Goal: Task Accomplishment & Management: Manage account settings

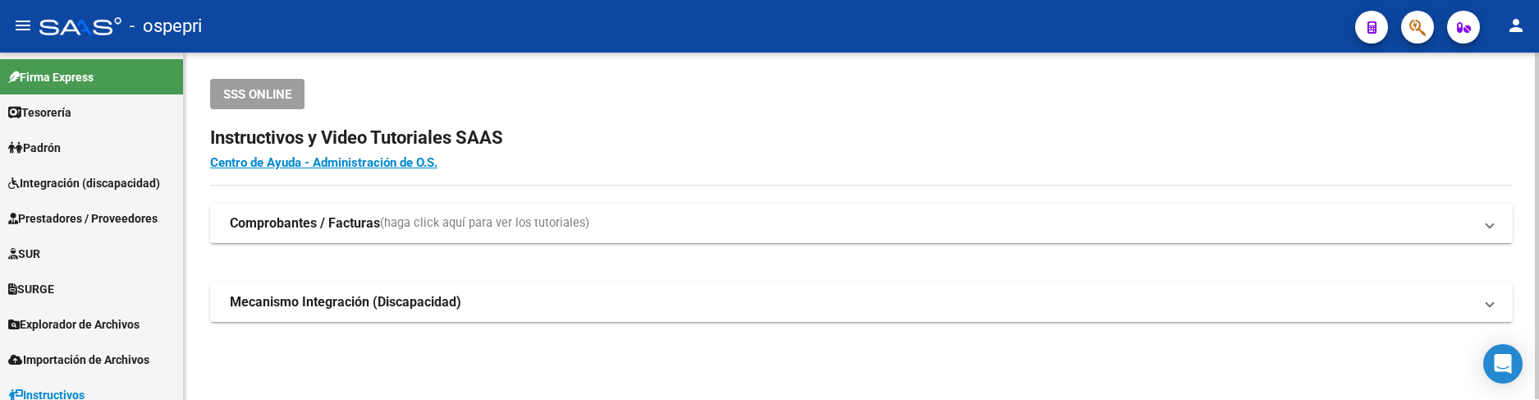
click at [787, 123] on h2 "Instructivos y Video Tutoriales SAAS" at bounding box center [861, 137] width 1303 height 31
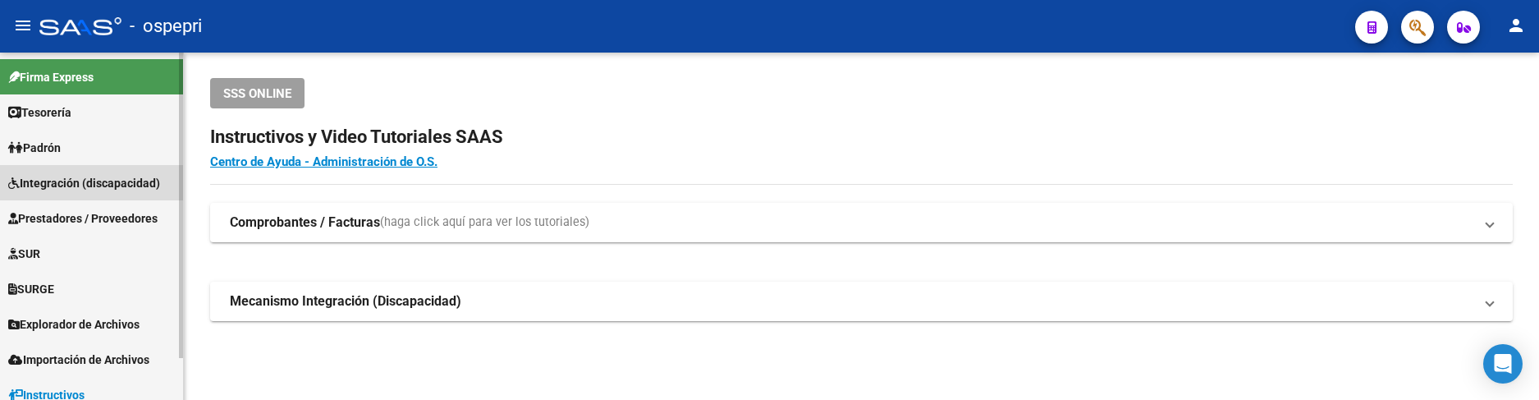
click at [76, 182] on span "Integración (discapacidad)" at bounding box center [84, 183] width 152 height 18
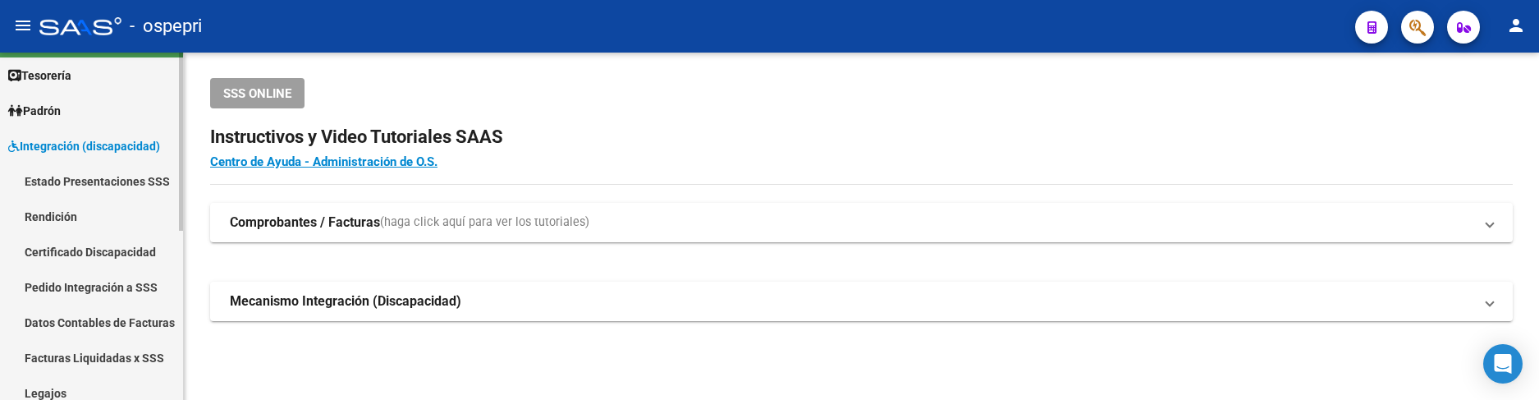
scroll to position [0, 0]
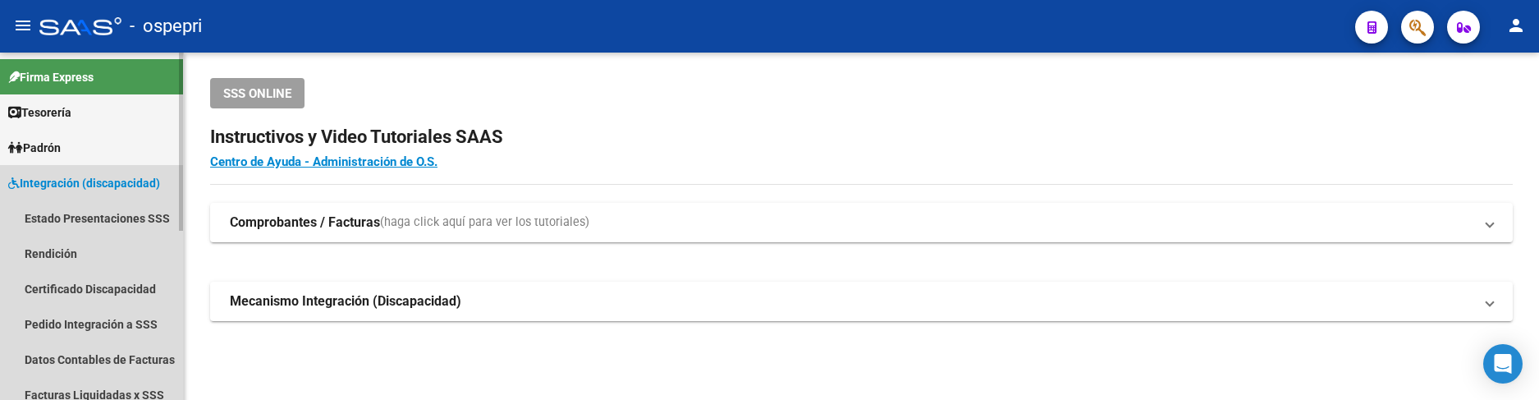
click at [58, 177] on span "Integración (discapacidad)" at bounding box center [84, 183] width 152 height 18
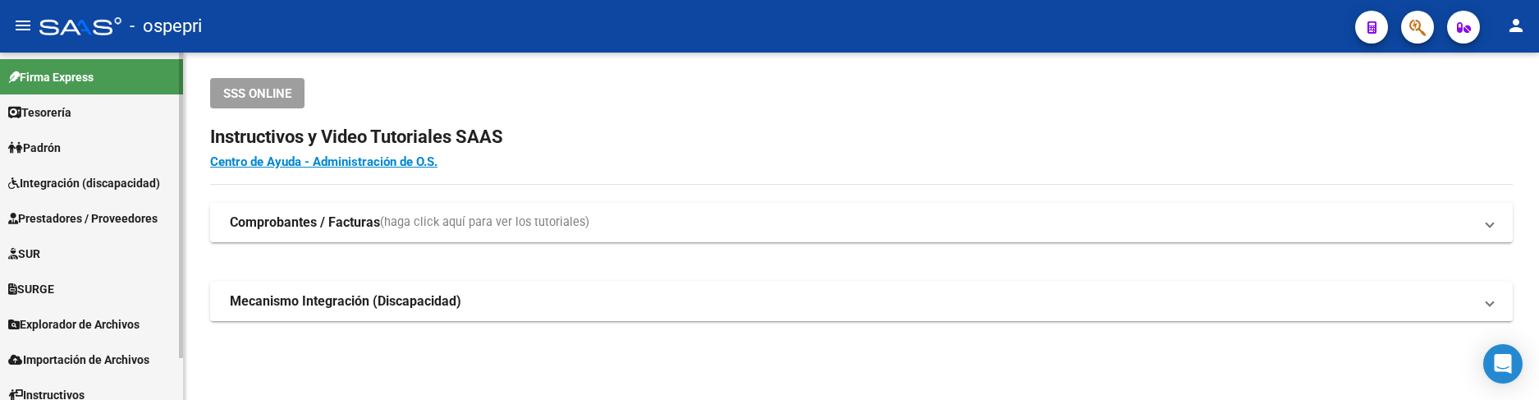
click at [79, 218] on span "Prestadores / Proveedores" at bounding box center [82, 218] width 149 height 18
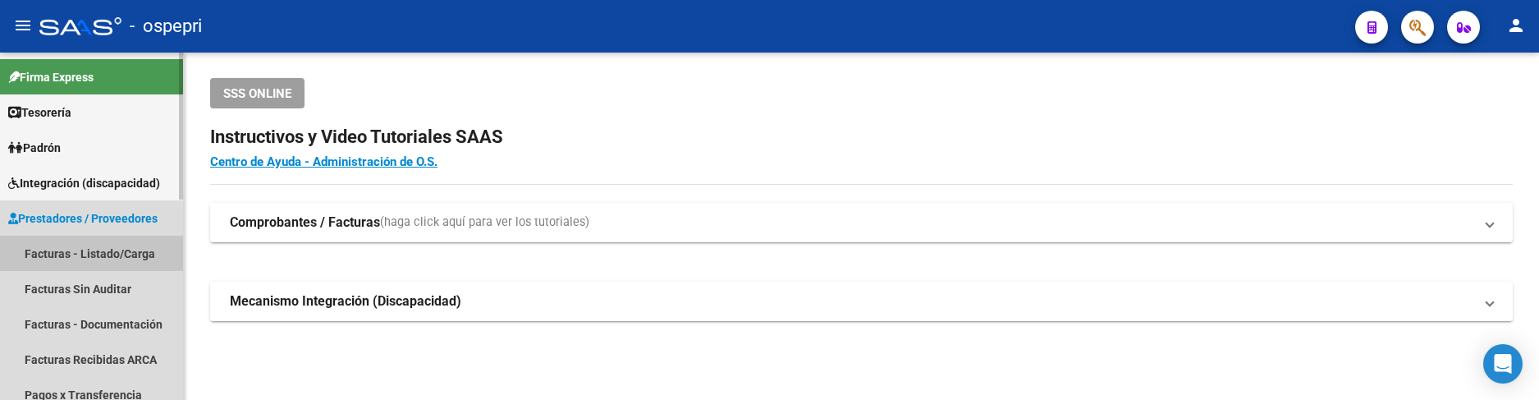
click at [93, 259] on link "Facturas - Listado/Carga" at bounding box center [91, 253] width 183 height 35
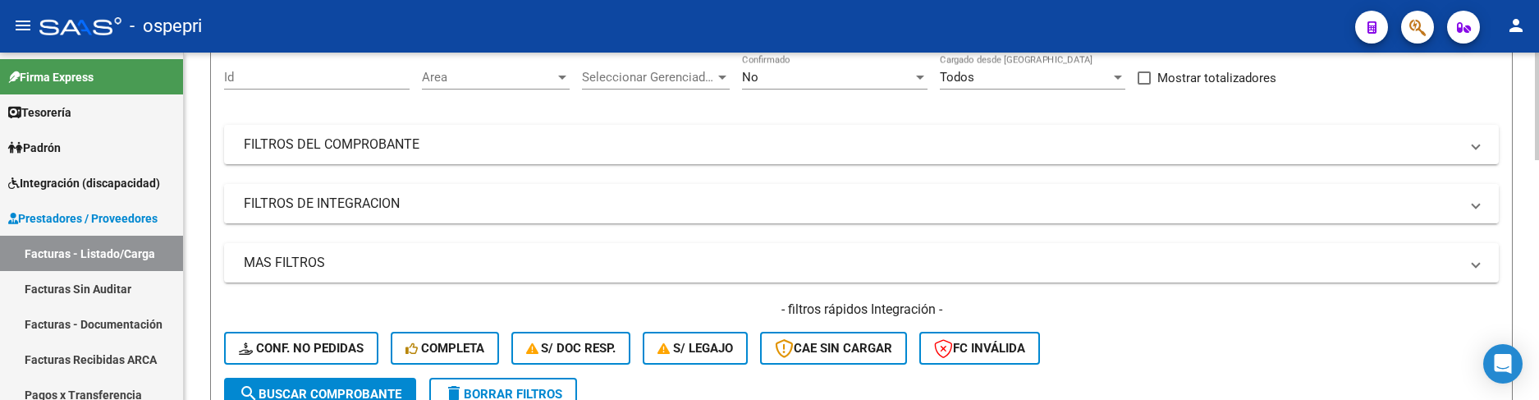
scroll to position [164, 0]
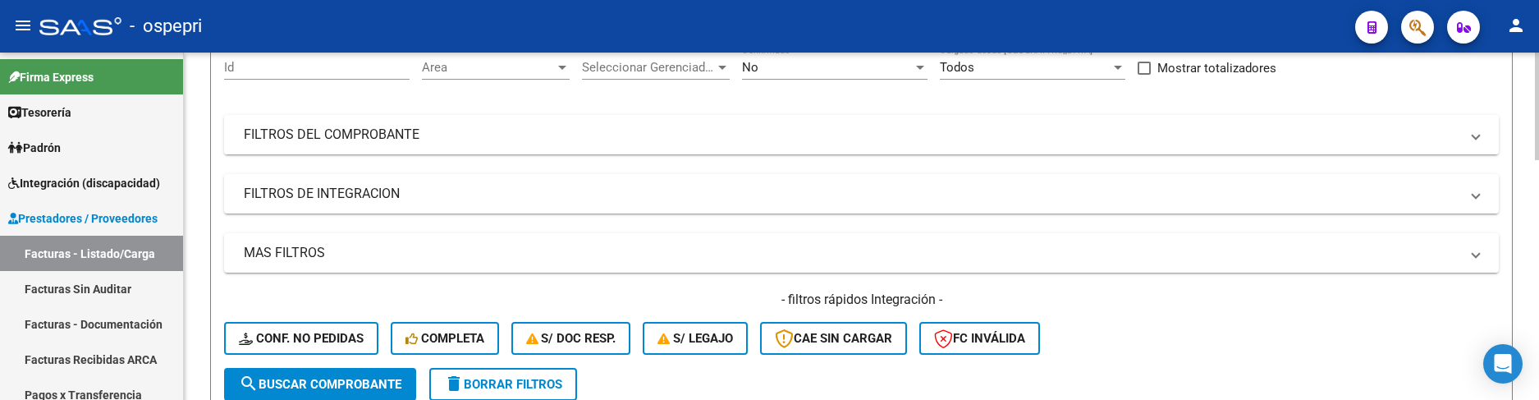
click at [880, 144] on mat-expansion-panel-header "FILTROS DEL COMPROBANTE" at bounding box center [861, 134] width 1275 height 39
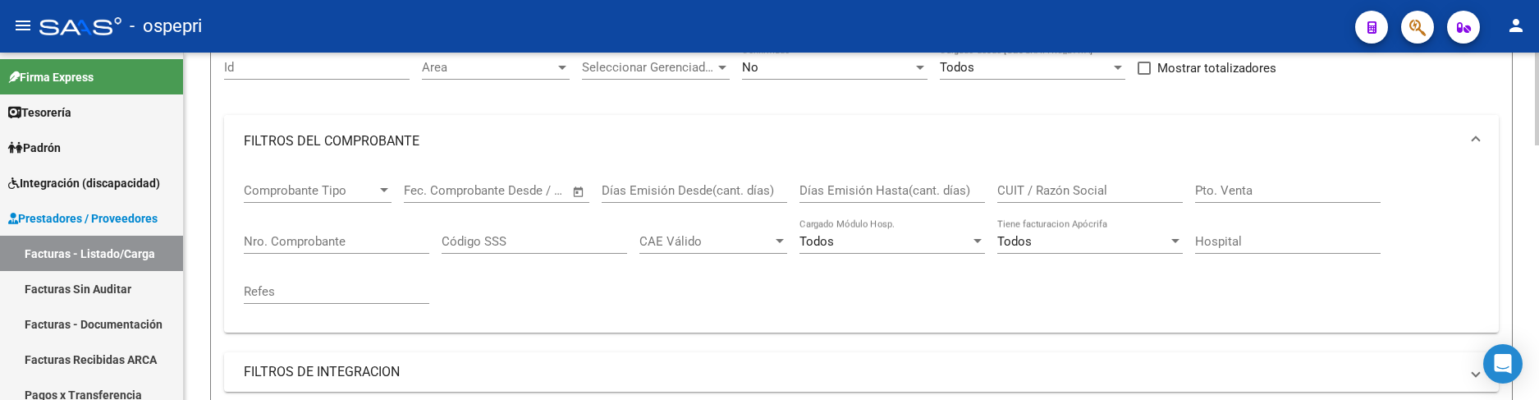
click at [392, 146] on mat-panel-title "FILTROS DEL COMPROBANTE" at bounding box center [852, 141] width 1216 height 18
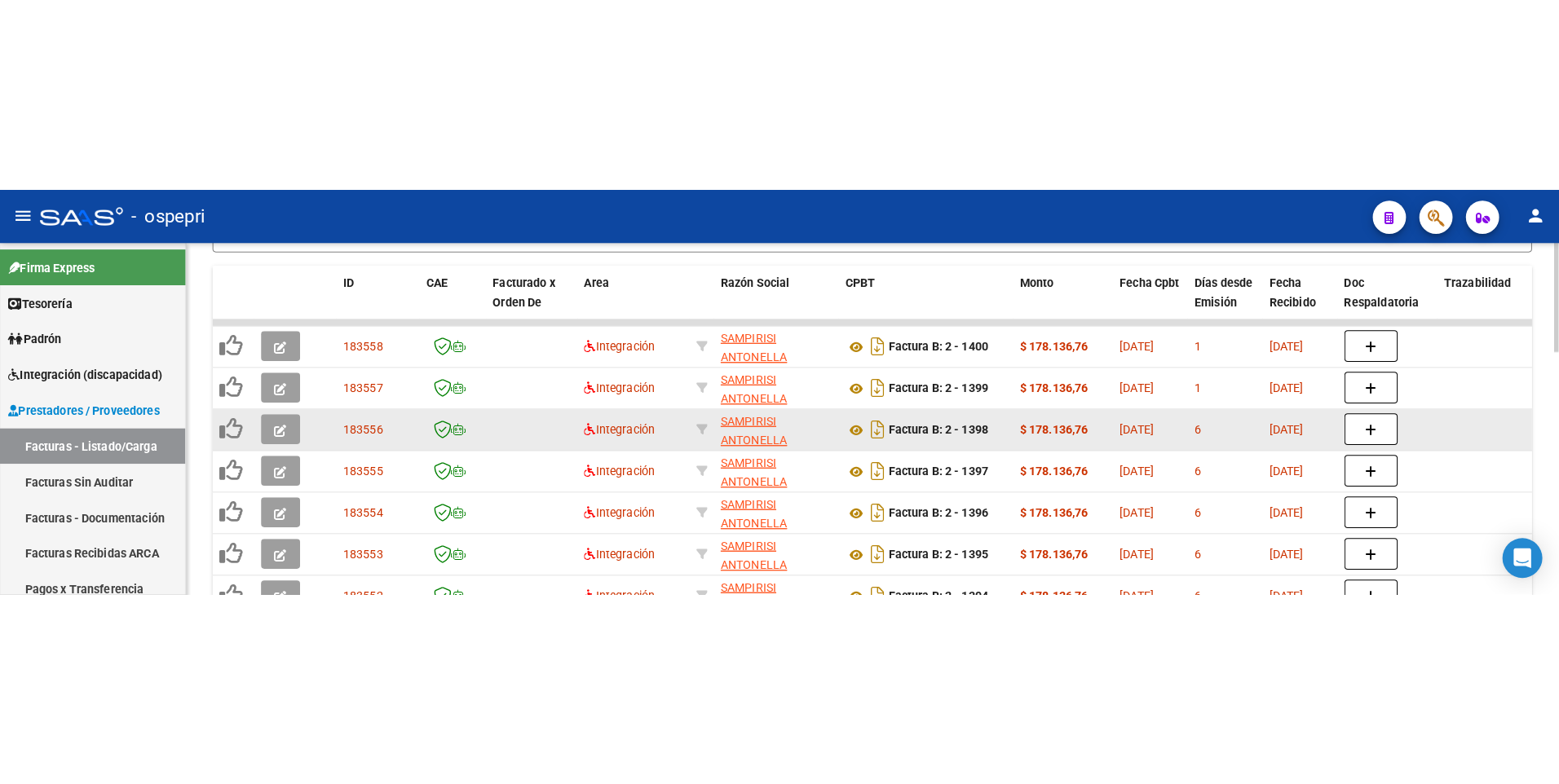
scroll to position [571, 0]
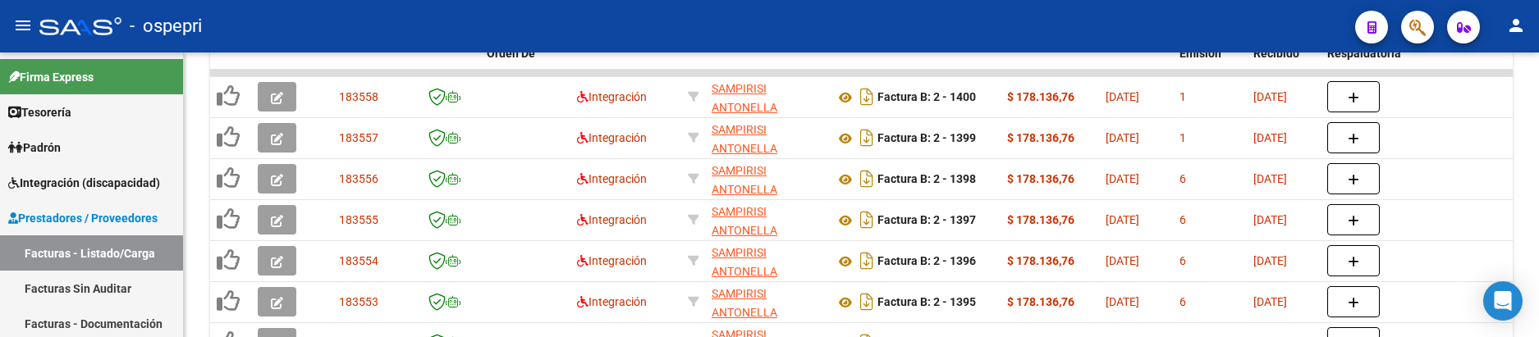
click at [943, 32] on div "- ospepri" at bounding box center [690, 26] width 1303 height 36
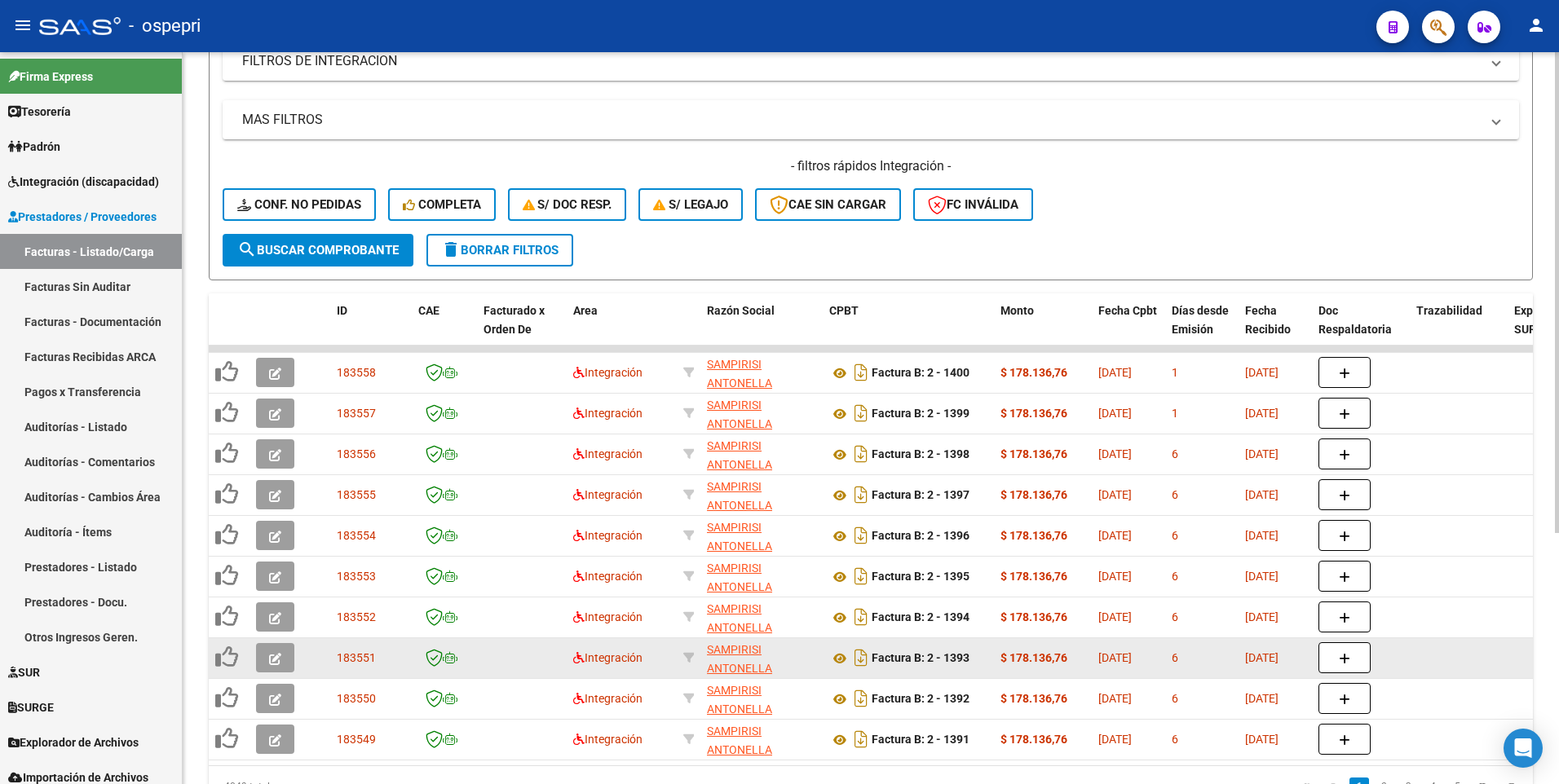
scroll to position [0, 0]
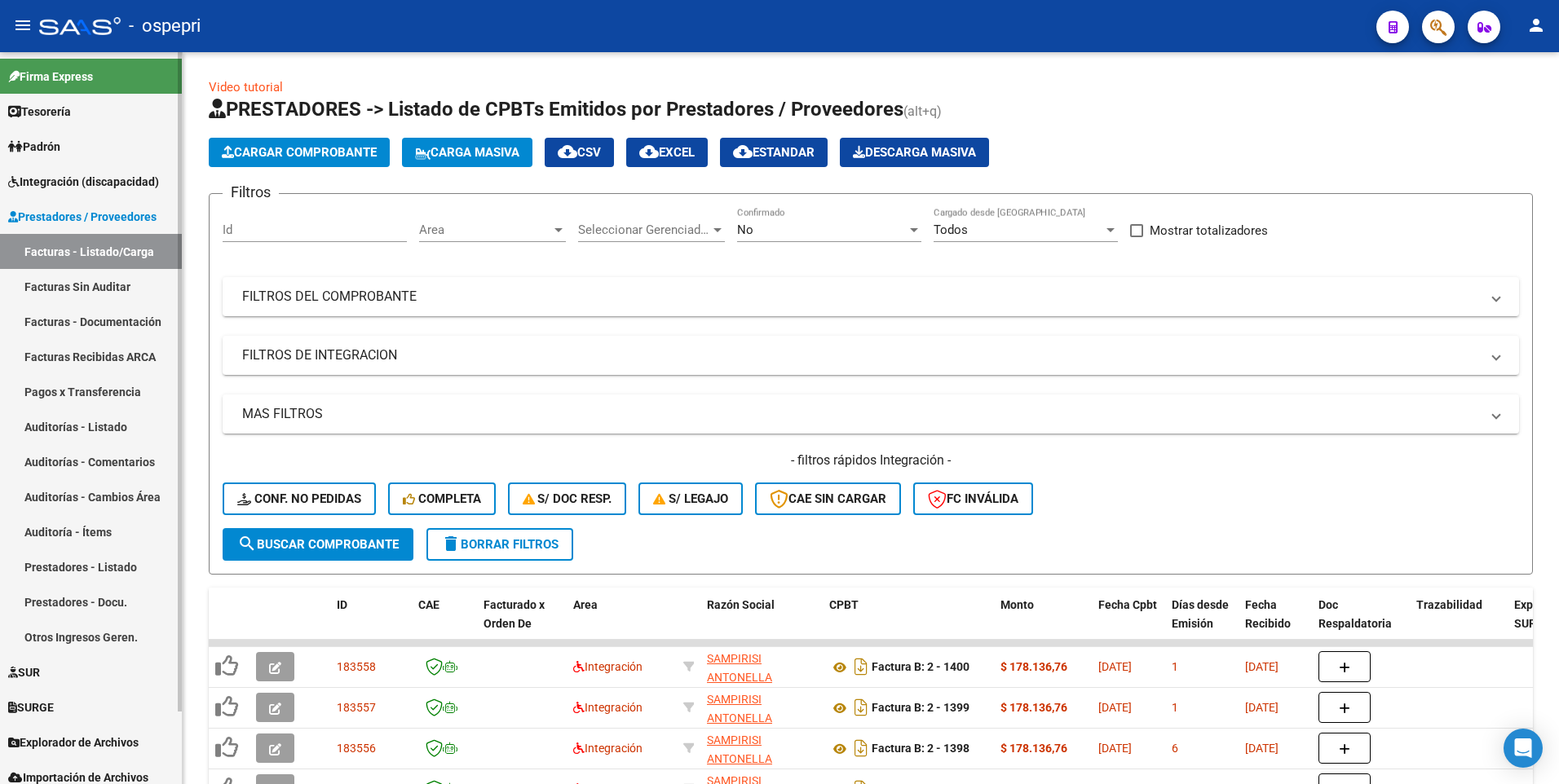
click at [141, 250] on link "Facturas - Listado/Carga" at bounding box center [90, 251] width 182 height 35
click at [972, 299] on mat-panel-title "FILTROS DEL COMPROBANTE" at bounding box center [861, 297] width 1237 height 18
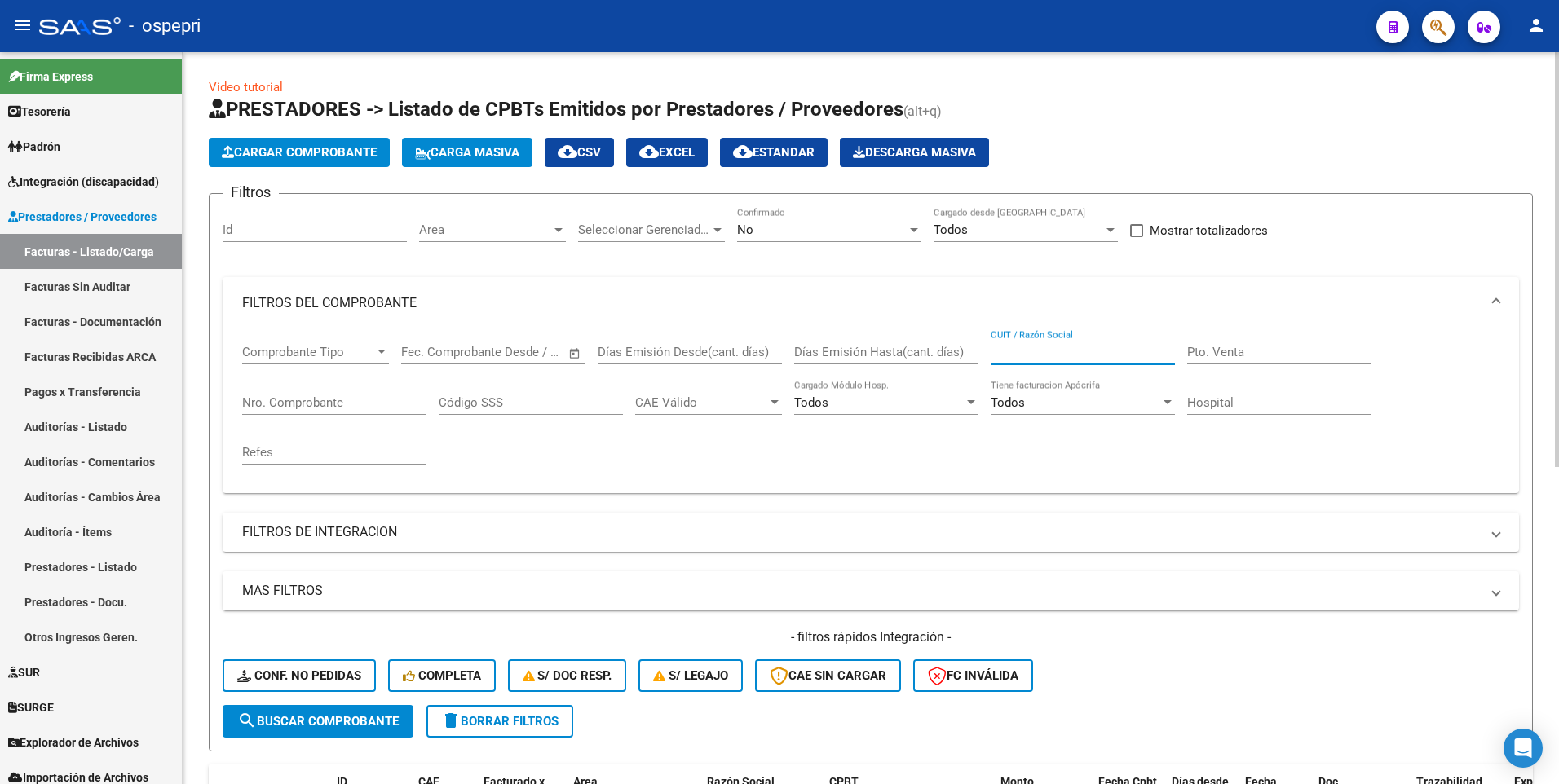
click at [1076, 354] on input "CUIT / Razón Social" at bounding box center [1083, 351] width 185 height 15
type input "[PERSON_NAME]"
click at [1168, 396] on div "- filtros rápidos Integración - Conf. no pedidas Completa S/ Doc Resp. S/ legaj…" at bounding box center [870, 666] width 1296 height 76
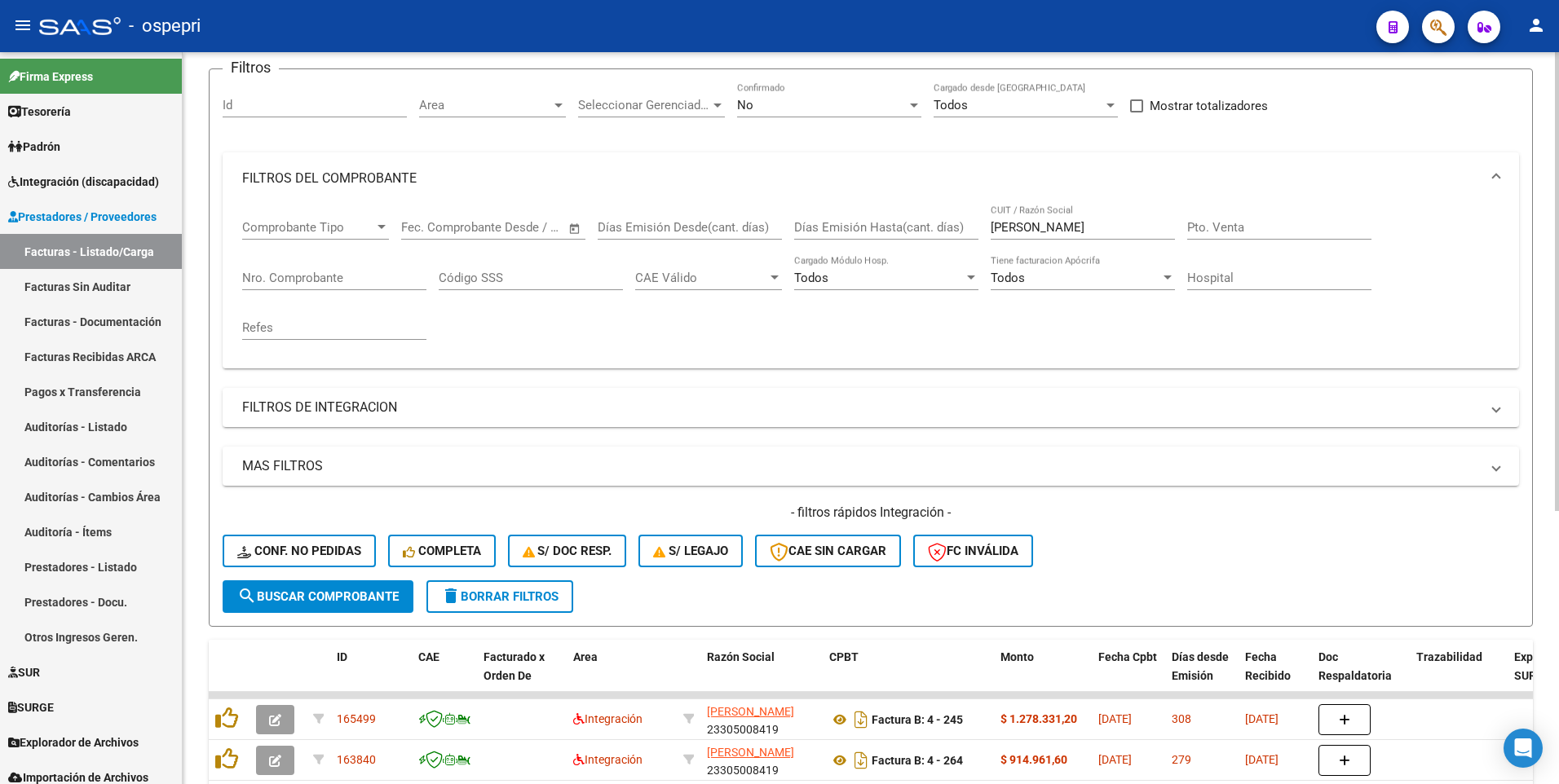
scroll to position [81, 0]
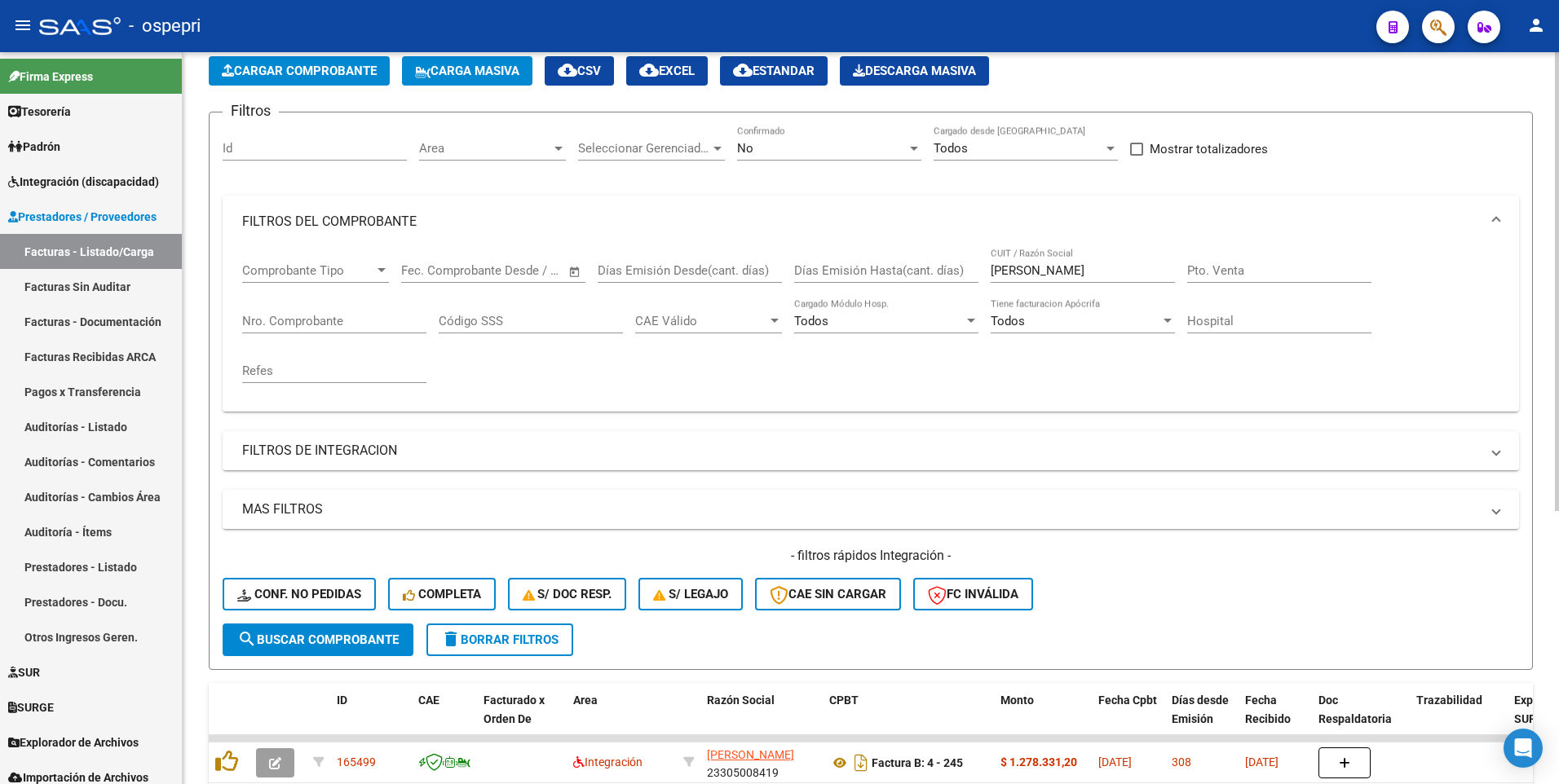
click at [378, 327] on input "Nro. Comprobante" at bounding box center [335, 321] width 185 height 15
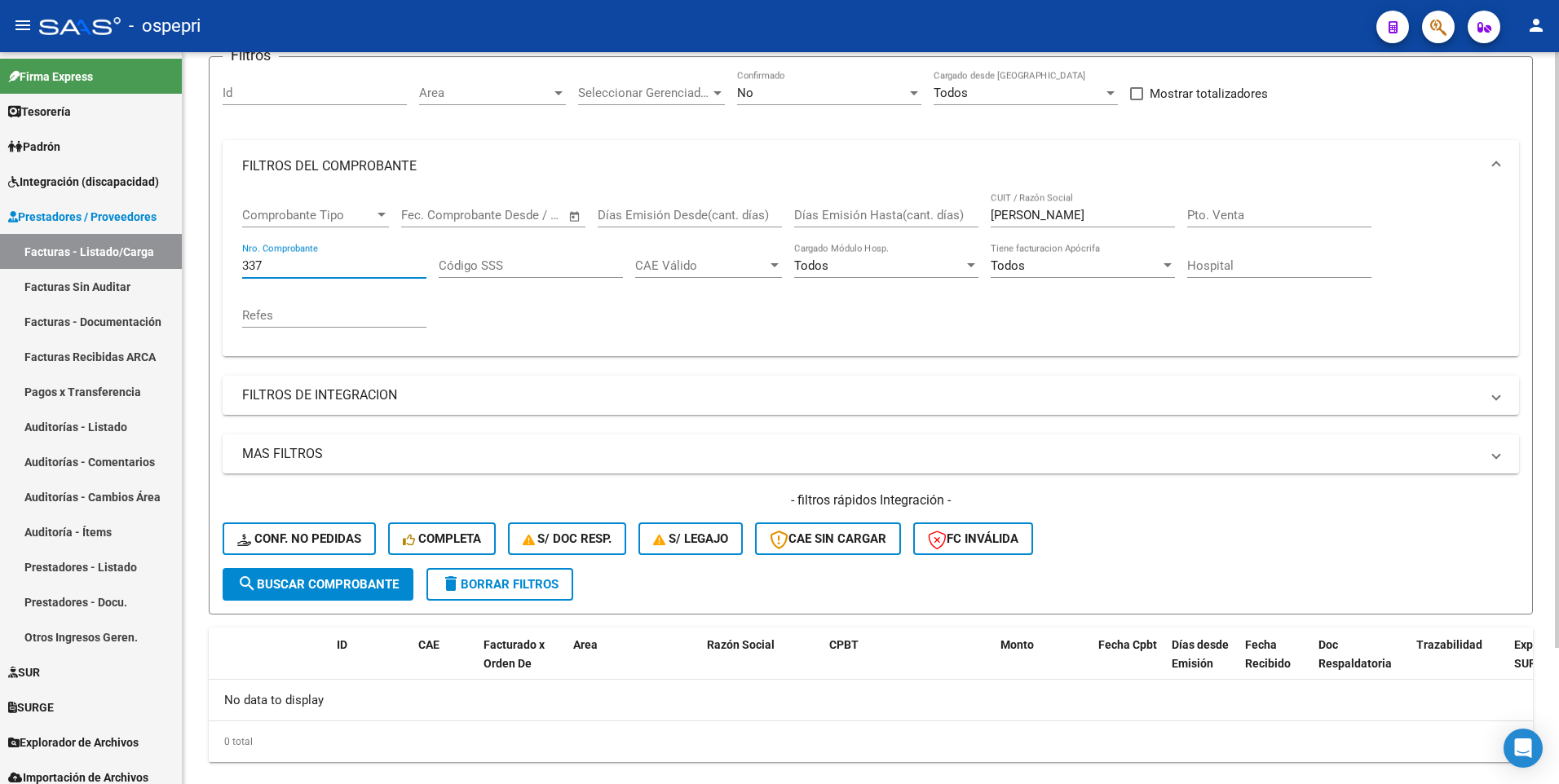
scroll to position [167, 0]
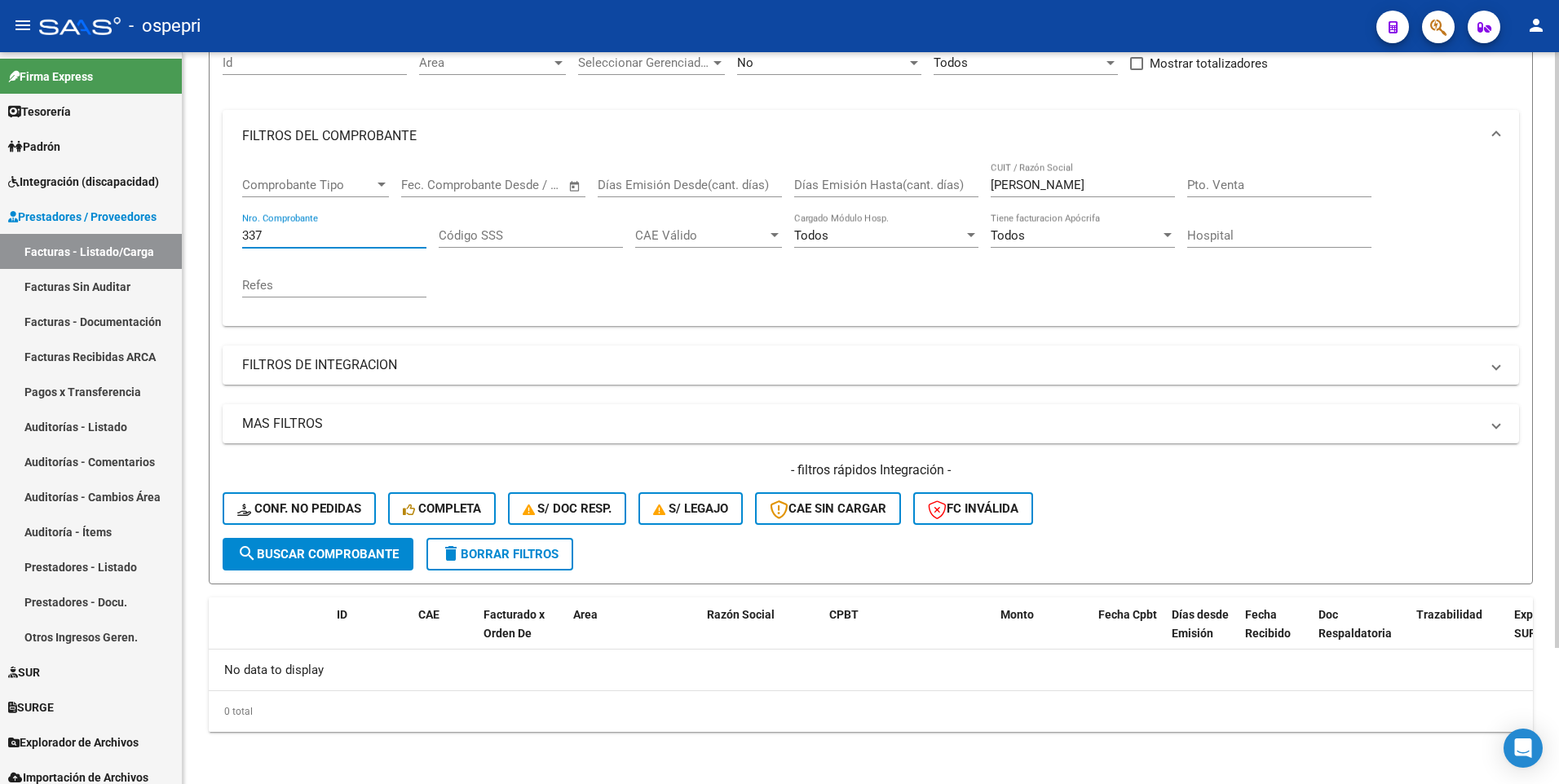
type input "337"
click at [1181, 396] on div "- filtros rápidos Integración - Conf. no pedidas Completa S/ Doc Resp. S/ legaj…" at bounding box center [870, 499] width 1296 height 76
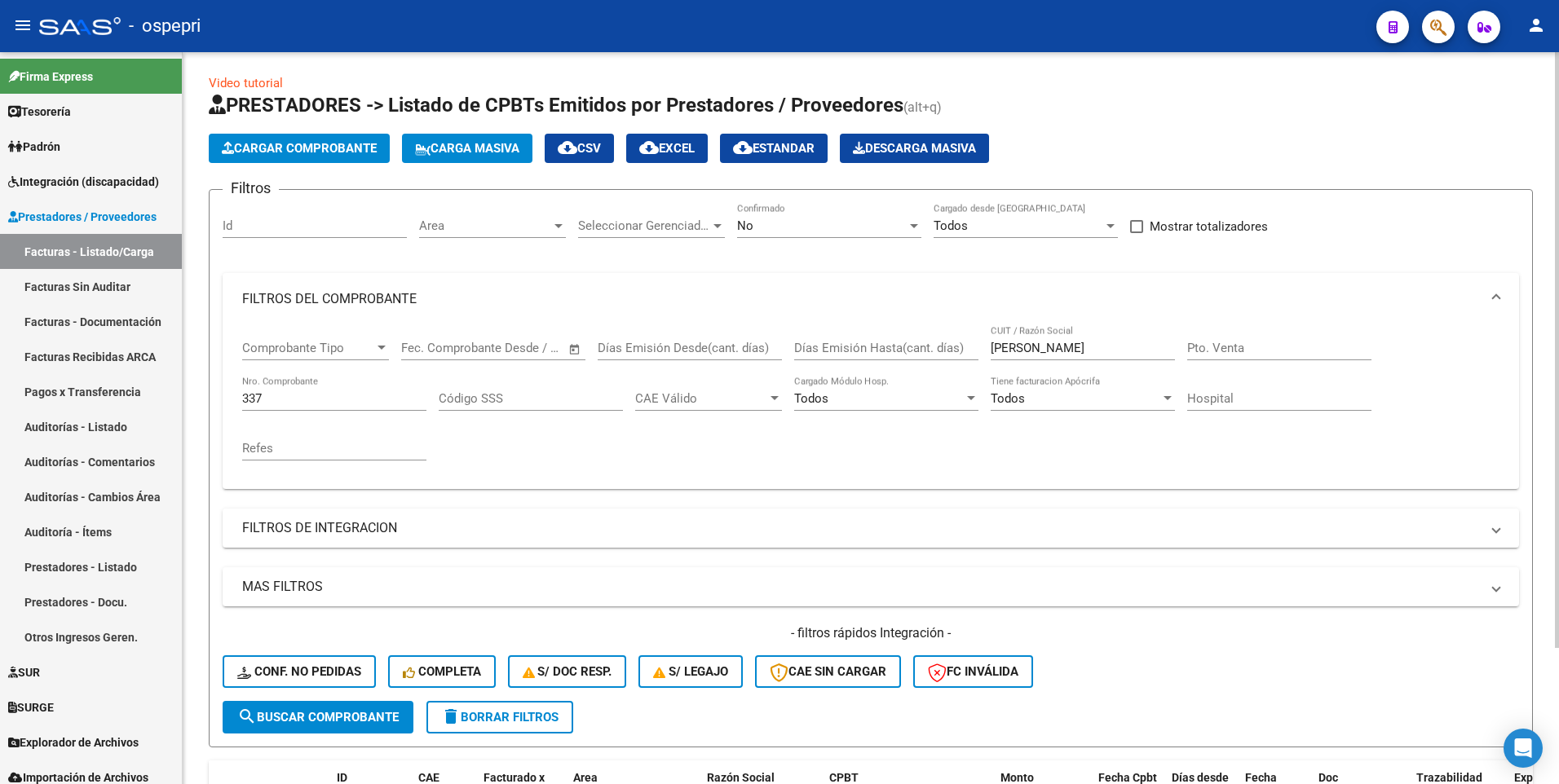
scroll to position [0, 0]
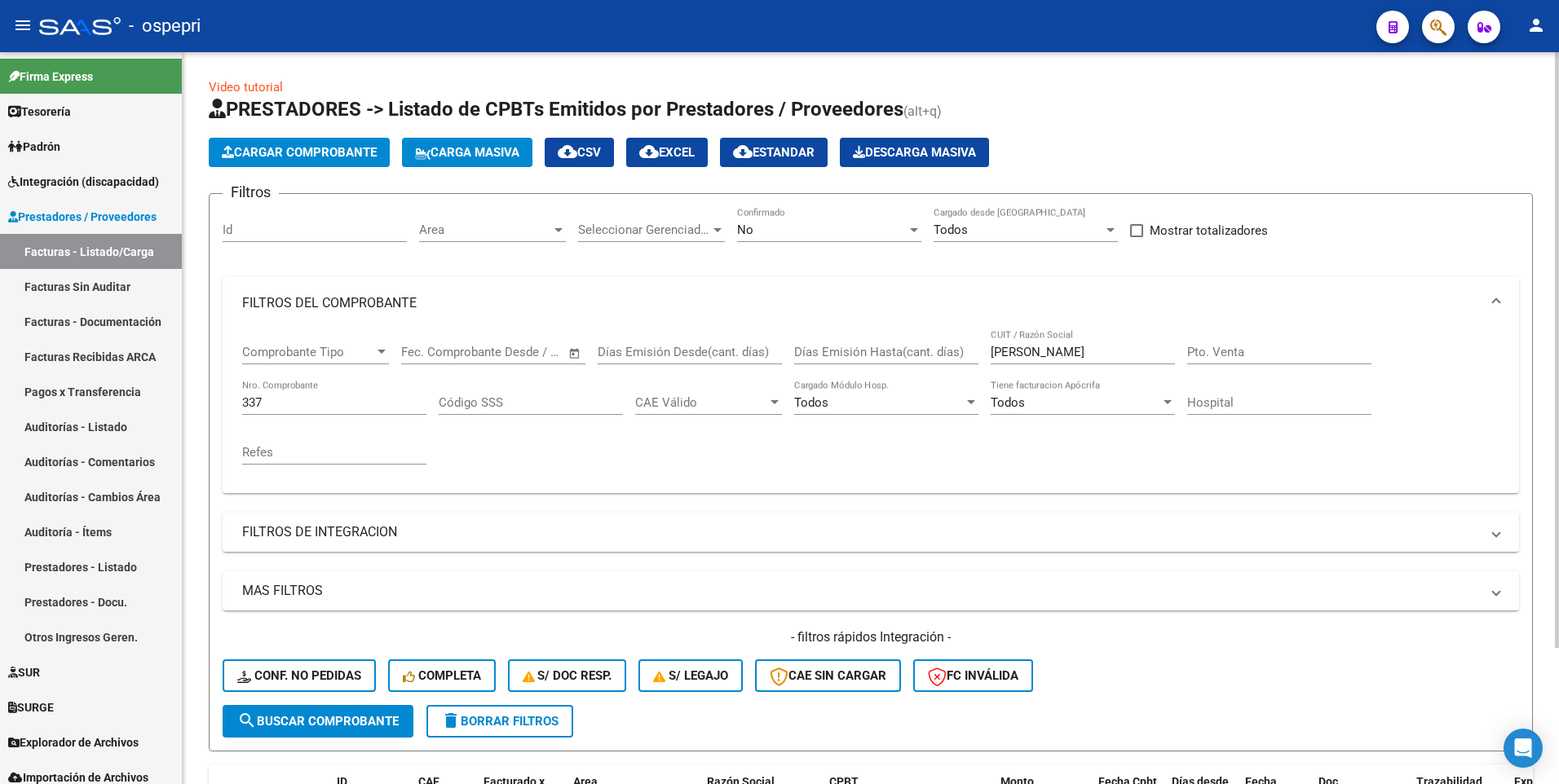
click at [278, 396] on input "337" at bounding box center [335, 402] width 185 height 15
click at [1444, 396] on div "Comprobante Tipo Comprobante Tipo Start date – End date Fec. Comprobante Desde …" at bounding box center [871, 405] width 1257 height 151
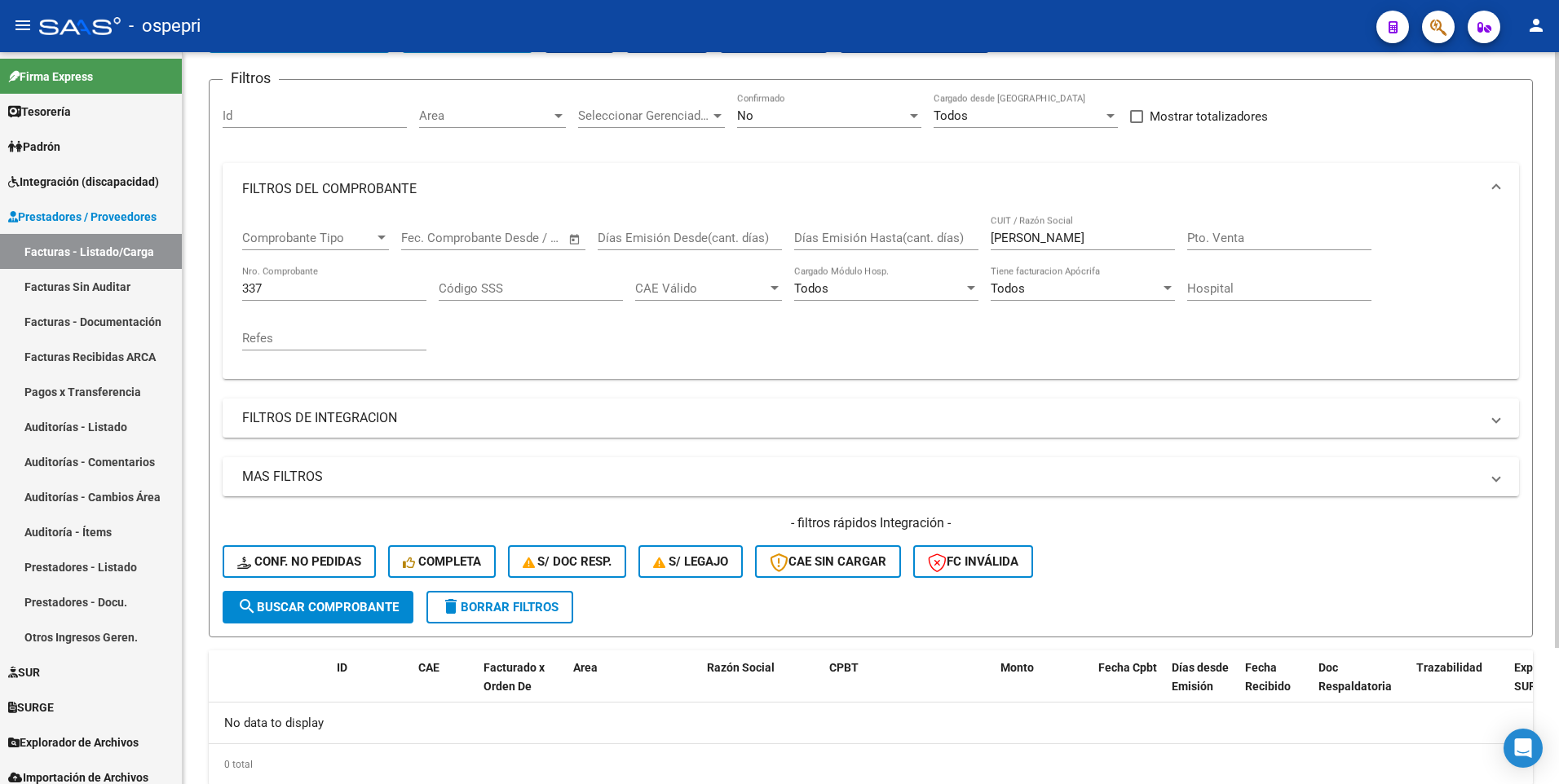
scroll to position [167, 0]
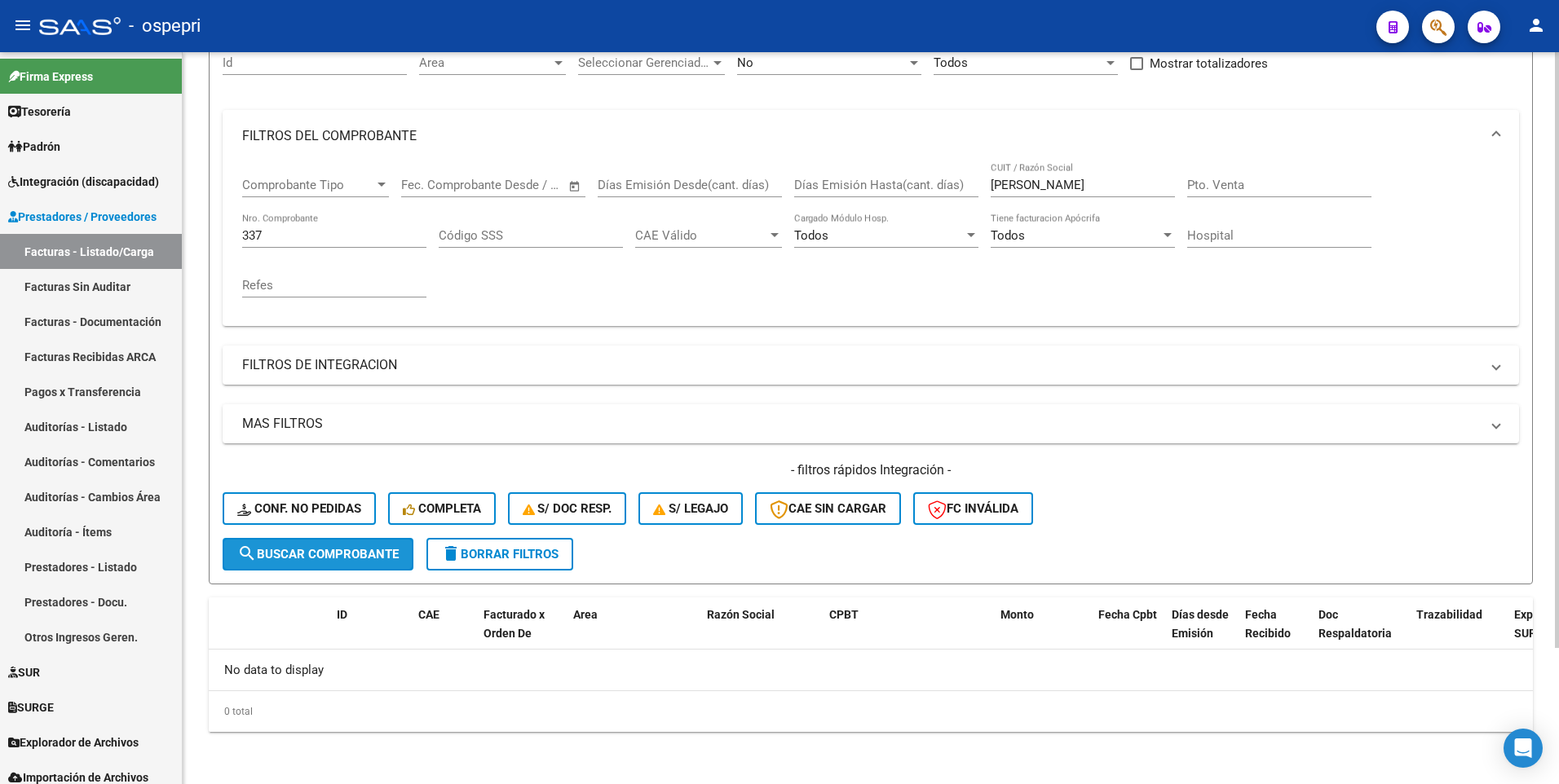
drag, startPoint x: 319, startPoint y: 556, endPoint x: 338, endPoint y: 514, distance: 46.1
click at [319, 396] on span "search Buscar Comprobante" at bounding box center [318, 554] width 162 height 15
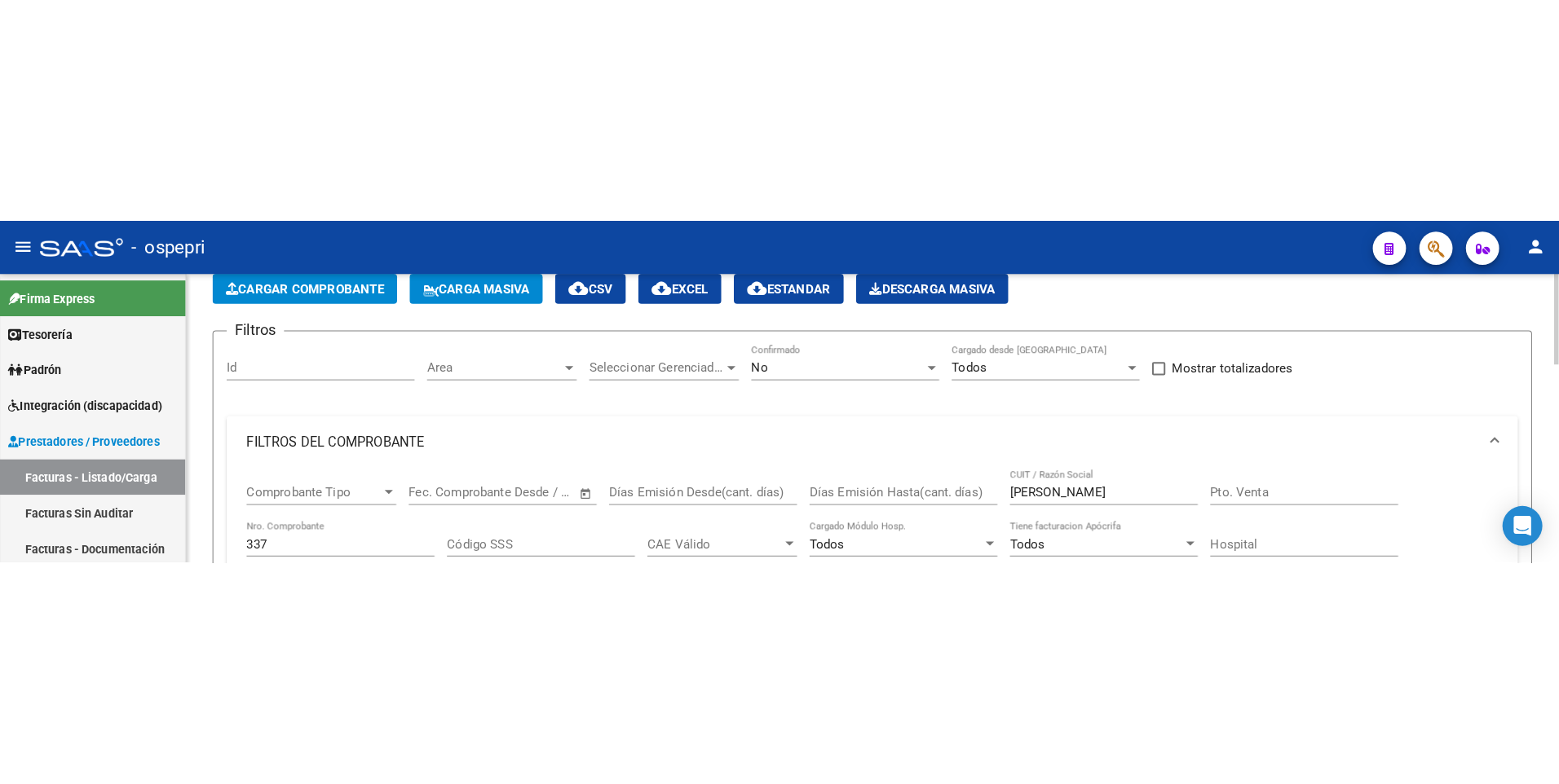
scroll to position [0, 0]
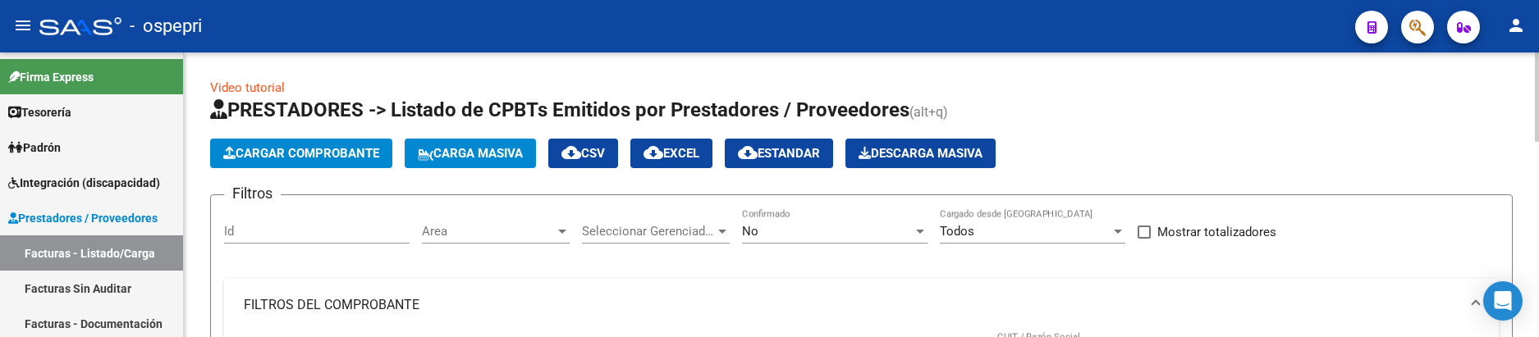
click at [342, 154] on span "Cargar Comprobante" at bounding box center [301, 153] width 156 height 15
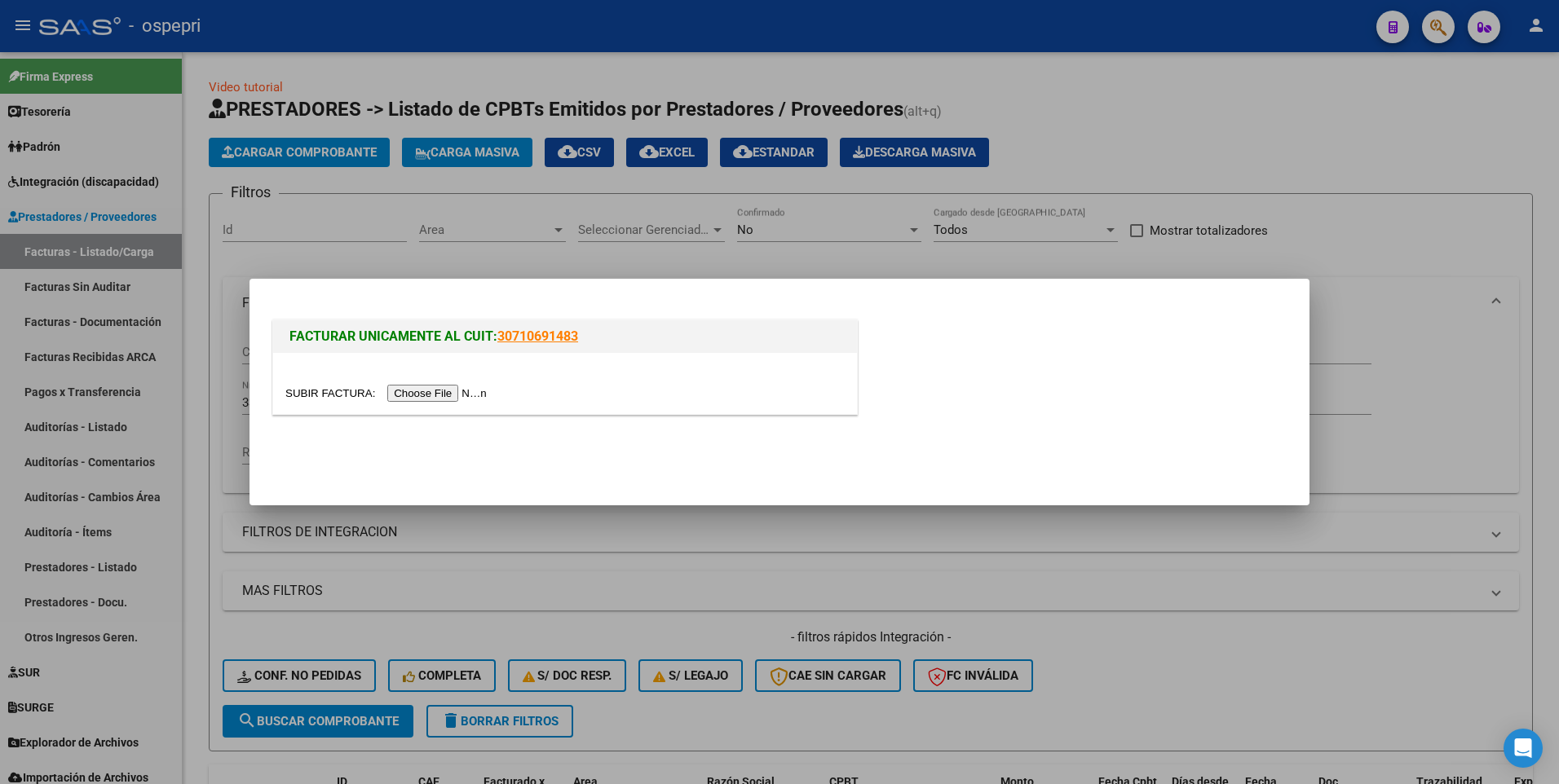
click at [445, 395] on input "file" at bounding box center [388, 393] width 207 height 17
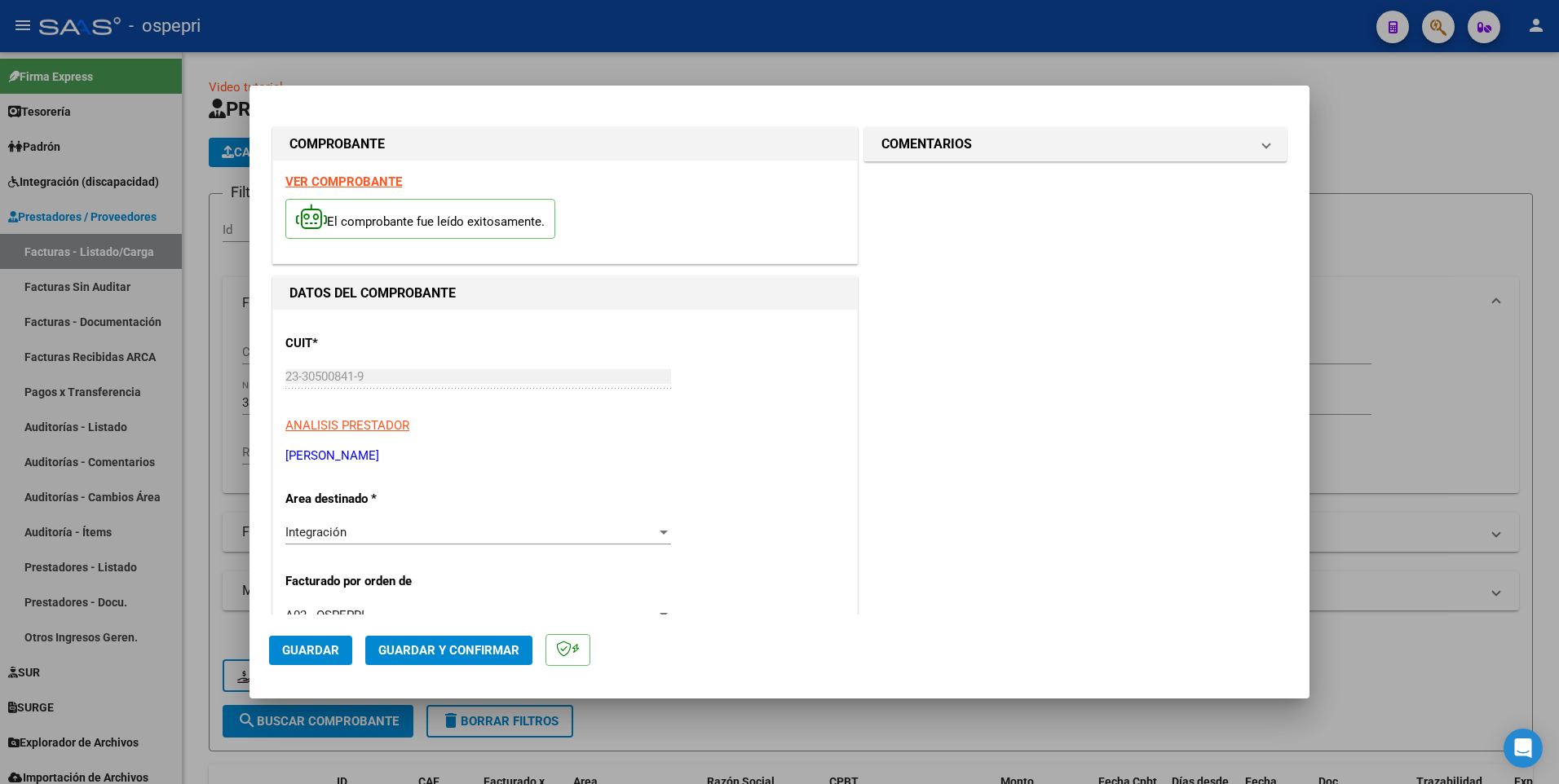
click at [943, 396] on div at bounding box center [780, 392] width 1559 height 784
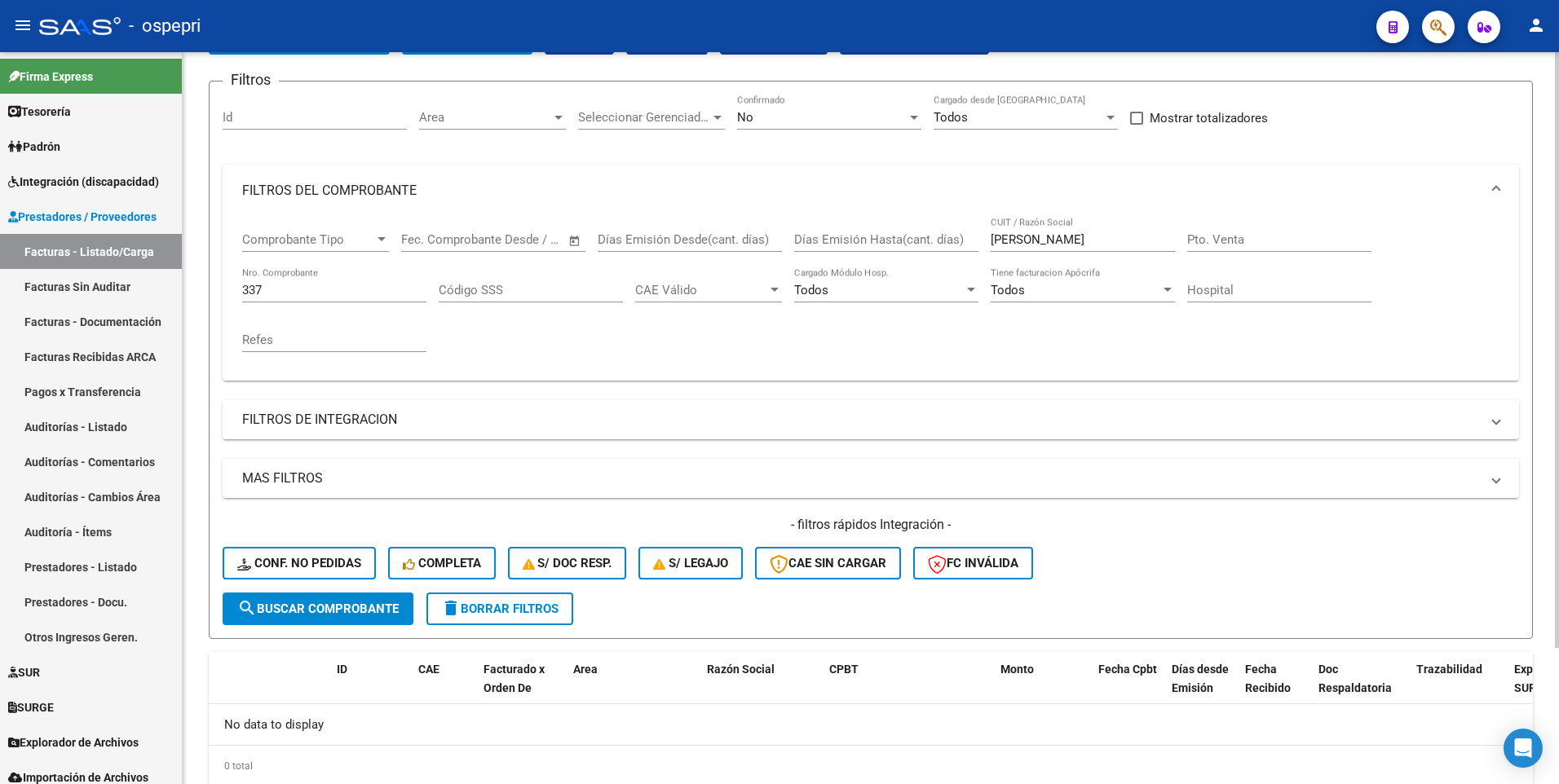
scroll to position [167, 0]
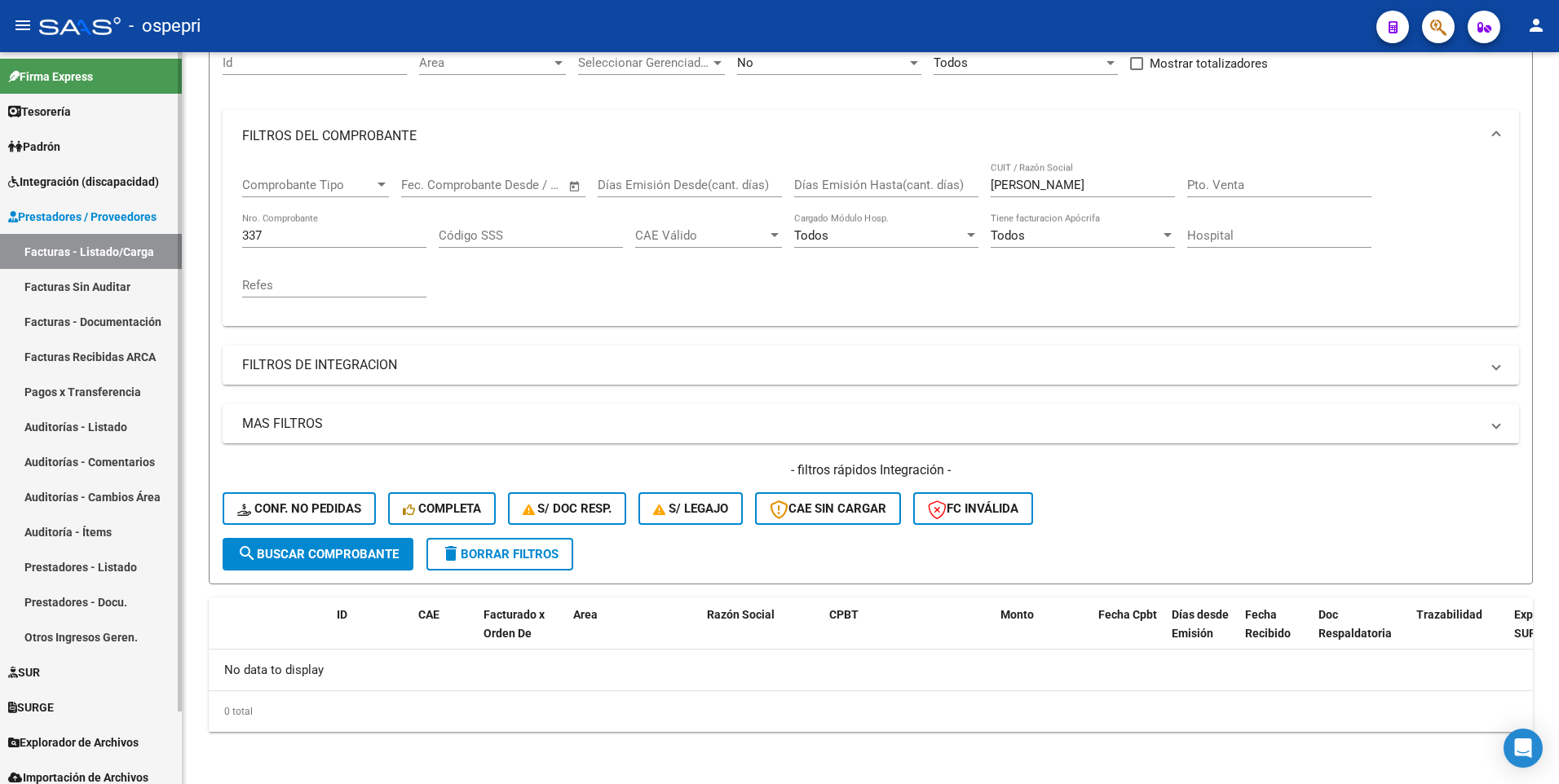
click at [112, 244] on link "Facturas - Listado/Carga" at bounding box center [90, 251] width 182 height 35
drag, startPoint x: 280, startPoint y: 237, endPoint x: 220, endPoint y: 237, distance: 60.0
click at [220, 237] on form "Filtros Id Area Area Seleccionar Gerenciador Seleccionar Gerenciador No Confirm…" at bounding box center [870, 305] width 1324 height 558
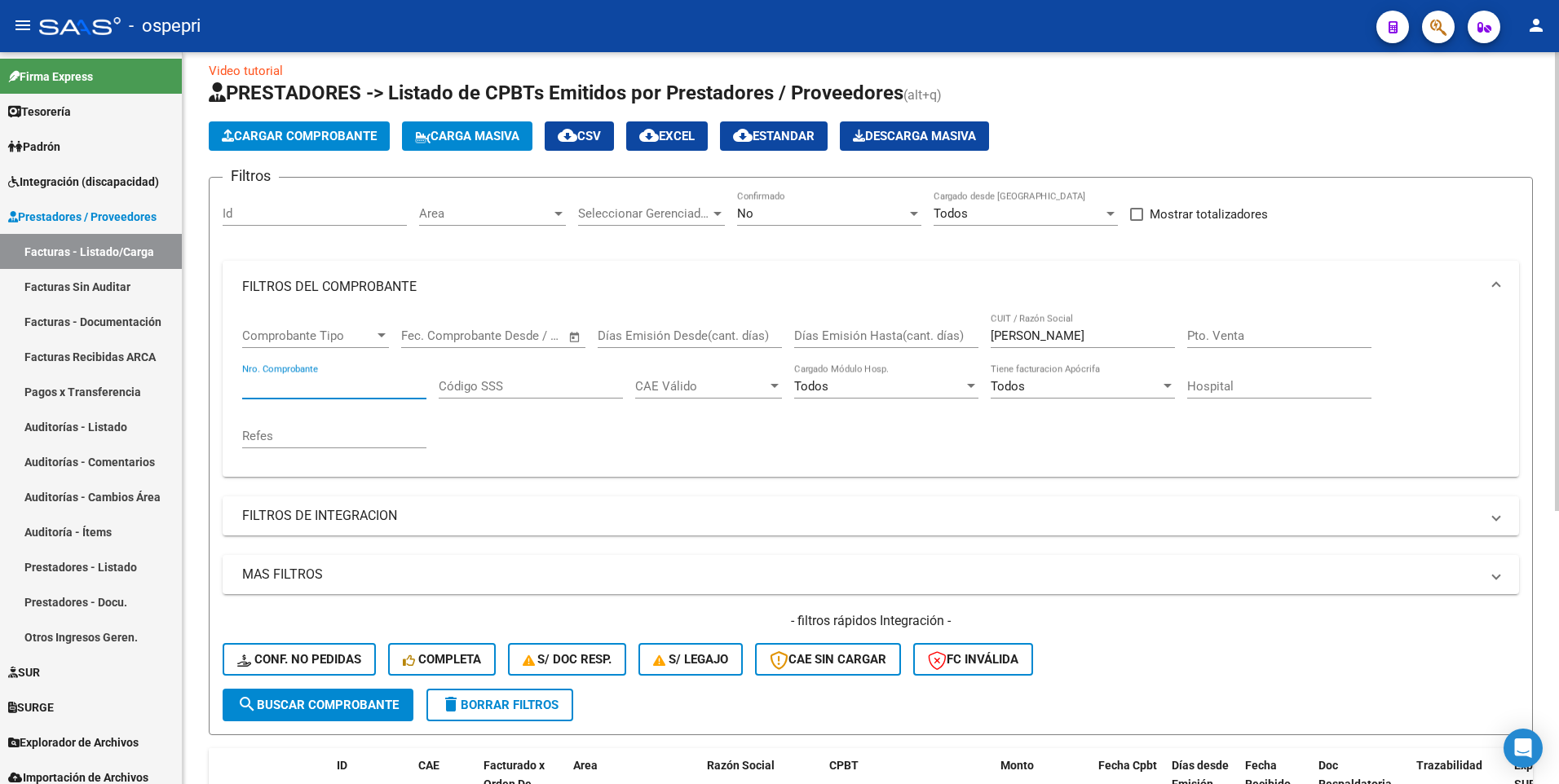
scroll to position [0, 0]
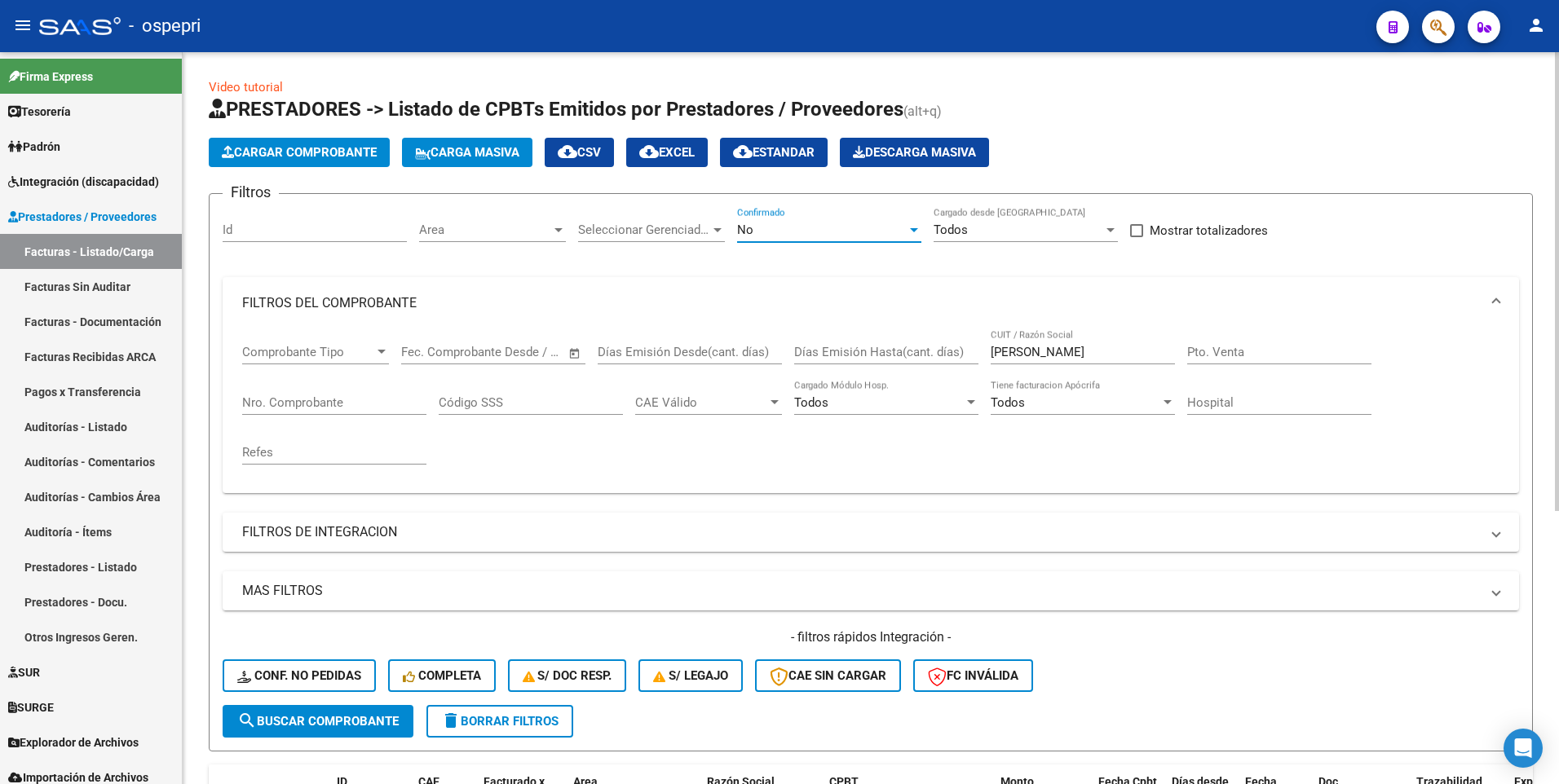
click at [912, 228] on div at bounding box center [914, 230] width 8 height 4
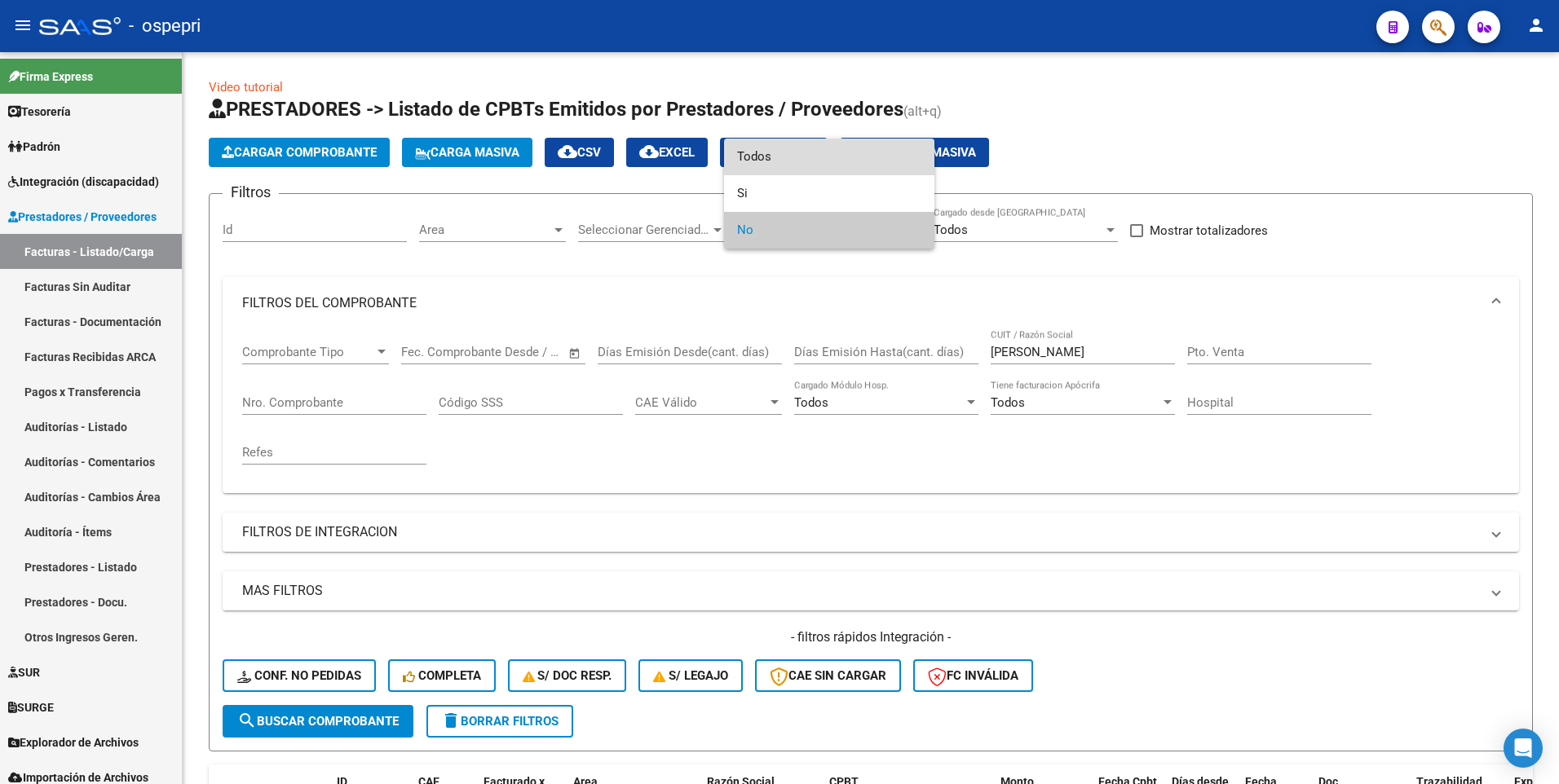
click at [805, 162] on span "Todos" at bounding box center [829, 157] width 185 height 37
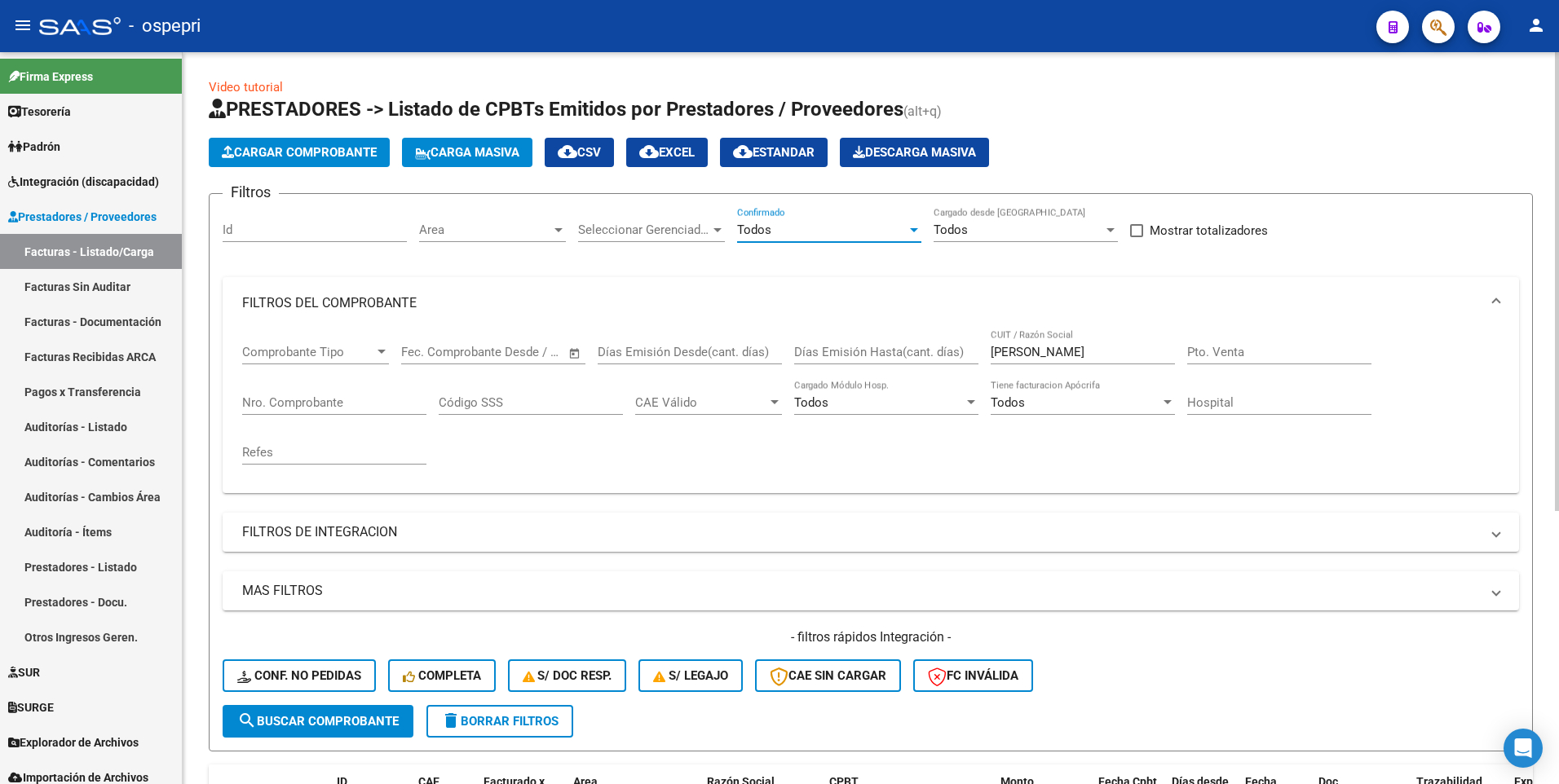
click at [305, 396] on span "search Buscar Comprobante" at bounding box center [318, 720] width 162 height 15
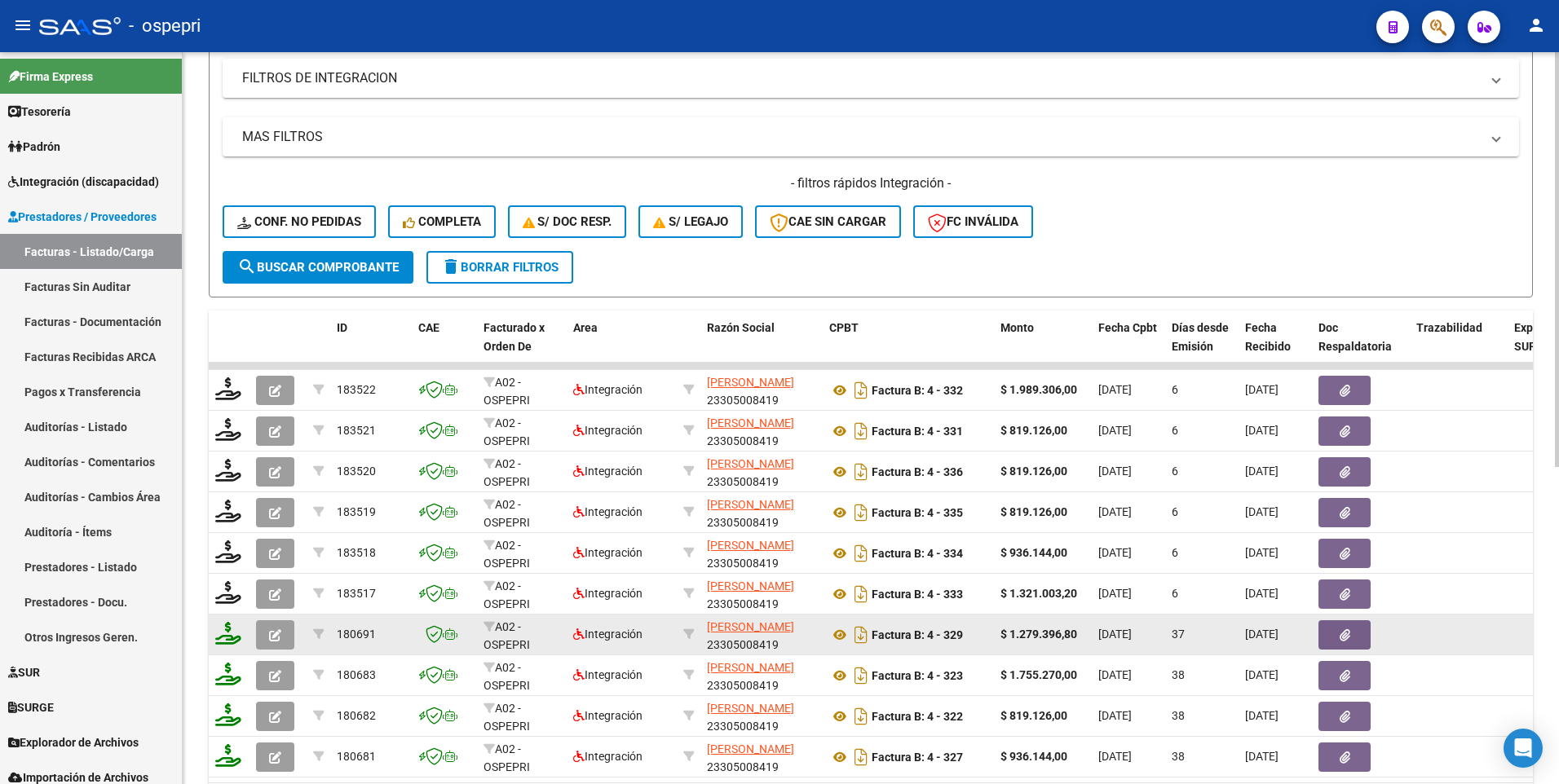
scroll to position [489, 0]
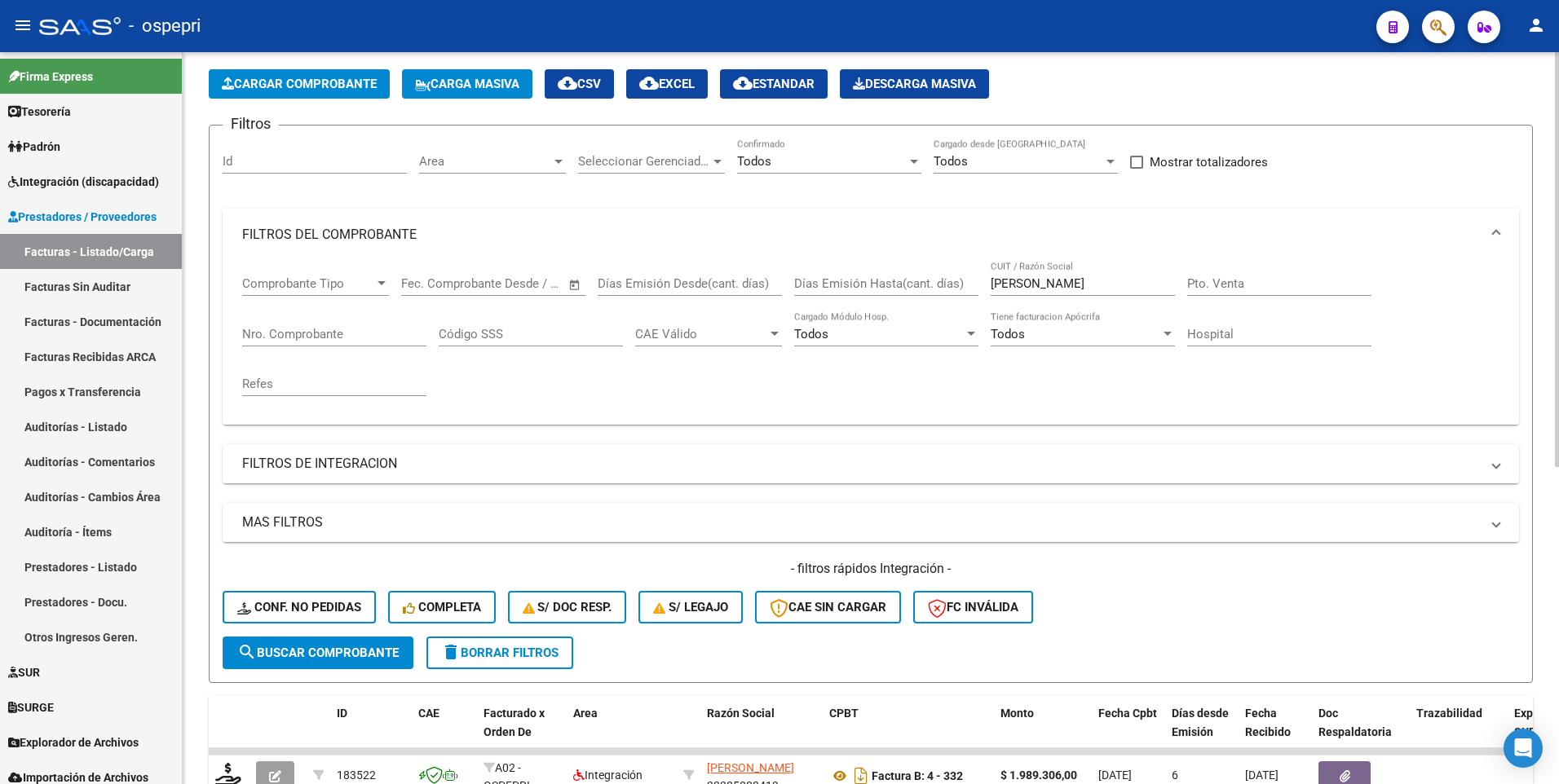
scroll to position [0, 0]
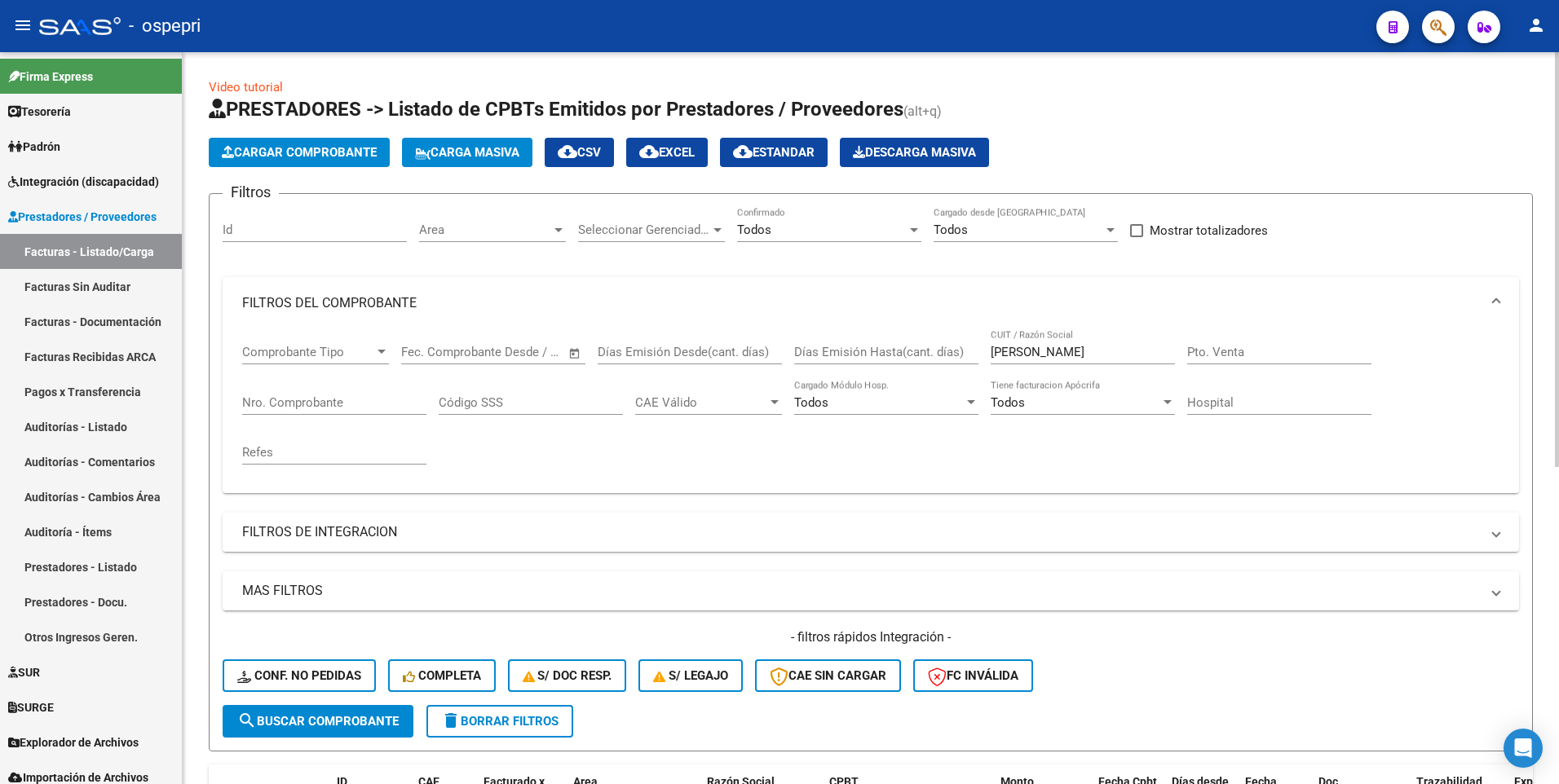
click at [915, 228] on div at bounding box center [914, 230] width 8 height 4
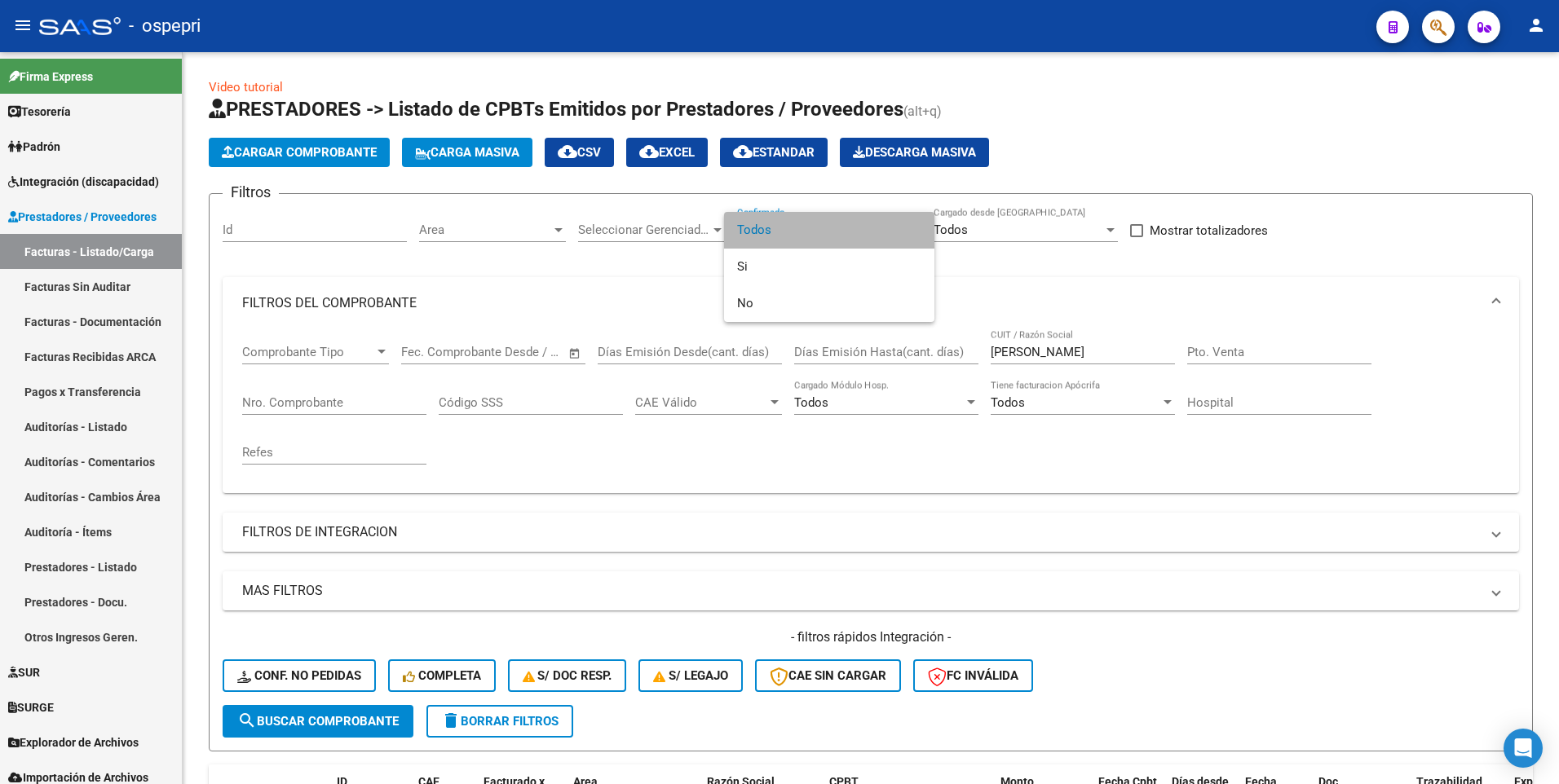
click at [882, 227] on span "Todos" at bounding box center [829, 229] width 185 height 37
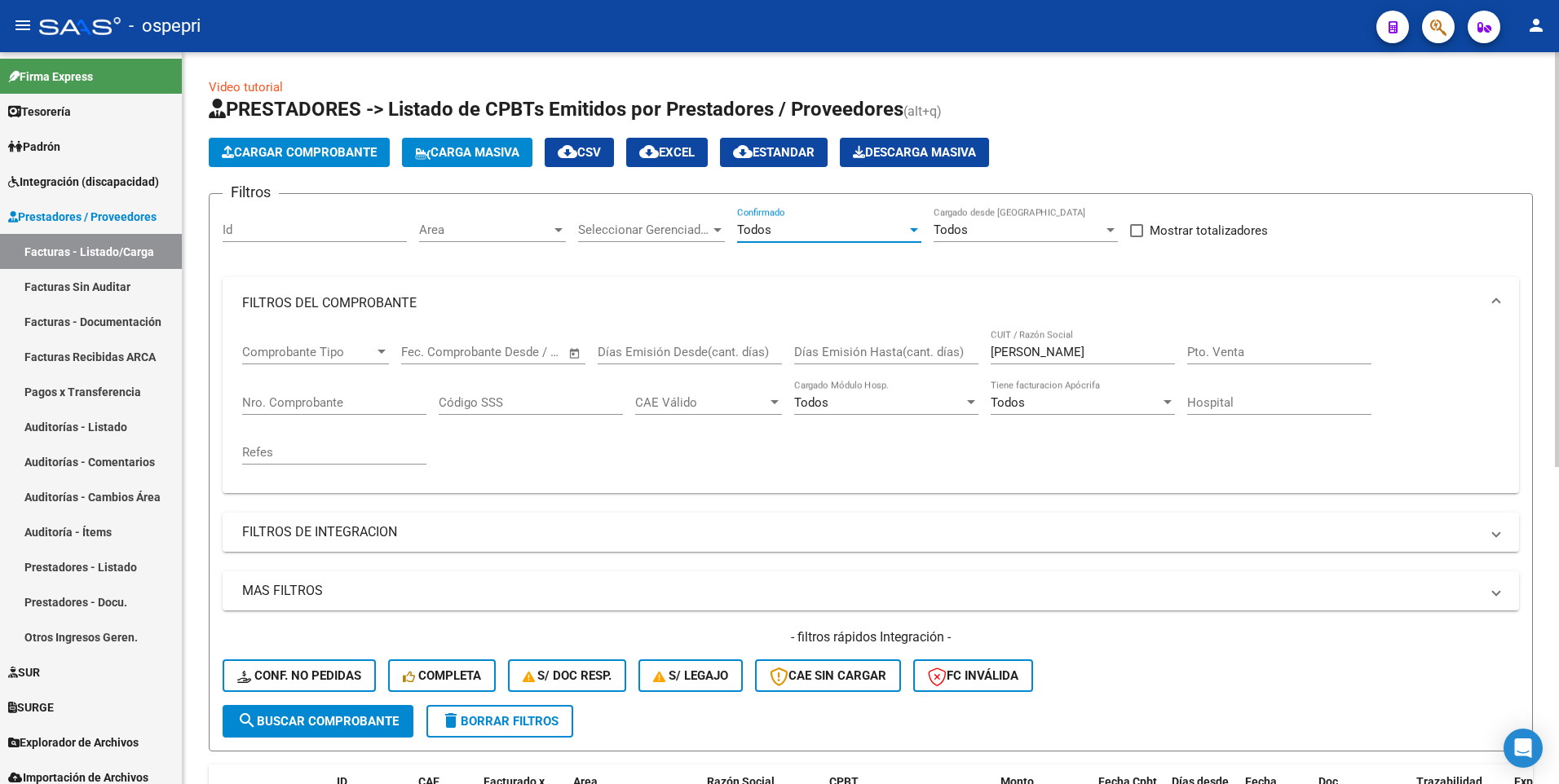
click at [554, 232] on div at bounding box center [558, 229] width 15 height 13
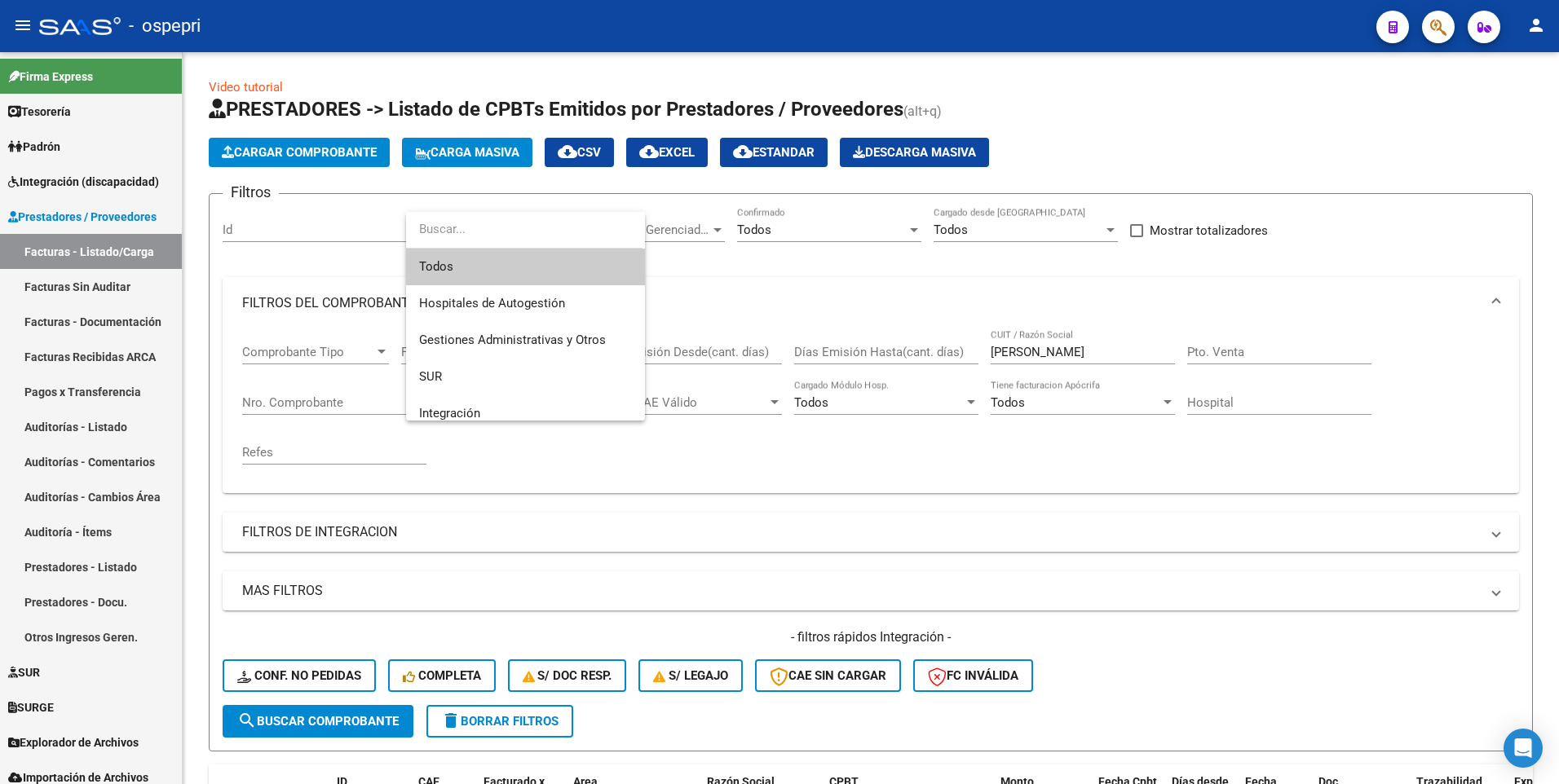
click at [532, 270] on span "Todos" at bounding box center [525, 266] width 213 height 37
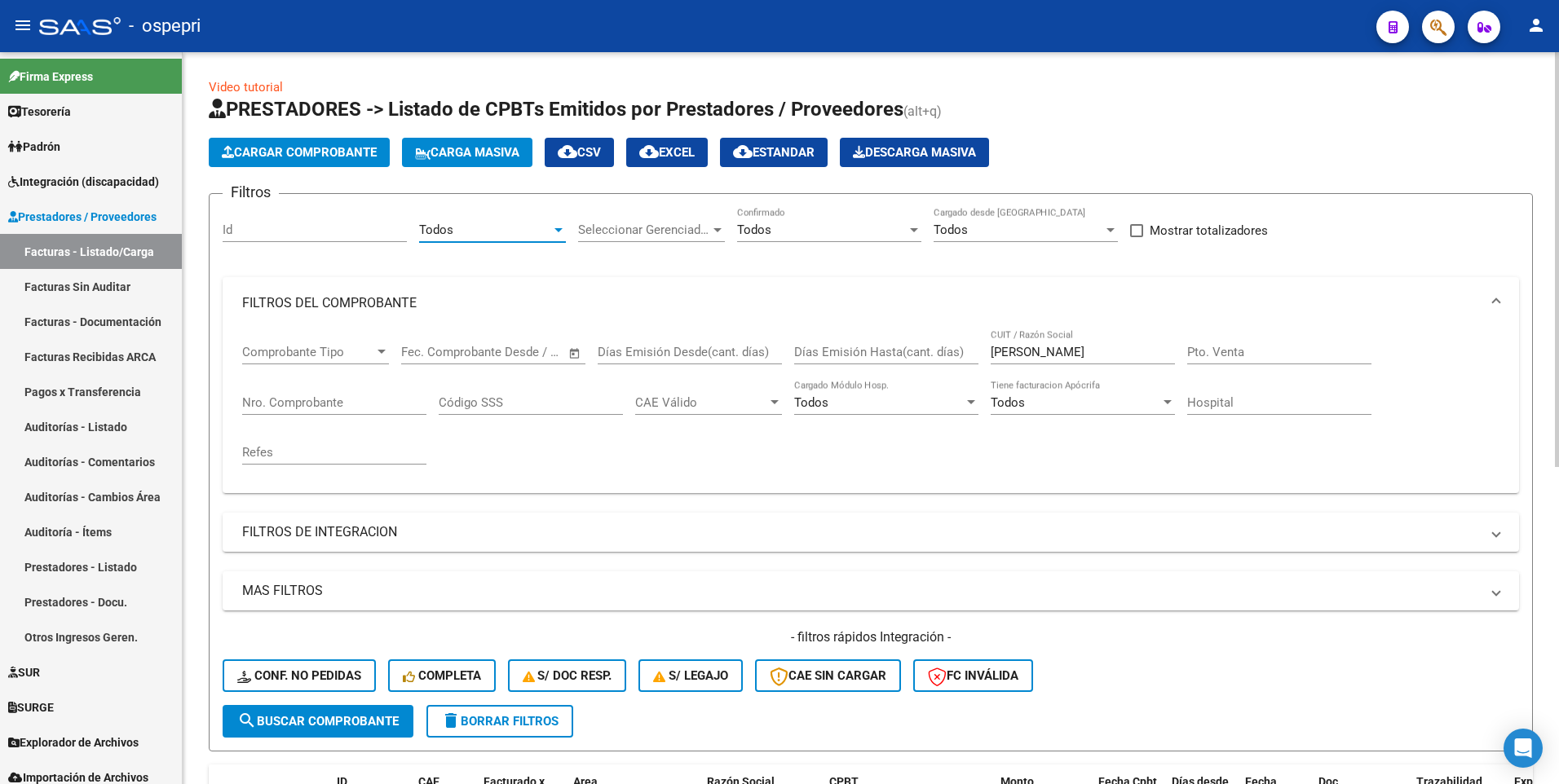
click at [557, 230] on div at bounding box center [558, 230] width 8 height 4
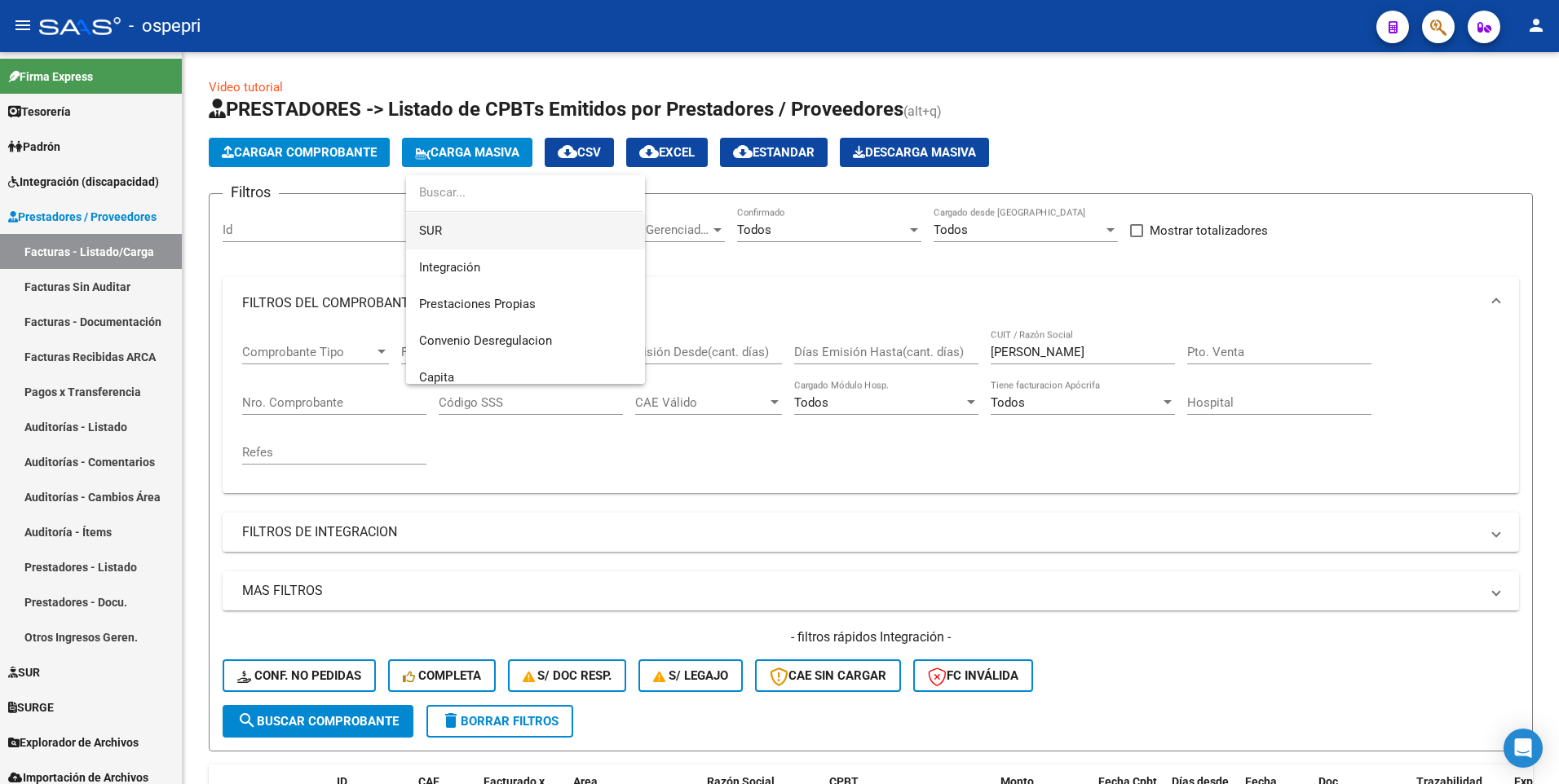
scroll to position [163, 0]
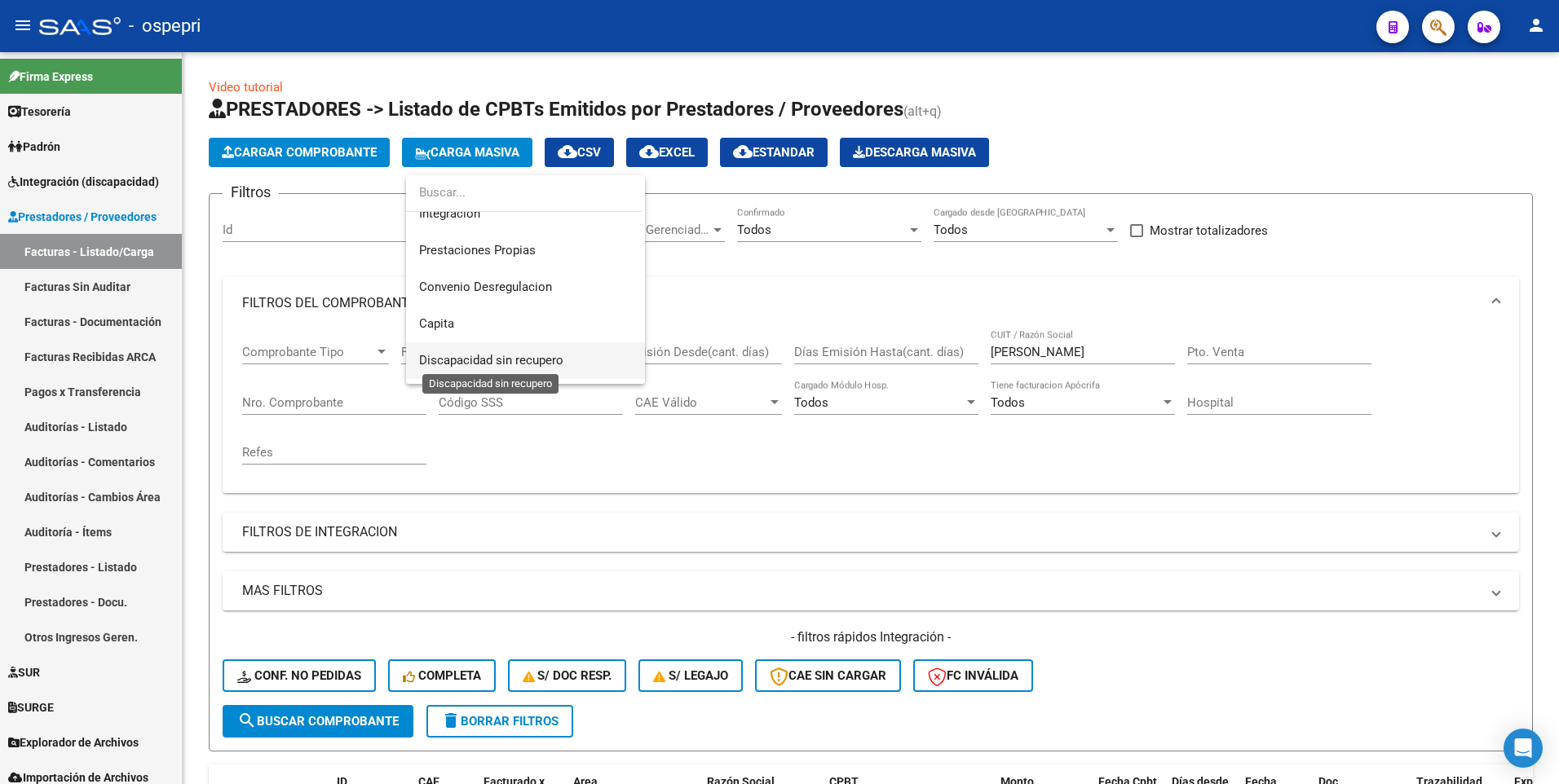
click at [495, 357] on span "Discapacidad sin recupero" at bounding box center [491, 360] width 144 height 15
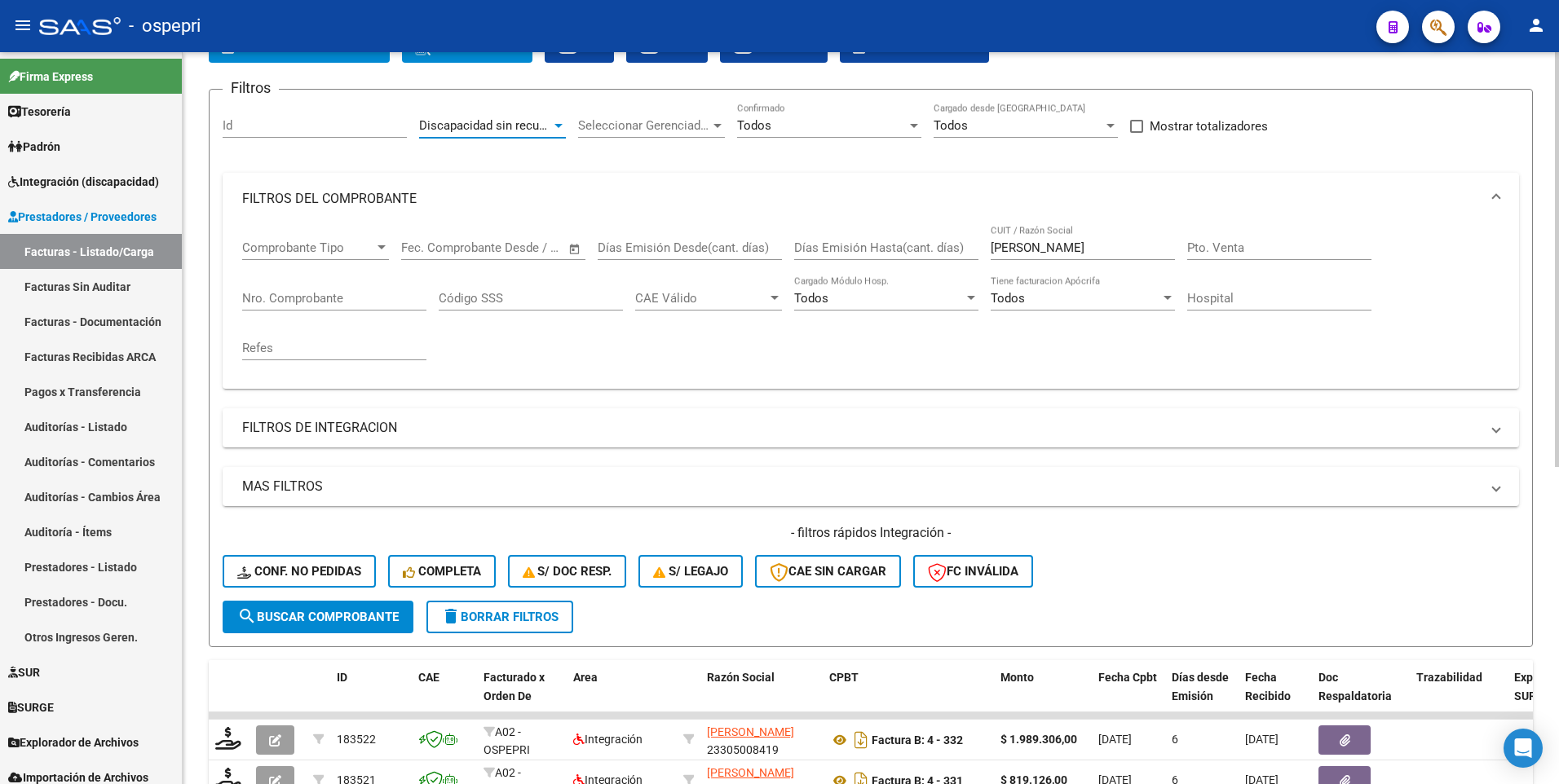
scroll to position [326, 0]
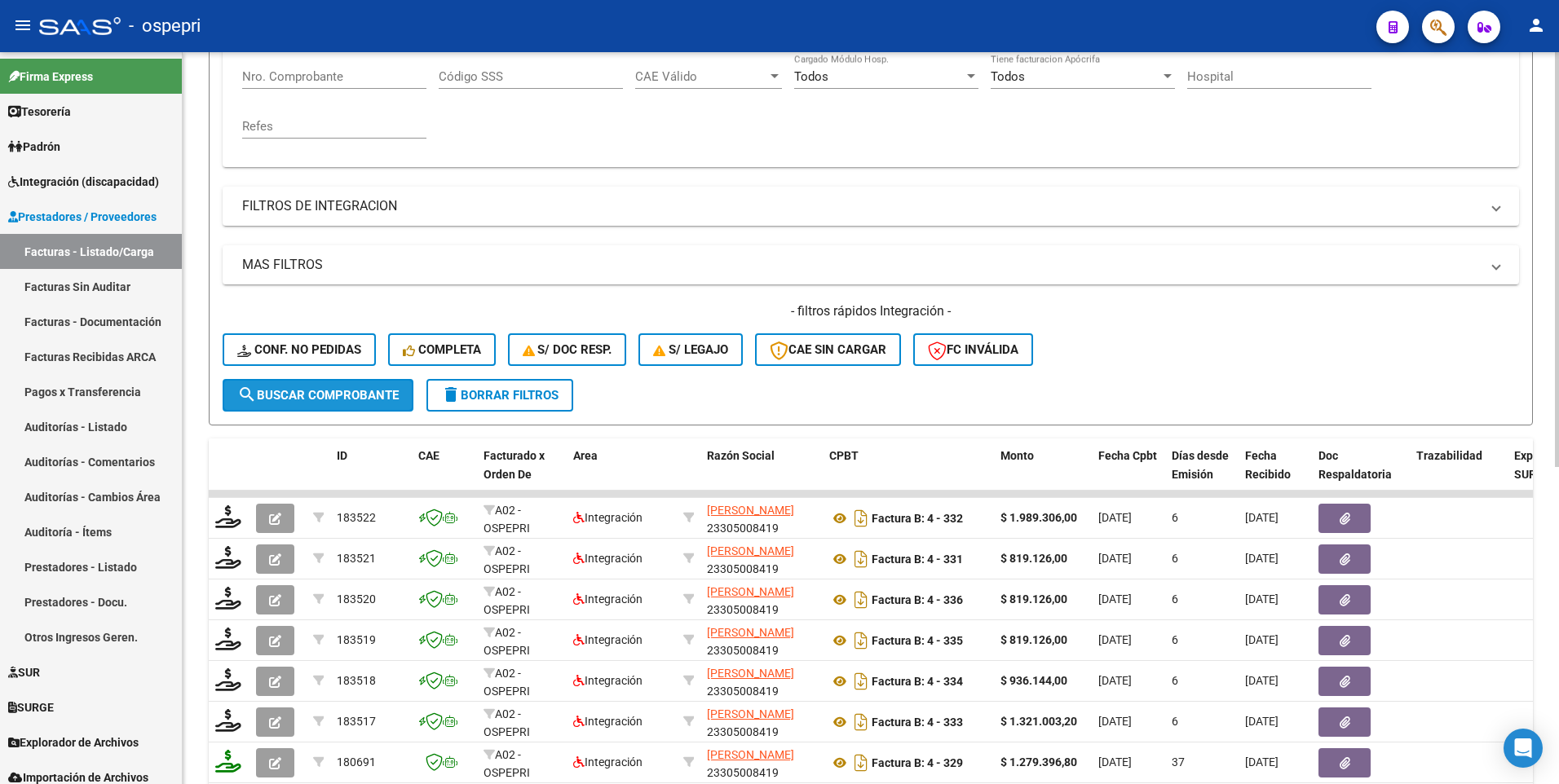
click at [347, 389] on span "search Buscar Comprobante" at bounding box center [318, 395] width 162 height 15
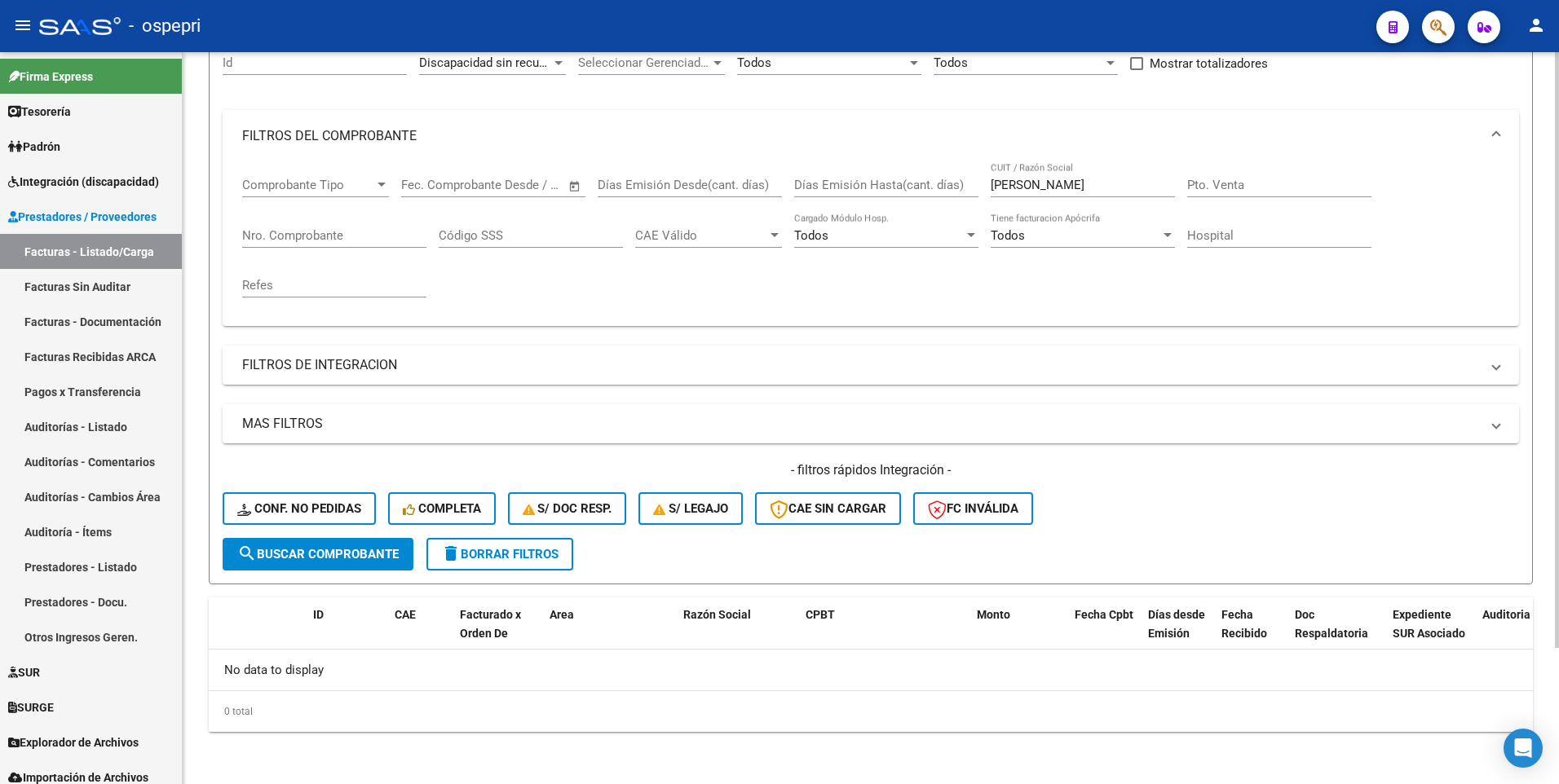
scroll to position [167, 0]
click at [117, 248] on link "Facturas - Listado/Carga" at bounding box center [90, 251] width 182 height 35
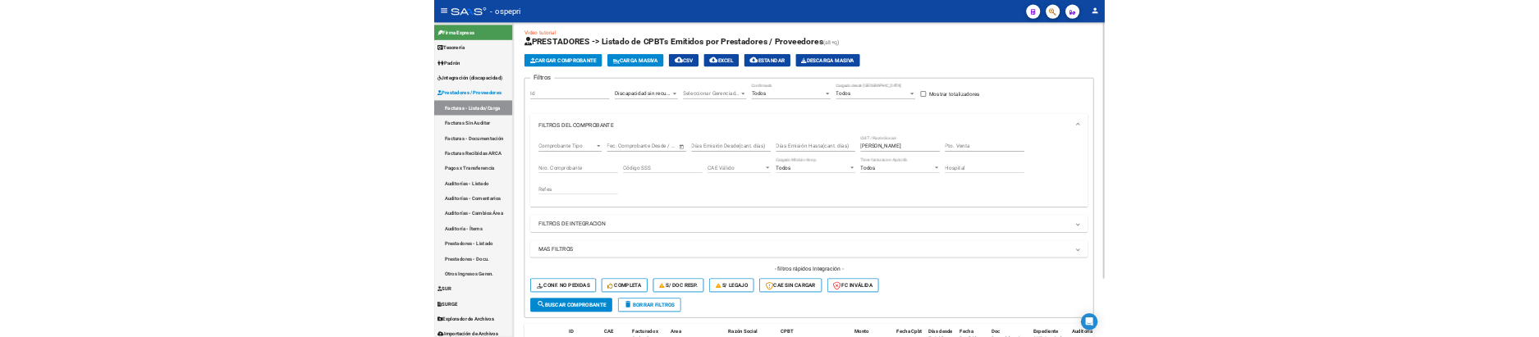
scroll to position [0, 0]
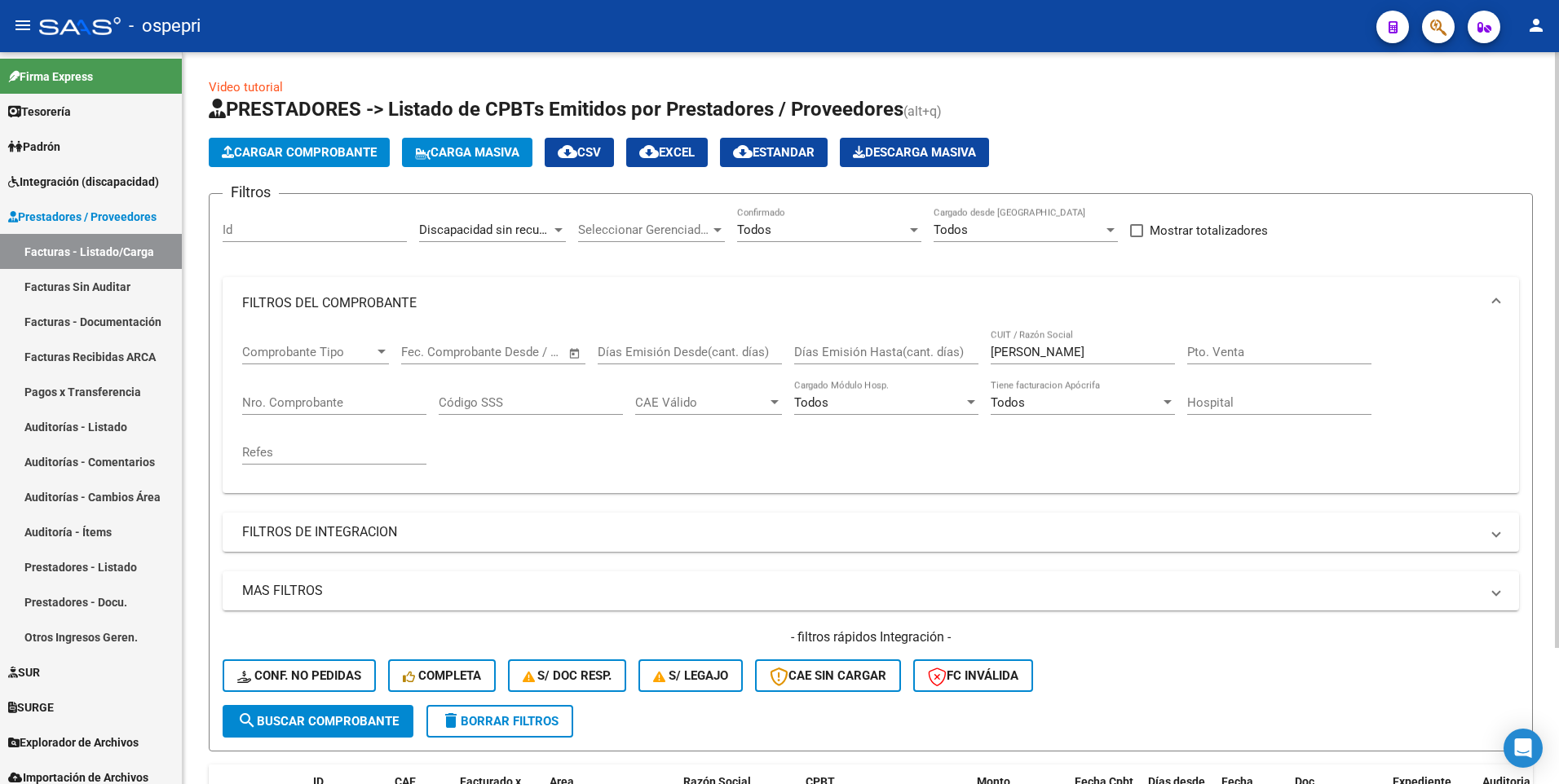
click at [496, 150] on span "Carga Masiva" at bounding box center [467, 152] width 104 height 15
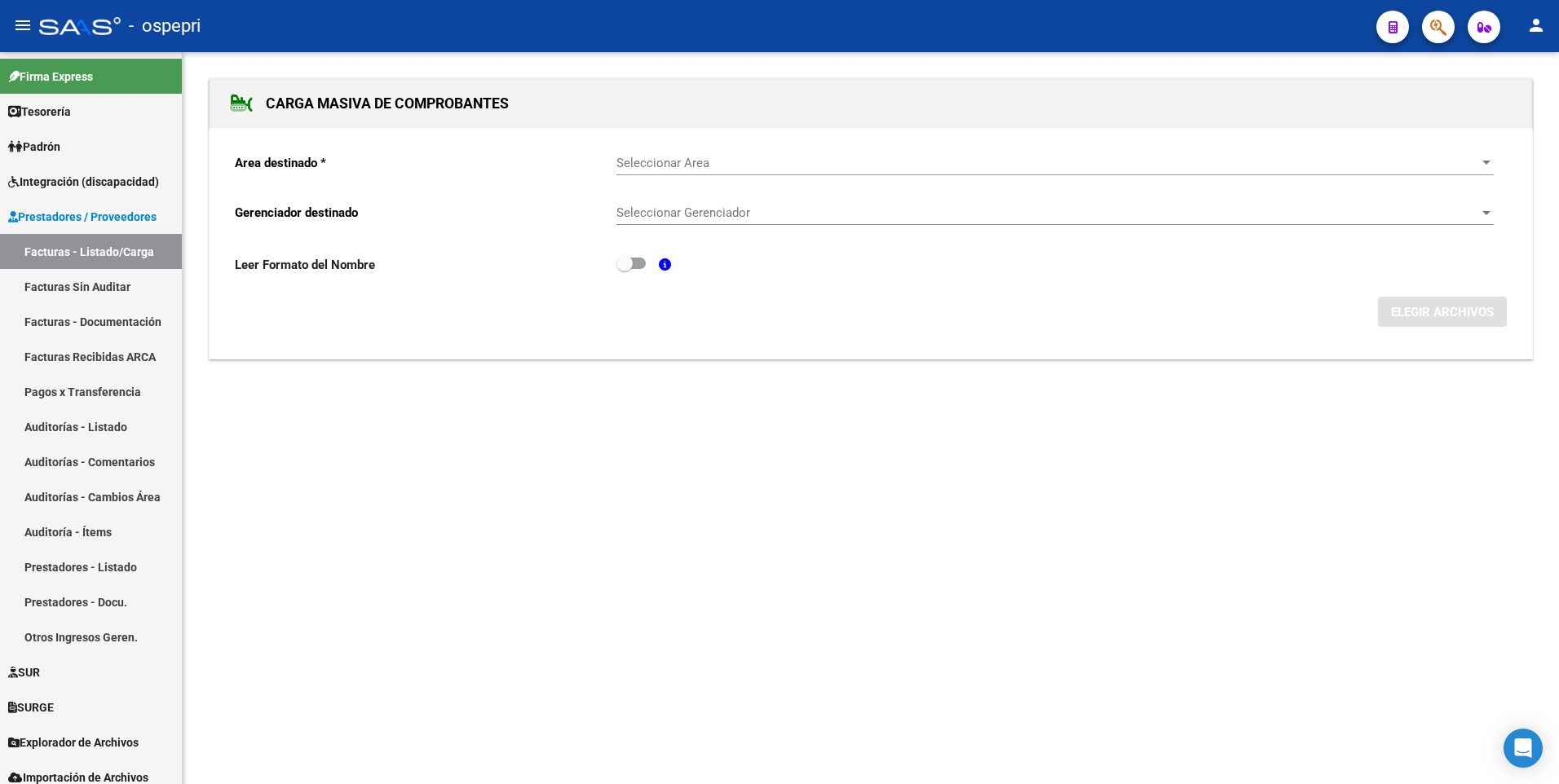
click at [676, 172] on div "Seleccionar Area Seleccionar Area" at bounding box center [1055, 157] width 877 height 35
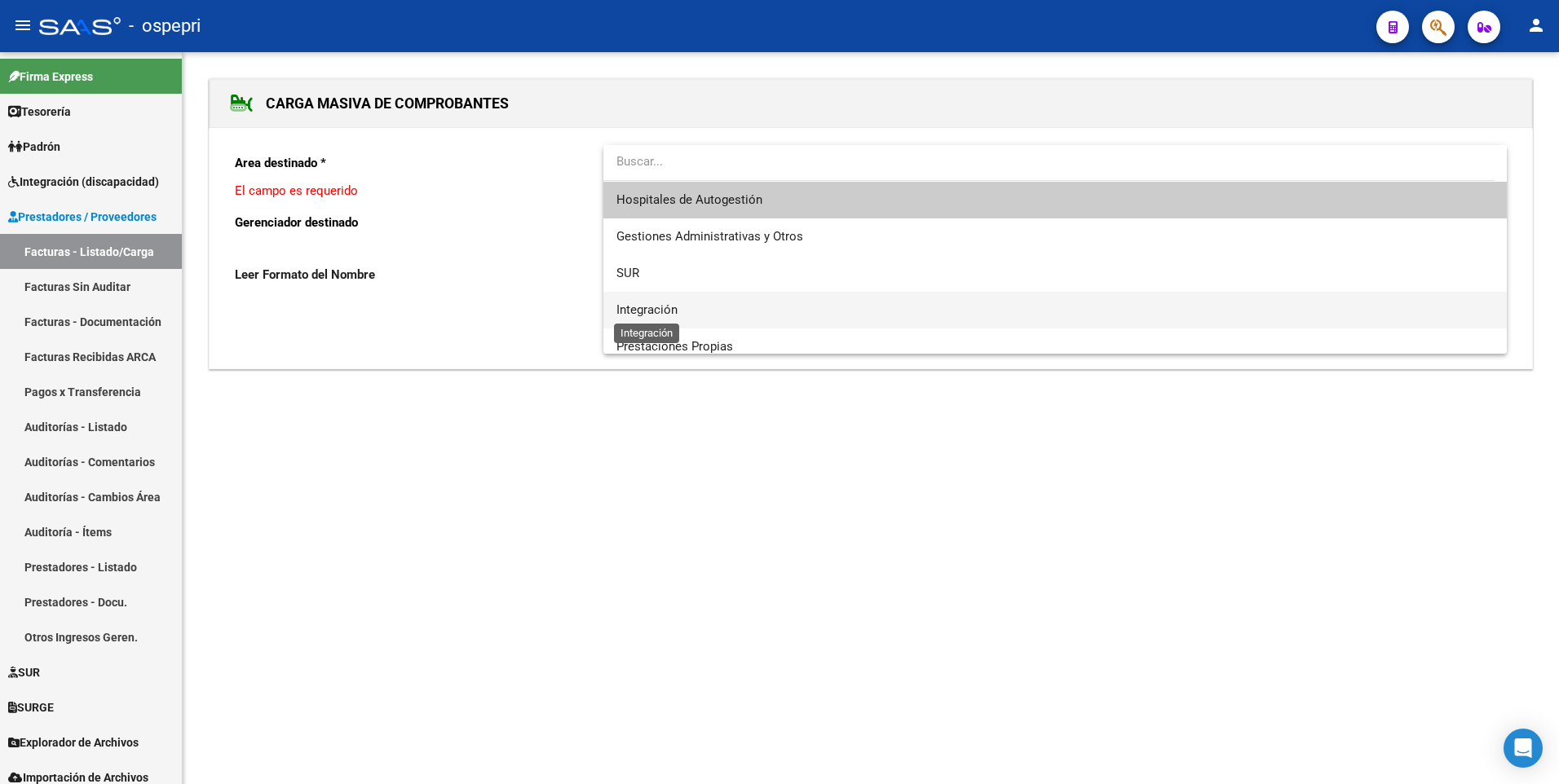
click at [661, 307] on span "Integración" at bounding box center [647, 310] width 62 height 15
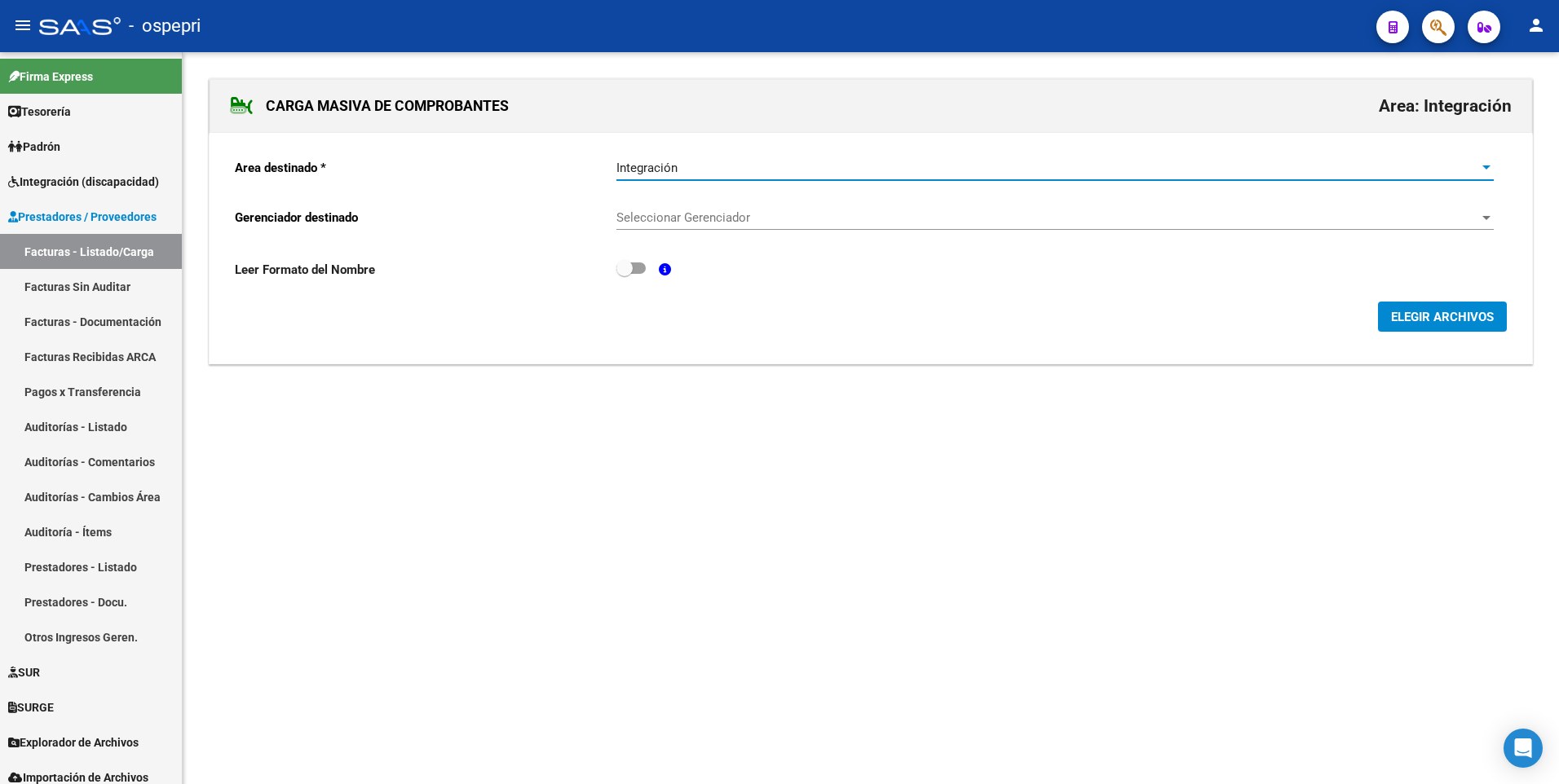
click at [692, 211] on span "Seleccionar Gerenciador" at bounding box center [1048, 217] width 863 height 15
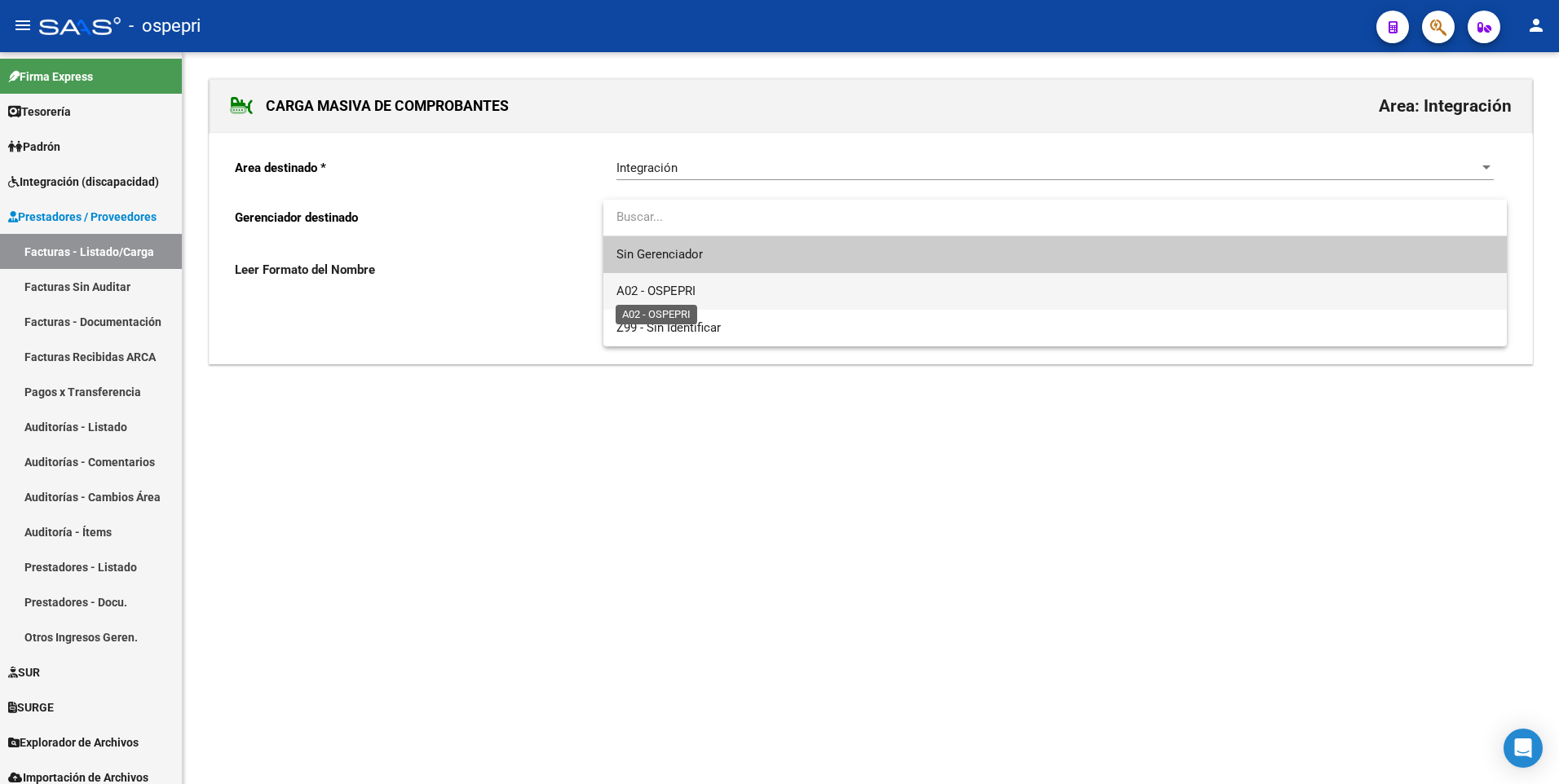
click at [683, 294] on span "A02 - OSPEPRI" at bounding box center [656, 291] width 79 height 15
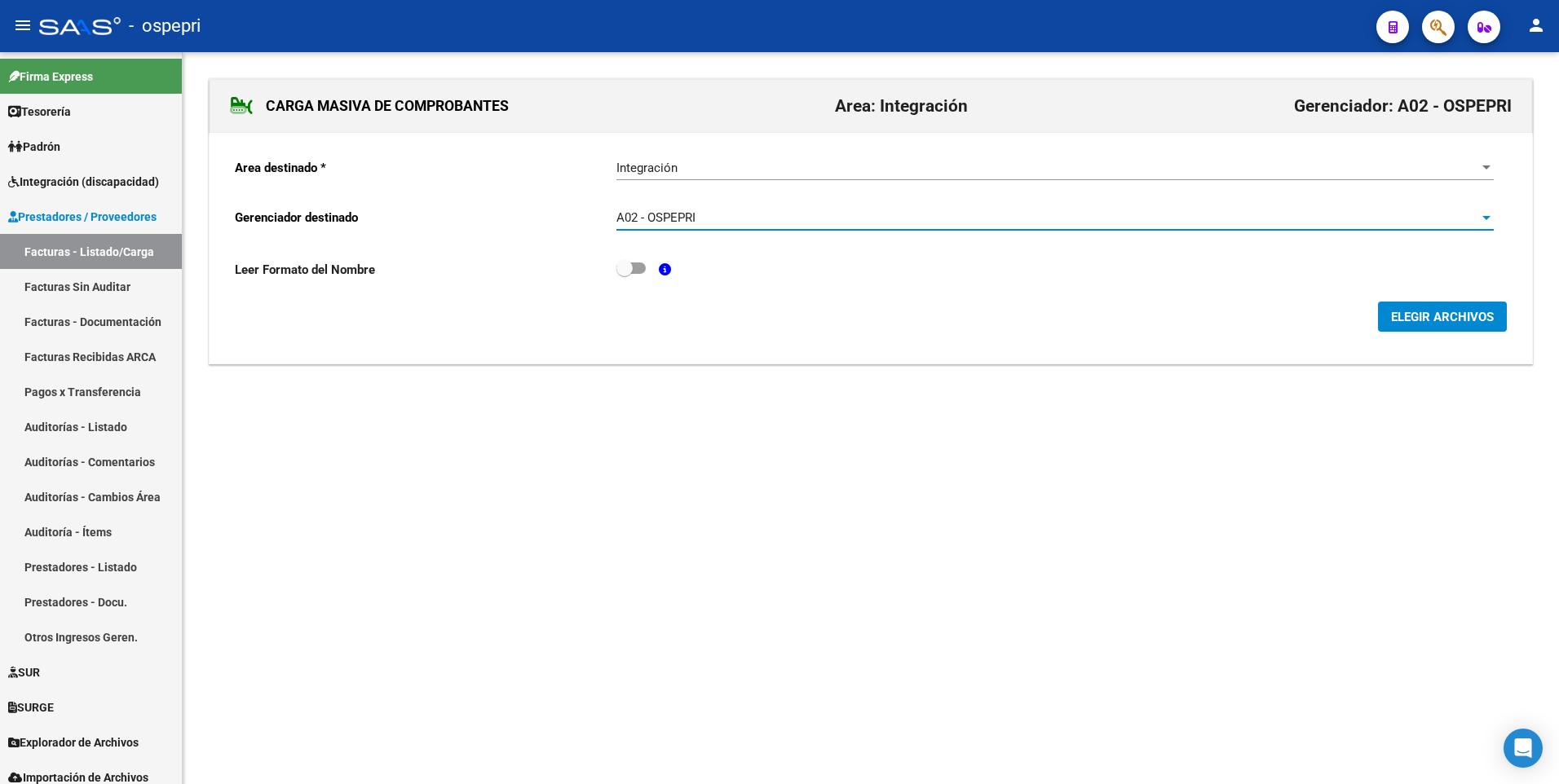
click at [1405, 306] on button "ELEGIR ARCHIVOS" at bounding box center [1443, 317] width 129 height 30
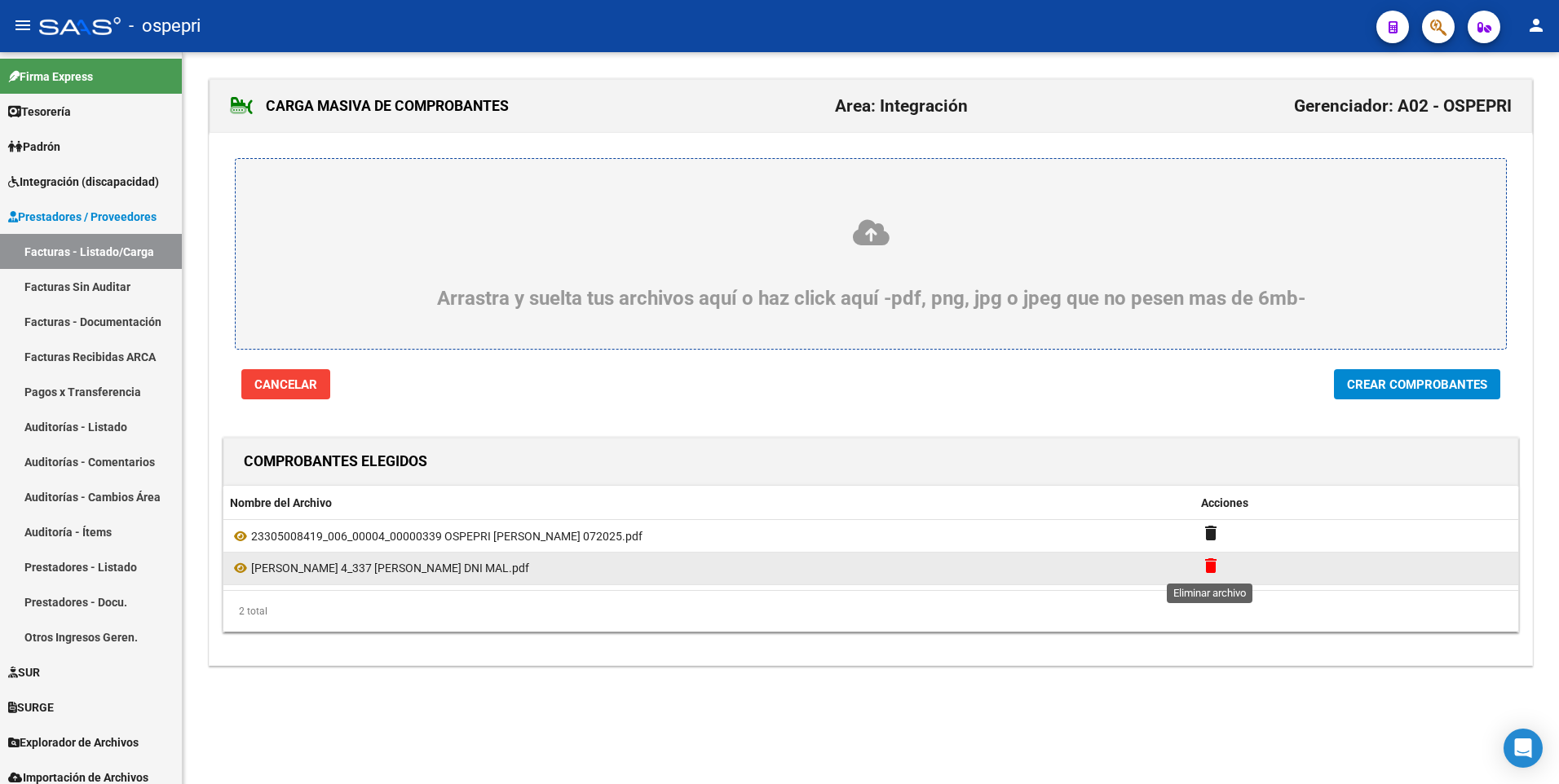
click at [1207, 396] on mat-icon "delete" at bounding box center [1210, 566] width 20 height 20
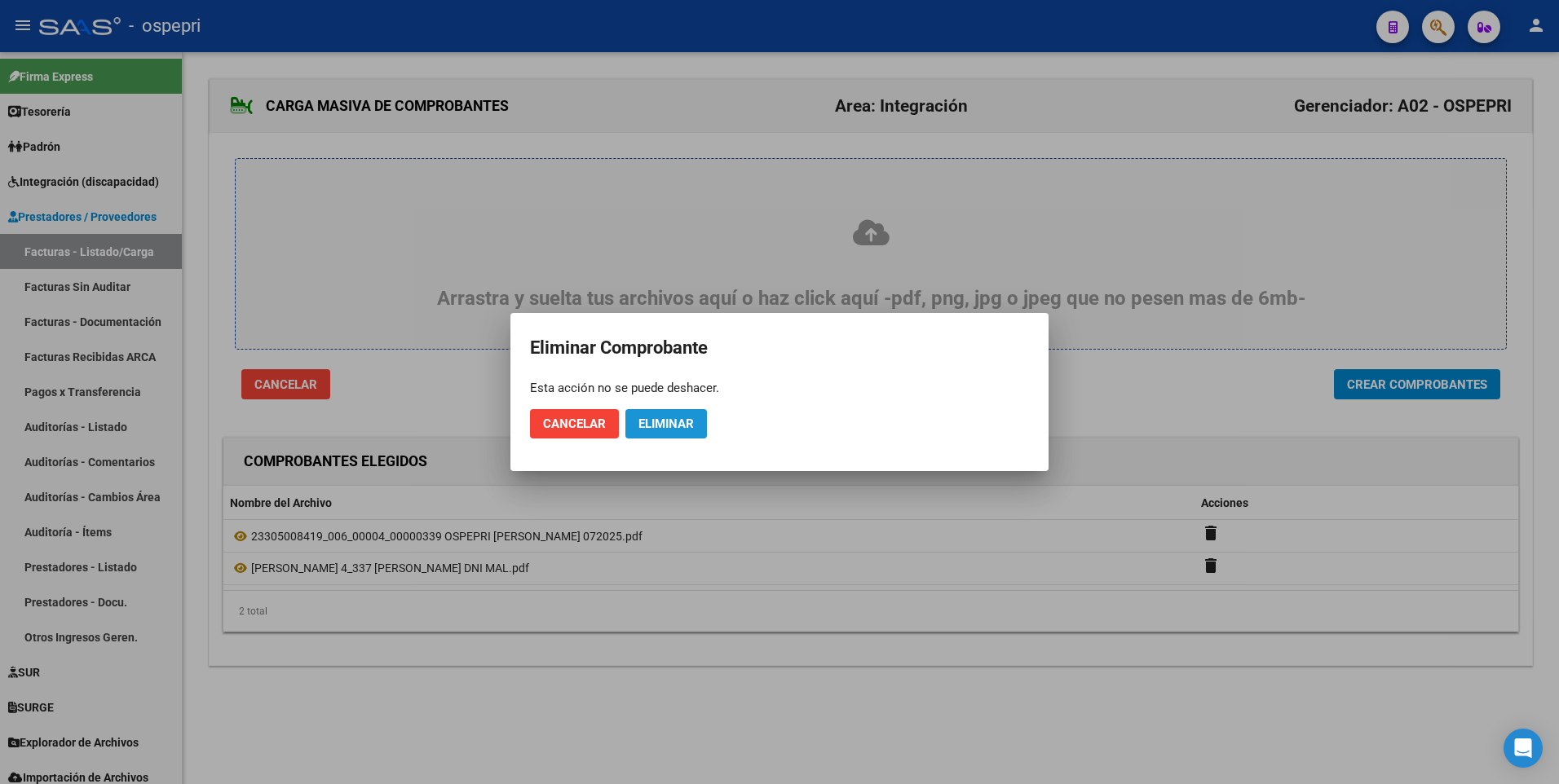
click at [674, 396] on span "Eliminar" at bounding box center [666, 424] width 56 height 15
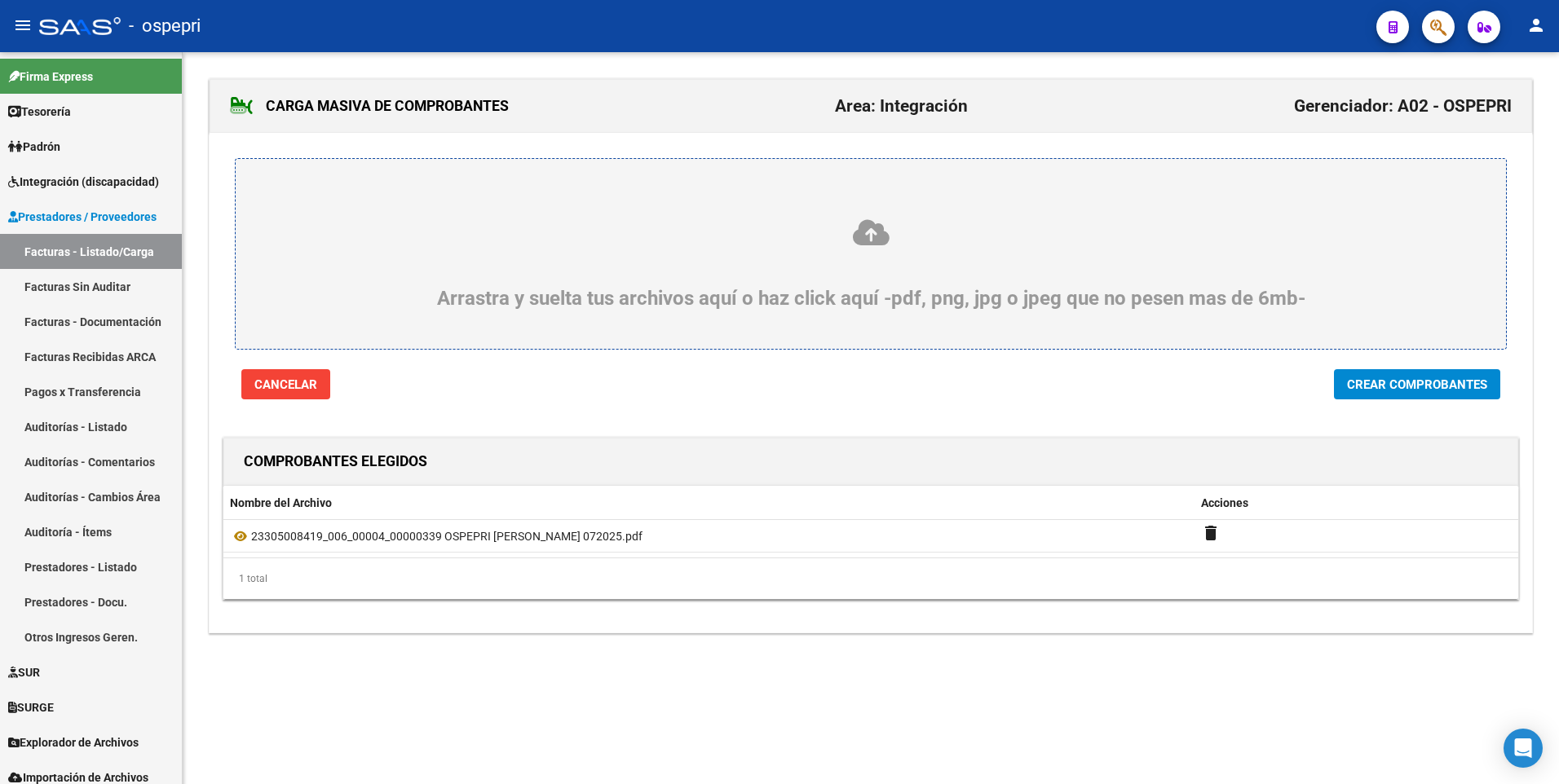
click at [1419, 371] on button "Crear Comprobantes" at bounding box center [1416, 384] width 166 height 30
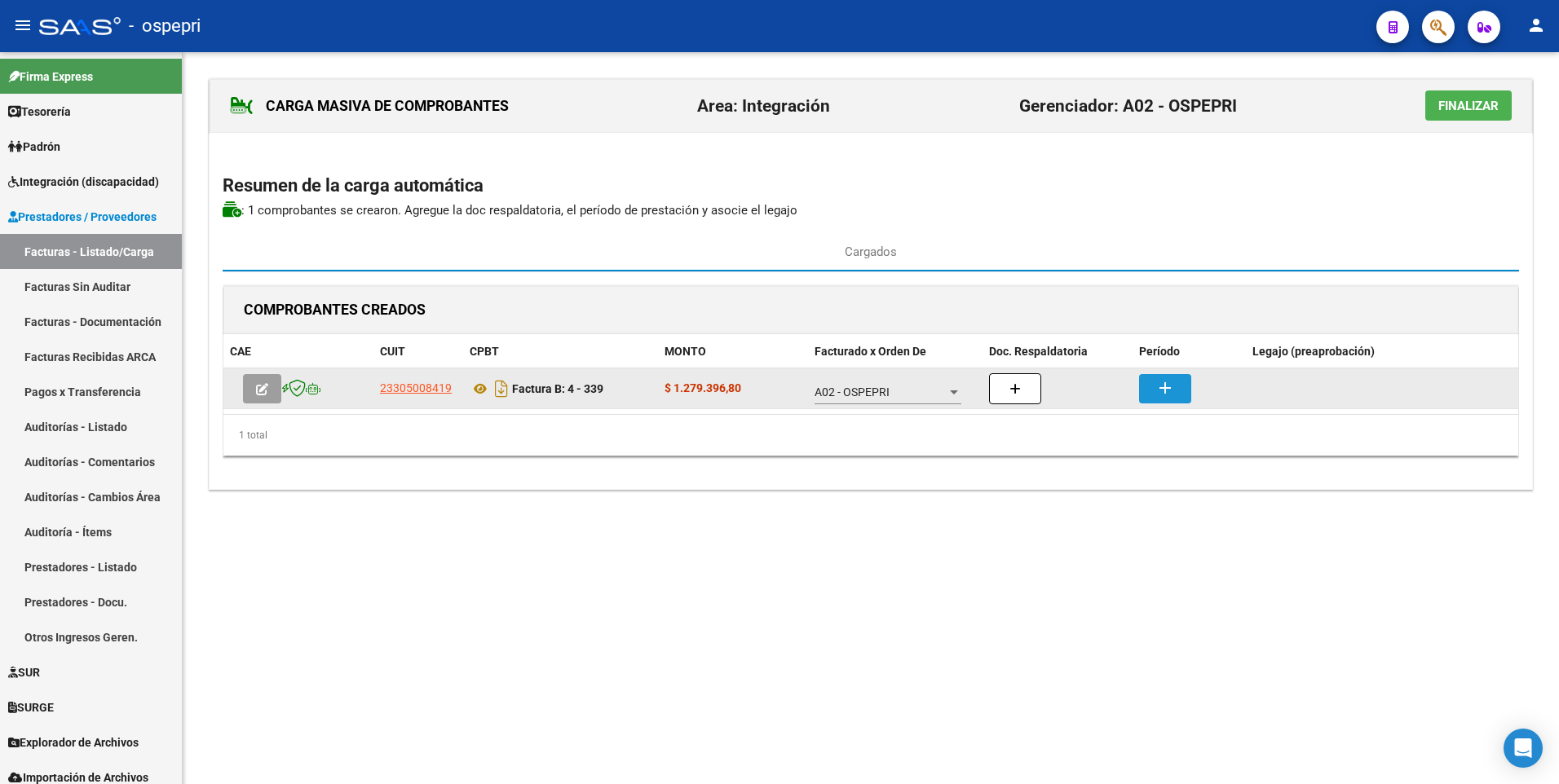
click at [1159, 393] on mat-icon "add" at bounding box center [1165, 388] width 20 height 20
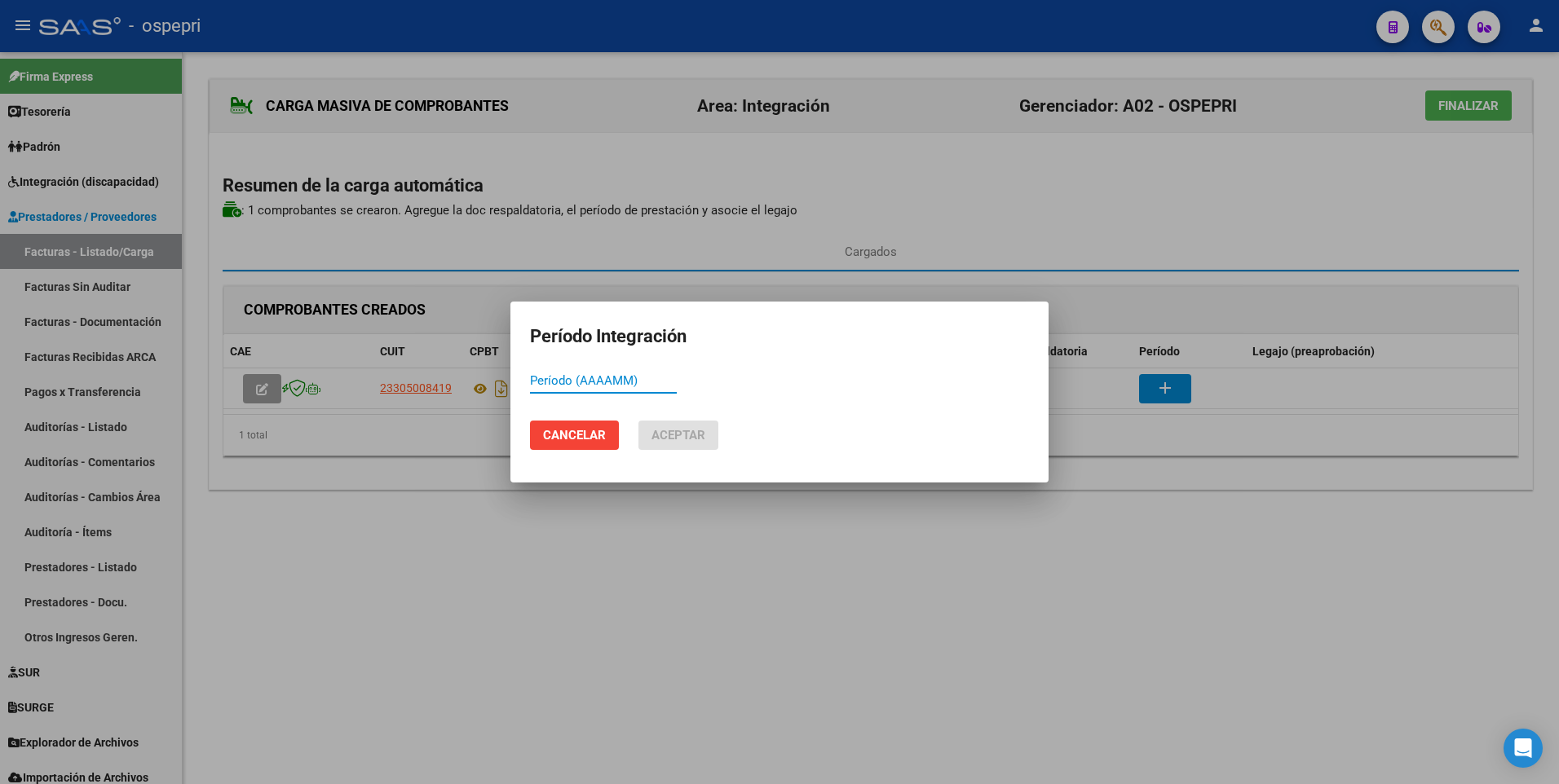
click at [599, 373] on input "Período (AAAAMM)" at bounding box center [604, 380] width 147 height 15
type input "202507"
click at [675, 396] on span "Aceptar" at bounding box center [678, 435] width 54 height 15
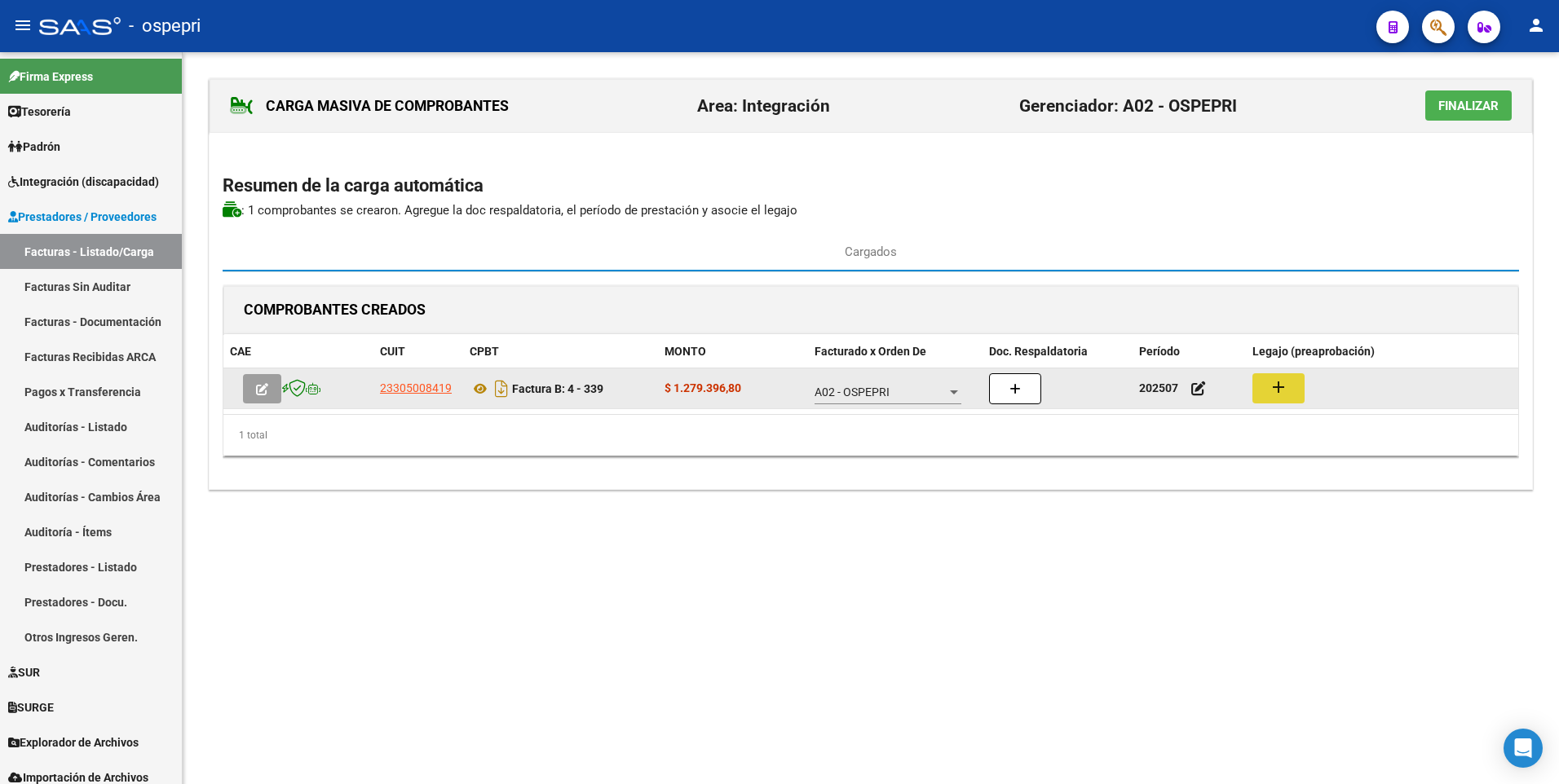
click at [1279, 374] on button "add" at bounding box center [1278, 388] width 53 height 30
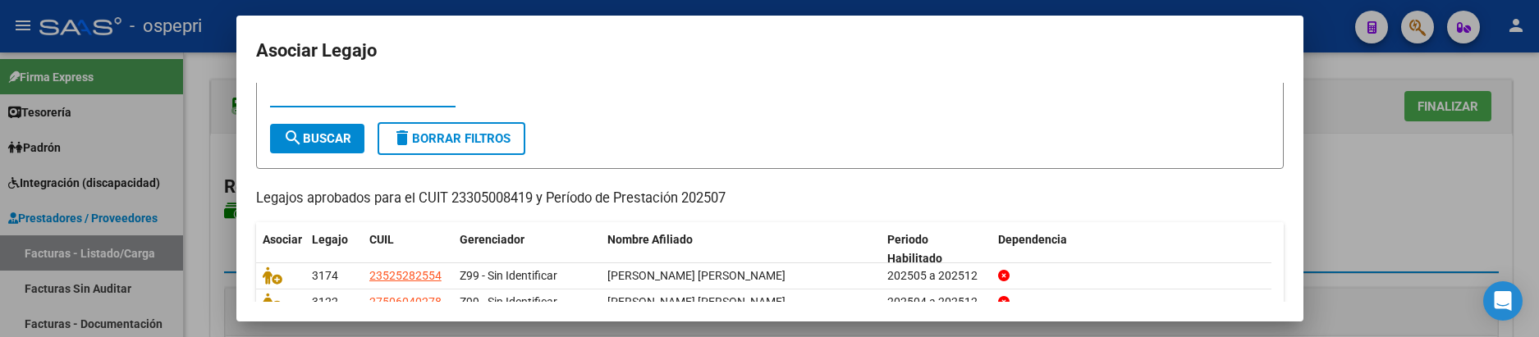
scroll to position [164, 0]
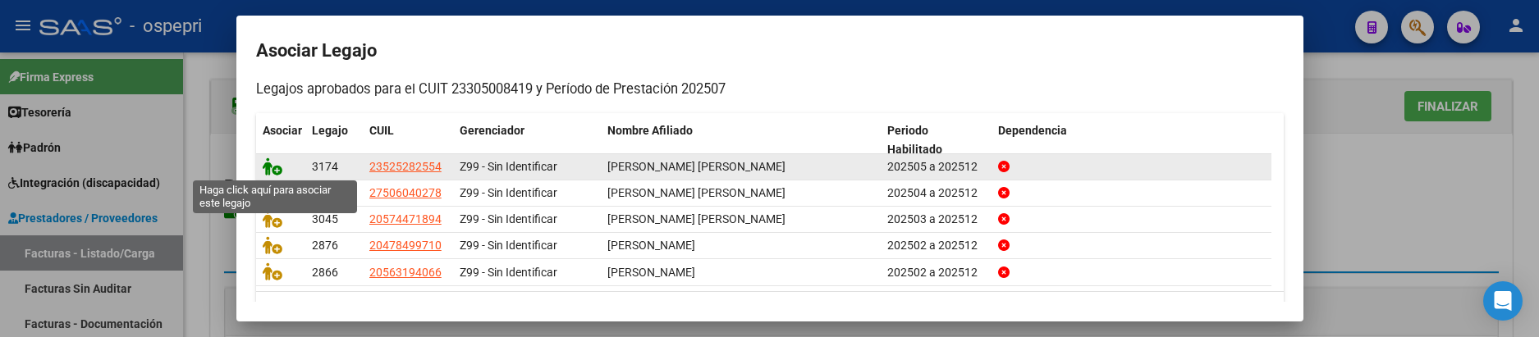
click at [270, 167] on icon at bounding box center [273, 167] width 20 height 18
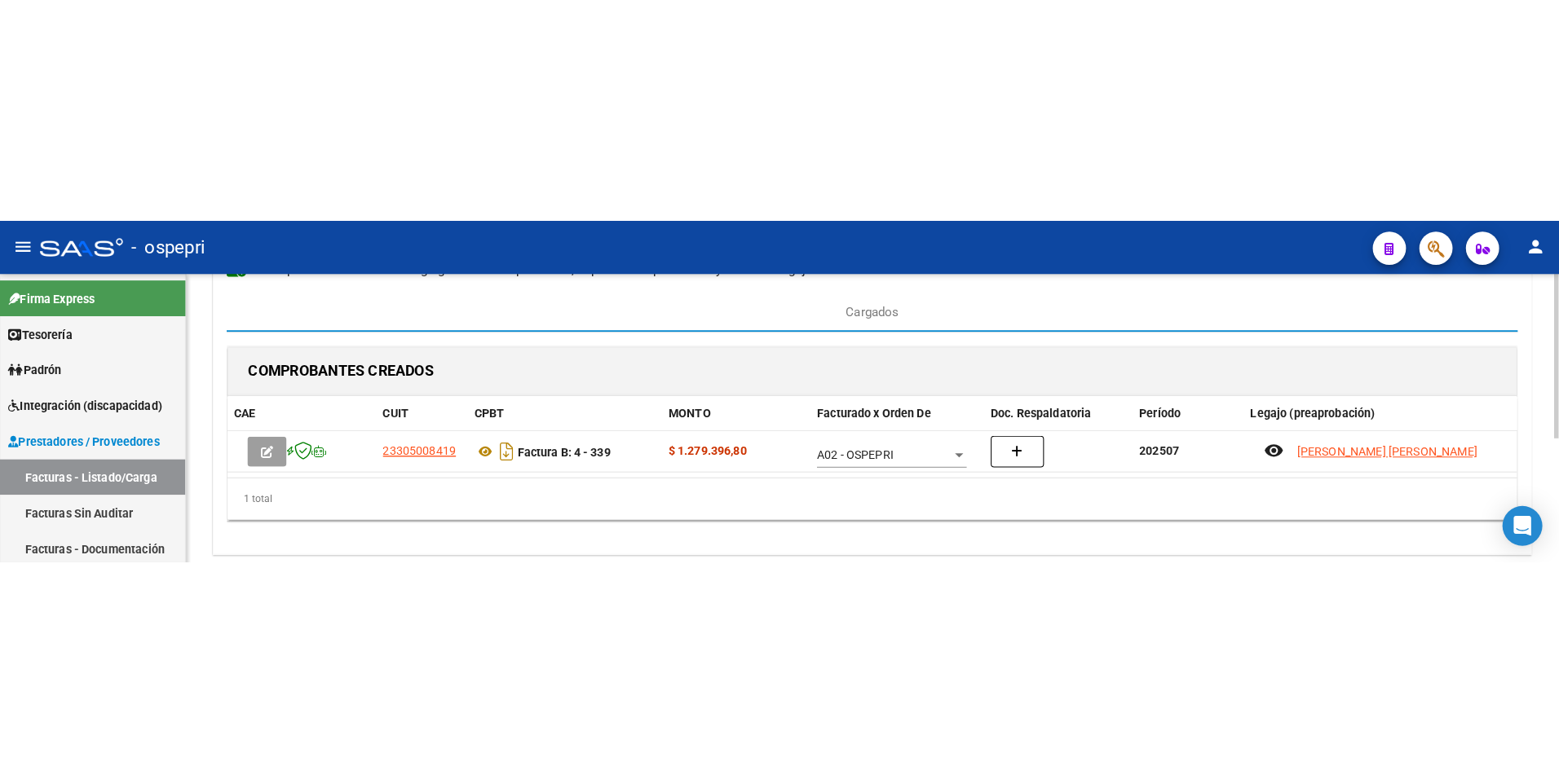
scroll to position [213, 0]
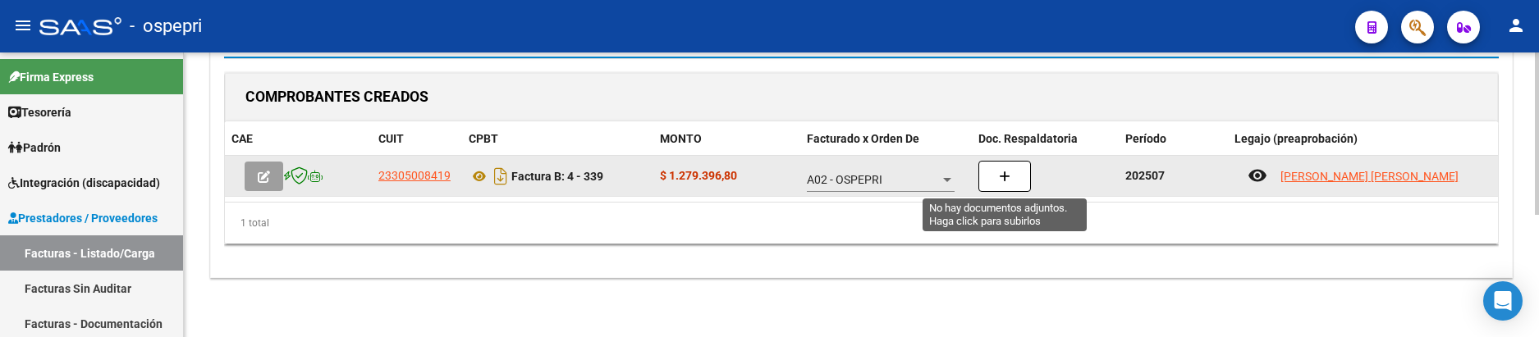
click at [1002, 175] on icon "button" at bounding box center [1004, 177] width 11 height 12
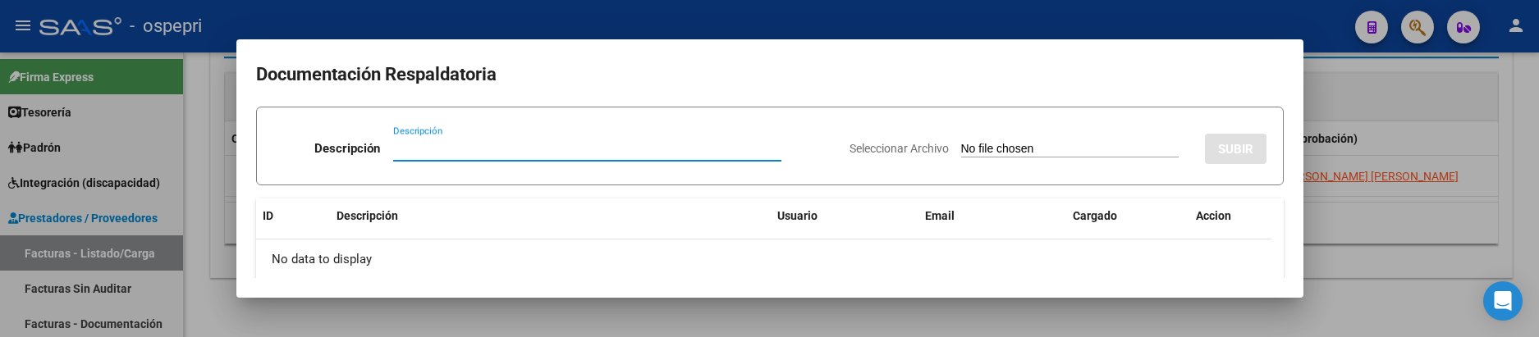
click at [431, 149] on input "Descripción" at bounding box center [587, 148] width 388 height 15
type input "202507"
click at [961, 147] on input "Seleccionar Archivo" at bounding box center [1070, 150] width 218 height 16
type input "C:\fakepath\GUTIERREZ WALTER PLANILLAS VEGA LUANA.pdf"
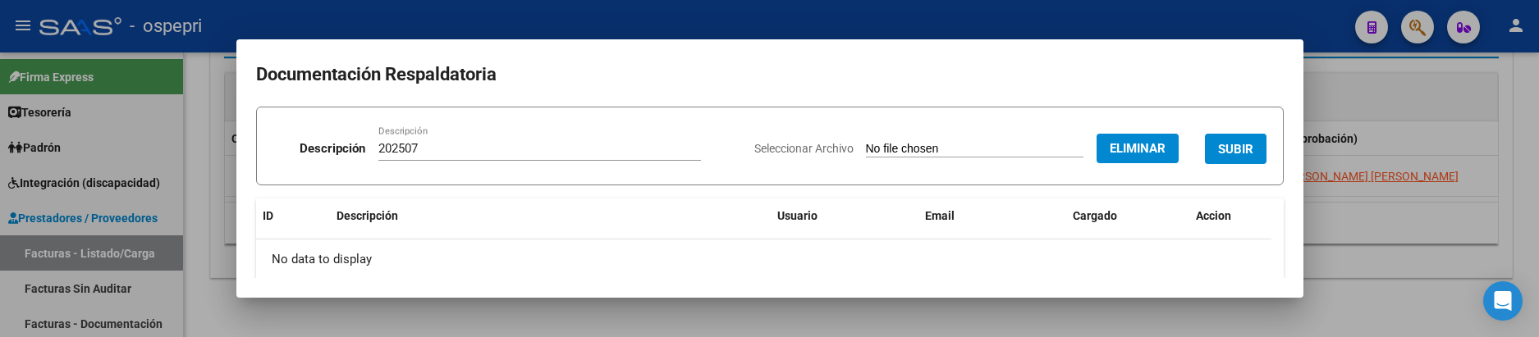
click at [1236, 148] on span "SUBIR" at bounding box center [1235, 149] width 35 height 15
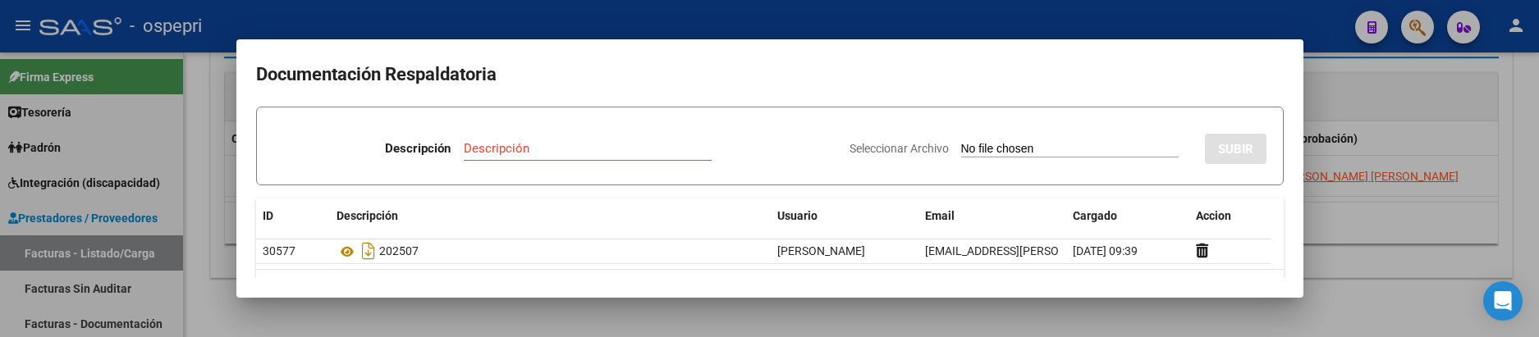
click at [1491, 182] on div at bounding box center [769, 168] width 1539 height 337
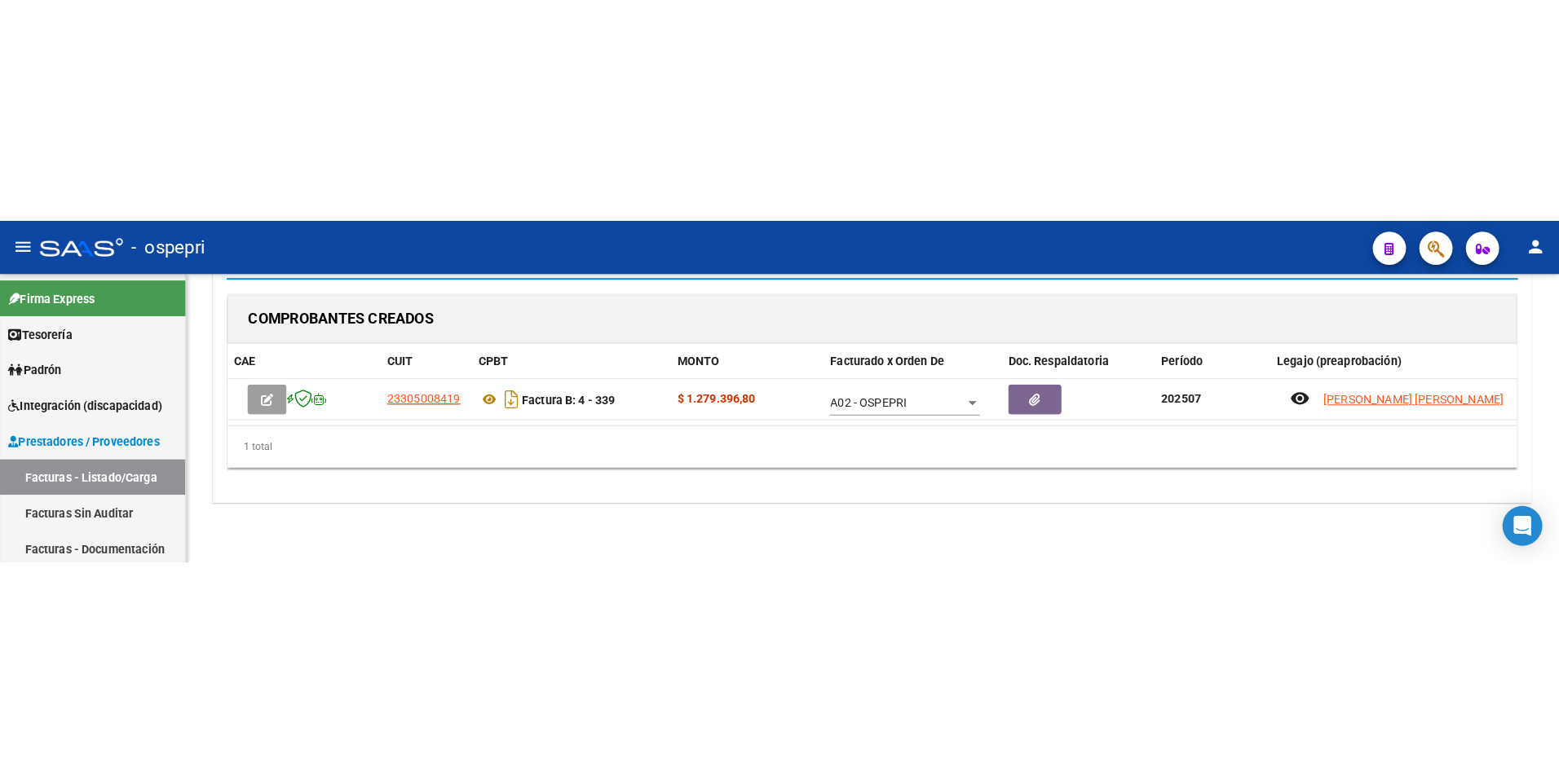
scroll to position [0, 0]
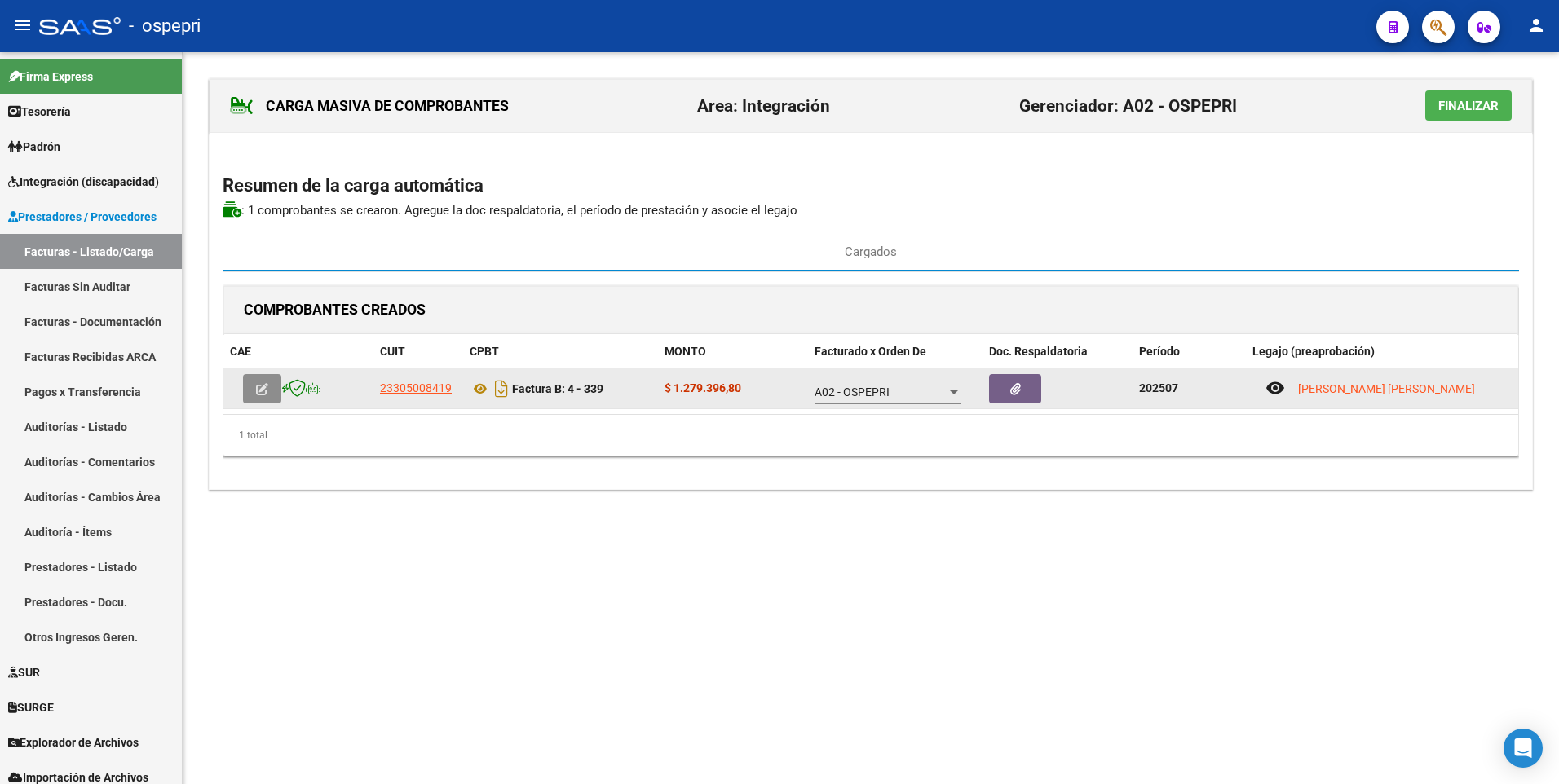
click at [274, 389] on button "button" at bounding box center [262, 389] width 39 height 30
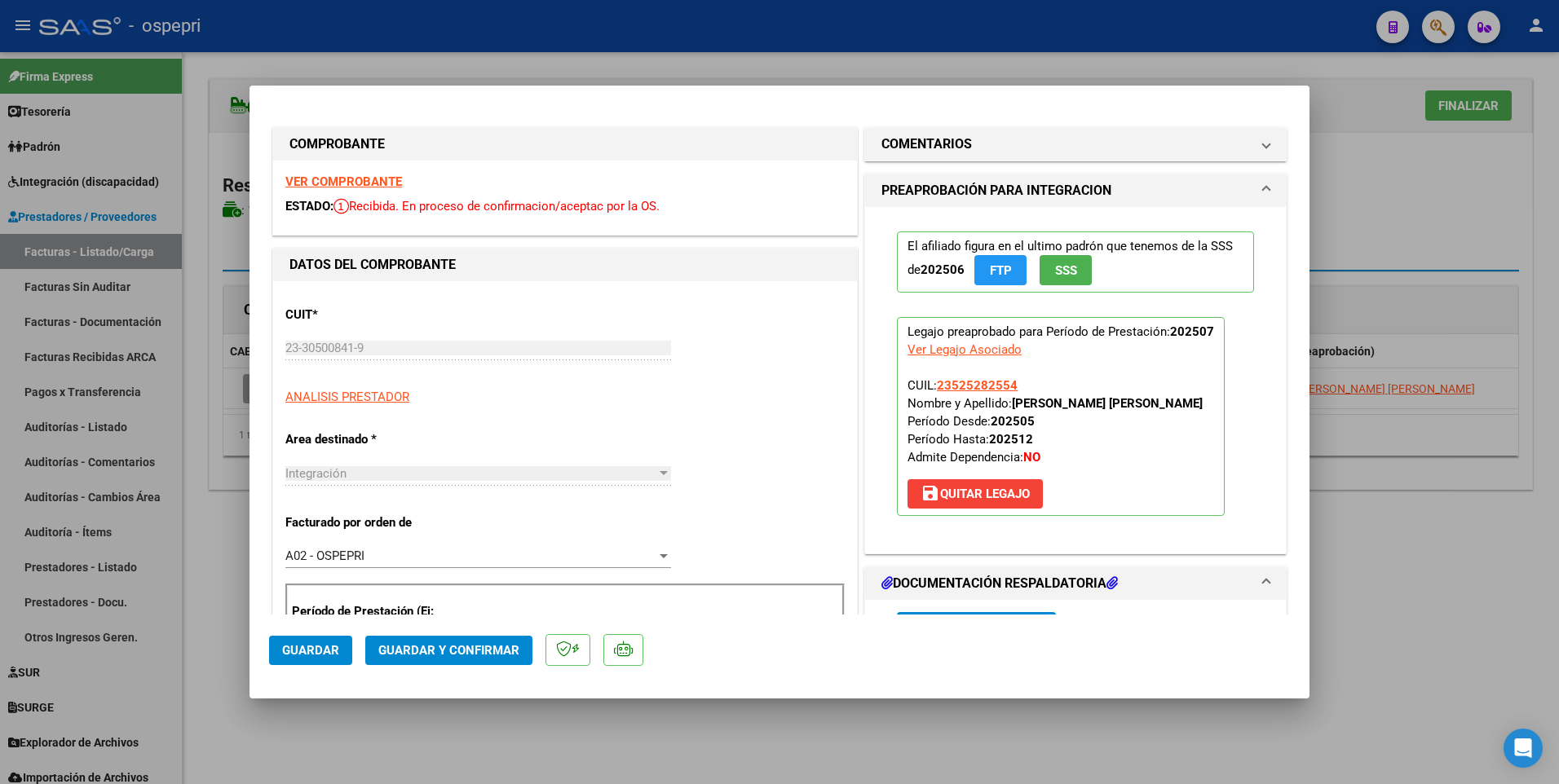
click at [463, 396] on span "Guardar y Confirmar" at bounding box center [449, 650] width 141 height 15
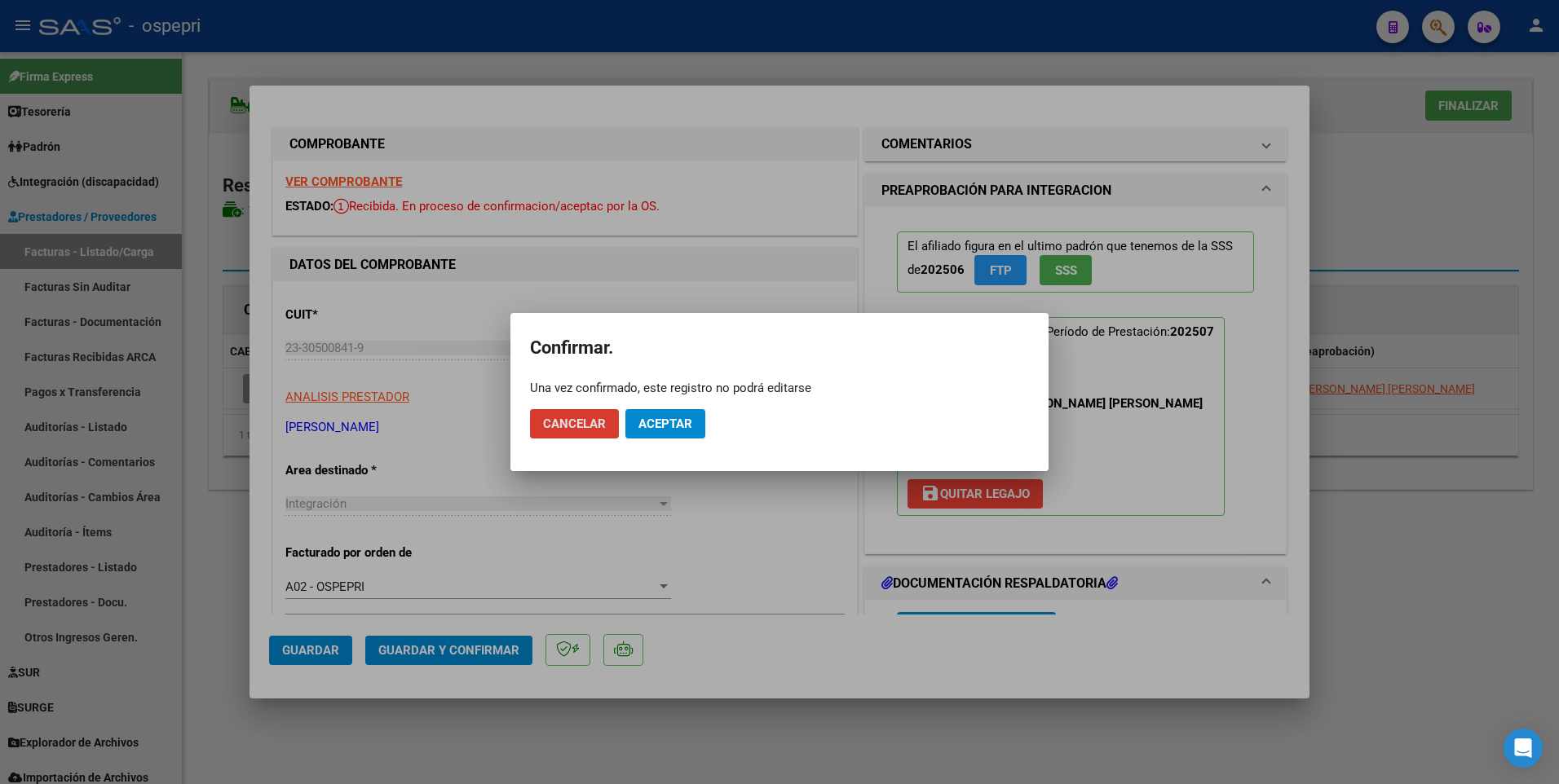
click at [649, 396] on span "Aceptar" at bounding box center [665, 424] width 54 height 15
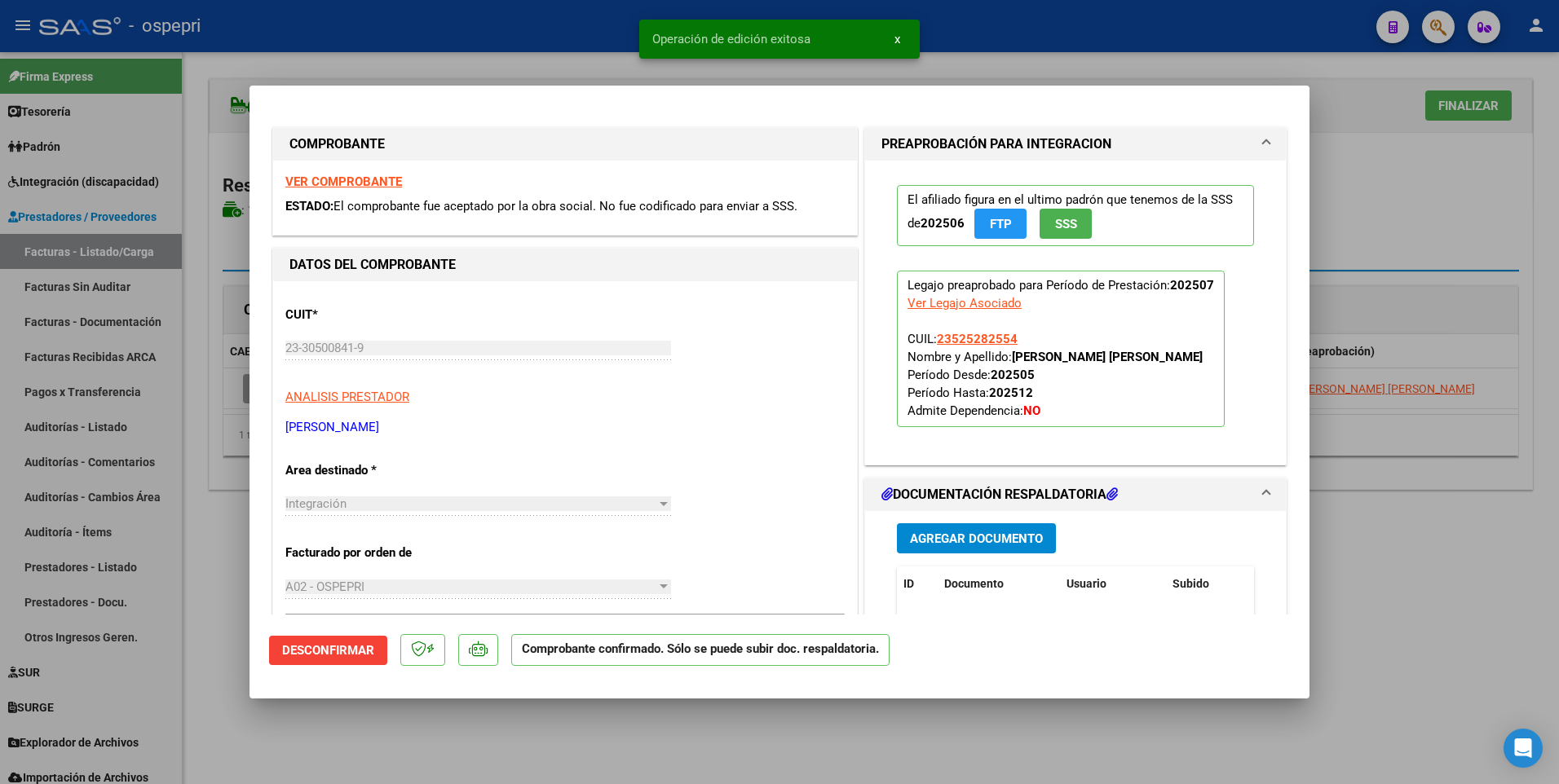
click at [615, 396] on div at bounding box center [780, 392] width 1559 height 784
type input "$ 0,00"
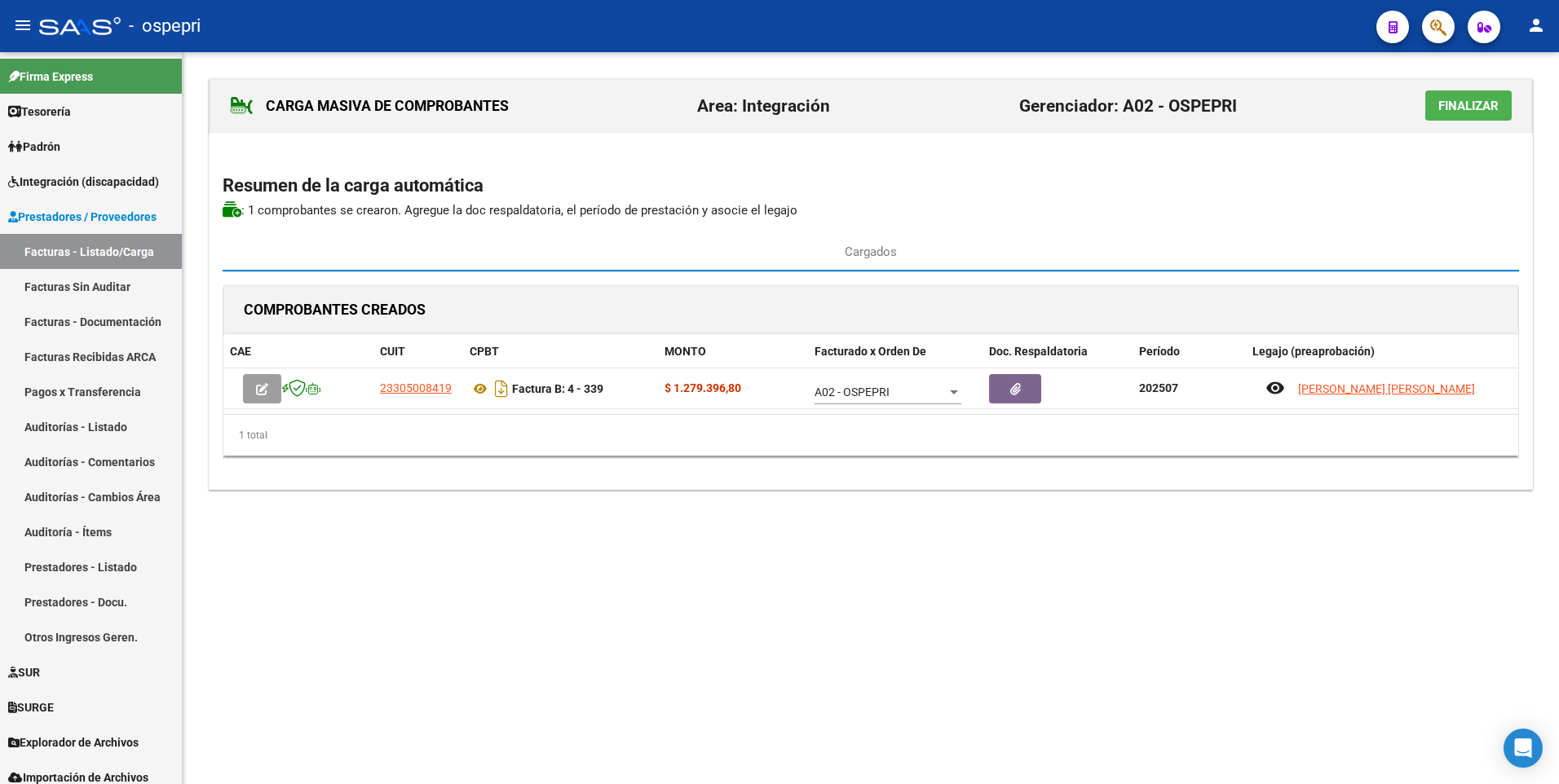
click at [1465, 102] on span "Finalizar" at bounding box center [1468, 105] width 61 height 15
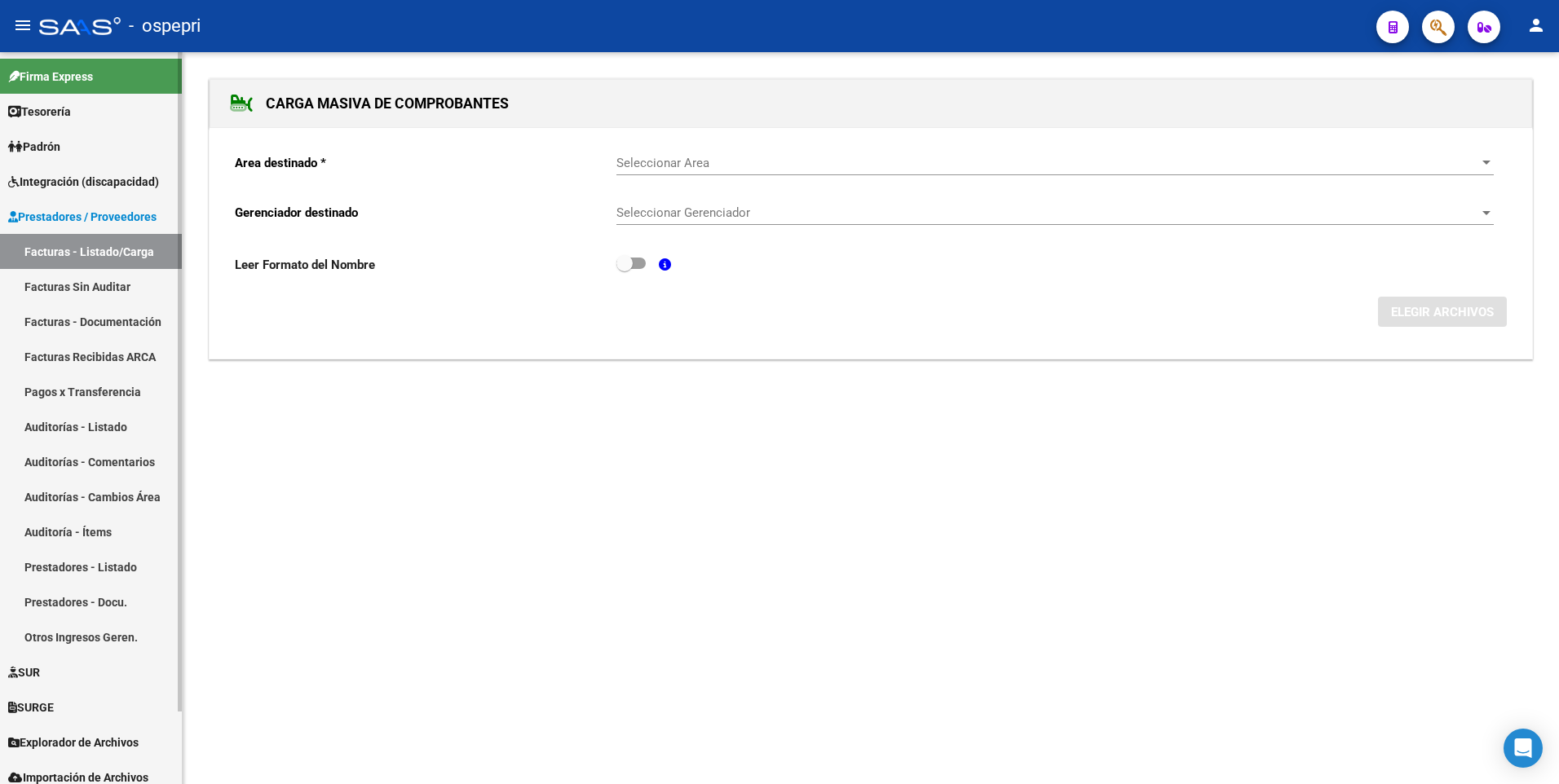
click at [120, 268] on link "Facturas - Listado/Carga" at bounding box center [90, 251] width 182 height 35
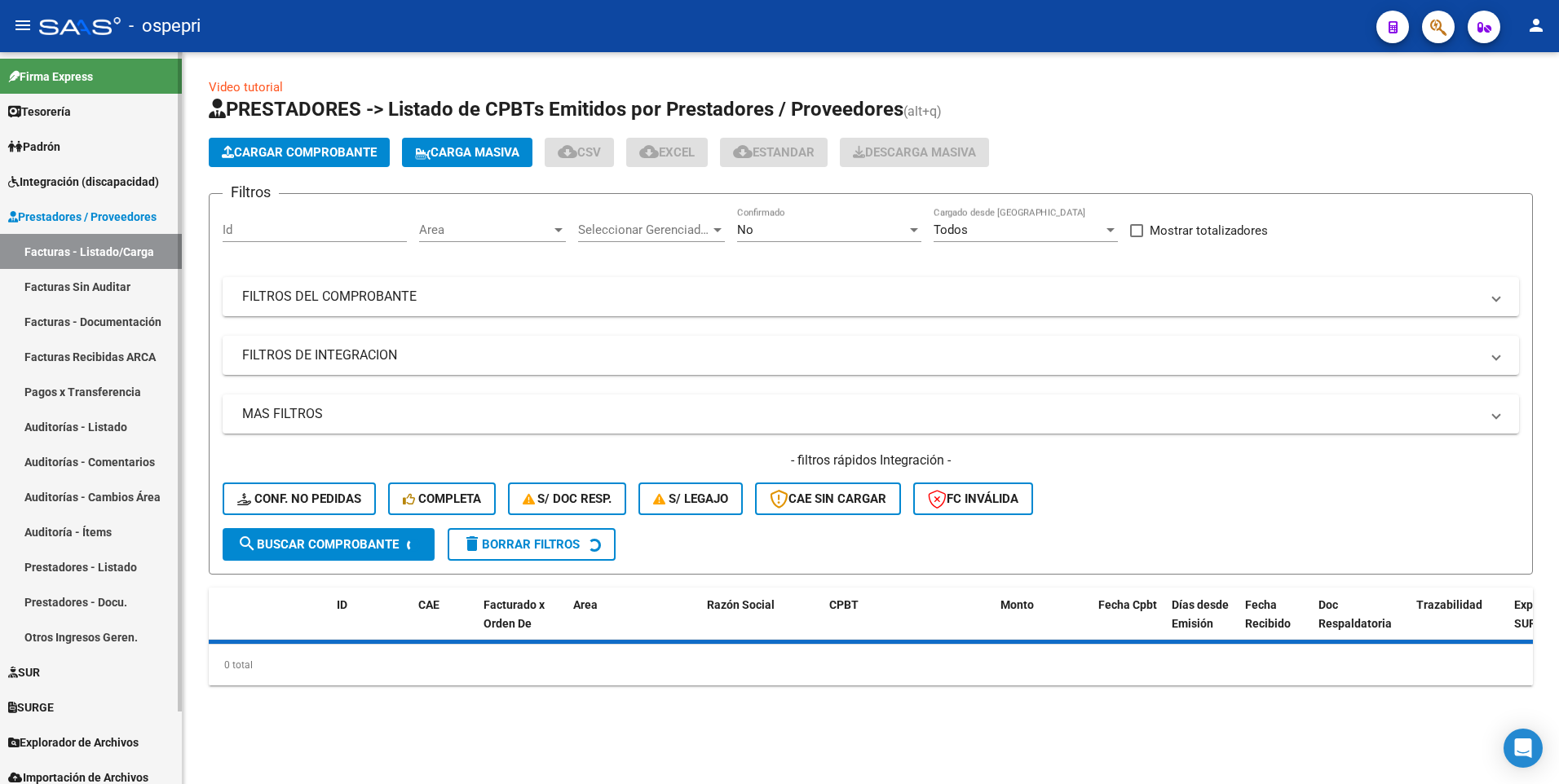
click at [118, 249] on link "Facturas - Listado/Carga" at bounding box center [90, 251] width 182 height 35
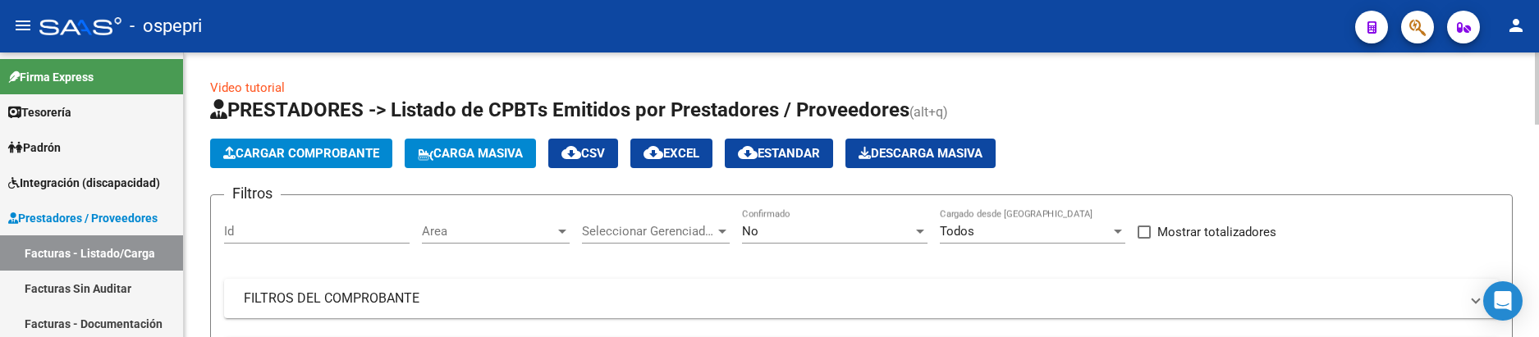
click at [1217, 139] on div "Cargar Comprobante Carga Masiva cloud_download CSV cloud_download EXCEL cloud_d…" at bounding box center [861, 154] width 1303 height 30
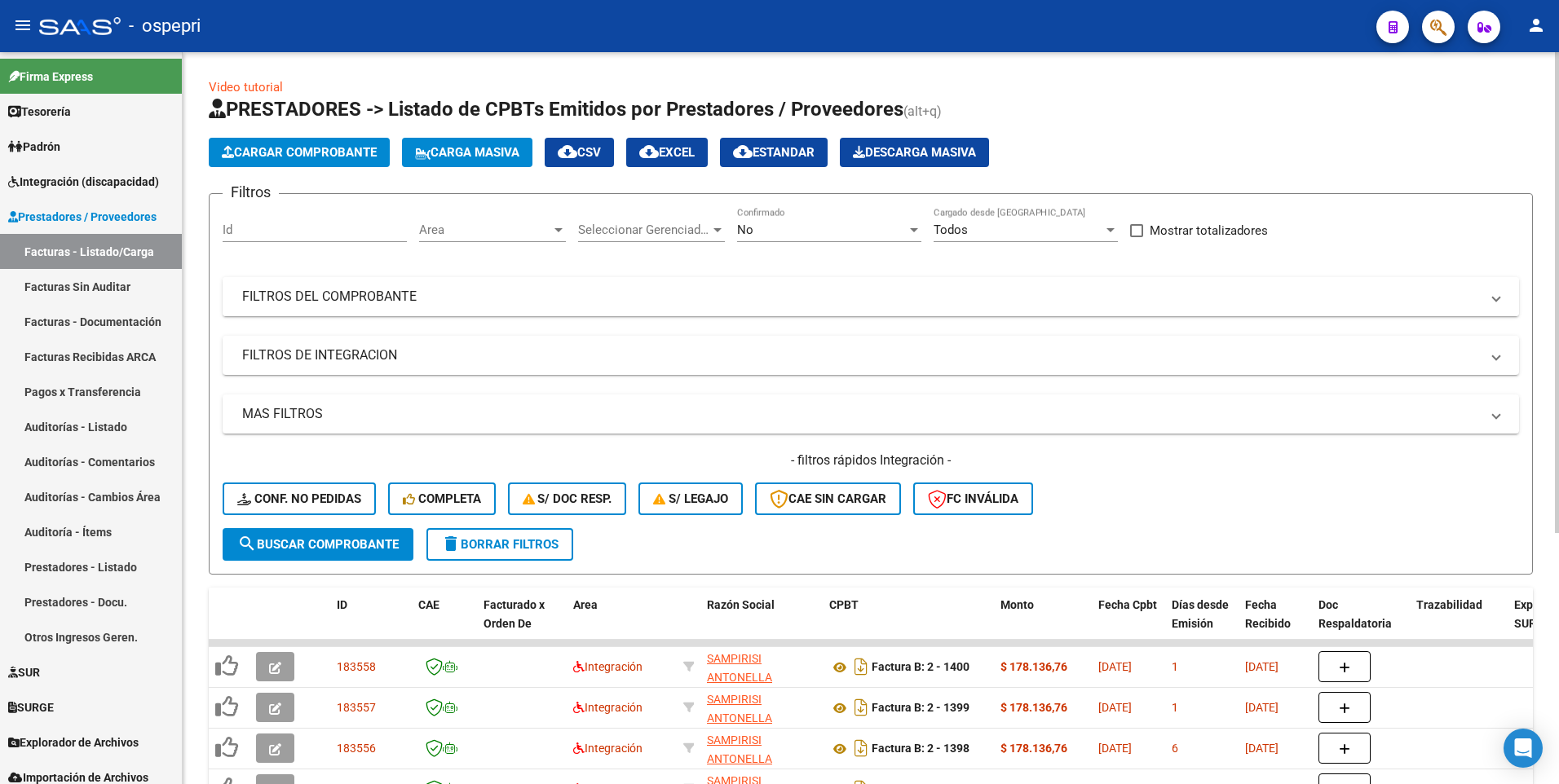
drag, startPoint x: 1094, startPoint y: 289, endPoint x: 1117, endPoint y: 292, distance: 23.2
click at [1094, 289] on mat-panel-title "FILTROS DEL COMPROBANTE" at bounding box center [861, 297] width 1237 height 18
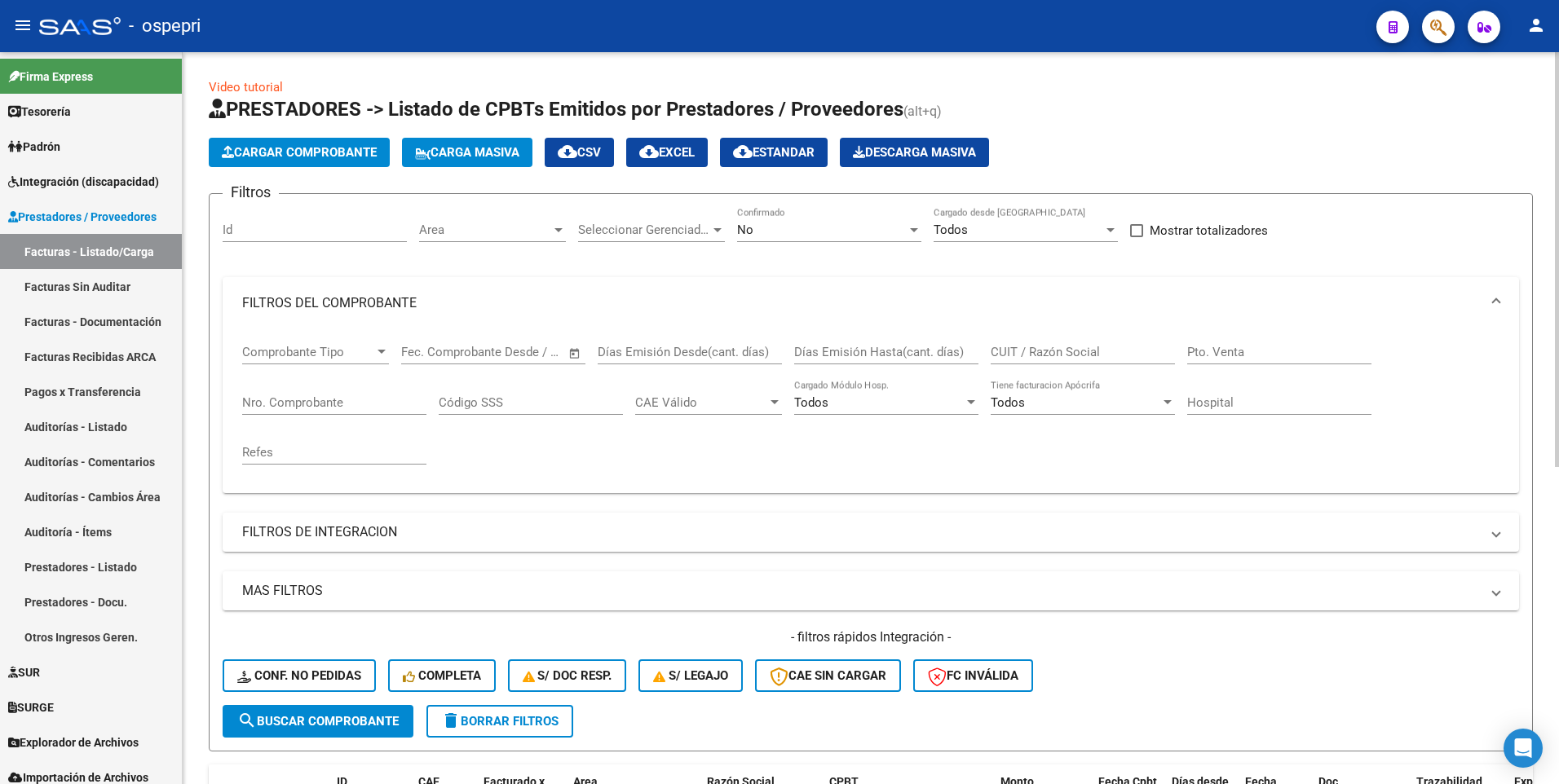
click at [556, 230] on div at bounding box center [558, 230] width 8 height 4
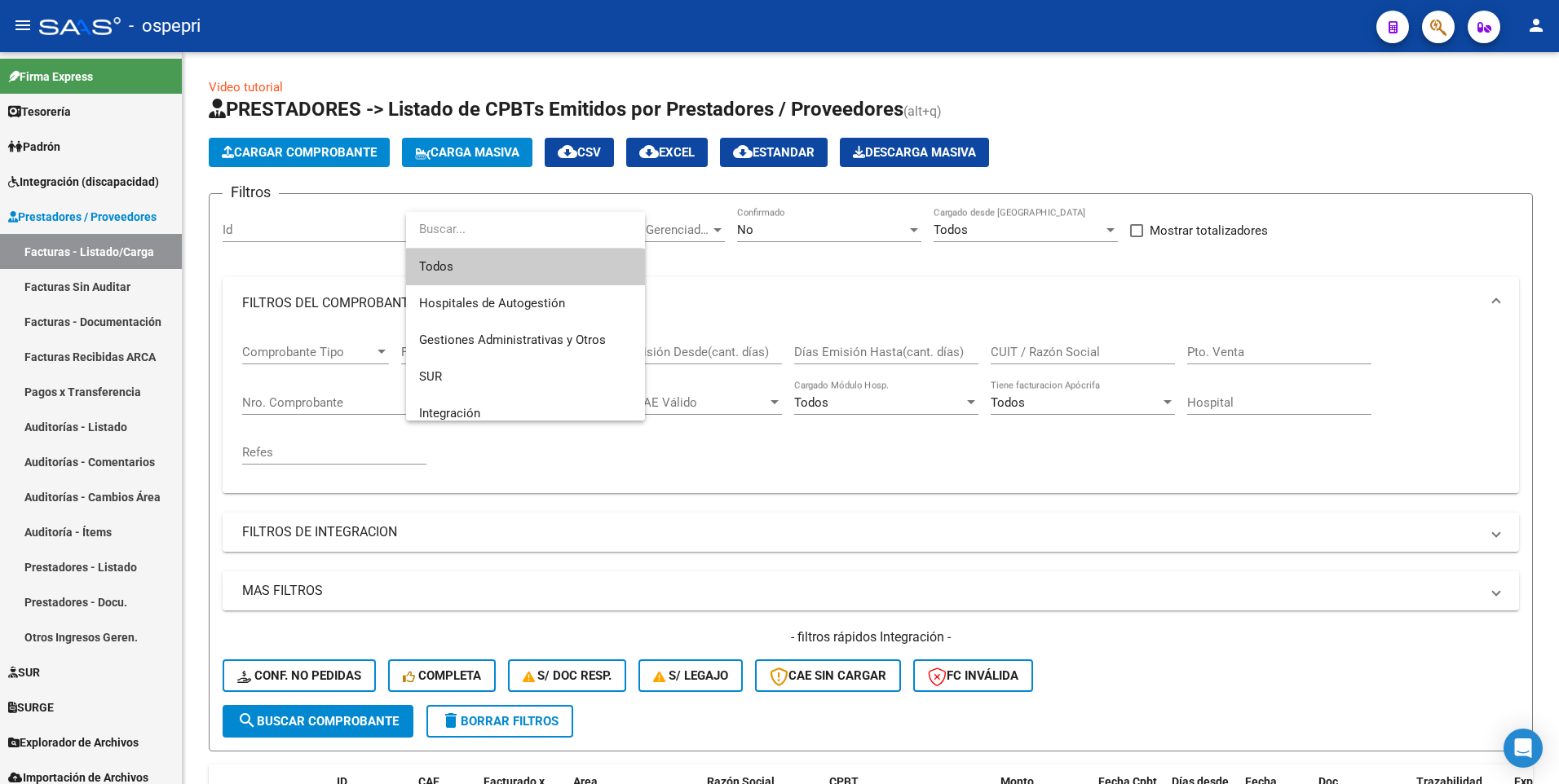
click at [487, 266] on span "Todos" at bounding box center [525, 266] width 213 height 37
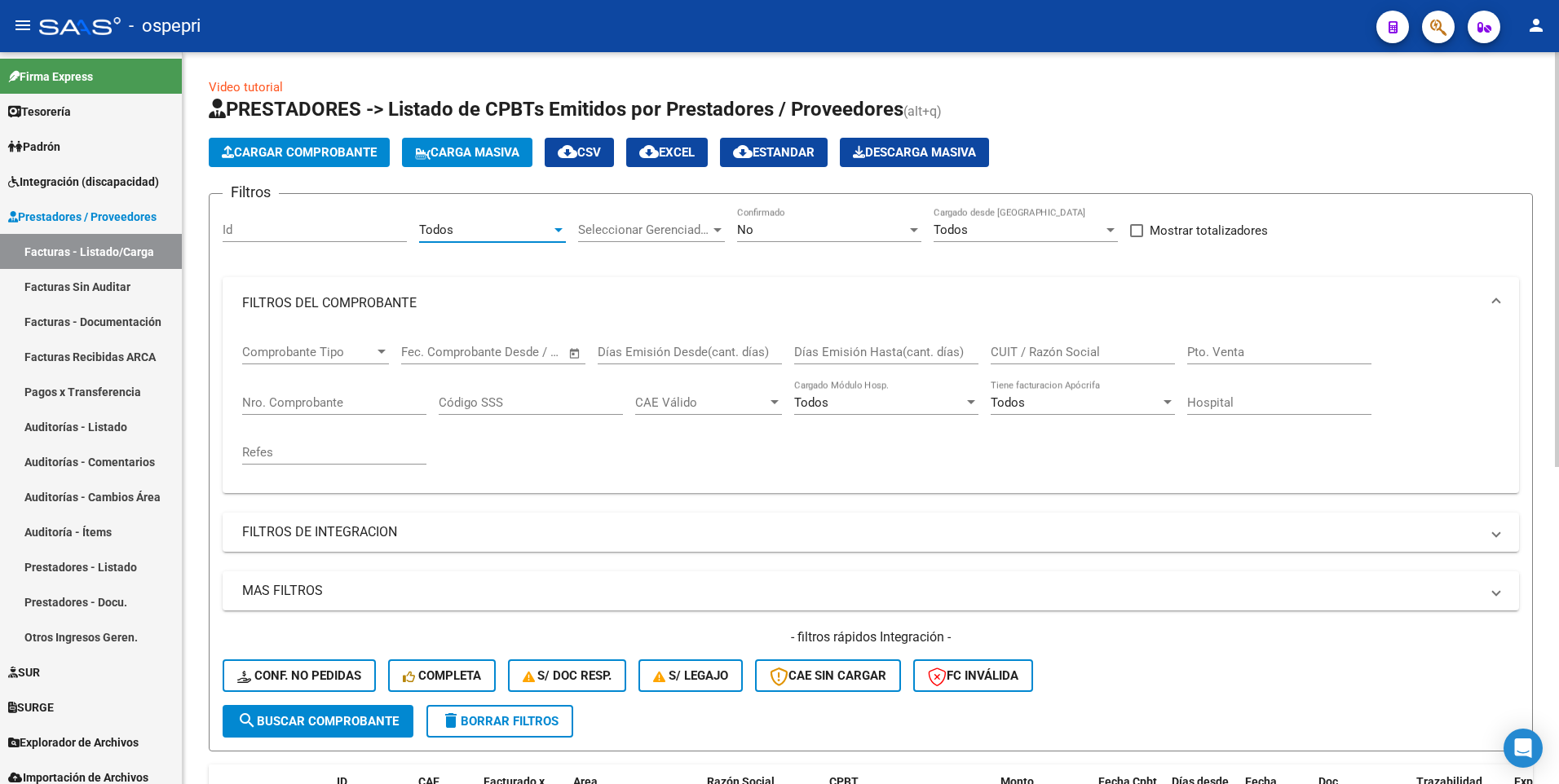
click at [1050, 353] on input "CUIT / Razón Social" at bounding box center [1083, 351] width 185 height 15
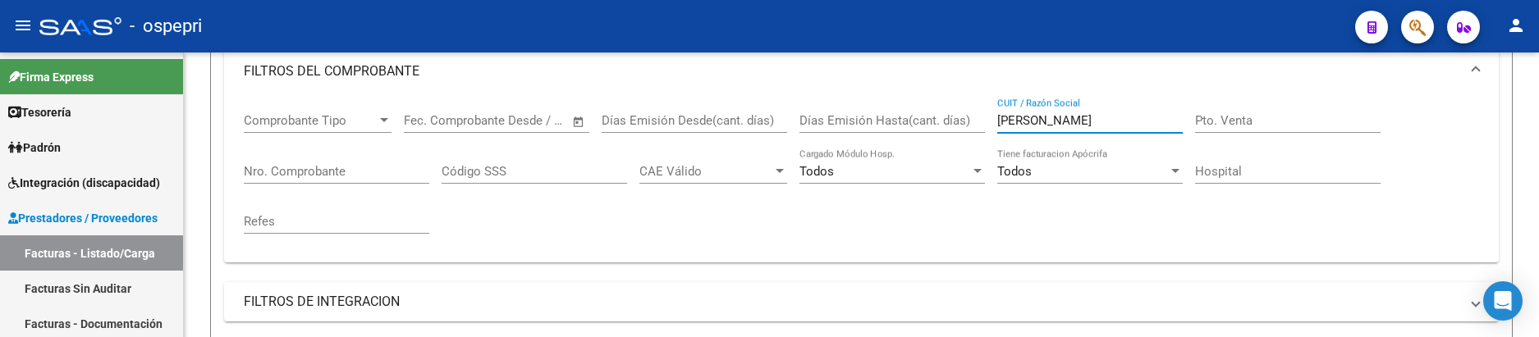
type input "suarez carla"
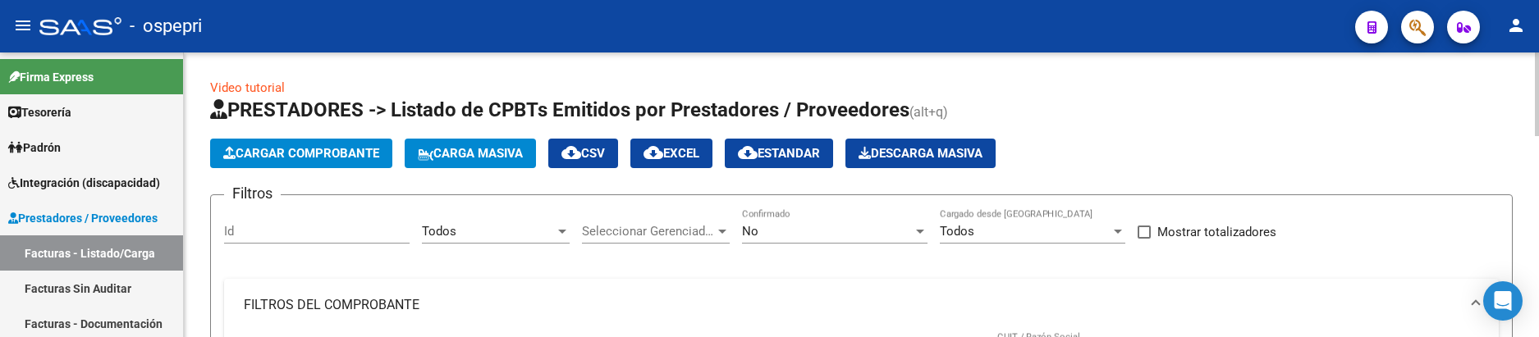
click at [1152, 122] on h1 "PRESTADORES -> Listado de CPBTs Emitidos por Prestadores / Proveedores (alt+q)" at bounding box center [861, 111] width 1303 height 29
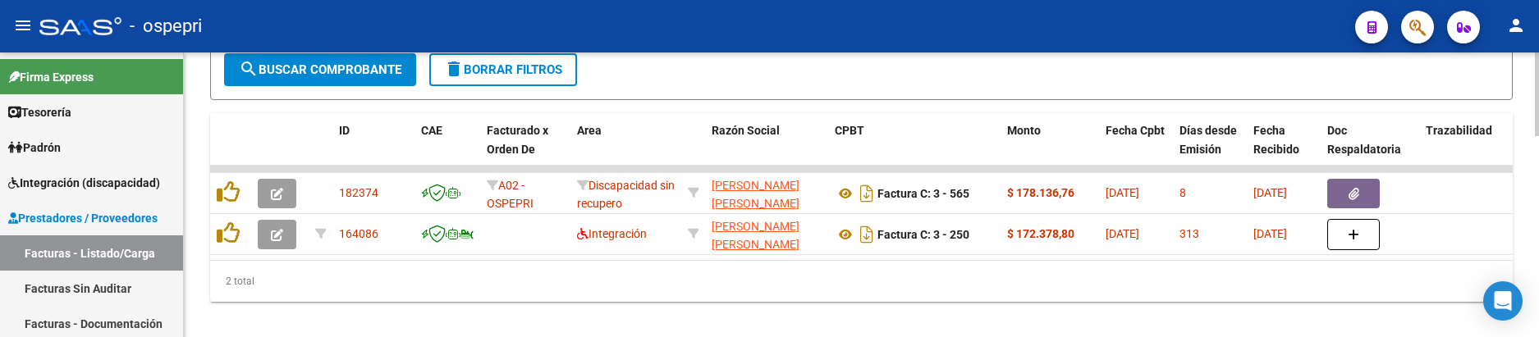
scroll to position [686, 0]
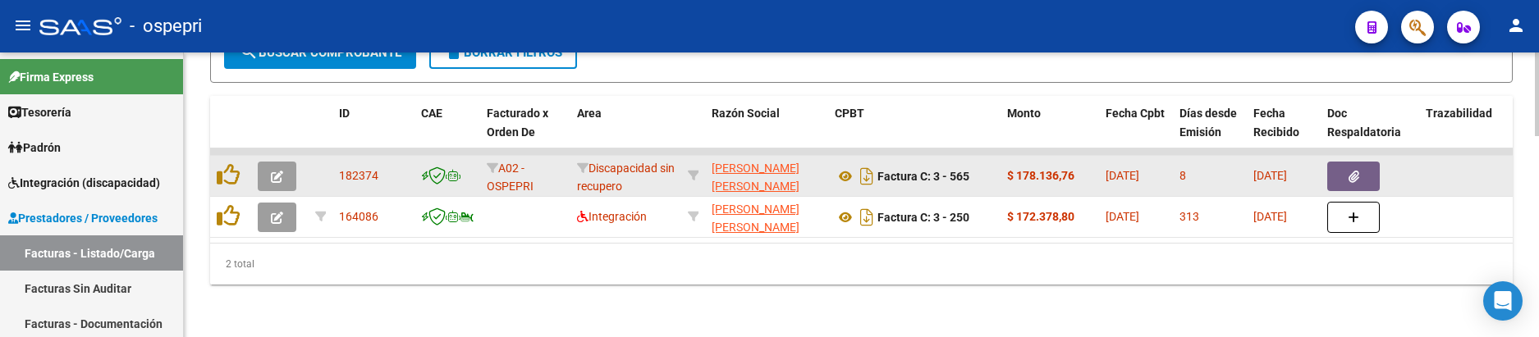
click at [278, 171] on icon "button" at bounding box center [277, 177] width 12 height 12
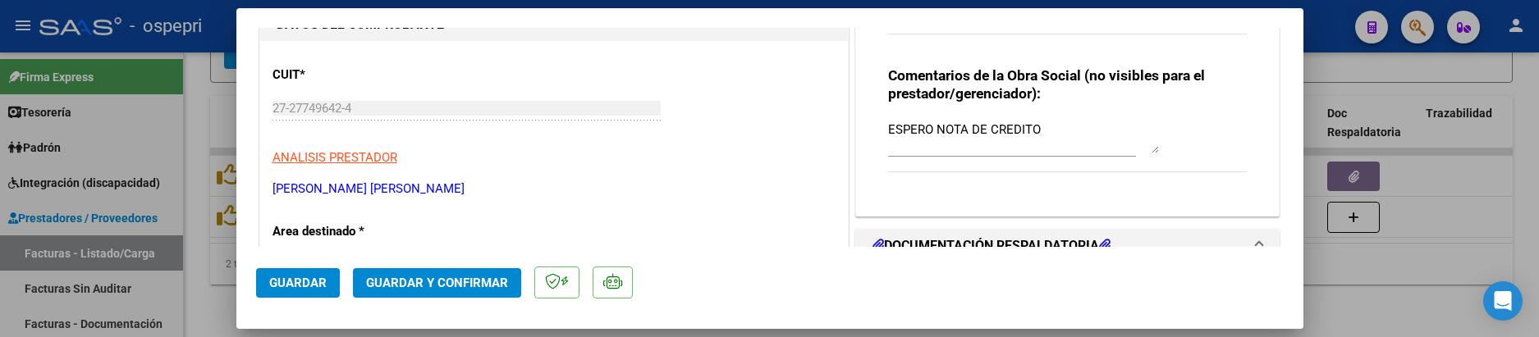
scroll to position [82, 0]
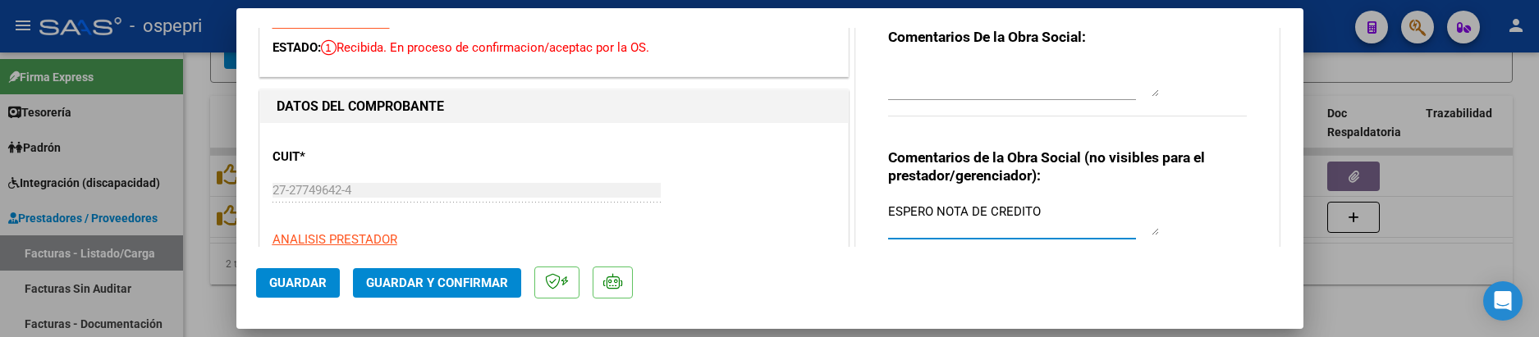
drag, startPoint x: 1037, startPoint y: 219, endPoint x: 872, endPoint y: 222, distance: 165.1
click at [876, 222] on div "Comentarios De la Obra Social: Comentarios de la Obra Social (no visibles para …" at bounding box center [1068, 144] width 384 height 284
type textarea "AUDITO CON NOTA DE CREDITO"
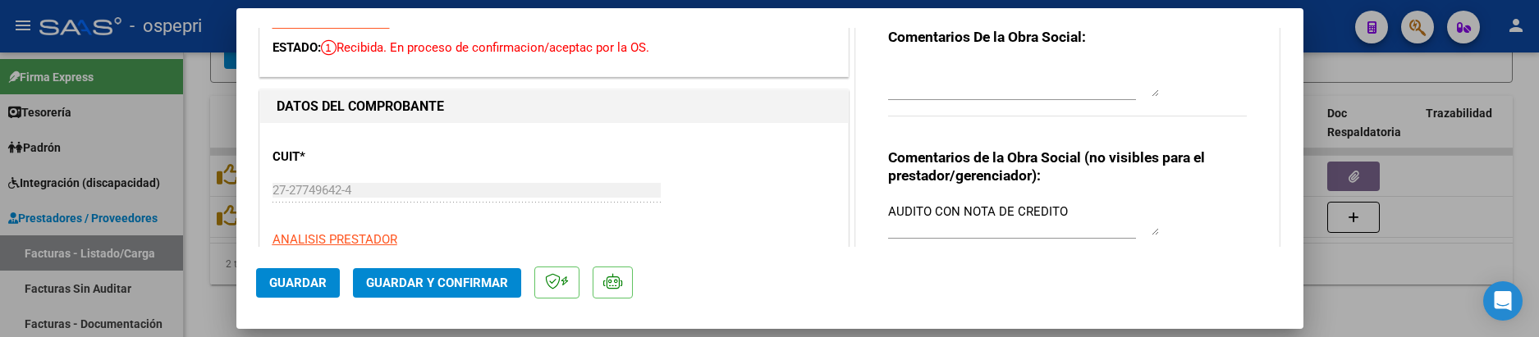
click at [996, 268] on mat-dialog-actions "Guardar Guardar y Confirmar" at bounding box center [770, 279] width 1028 height 65
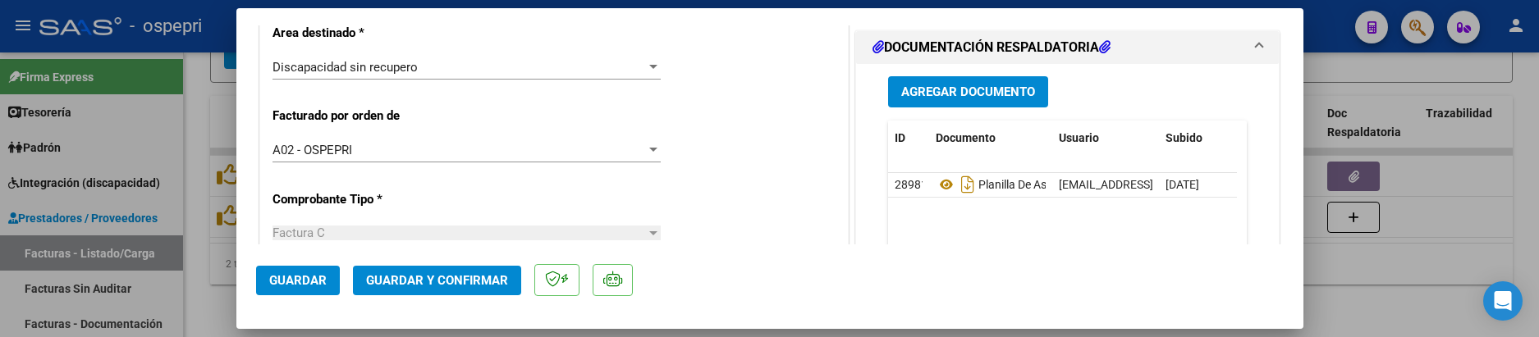
scroll to position [373, 0]
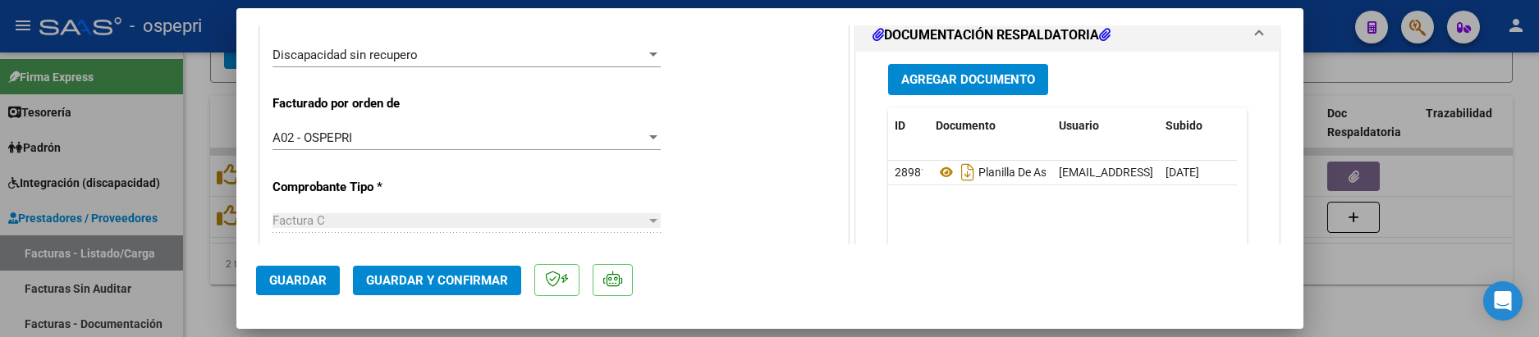
click at [941, 84] on span "Agregar Documento" at bounding box center [968, 80] width 134 height 15
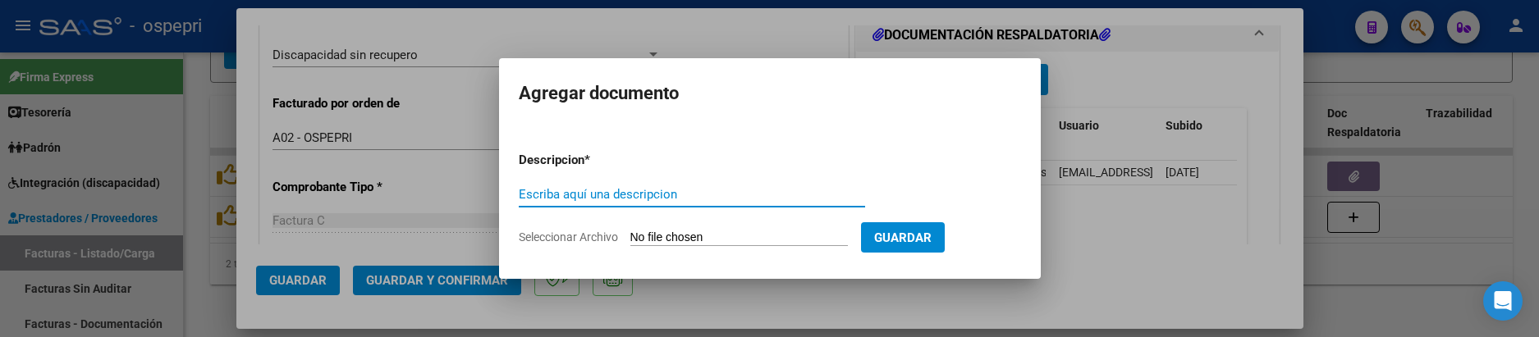
click at [529, 200] on input "Escriba aquí una descripcion" at bounding box center [692, 194] width 346 height 15
type input "202507"
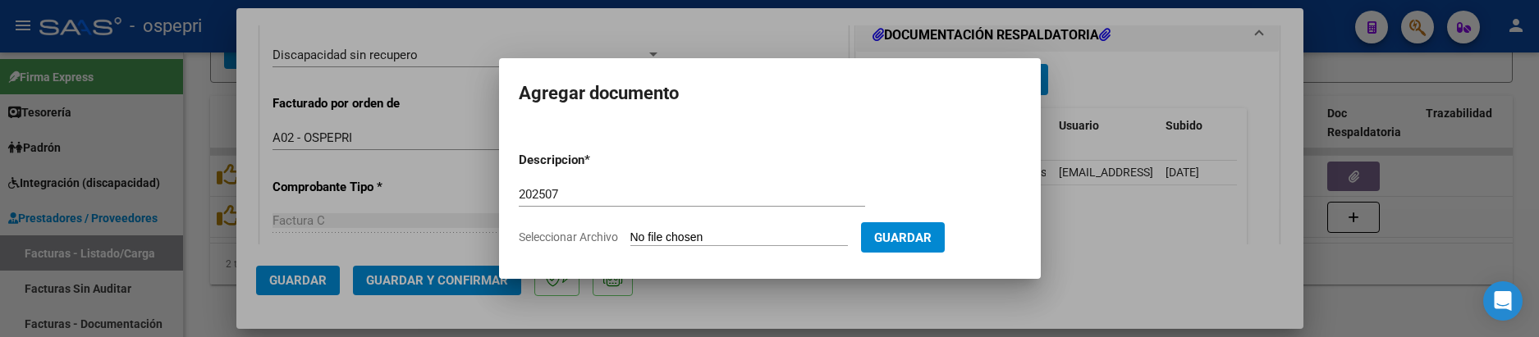
click at [669, 235] on input "Seleccionar Archivo" at bounding box center [740, 239] width 218 height 16
type input "C:\fakepath\27277496424_013_00003_00000027.pdf"
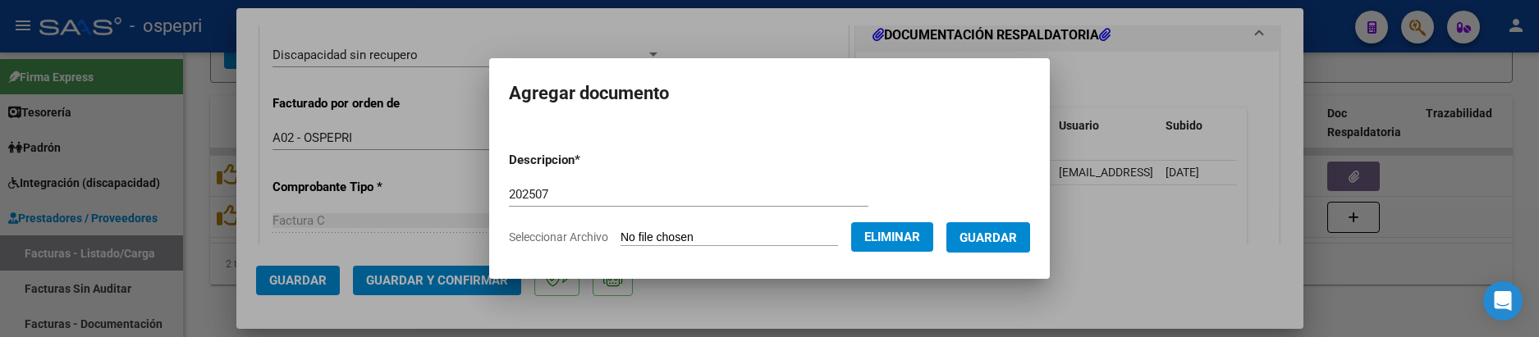
click at [1227, 232] on div at bounding box center [769, 168] width 1539 height 337
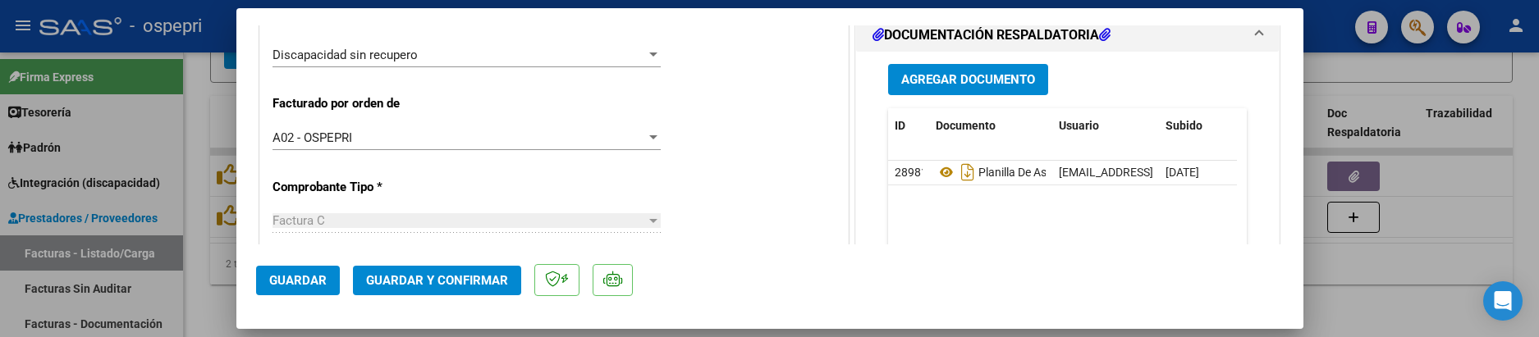
click at [1008, 79] on span "Agregar Documento" at bounding box center [968, 80] width 134 height 15
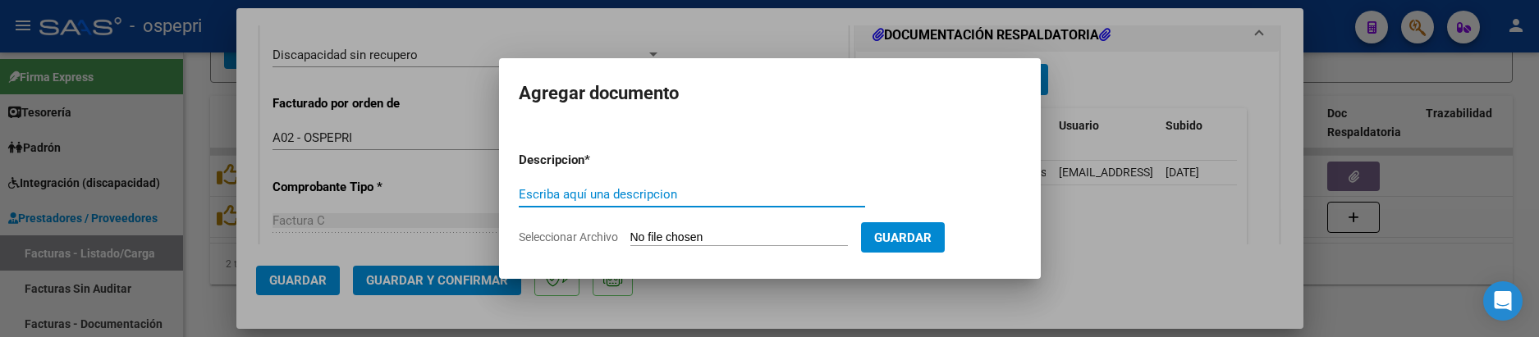
click at [567, 202] on div "Escriba aquí una descripcion" at bounding box center [692, 194] width 346 height 25
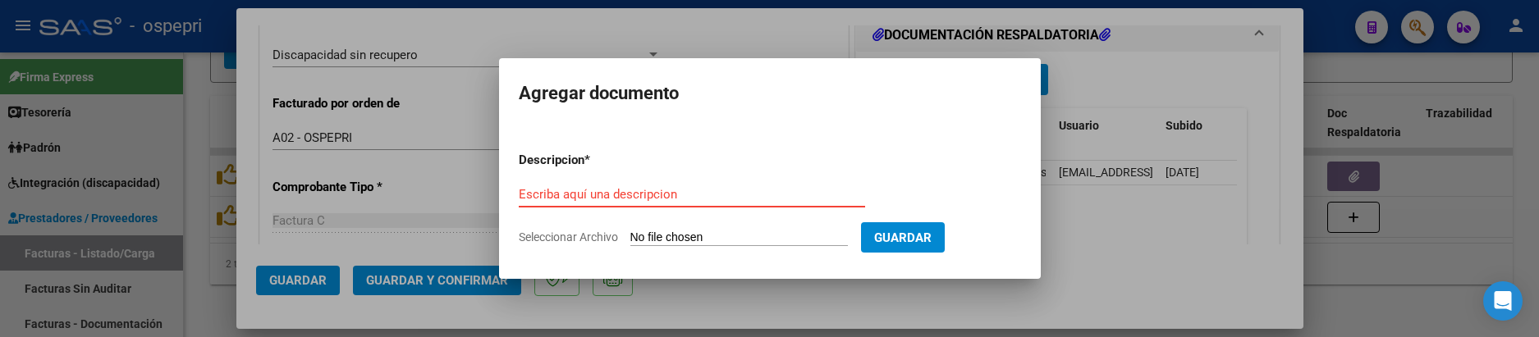
click at [567, 201] on input "Escriba aquí una descripcion" at bounding box center [692, 194] width 346 height 15
click at [546, 197] on input "Escriba aquí una descripcion" at bounding box center [692, 194] width 346 height 15
drag, startPoint x: 546, startPoint y: 197, endPoint x: 527, endPoint y: 196, distance: 18.9
click at [527, 196] on input "Escriba aquí una descripcion" at bounding box center [692, 194] width 346 height 15
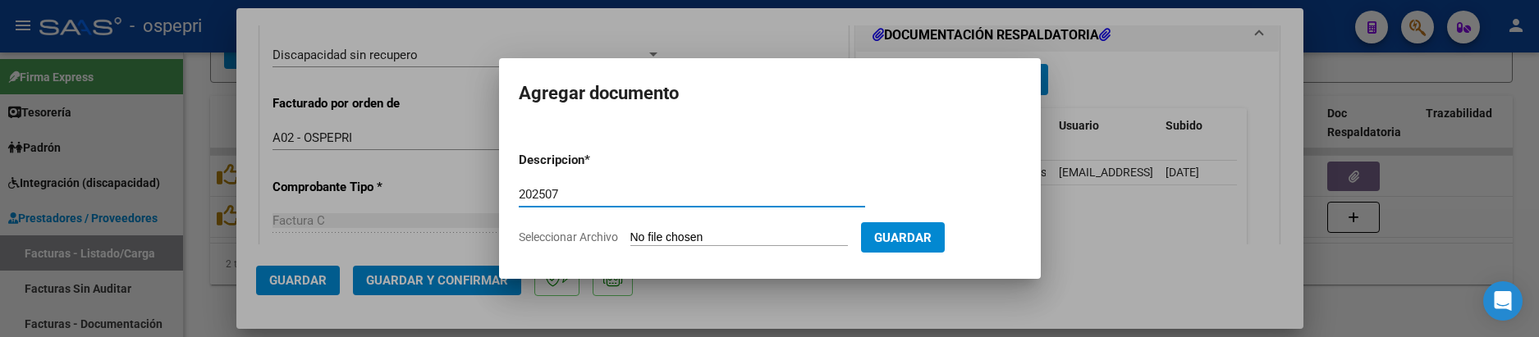
type input "202507"
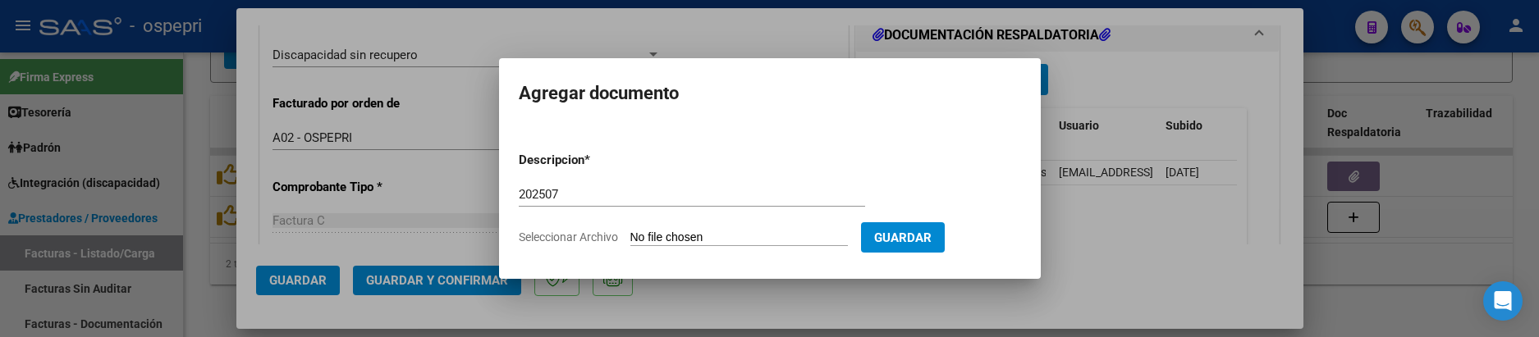
click at [721, 236] on input "Seleccionar Archivo" at bounding box center [740, 239] width 218 height 16
type input "C:\fakepath\27277496424_013_00003_00000027.pdf"
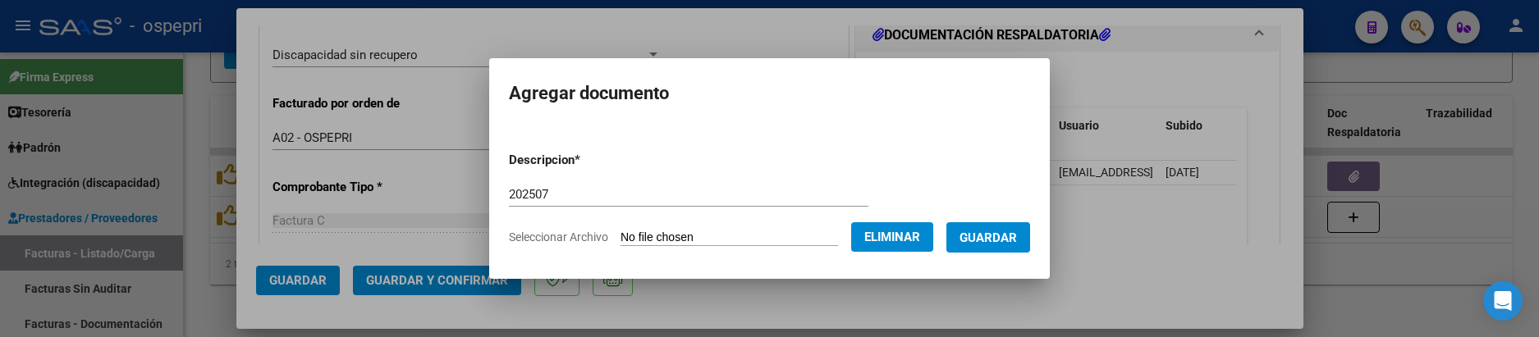
click at [1006, 241] on span "Guardar" at bounding box center [988, 238] width 57 height 15
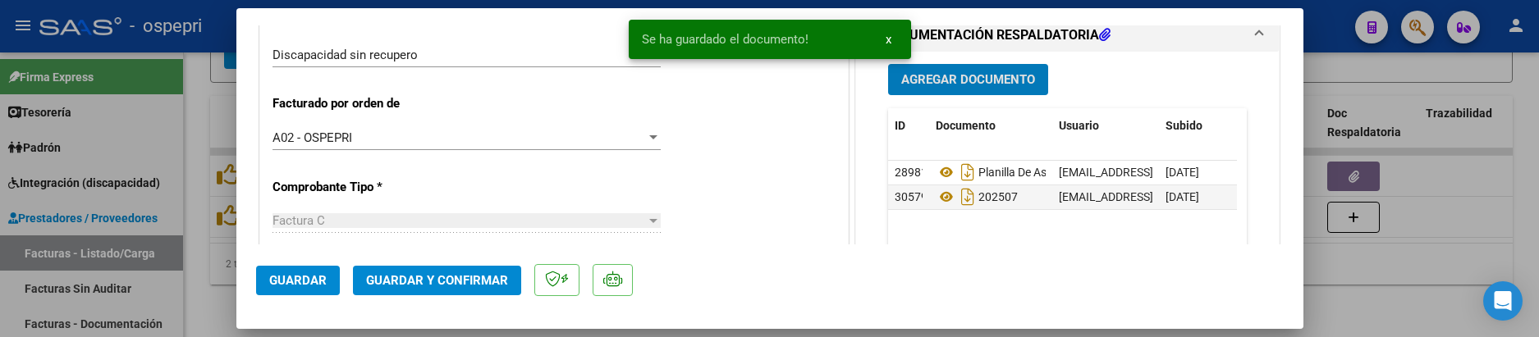
click at [1006, 241] on datatable-body "28981 Planilla De Asistencia carlamar_80@hotmail.com - CARLA MARISEL SUAREZ 05/…" at bounding box center [1062, 237] width 349 height 153
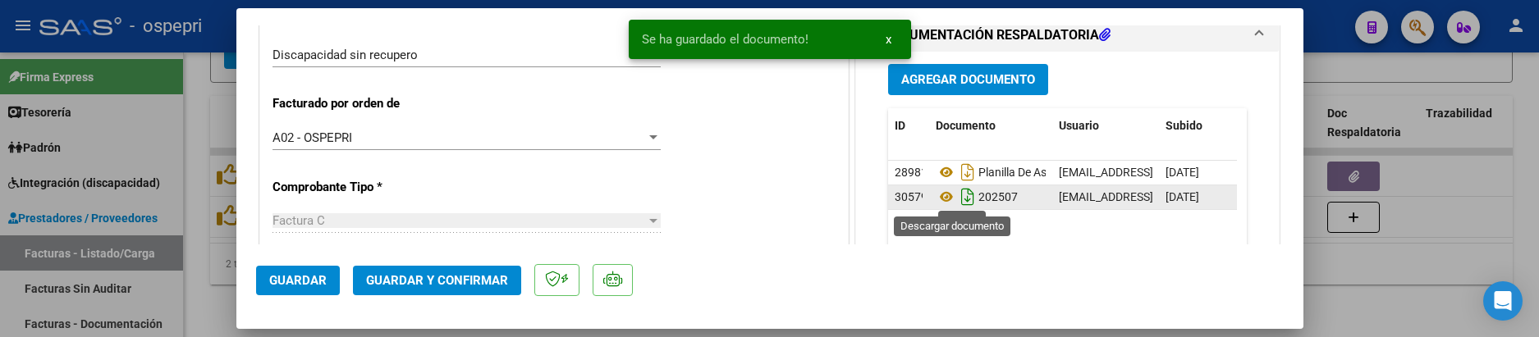
click at [957, 202] on icon "Descargar documento" at bounding box center [967, 197] width 21 height 26
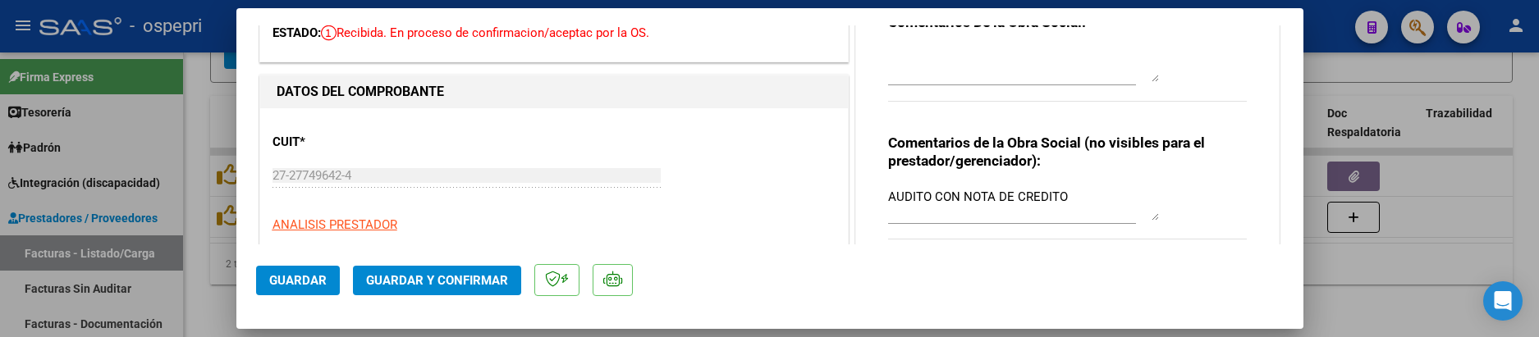
scroll to position [44, 0]
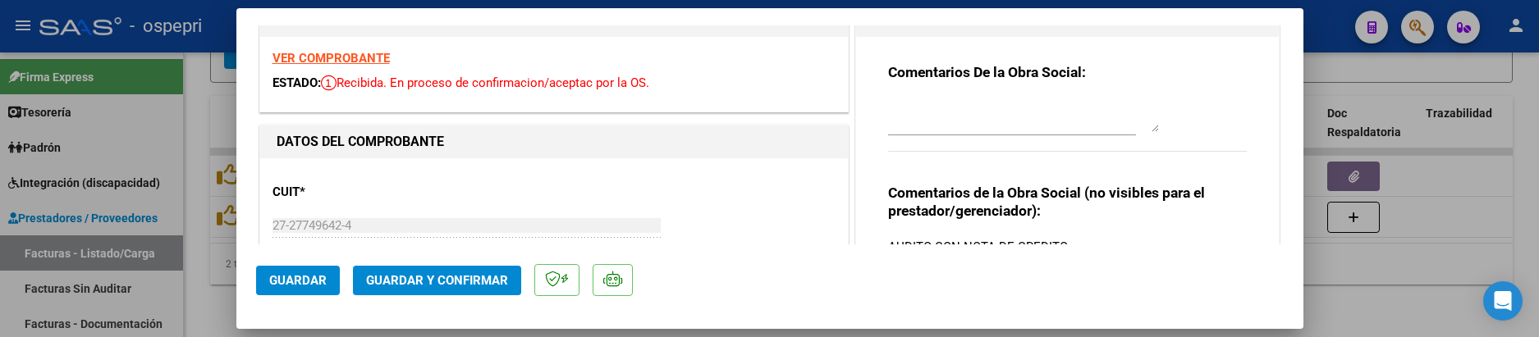
click at [354, 61] on strong "VER COMPROBANTE" at bounding box center [331, 58] width 117 height 15
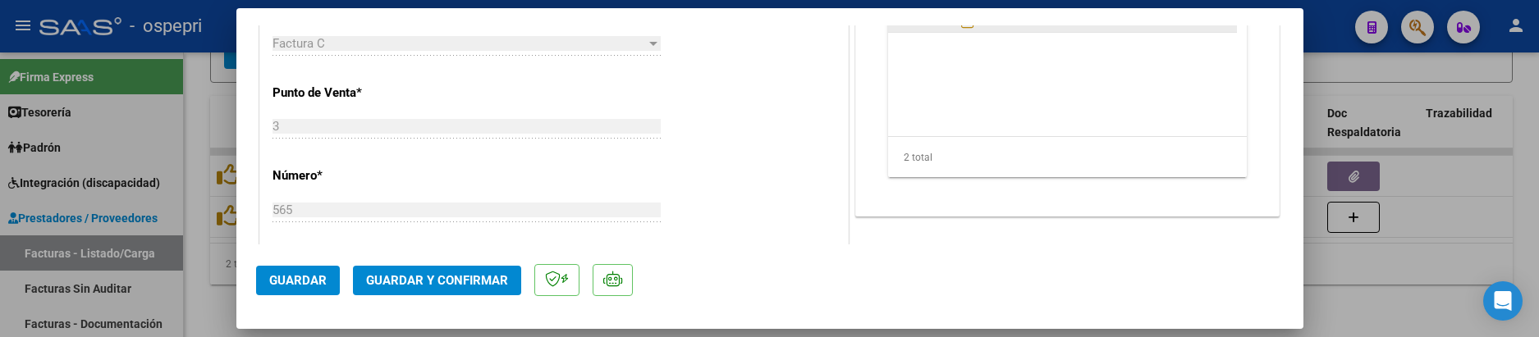
scroll to position [575, 0]
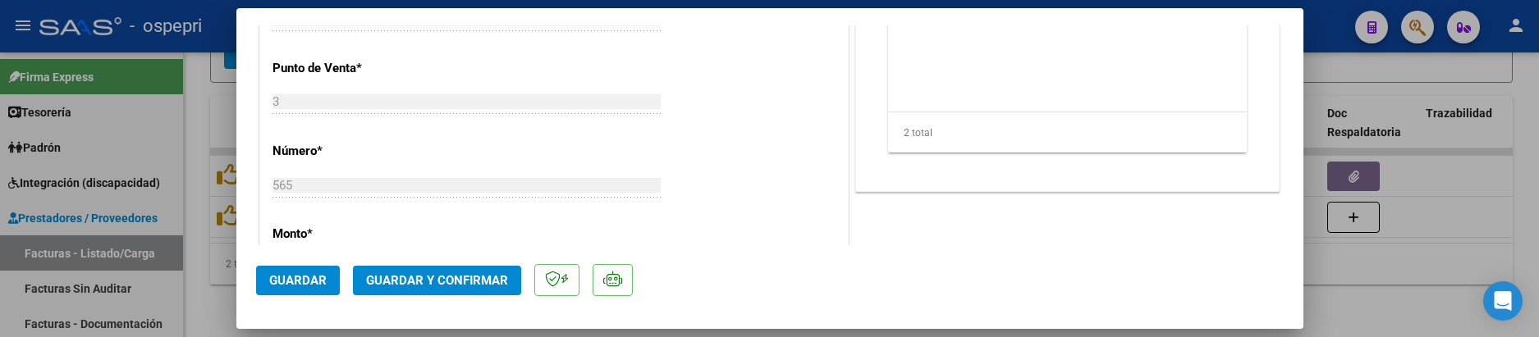
click at [464, 283] on span "Guardar y Confirmar" at bounding box center [437, 280] width 142 height 15
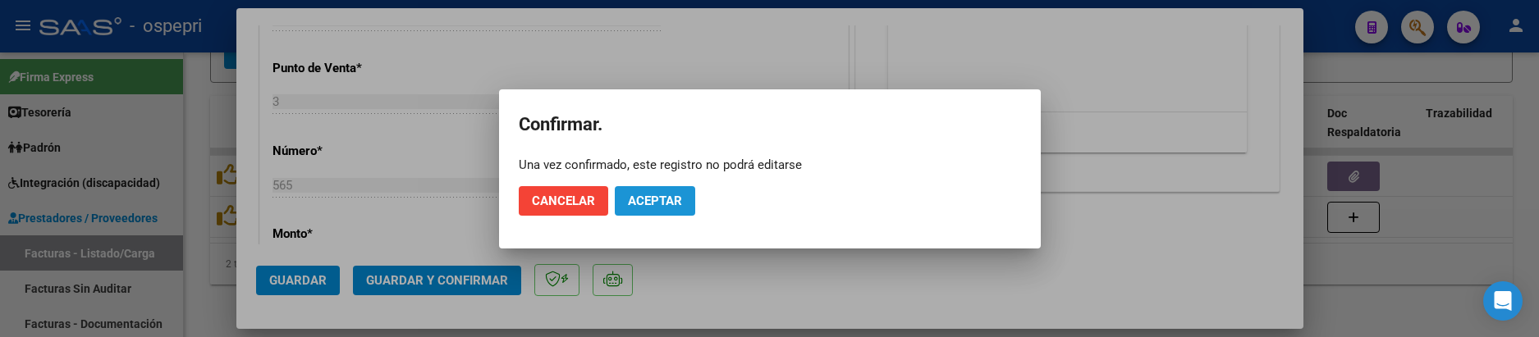
click at [645, 205] on span "Aceptar" at bounding box center [655, 201] width 54 height 15
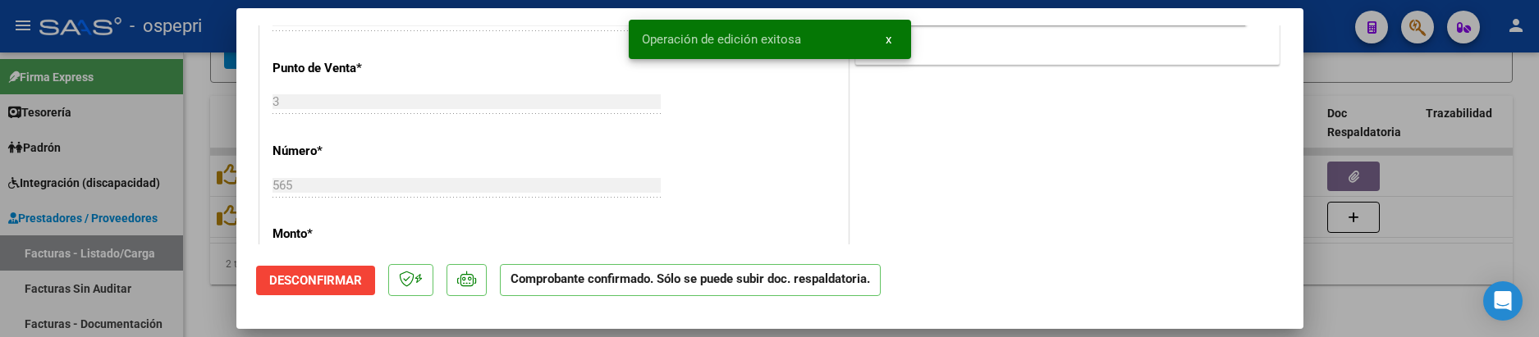
click at [1374, 291] on div at bounding box center [769, 168] width 1539 height 337
type input "$ 0,00"
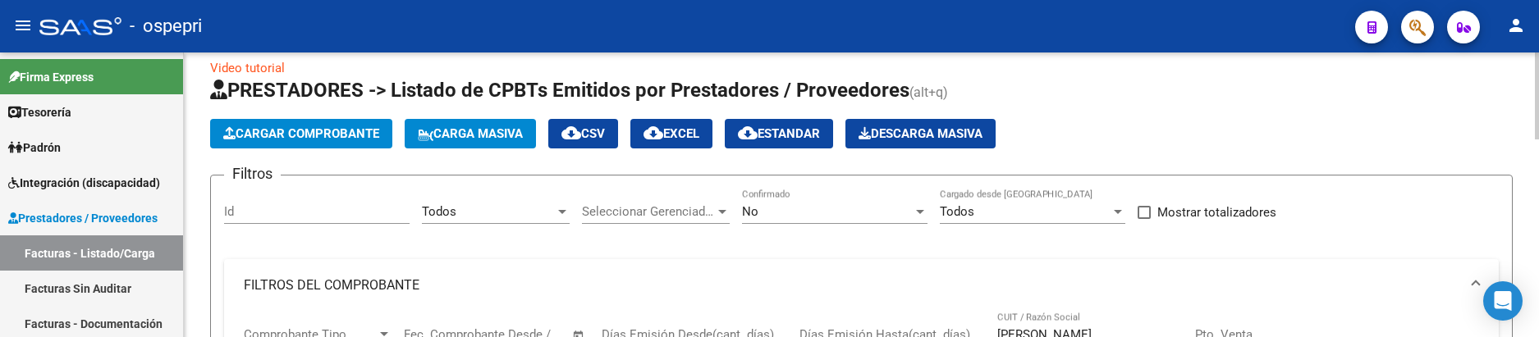
scroll to position [0, 0]
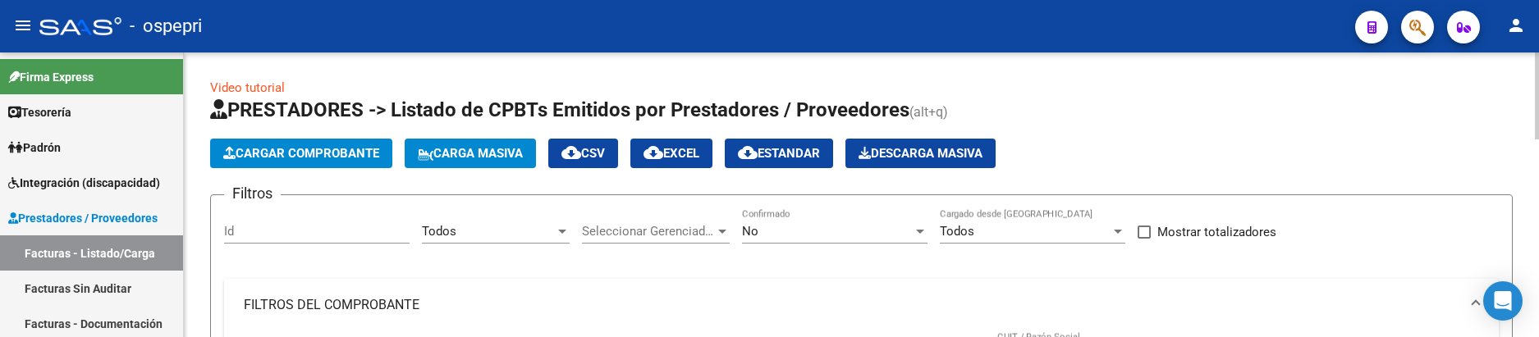
click at [562, 232] on div at bounding box center [562, 232] width 8 height 4
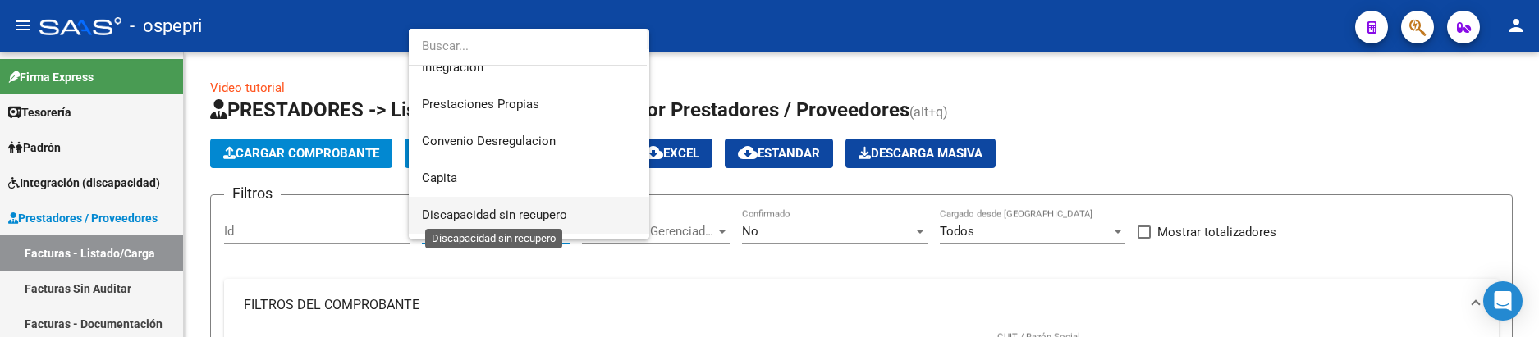
click at [493, 209] on span "Discapacidad sin recupero" at bounding box center [494, 215] width 145 height 15
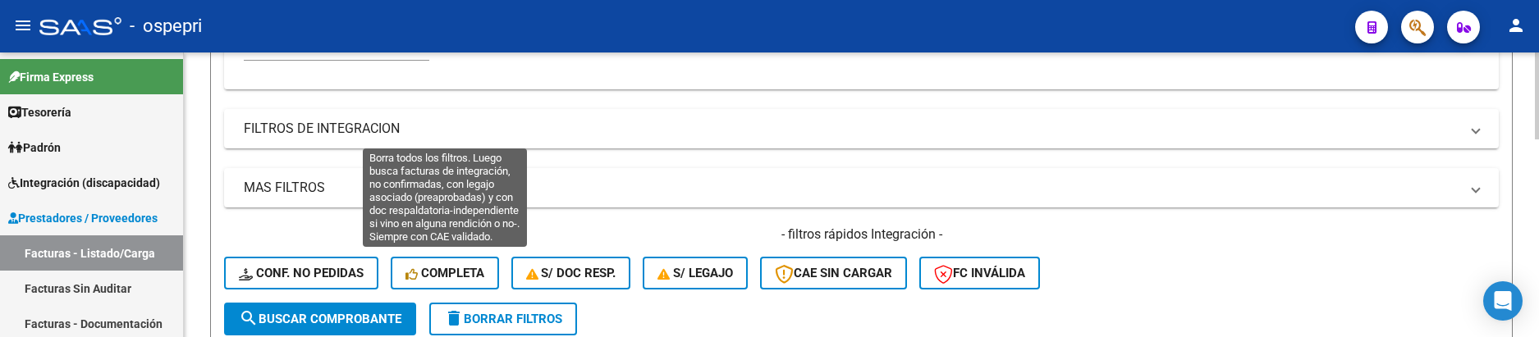
scroll to position [411, 0]
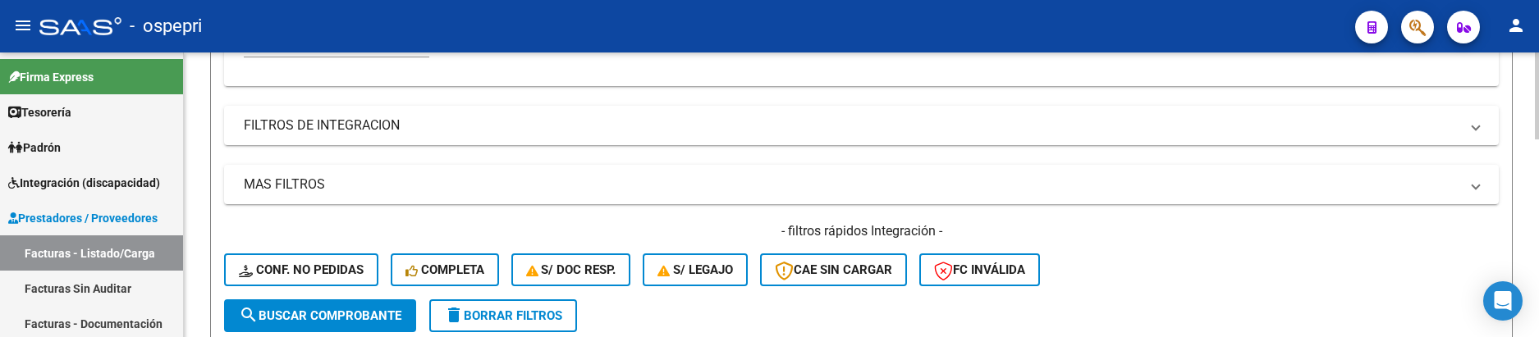
click at [348, 314] on span "search Buscar Comprobante" at bounding box center [320, 316] width 163 height 15
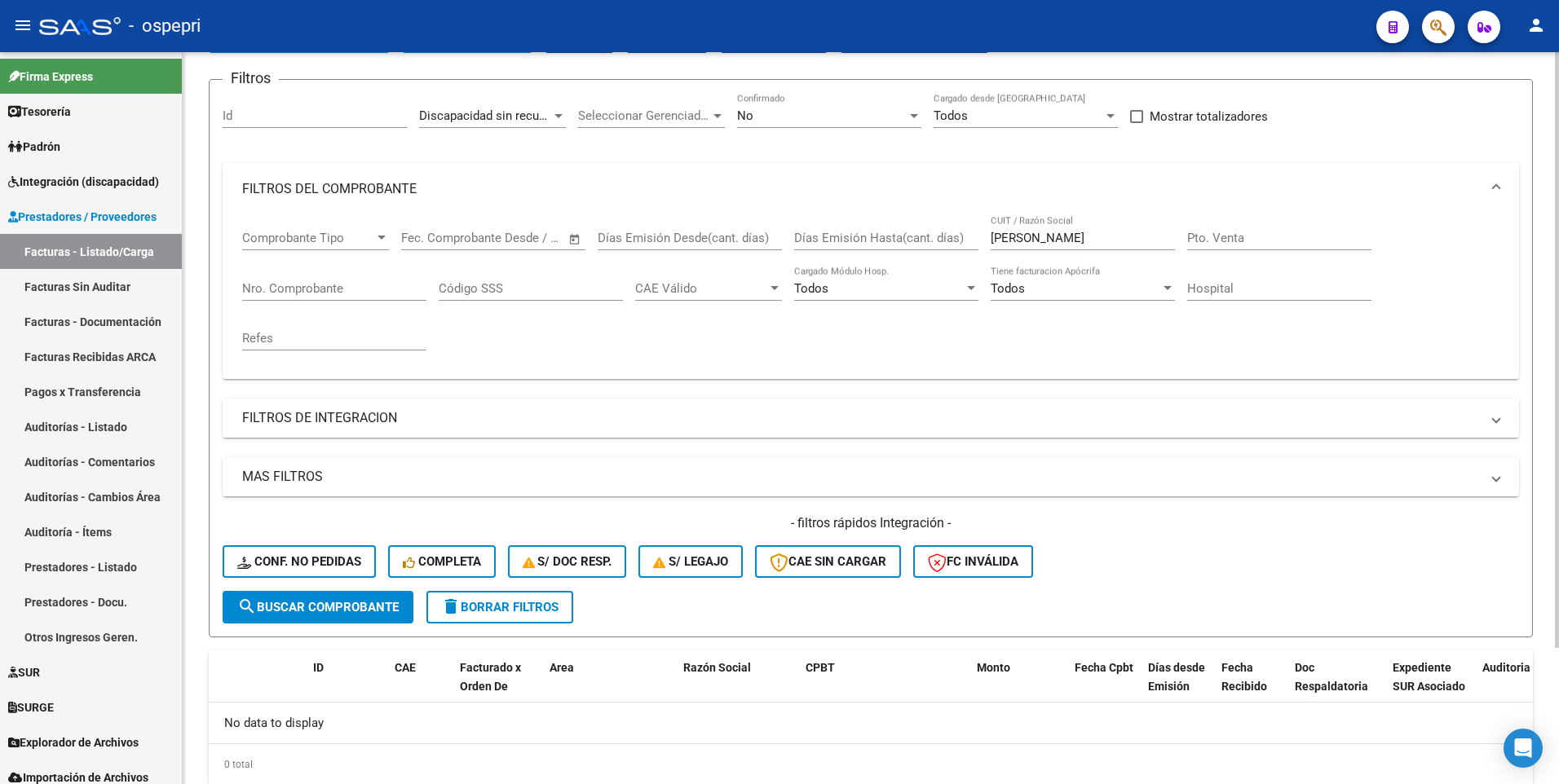
scroll to position [85, 0]
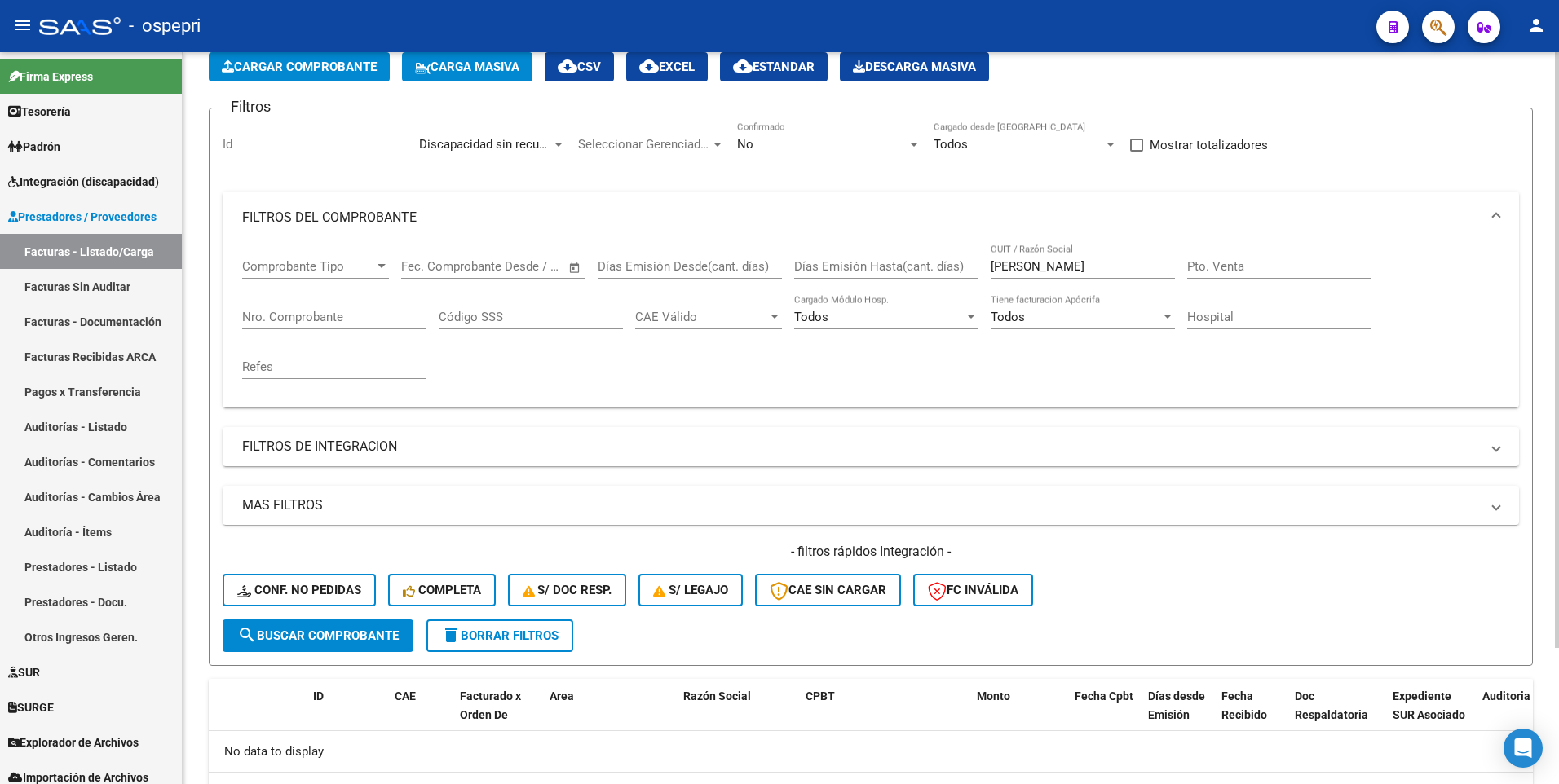
click at [557, 145] on div at bounding box center [558, 145] width 8 height 4
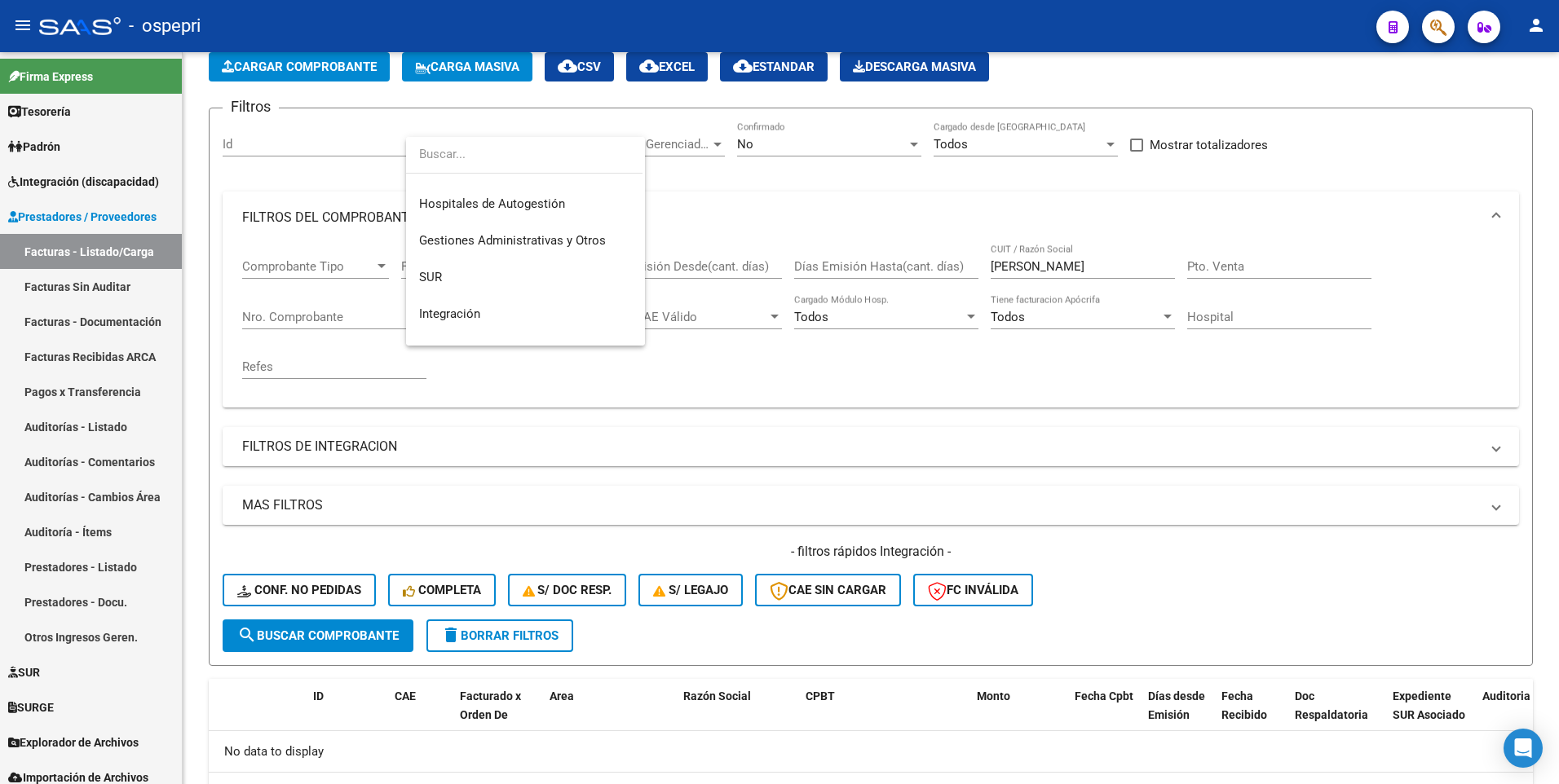
scroll to position [0, 0]
click at [445, 194] on span "Todos" at bounding box center [525, 192] width 213 height 37
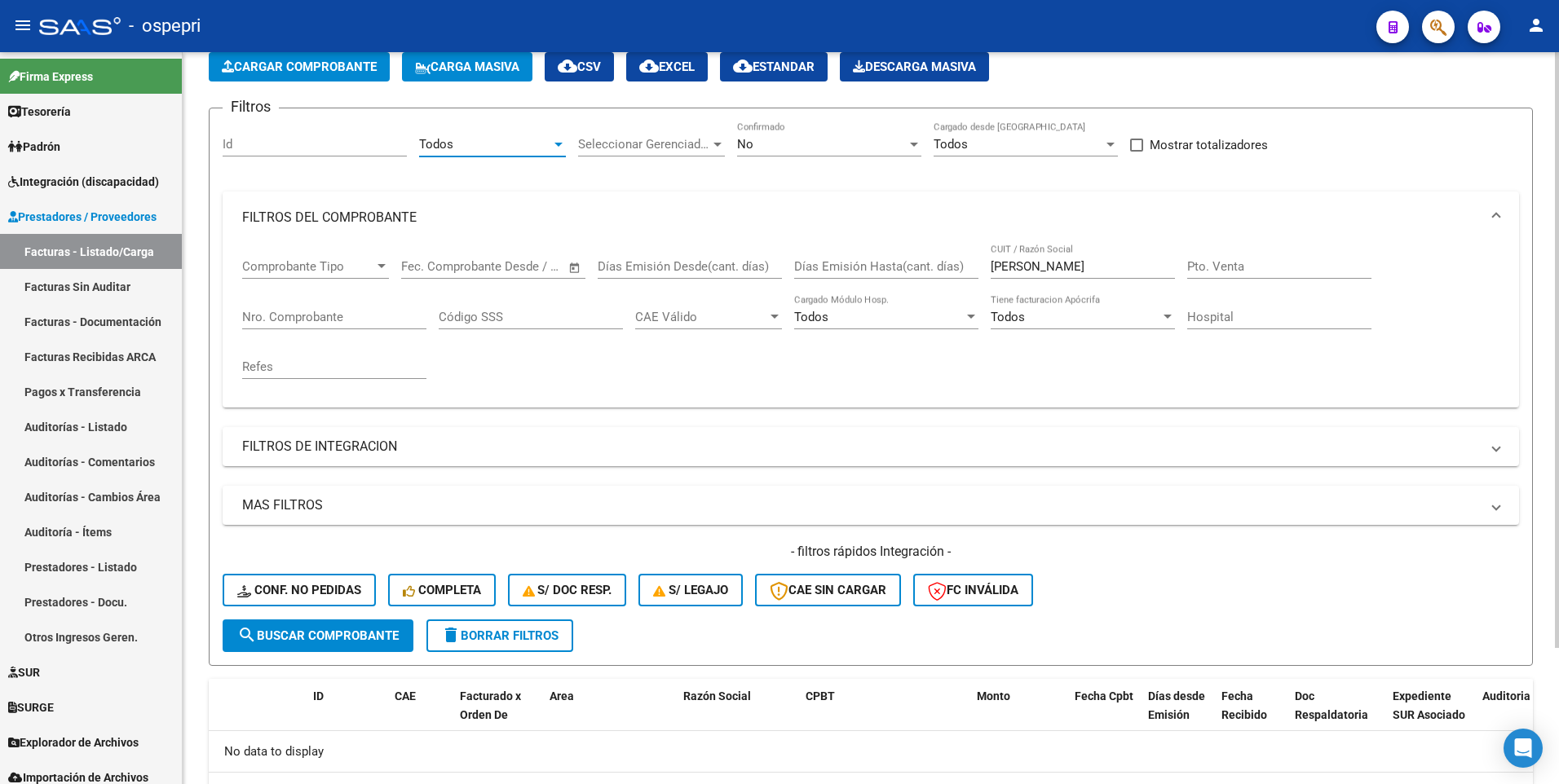
click at [356, 396] on span "search Buscar Comprobante" at bounding box center [318, 635] width 162 height 15
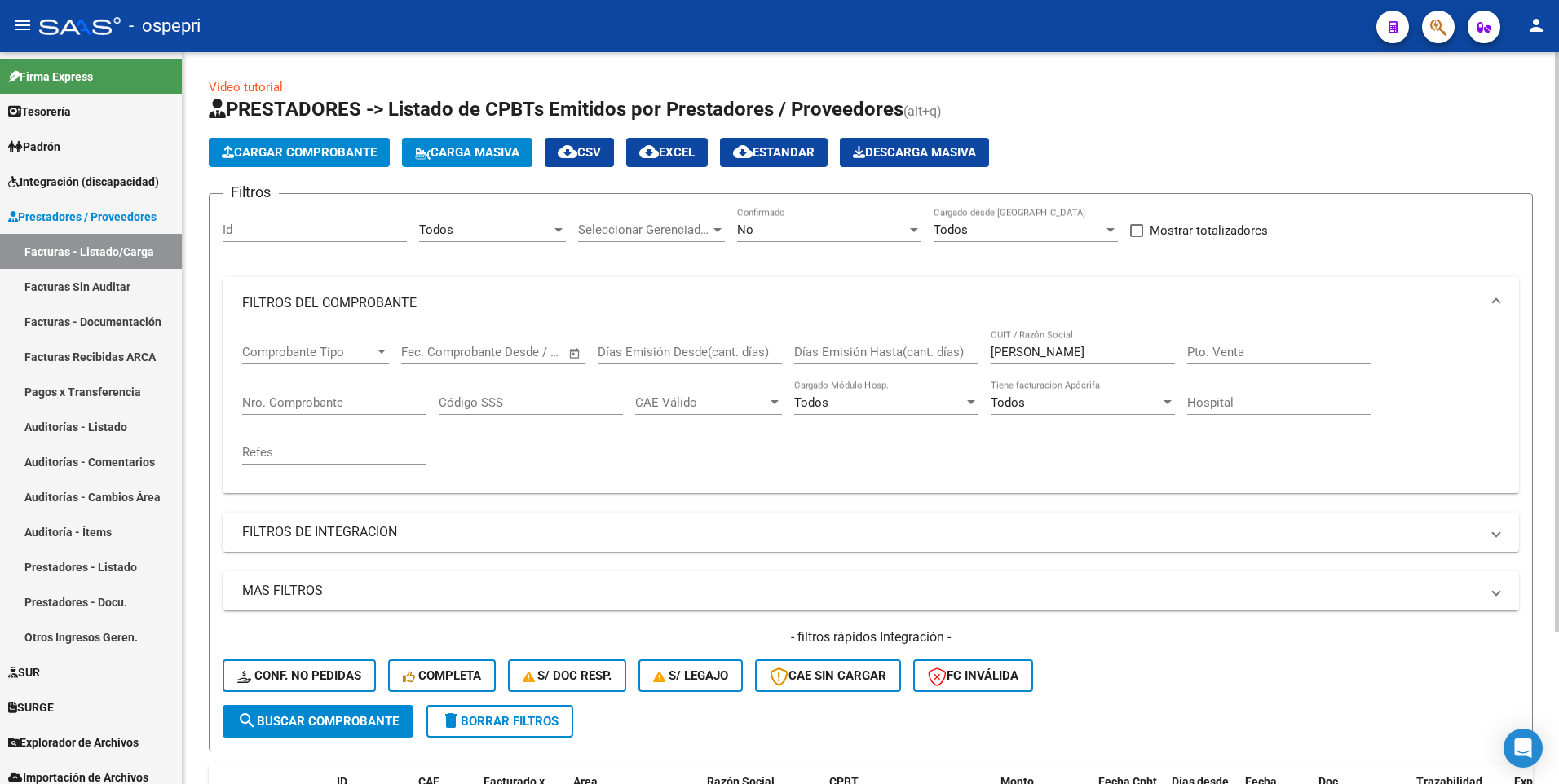
click at [354, 147] on span "Cargar Comprobante" at bounding box center [299, 152] width 155 height 15
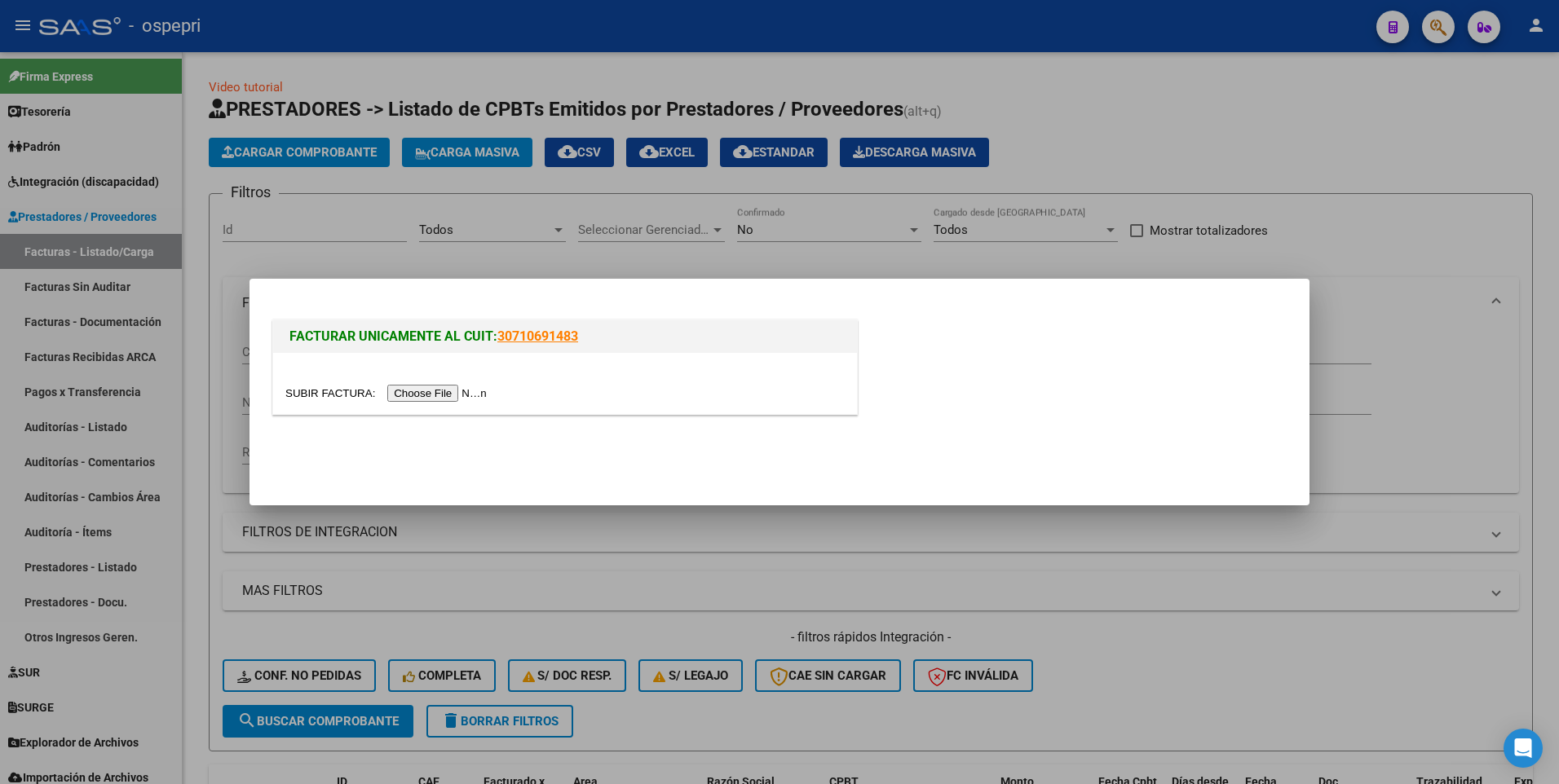
click at [432, 390] on input "file" at bounding box center [388, 393] width 207 height 17
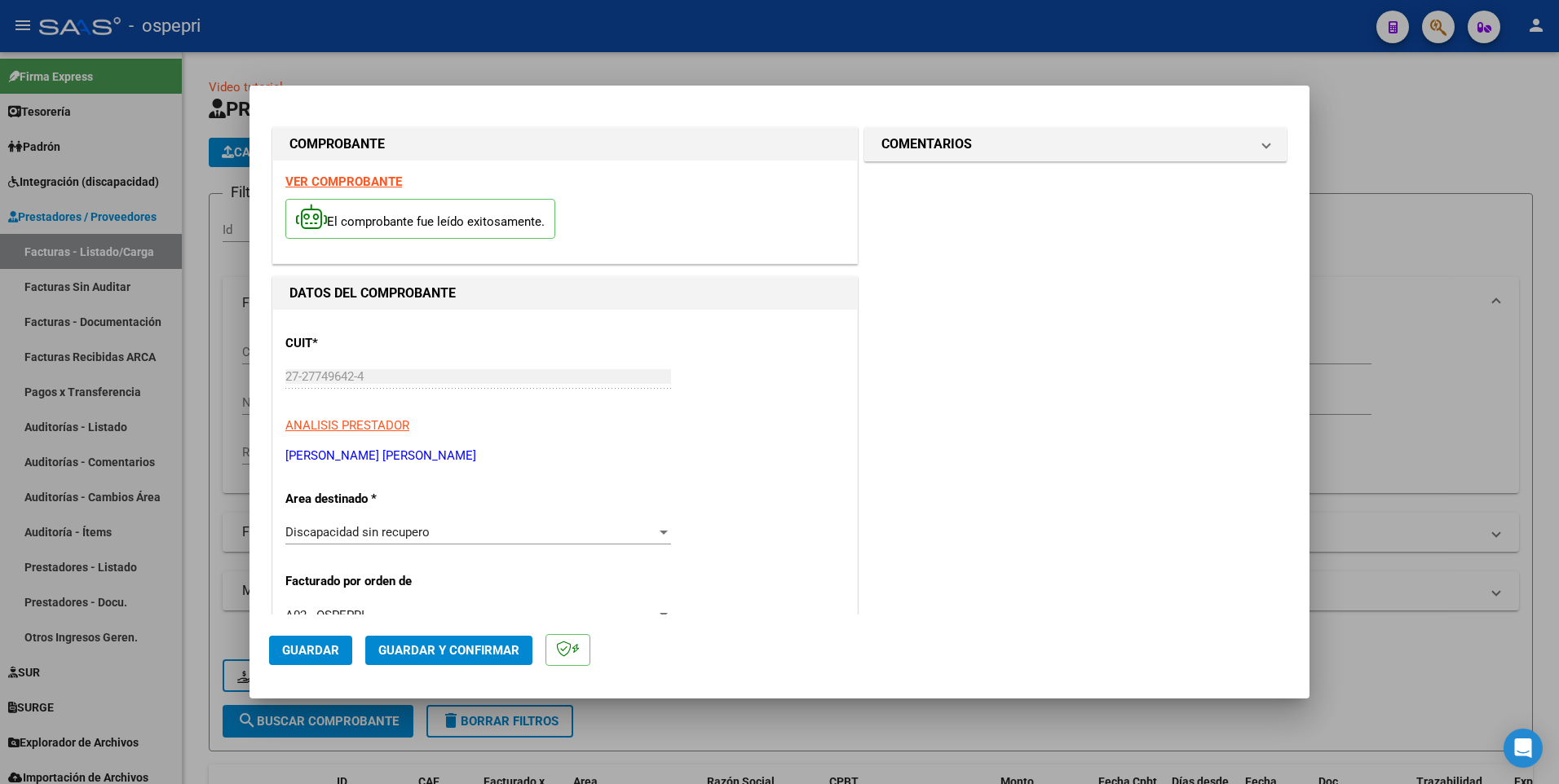
click at [359, 179] on strong "VER COMPROBANTE" at bounding box center [343, 182] width 116 height 15
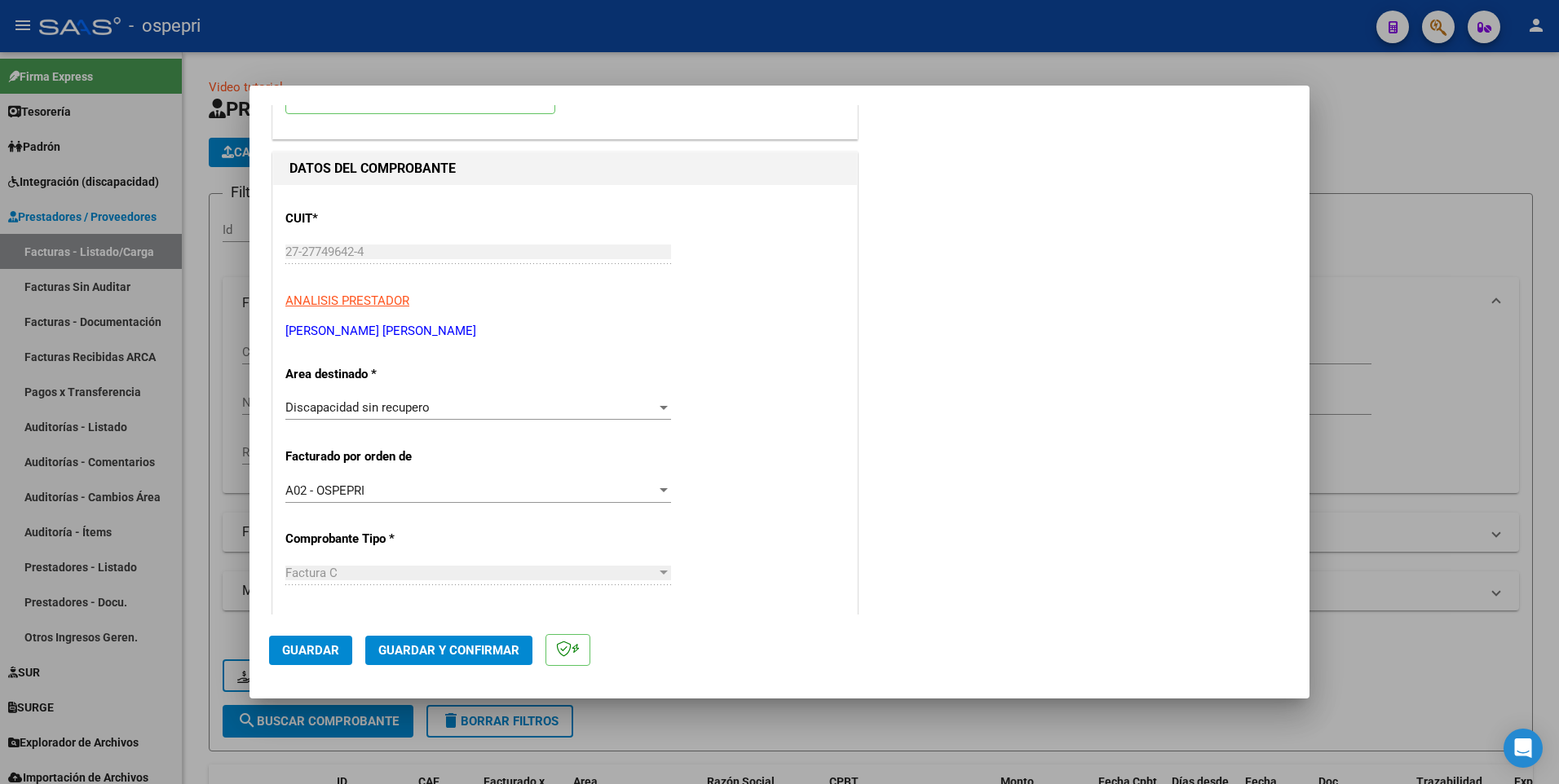
scroll to position [163, 0]
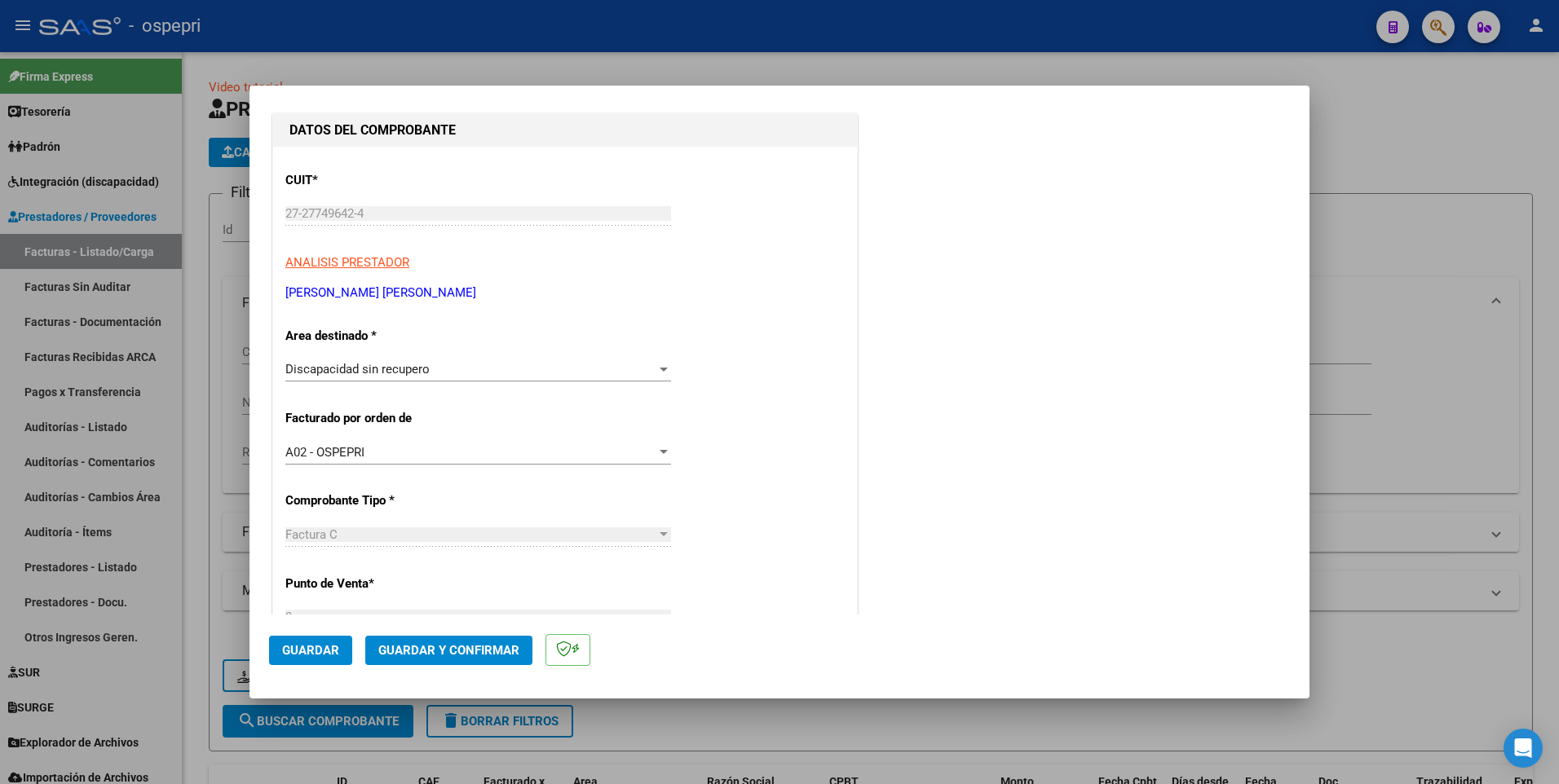
click at [659, 371] on div at bounding box center [663, 369] width 8 height 4
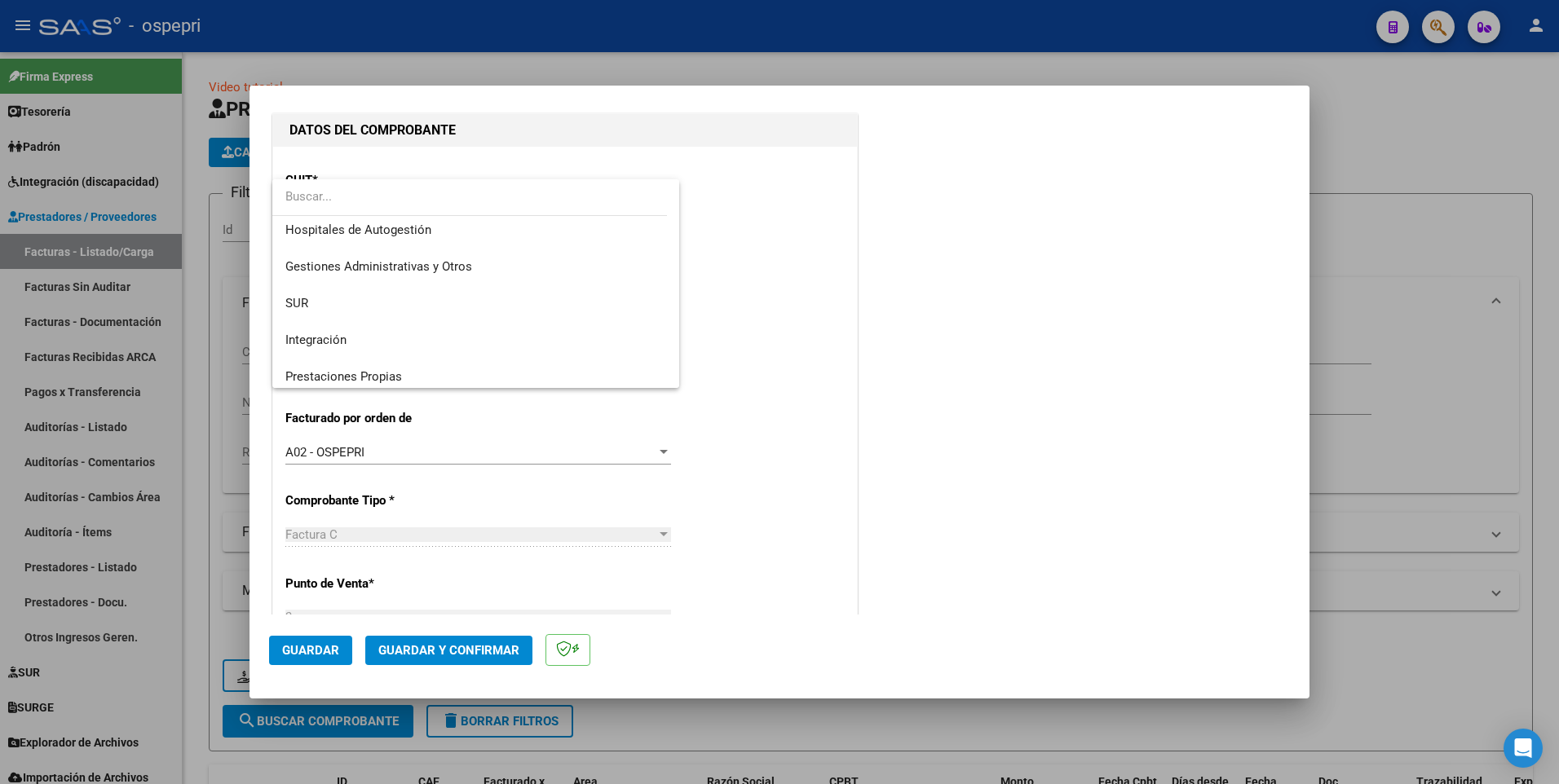
scroll to position [0, 0]
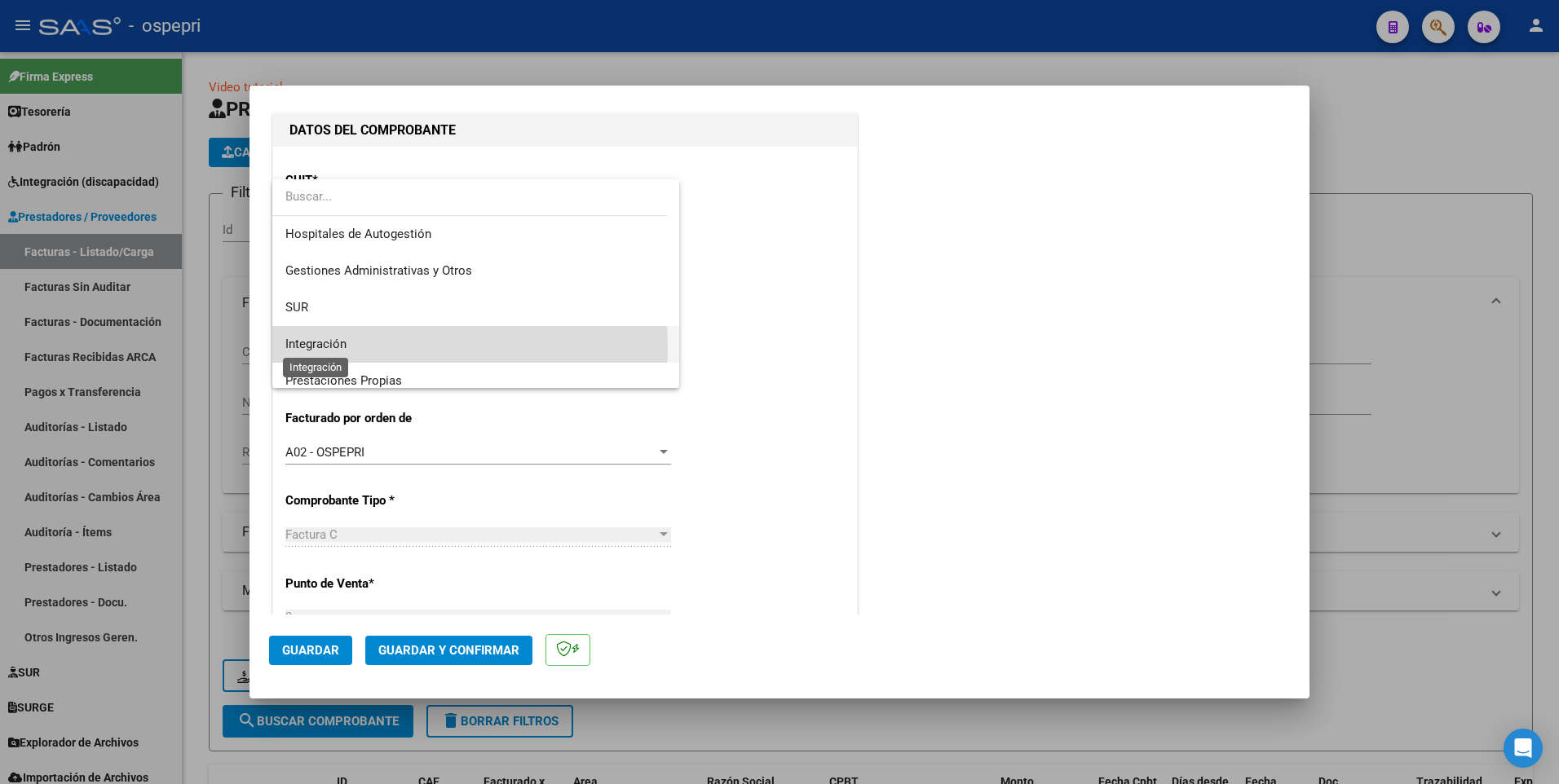
click at [331, 348] on span "Integración" at bounding box center [316, 343] width 62 height 15
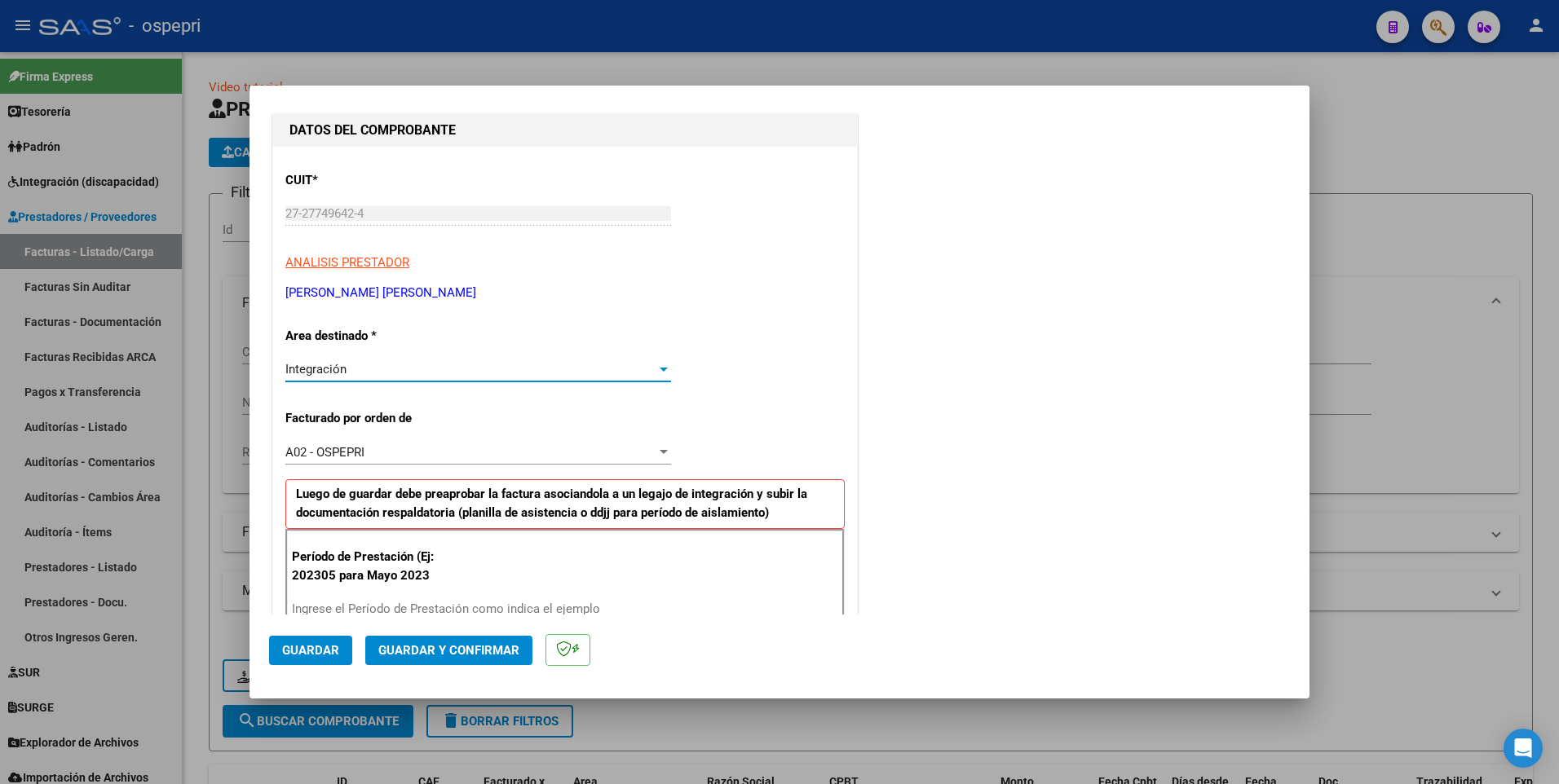
click at [407, 396] on div "A02 - OSPEPRI" at bounding box center [471, 452] width 371 height 15
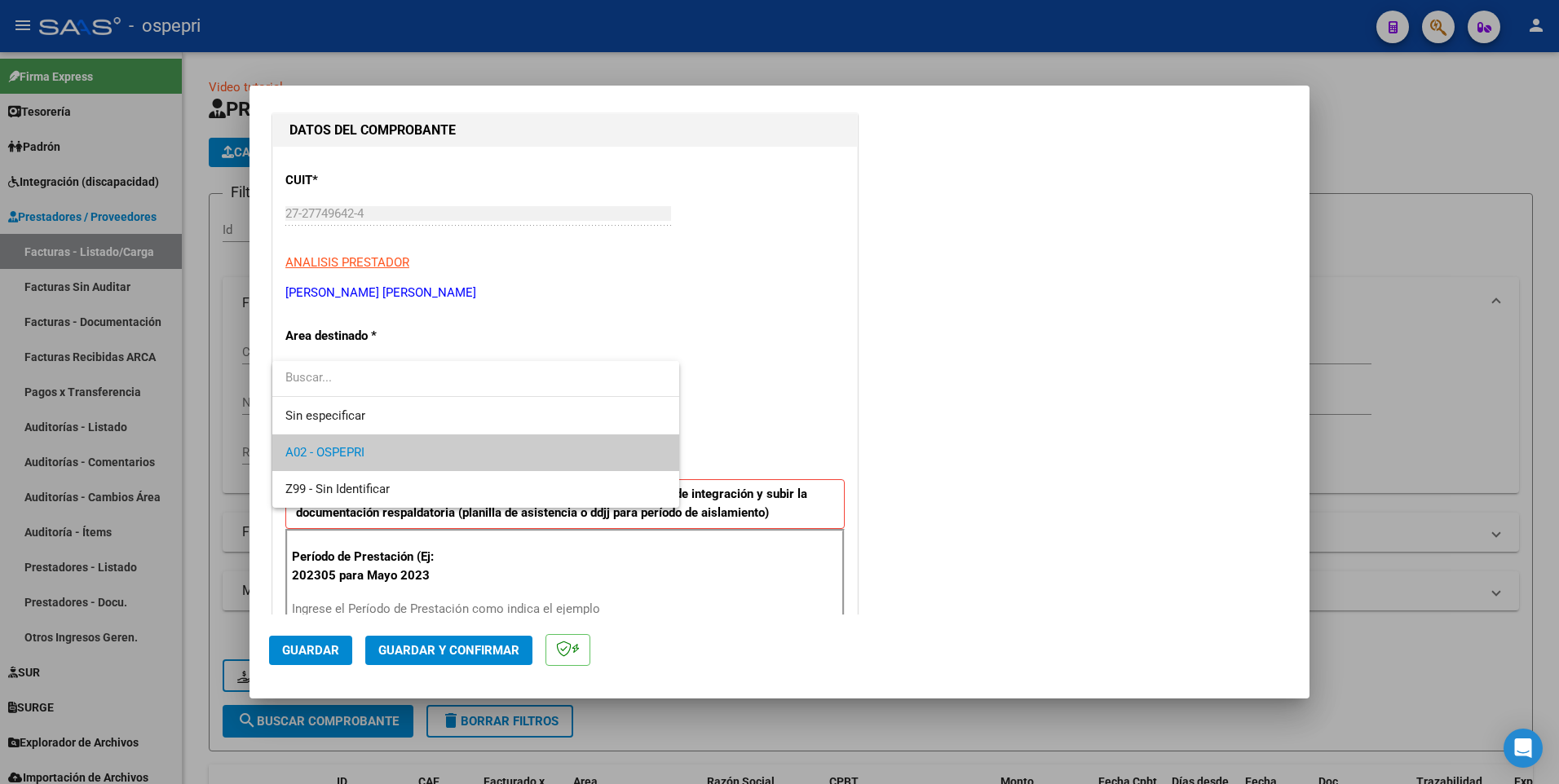
click at [411, 396] on span "A02 - OSPEPRI" at bounding box center [475, 453] width 380 height 37
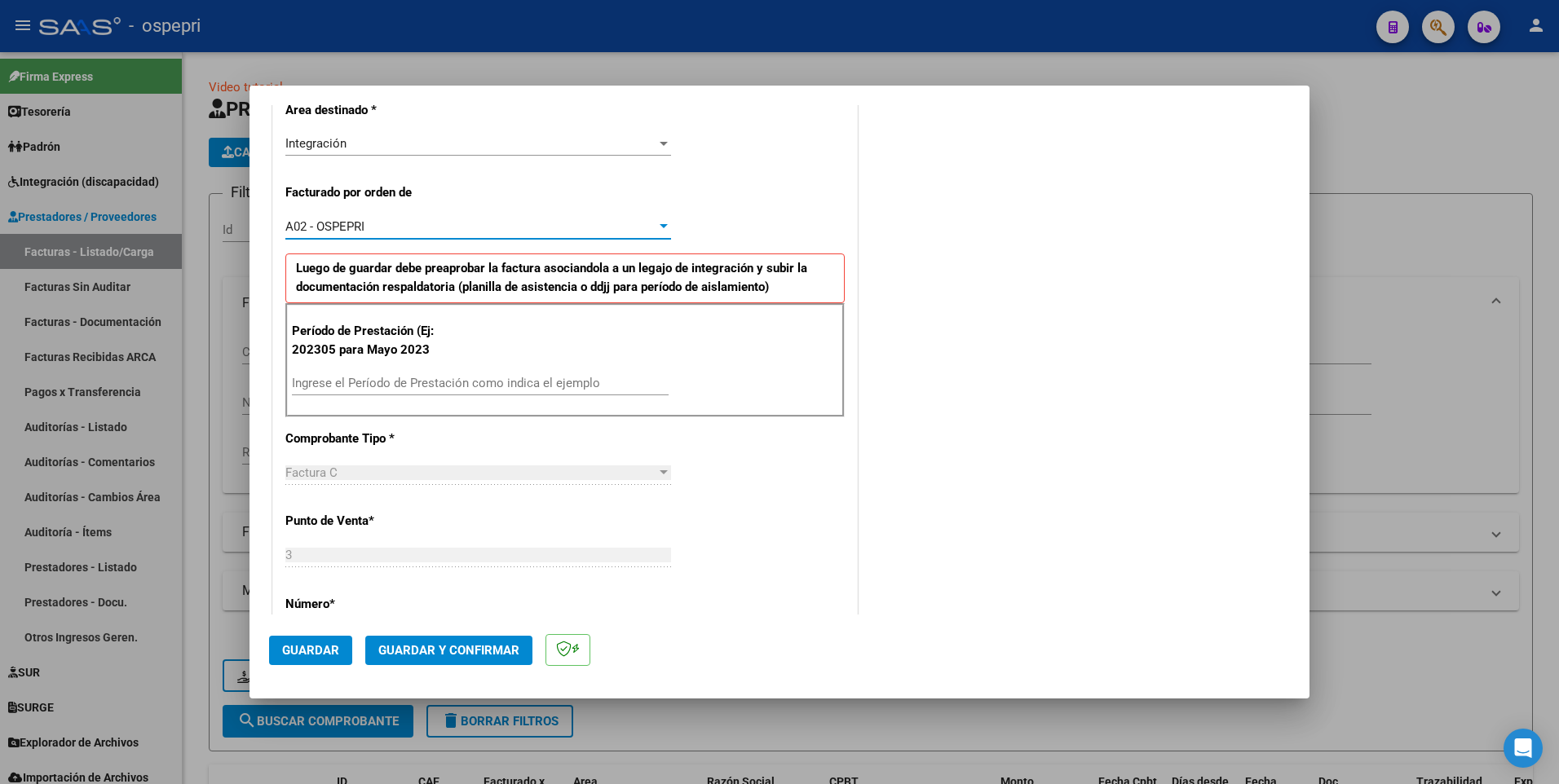
scroll to position [408, 0]
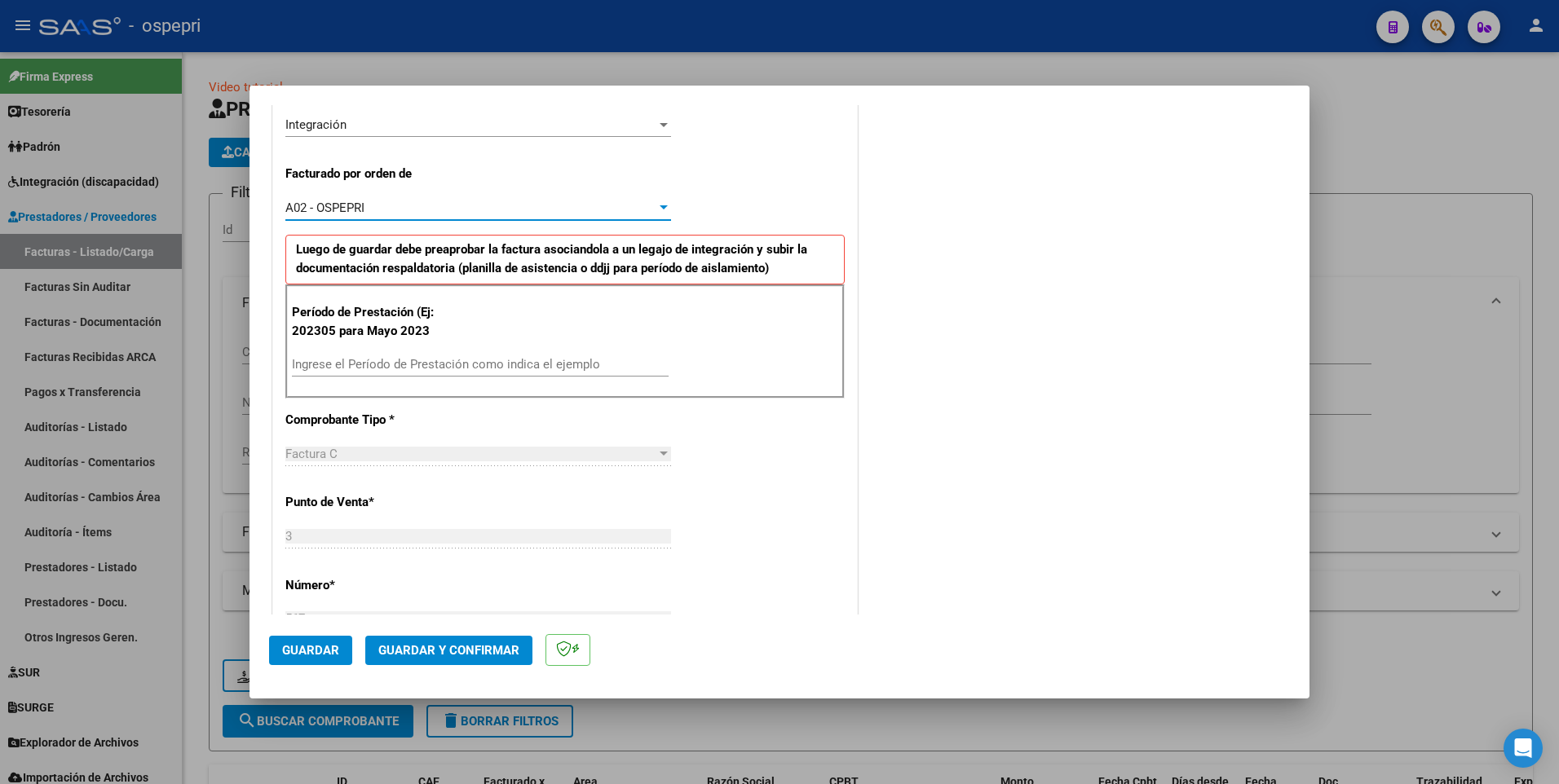
click at [441, 368] on input "Ingrese el Período de Prestación como indica el ejemplo" at bounding box center [480, 364] width 376 height 15
click at [376, 366] on input "Ingrese el Período de Prestación como indica el ejemplo" at bounding box center [480, 364] width 376 height 15
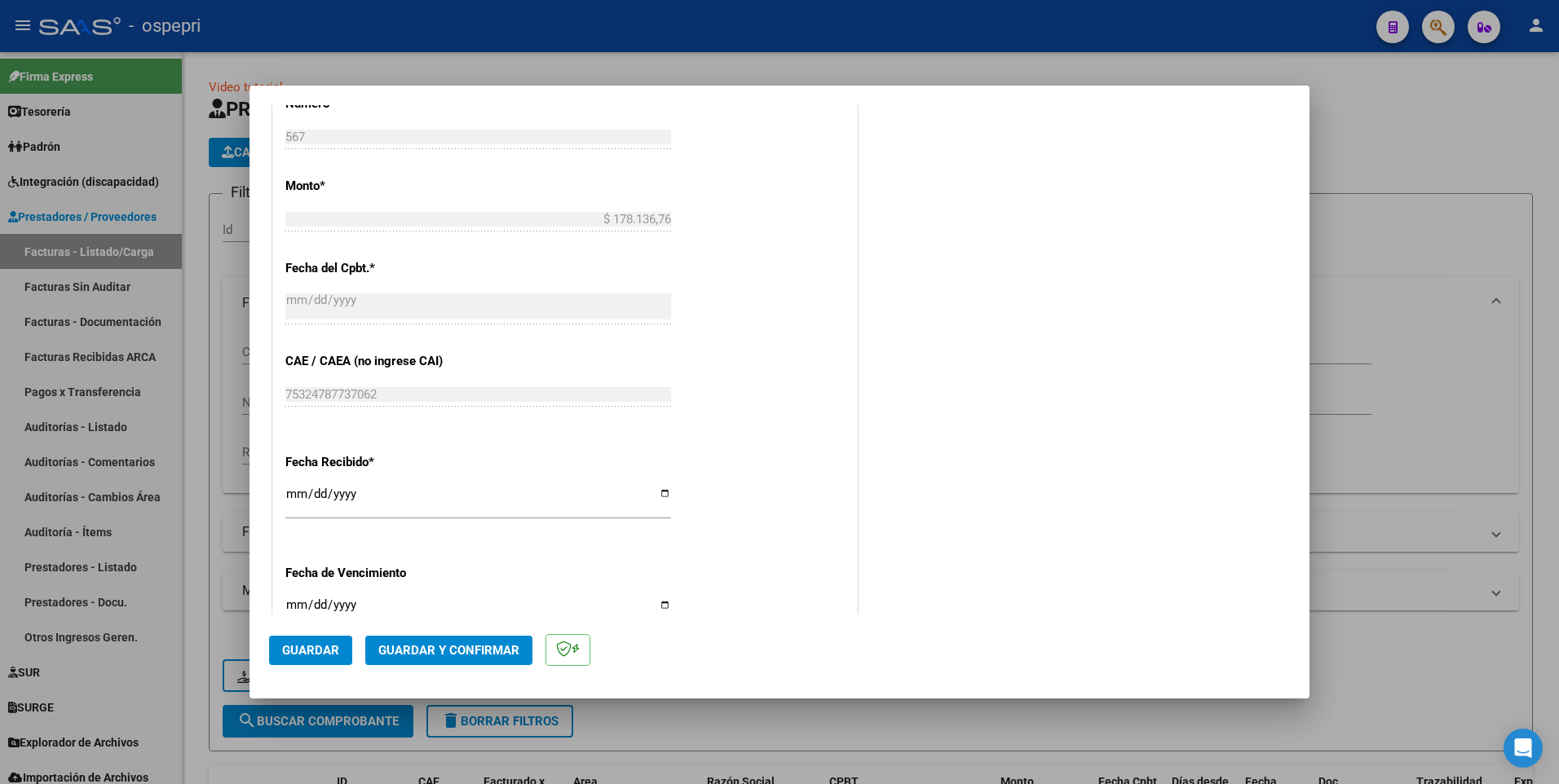
scroll to position [896, 0]
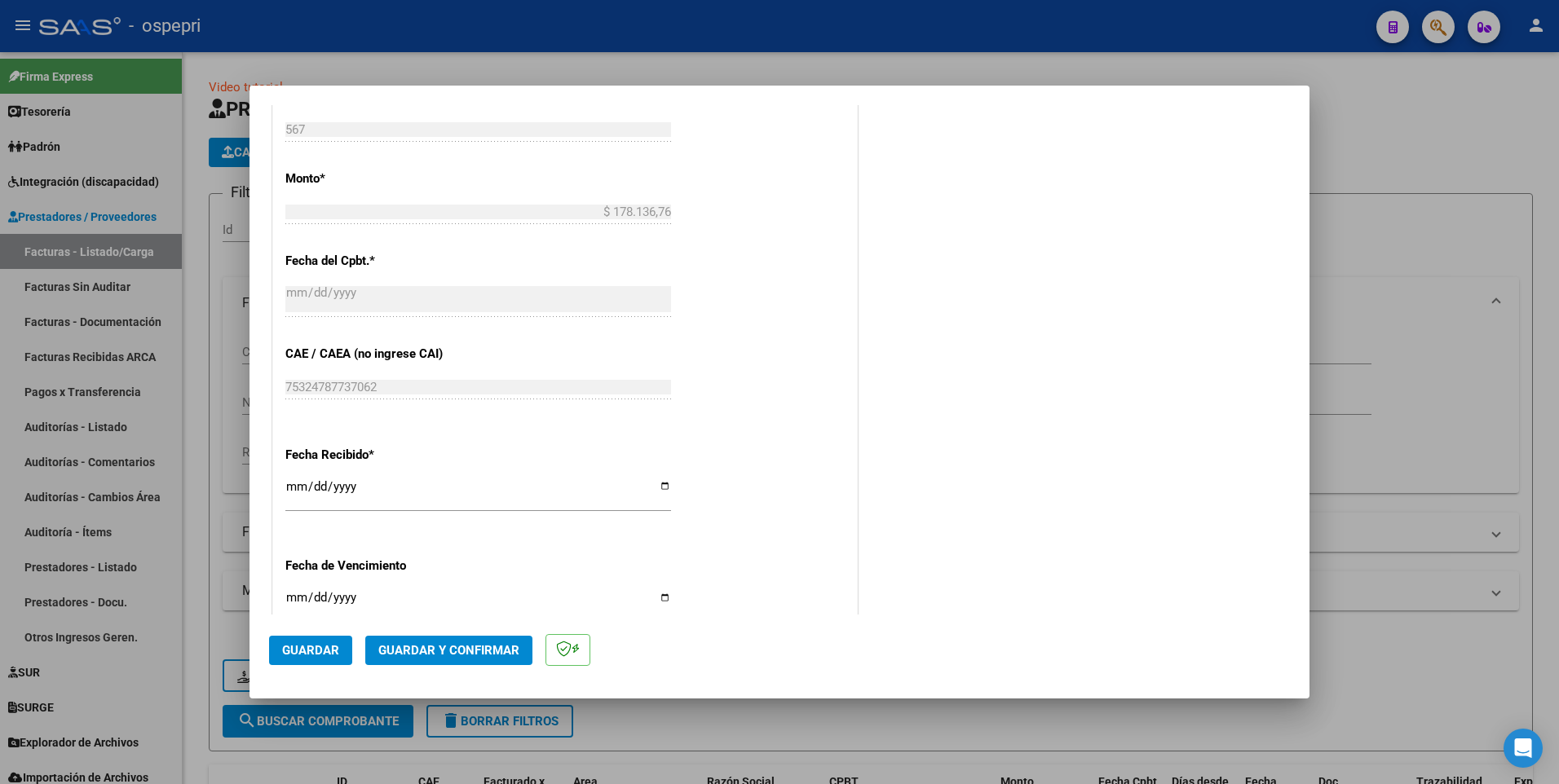
type input "202507"
click at [325, 396] on span "Guardar" at bounding box center [310, 650] width 57 height 15
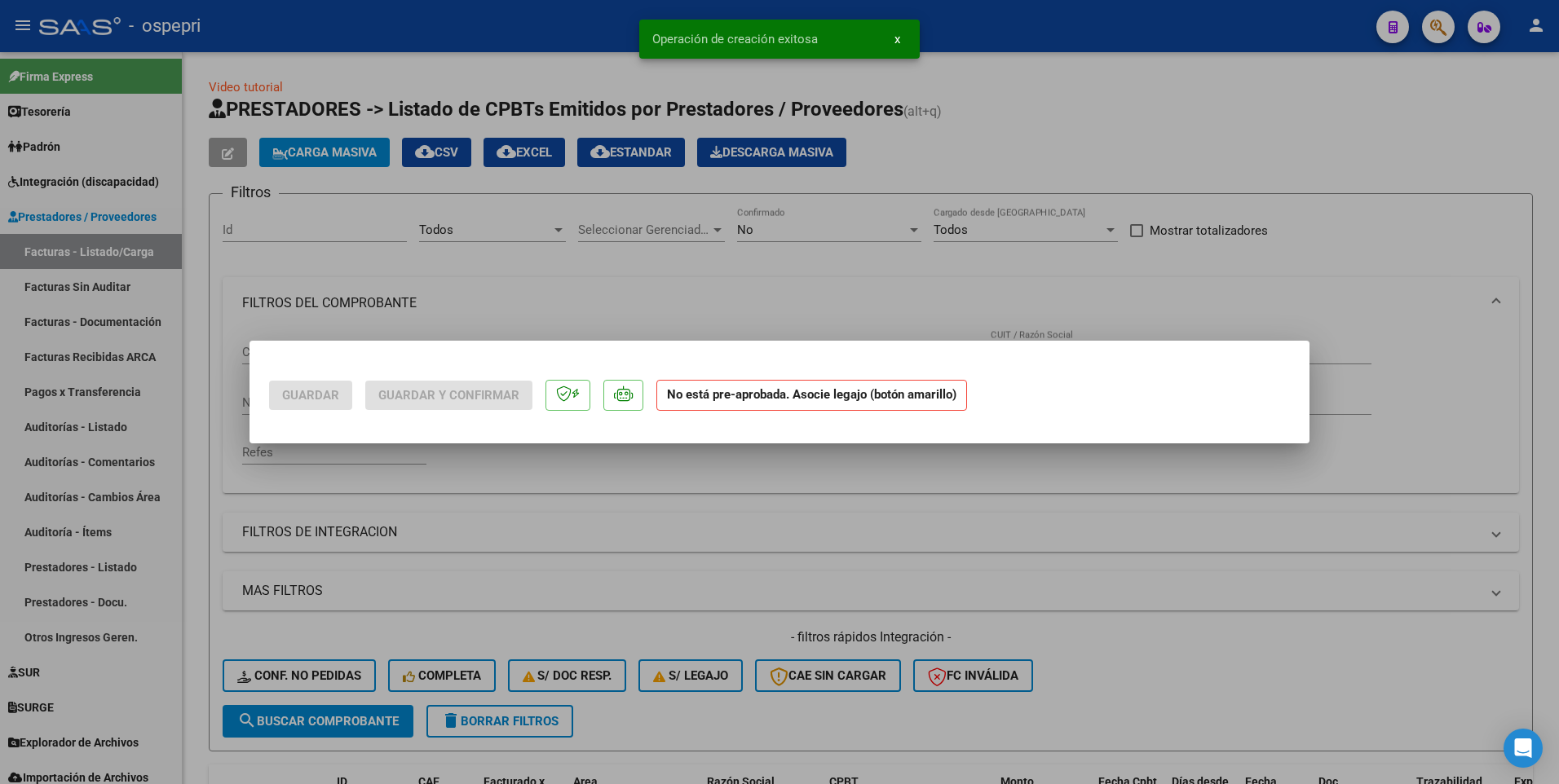
scroll to position [0, 0]
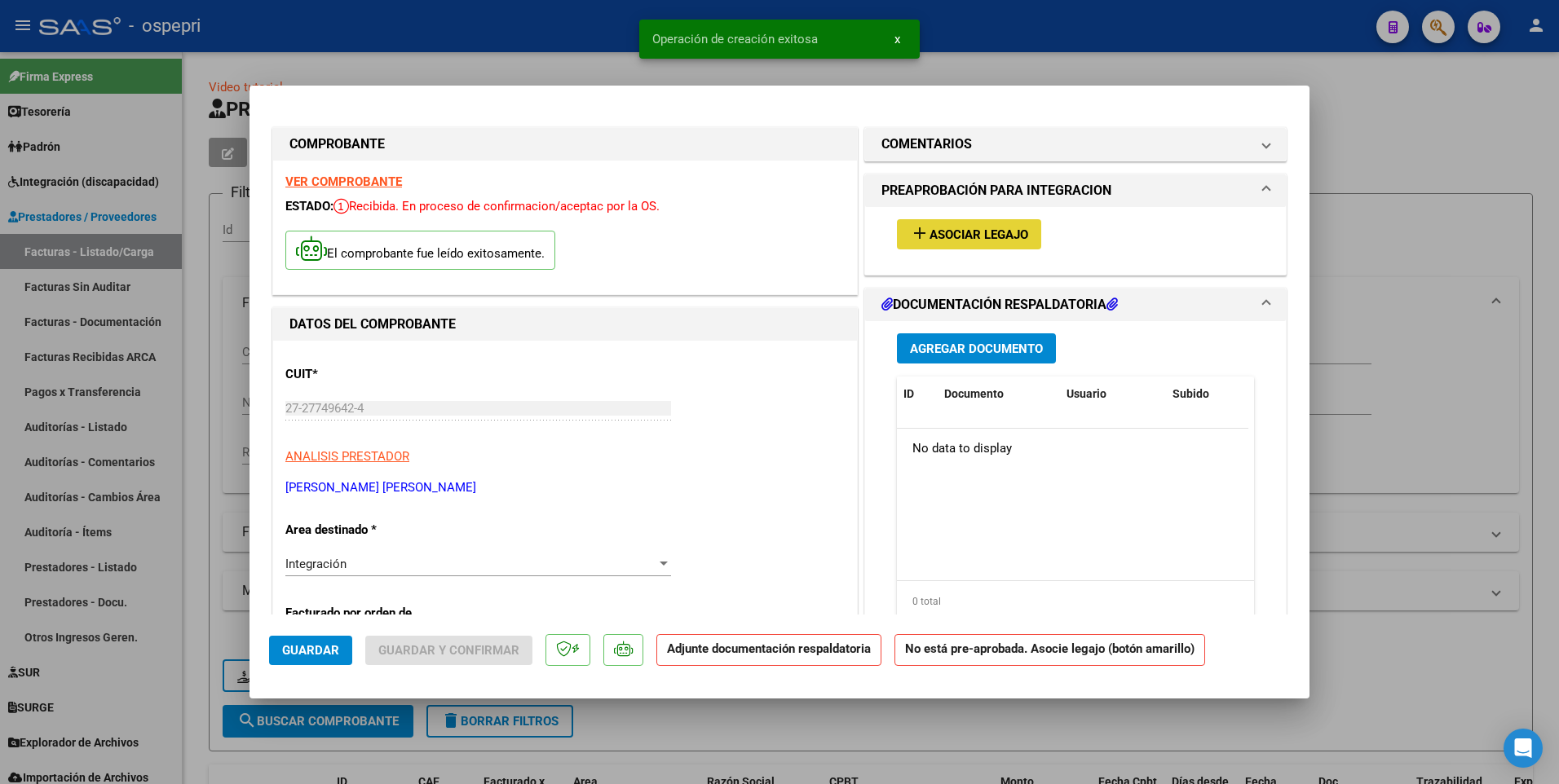
click at [966, 239] on span "Asociar Legajo" at bounding box center [978, 234] width 98 height 15
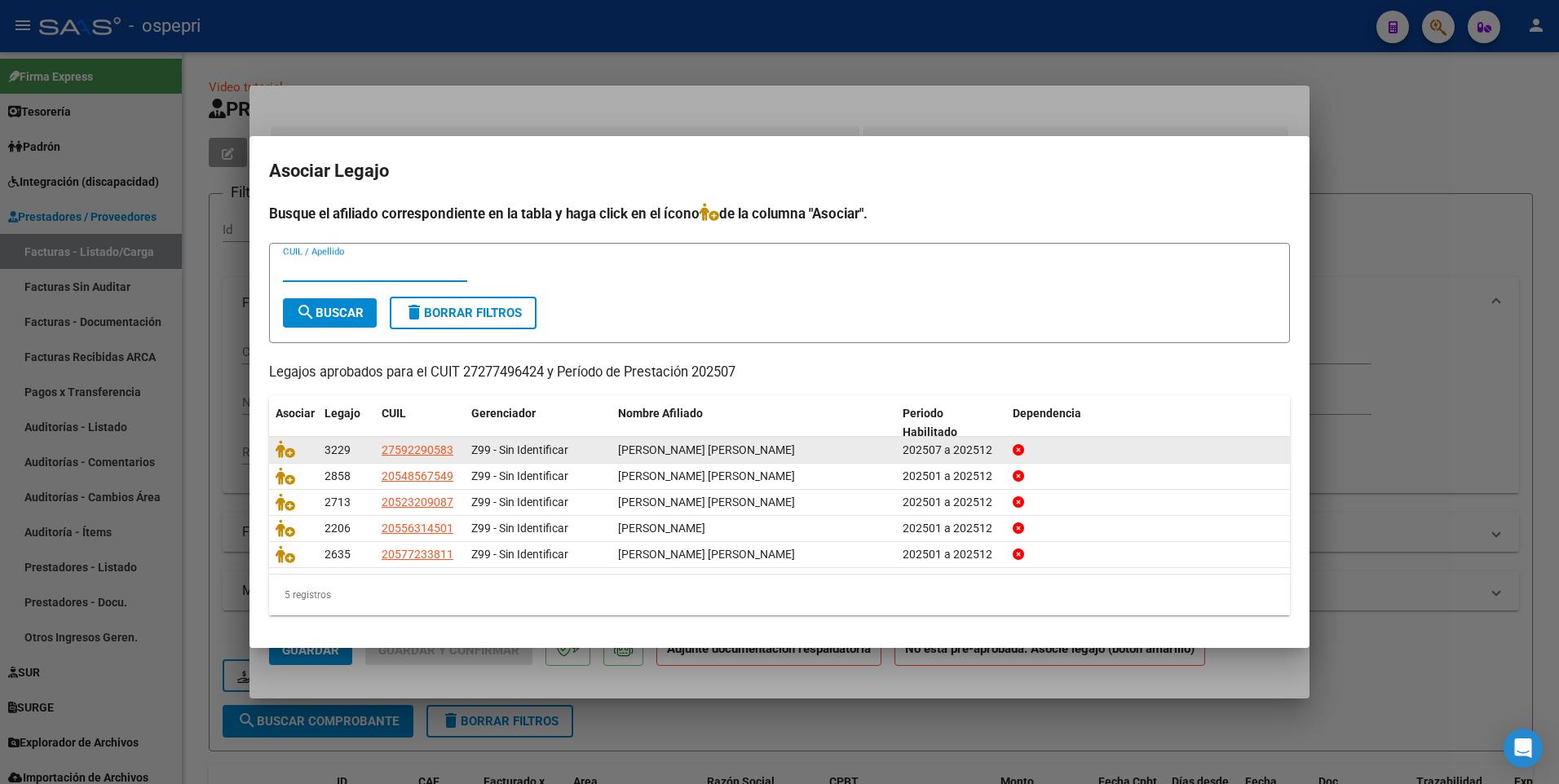
click at [274, 396] on datatable-body-cell at bounding box center [293, 449] width 49 height 25
click at [288, 396] on icon at bounding box center [286, 449] width 20 height 18
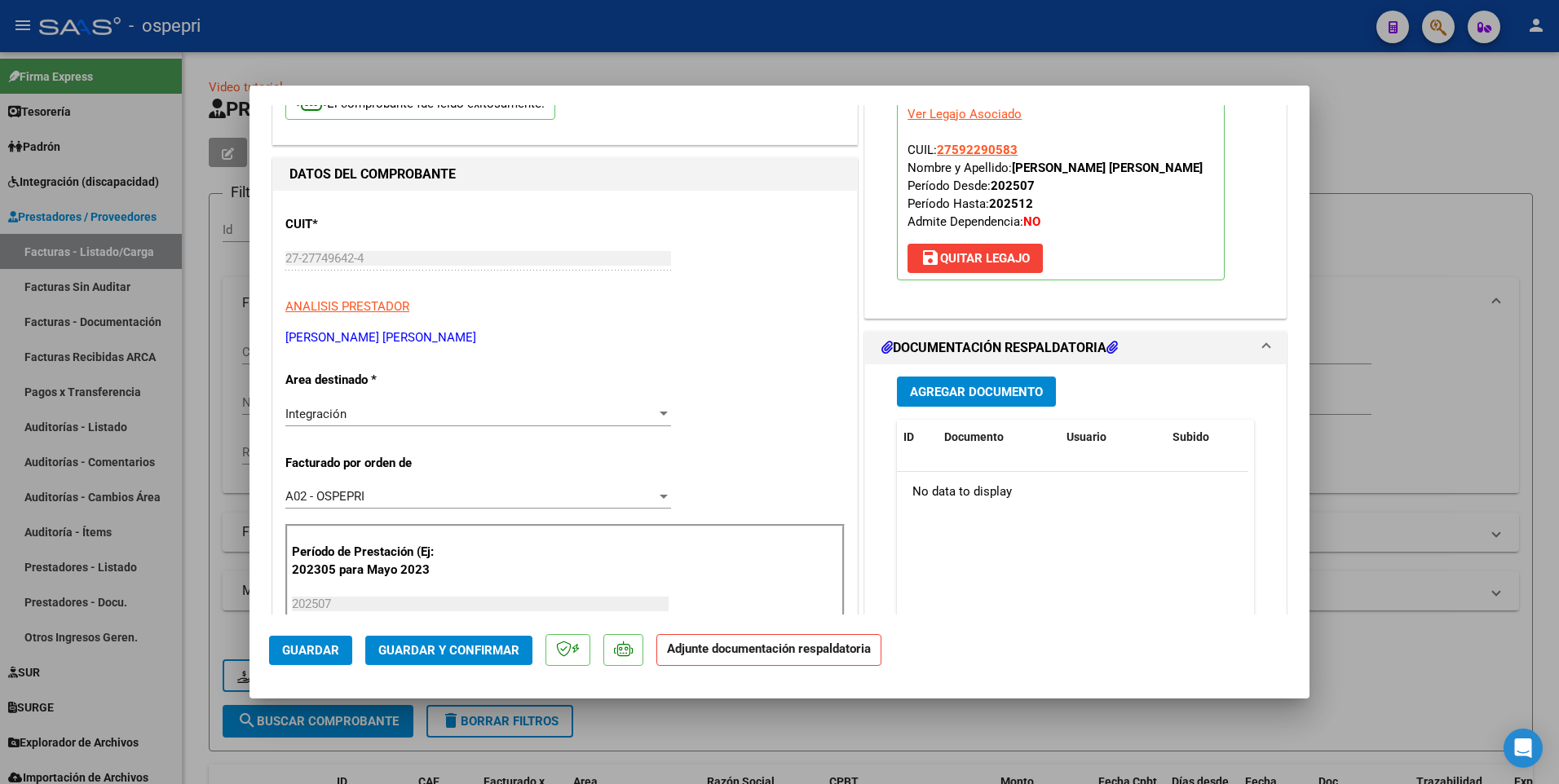
scroll to position [163, 0]
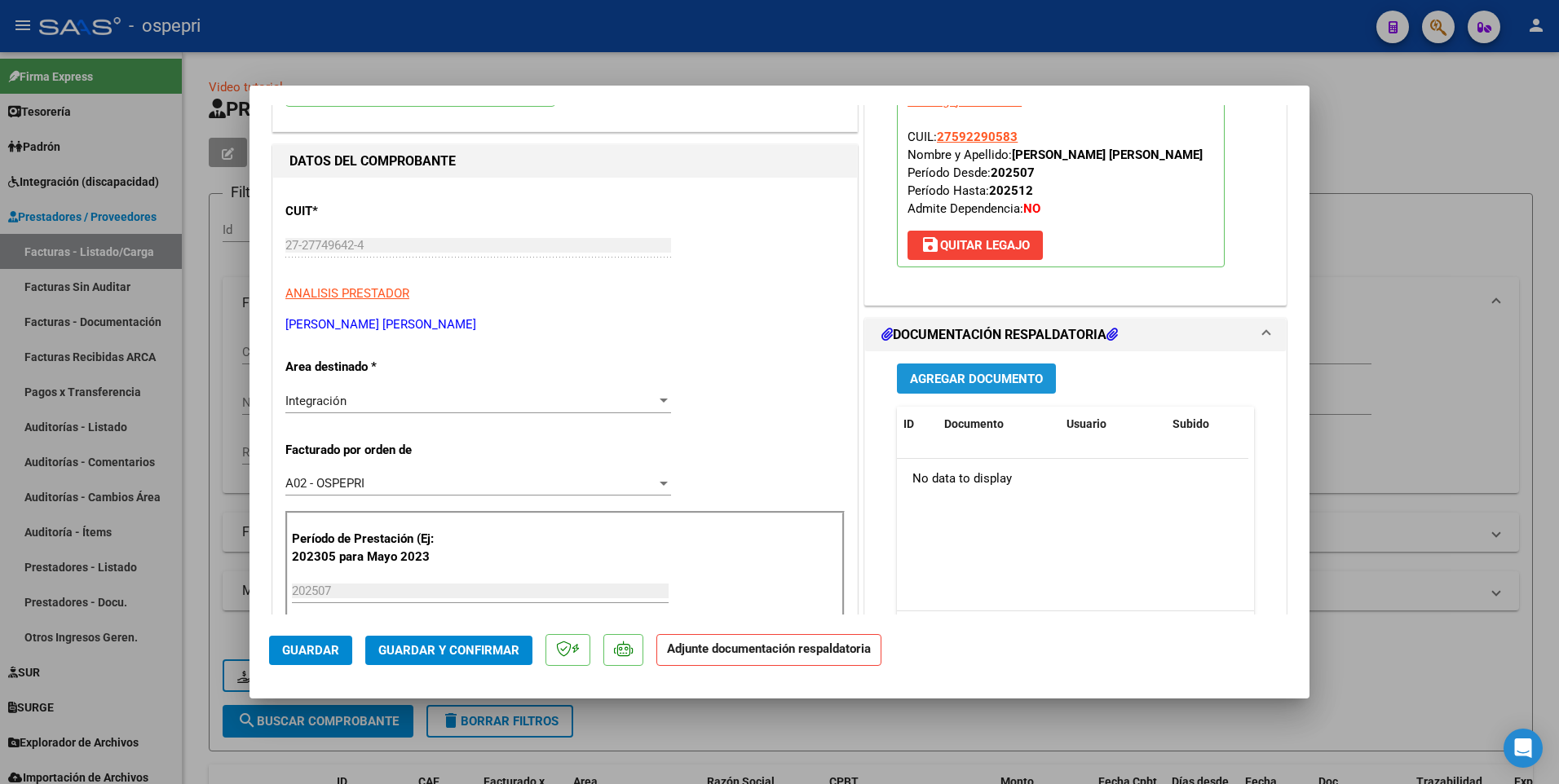
click at [978, 384] on span "Agregar Documento" at bounding box center [976, 378] width 133 height 15
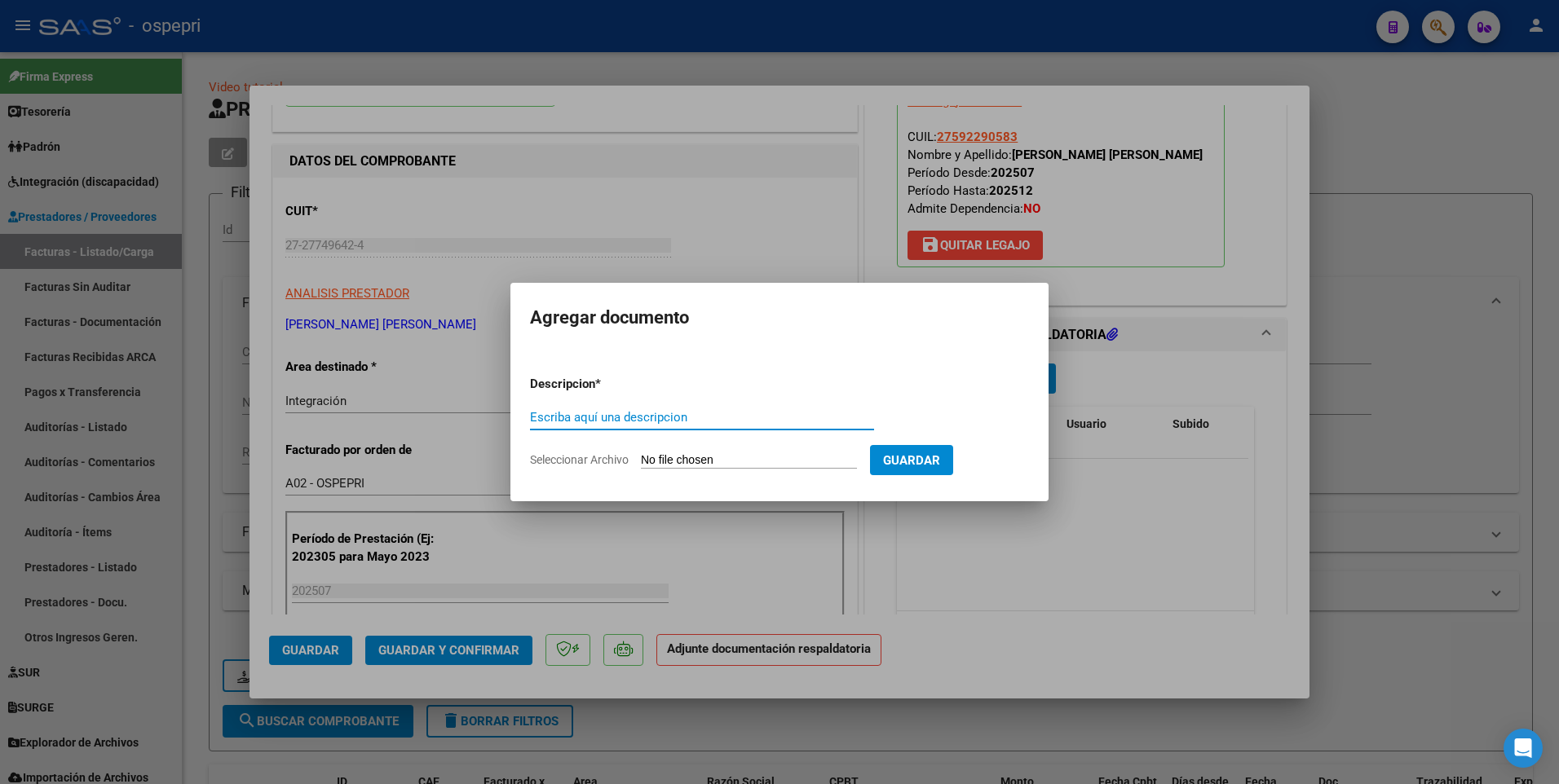
click at [607, 396] on input "Escriba aquí una descripcion" at bounding box center [702, 417] width 344 height 15
click at [562, 396] on input "Escriba aquí una descripcion" at bounding box center [702, 417] width 344 height 15
type input "202507"
click at [690, 396] on input "Seleccionar Archivo" at bounding box center [749, 460] width 216 height 16
type input "C:\fakepath\SUAREZ CARLA -ASIST MATIAS ALVEAR JULIO 2025.pdf"
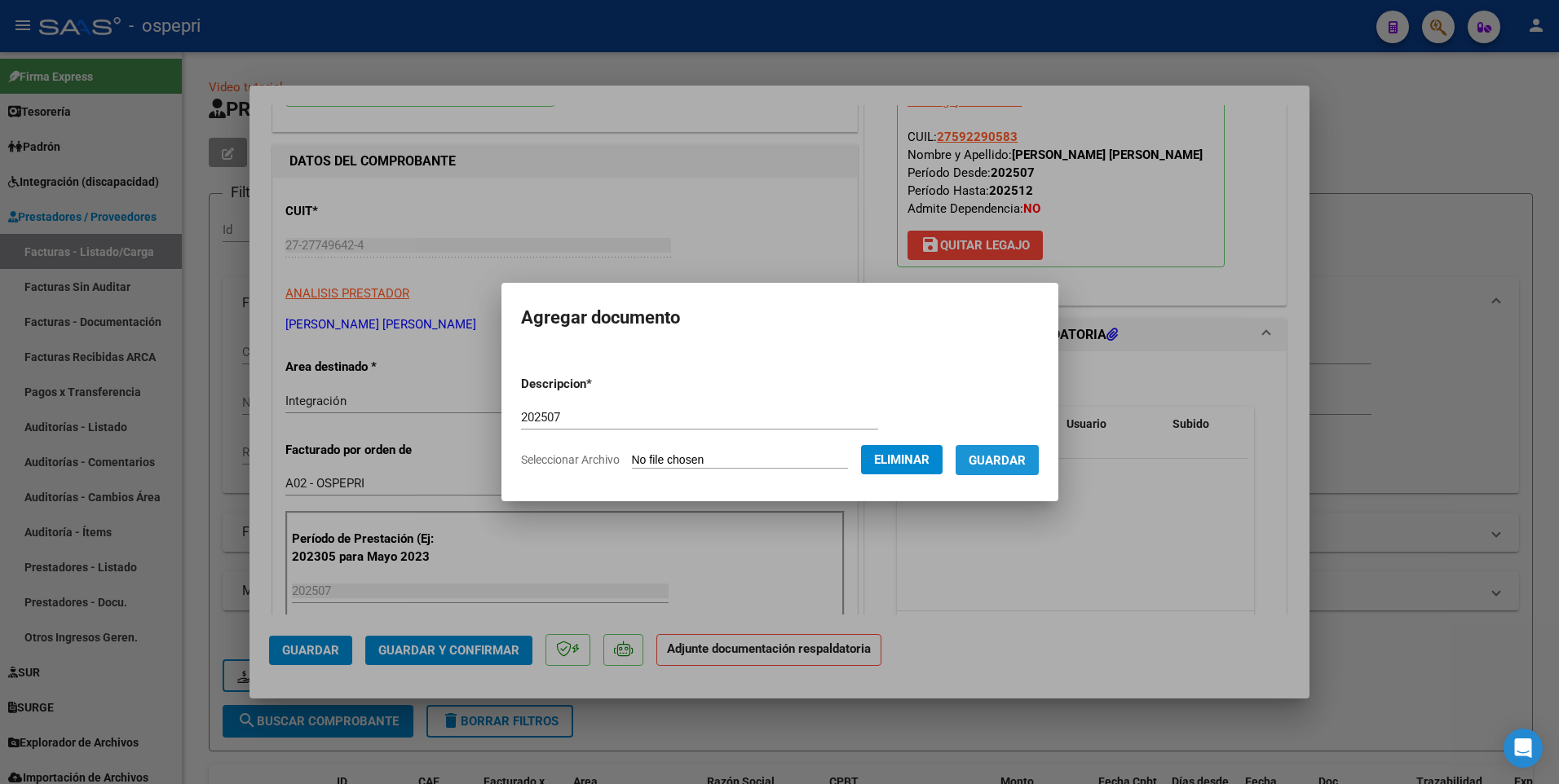
click at [1017, 396] on span "Guardar" at bounding box center [996, 459] width 57 height 15
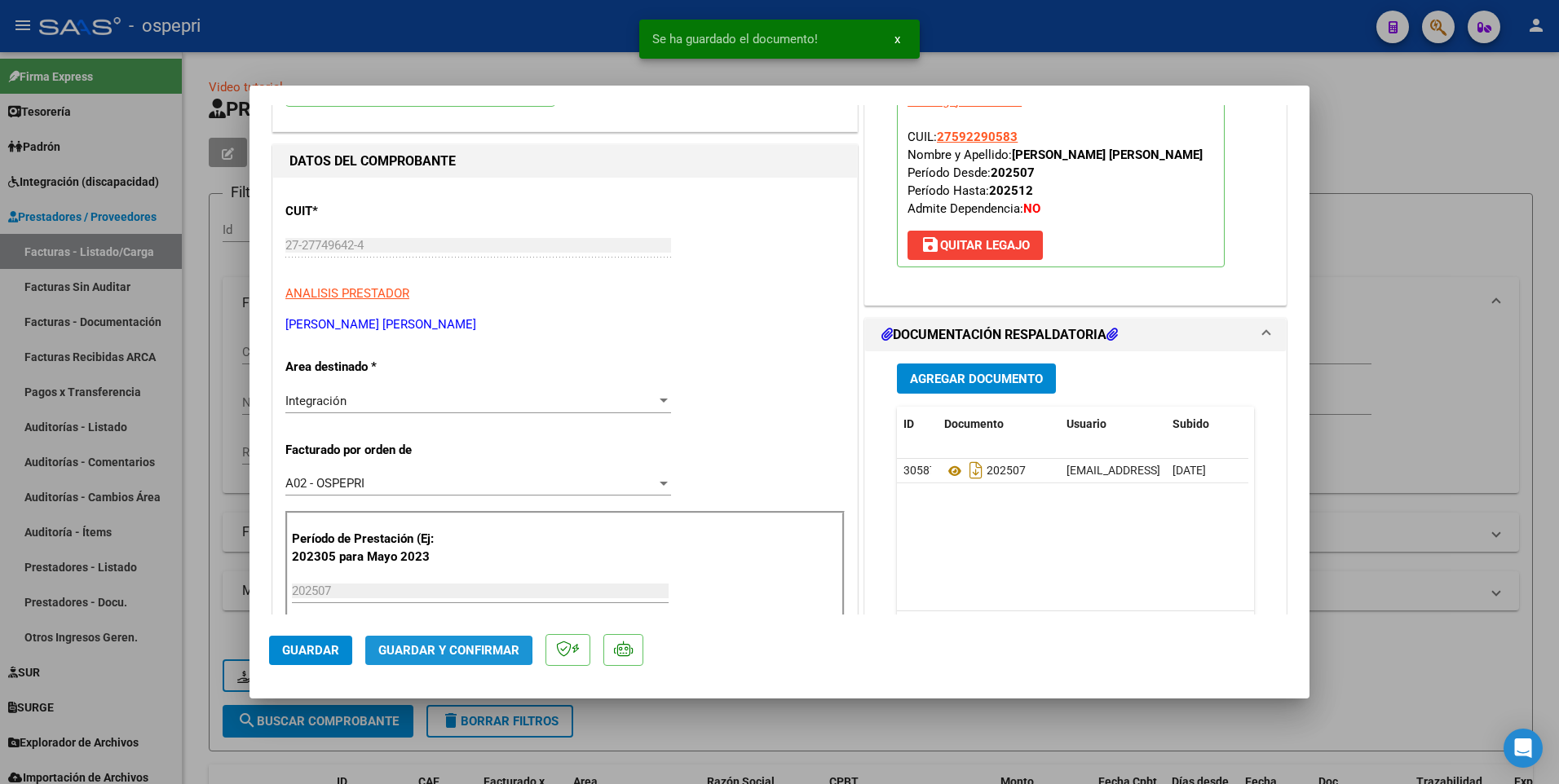
click at [420, 396] on span "Guardar y Confirmar" at bounding box center [449, 650] width 141 height 15
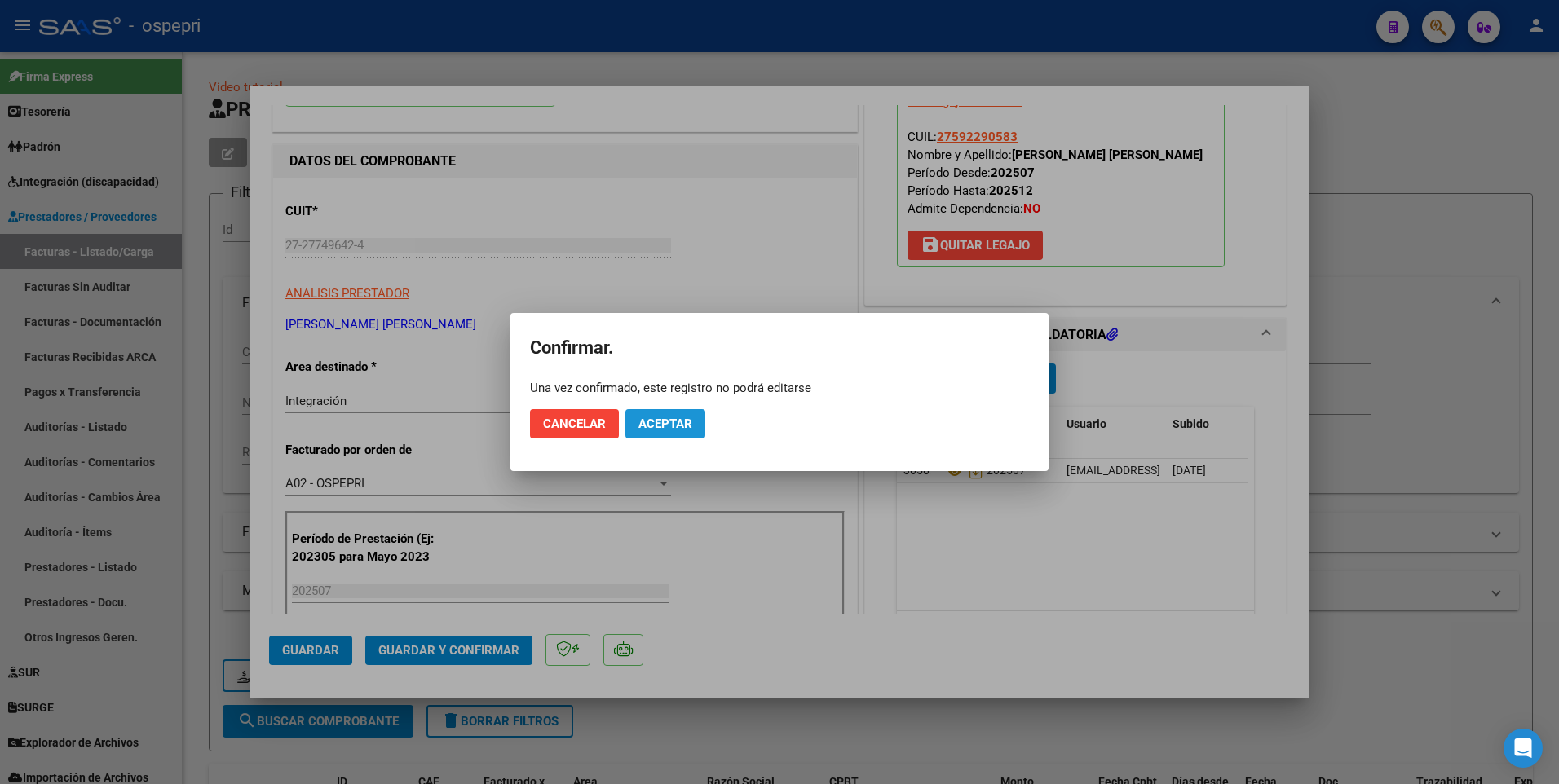
click at [666, 396] on span "Aceptar" at bounding box center [665, 424] width 54 height 15
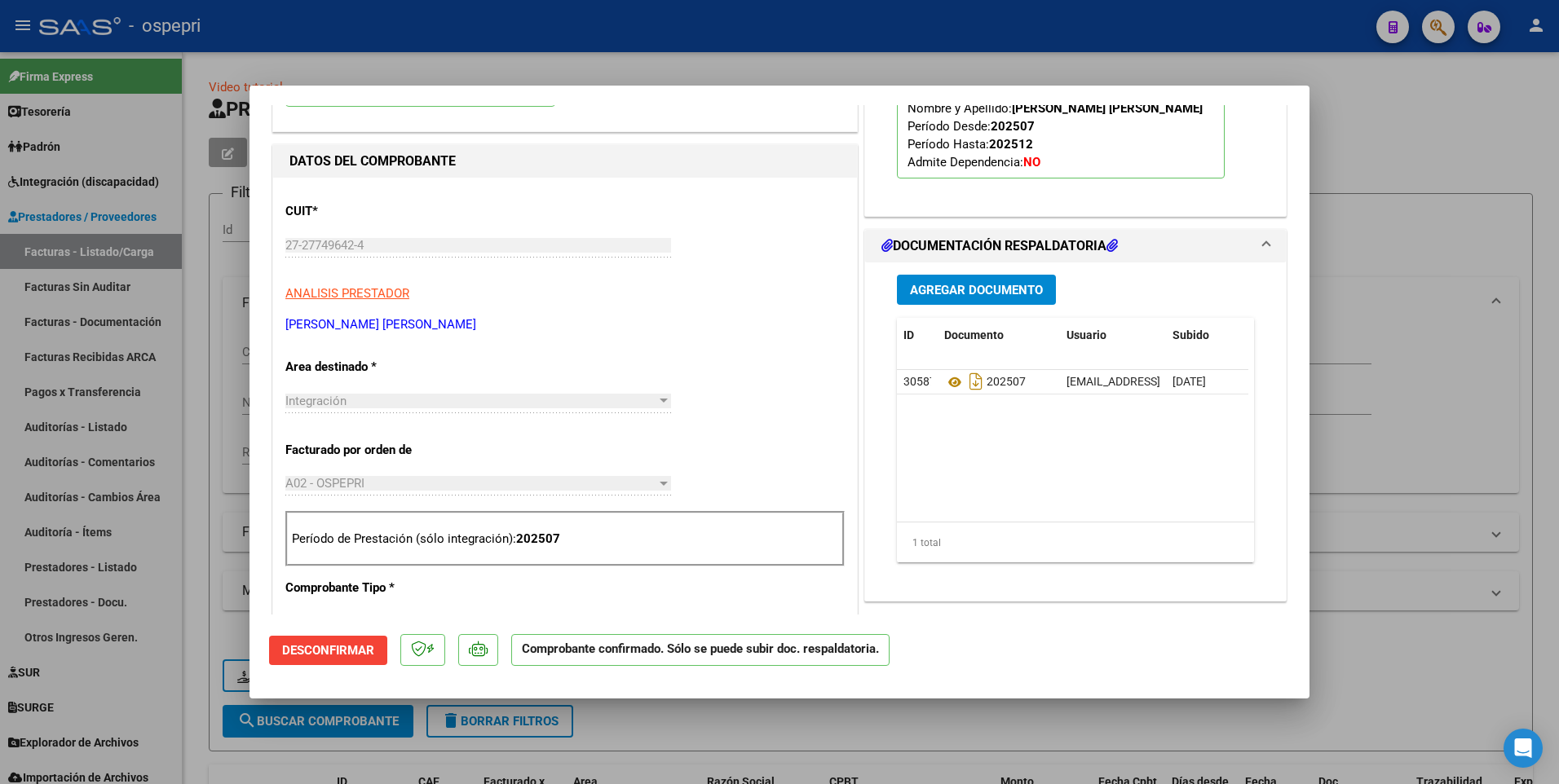
click at [1519, 396] on div at bounding box center [780, 392] width 1559 height 784
type input "$ 0,00"
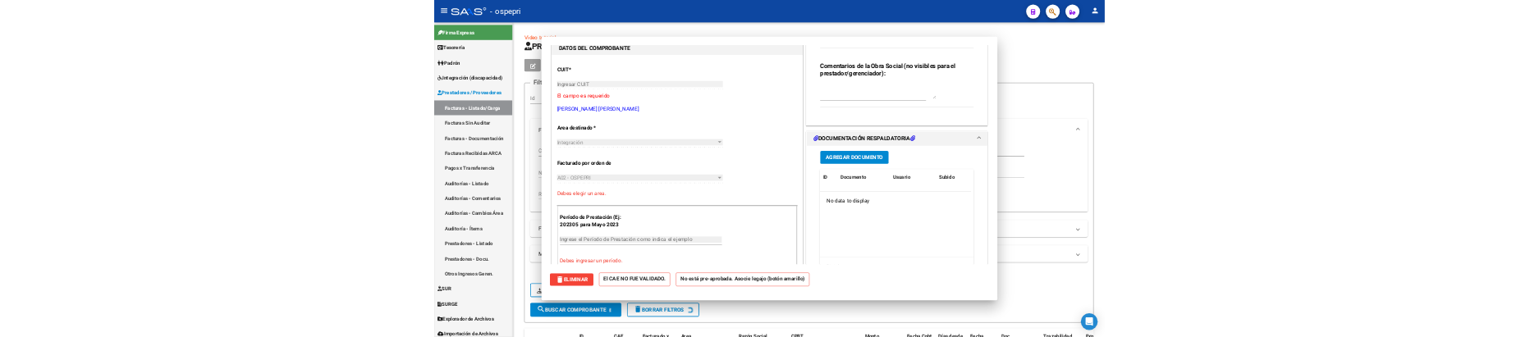
scroll to position [0, 0]
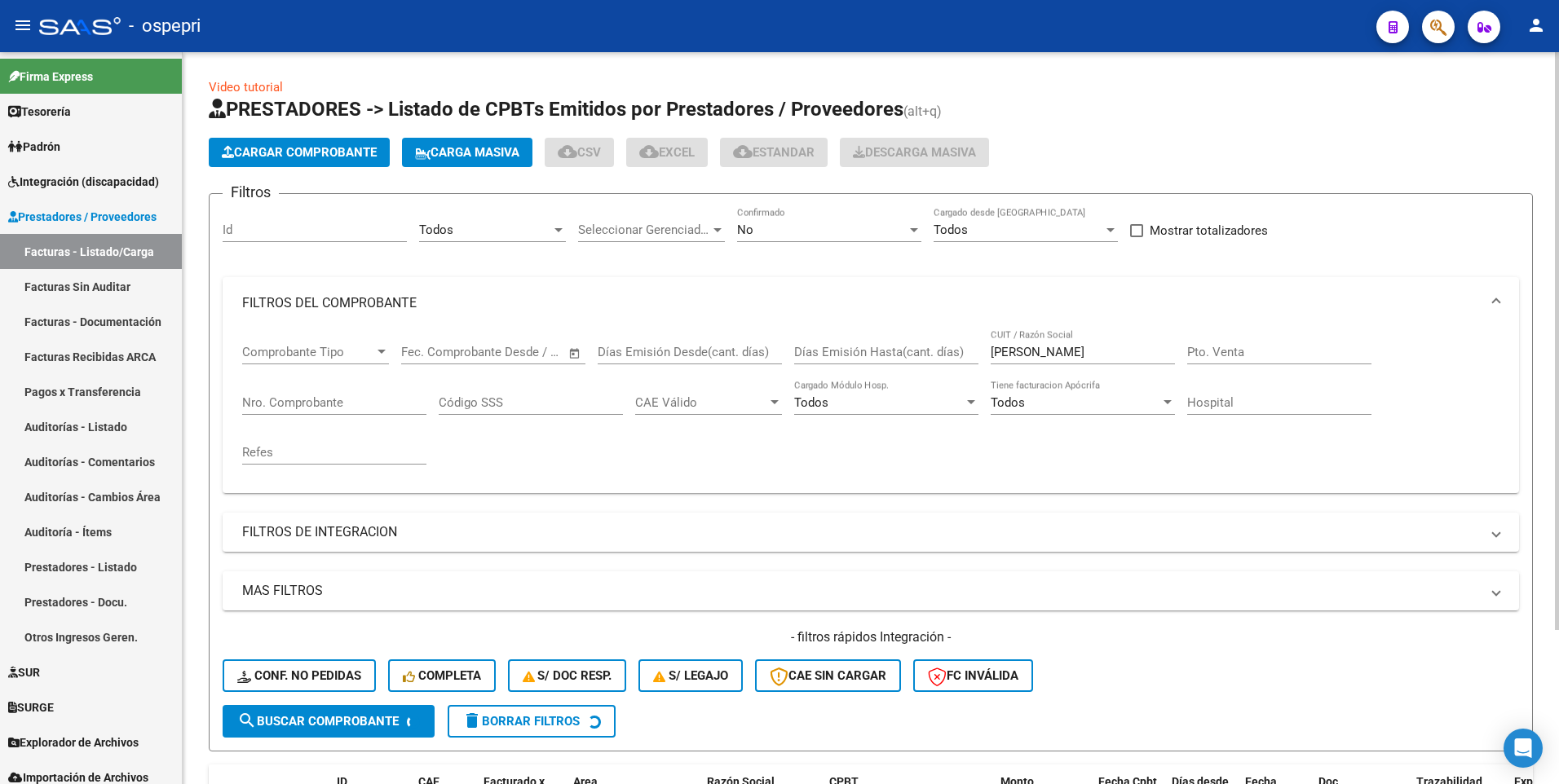
click at [1312, 396] on form "Filtros Id Todos Area Seleccionar Gerenciador Seleccionar Gerenciador No Confir…" at bounding box center [870, 472] width 1324 height 558
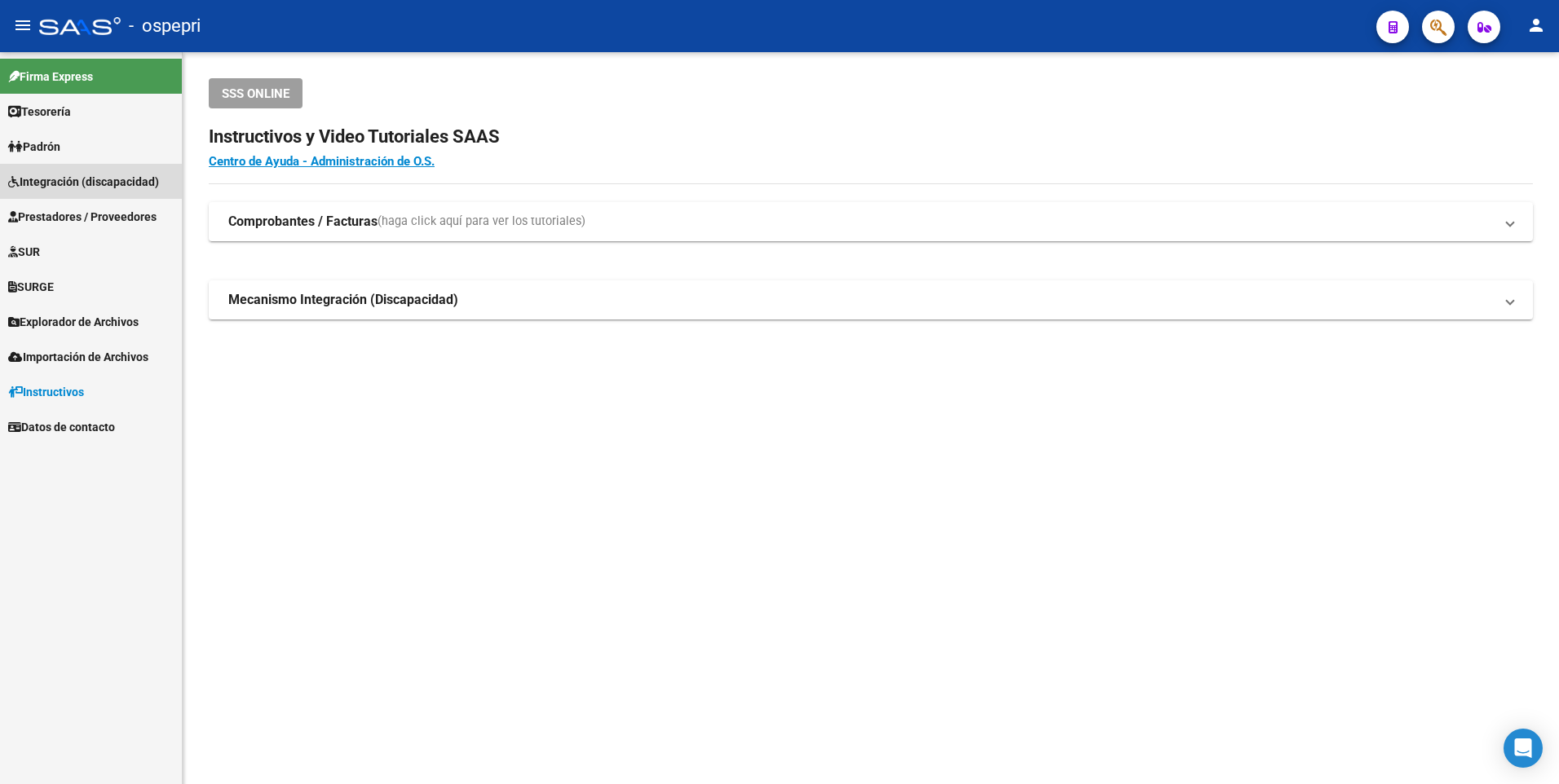
click at [107, 181] on span "Integración (discapacidad)" at bounding box center [83, 182] width 151 height 18
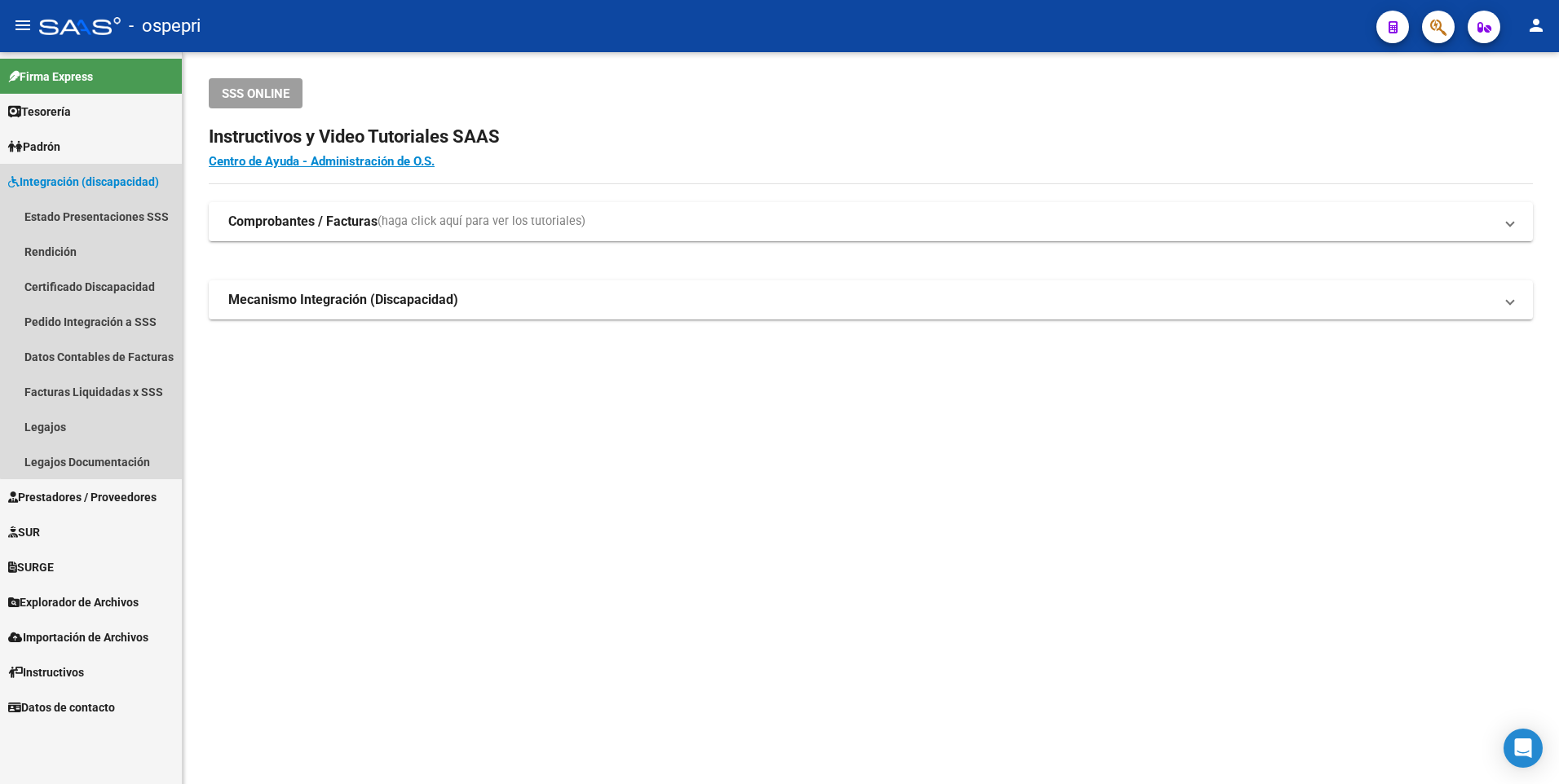
click at [108, 180] on span "Integración (discapacidad)" at bounding box center [83, 182] width 151 height 18
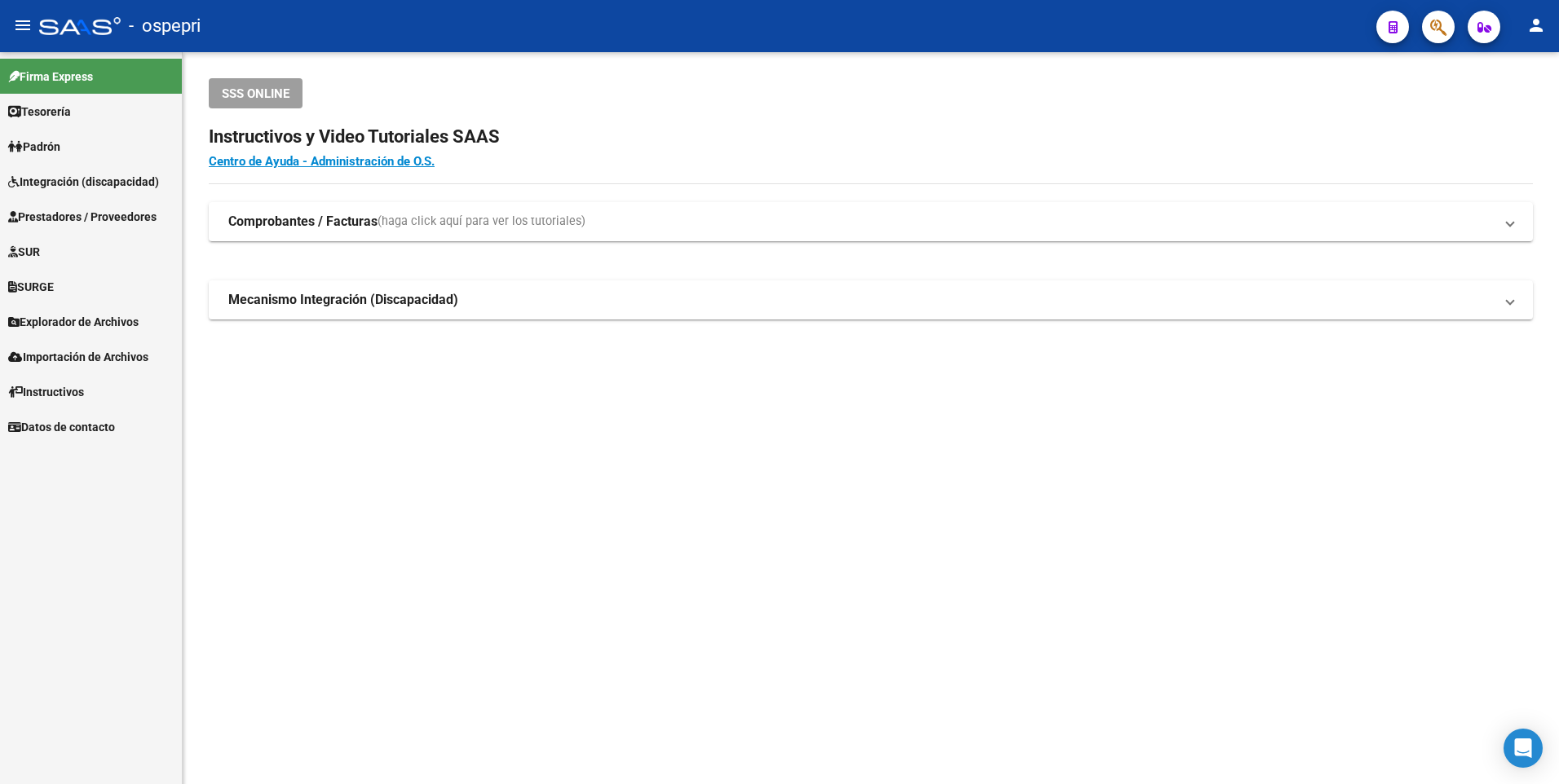
click at [107, 216] on span "Prestadores / Proveedores" at bounding box center [81, 216] width 148 height 18
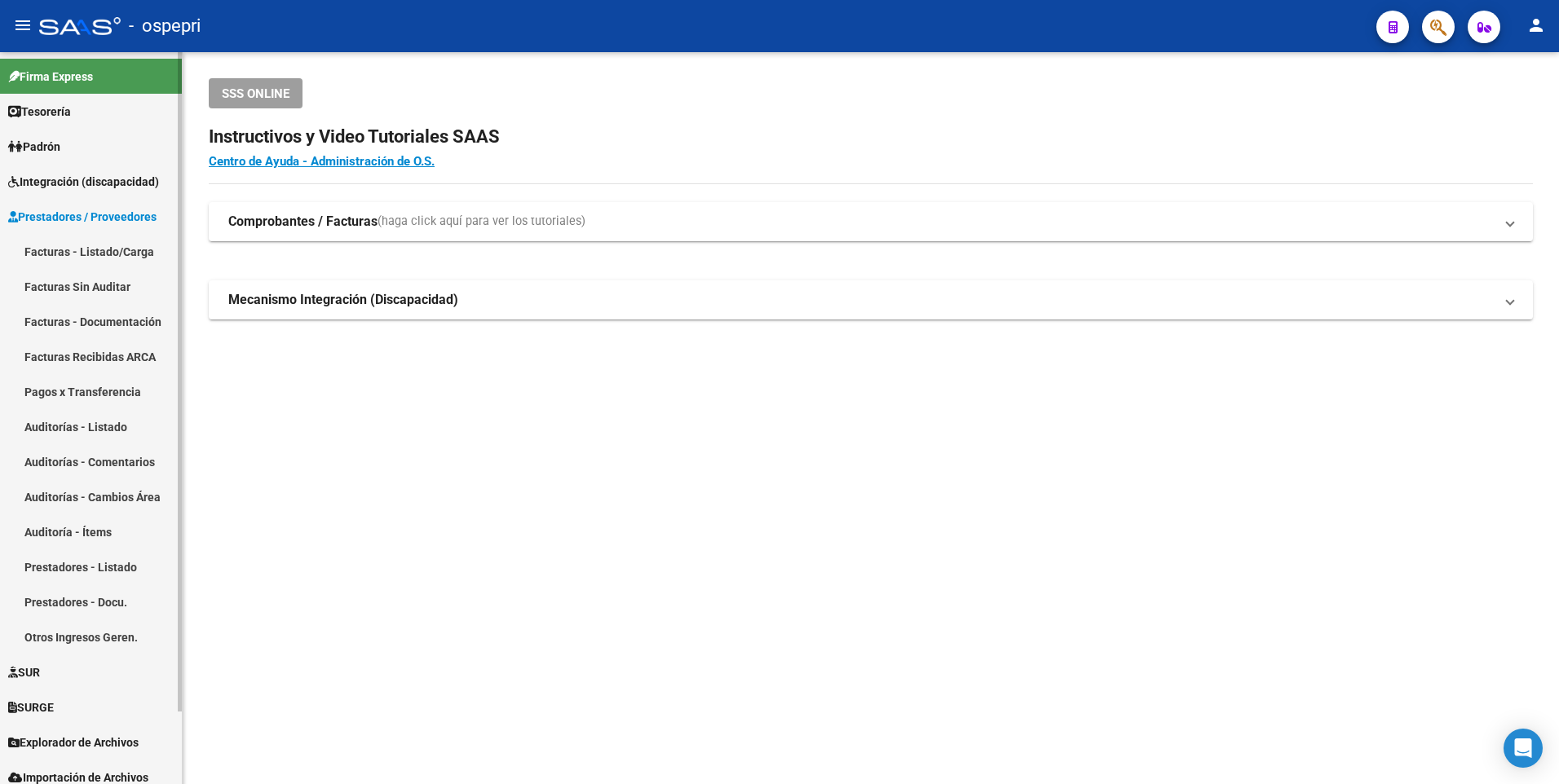
click at [110, 251] on link "Facturas - Listado/Carga" at bounding box center [90, 251] width 182 height 35
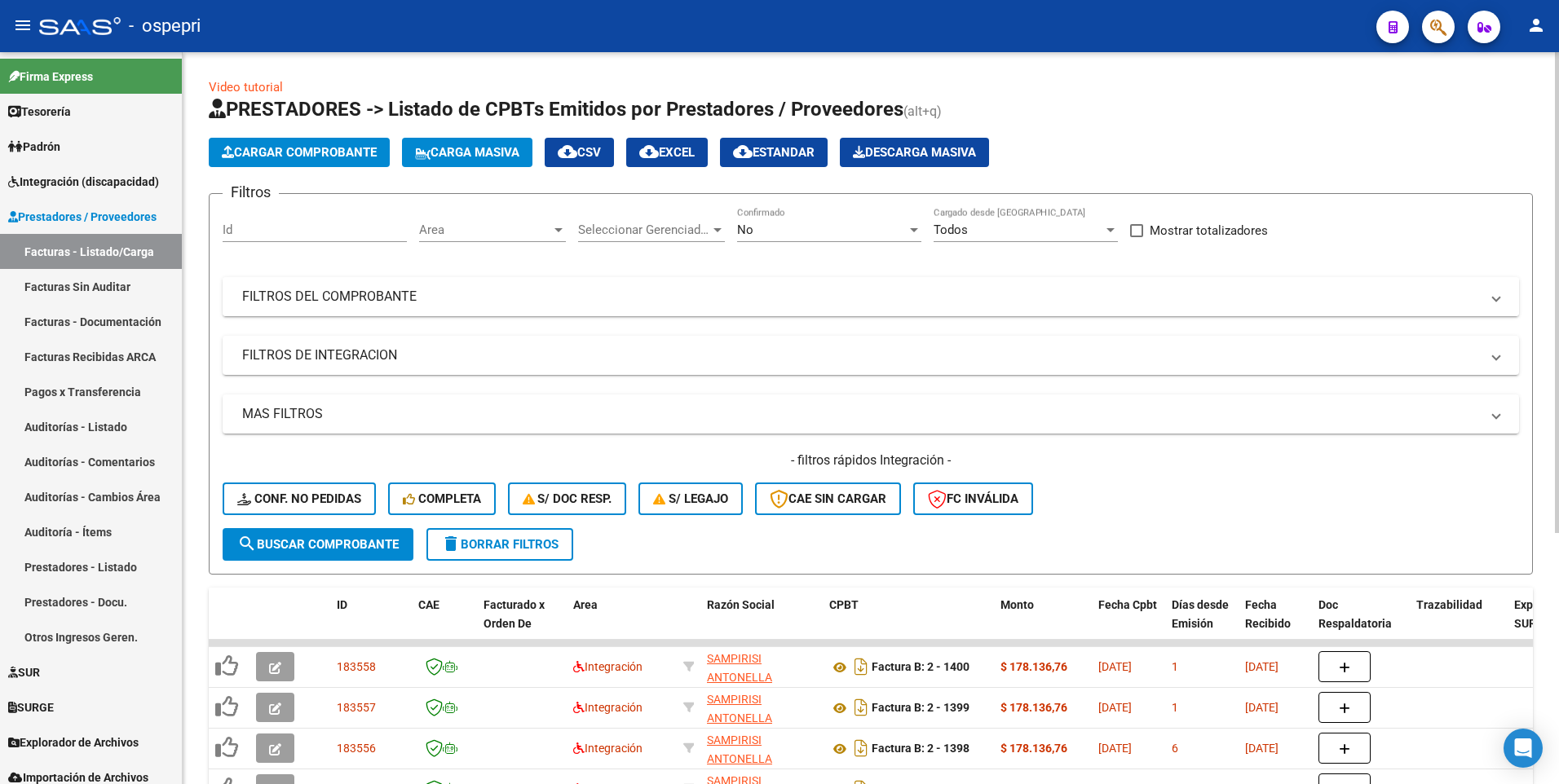
click at [1236, 283] on mat-expansion-panel-header "FILTROS DEL COMPROBANTE" at bounding box center [870, 296] width 1296 height 39
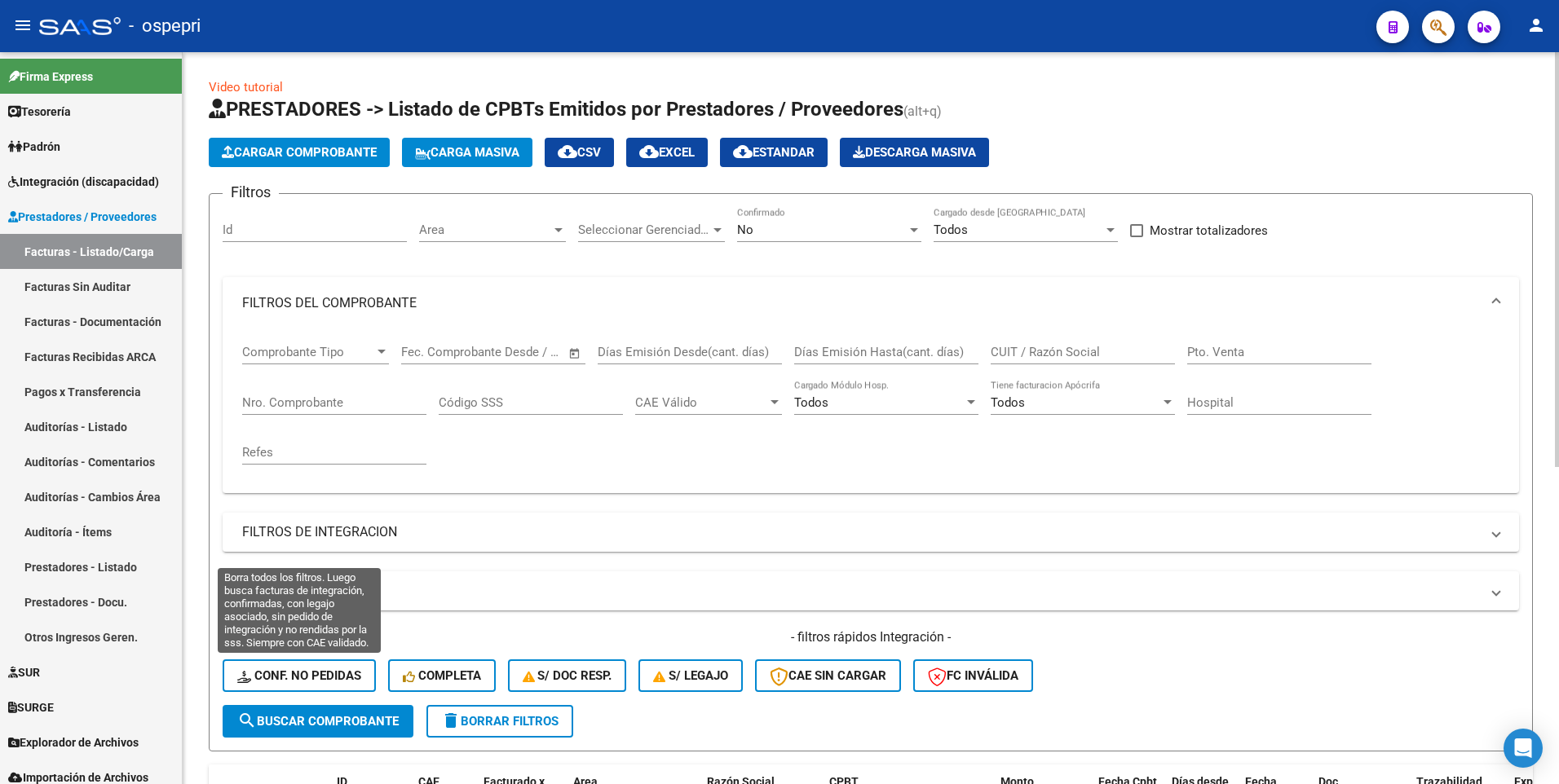
click at [303, 396] on span "Conf. no pedidas" at bounding box center [299, 675] width 124 height 15
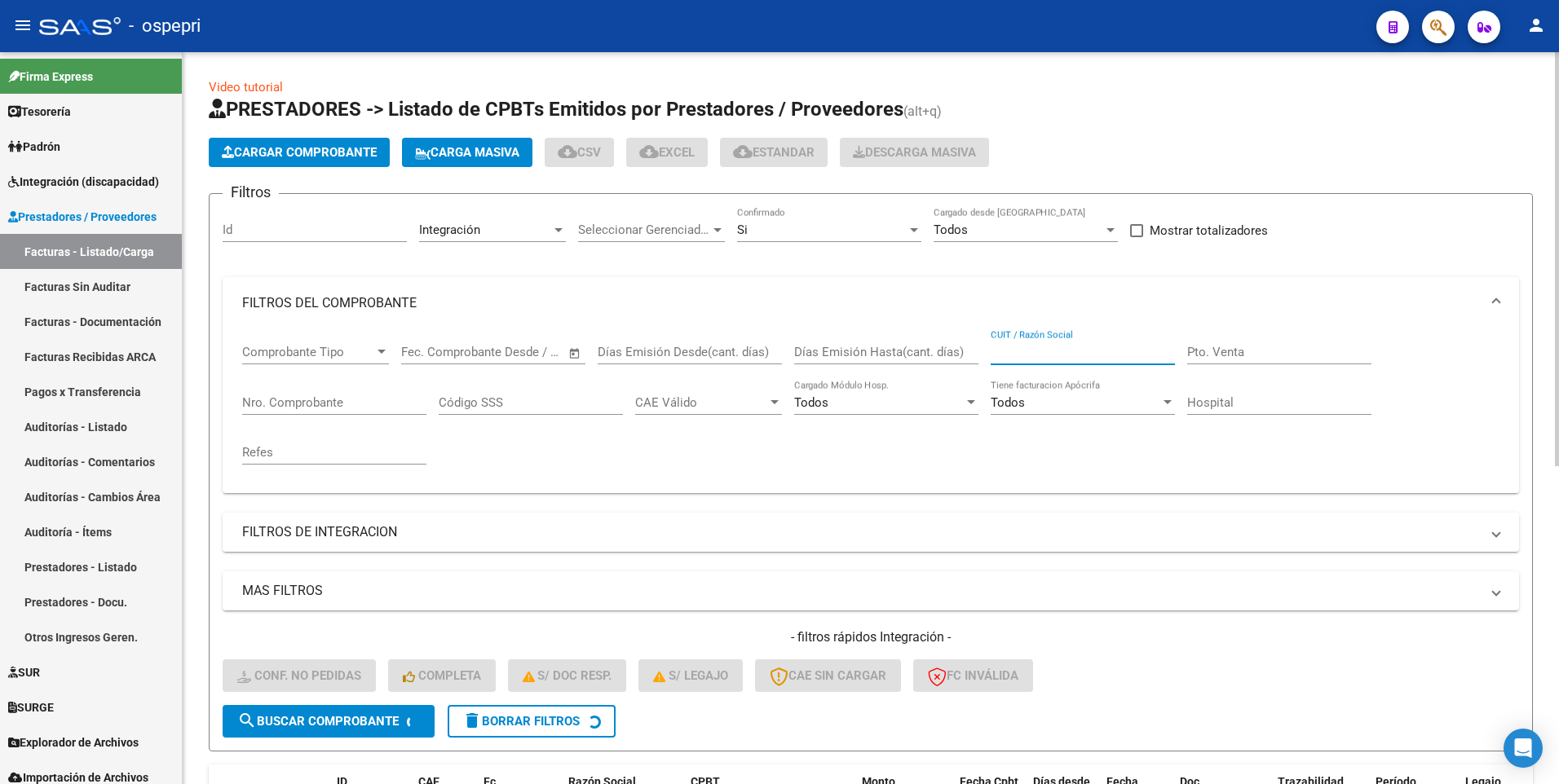
click at [1060, 348] on input "CUIT / Razón Social" at bounding box center [1083, 351] width 185 height 15
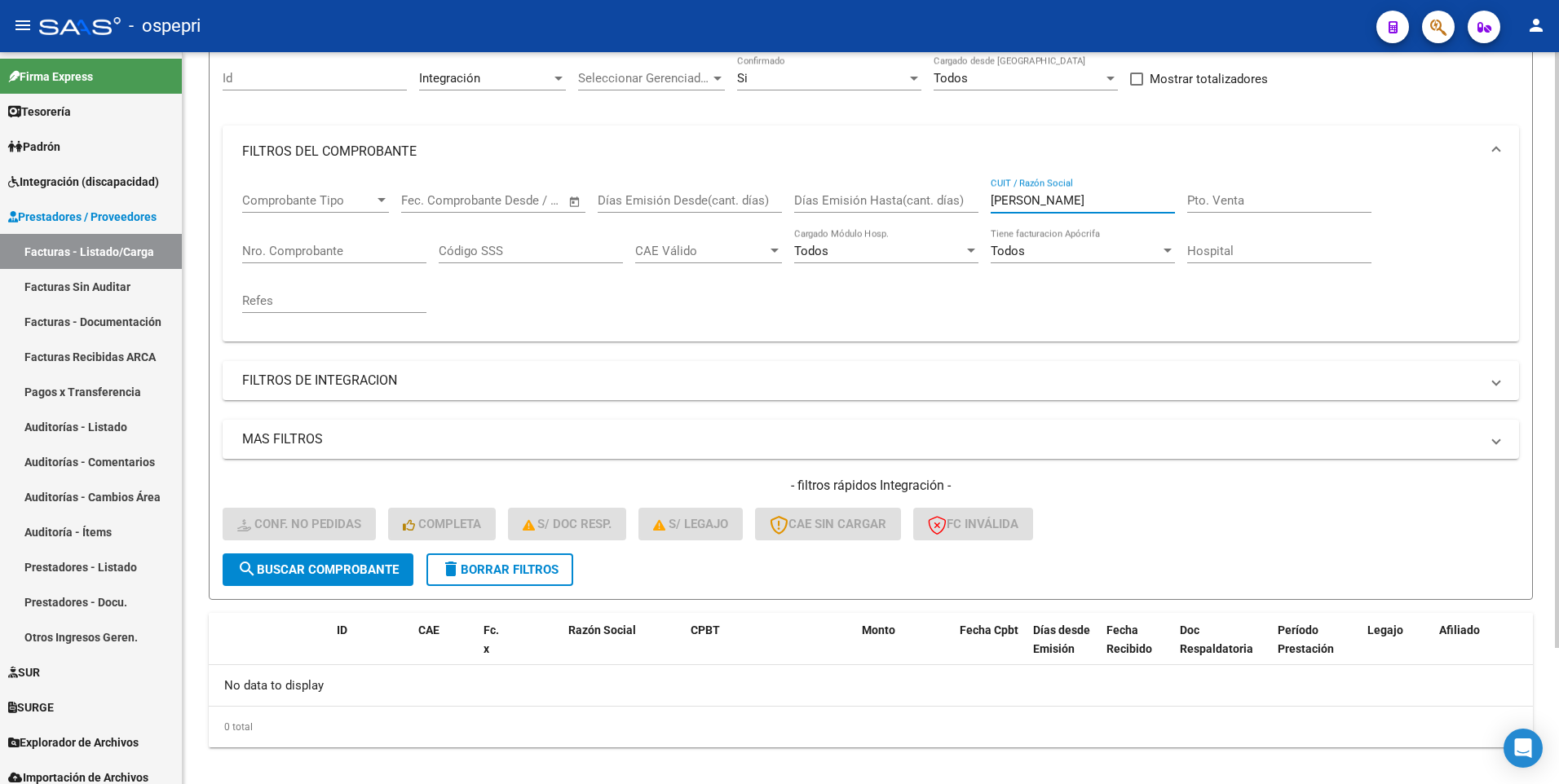
scroll to position [167, 0]
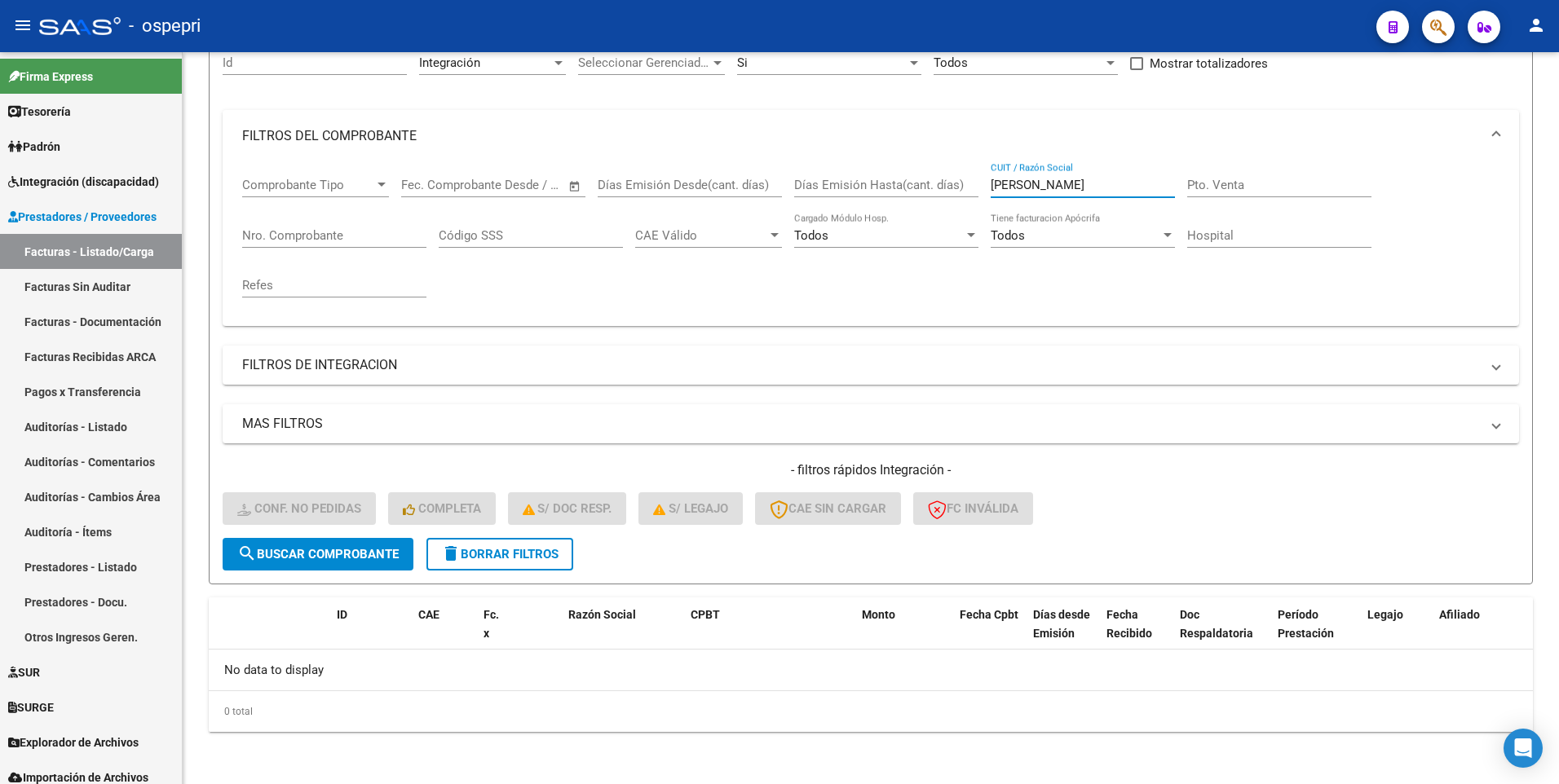
type input "[PERSON_NAME]"
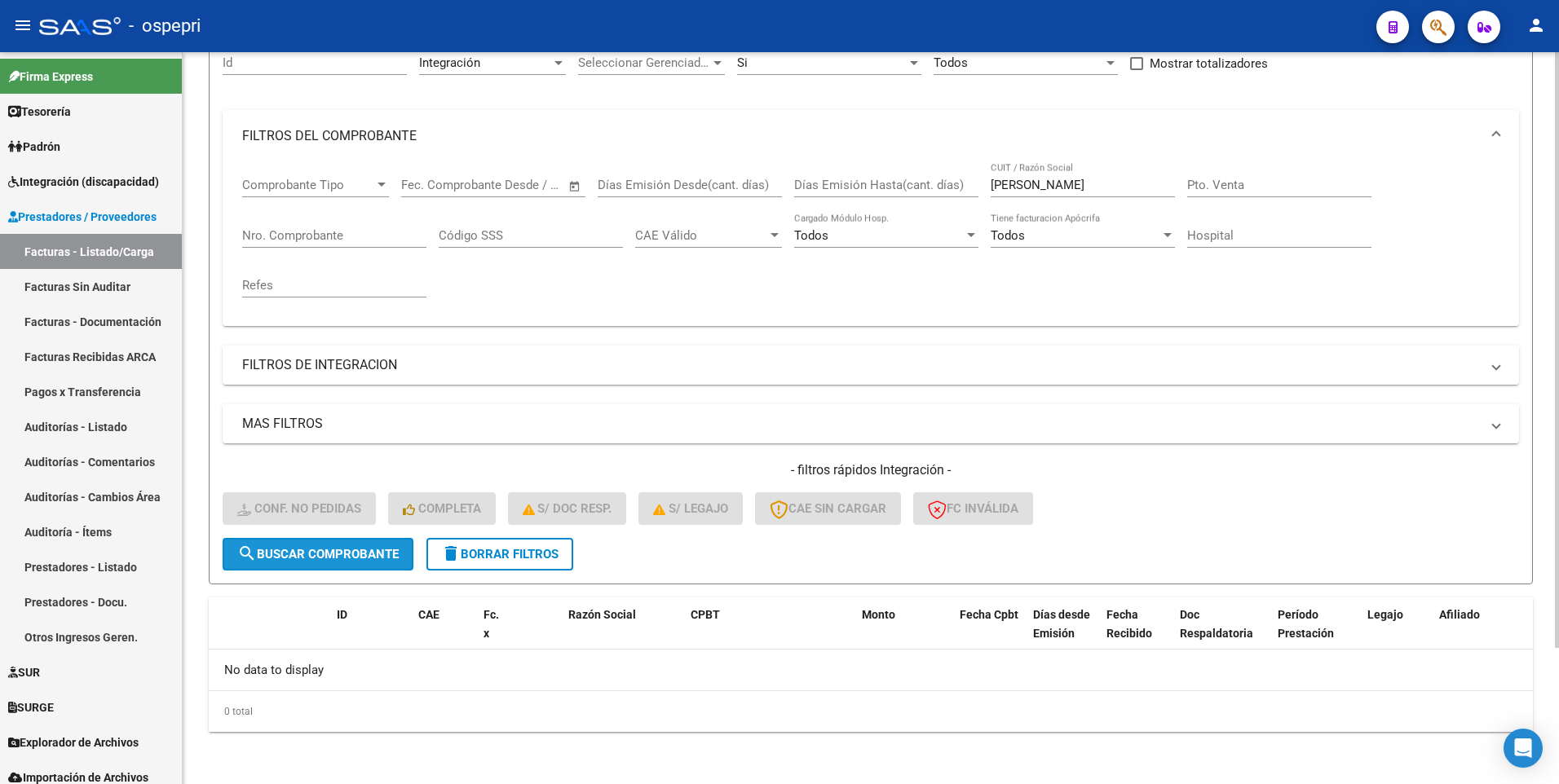
click at [324, 396] on button "search Buscar Comprobante" at bounding box center [318, 554] width 191 height 33
click at [536, 396] on span "delete Borrar Filtros" at bounding box center [499, 554] width 117 height 15
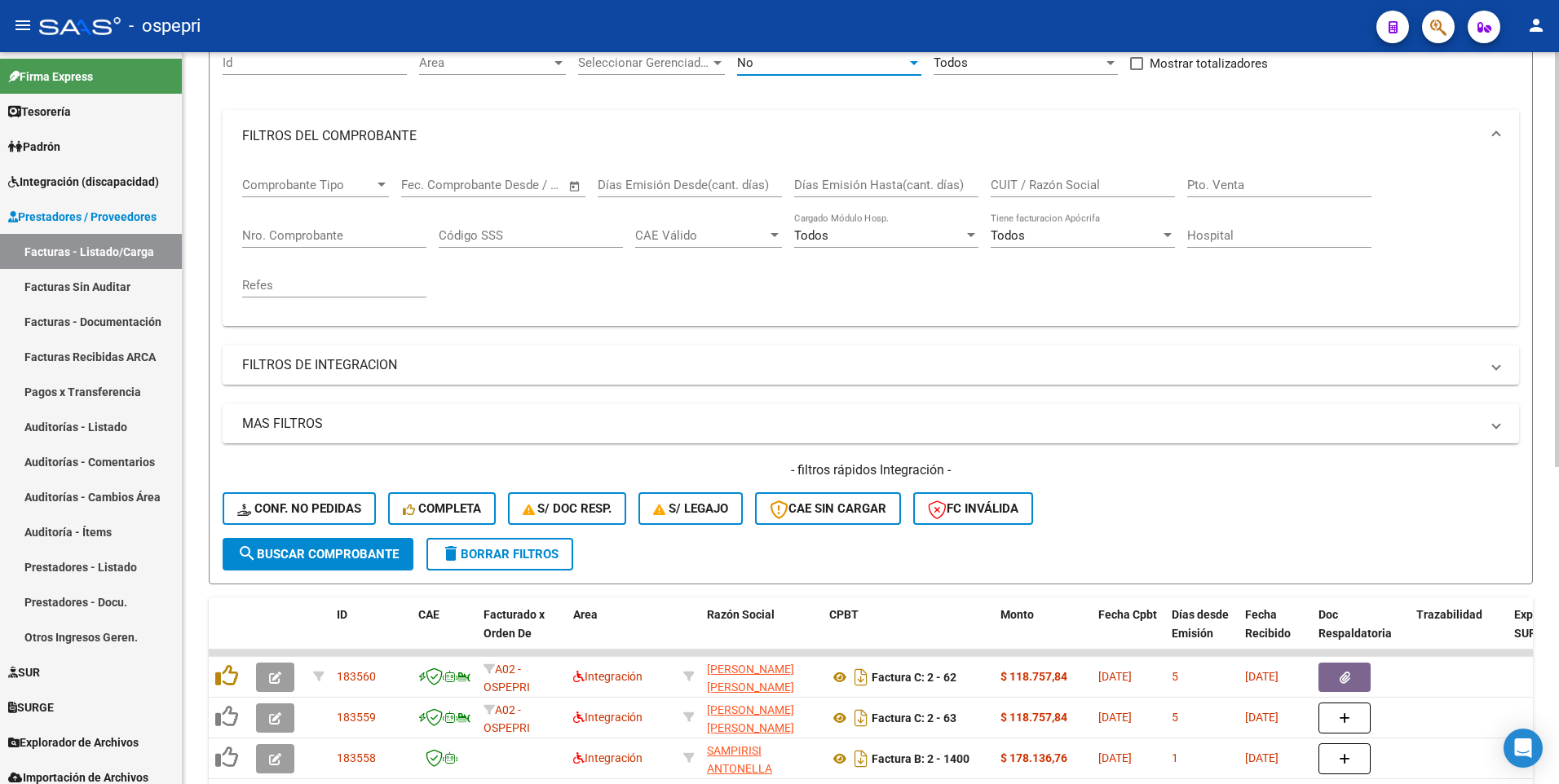
click at [917, 66] on div at bounding box center [914, 63] width 15 height 13
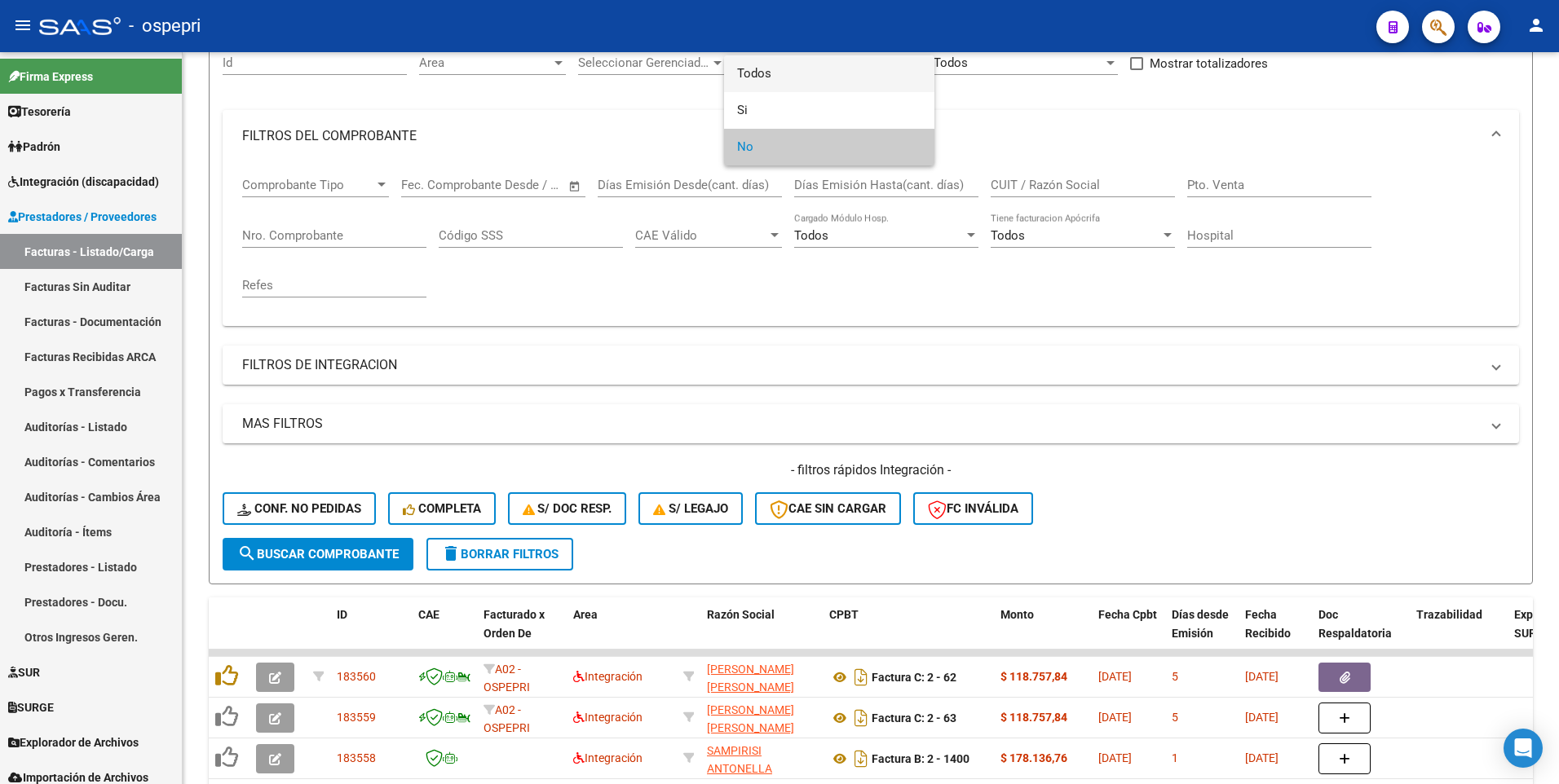
click at [854, 79] on span "Todos" at bounding box center [829, 73] width 185 height 37
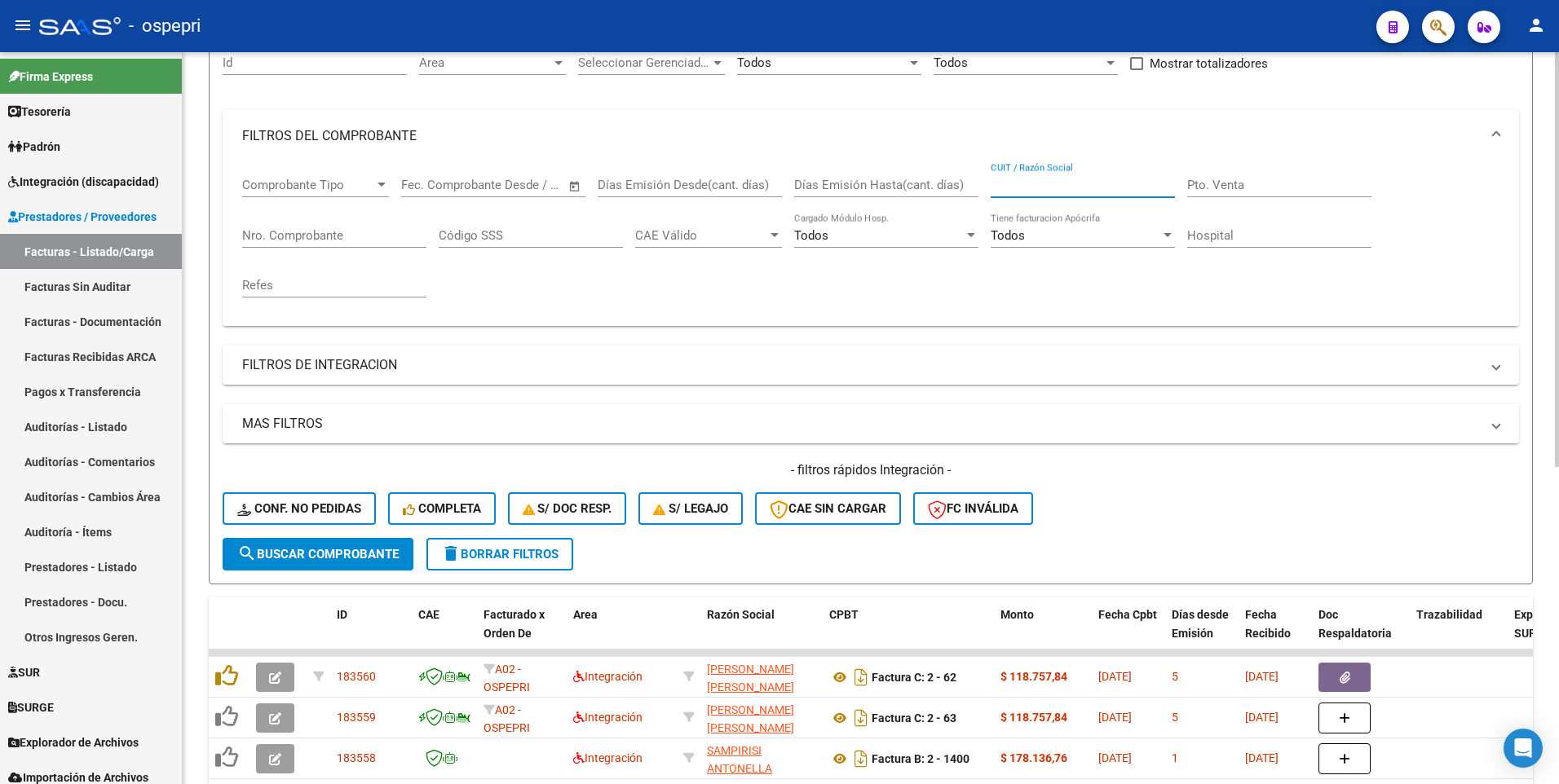
click at [1086, 184] on input "CUIT / Razón Social" at bounding box center [1083, 185] width 185 height 15
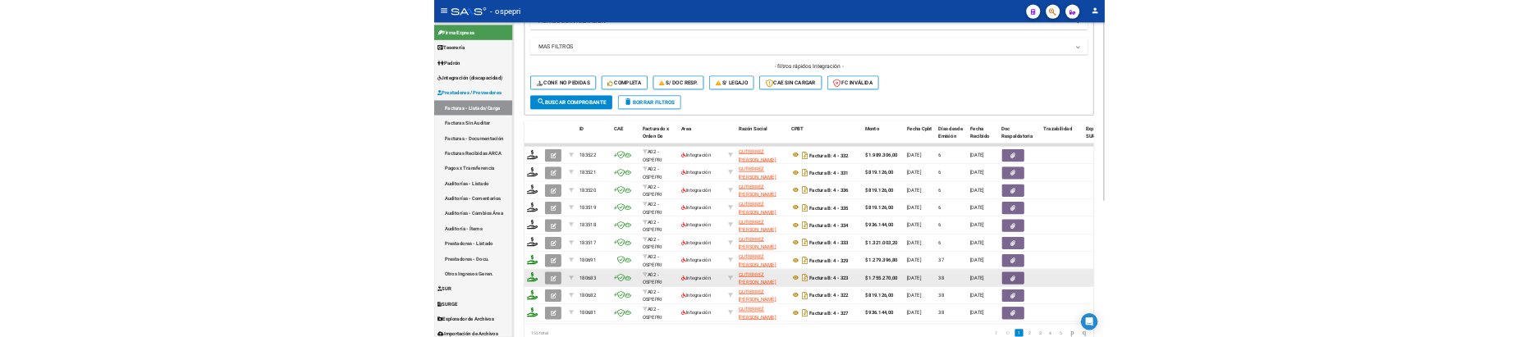
scroll to position [497, 0]
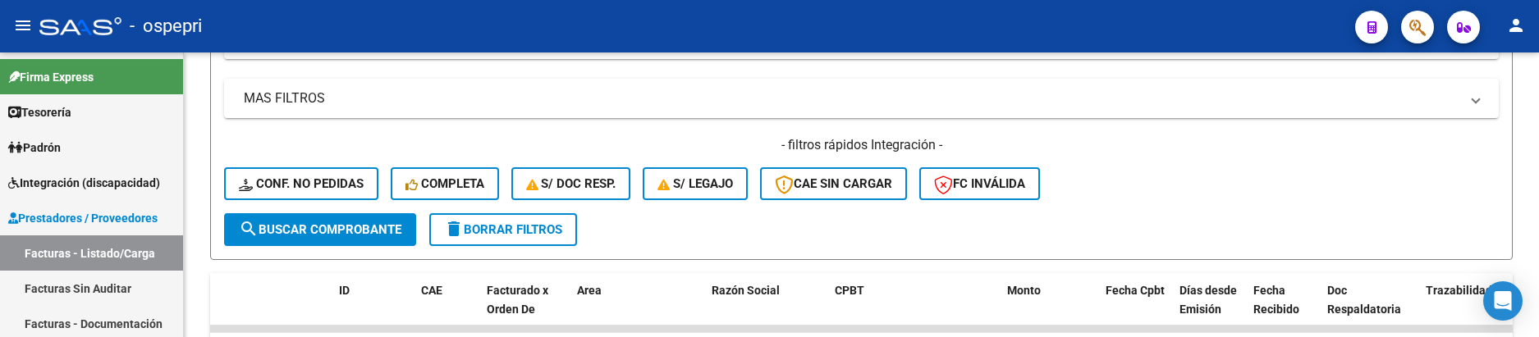
type input "[PERSON_NAME]"
click at [1218, 184] on div "- filtros rápidos Integración - Conf. no pedidas Completa S/ Doc Resp. S/ legaj…" at bounding box center [861, 174] width 1275 height 77
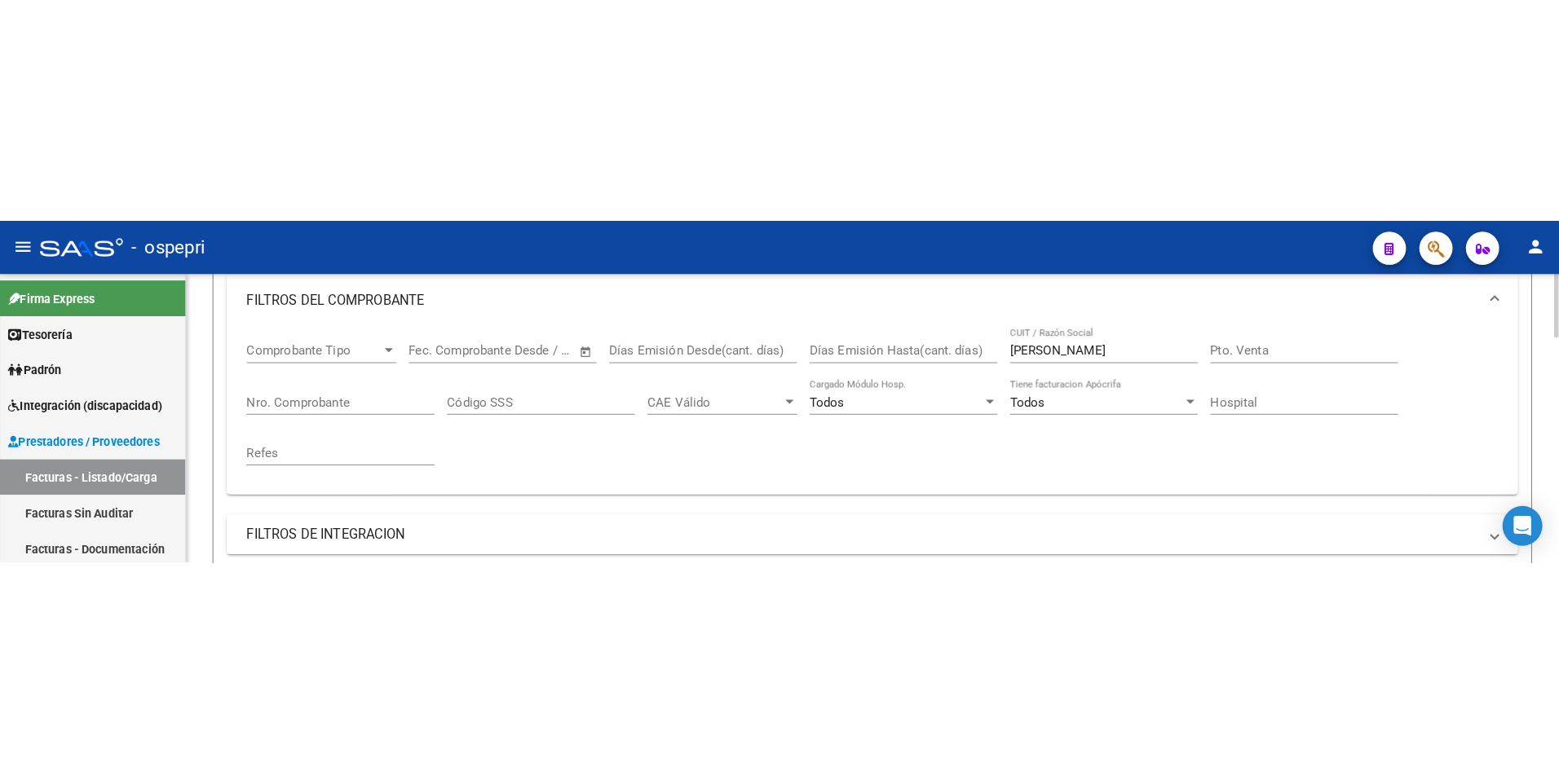
scroll to position [248, 0]
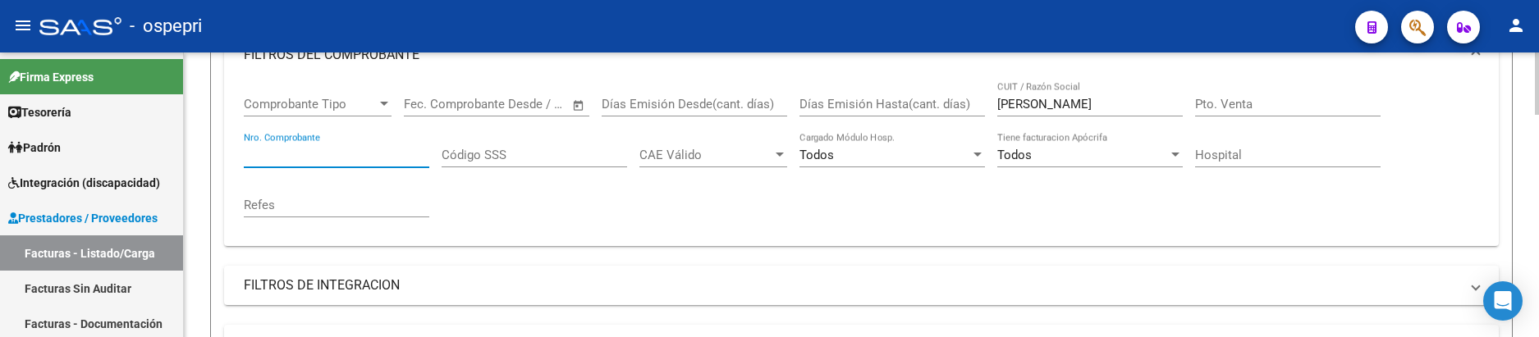
click at [356, 158] on input "Nro. Comprobante" at bounding box center [337, 155] width 186 height 15
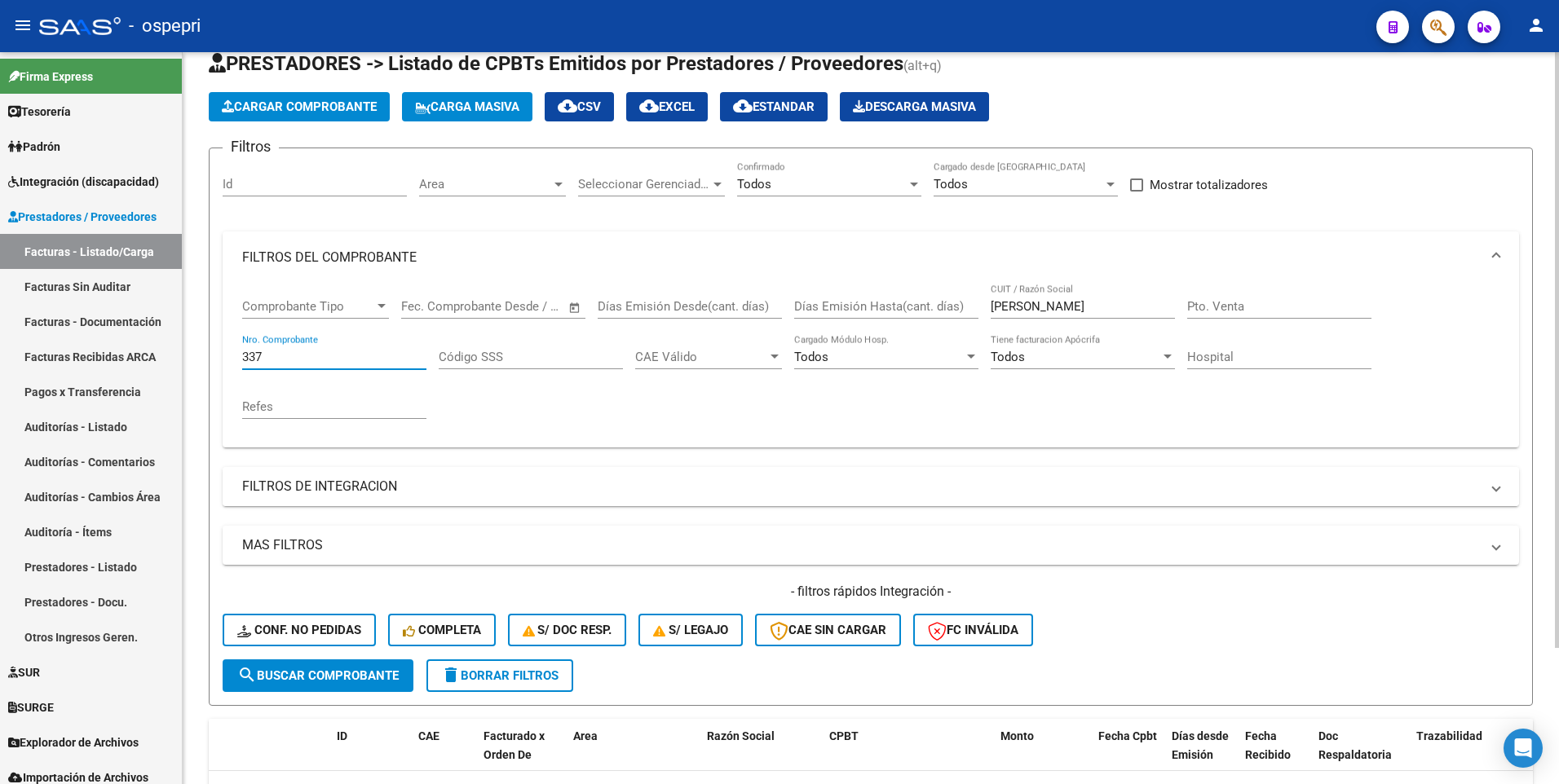
scroll to position [4, 0]
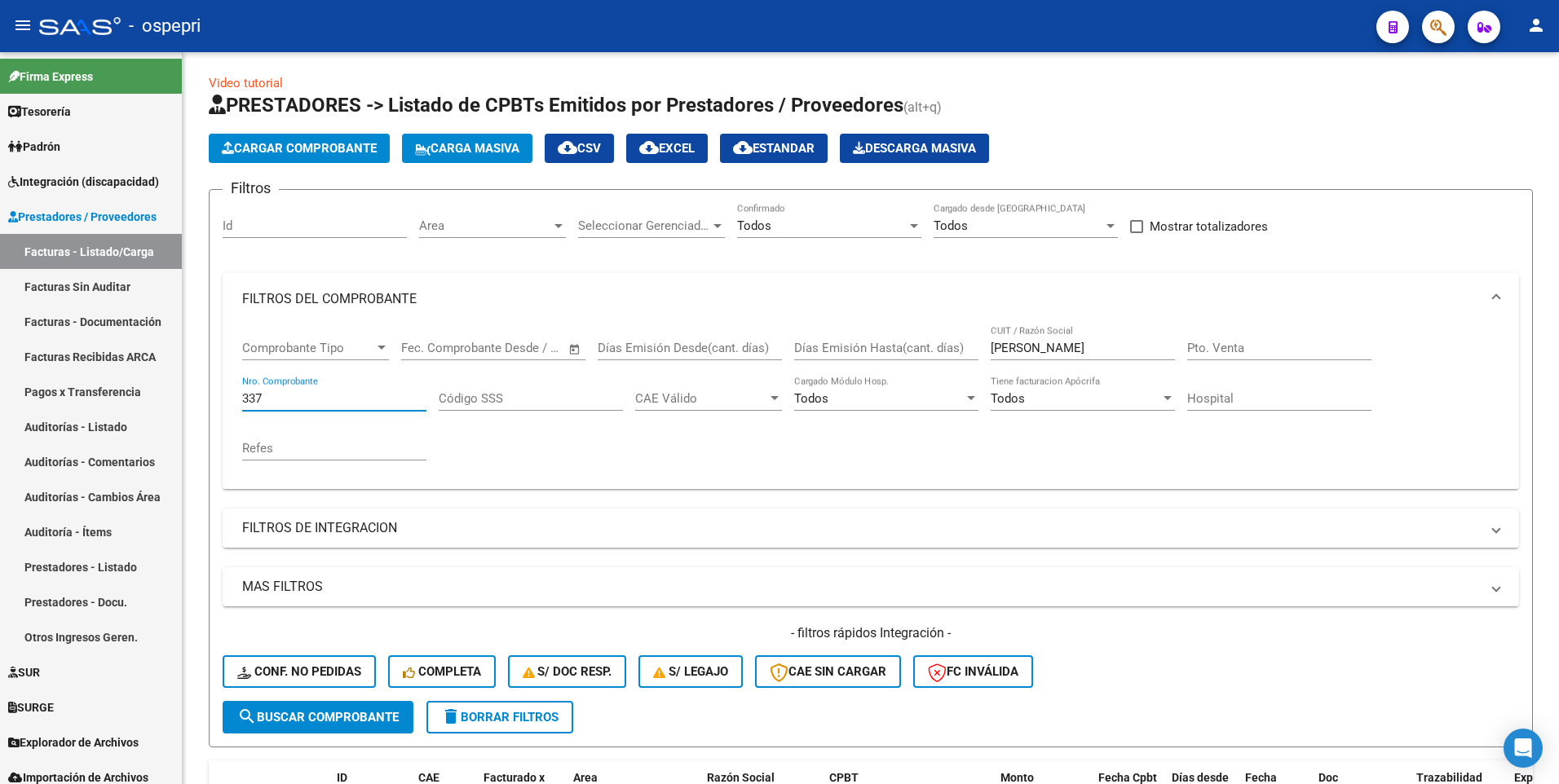
type input "337"
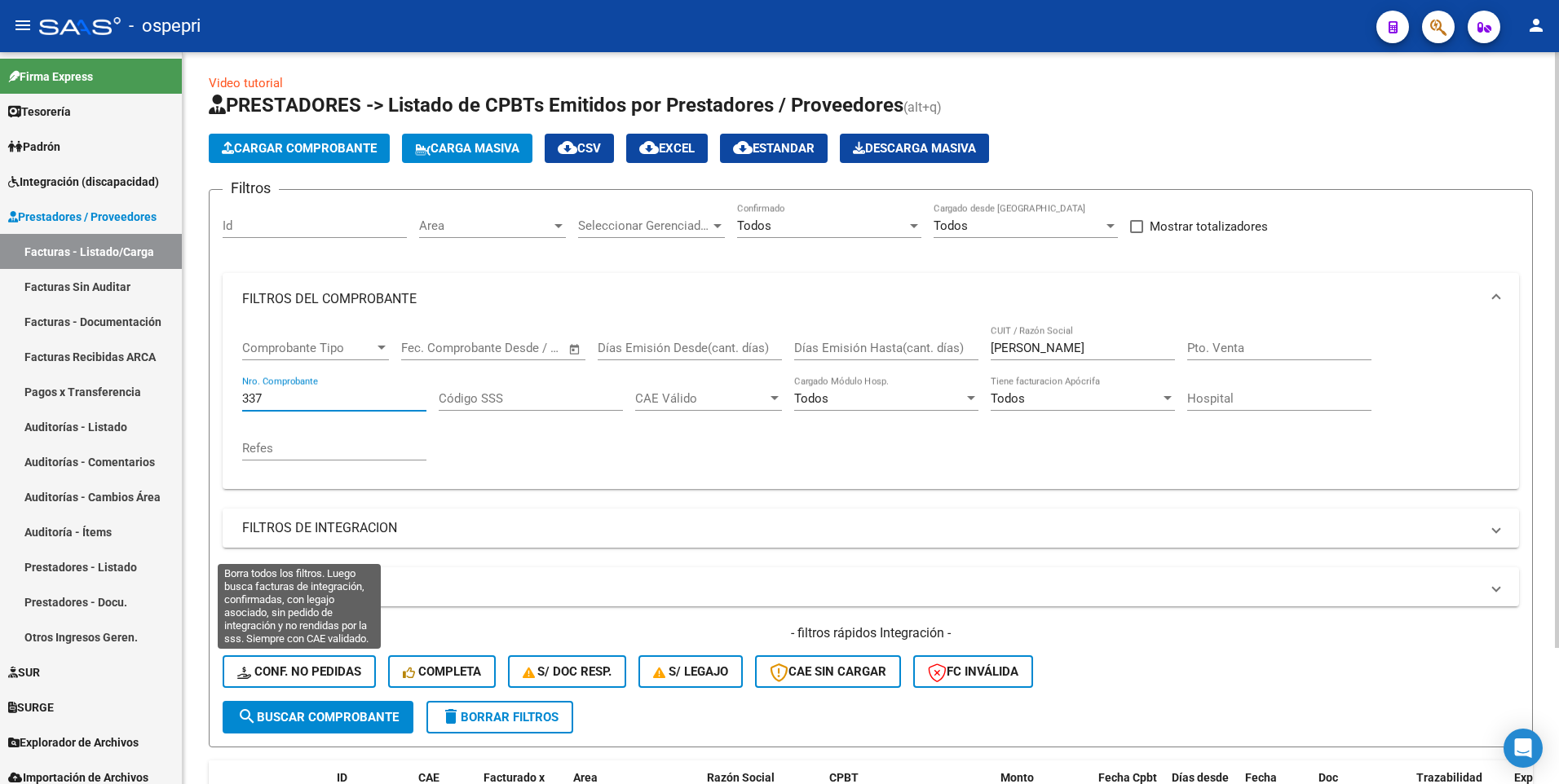
click at [312, 396] on span "Conf. no pedidas" at bounding box center [299, 671] width 124 height 15
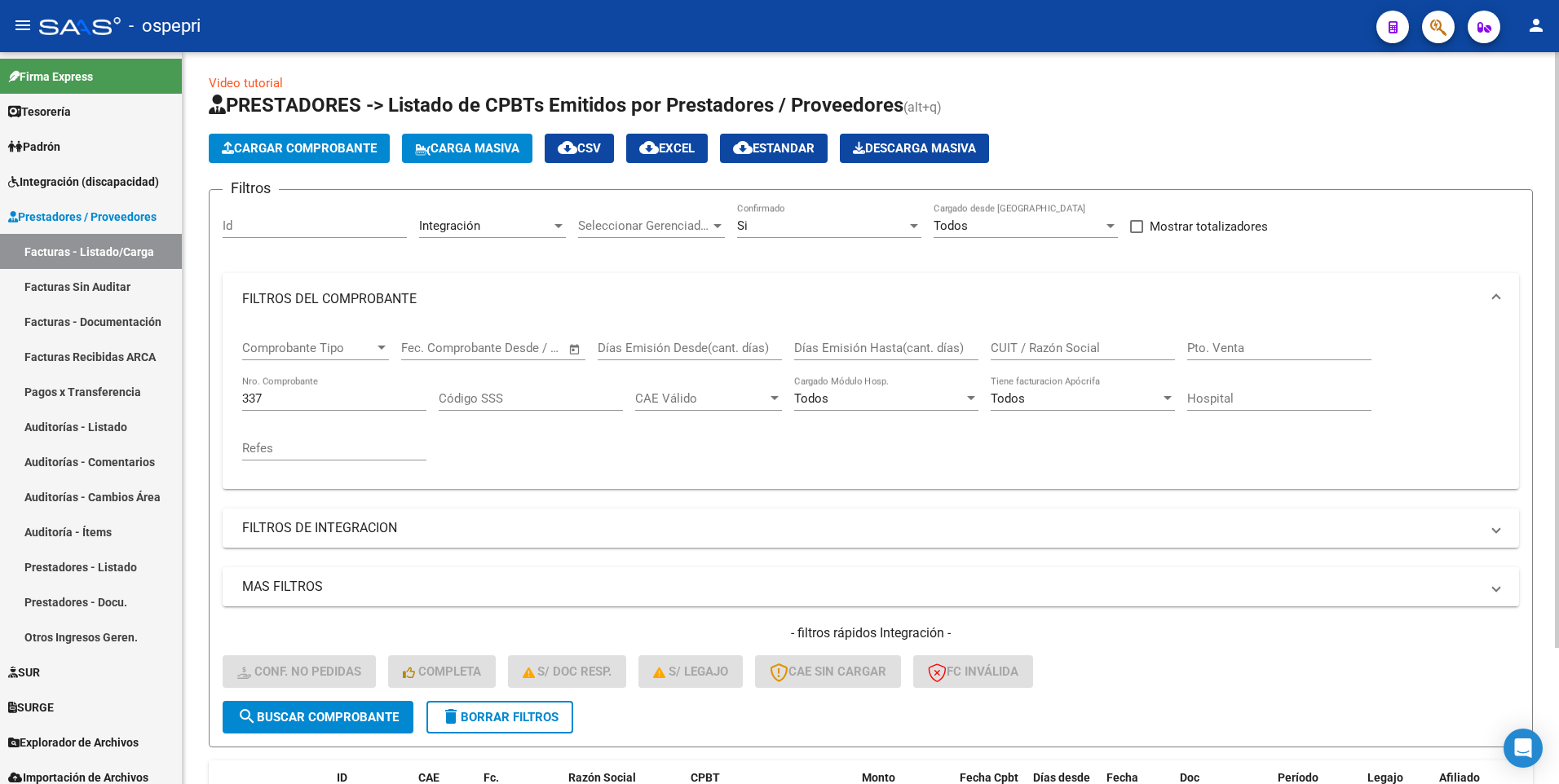
click at [918, 230] on div at bounding box center [914, 225] width 15 height 13
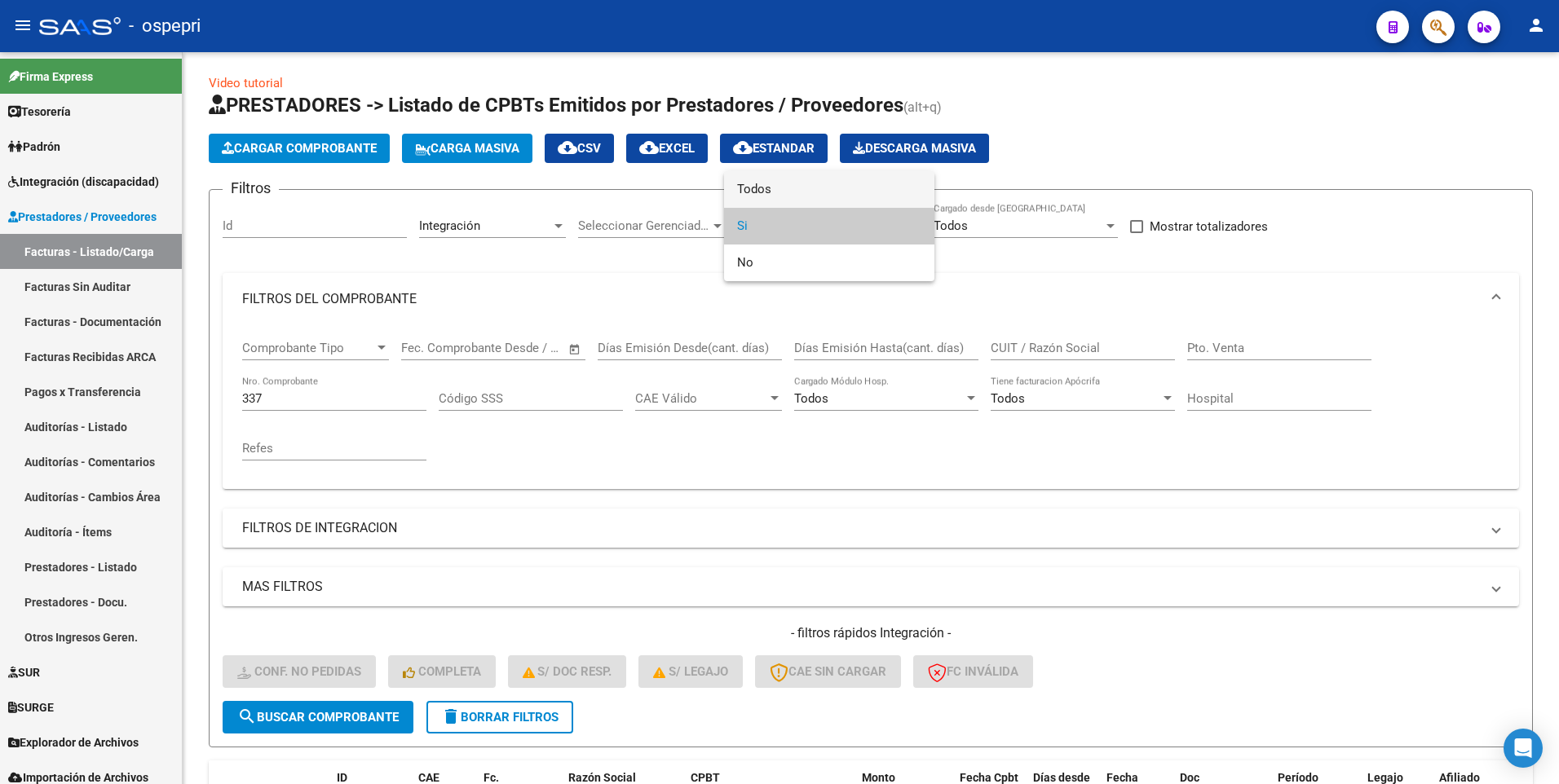
click at [854, 180] on span "Todos" at bounding box center [829, 189] width 185 height 37
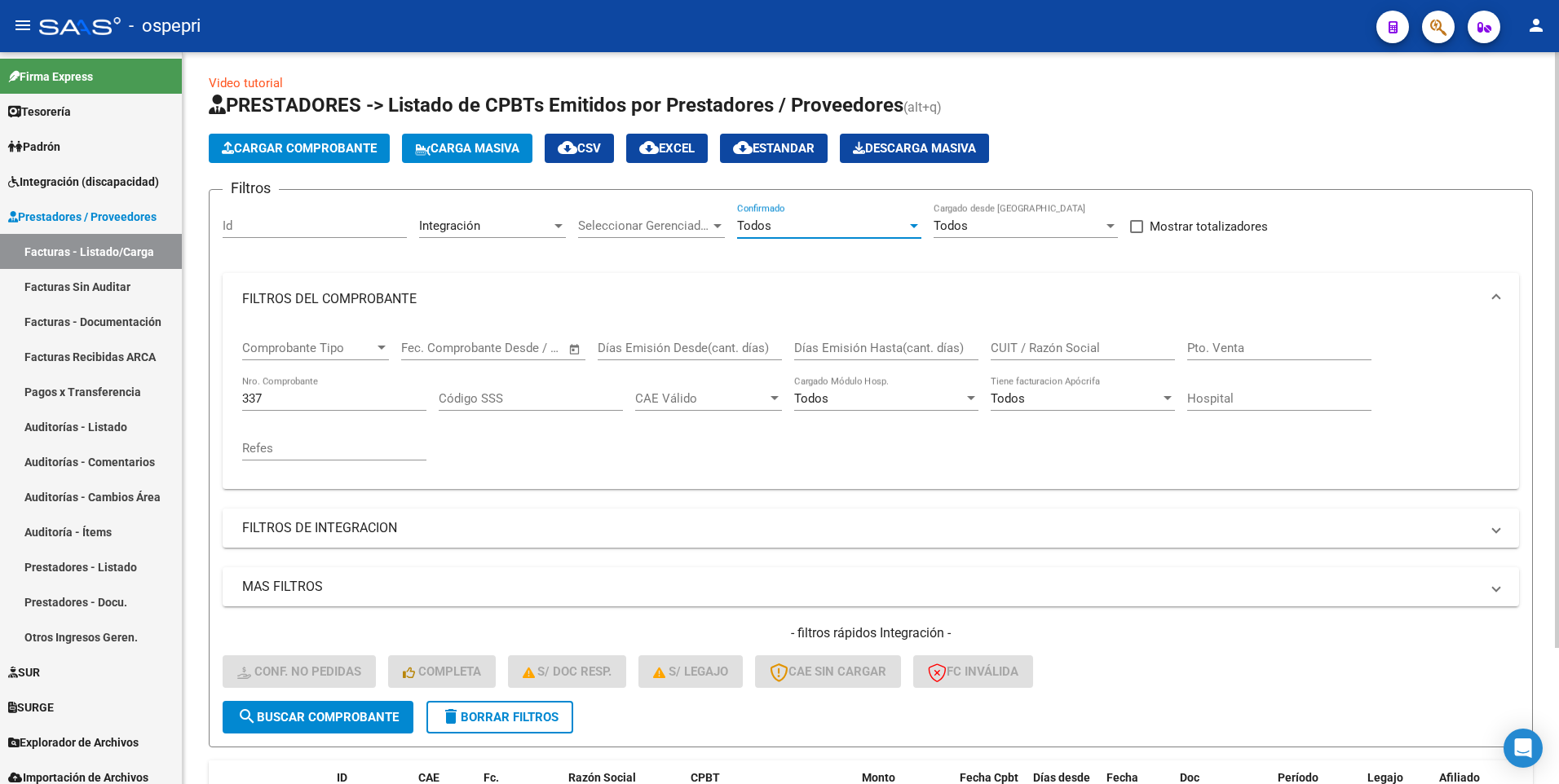
click at [1034, 338] on div "CUIT / Razón Social" at bounding box center [1083, 342] width 185 height 35
click at [1032, 353] on input "CUIT / Razón Social" at bounding box center [1083, 347] width 185 height 15
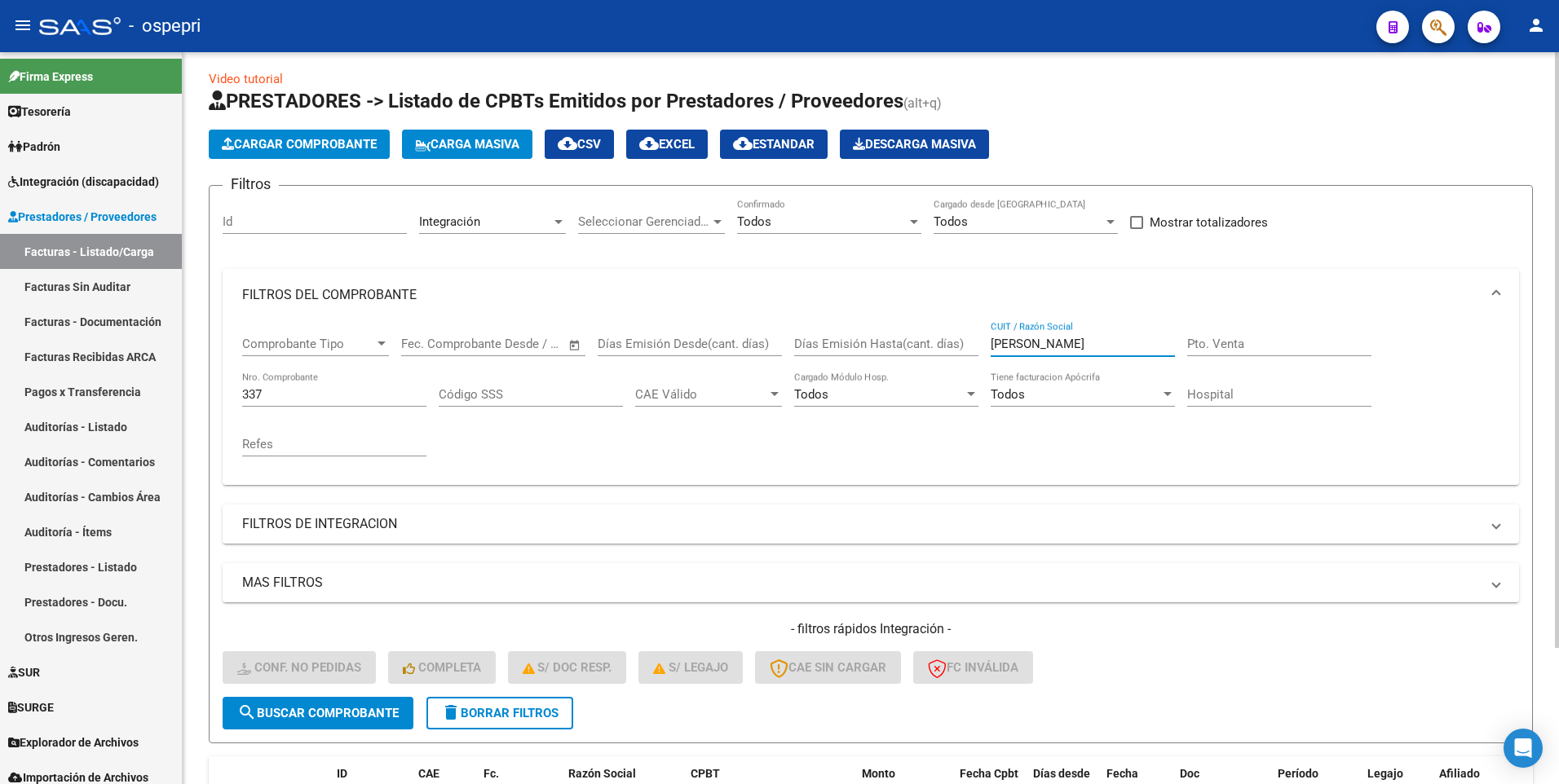
scroll to position [0, 0]
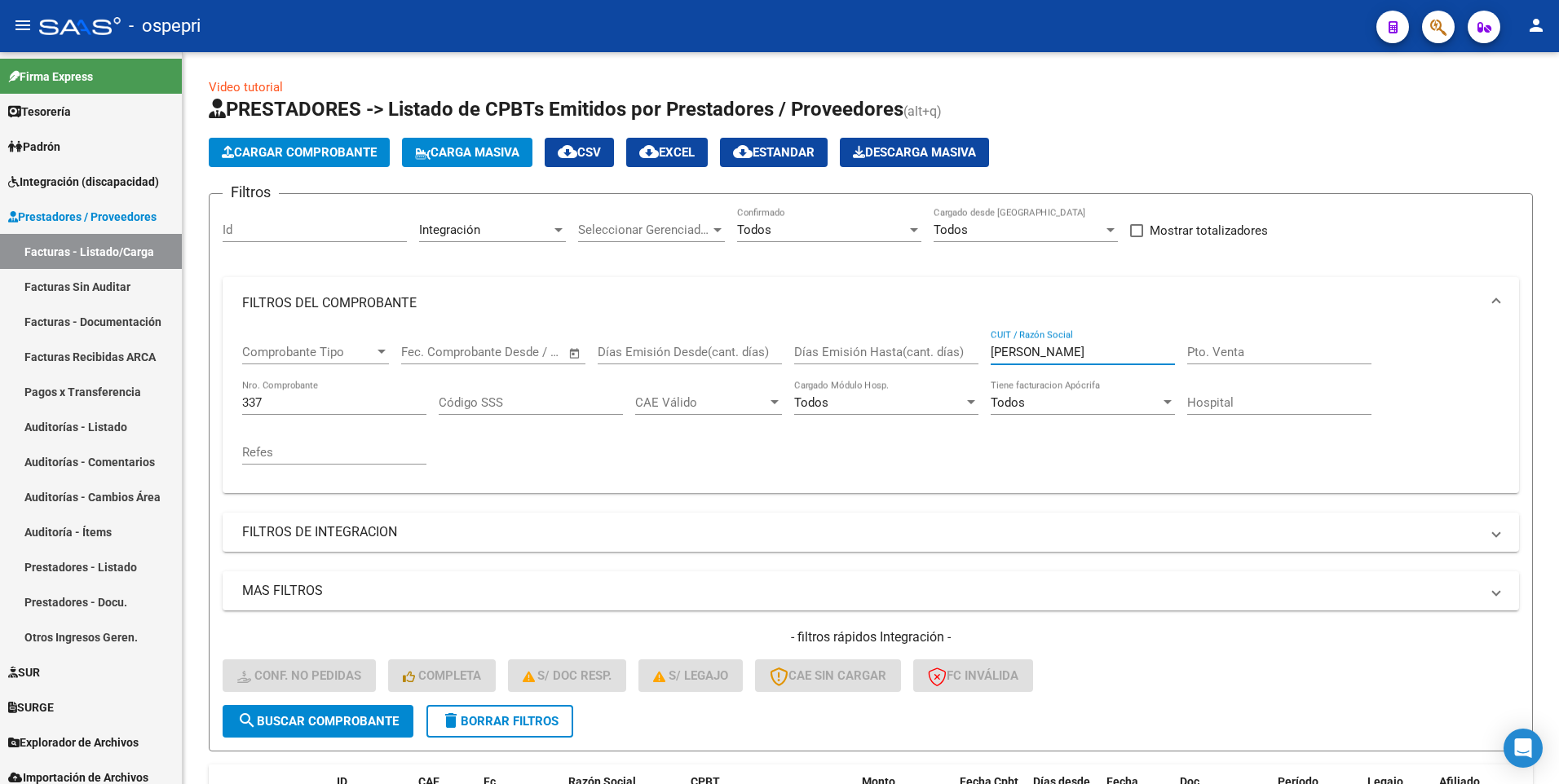
type input "gutierrez walter"
click at [553, 229] on div at bounding box center [558, 229] width 15 height 13
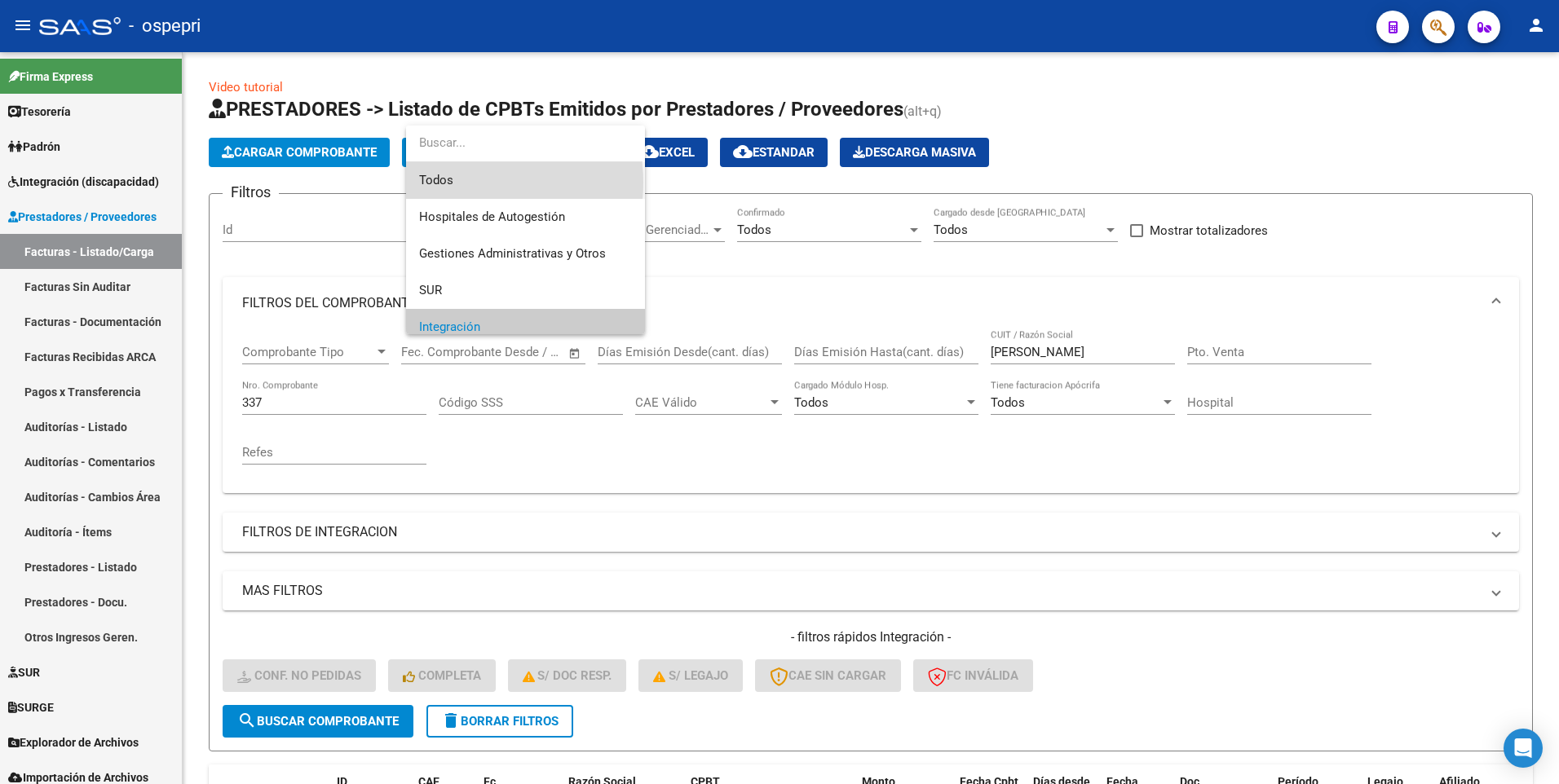
click at [454, 183] on span "Todos" at bounding box center [525, 180] width 213 height 37
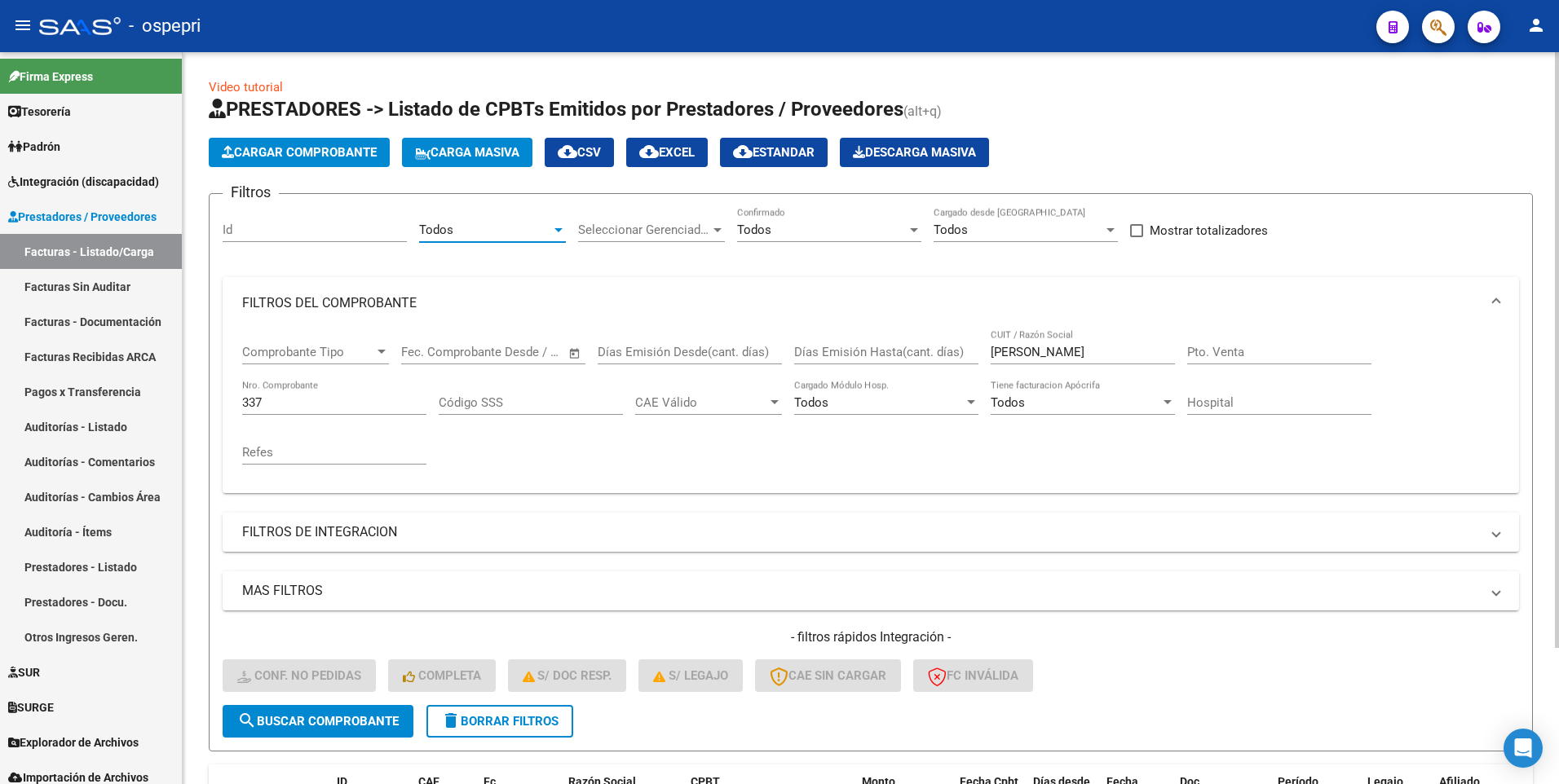
click at [370, 396] on button "search Buscar Comprobante" at bounding box center [318, 720] width 191 height 33
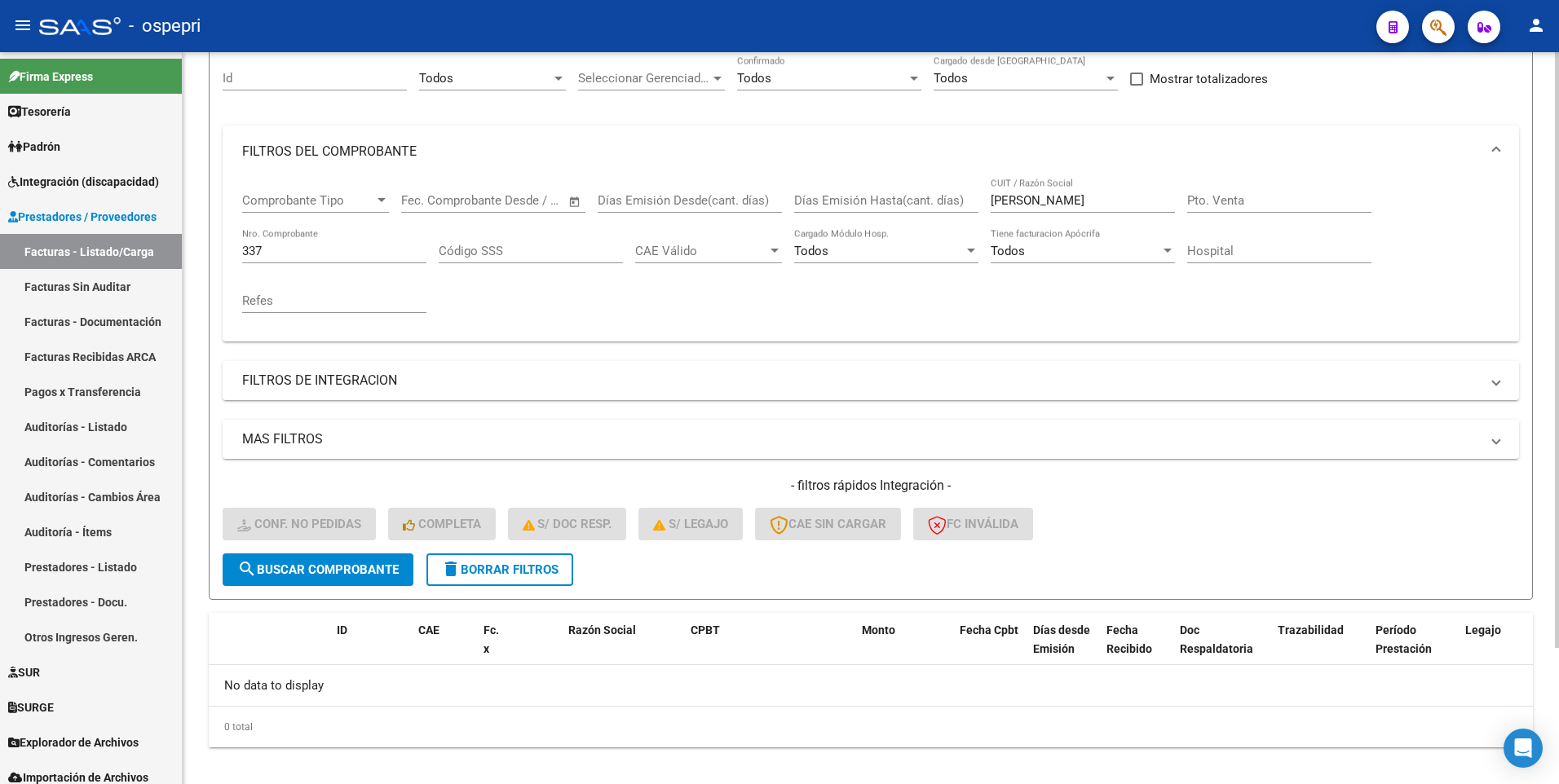
scroll to position [167, 0]
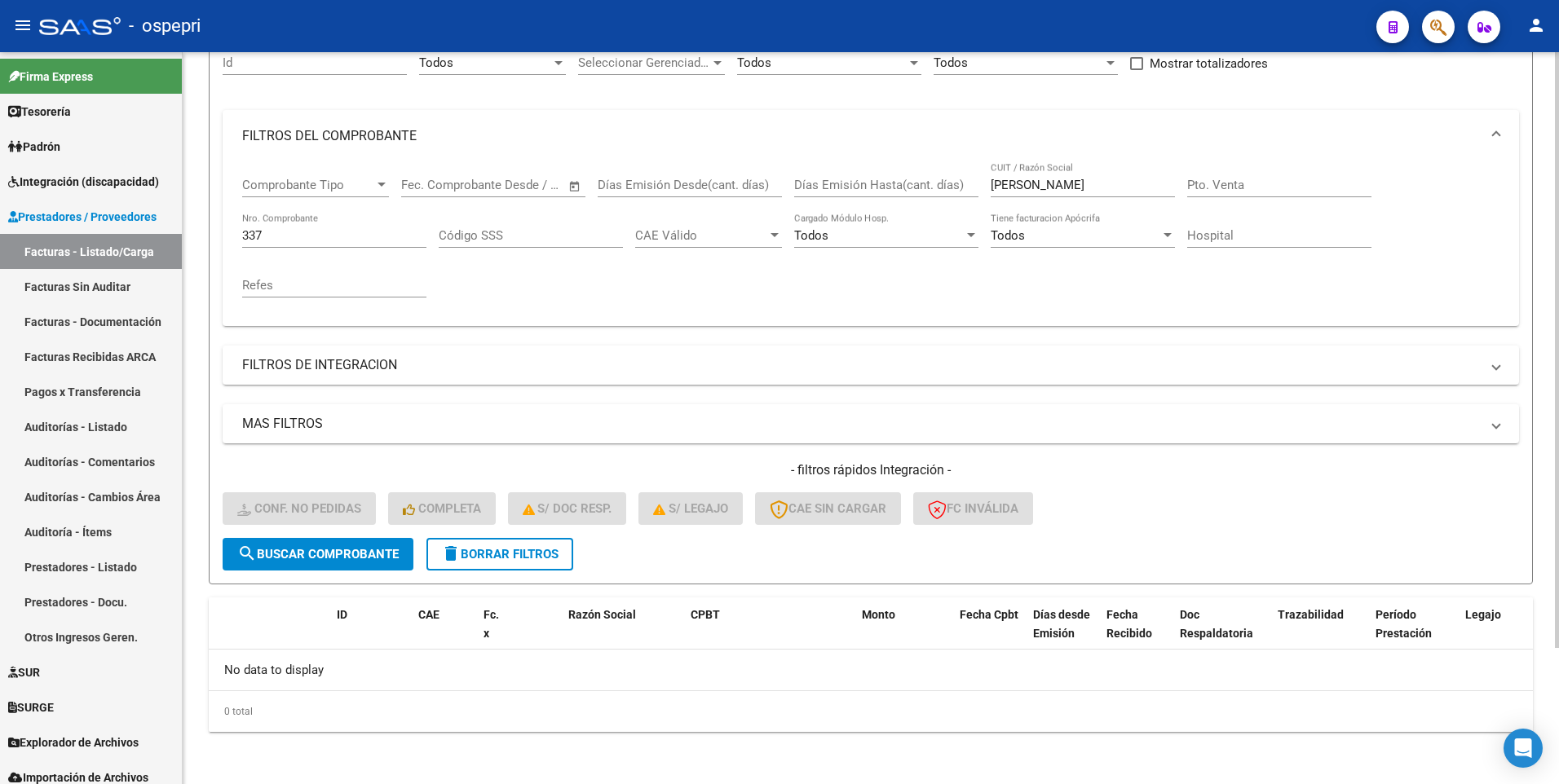
click at [510, 396] on button "delete Borrar Filtros" at bounding box center [499, 554] width 147 height 33
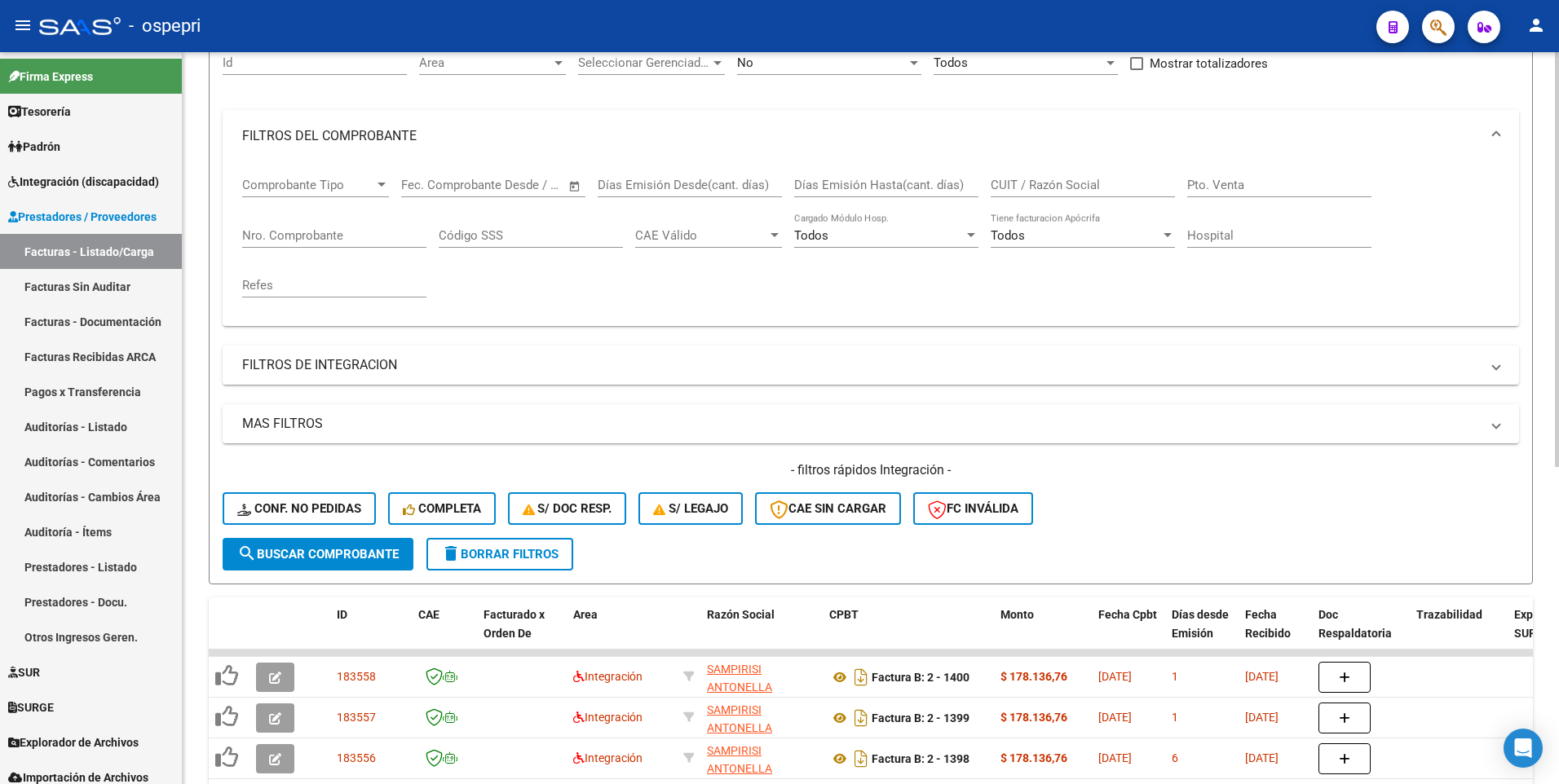
scroll to position [85, 0]
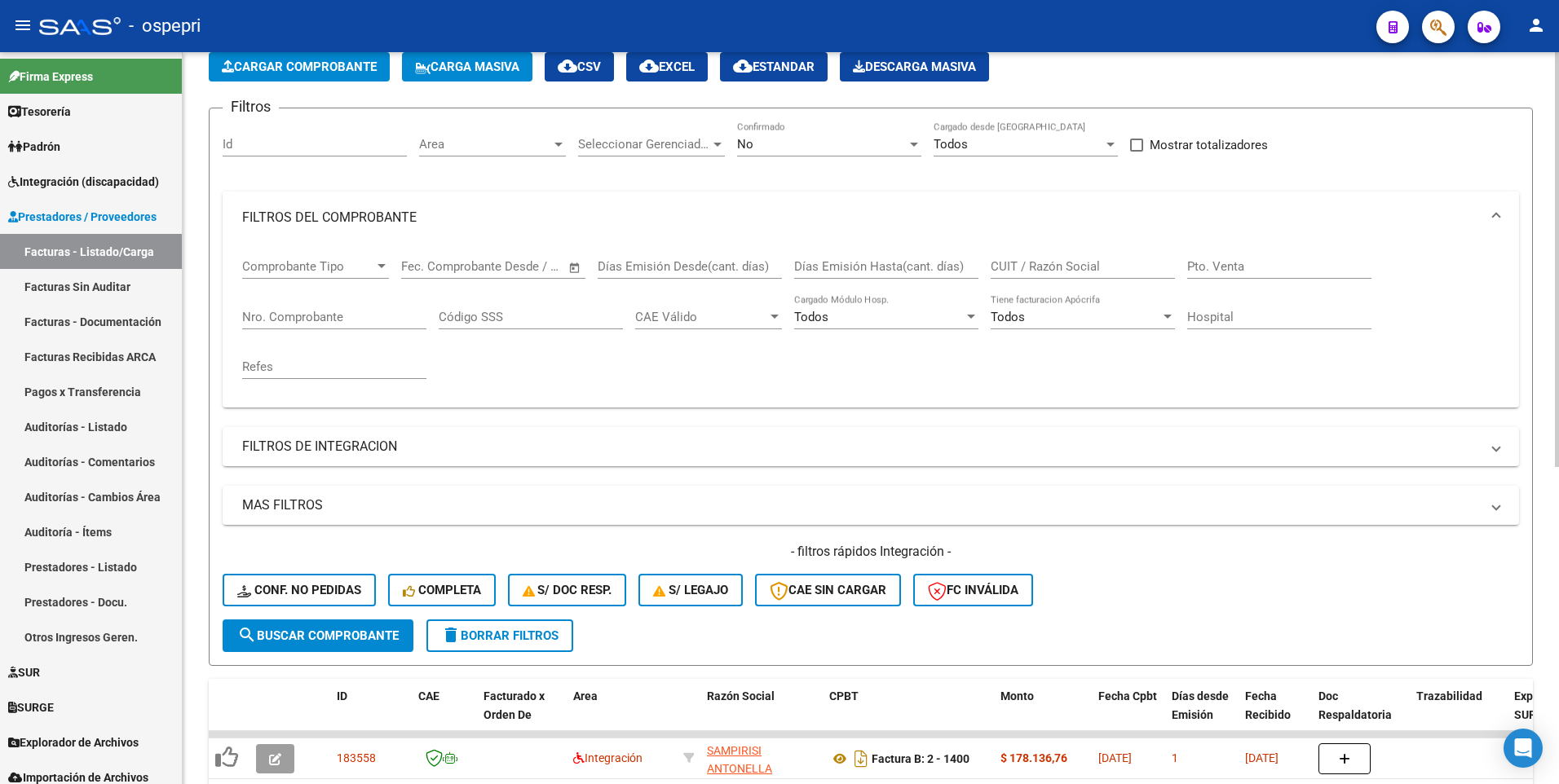
click at [561, 147] on div at bounding box center [558, 144] width 15 height 13
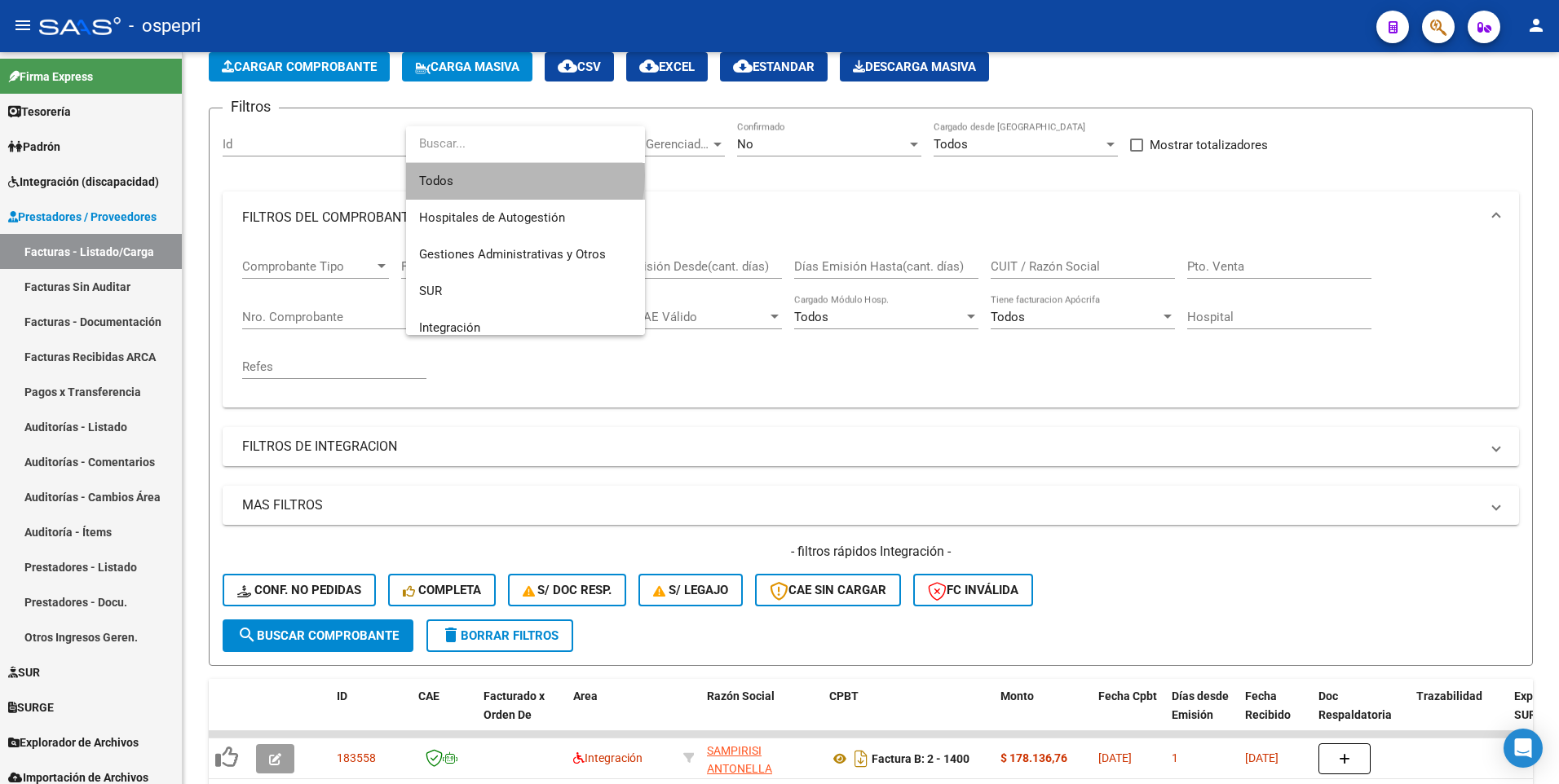
click at [507, 176] on span "Todos" at bounding box center [525, 181] width 213 height 37
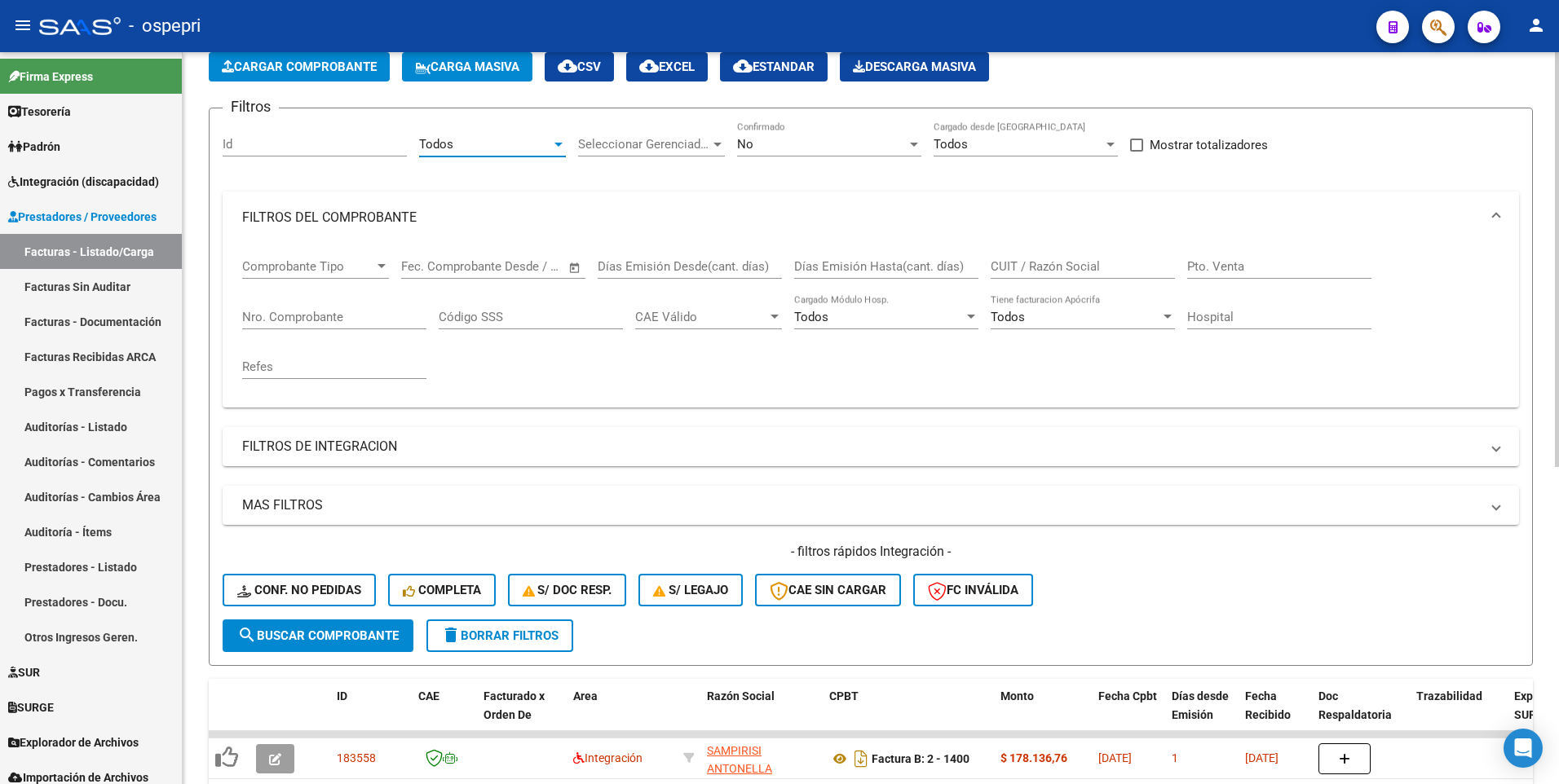
click at [1082, 267] on input "CUIT / Razón Social" at bounding box center [1083, 266] width 185 height 15
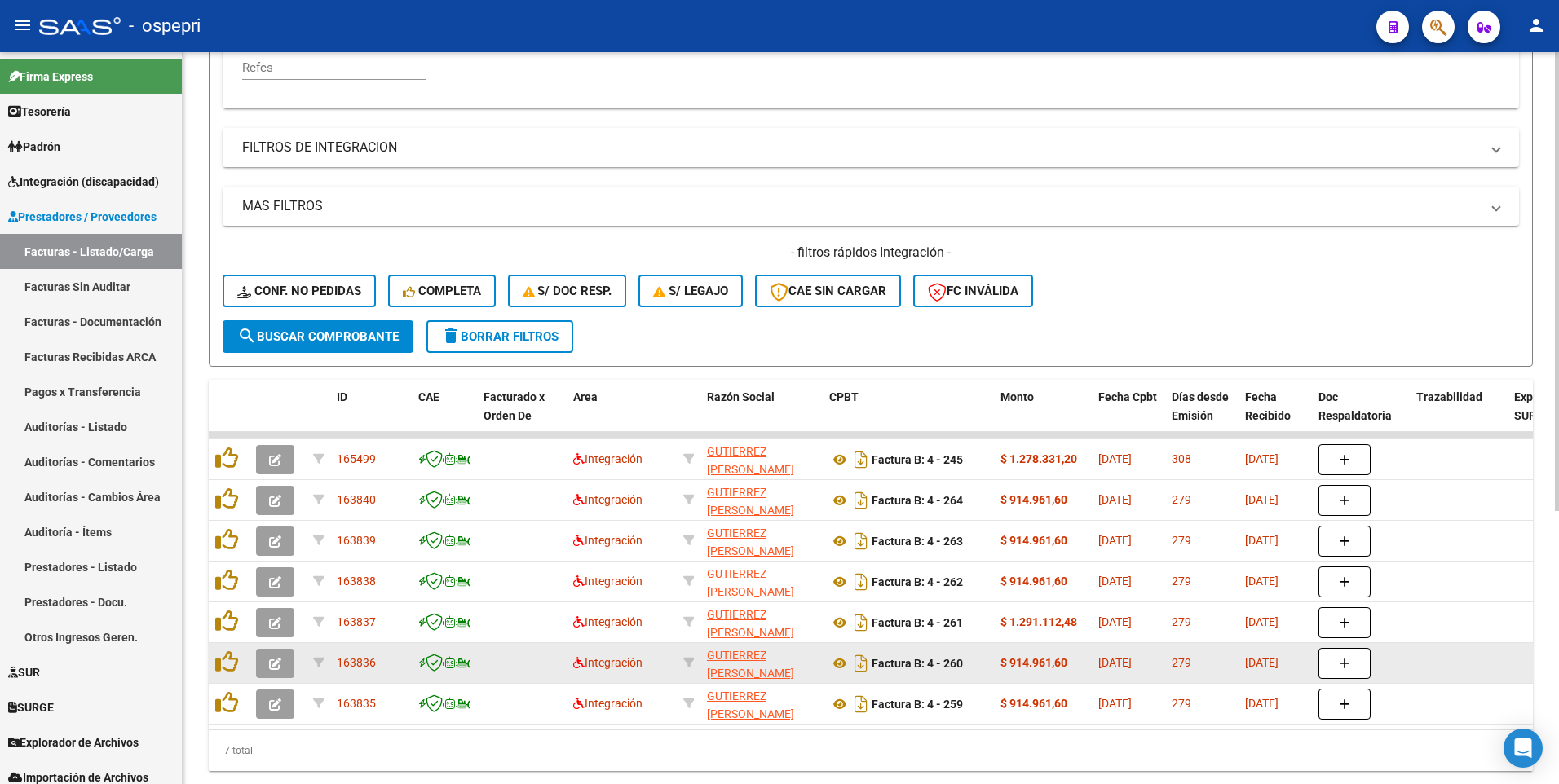
scroll to position [412, 0]
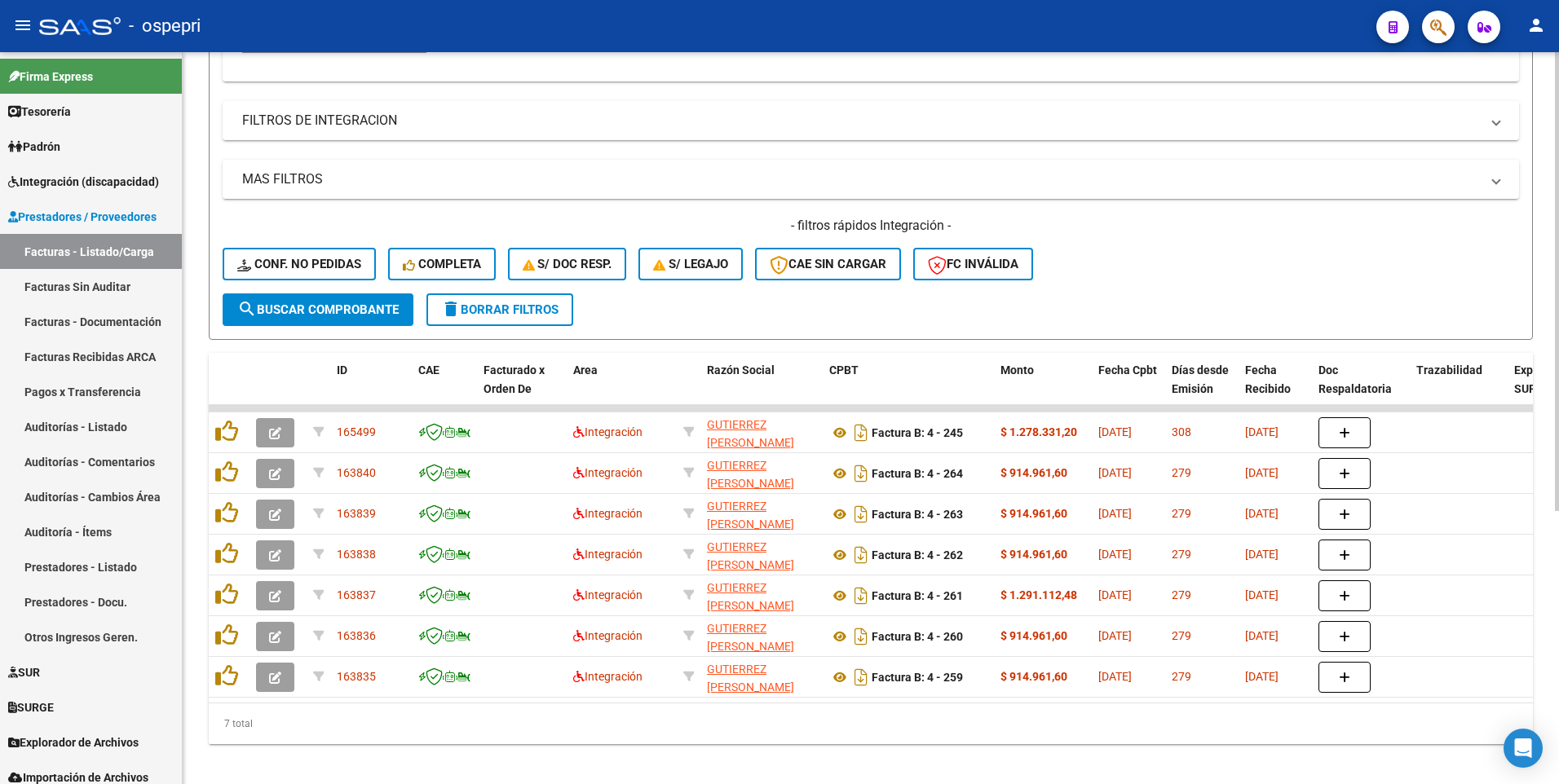
type input "gutierrez walter"
click at [1168, 290] on div "- filtros rápidos Integración - Conf. no pedidas Completa S/ Doc Resp. S/ legaj…" at bounding box center [870, 254] width 1296 height 76
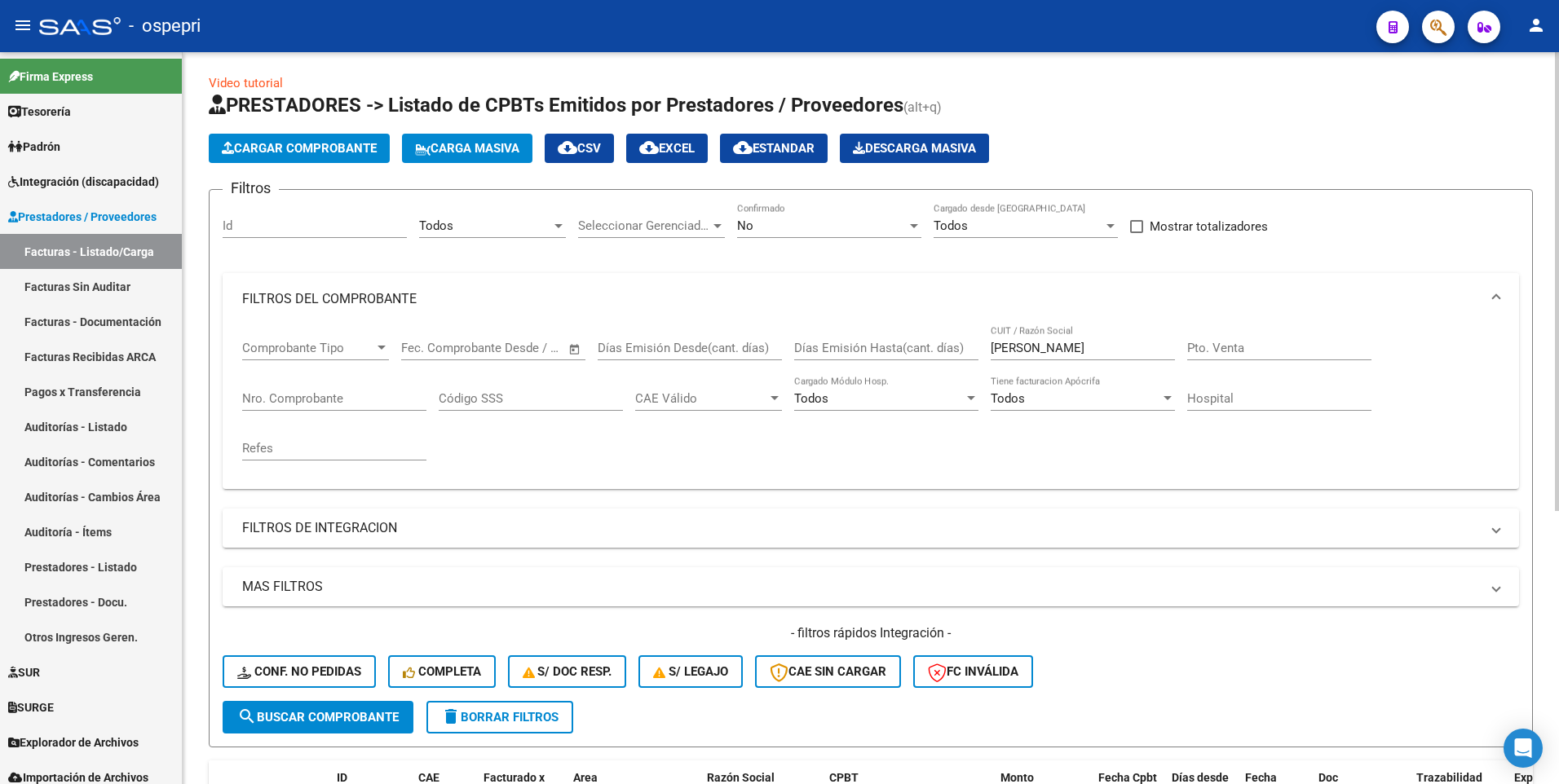
scroll to position [0, 0]
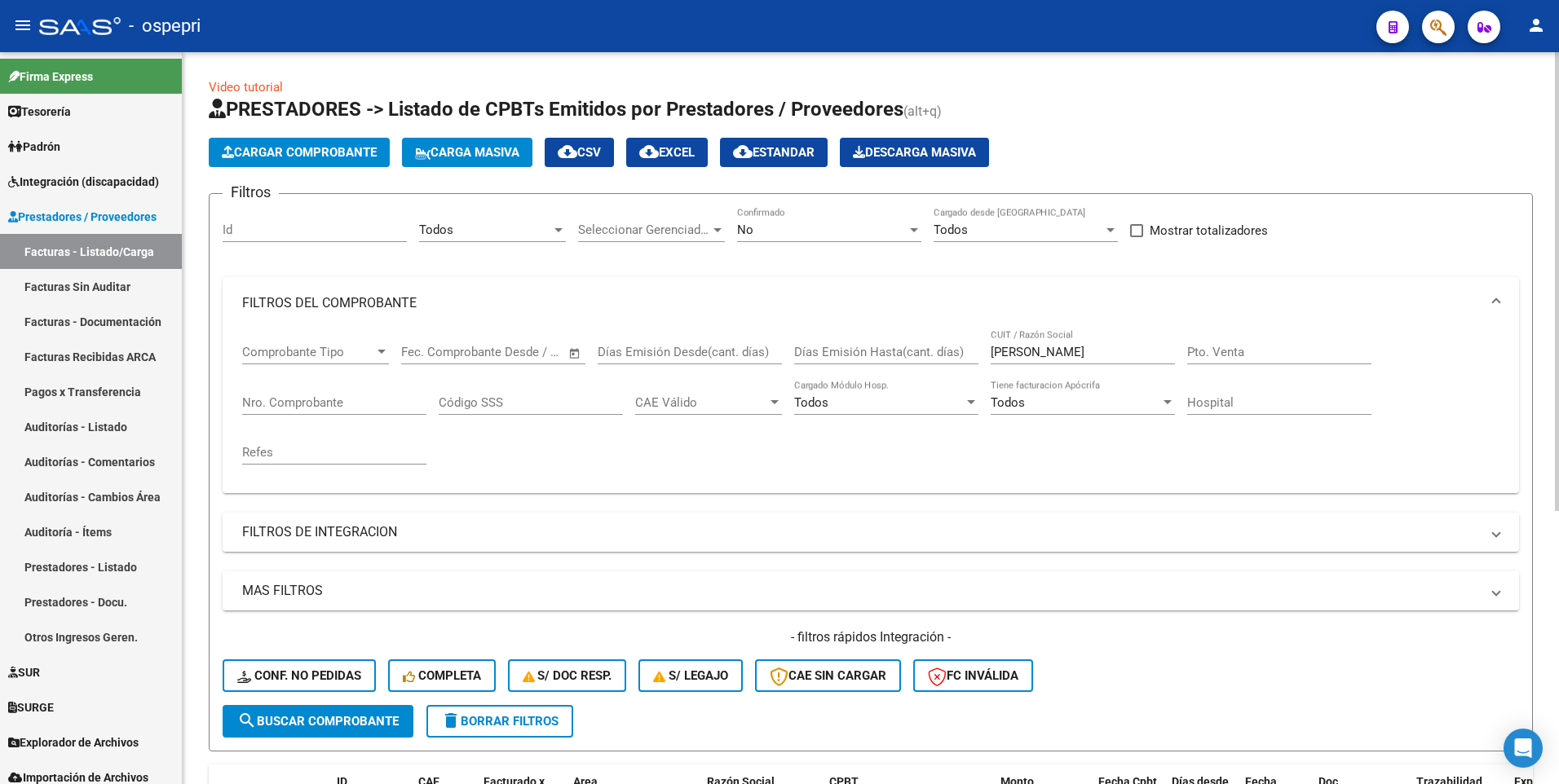
click at [364, 396] on span "search Buscar Comprobante" at bounding box center [318, 720] width 162 height 15
click at [922, 234] on app-bool-drop-down "No Confirmado" at bounding box center [835, 229] width 197 height 15
click at [916, 226] on div at bounding box center [914, 229] width 15 height 13
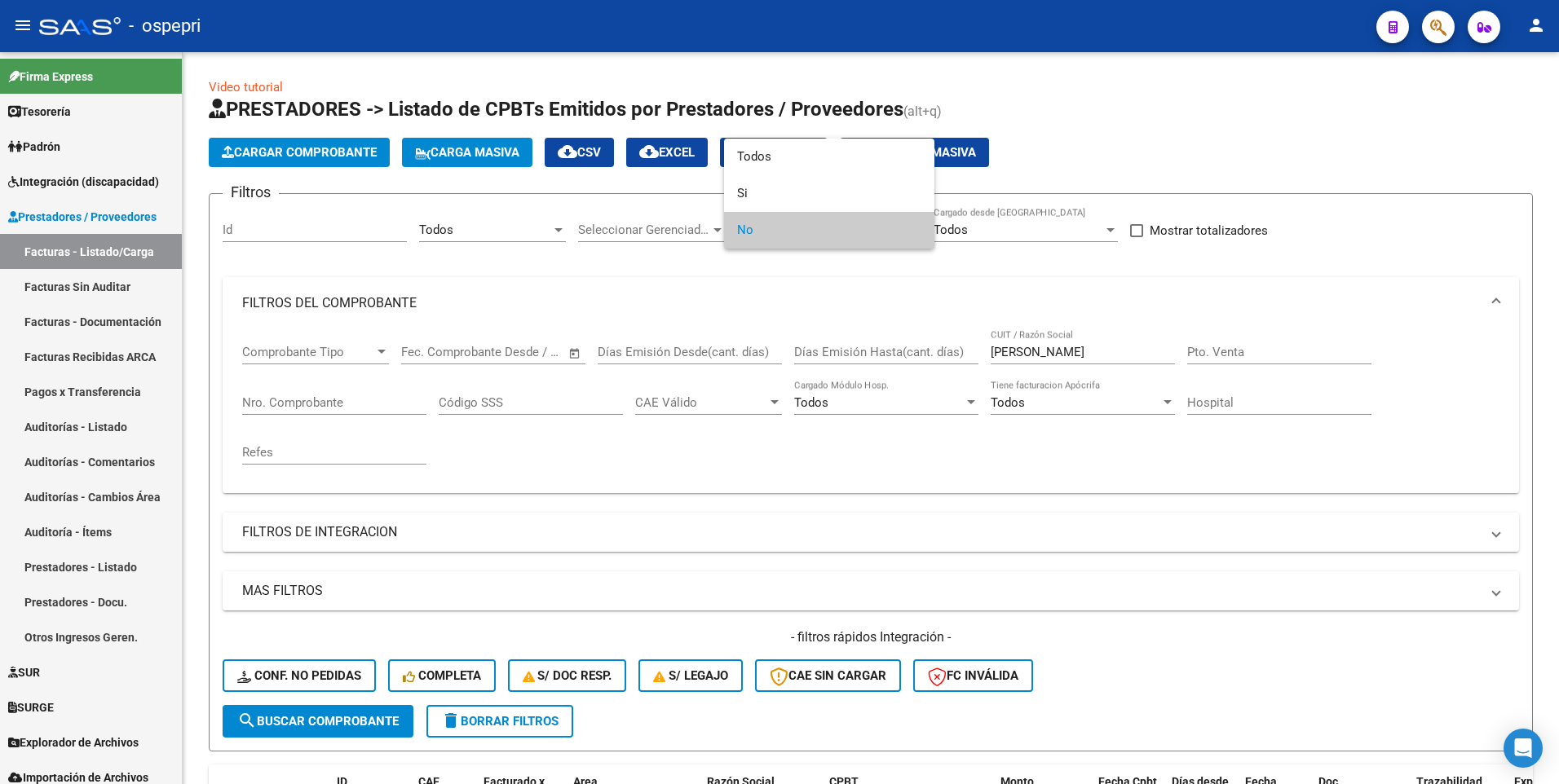
click at [267, 396] on div at bounding box center [780, 392] width 1559 height 784
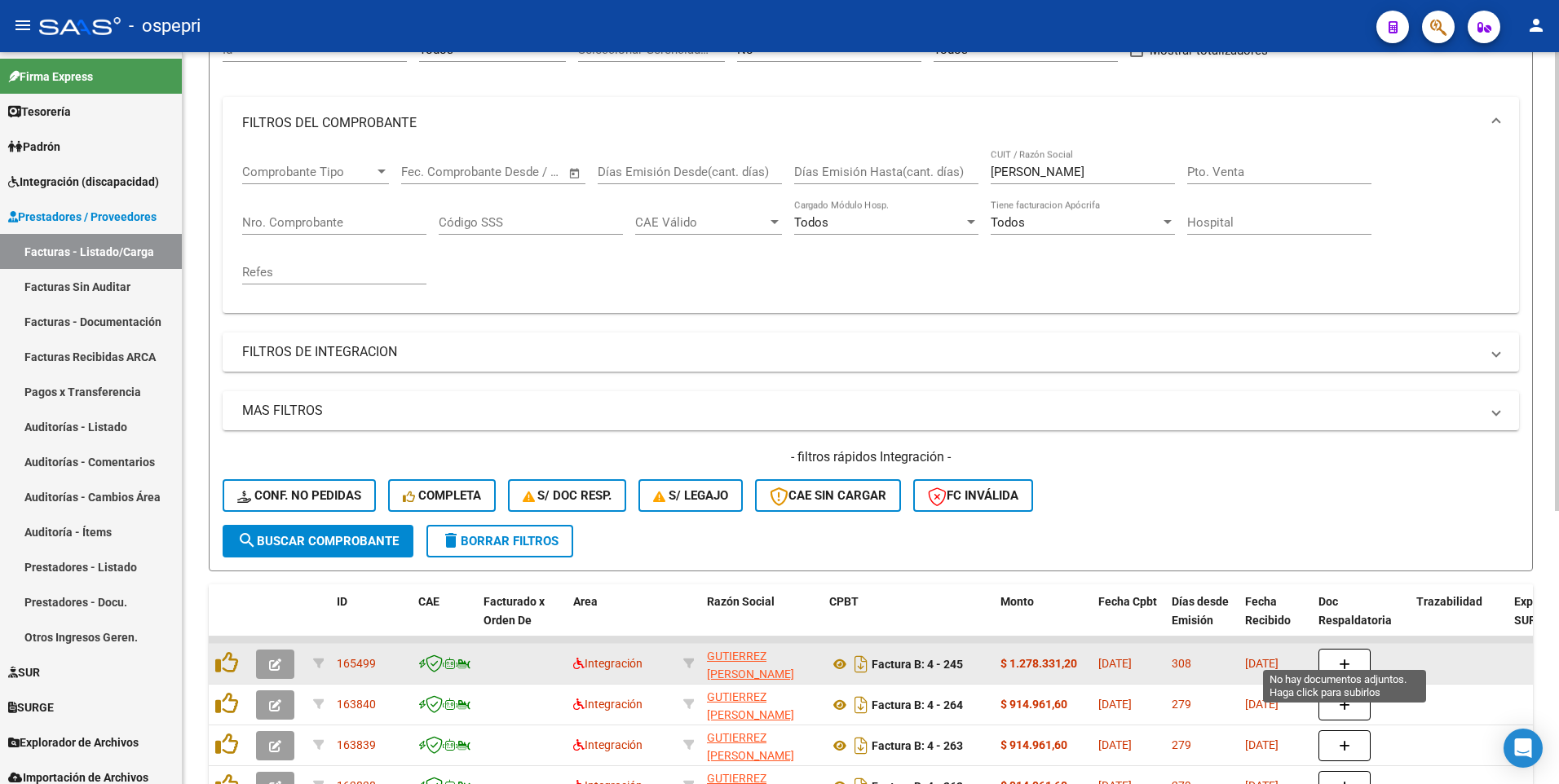
scroll to position [244, 0]
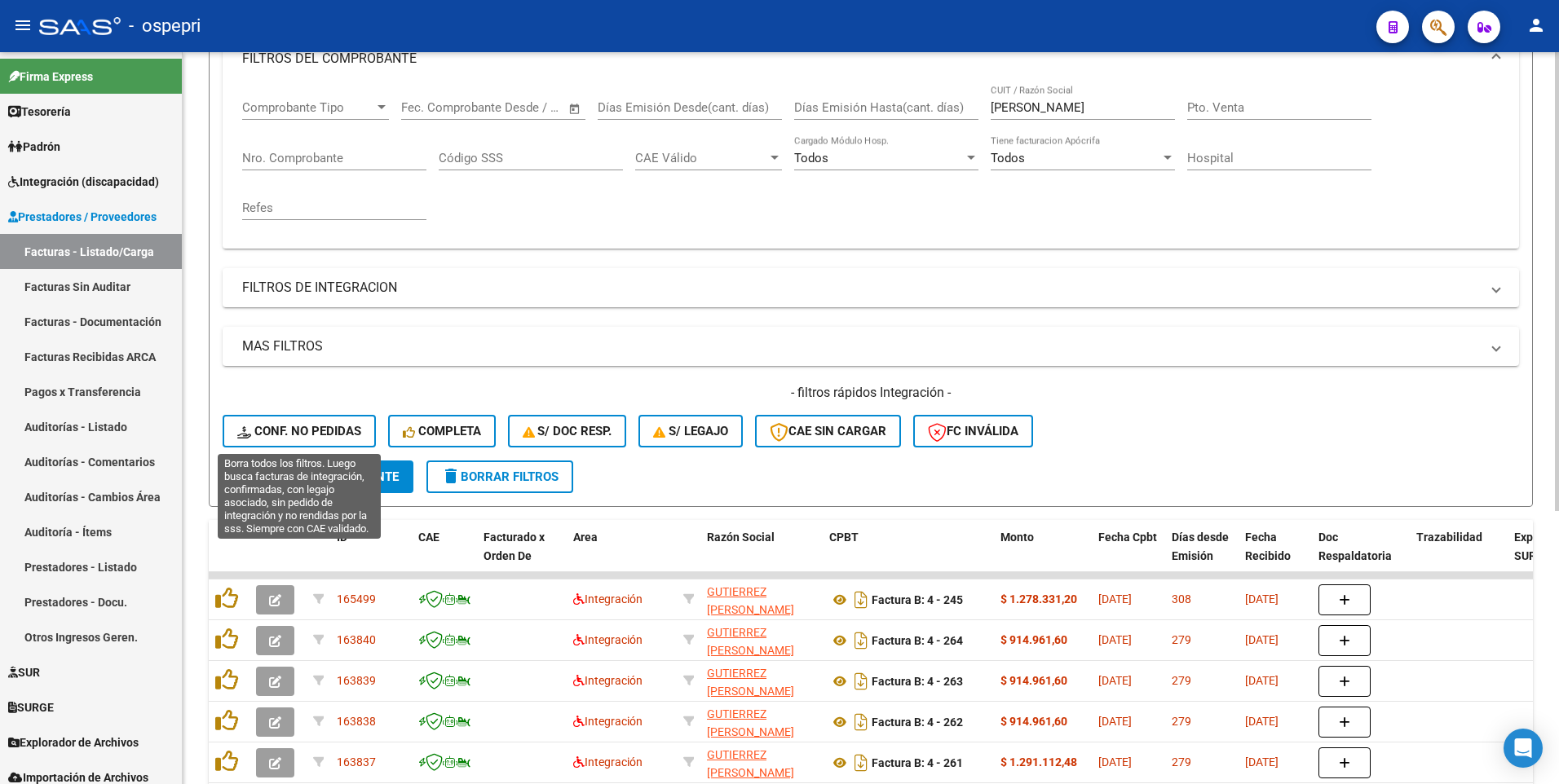
click at [323, 396] on span "Conf. no pedidas" at bounding box center [299, 431] width 124 height 15
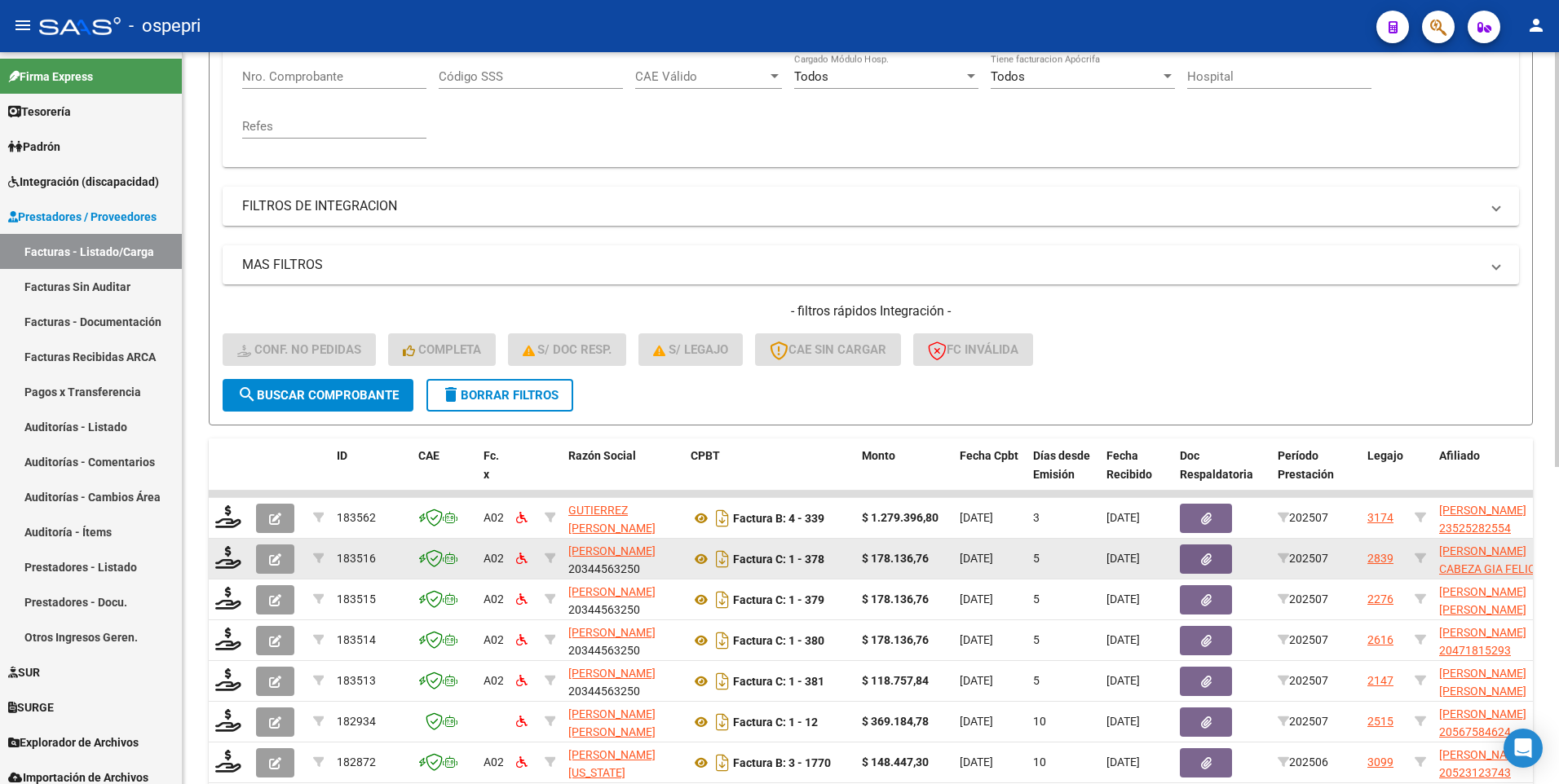
scroll to position [408, 0]
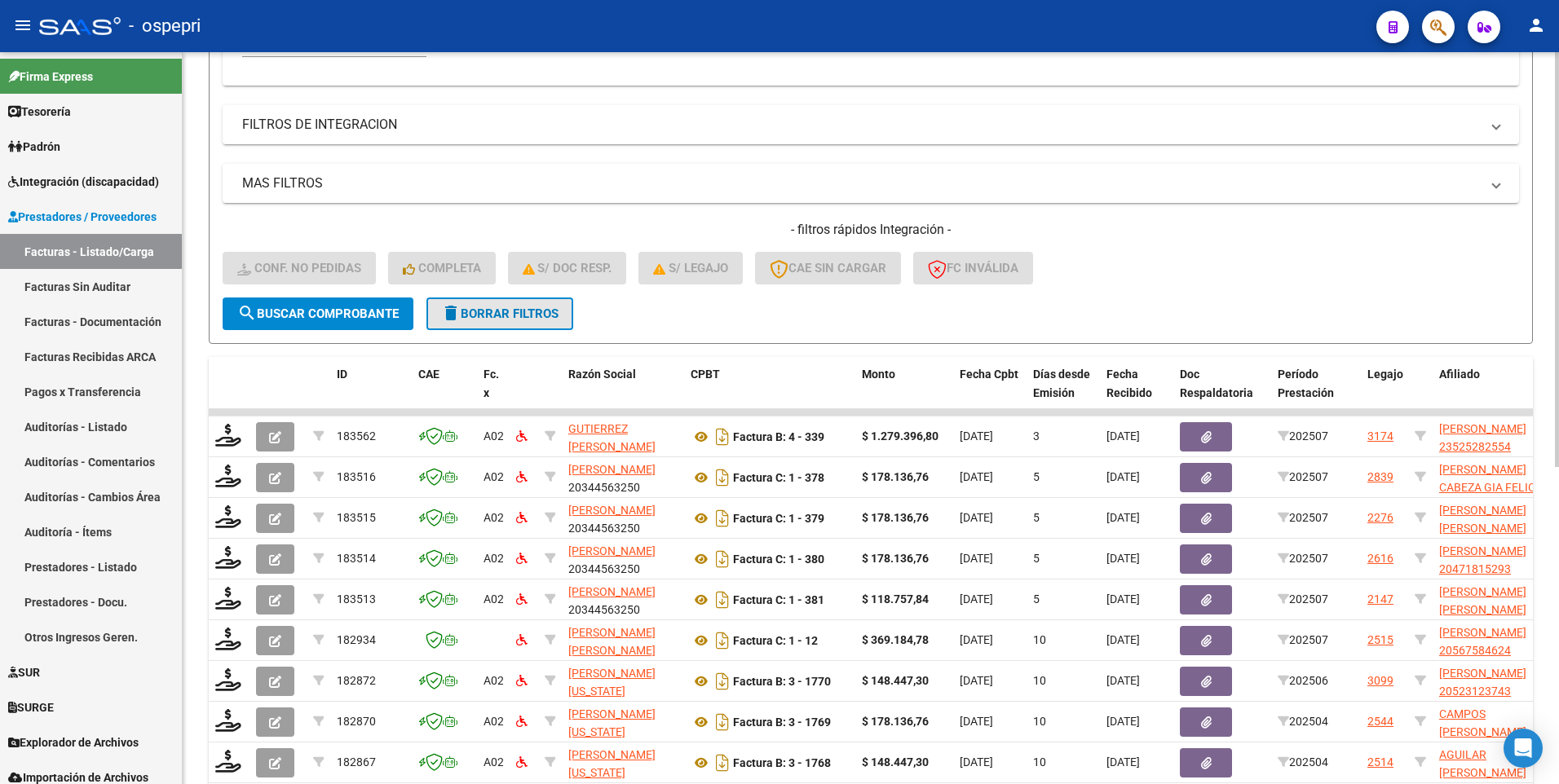
click at [529, 316] on span "delete Borrar Filtros" at bounding box center [499, 314] width 117 height 15
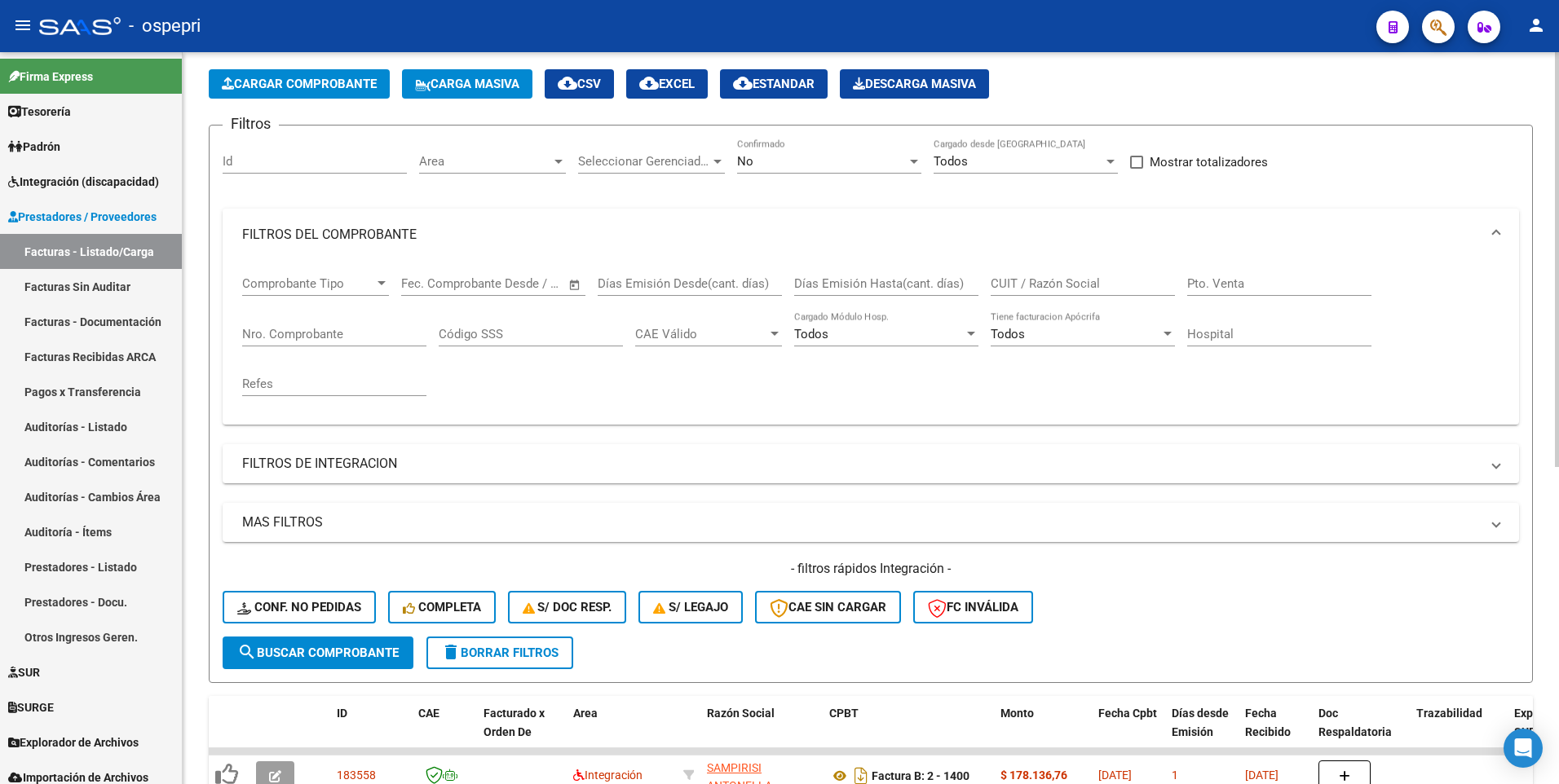
scroll to position [0, 0]
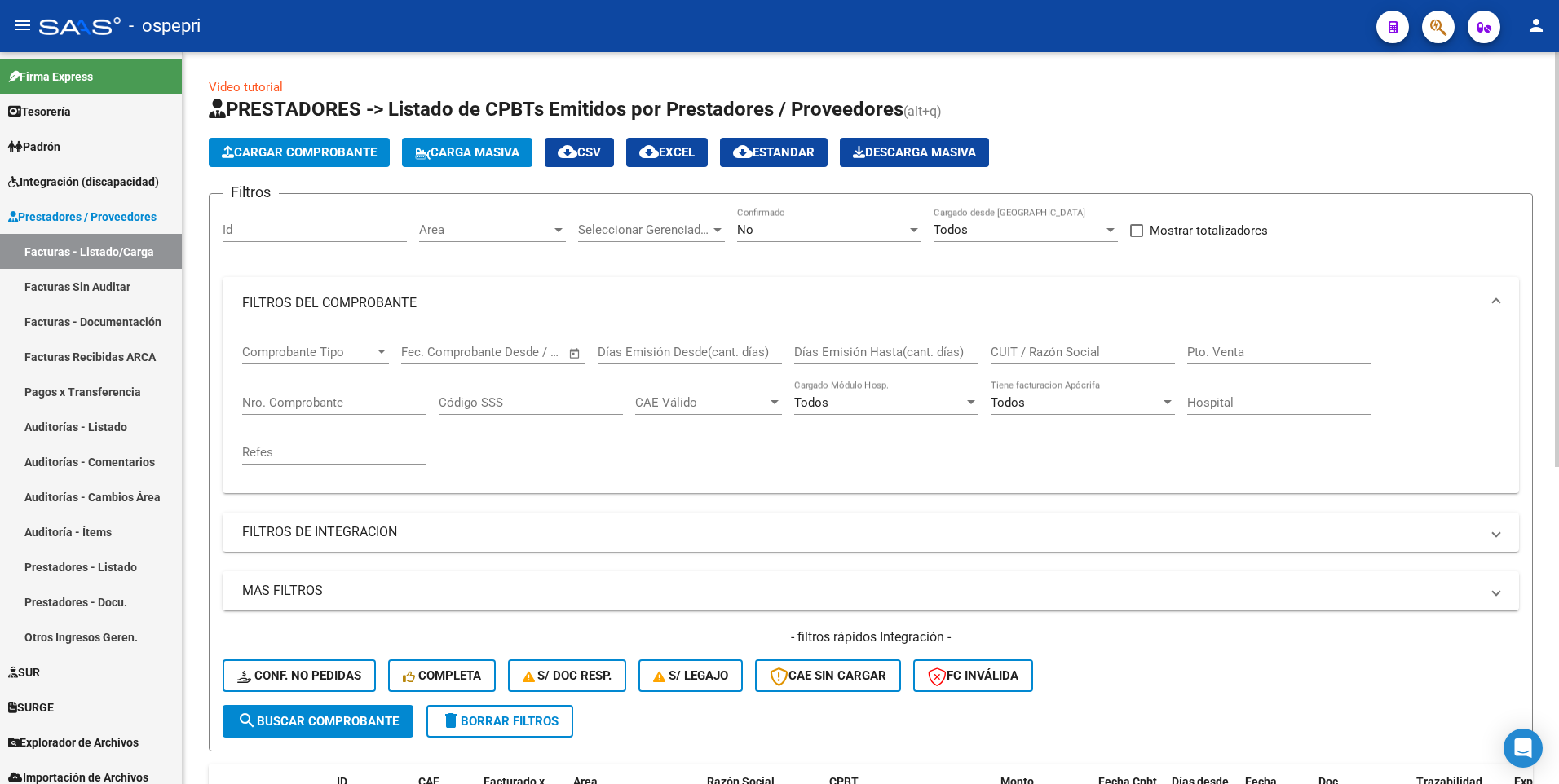
click at [914, 228] on div at bounding box center [914, 230] width 8 height 4
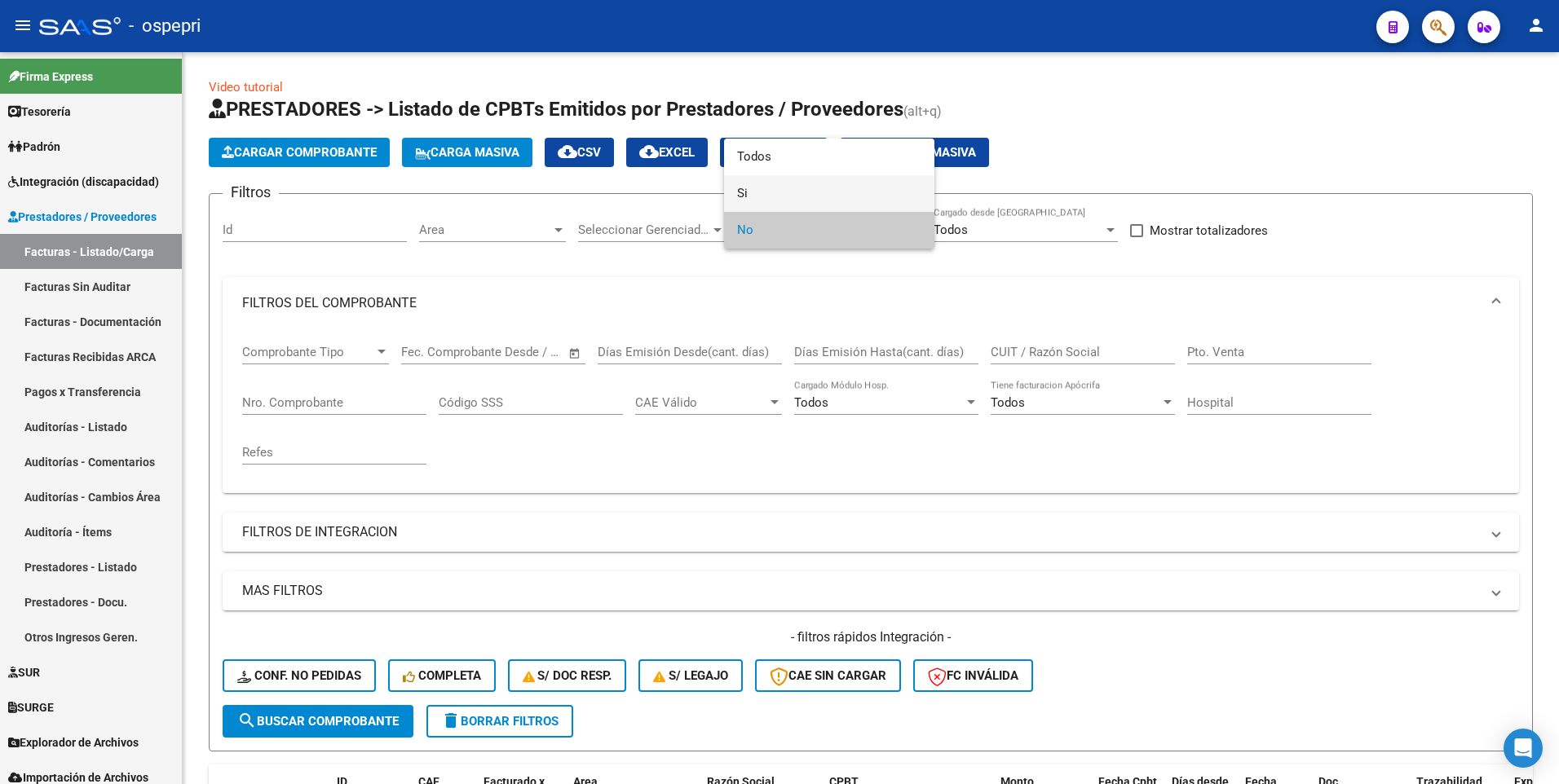
click at [815, 189] on span "Si" at bounding box center [829, 194] width 185 height 37
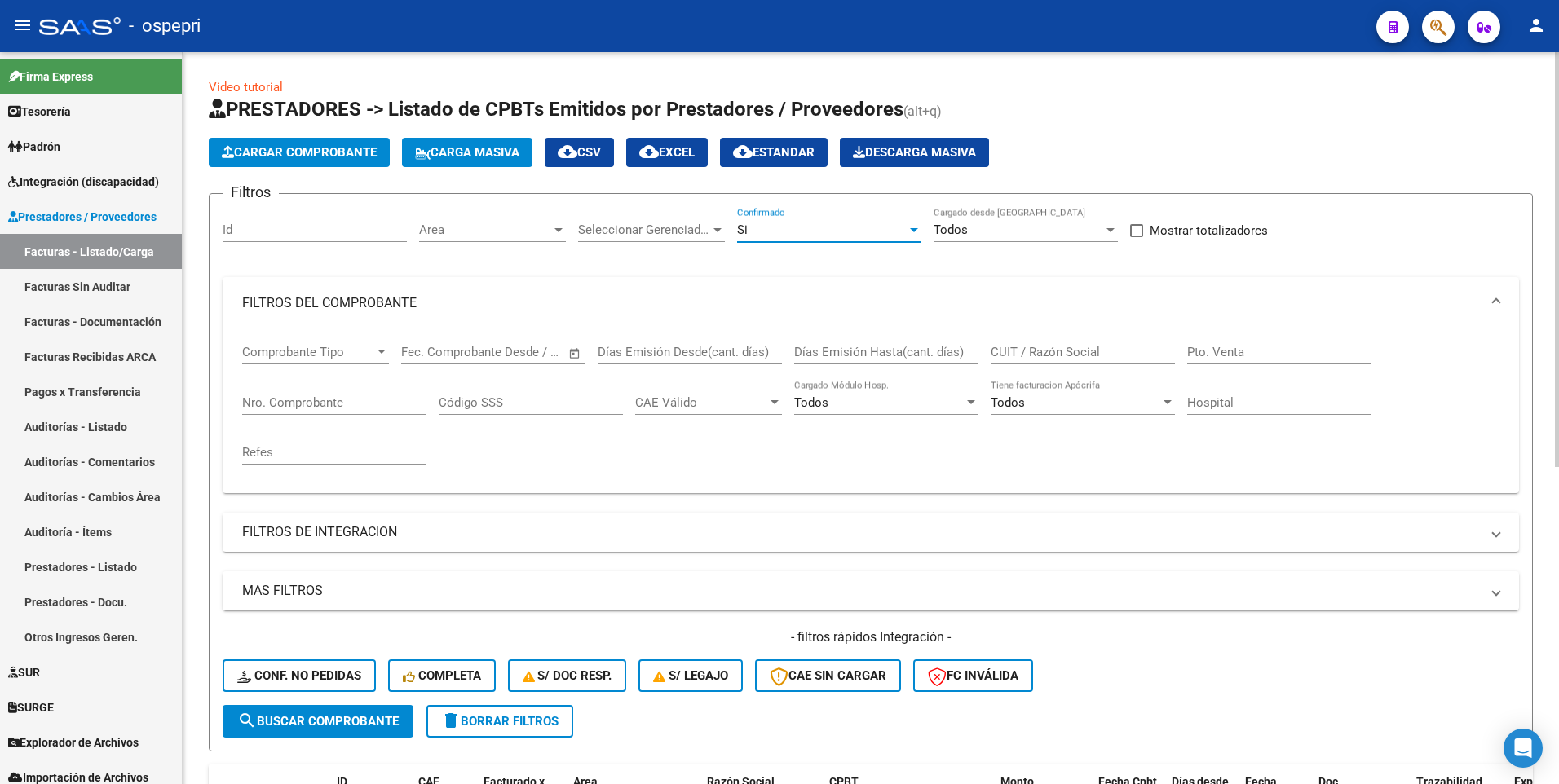
click at [1049, 348] on input "CUIT / Razón Social" at bounding box center [1083, 351] width 185 height 15
type input "gutierrez walter"
click at [403, 396] on button "search Buscar Comprobante" at bounding box center [318, 720] width 191 height 33
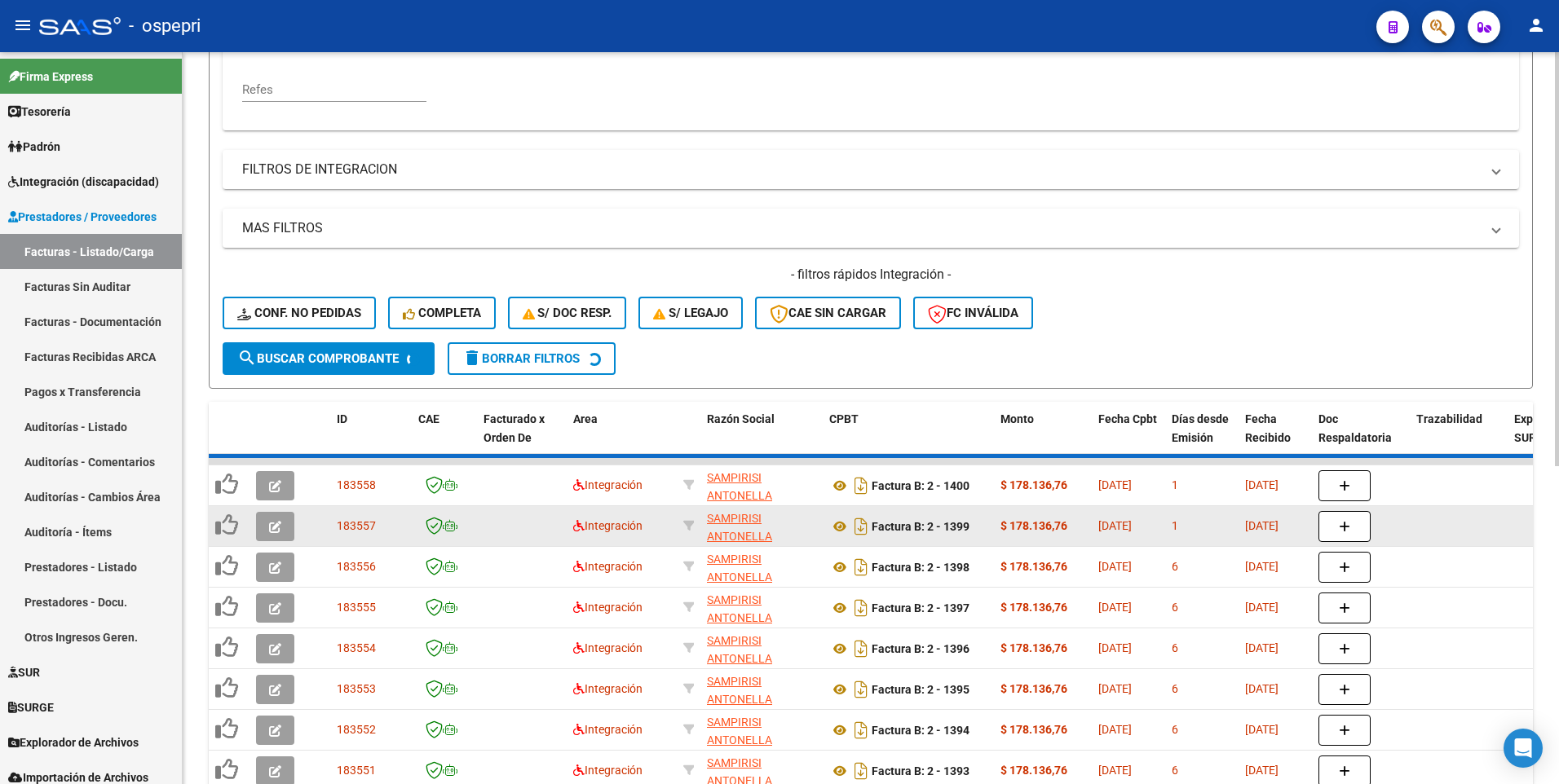
scroll to position [408, 0]
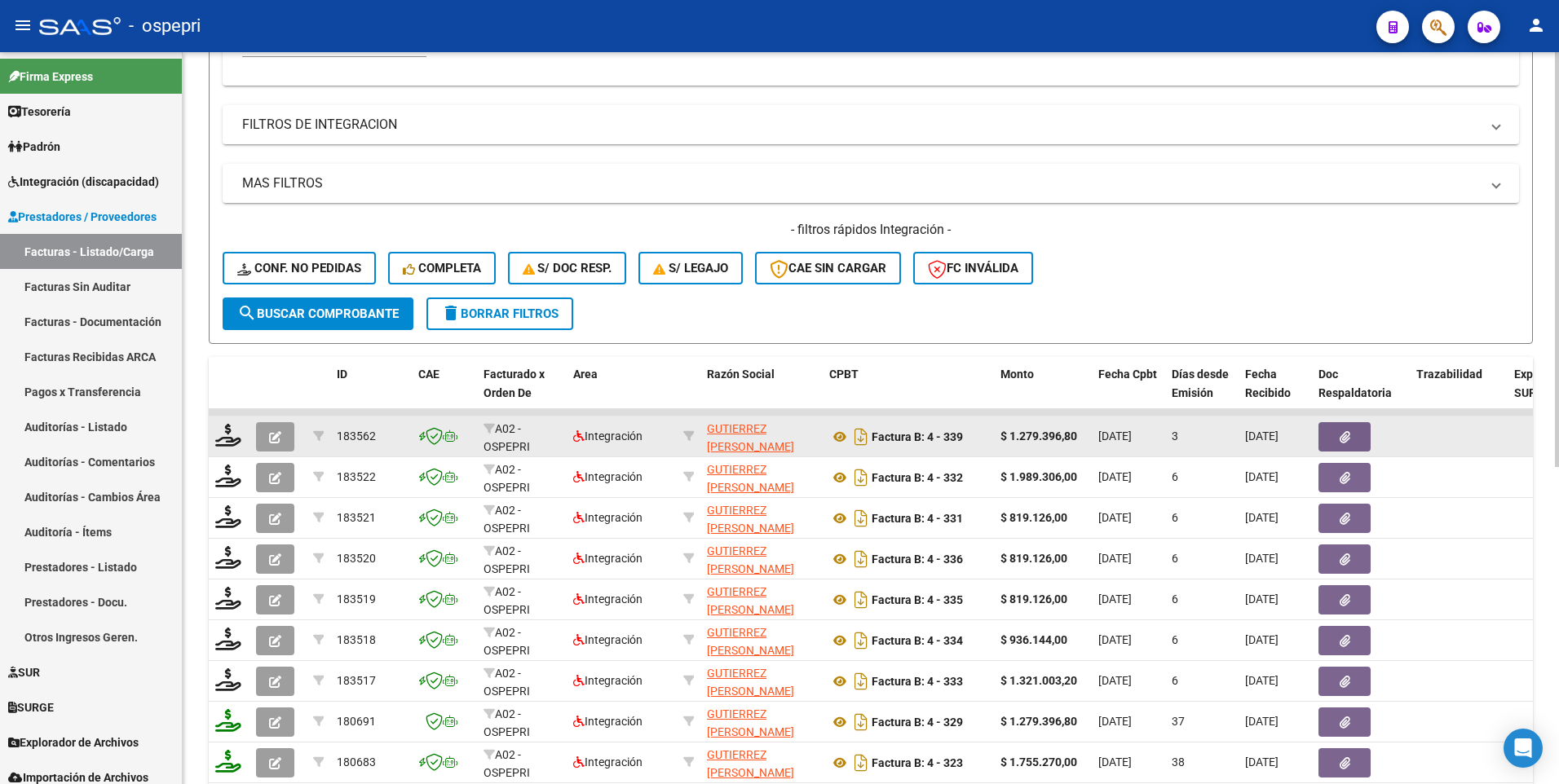
click at [227, 396] on div at bounding box center [229, 436] width 28 height 25
click at [226, 396] on icon at bounding box center [228, 435] width 26 height 23
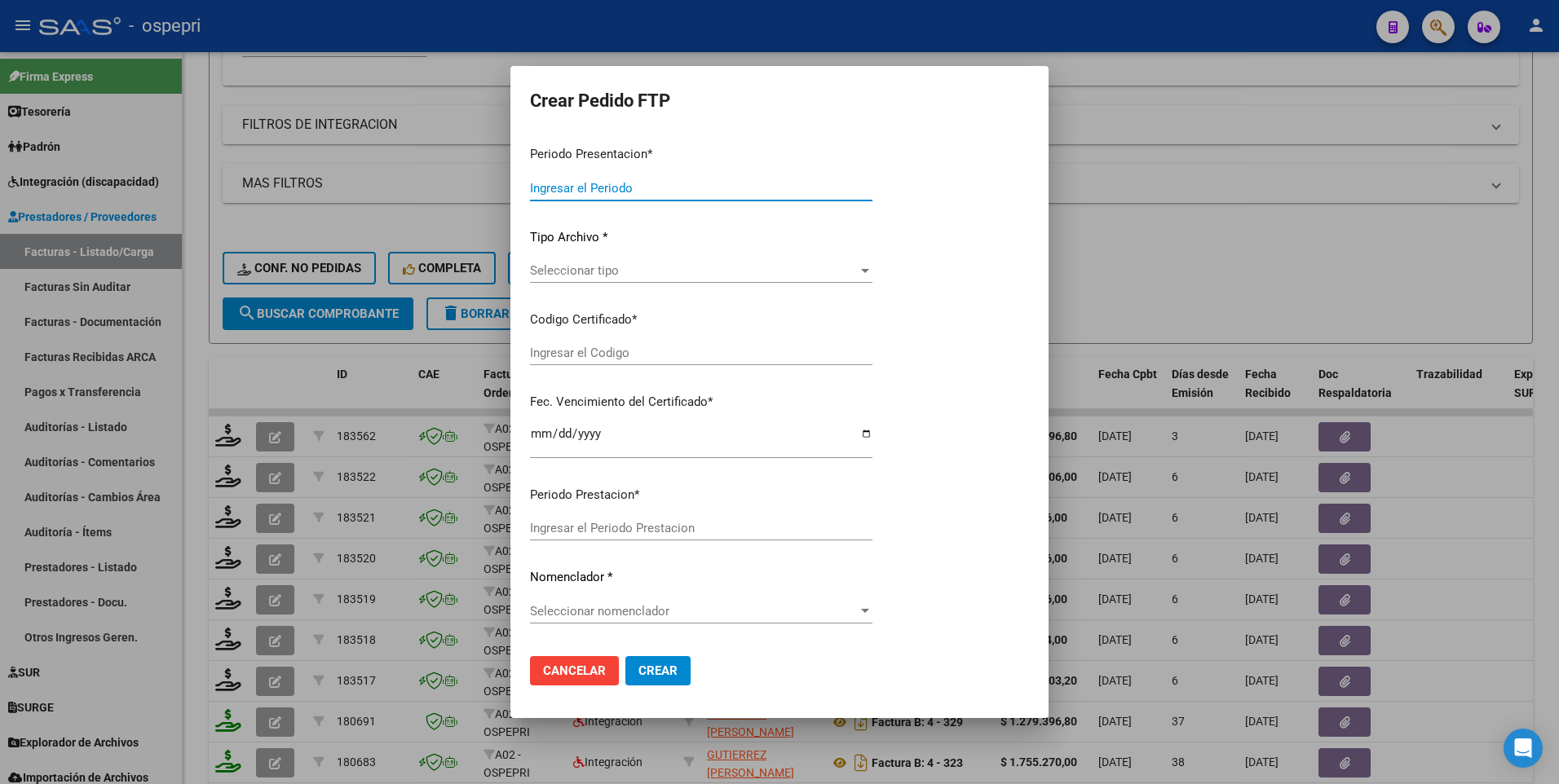
type input "202507"
type input "$ 1.279.396,80"
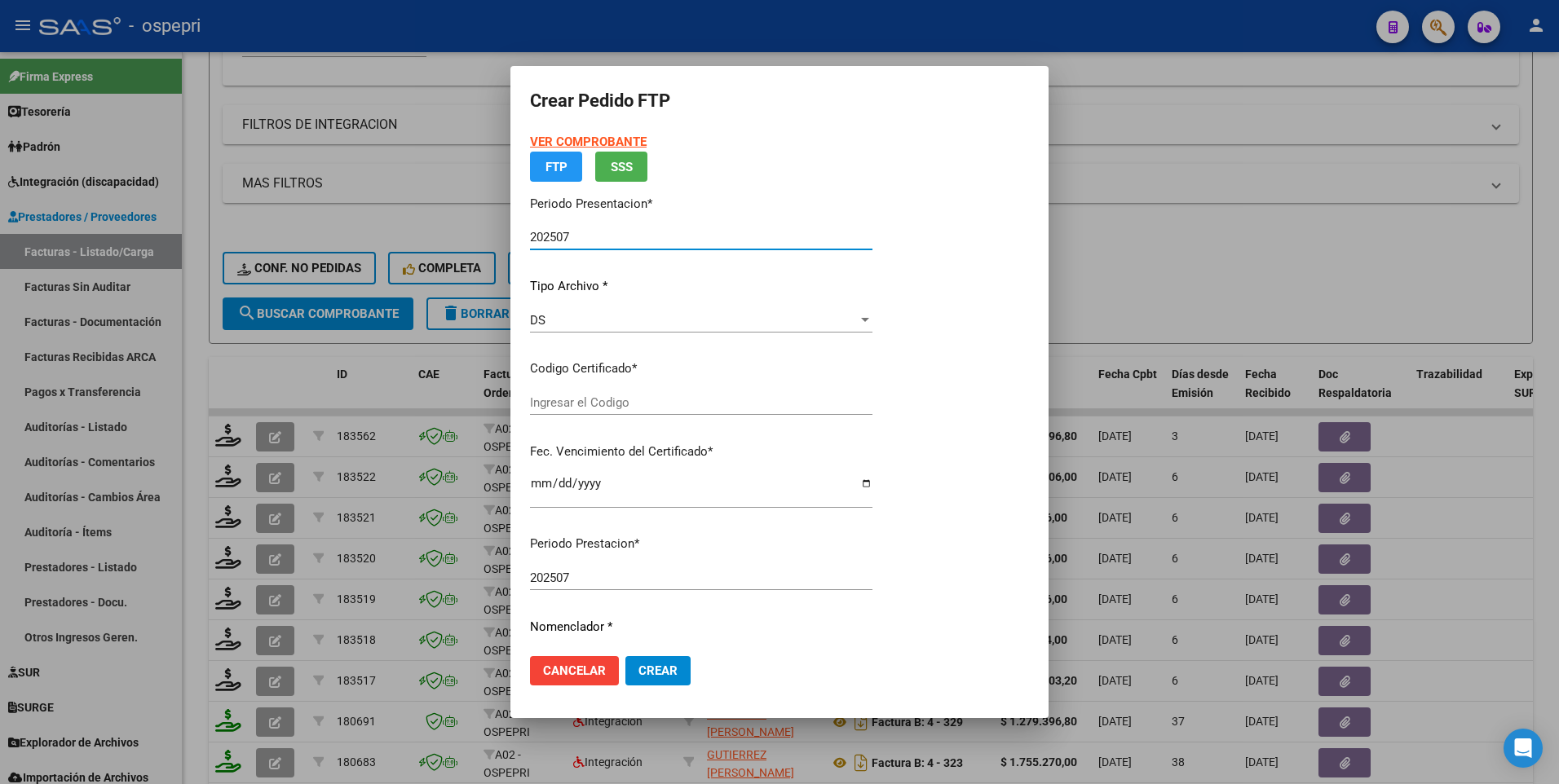
type input "2352528255-4"
type input "2025-09-10"
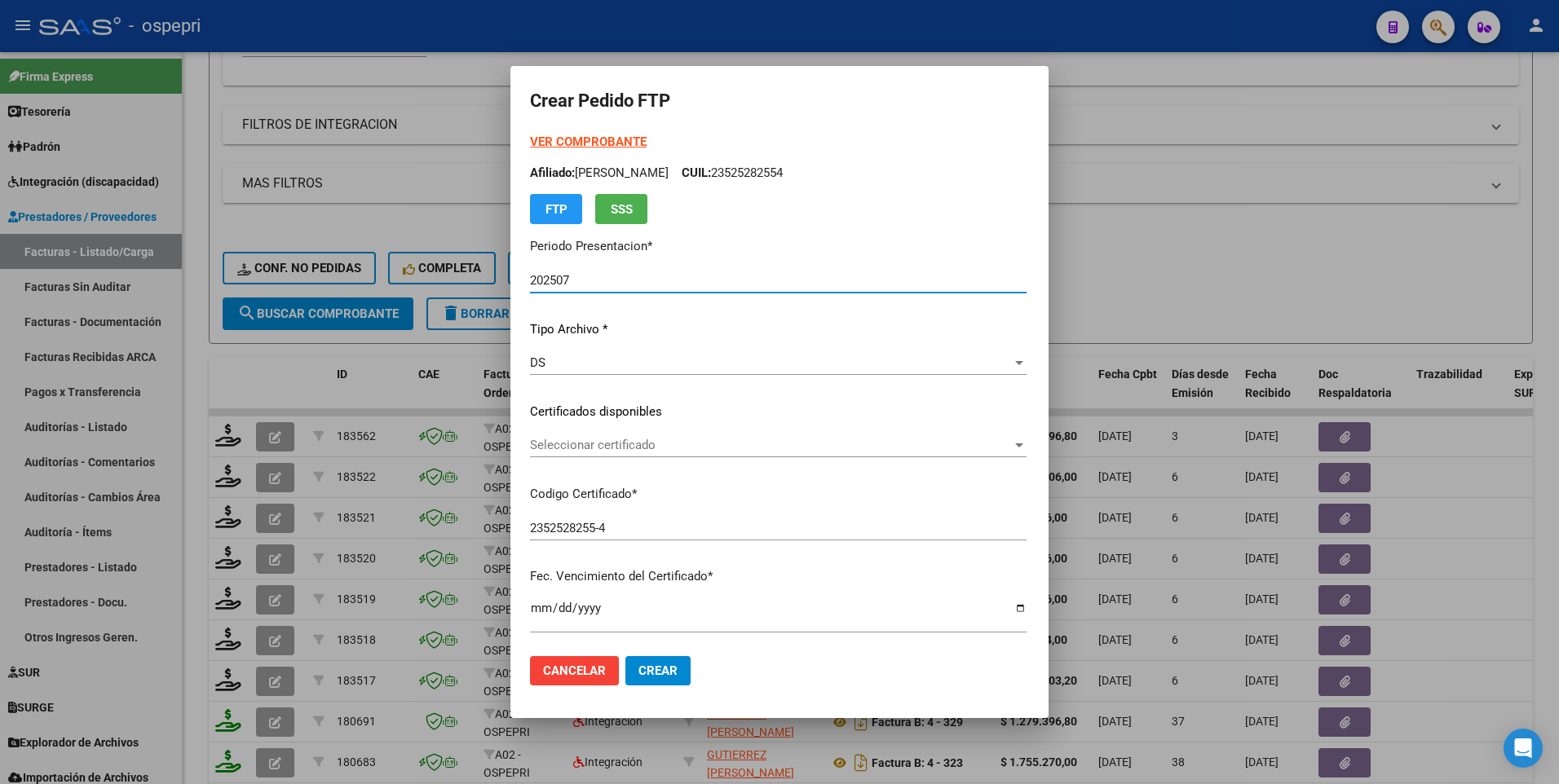
click at [1023, 396] on div at bounding box center [1019, 446] width 8 height 4
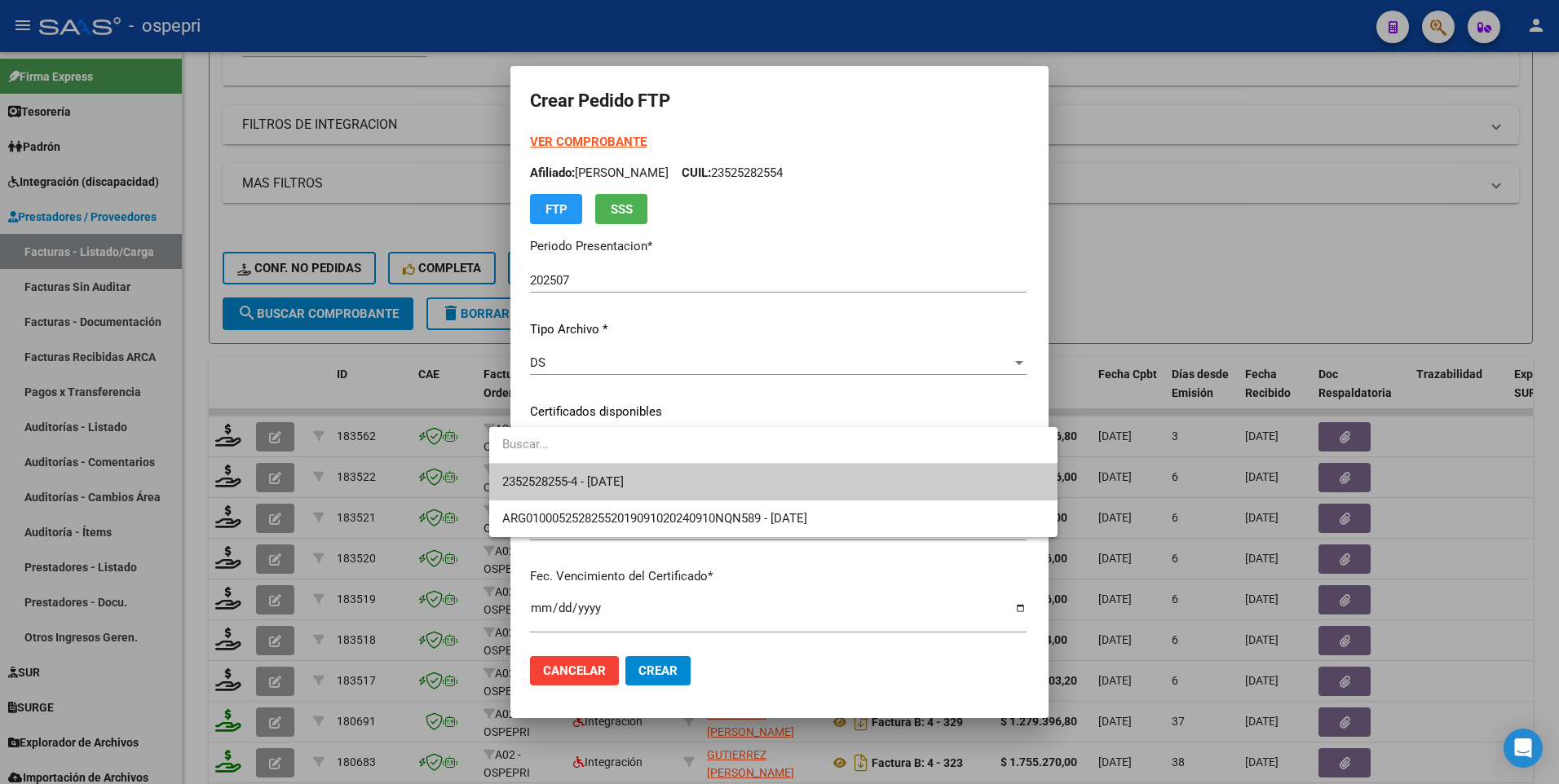
click at [959, 396] on span "2352528255-4 - 2025-09-10" at bounding box center [774, 481] width 542 height 37
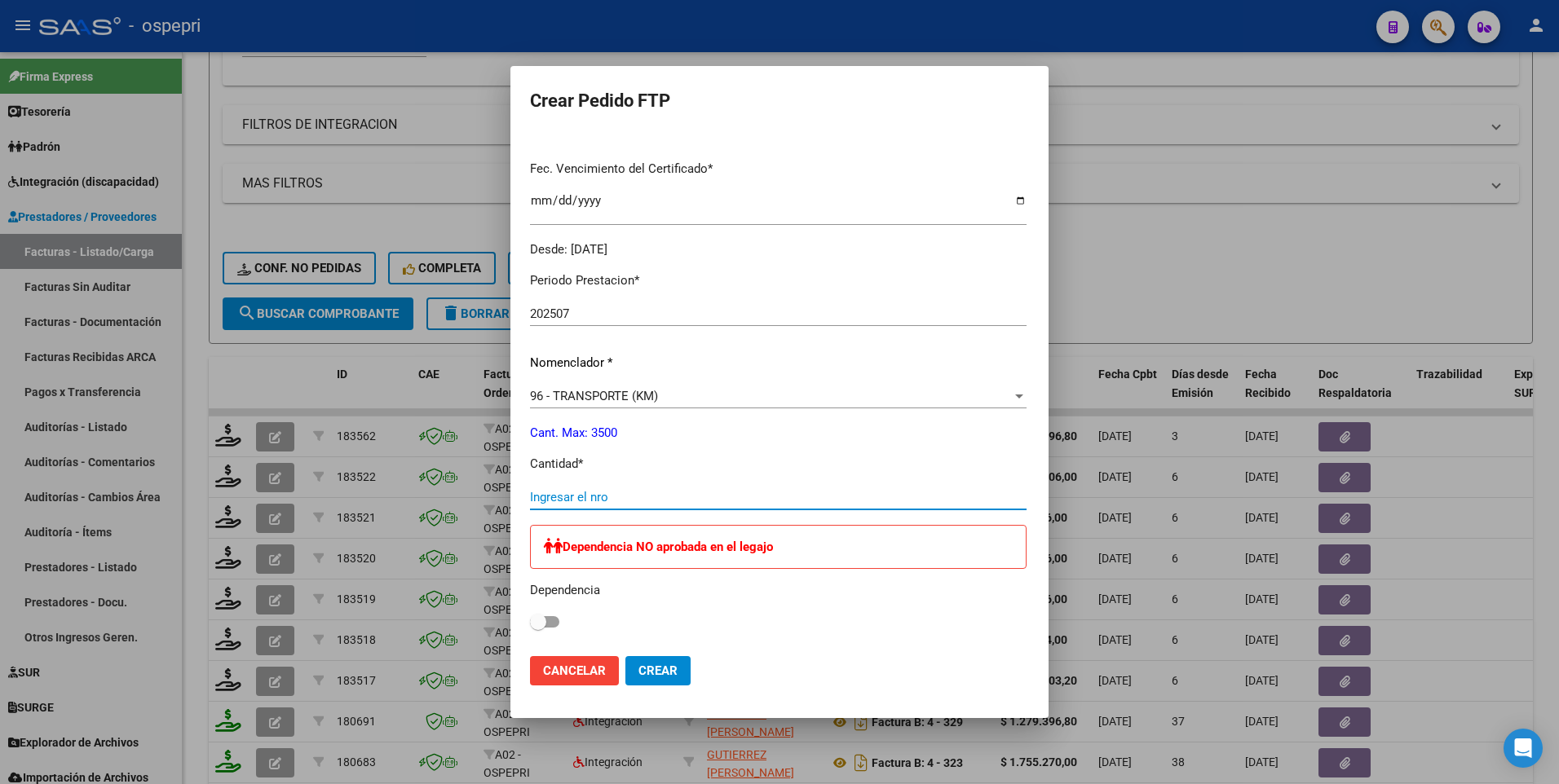
click at [660, 396] on input "Ingresar el nro" at bounding box center [779, 496] width 496 height 15
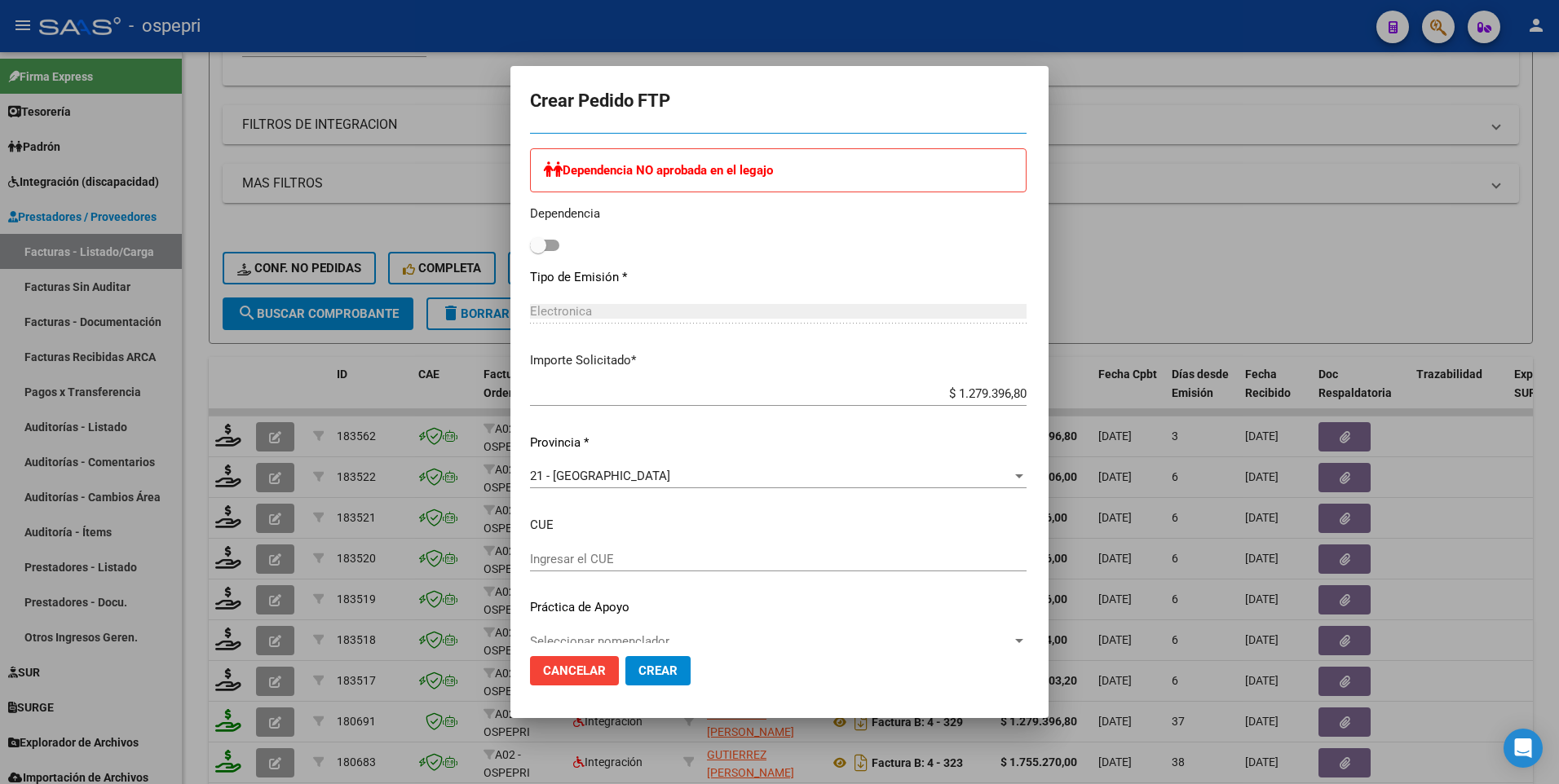
scroll to position [810, 0]
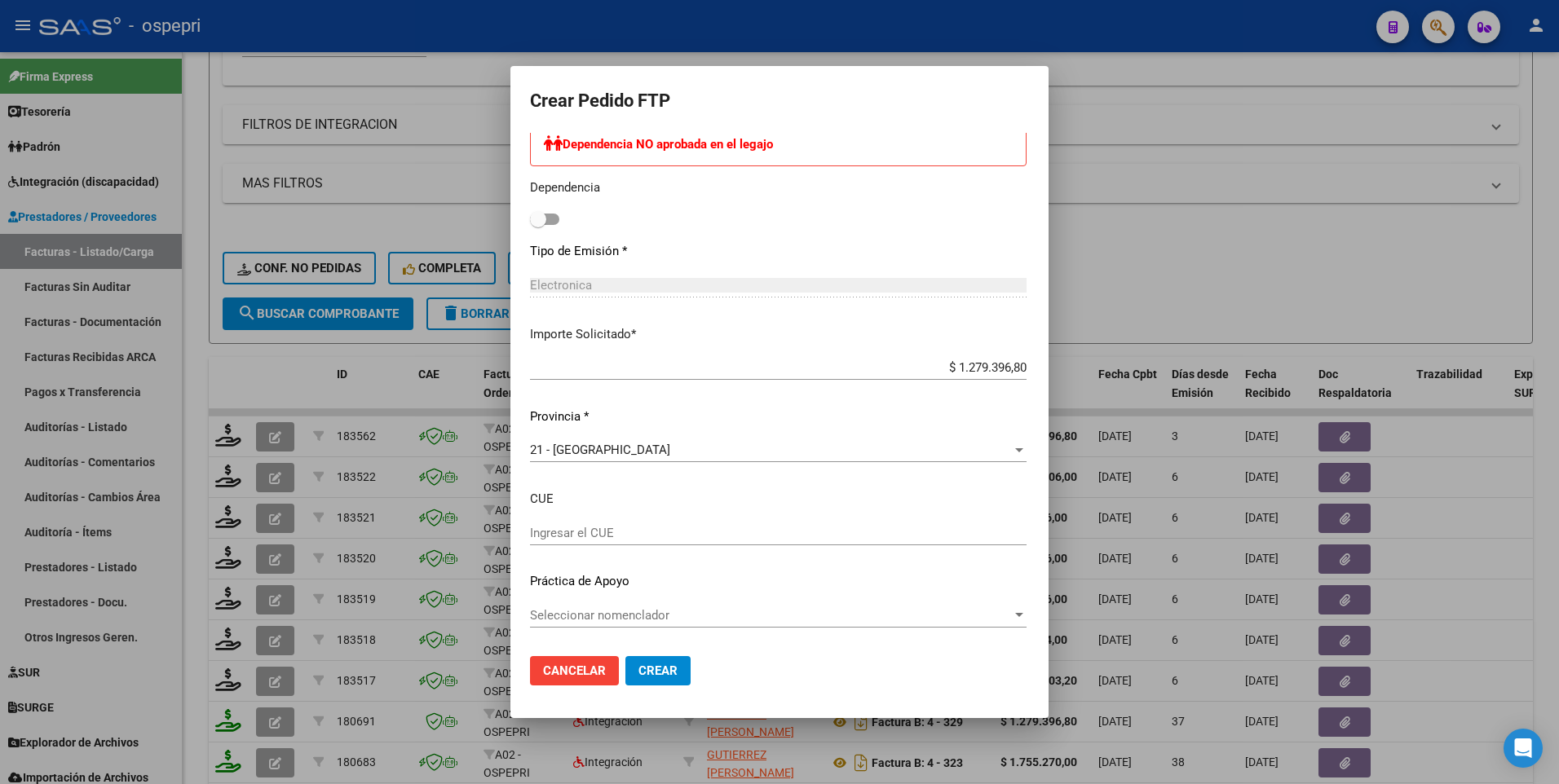
type input "3499"
click at [638, 396] on span "Crear" at bounding box center [657, 670] width 39 height 15
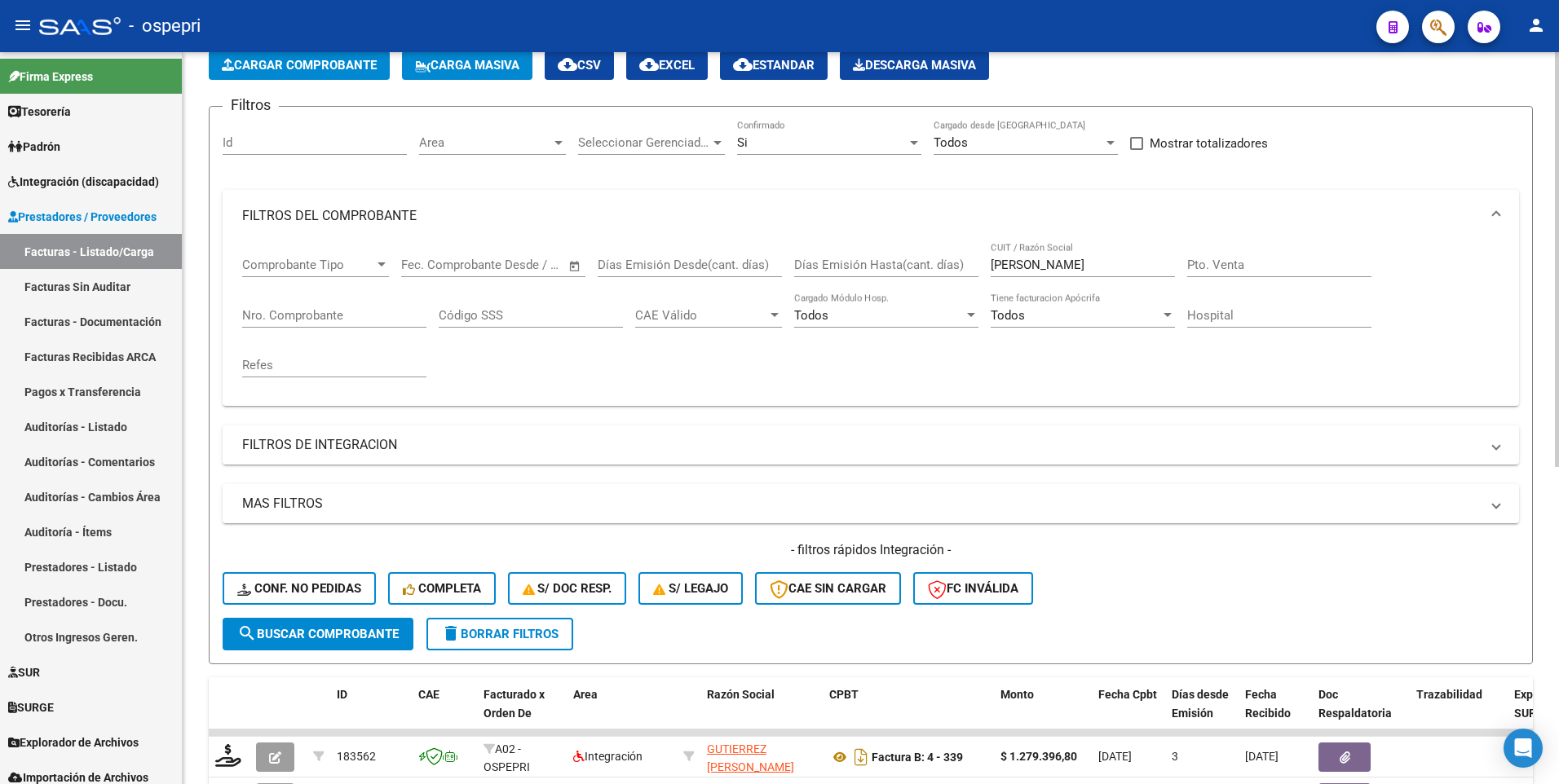
scroll to position [81, 0]
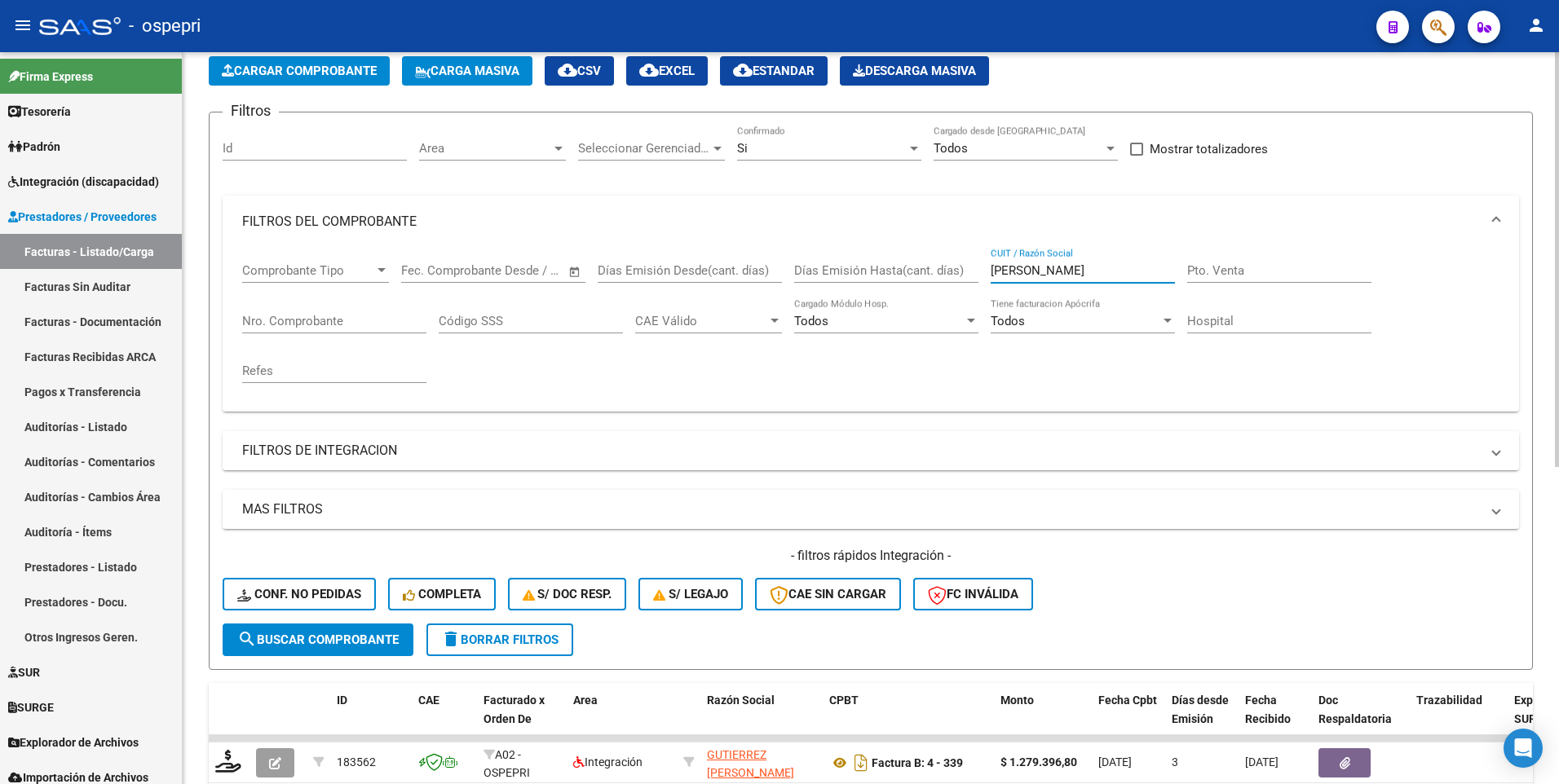
drag, startPoint x: 1091, startPoint y: 274, endPoint x: 958, endPoint y: 271, distance: 133.0
click at [958, 271] on div "Comprobante Tipo Comprobante Tipo Start date – End date Fec. Comprobante Desde …" at bounding box center [871, 324] width 1257 height 151
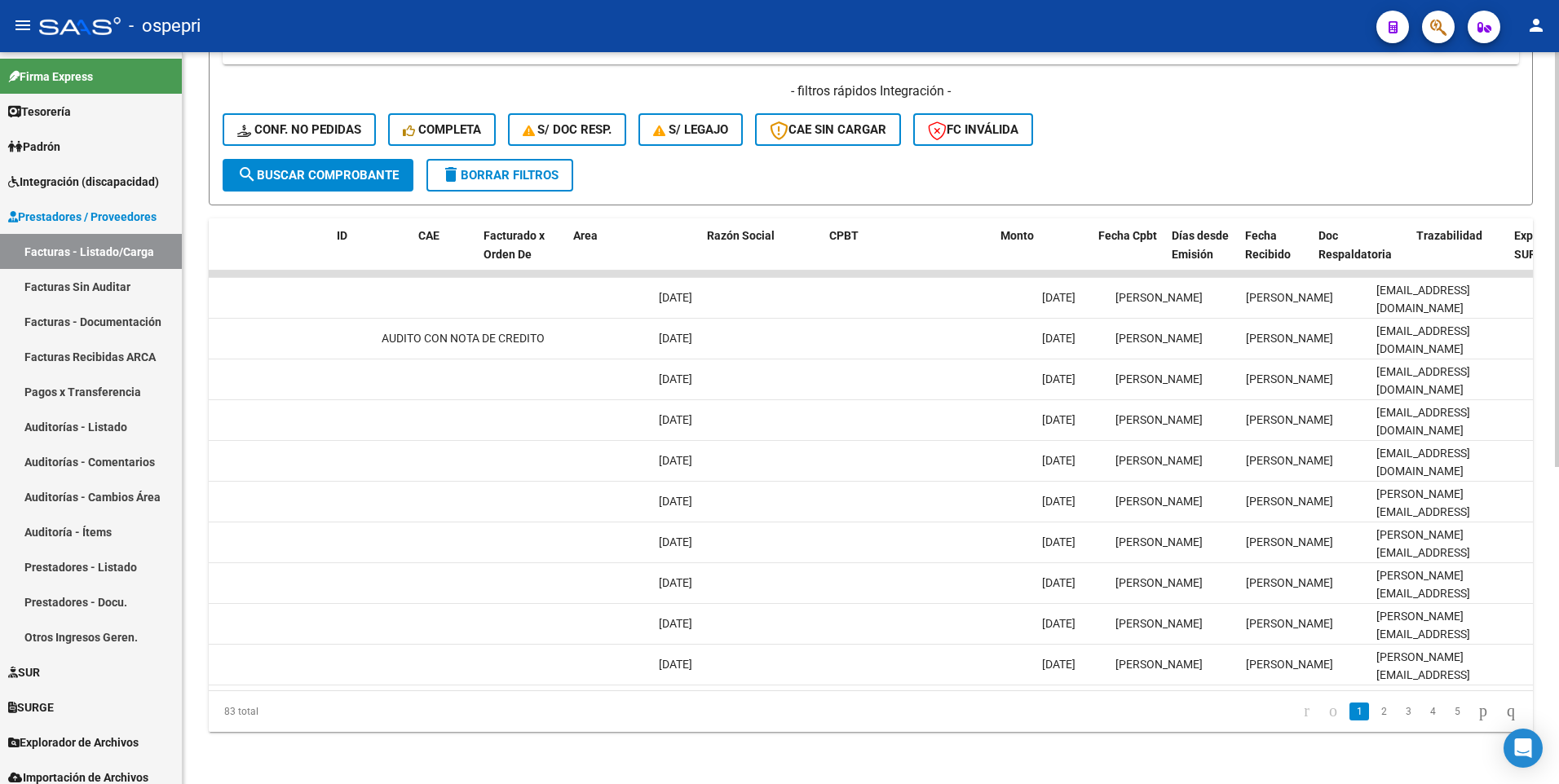
scroll to position [0, 0]
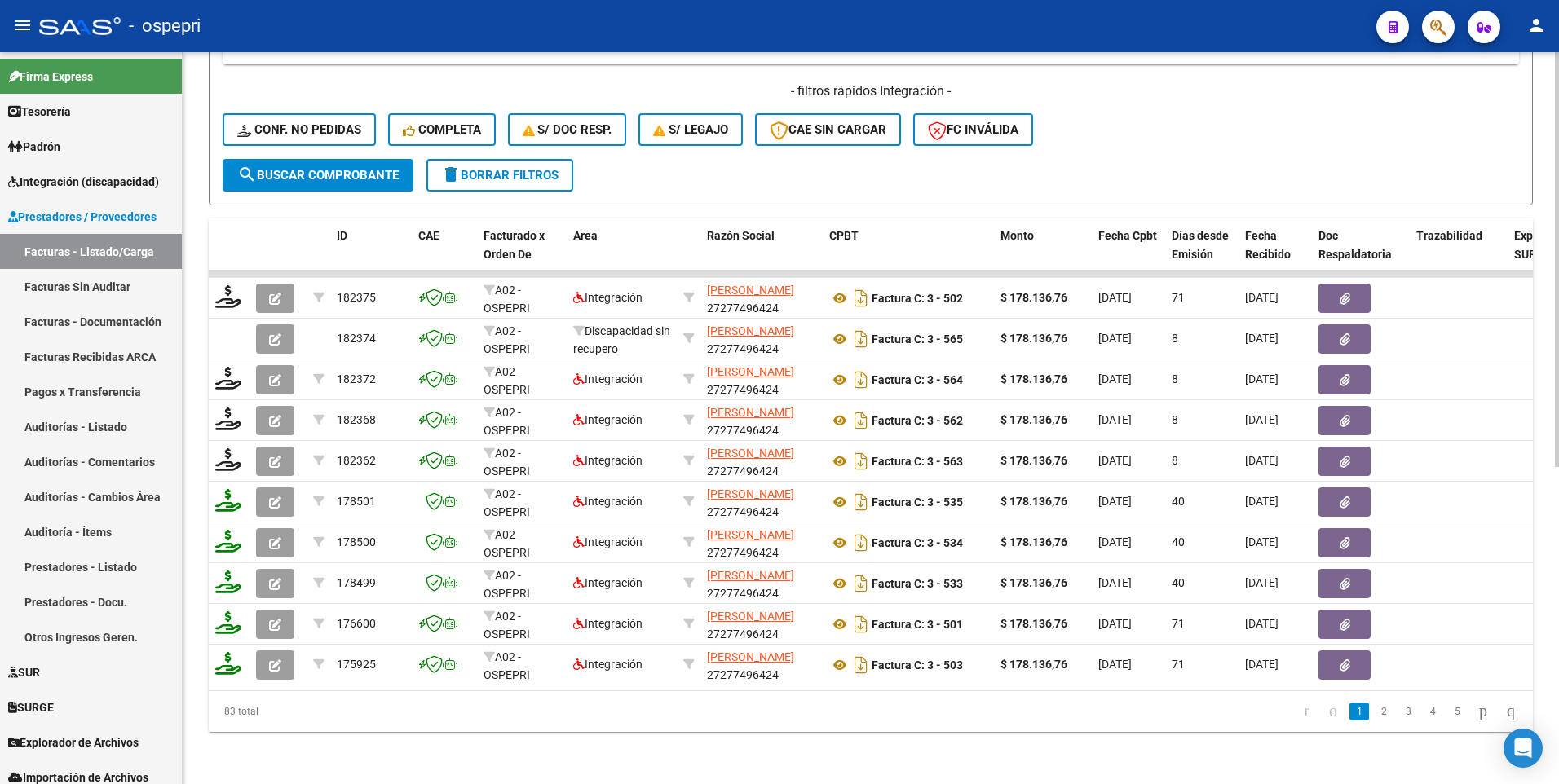
type input "SUAREZ CARLA"
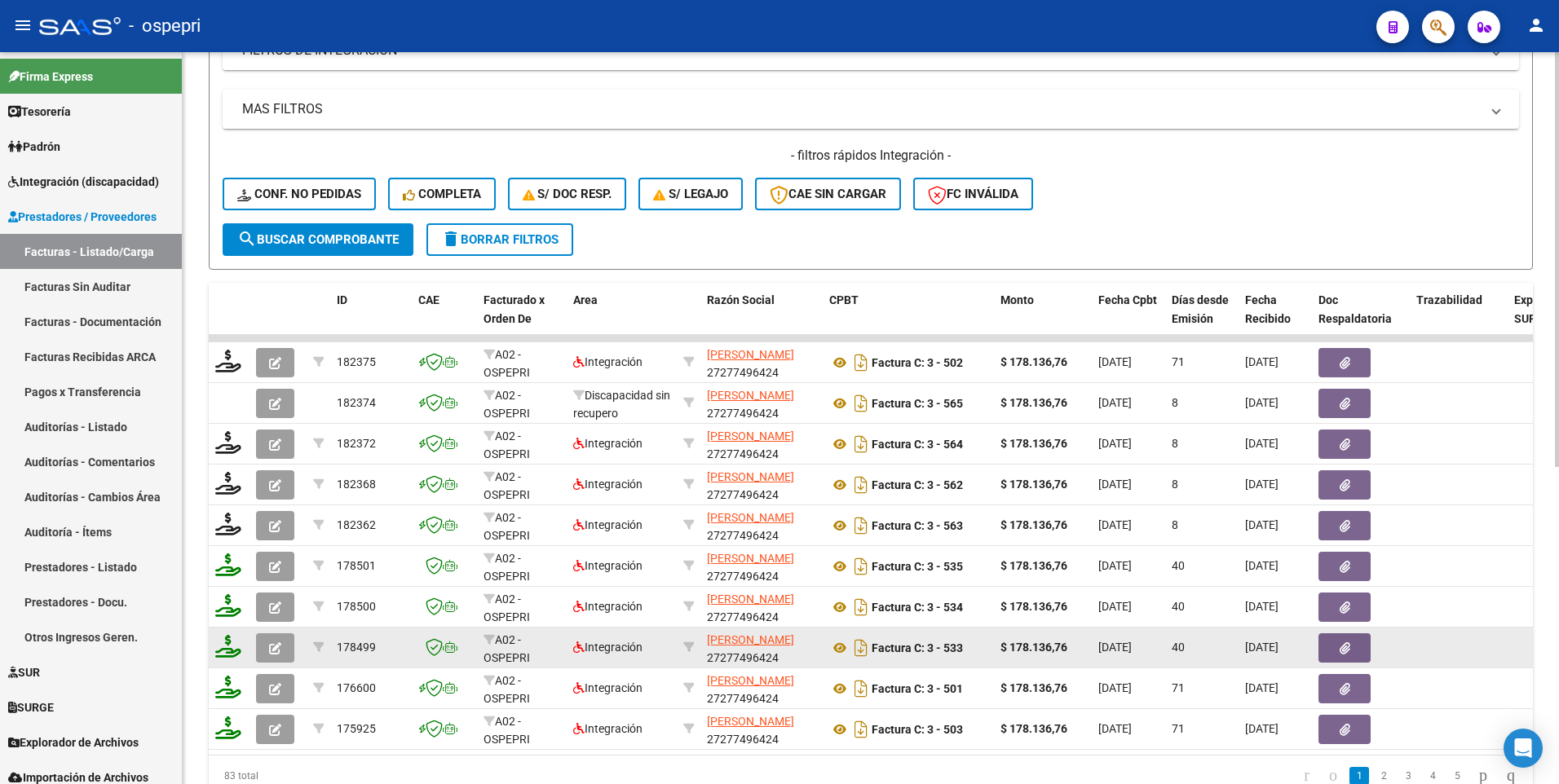
scroll to position [558, 0]
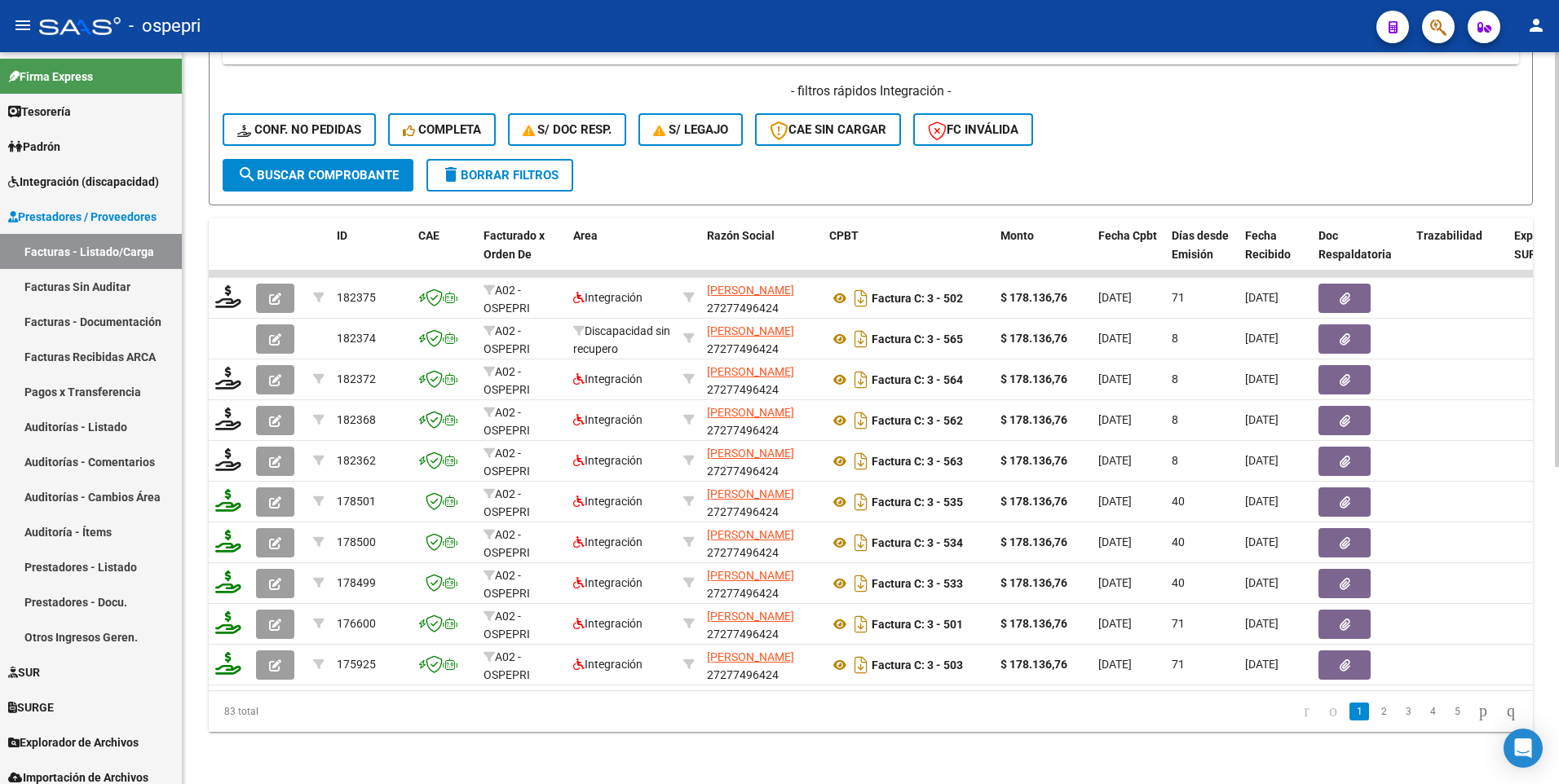
click at [916, 396] on datatable-pager "1 2 3 4 5" at bounding box center [1001, 712] width 1046 height 28
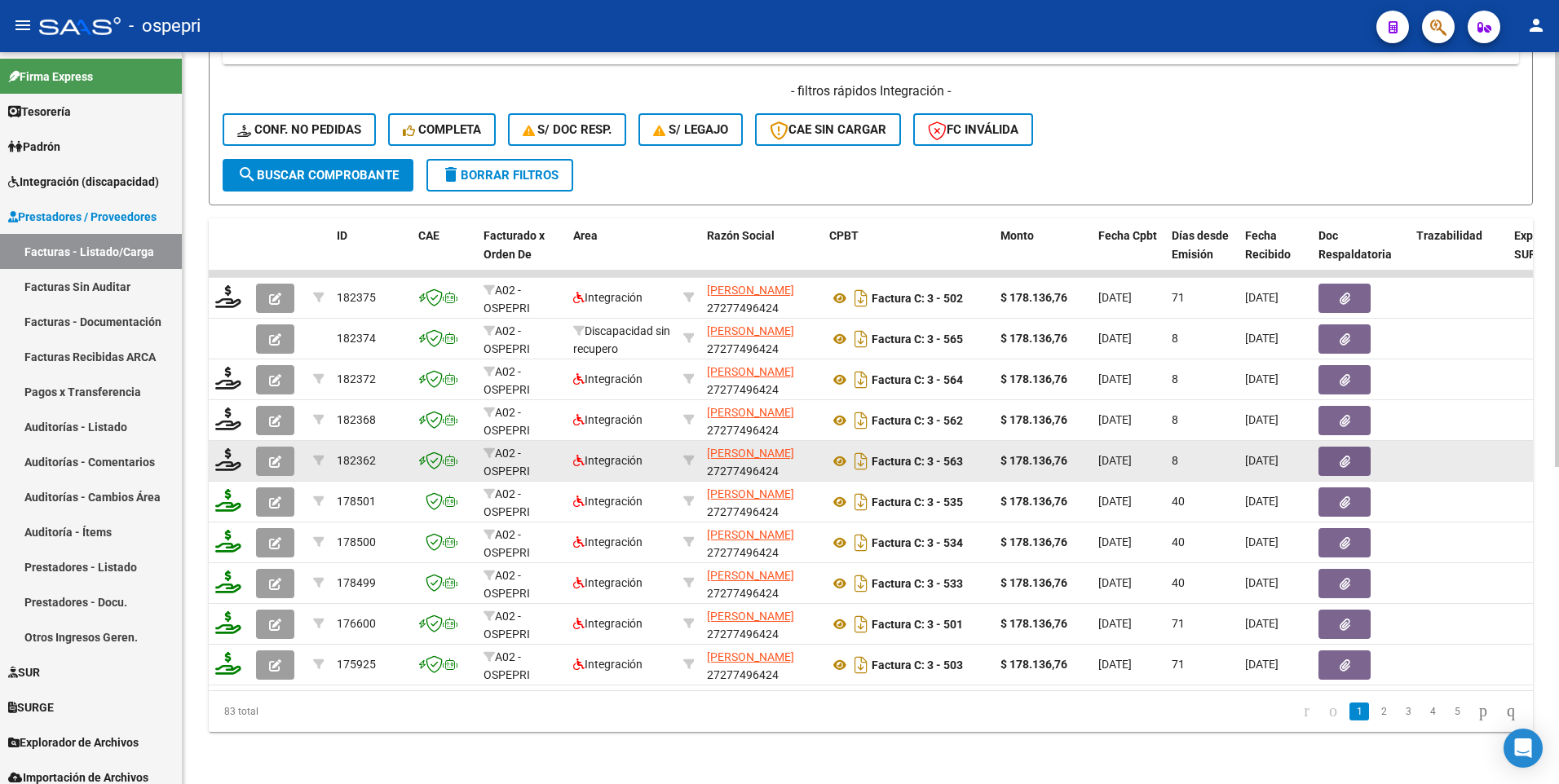
click at [1273, 396] on span "[DATE]" at bounding box center [1262, 459] width 34 height 13
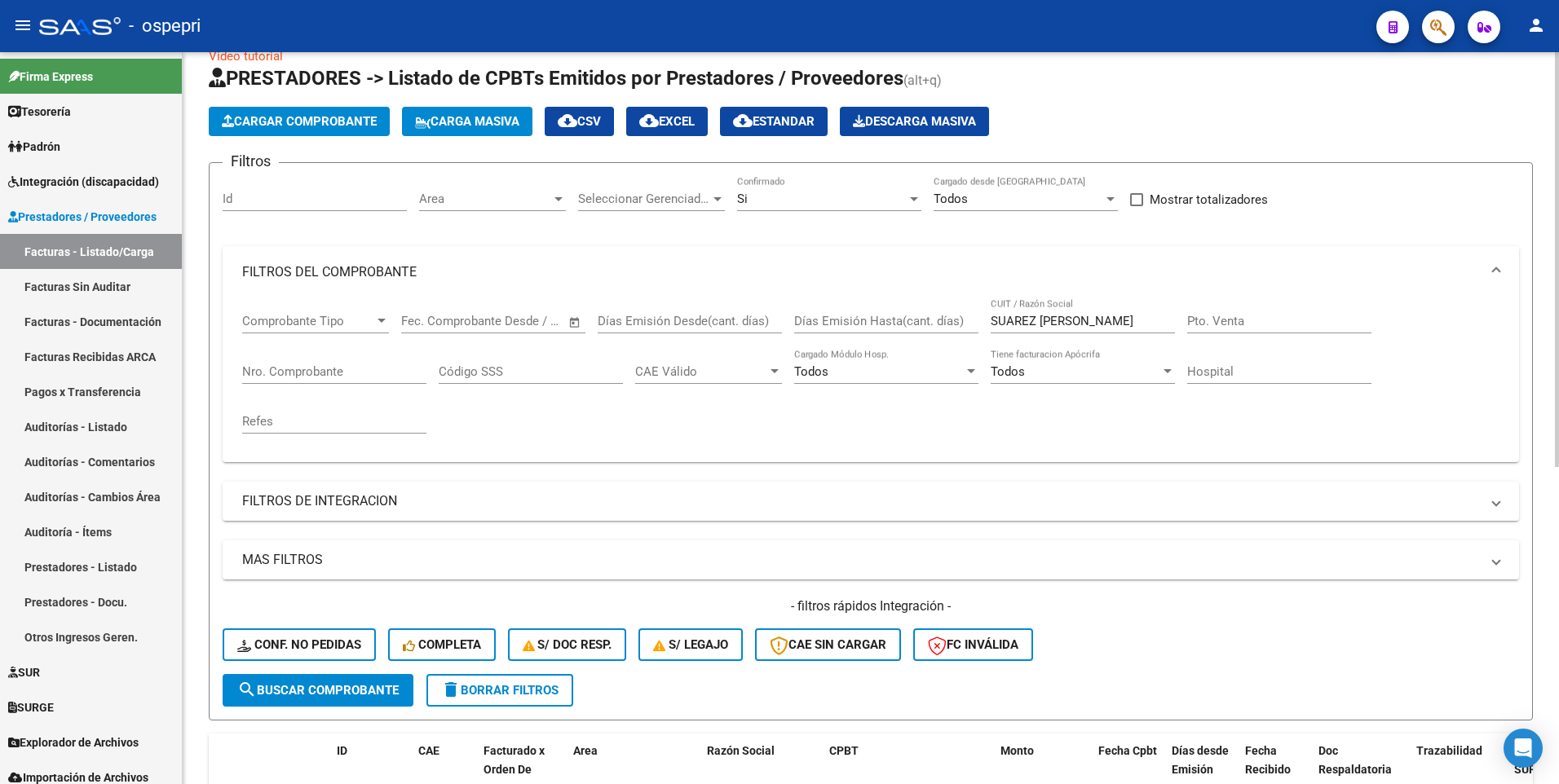
scroll to position [0, 0]
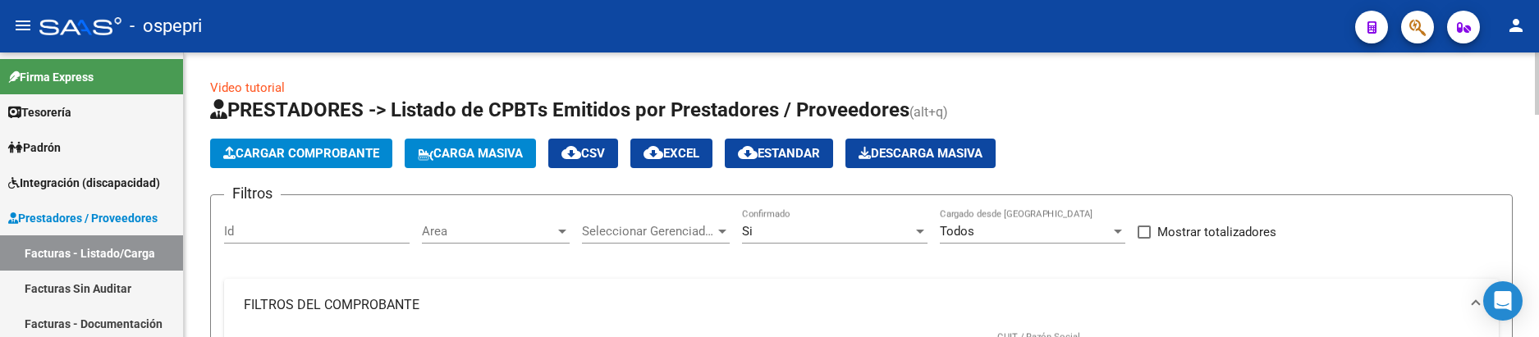
click at [1330, 144] on div "Cargar Comprobante Carga Masiva cloud_download CSV cloud_download EXCEL cloud_d…" at bounding box center [861, 154] width 1303 height 30
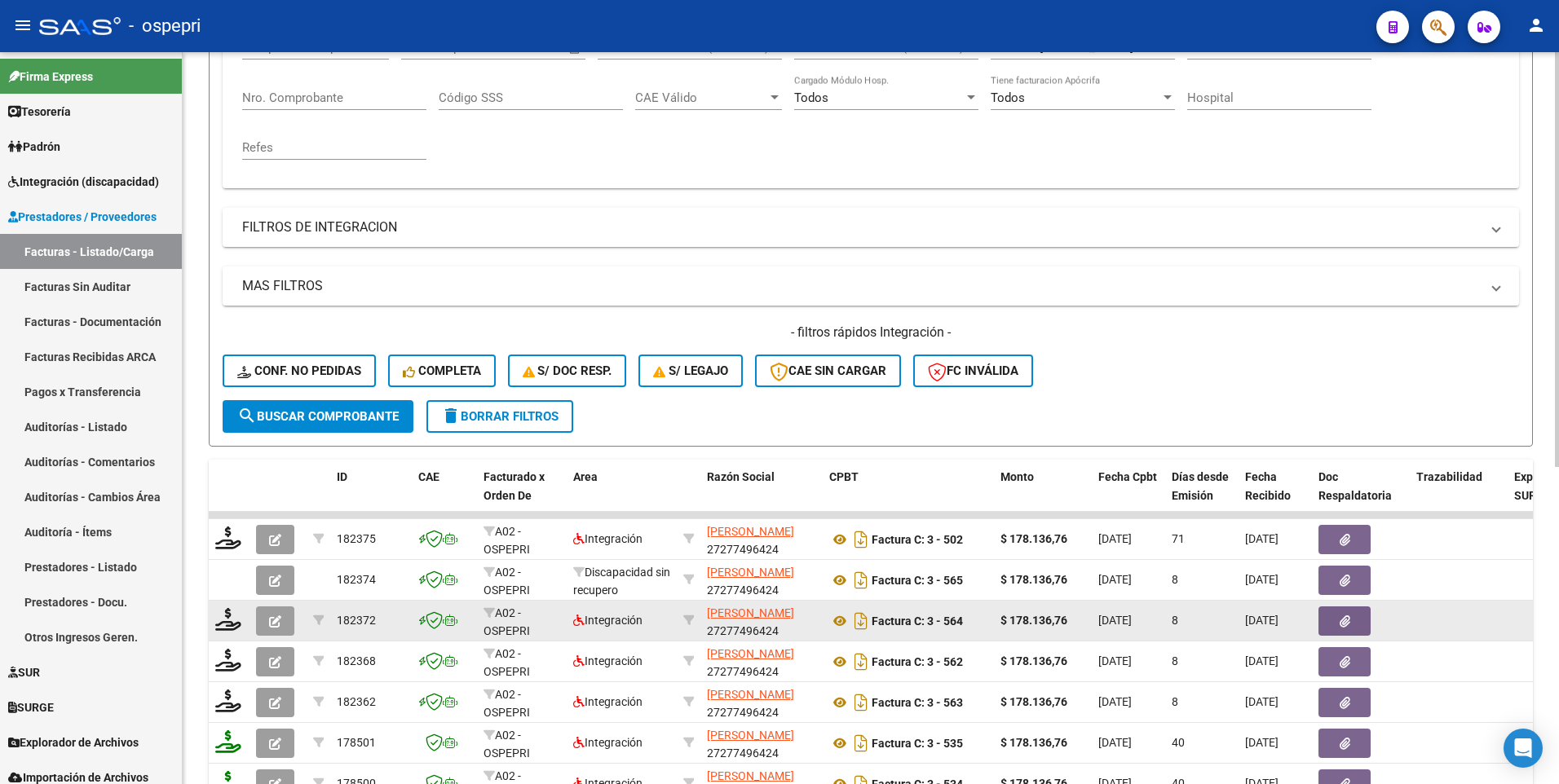
scroll to position [232, 0]
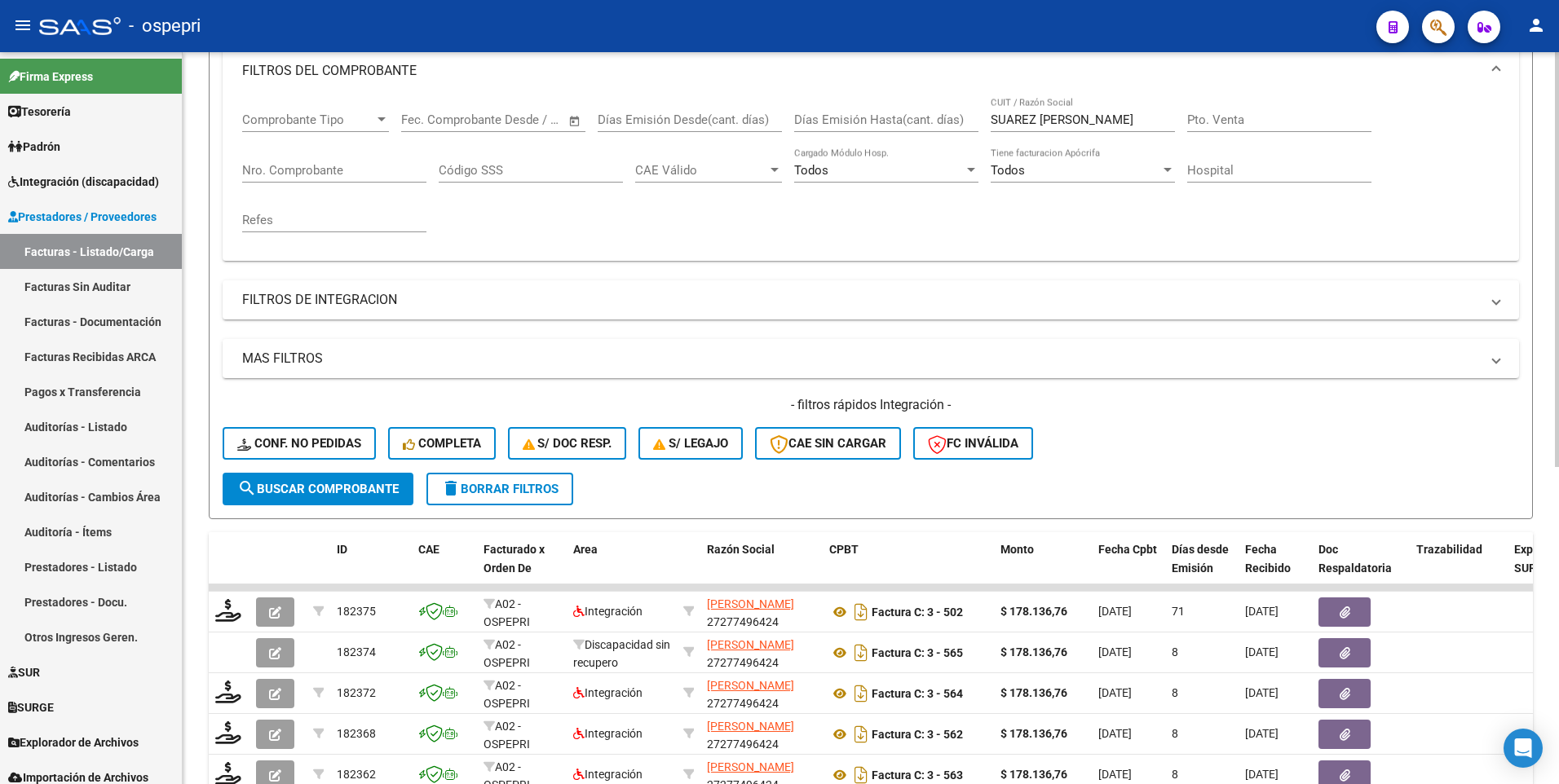
click at [1094, 396] on form "Filtros Id Area Area Seleccionar Gerenciador Seleccionar Gerenciador Si Confirm…" at bounding box center [870, 240] width 1324 height 558
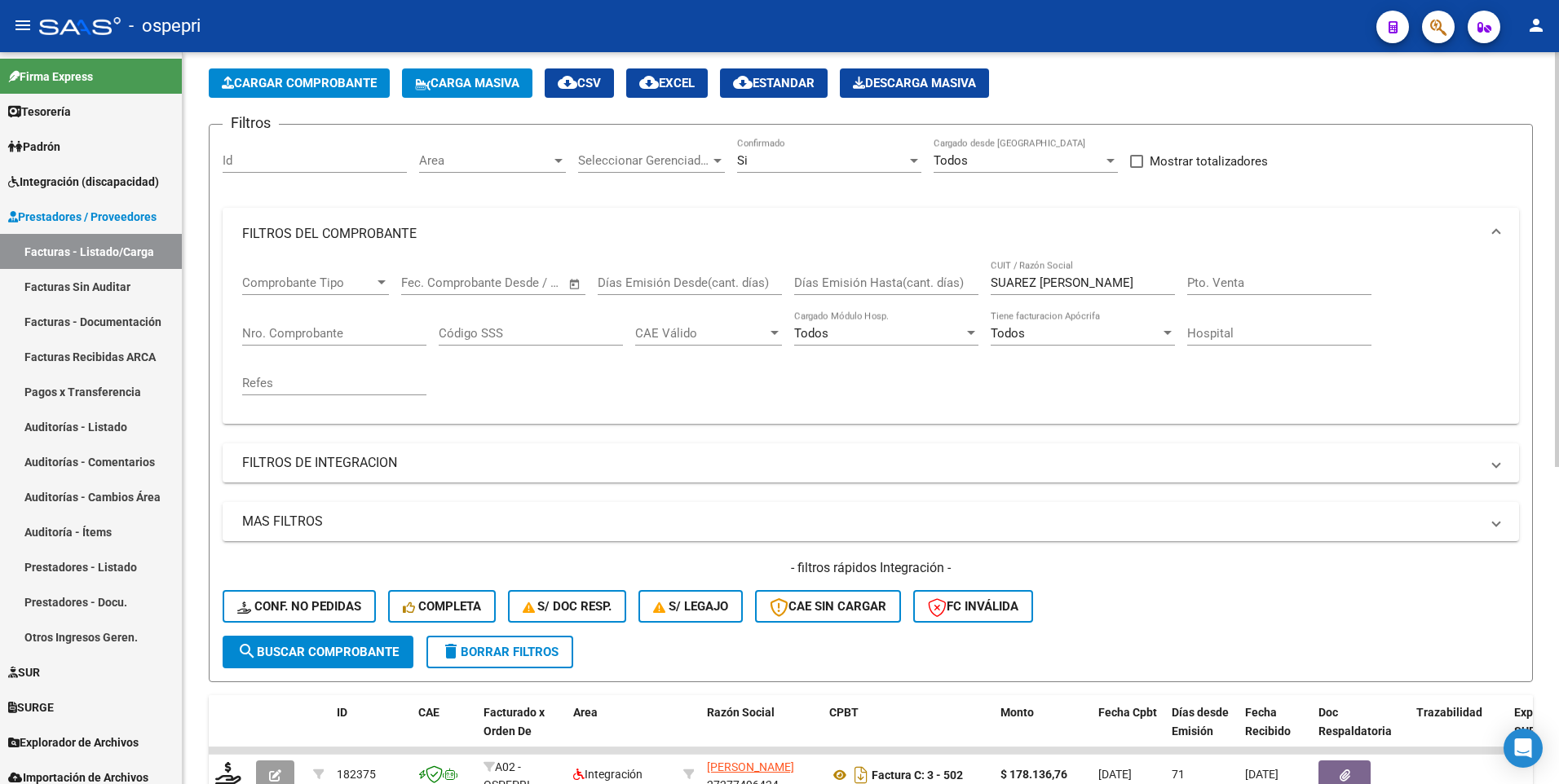
click at [355, 396] on span "search Buscar Comprobante" at bounding box center [318, 651] width 162 height 15
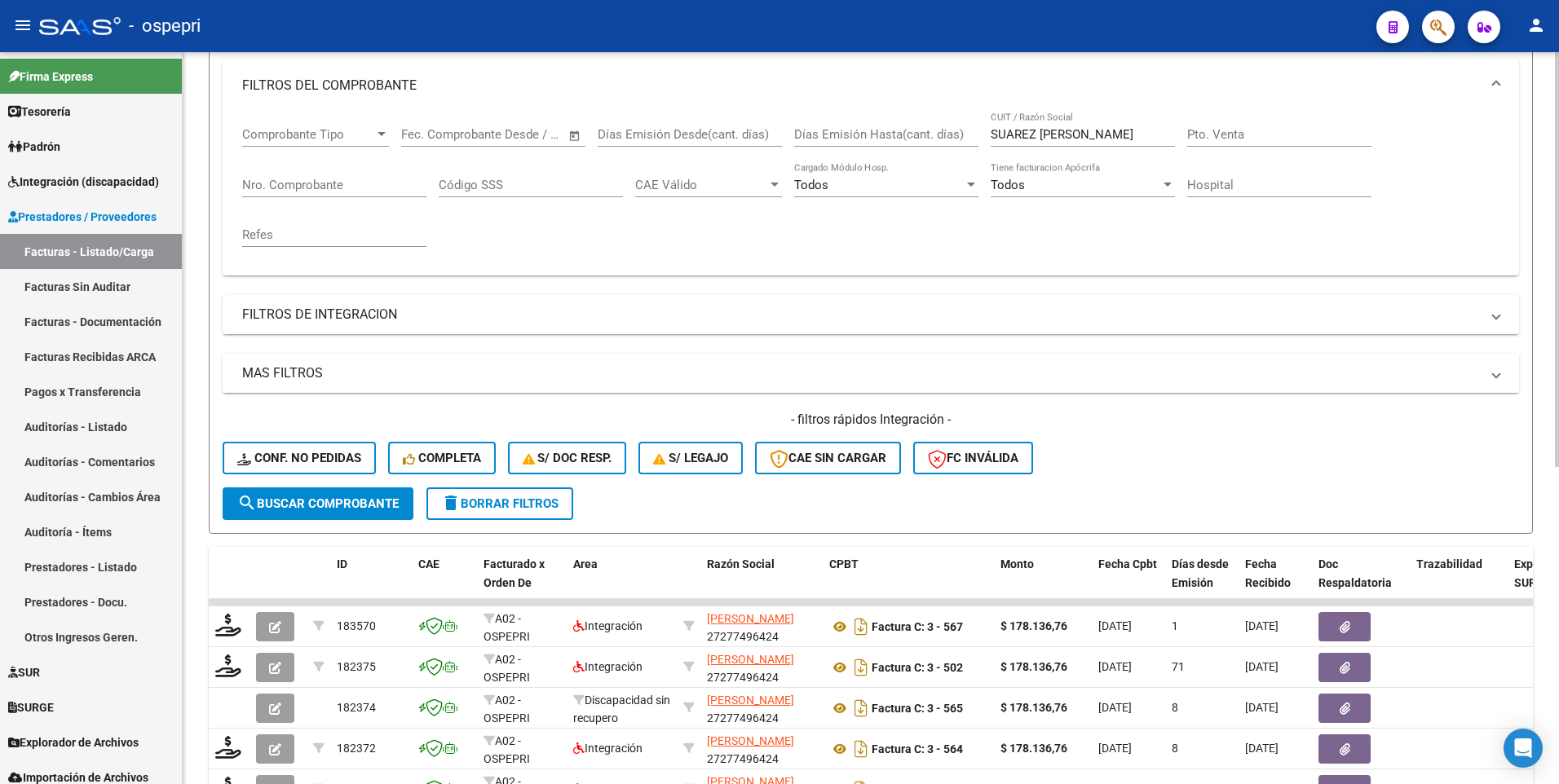
scroll to position [232, 0]
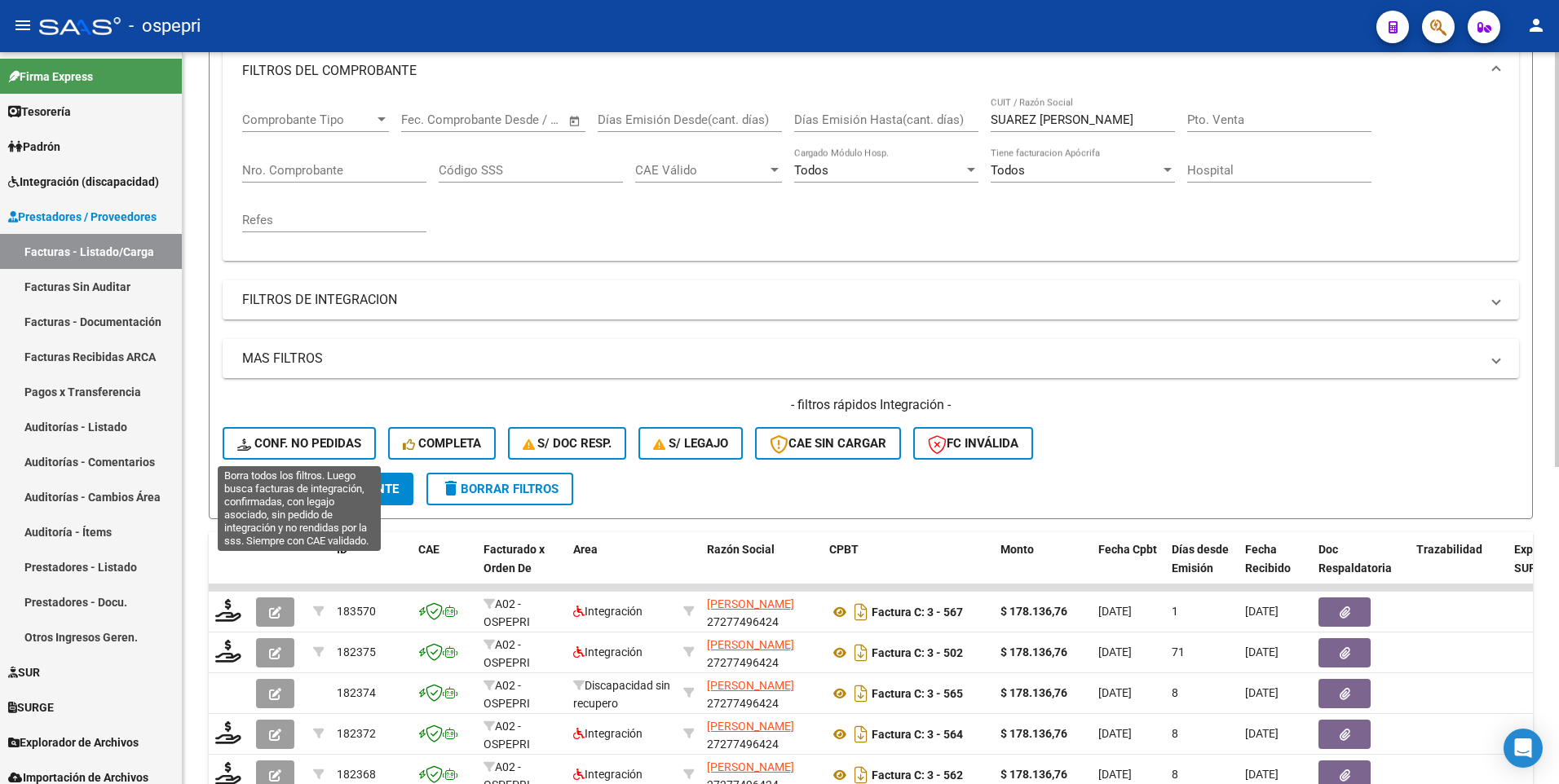
click at [341, 396] on span "Conf. no pedidas" at bounding box center [299, 443] width 124 height 15
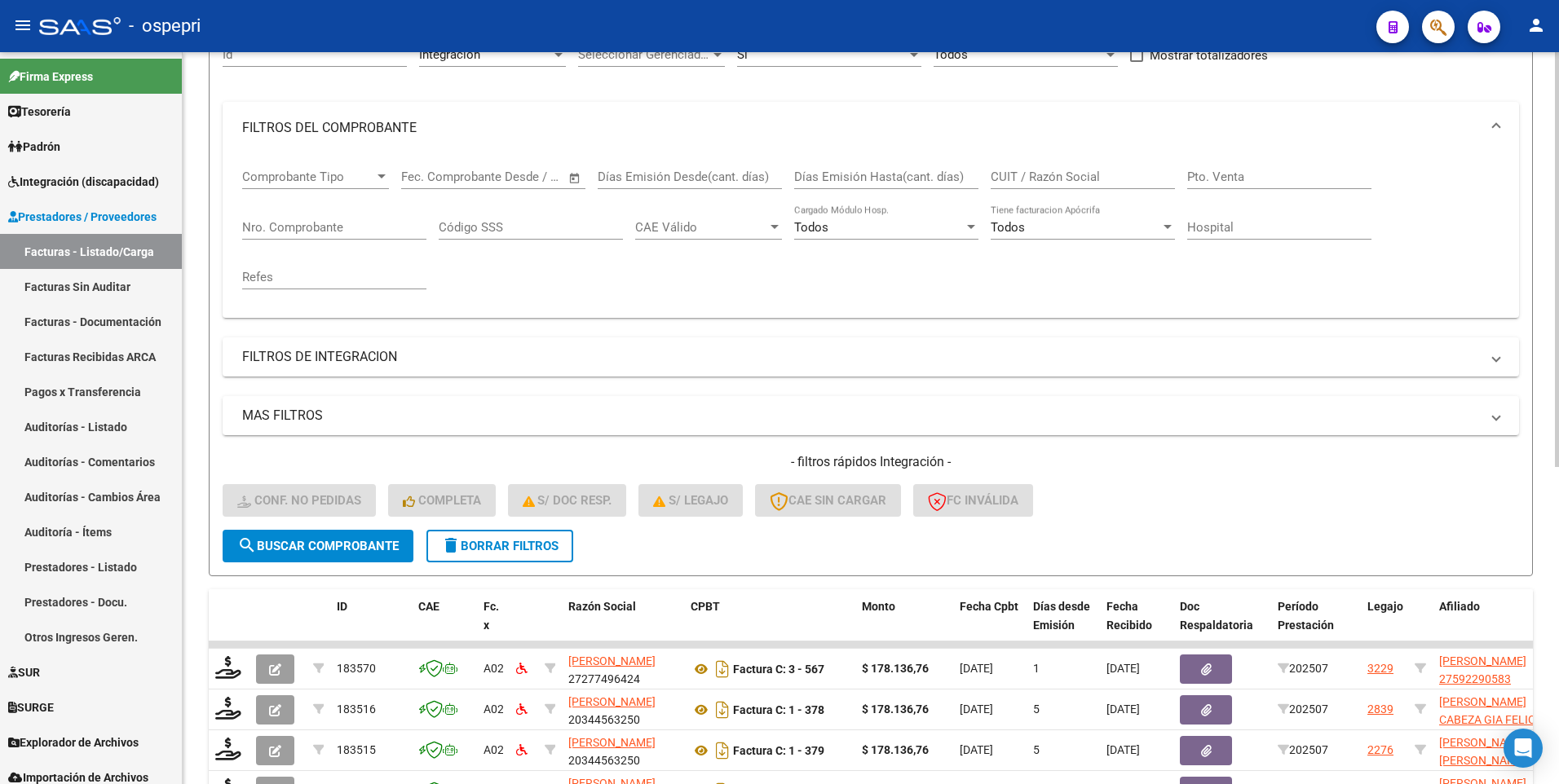
scroll to position [151, 0]
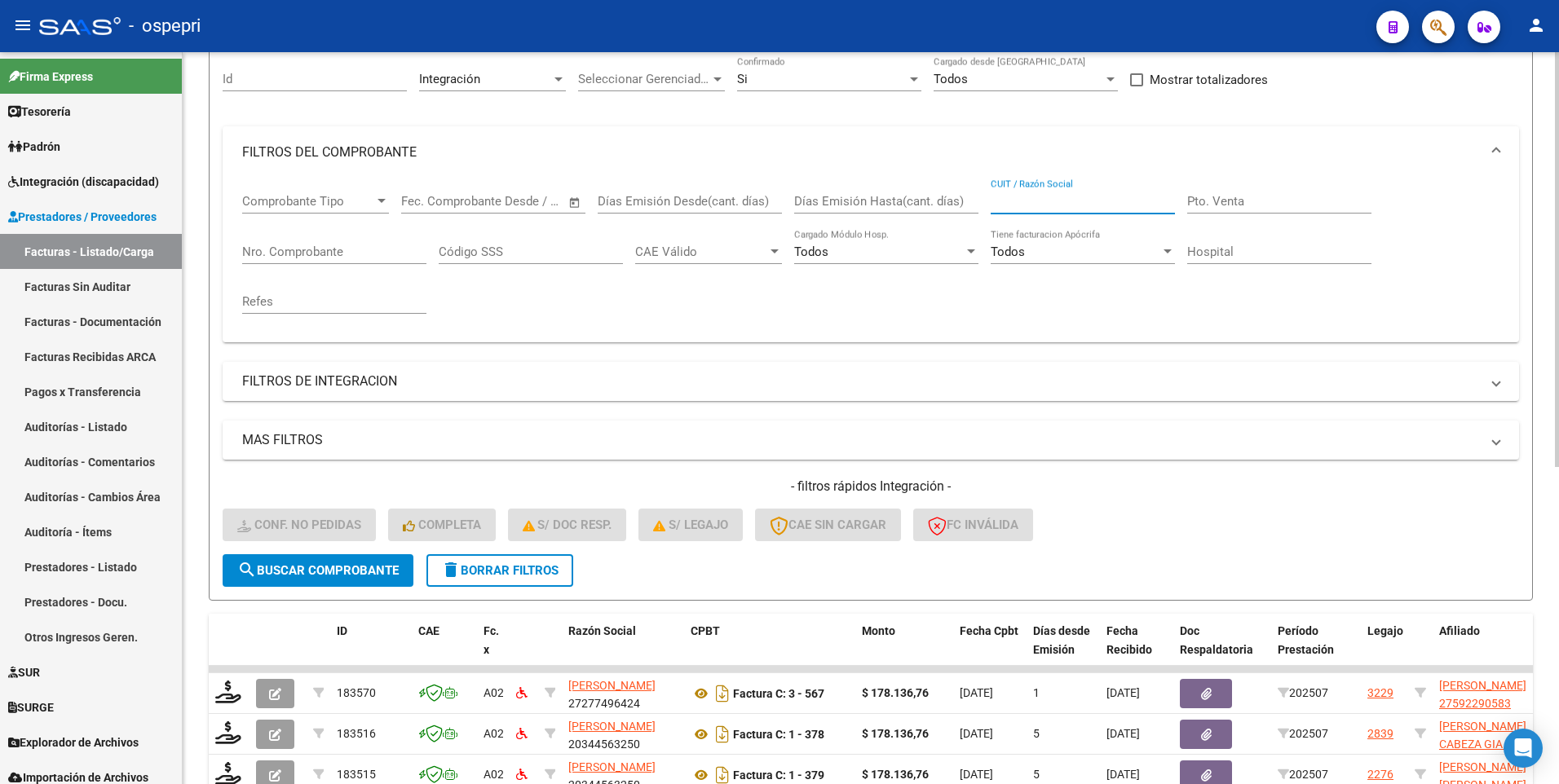
click at [1025, 201] on input "CUIT / Razón Social" at bounding box center [1083, 200] width 185 height 15
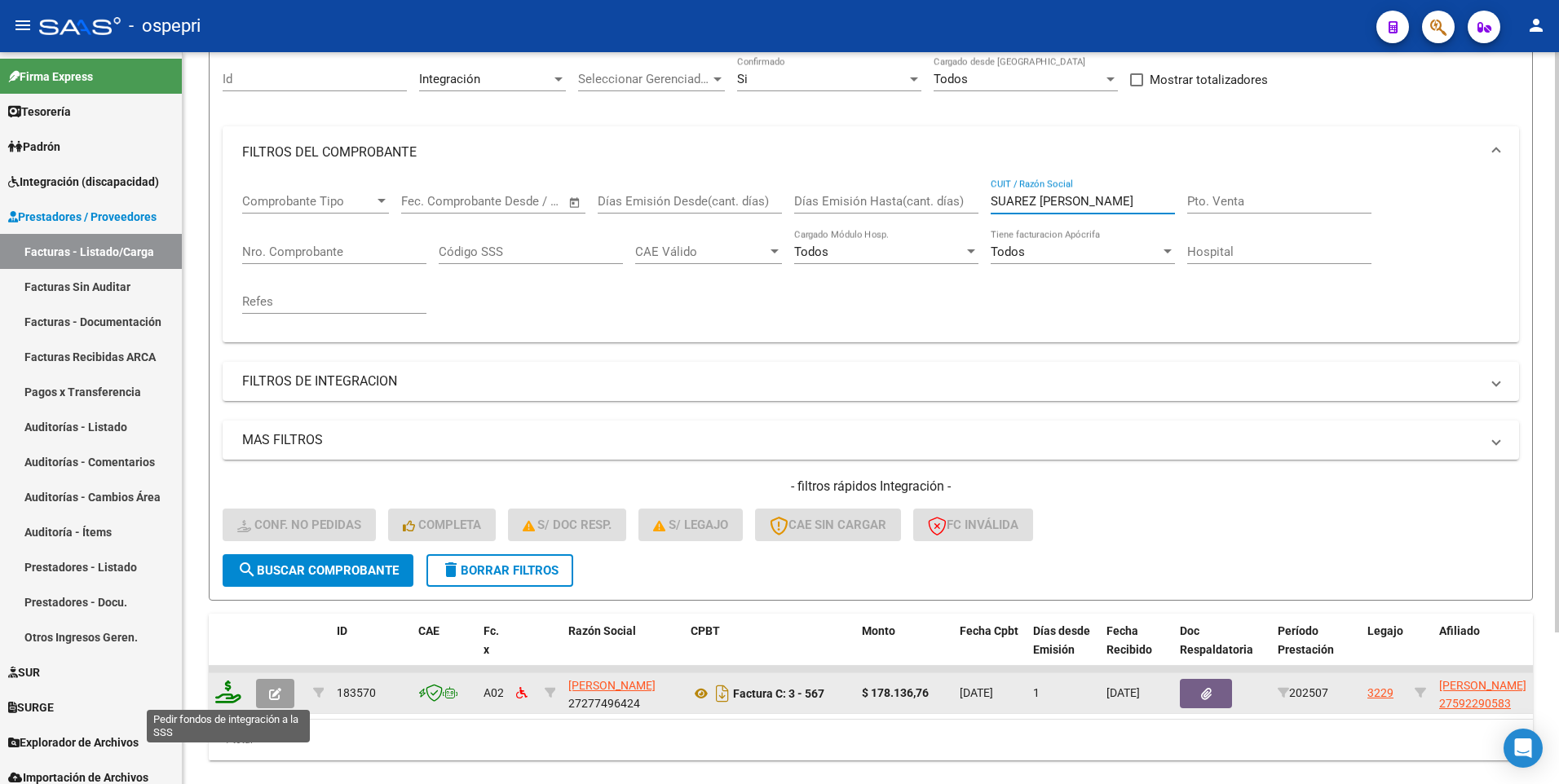
type input "SUAREZ CARLA"
click at [224, 396] on icon at bounding box center [228, 692] width 26 height 23
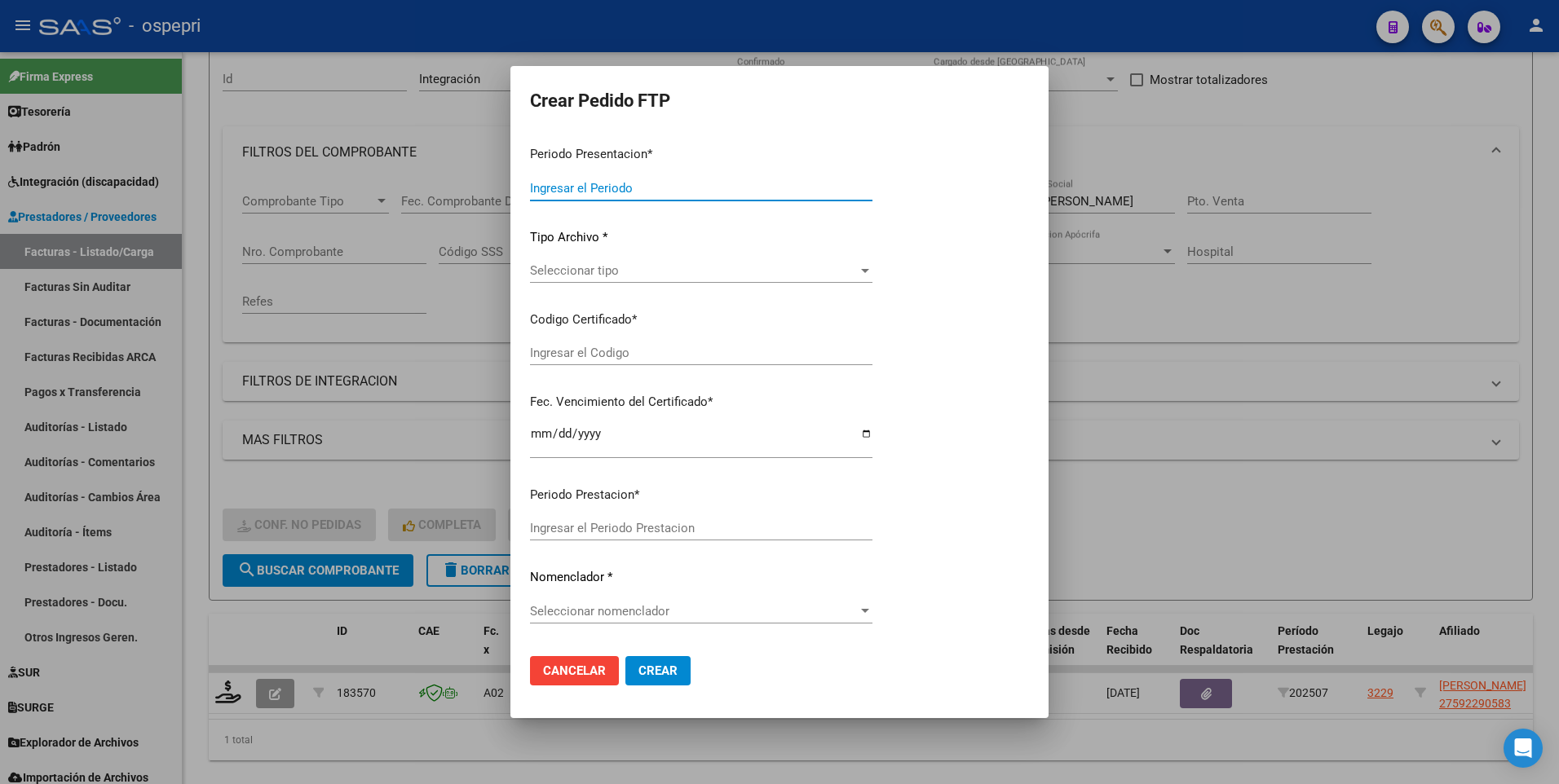
type input "202507"
type input "$ 178.136,76"
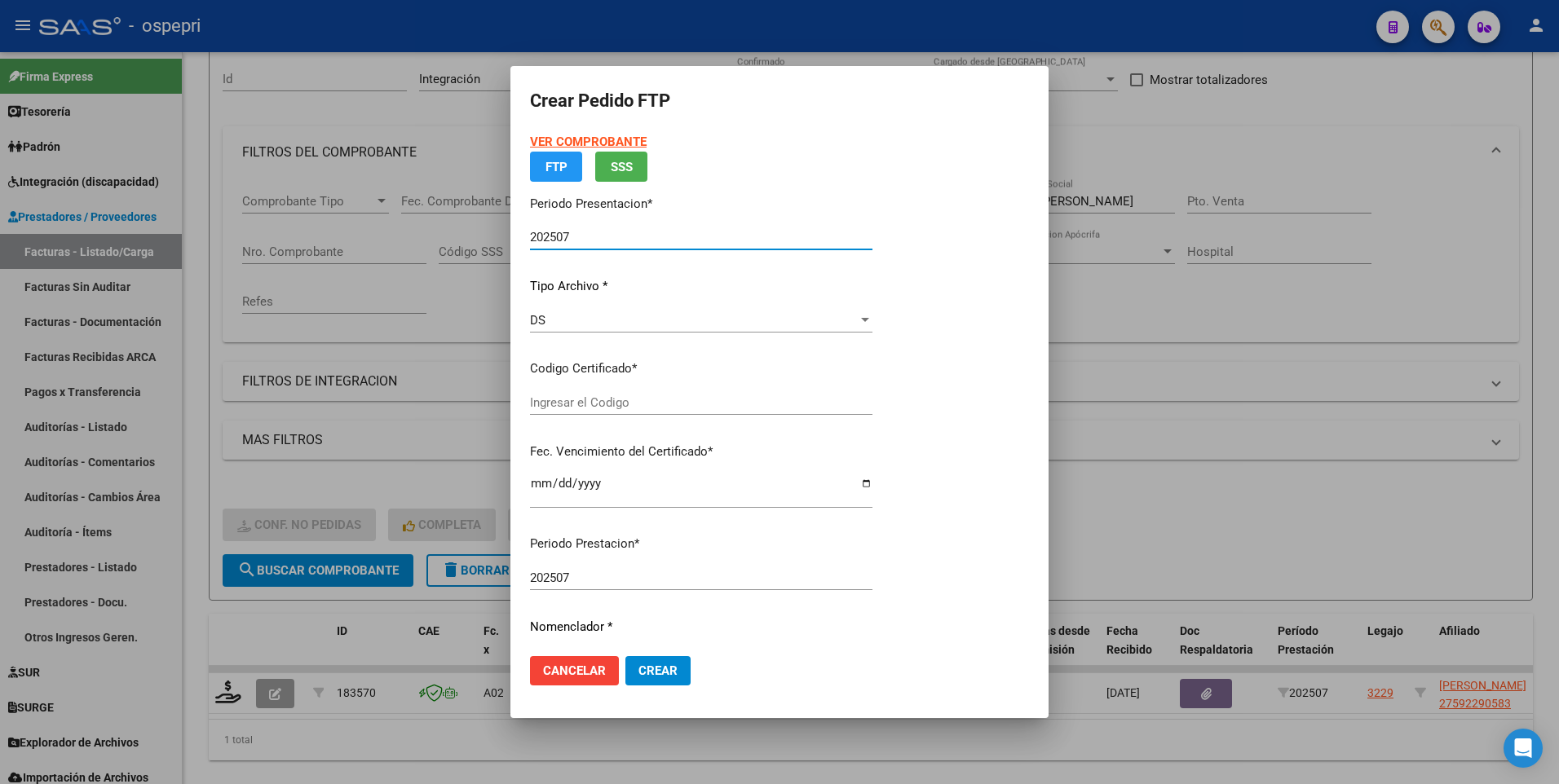
type input "2759229058-3"
type input "2028-05-19"
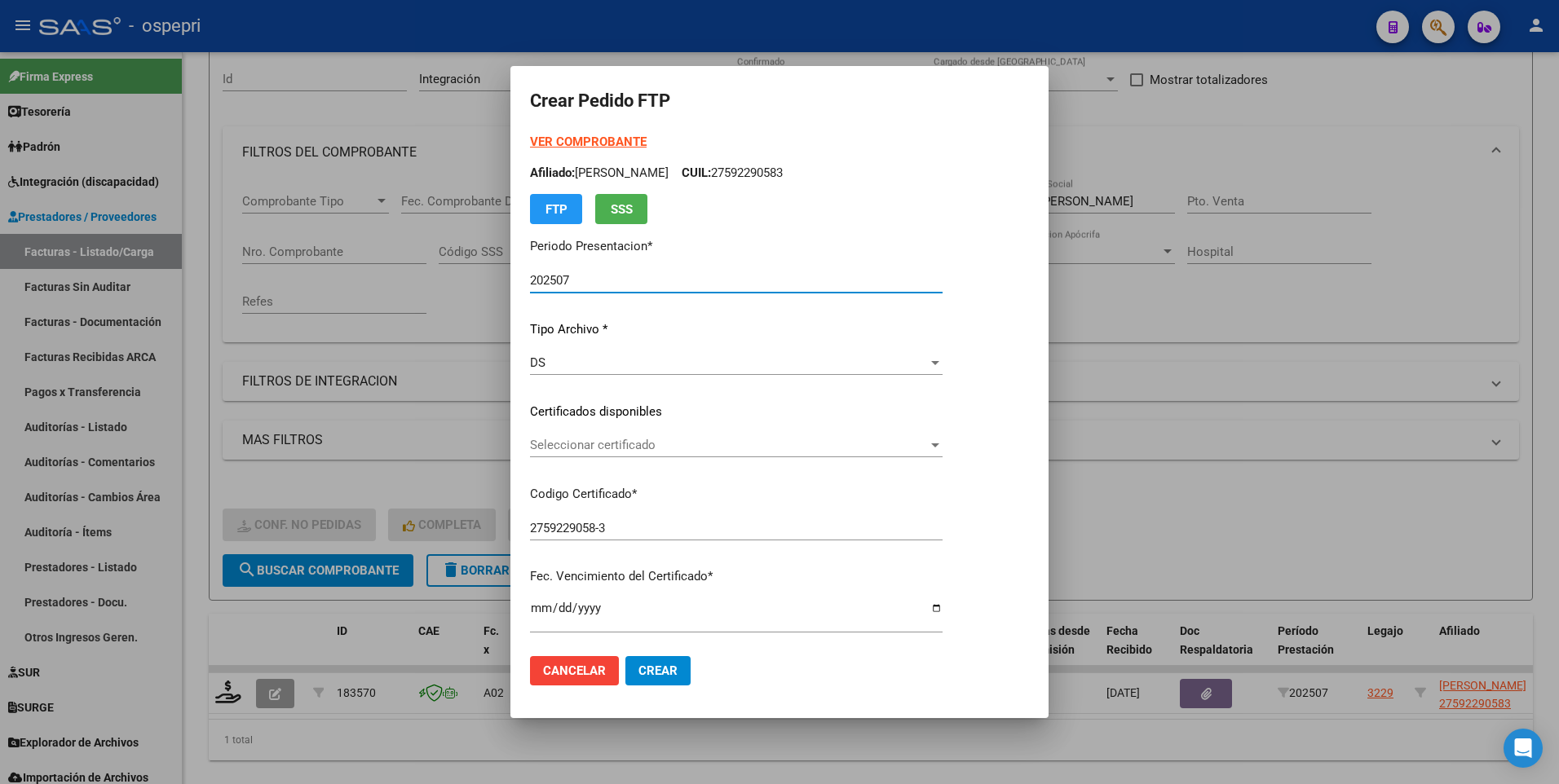
click at [942, 396] on div at bounding box center [934, 445] width 15 height 13
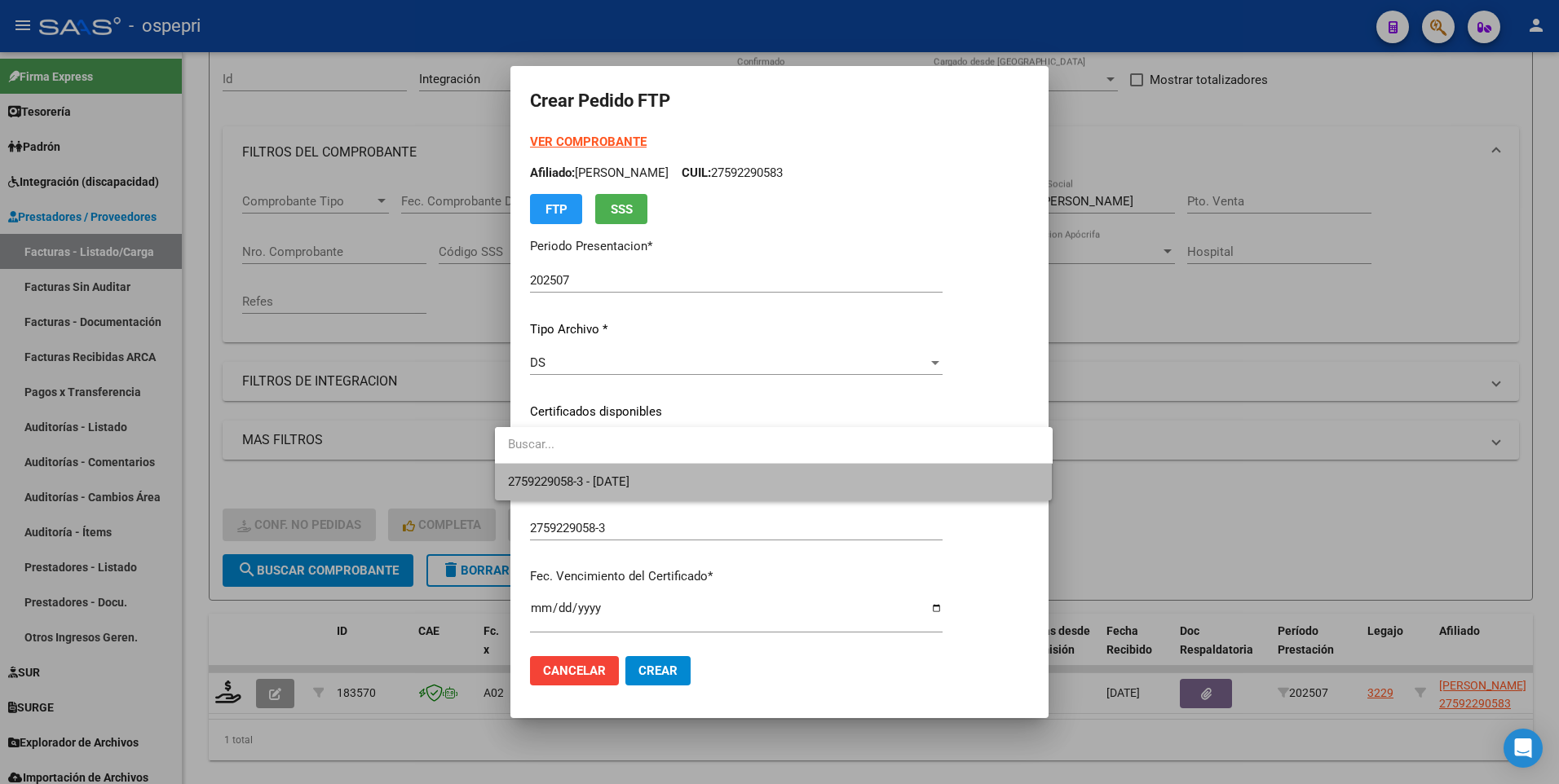
click at [970, 396] on span "2759229058-3 - 2028-05-19" at bounding box center [773, 481] width 531 height 37
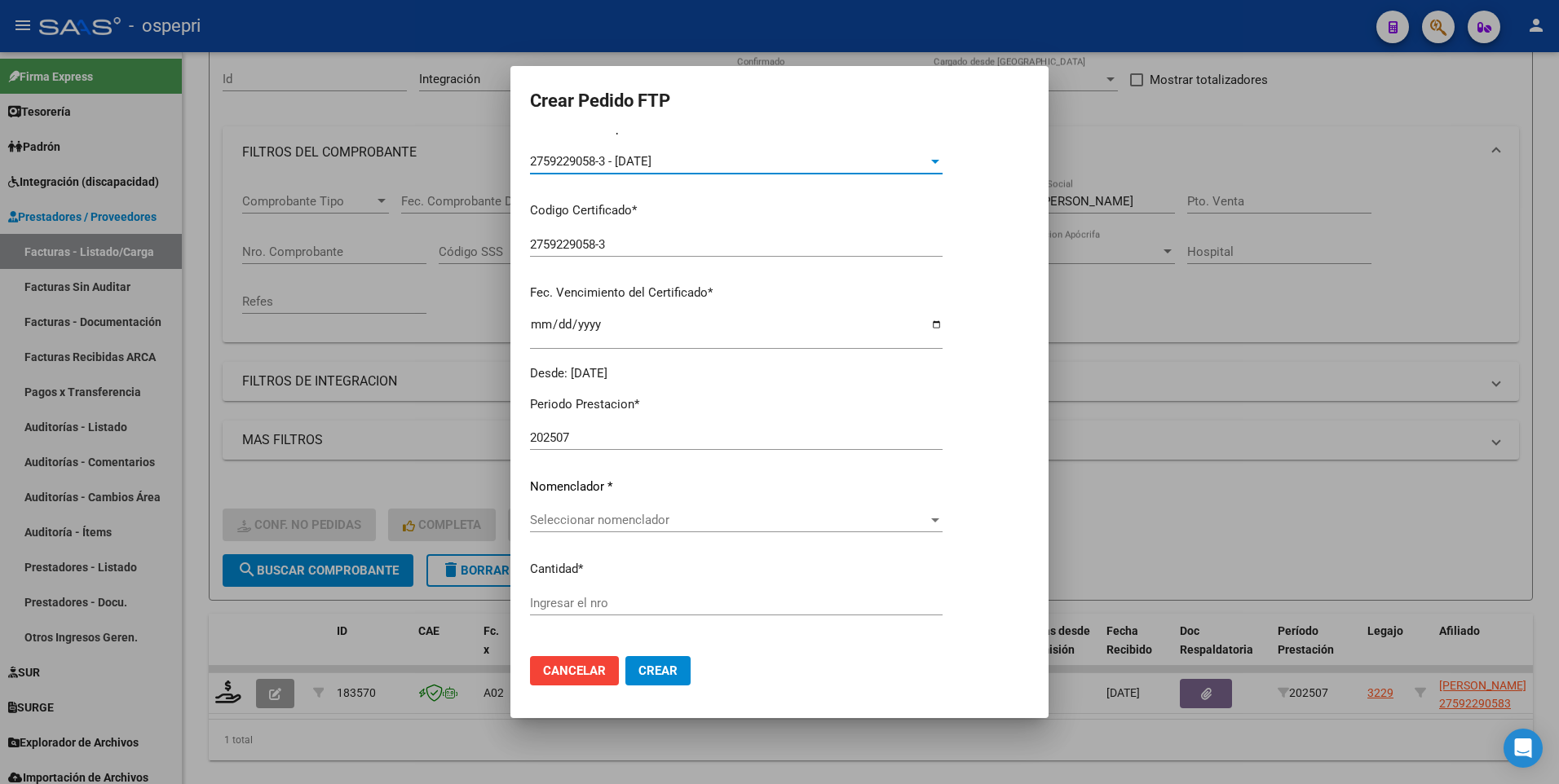
scroll to position [326, 0]
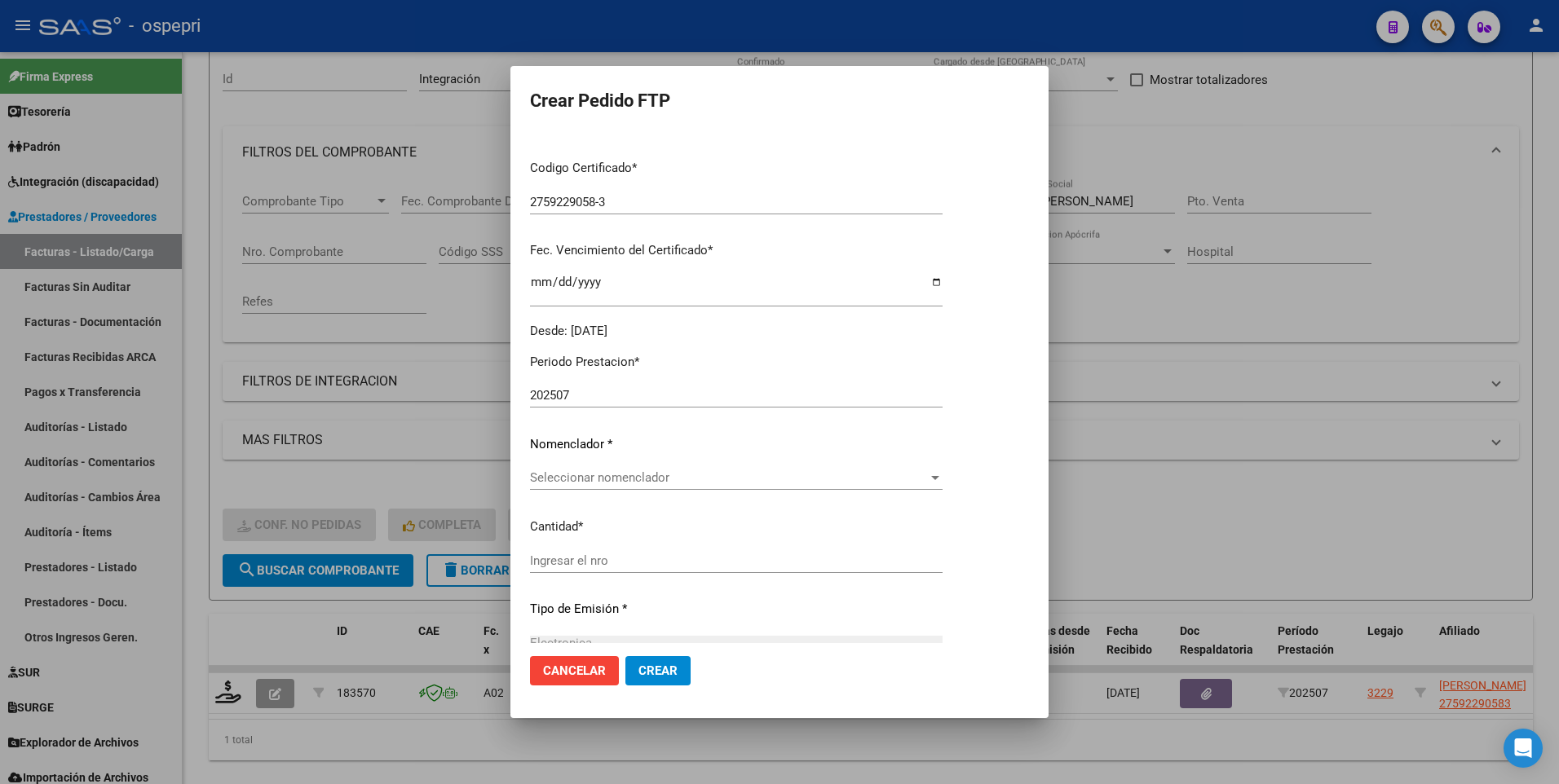
click at [939, 396] on div at bounding box center [935, 477] width 8 height 4
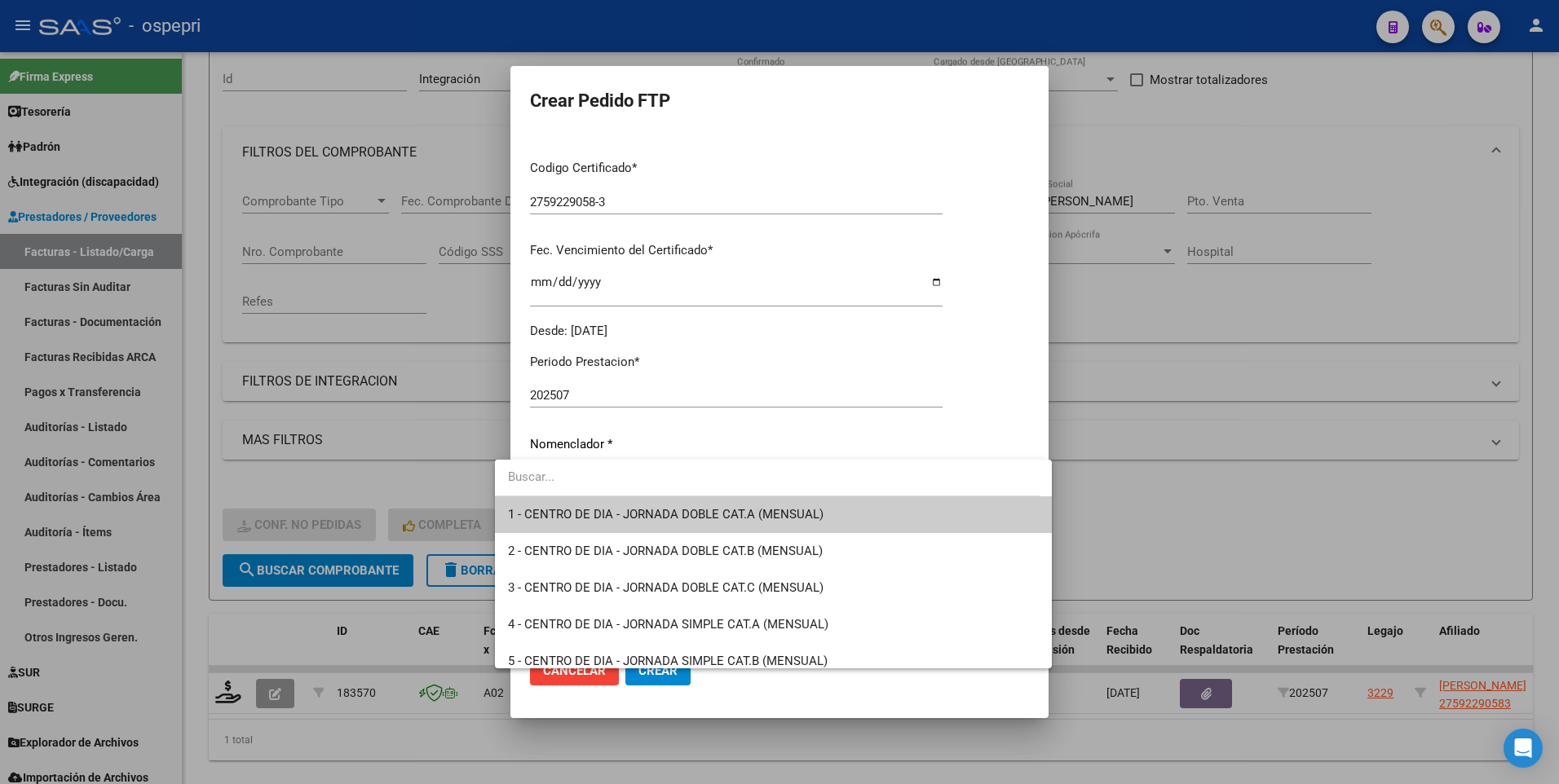
click at [686, 396] on input "dropdown search" at bounding box center [767, 476] width 545 height 37
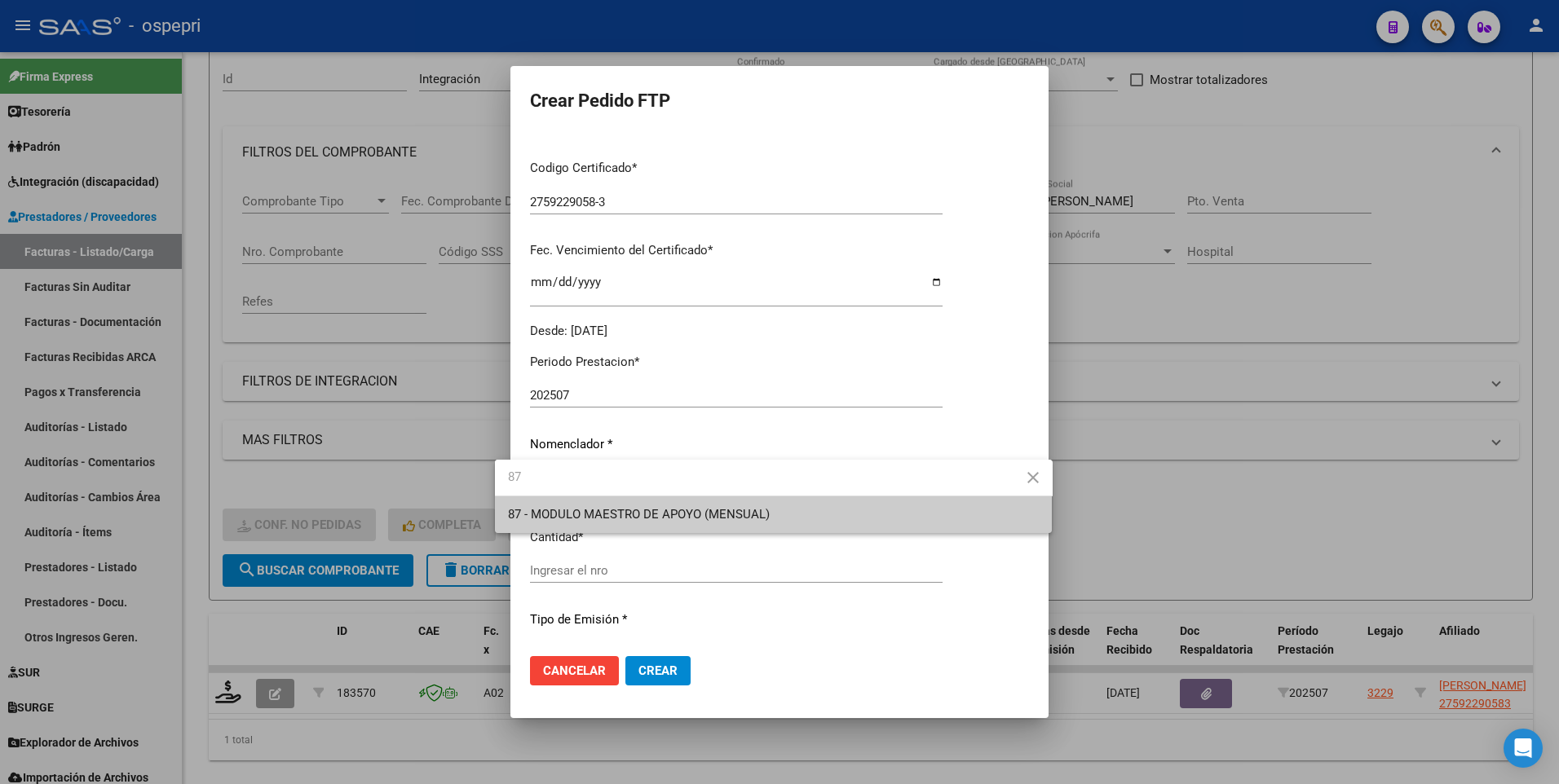
type input "8"
type input "90"
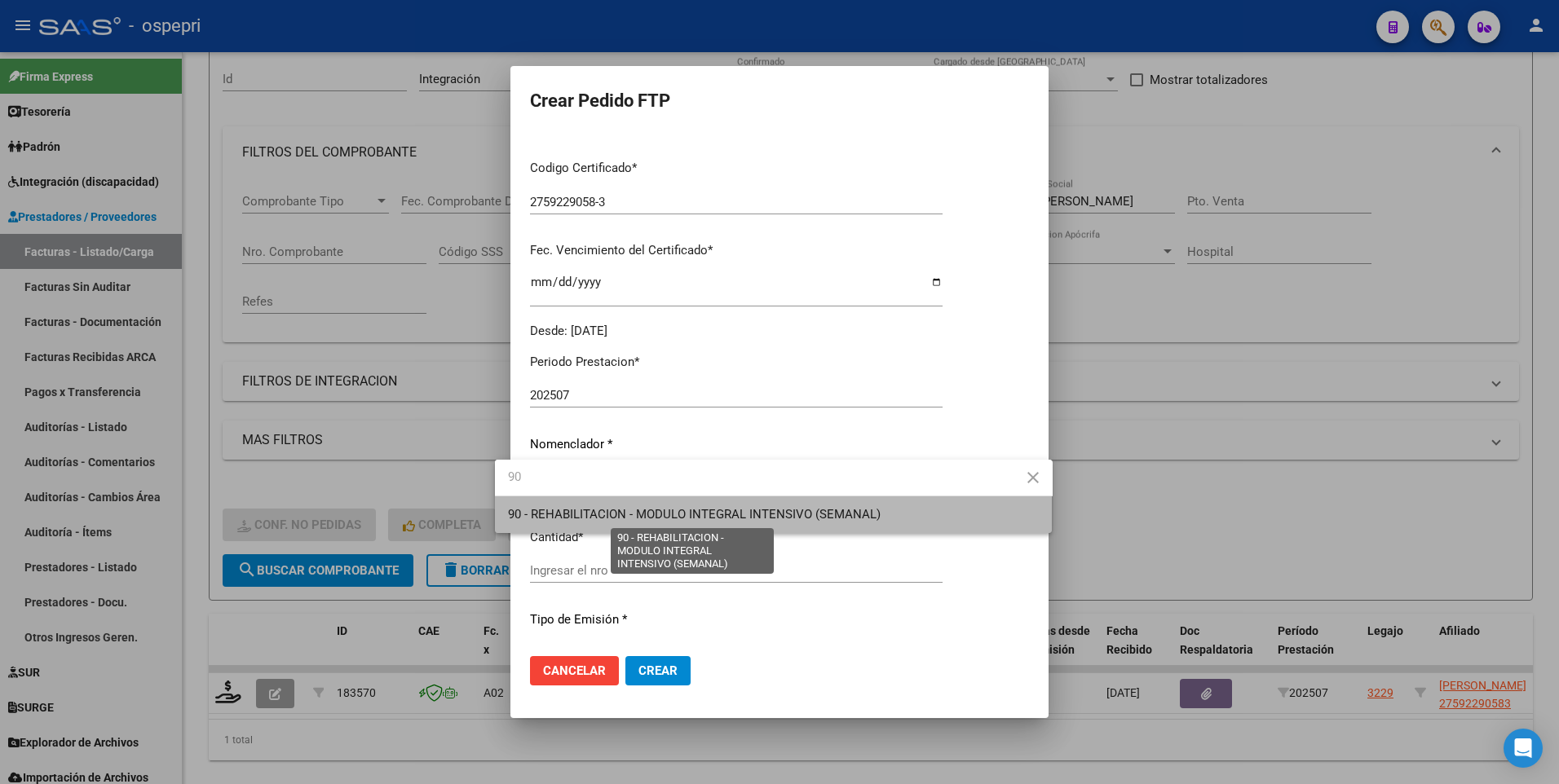
click at [676, 396] on span "90 - REHABILITACION - MODULO INTEGRAL INTENSIVO (SEMANAL)" at bounding box center [693, 514] width 372 height 15
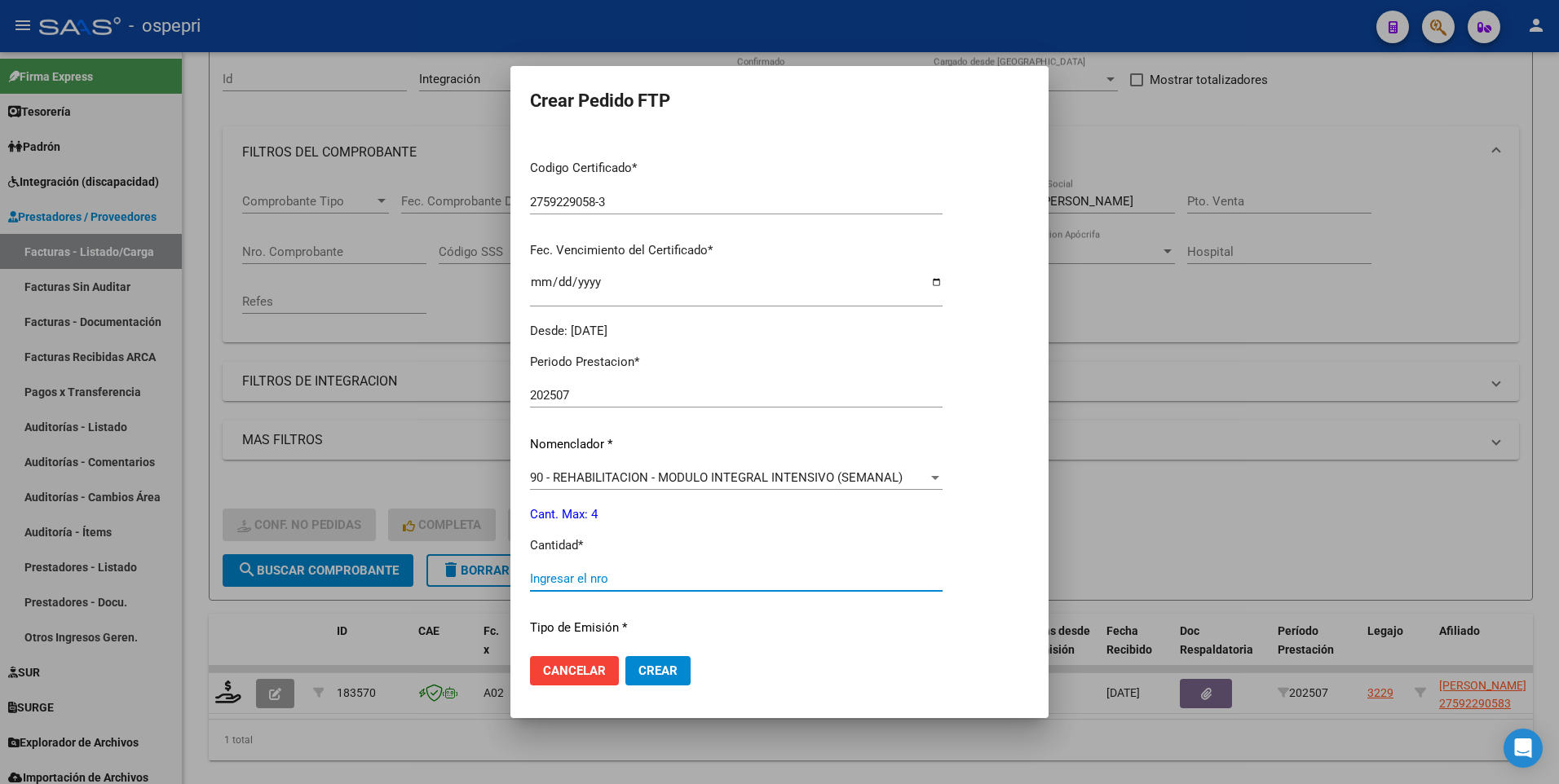
click at [622, 396] on input "Ingresar el nro" at bounding box center [736, 579] width 412 height 15
type input "4"
click at [891, 396] on mat-dialog-actions "Cancelar Crear" at bounding box center [780, 671] width 498 height 56
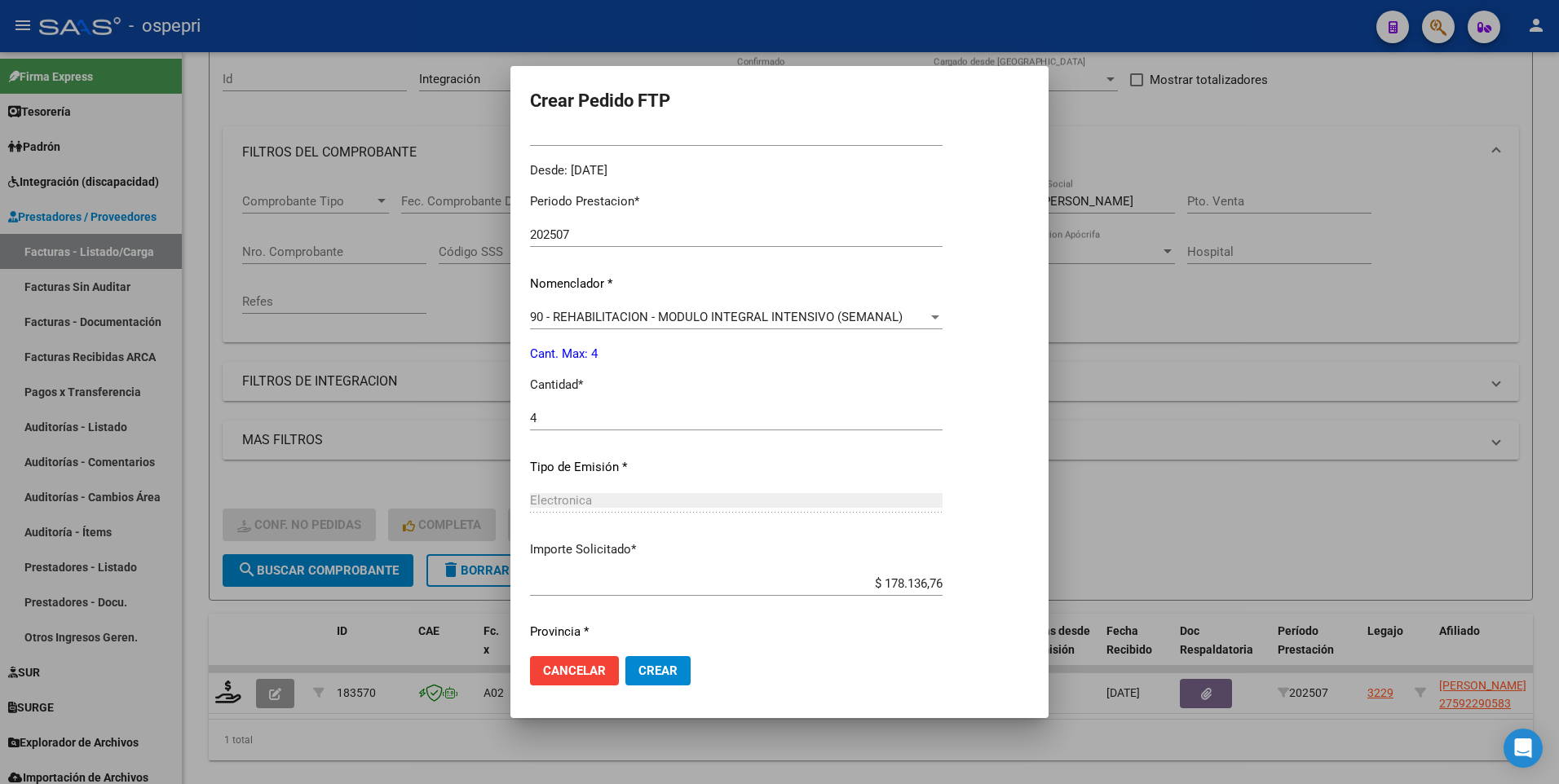
scroll to position [537, 0]
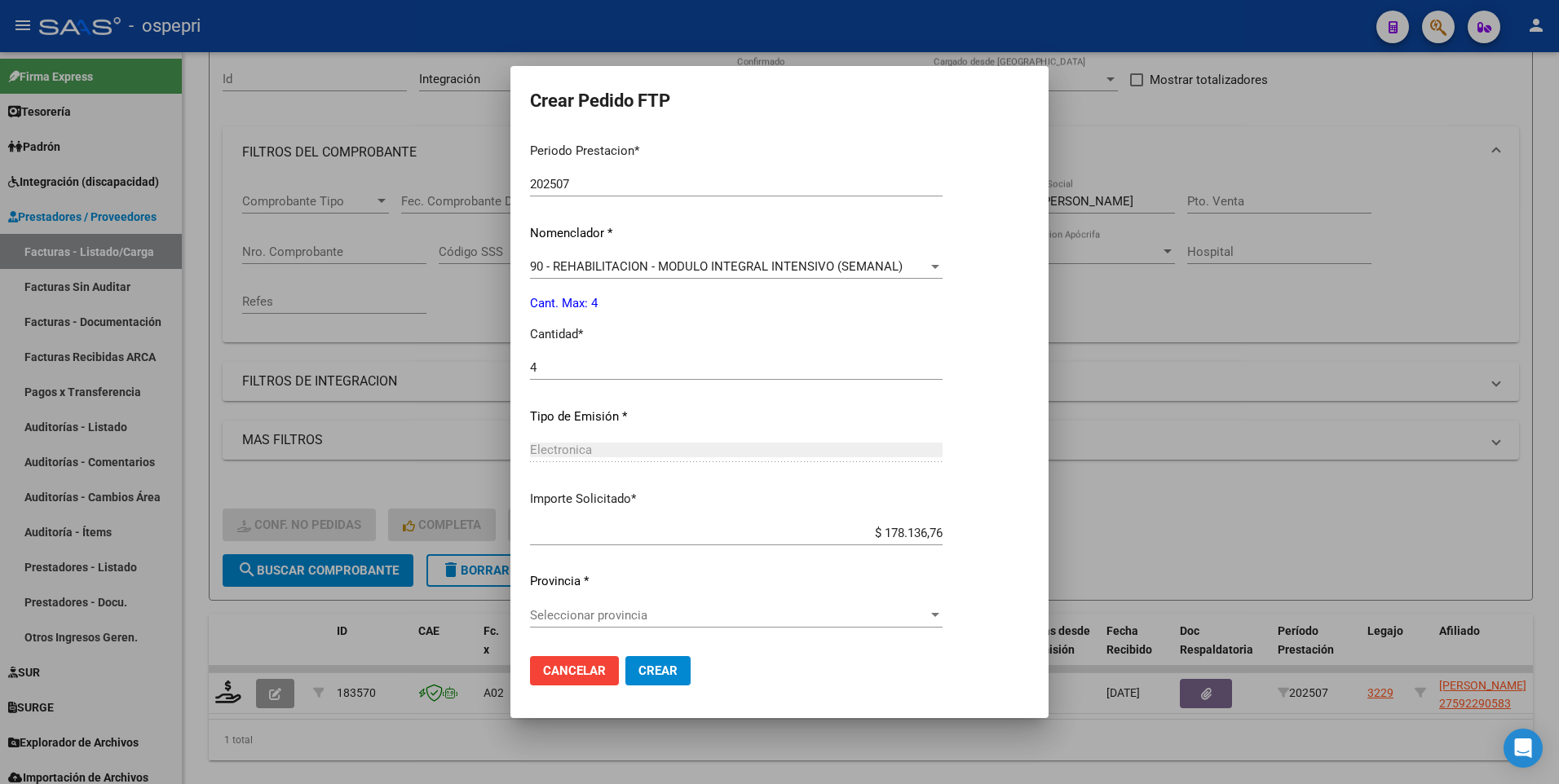
click at [939, 396] on div at bounding box center [935, 614] width 8 height 4
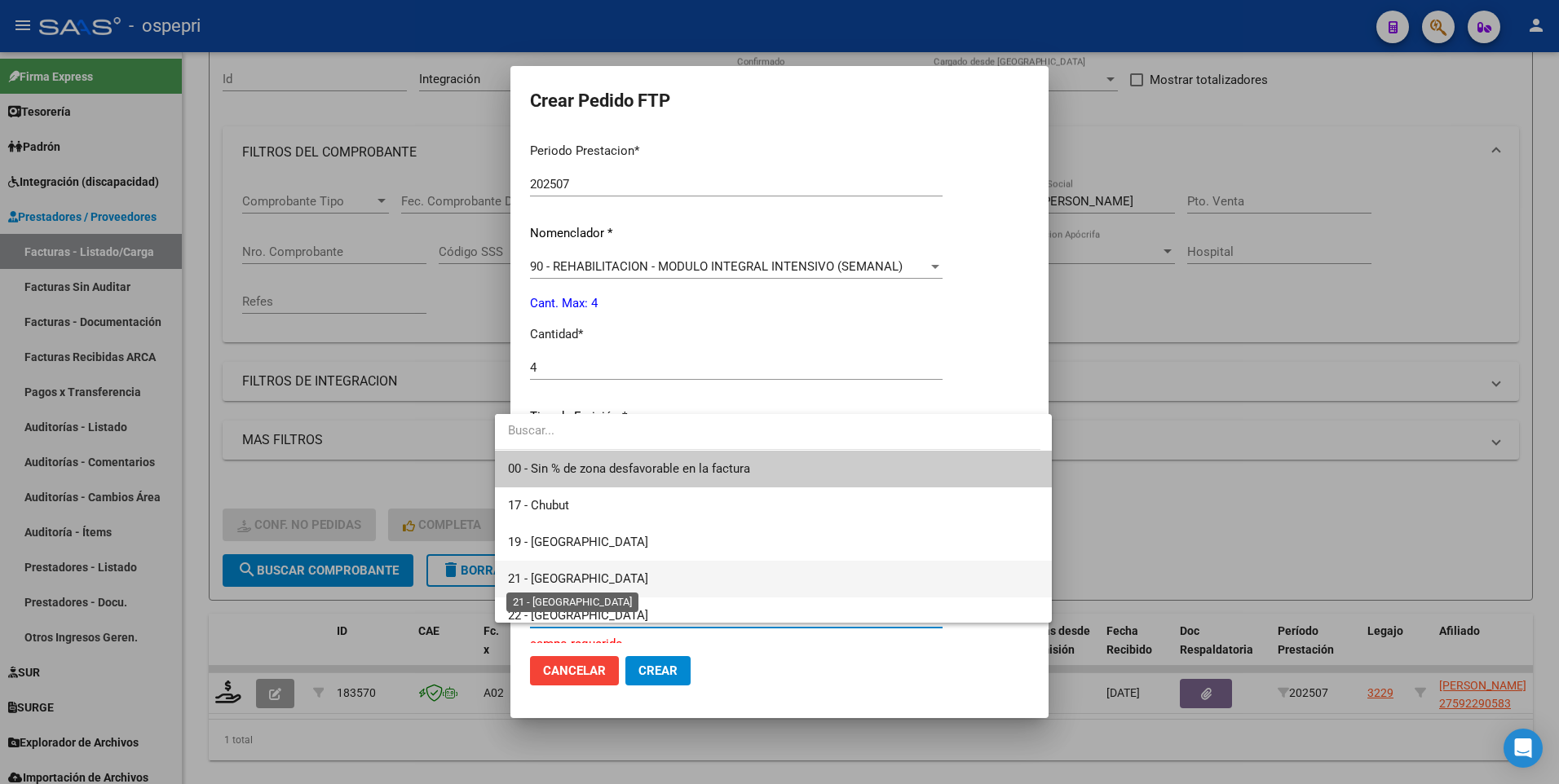
click at [557, 396] on span "21 - Neuquén" at bounding box center [577, 579] width 140 height 15
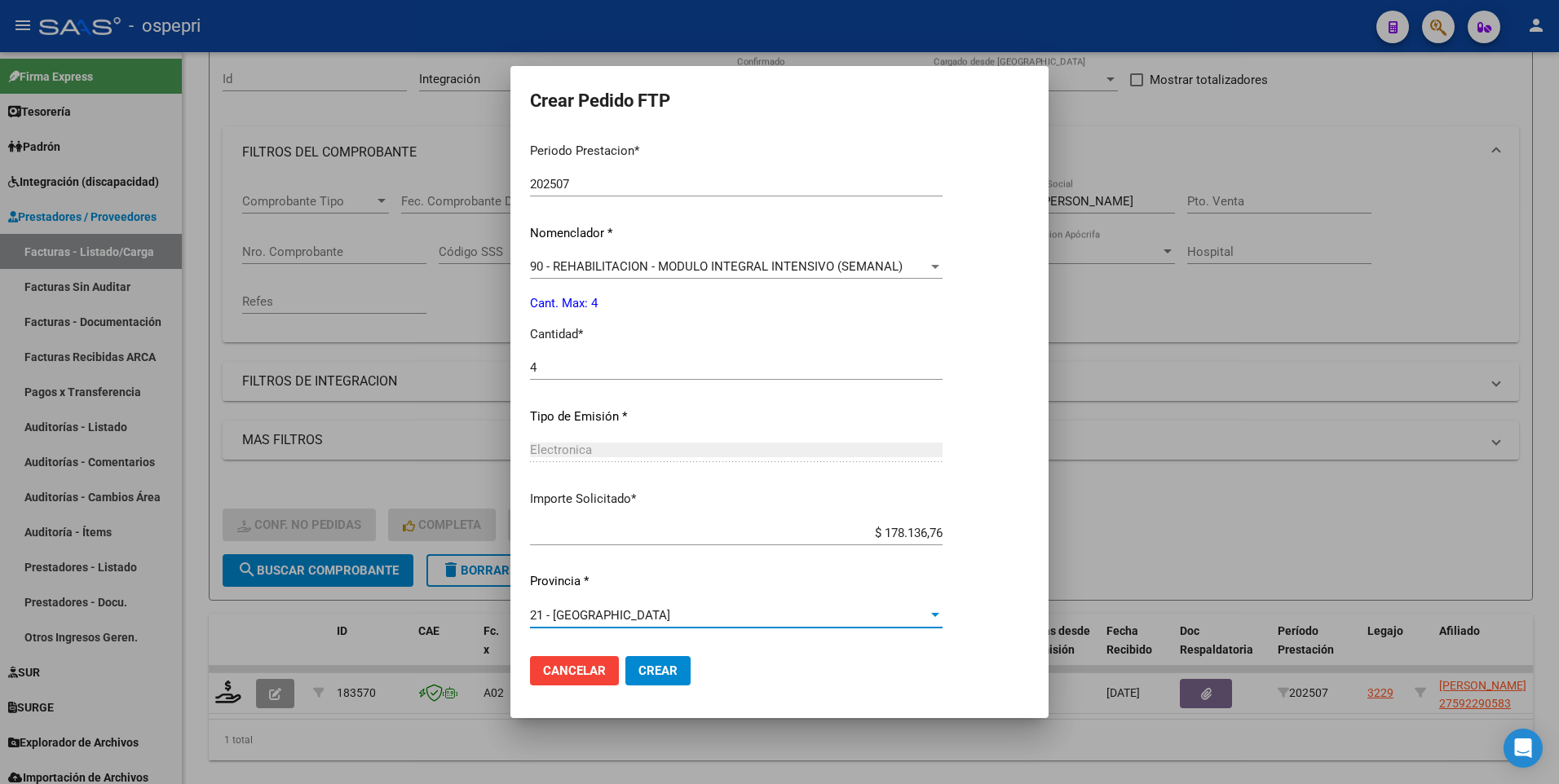
click at [639, 396] on span "Crear" at bounding box center [657, 670] width 39 height 15
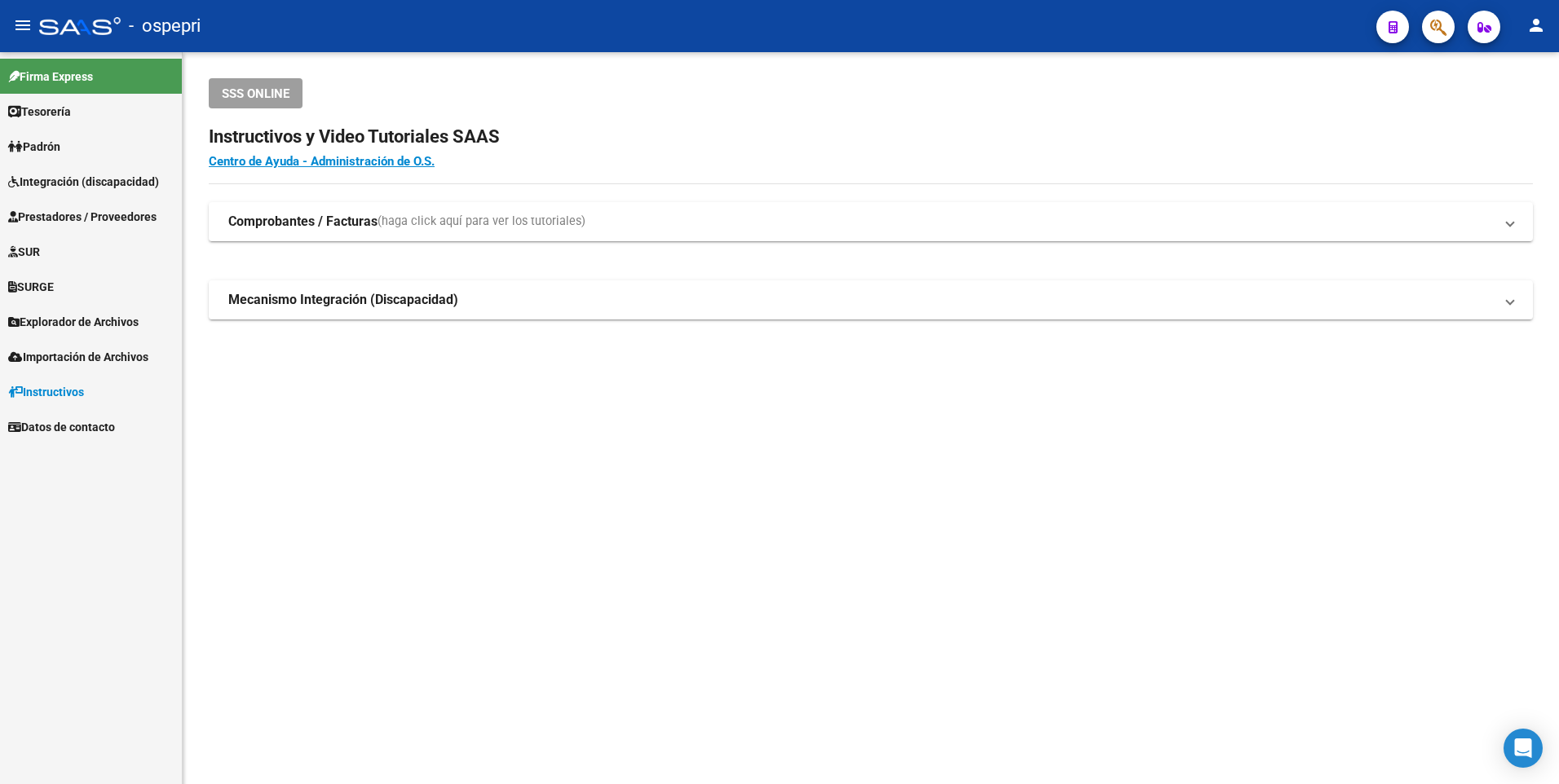
click at [107, 178] on span "Integración (discapacidad)" at bounding box center [83, 182] width 151 height 18
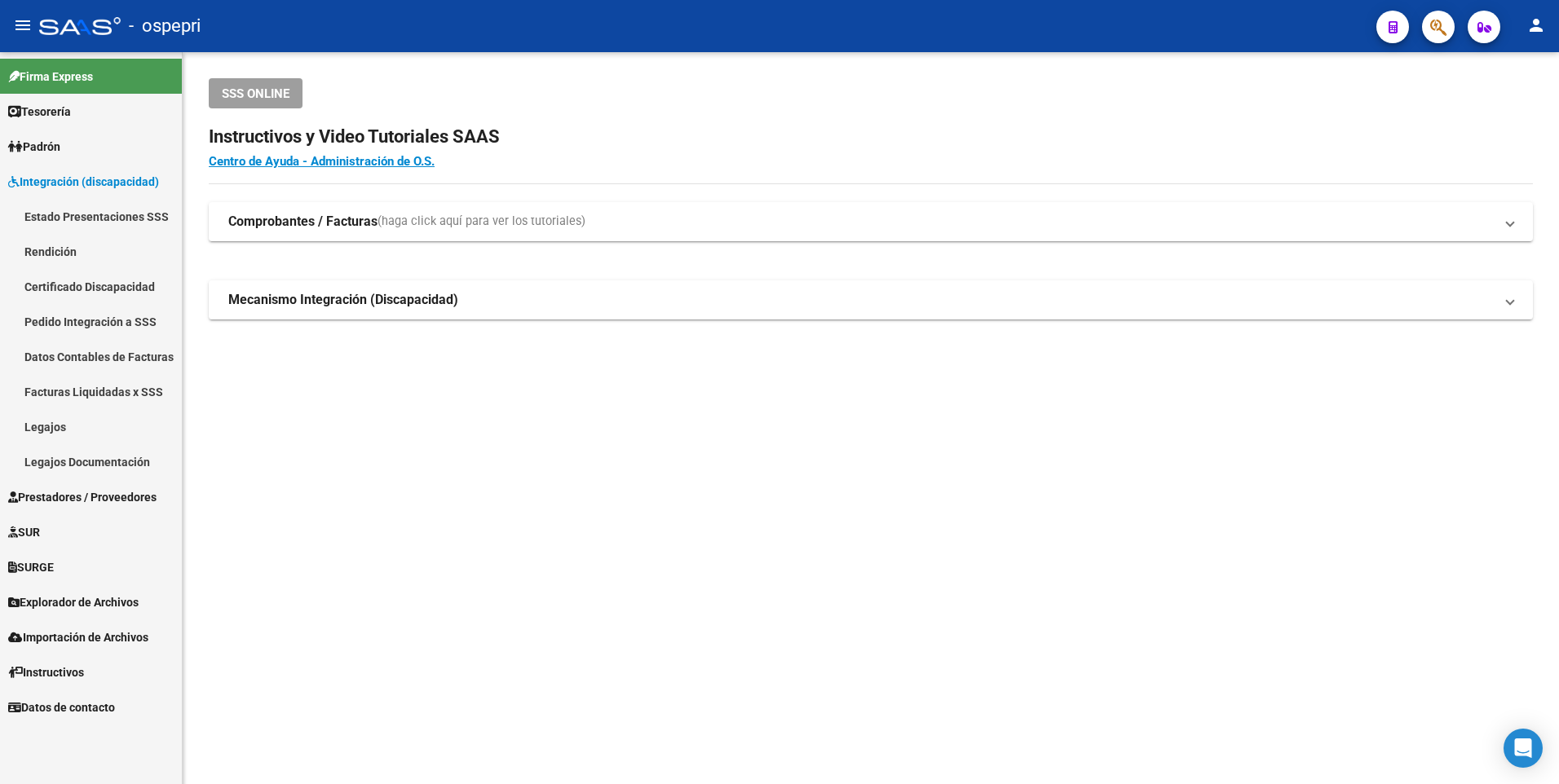
click at [112, 320] on link "Pedido Integración a SSS" at bounding box center [90, 321] width 182 height 35
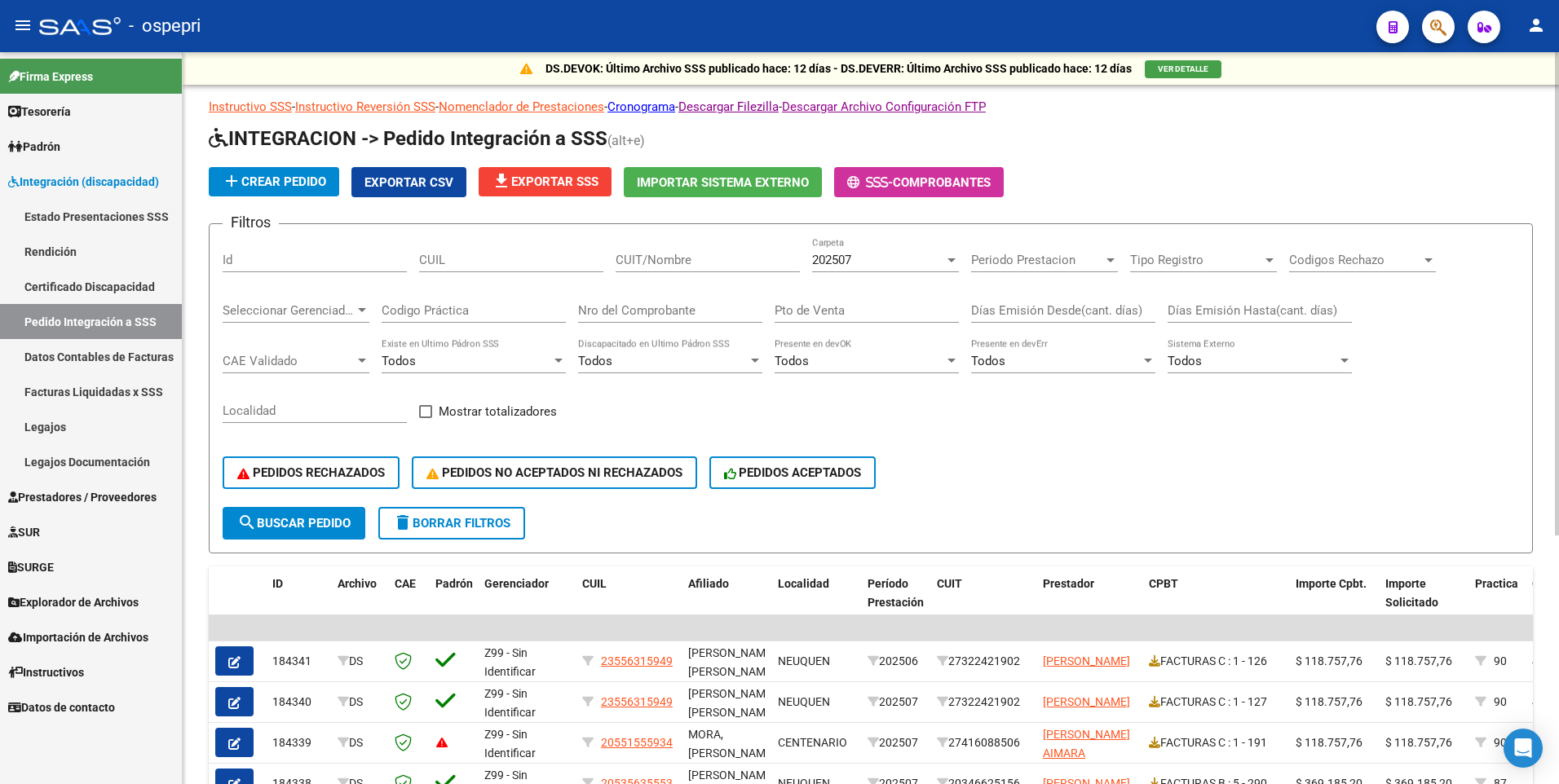
click at [685, 257] on input "CUIT/Nombre" at bounding box center [708, 260] width 185 height 15
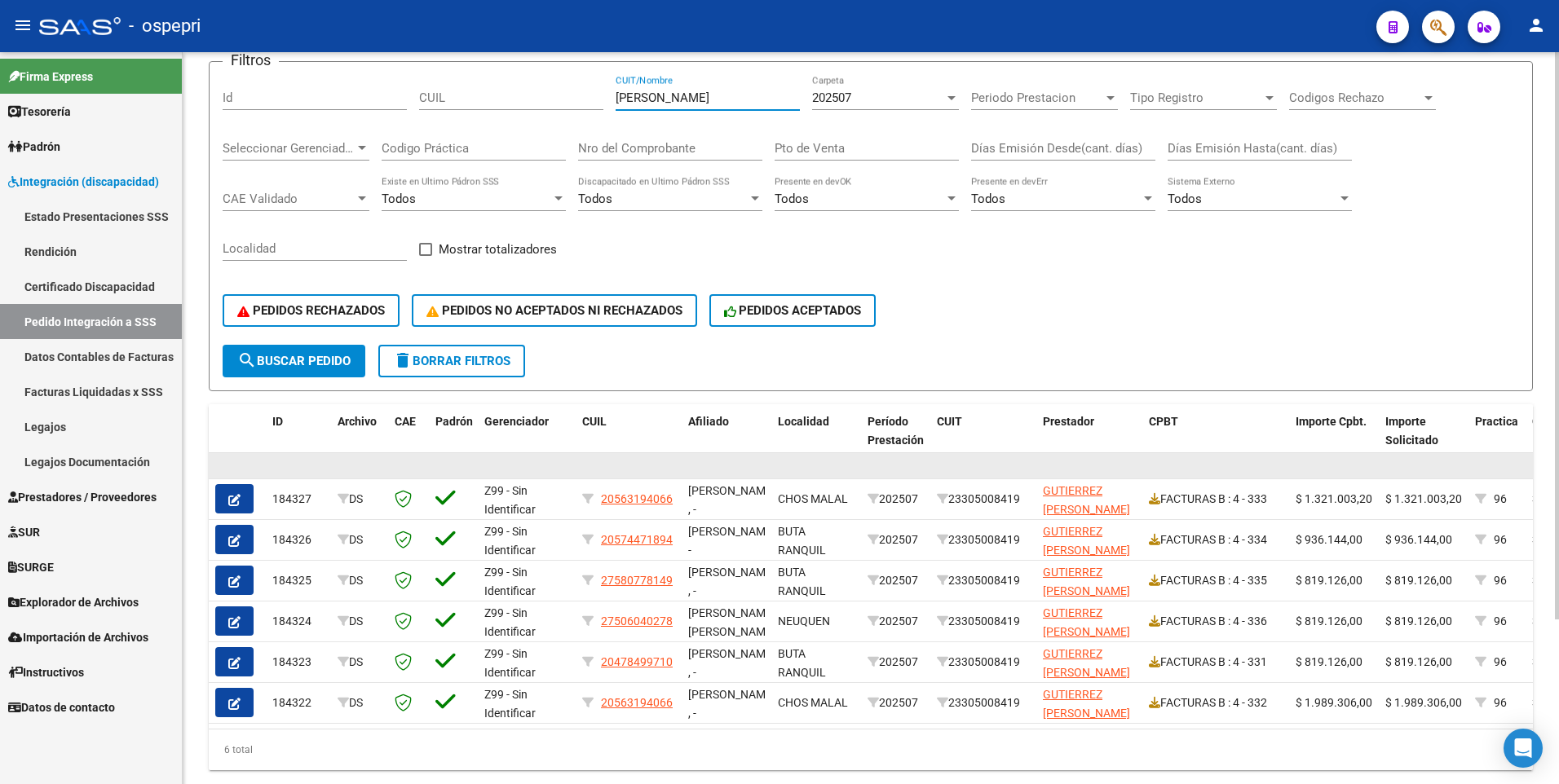
scroll to position [163, 0]
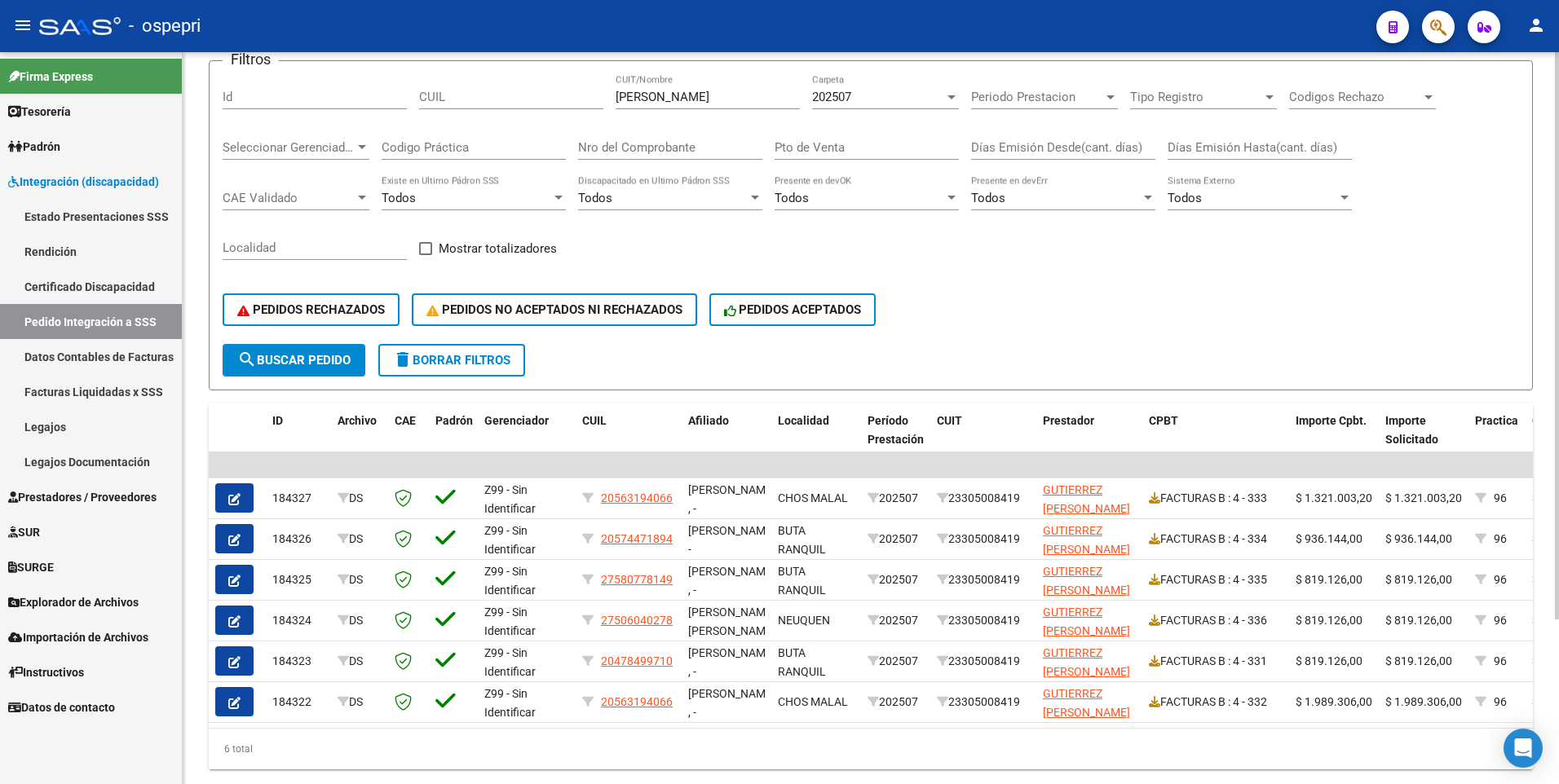
click at [739, 396] on div "6 total" at bounding box center [870, 748] width 1324 height 41
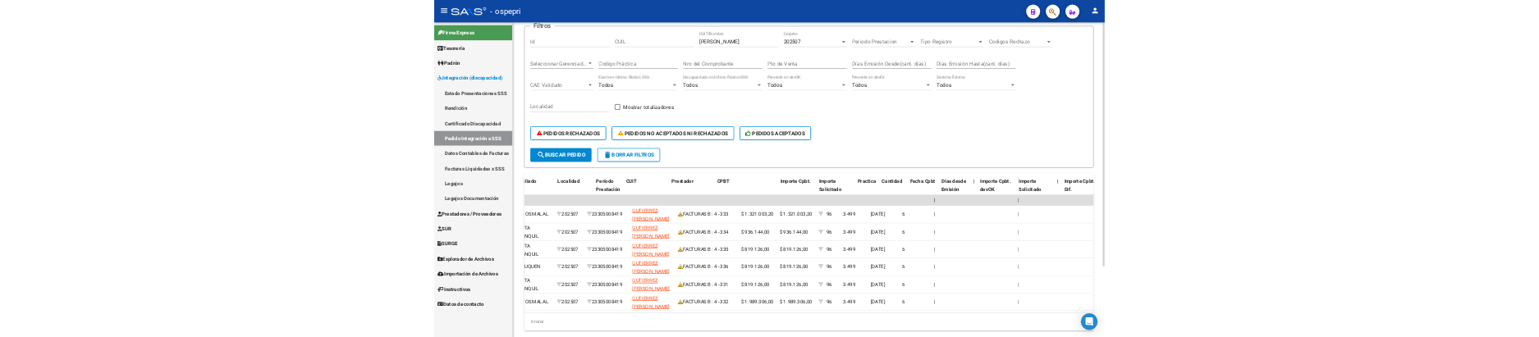
scroll to position [0, 495]
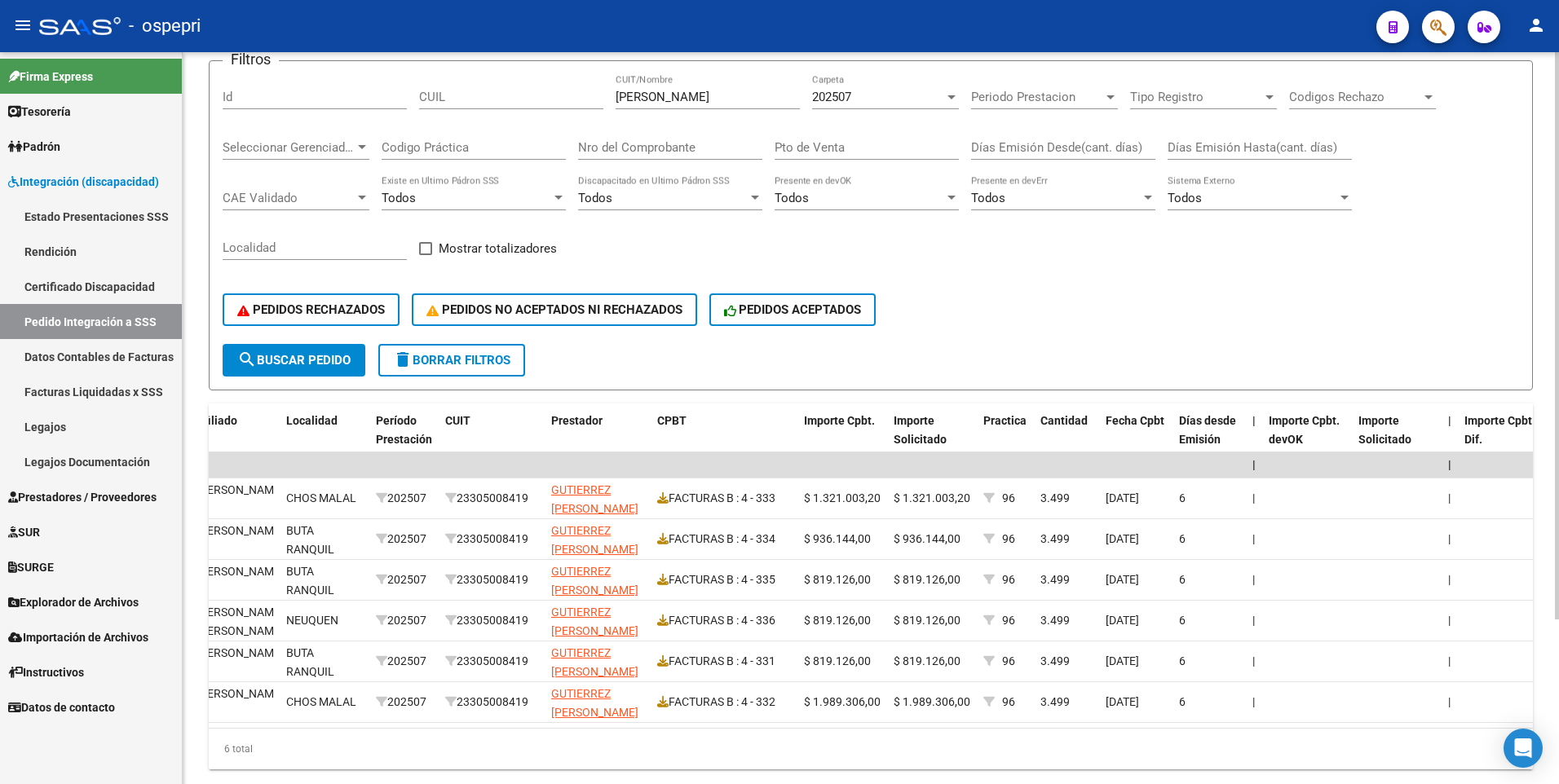
click at [1491, 254] on div "Filtros Id CUIL gutierrez walter CUIT/Nombre 202507 Carpeta Periodo Prestacion …" at bounding box center [870, 209] width 1296 height 270
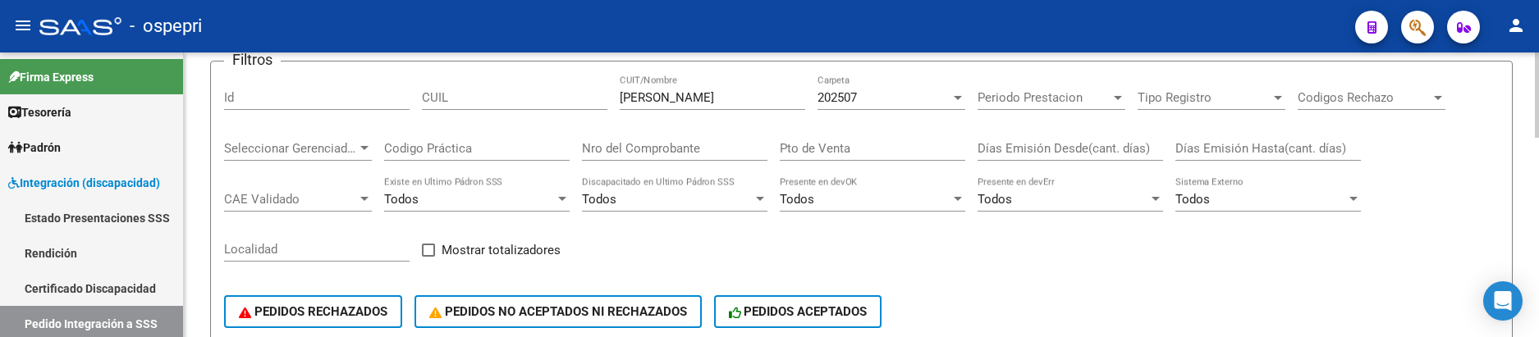
click at [1031, 251] on div "Filtros Id CUIL gutierrez walter CUIT/Nombre 202507 Carpeta Periodo Prestacion …" at bounding box center [861, 211] width 1275 height 272
click at [1337, 252] on div "Filtros Id CUIL gutierrez walter CUIT/Nombre 202507 Carpeta Periodo Prestacion …" at bounding box center [861, 211] width 1275 height 272
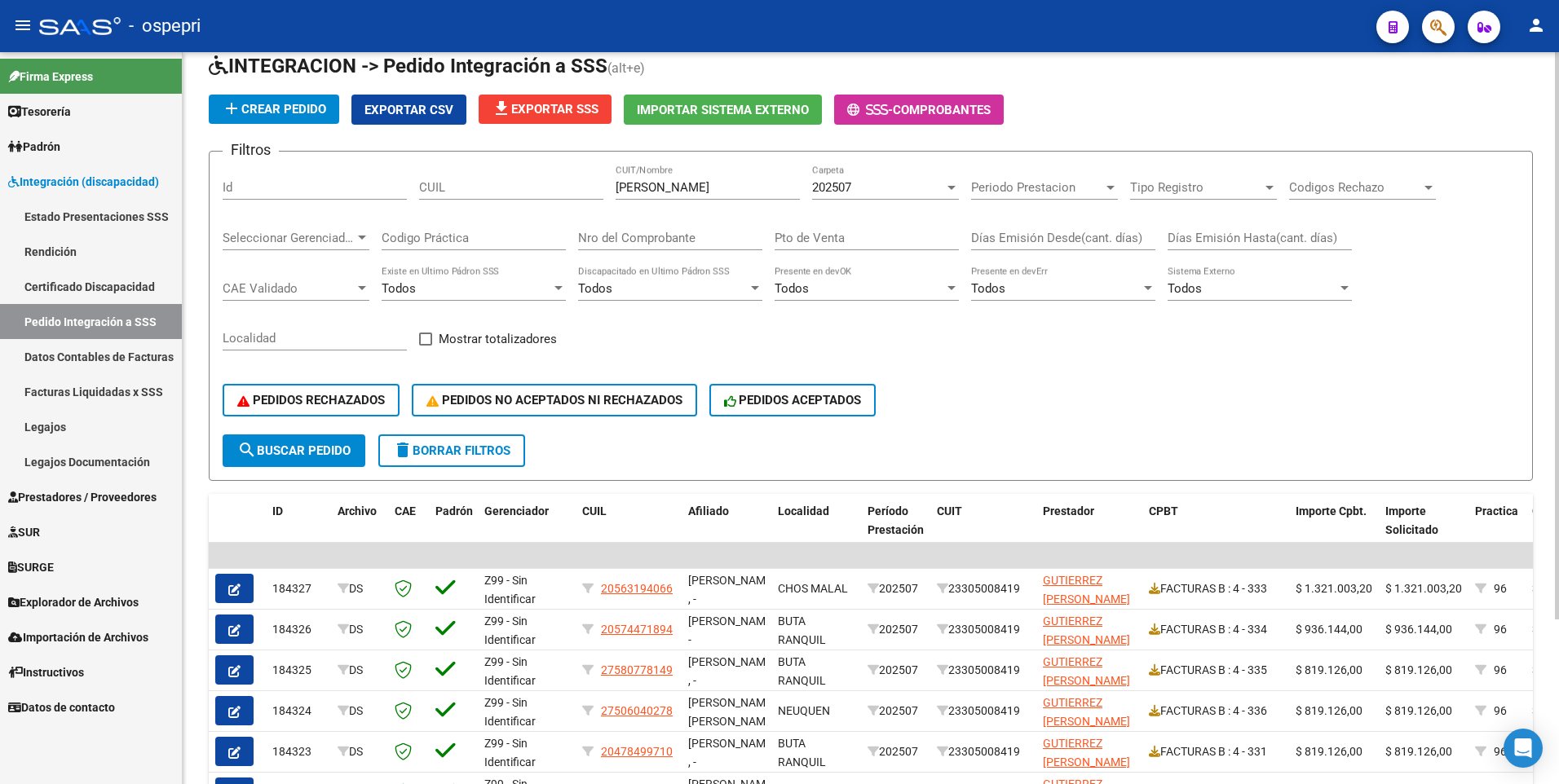
scroll to position [50, 0]
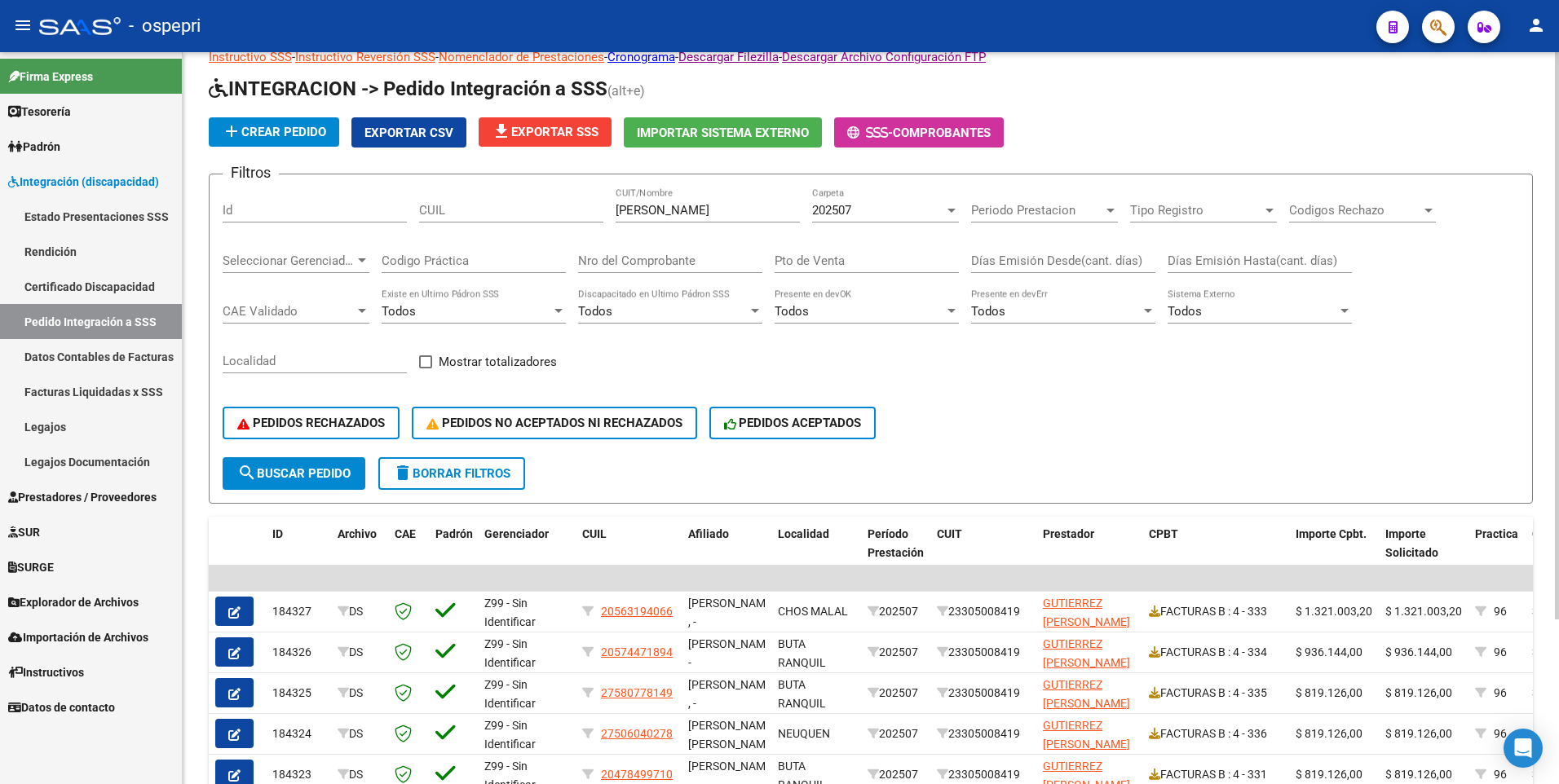
click at [316, 396] on span "search Buscar Pedido" at bounding box center [294, 473] width 113 height 15
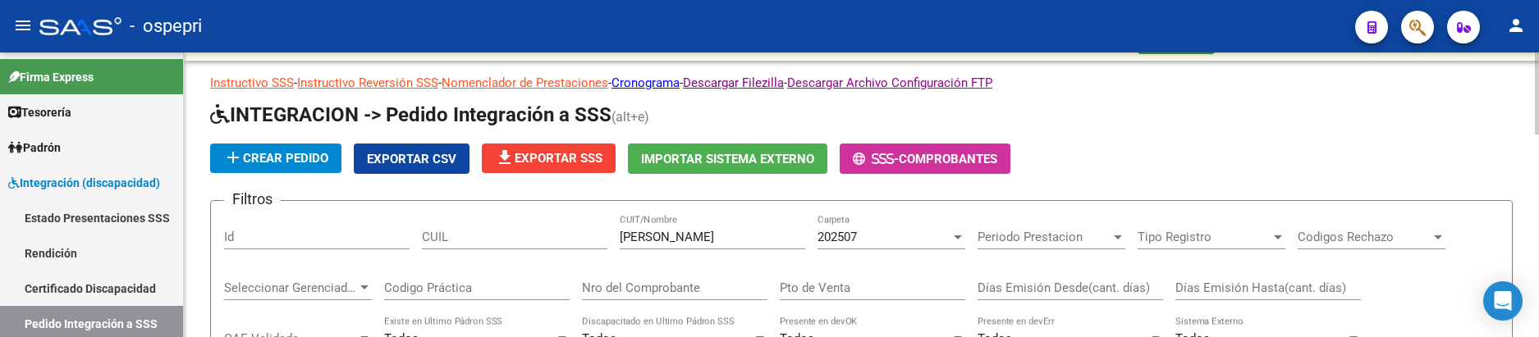
scroll to position [9, 0]
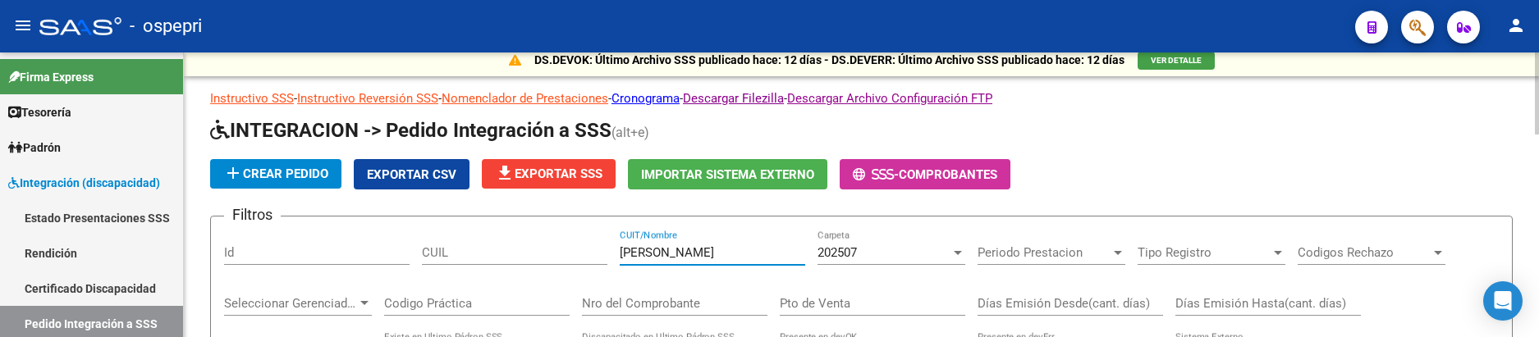
drag, startPoint x: 742, startPoint y: 254, endPoint x: 566, endPoint y: 247, distance: 176.6
type input "suarez carla"
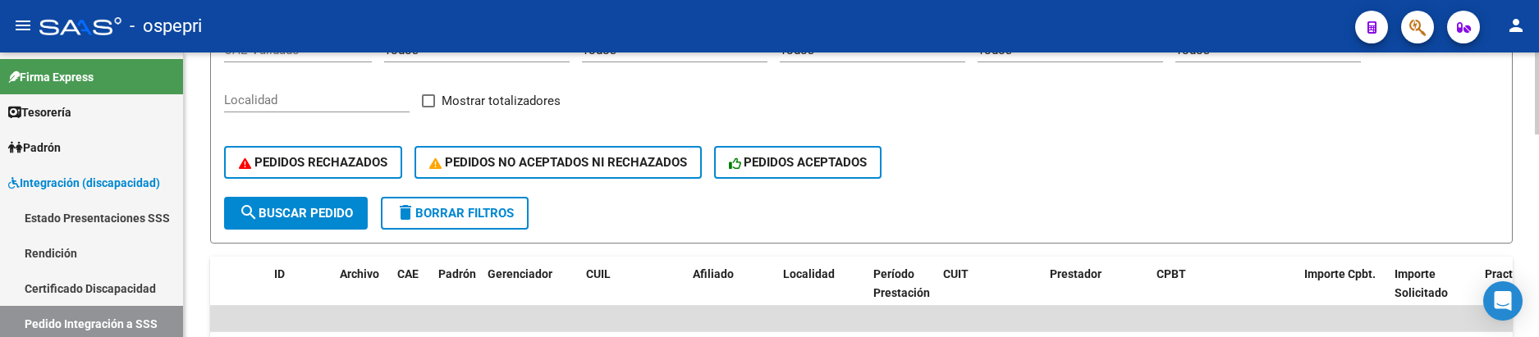
scroll to position [337, 0]
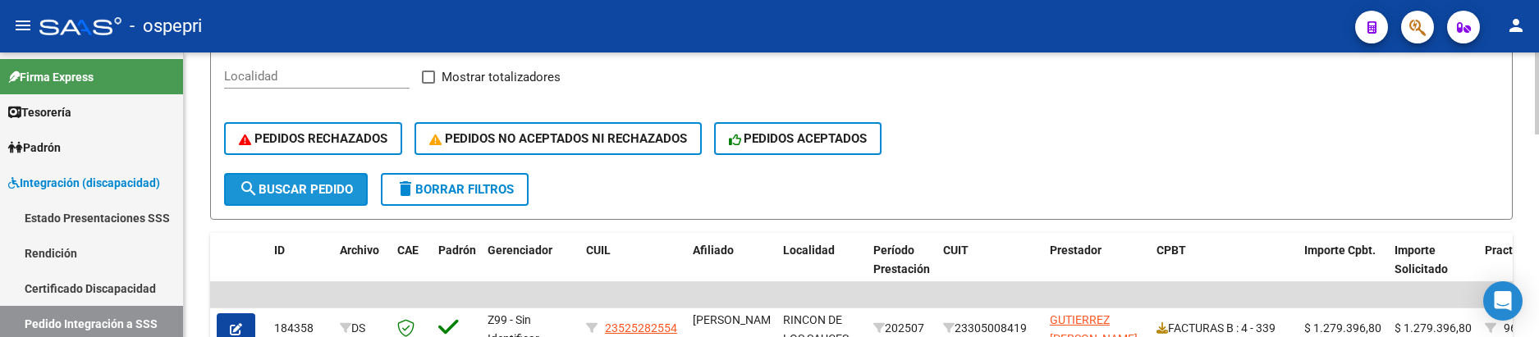
click at [333, 200] on button "search Buscar Pedido" at bounding box center [296, 189] width 144 height 33
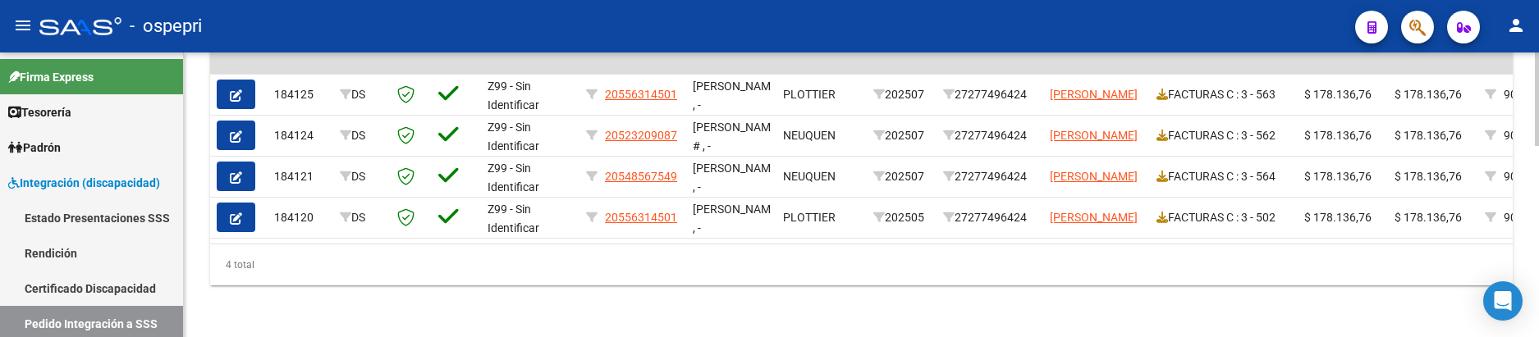
scroll to position [574, 0]
click at [1537, 288] on div at bounding box center [1537, 291] width 4 height 94
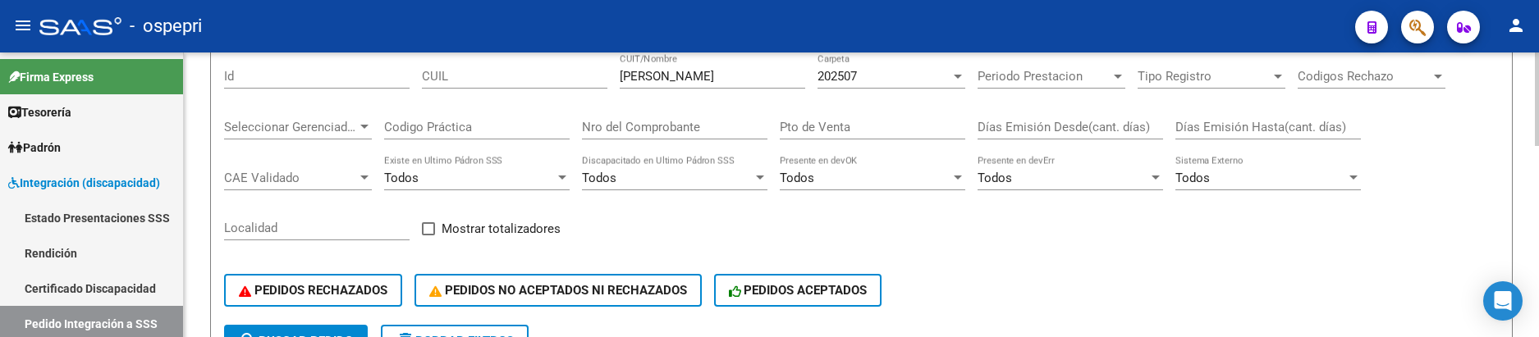
scroll to position [188, 0]
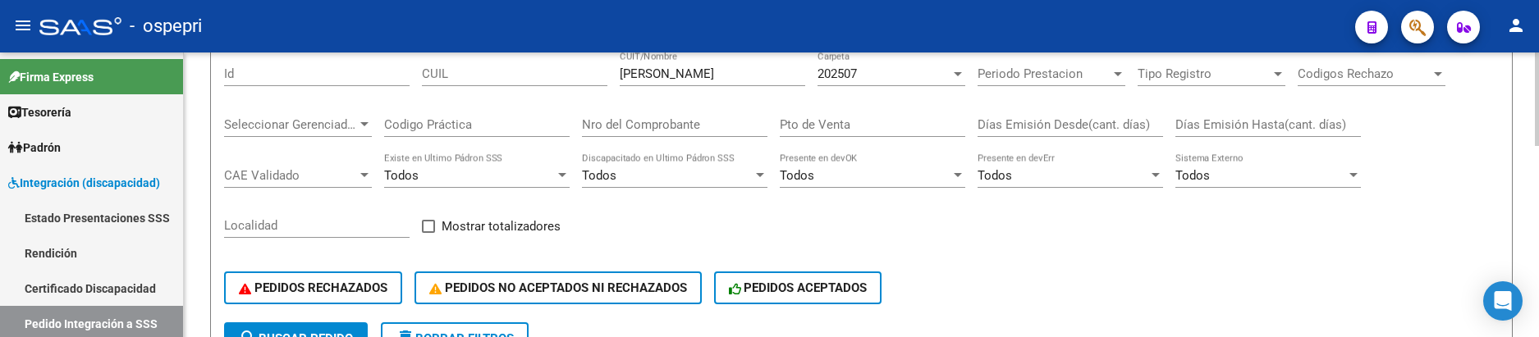
click at [1538, 165] on div at bounding box center [1537, 163] width 4 height 94
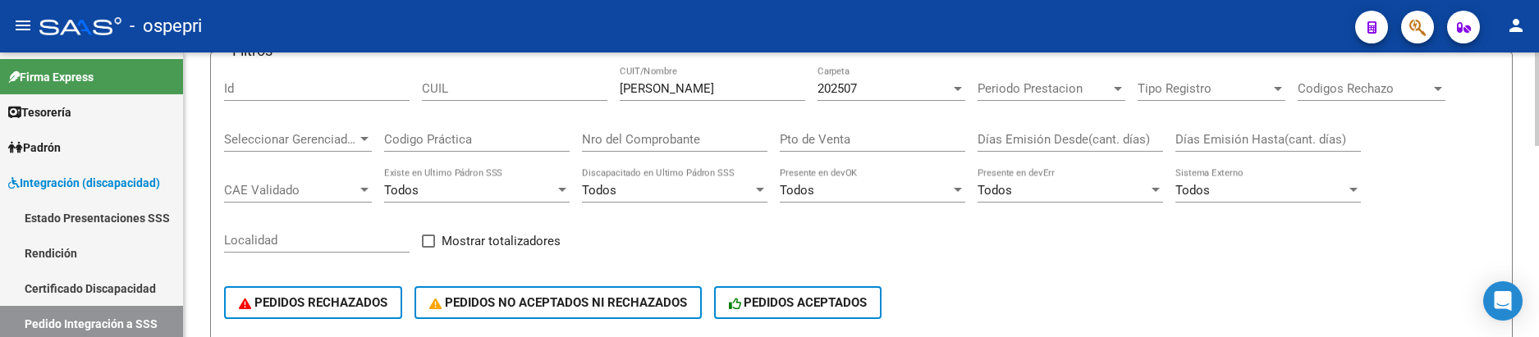
scroll to position [176, 0]
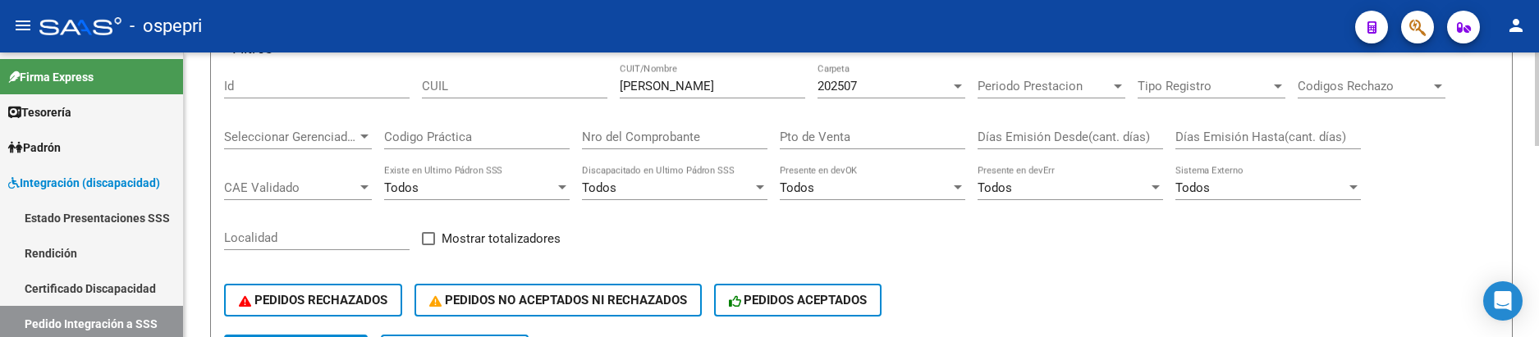
click at [1538, 159] on div at bounding box center [1537, 159] width 4 height 94
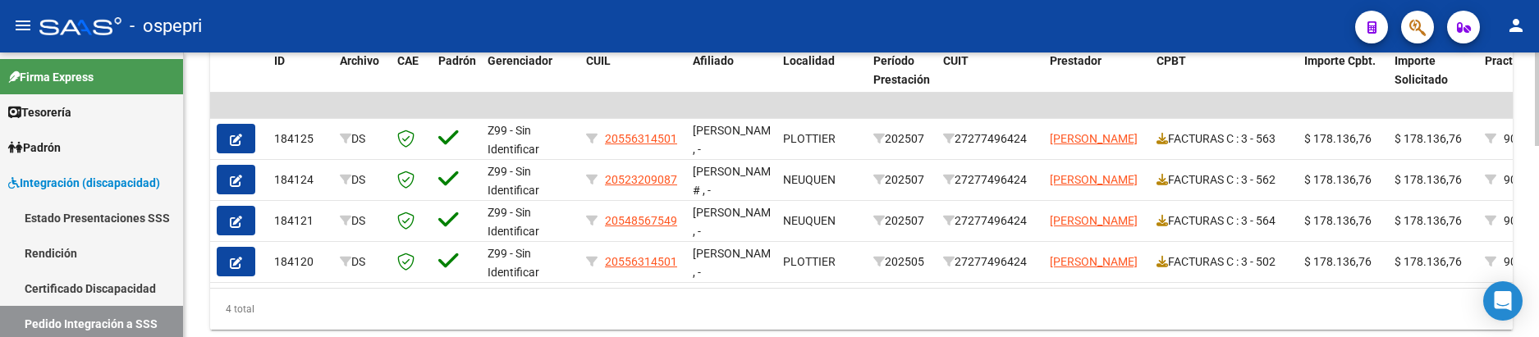
scroll to position [565, 0]
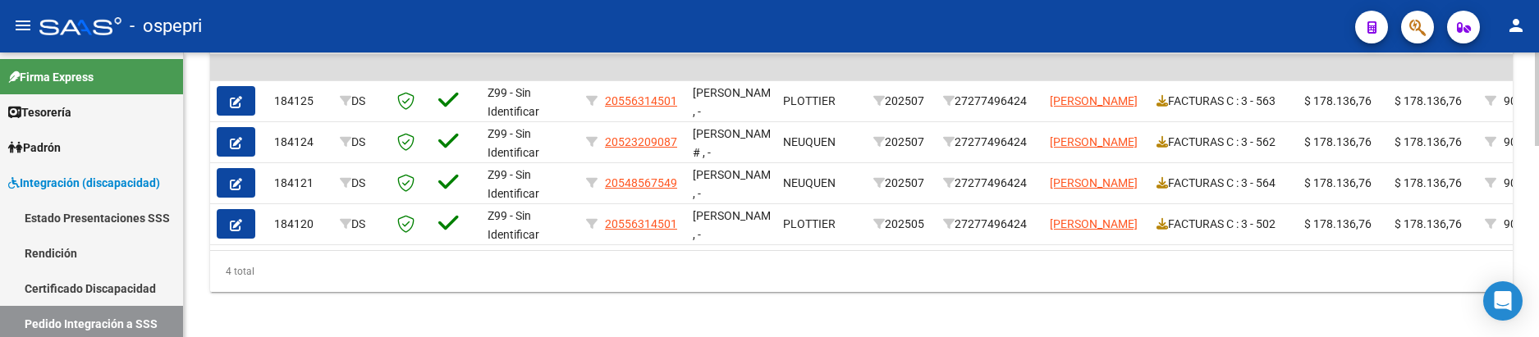
click at [1537, 282] on div at bounding box center [1537, 288] width 4 height 94
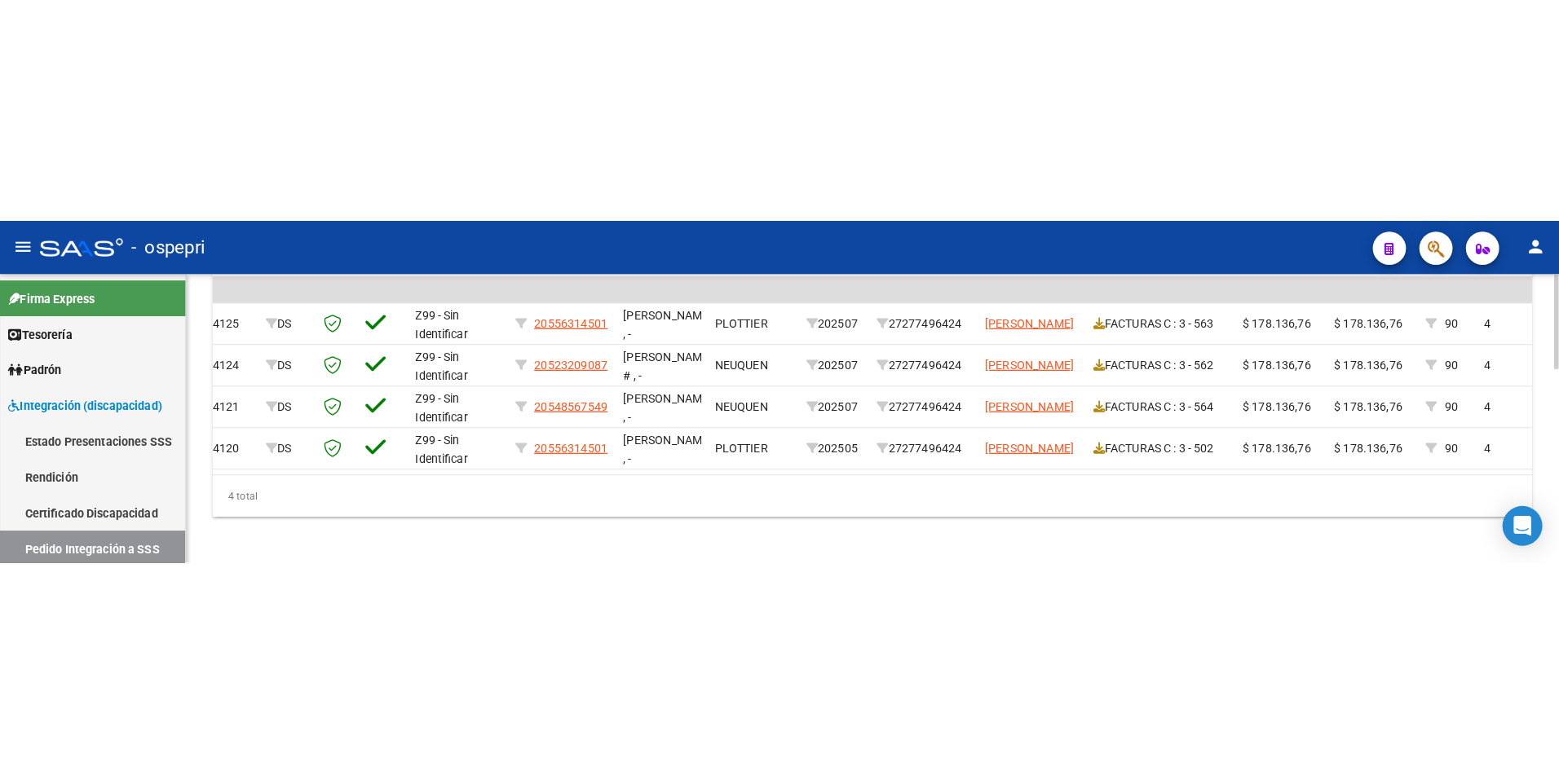
scroll to position [0, 0]
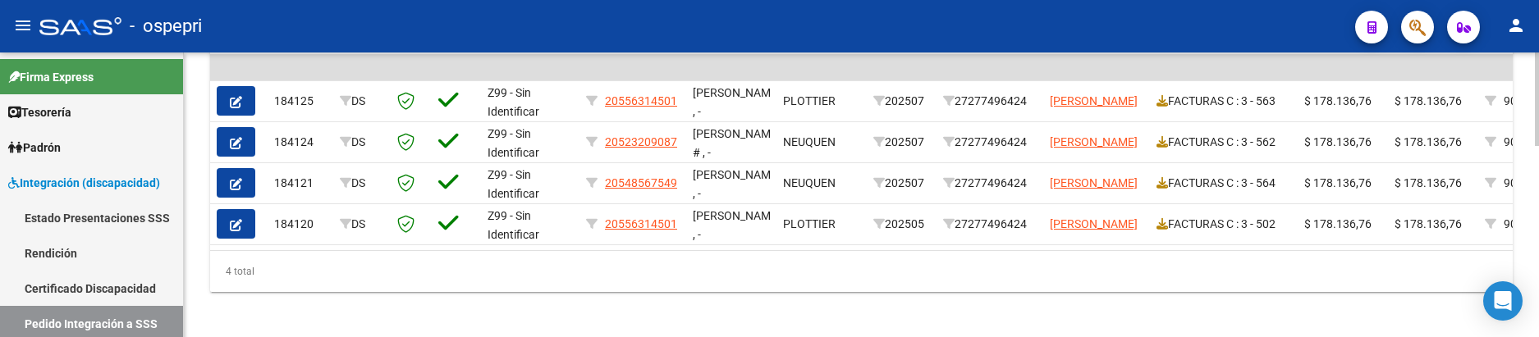
click at [1060, 288] on div "4 total" at bounding box center [861, 271] width 1303 height 41
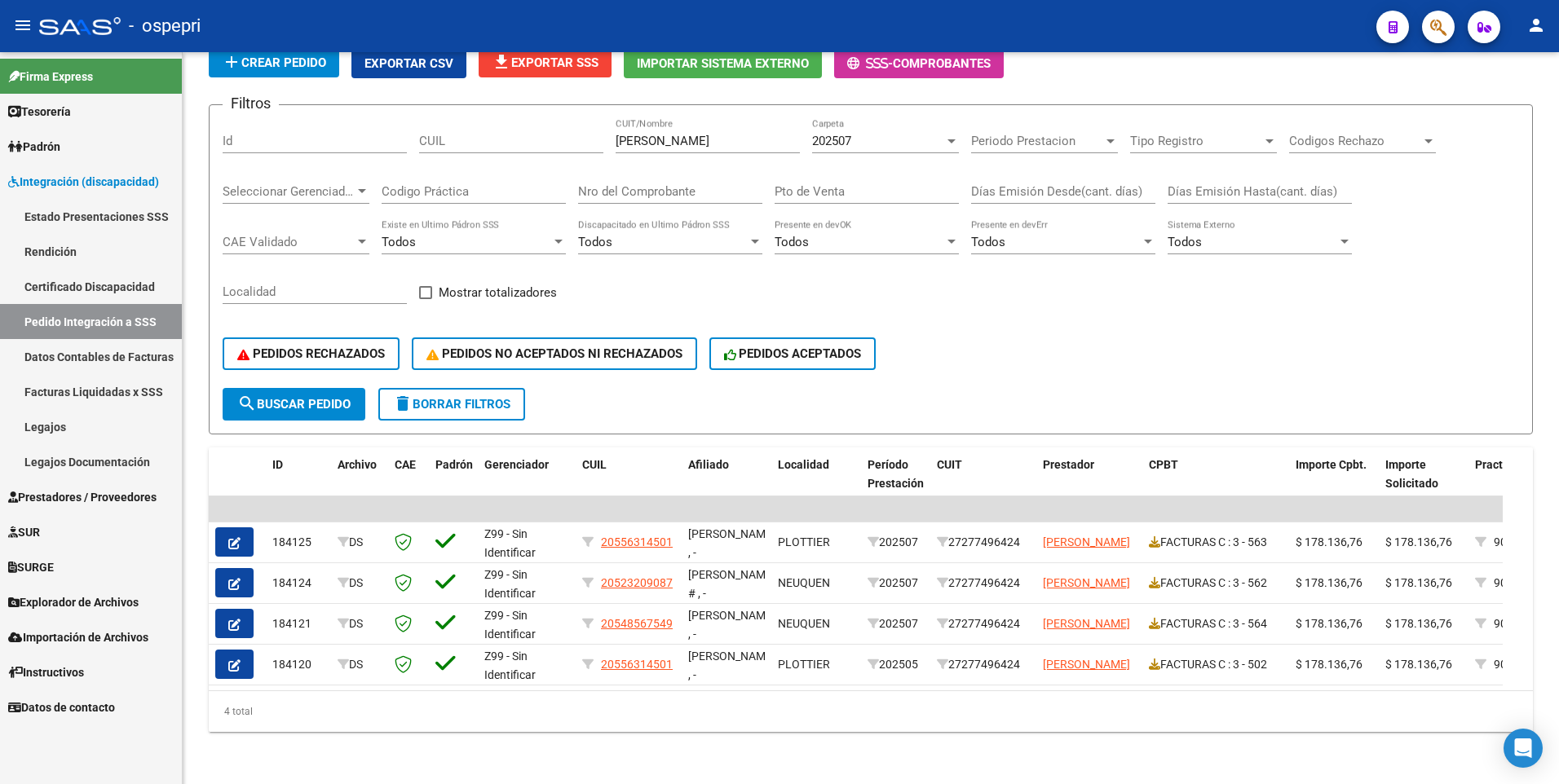
scroll to position [131, 0]
click at [294, 396] on span "search Buscar Pedido" at bounding box center [294, 404] width 113 height 15
click at [309, 396] on button "search Buscar Pedido" at bounding box center [294, 404] width 143 height 33
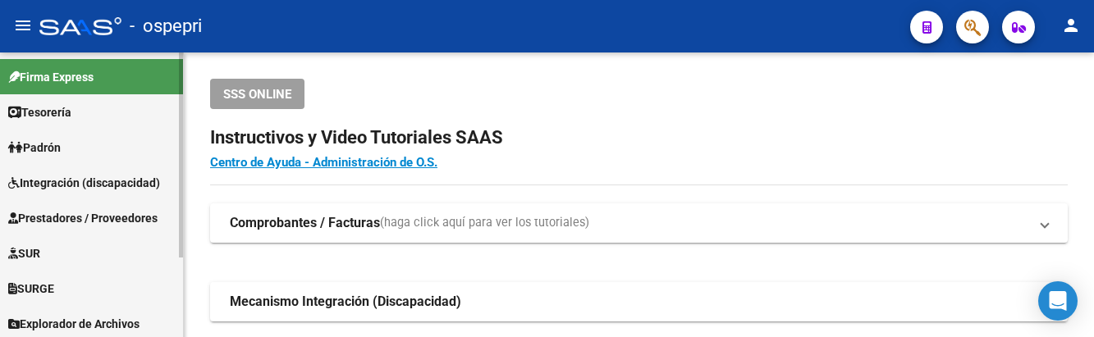
click at [66, 181] on span "Integración (discapacidad)" at bounding box center [84, 183] width 152 height 18
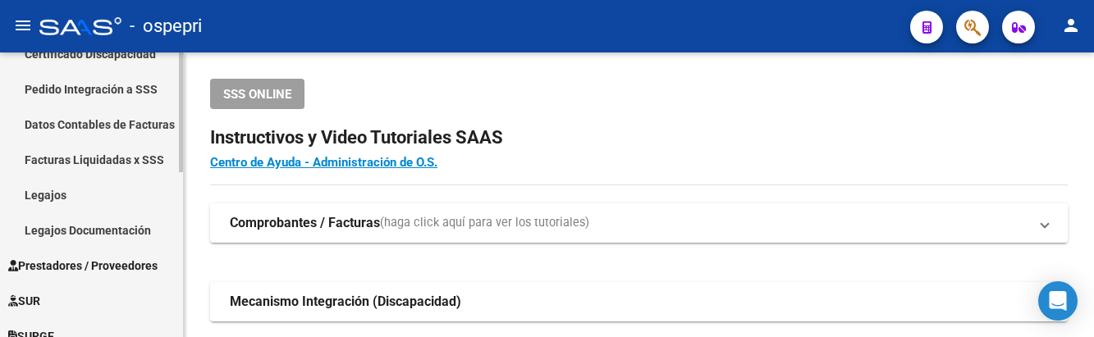
scroll to position [228, 0]
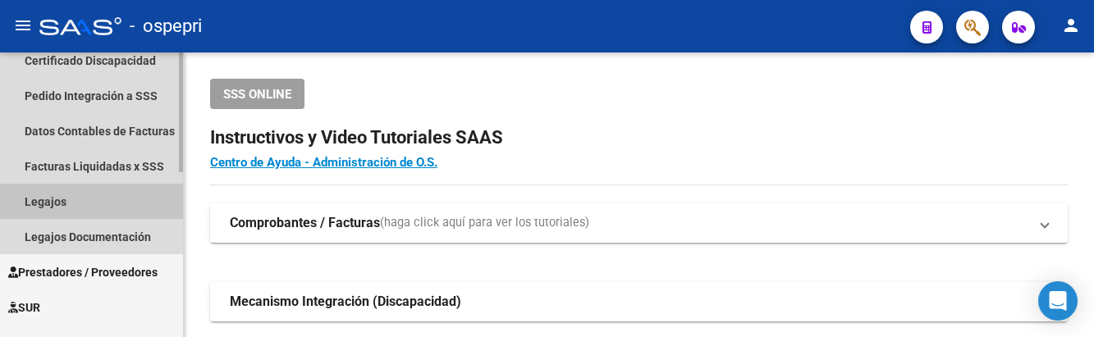
click at [44, 192] on link "Legajos" at bounding box center [91, 201] width 183 height 35
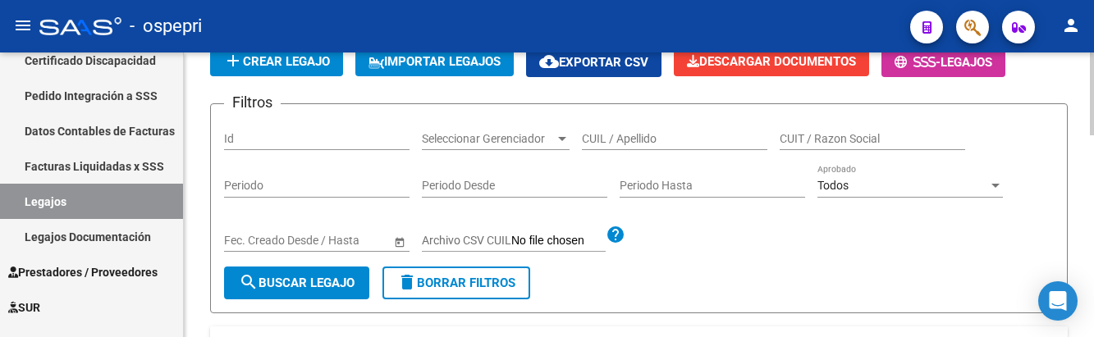
scroll to position [164, 0]
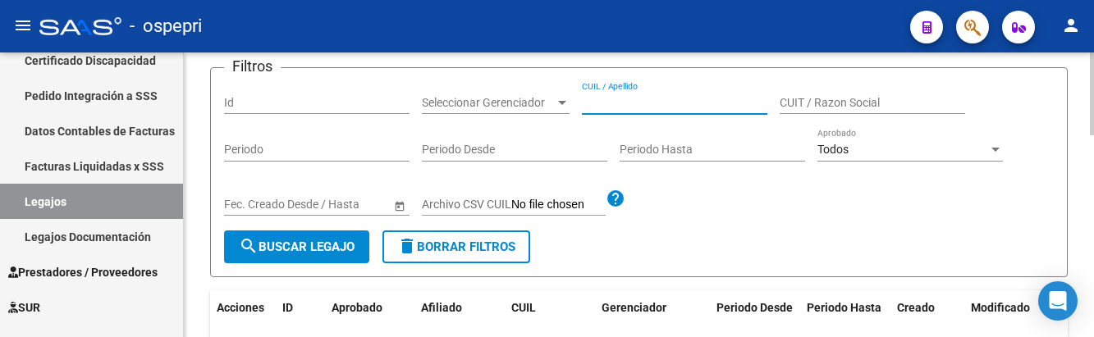
click at [633, 107] on input "CUIL / Apellido" at bounding box center [675, 103] width 186 height 14
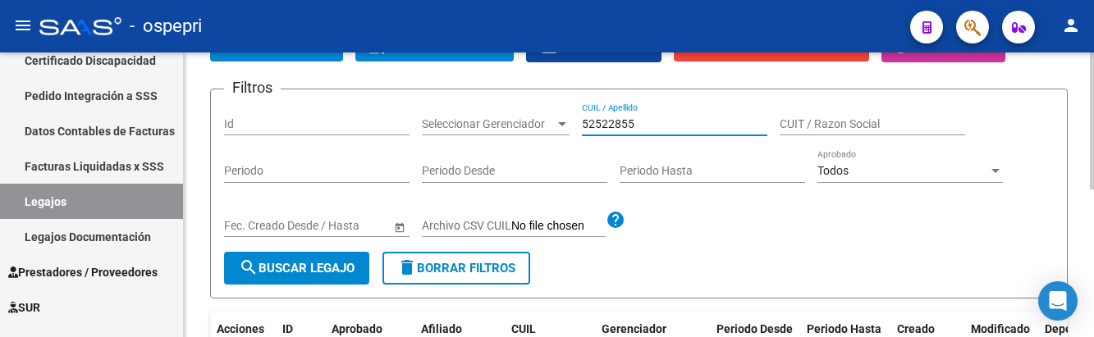
scroll to position [61, 0]
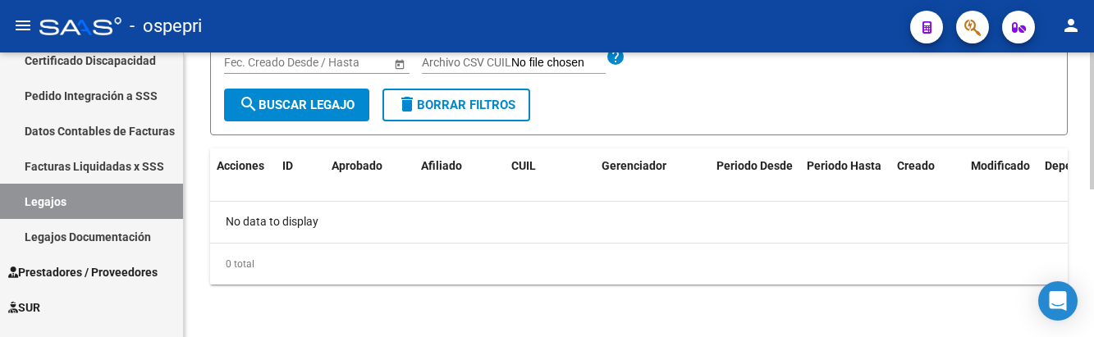
type input "52522855"
click at [323, 106] on span "search Buscar Legajo" at bounding box center [297, 105] width 116 height 15
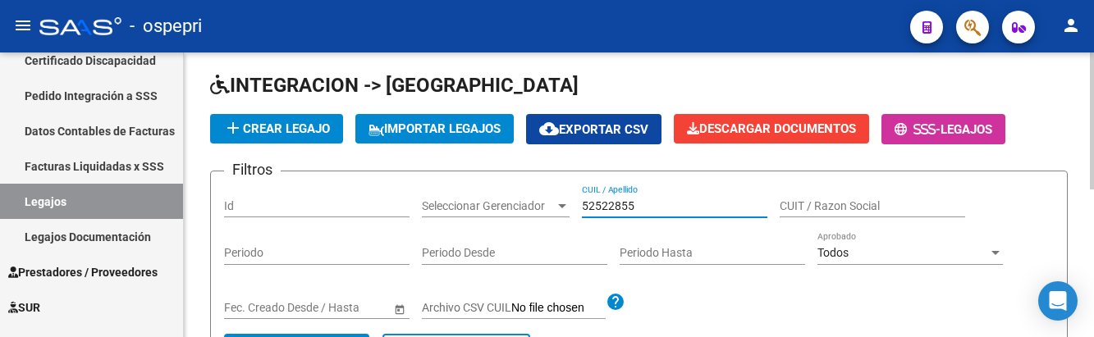
drag, startPoint x: 648, startPoint y: 205, endPoint x: 558, endPoint y: 205, distance: 89.5
click at [558, 205] on div "Filtros Id Seleccionar Gerenciador Seleccionar Gerenciador 52522855 CUIL / Apel…" at bounding box center [639, 259] width 830 height 149
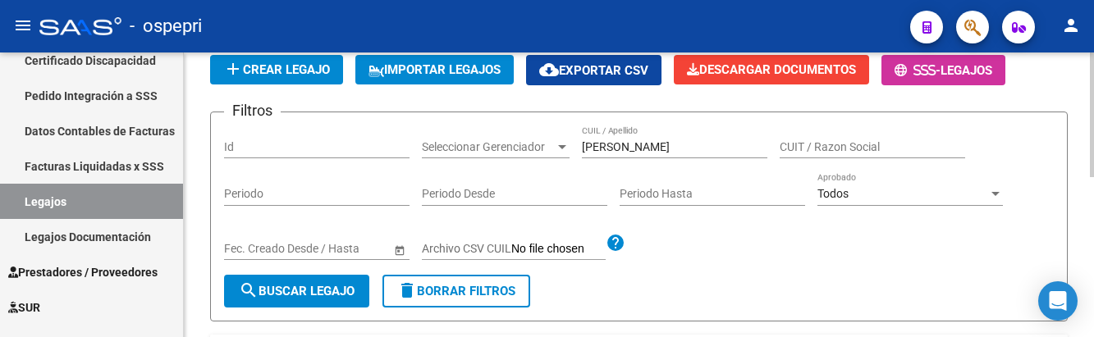
scroll to position [38, 0]
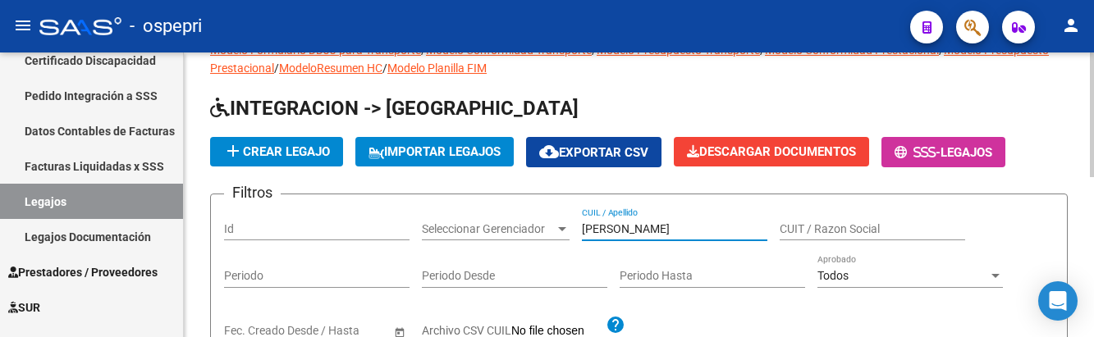
drag, startPoint x: 654, startPoint y: 228, endPoint x: 562, endPoint y: 218, distance: 91.8
click at [562, 218] on div "Filtros Id Seleccionar Gerenciador Seleccionar Gerenciador vega luana CUIL / Ap…" at bounding box center [639, 282] width 830 height 149
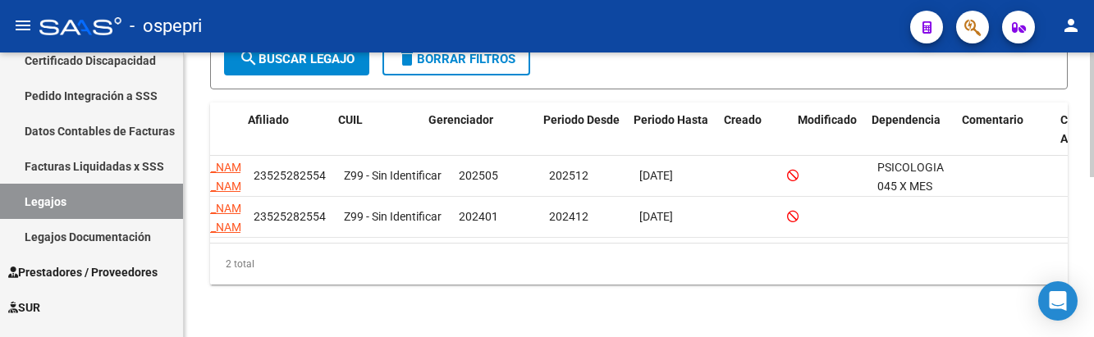
scroll to position [0, 0]
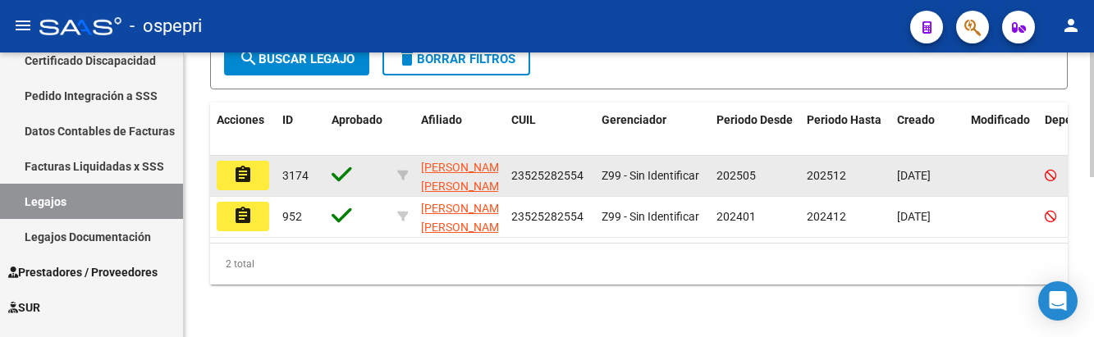
type input "52528255"
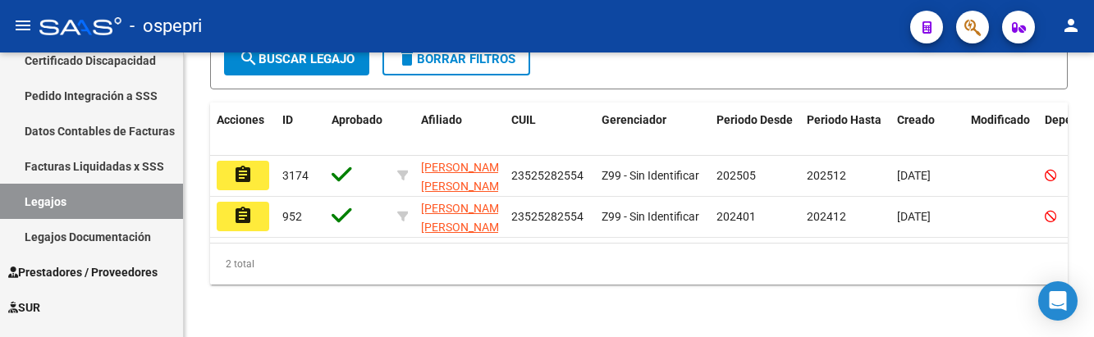
click at [240, 165] on mat-icon "assignment" at bounding box center [243, 175] width 20 height 20
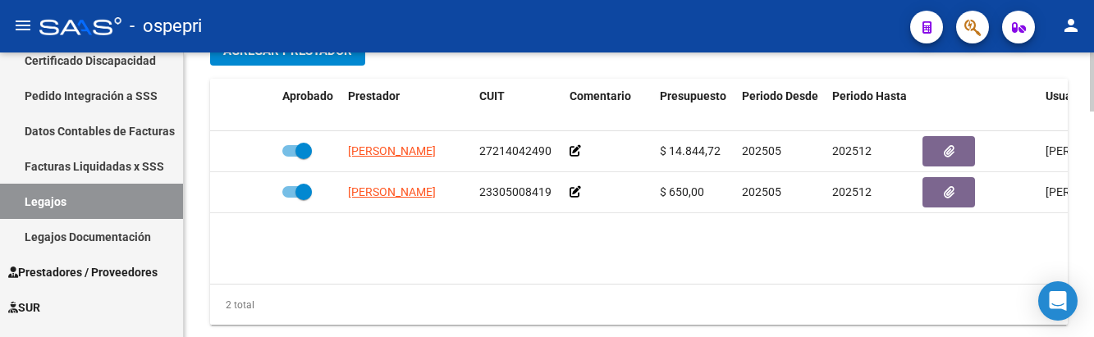
drag, startPoint x: 534, startPoint y: 286, endPoint x: 784, endPoint y: 287, distance: 249.6
click at [784, 287] on datatable-footer "2 total" at bounding box center [639, 305] width 858 height 42
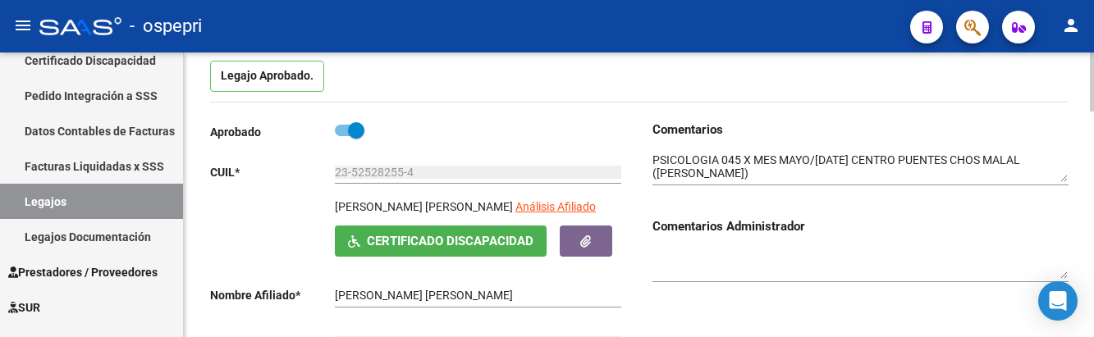
scroll to position [82, 0]
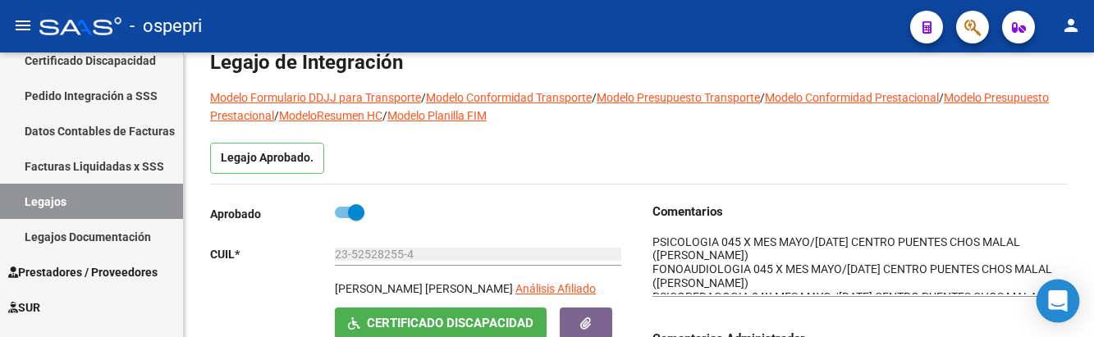
drag, startPoint x: 1067, startPoint y: 259, endPoint x: 1070, endPoint y: 289, distance: 29.7
click at [1070, 289] on body "menu - ospepri person Firma Express Tesorería Extractos Procesados (csv) Extrac…" at bounding box center [547, 168] width 1094 height 337
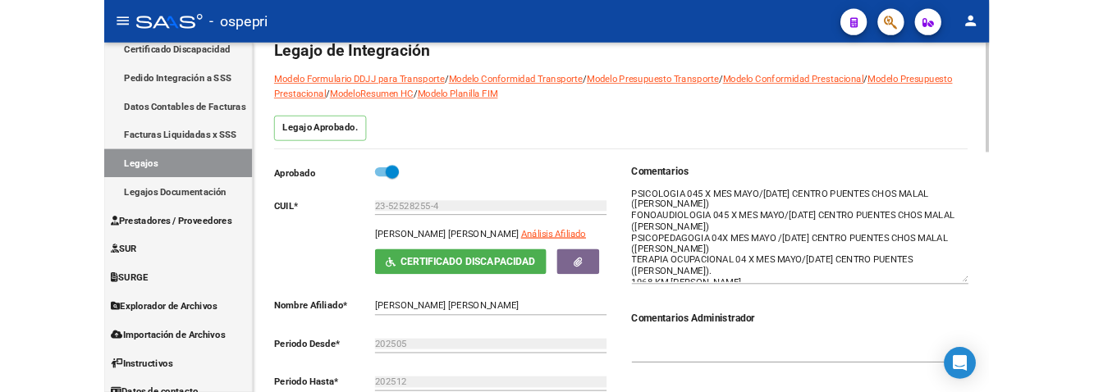
scroll to position [0, 0]
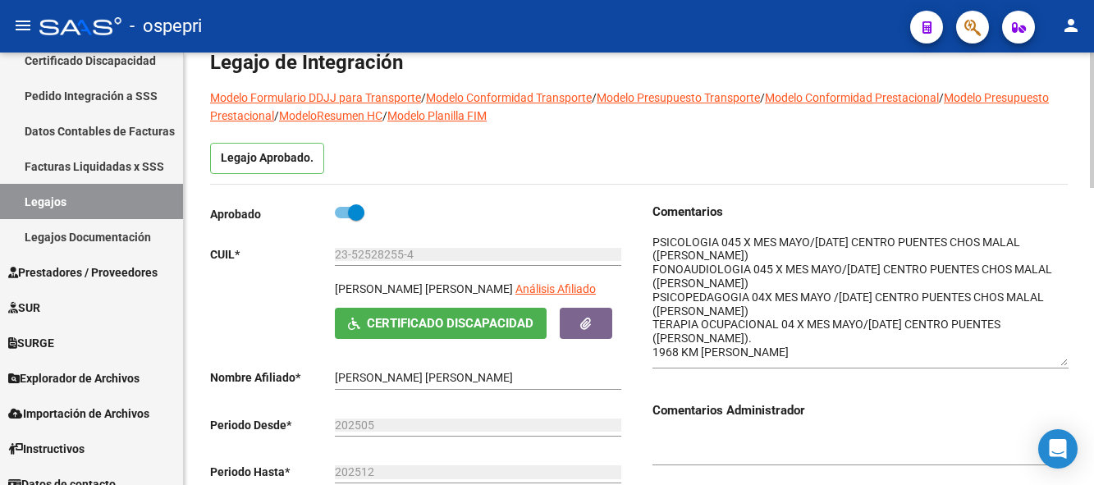
drag, startPoint x: 1064, startPoint y: 294, endPoint x: 1062, endPoint y: 365, distance: 71.5
click at [1062, 337] on textarea at bounding box center [861, 300] width 416 height 132
drag, startPoint x: 858, startPoint y: 407, endPoint x: 878, endPoint y: 408, distance: 20.5
click at [858, 337] on h3 "Comentarios Administrador" at bounding box center [861, 410] width 416 height 18
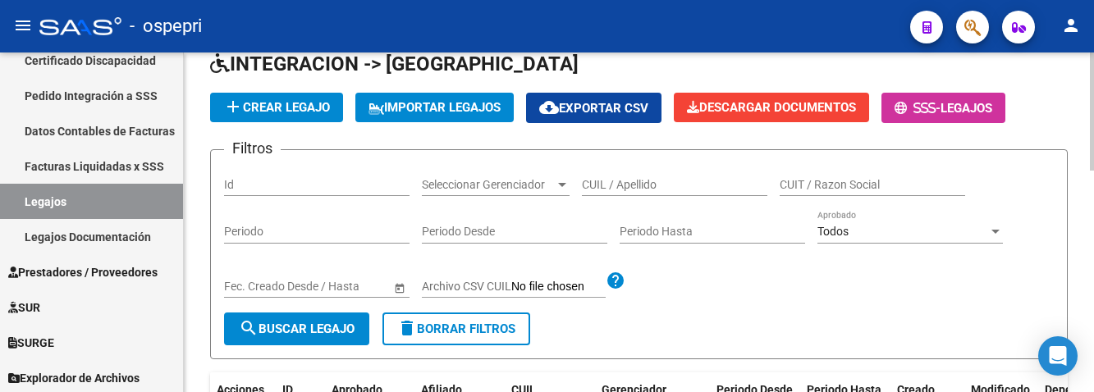
click at [589, 188] on input "CUIL / Apellido" at bounding box center [675, 185] width 186 height 14
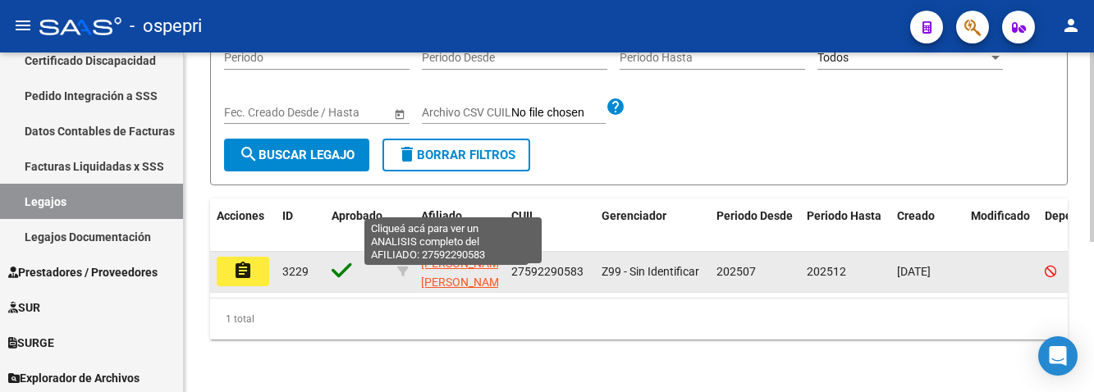
scroll to position [270, 0]
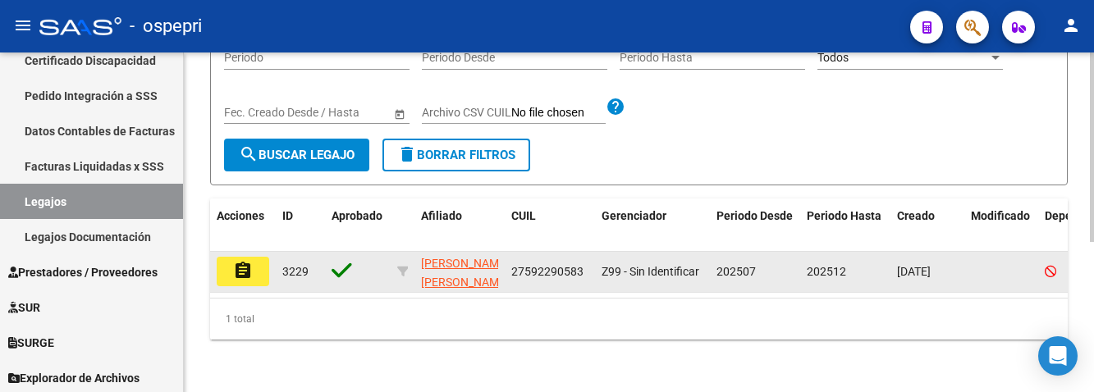
type input "59229058"
click at [238, 261] on mat-icon "assignment" at bounding box center [243, 271] width 20 height 20
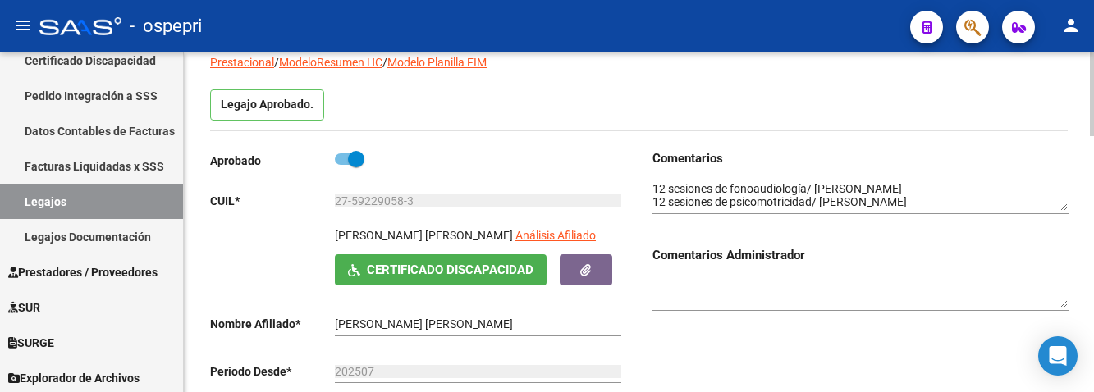
scroll to position [164, 0]
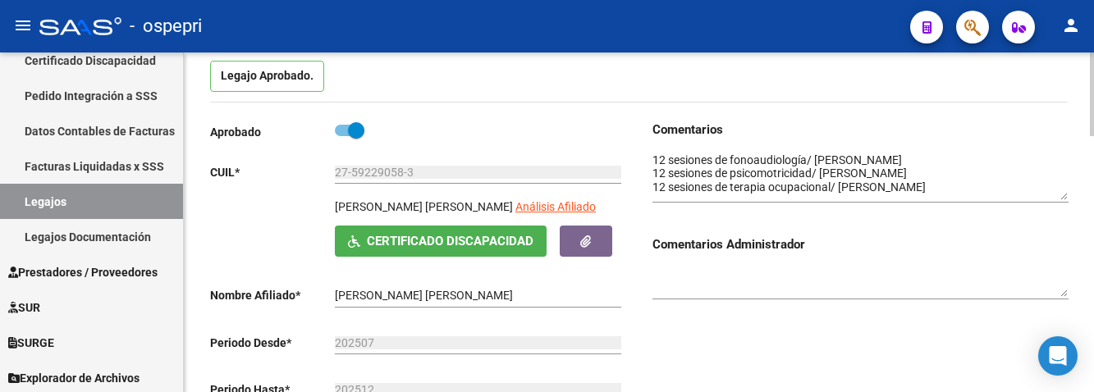
drag, startPoint x: 1066, startPoint y: 180, endPoint x: 1062, endPoint y: 197, distance: 17.6
click at [1062, 197] on textarea at bounding box center [861, 176] width 416 height 48
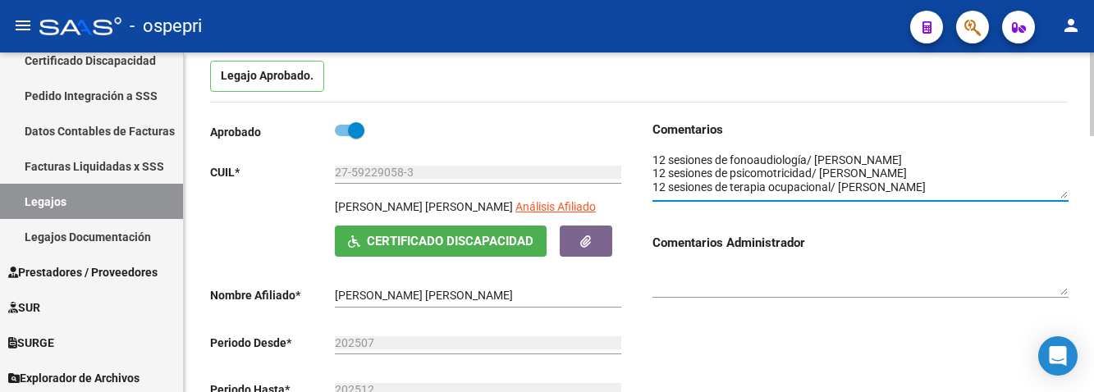
click at [1063, 195] on textarea at bounding box center [861, 175] width 416 height 47
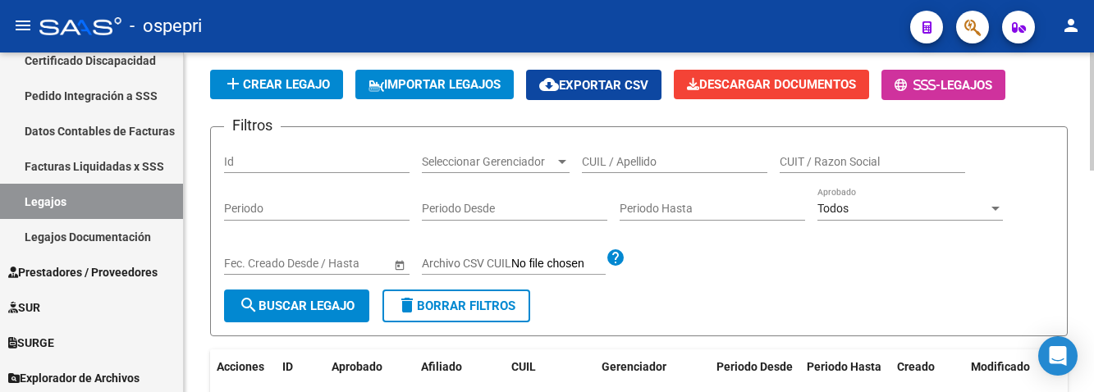
scroll to position [82, 0]
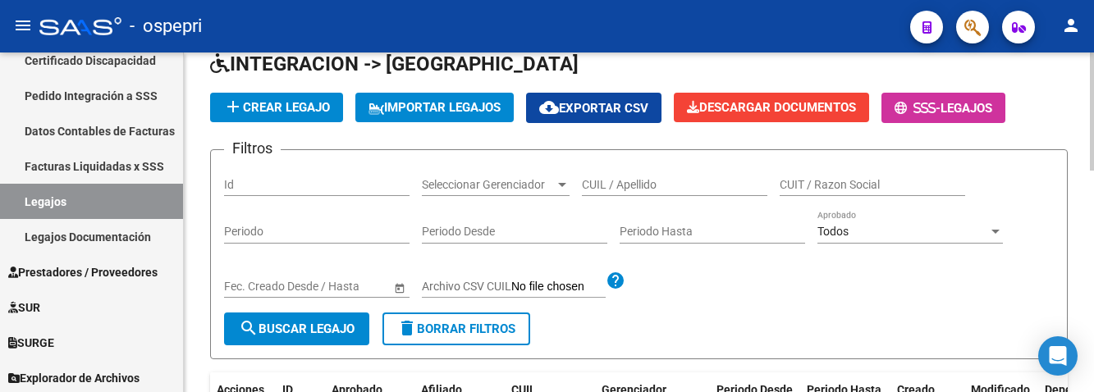
click at [601, 180] on input "CUIL / Apellido" at bounding box center [675, 185] width 186 height 14
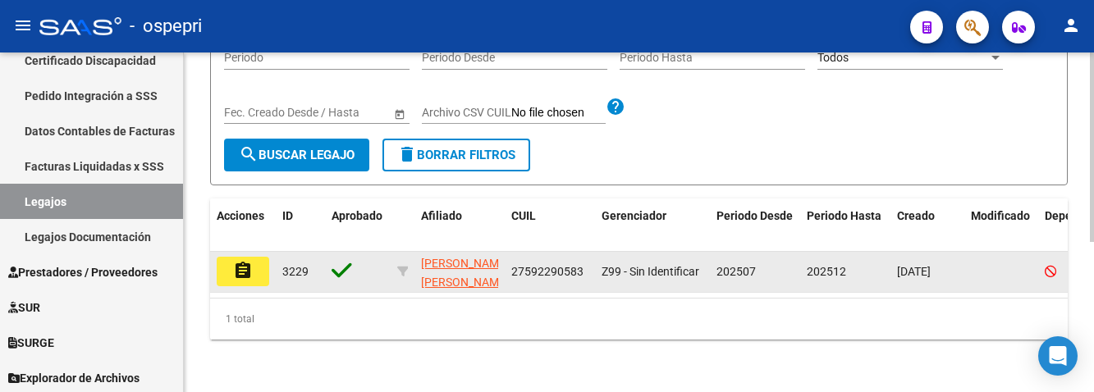
scroll to position [270, 0]
type input "59229058"
click at [246, 261] on mat-icon "assignment" at bounding box center [243, 271] width 20 height 20
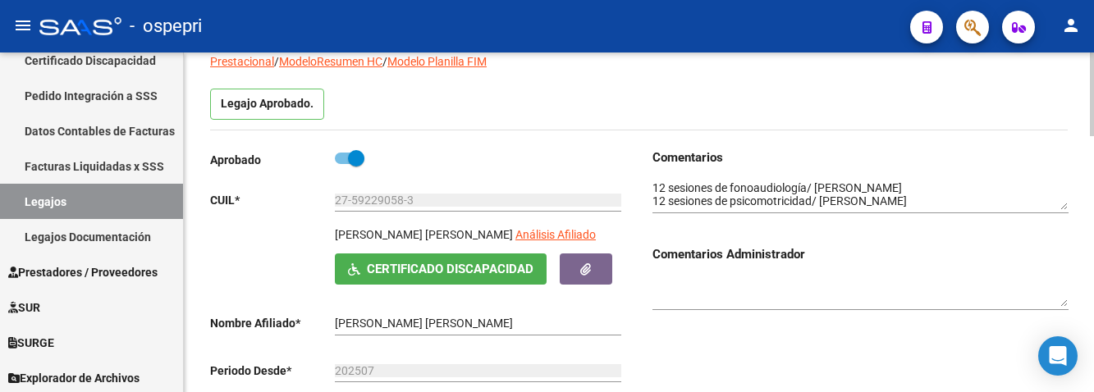
scroll to position [164, 0]
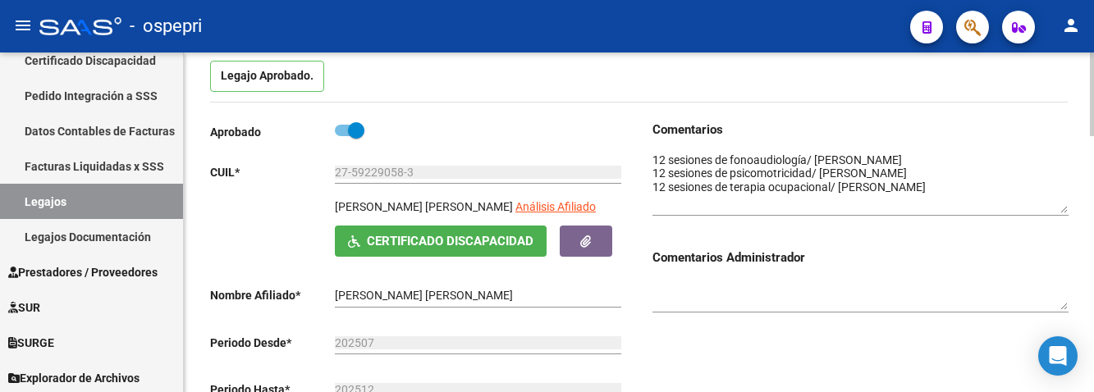
drag, startPoint x: 1065, startPoint y: 179, endPoint x: 1065, endPoint y: 209, distance: 30.4
click at [1065, 209] on textarea at bounding box center [861, 183] width 416 height 62
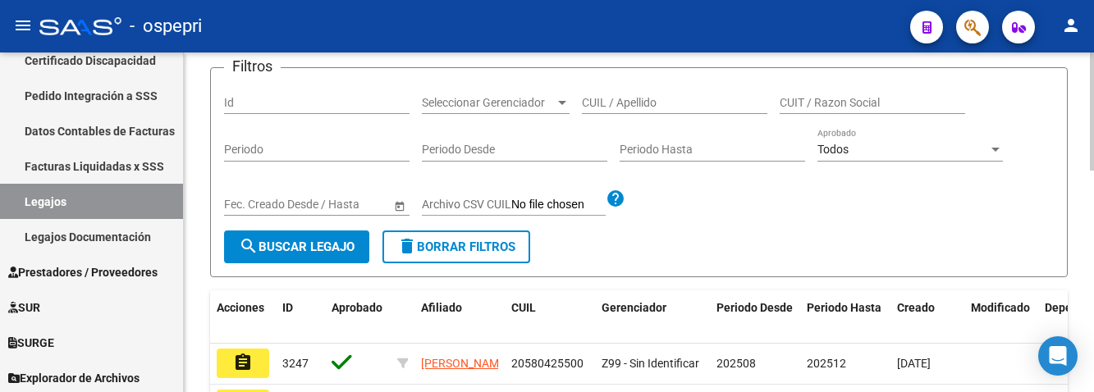
scroll to position [82, 0]
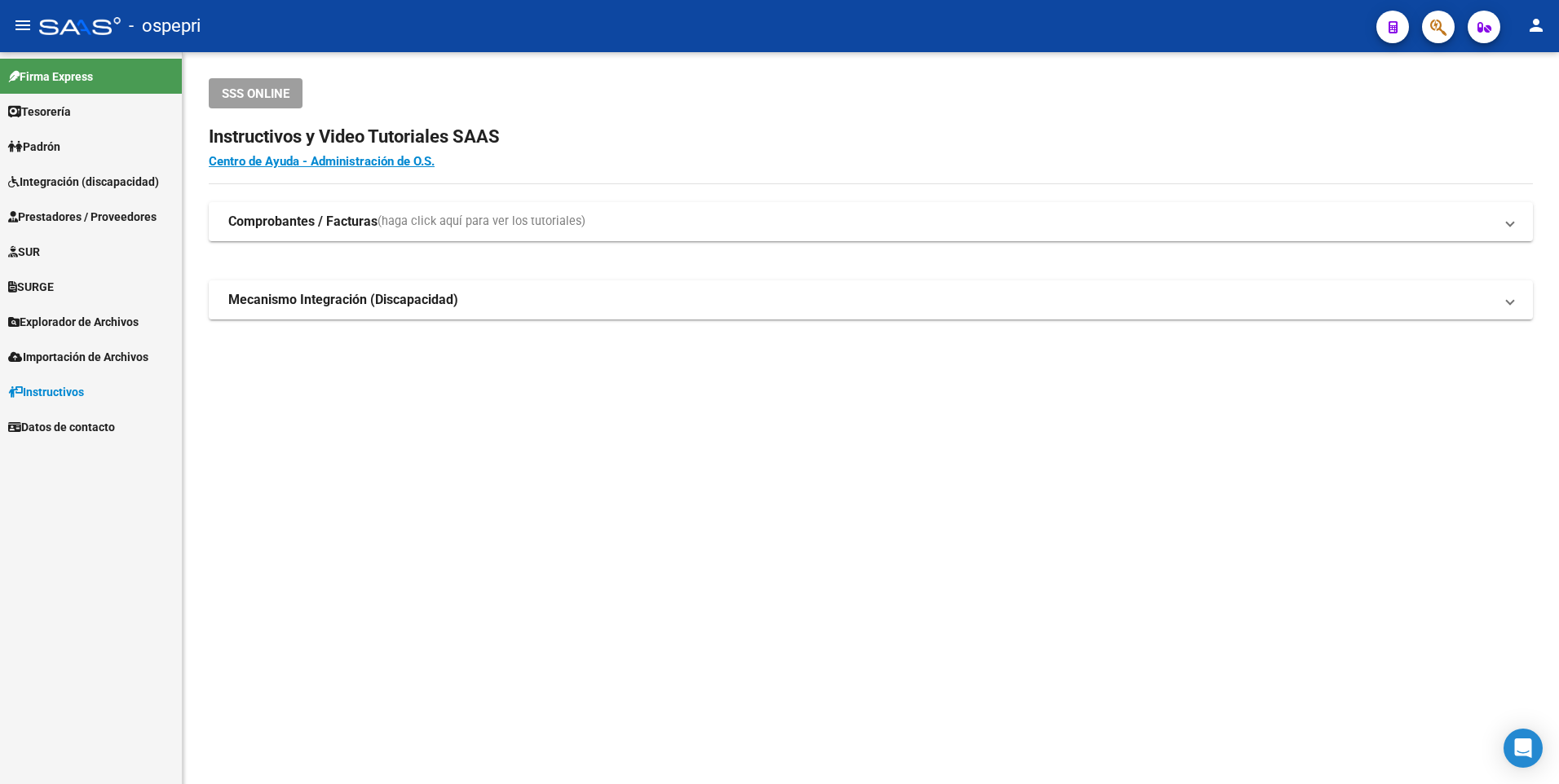
click at [128, 215] on span "Prestadores / Proveedores" at bounding box center [81, 216] width 148 height 18
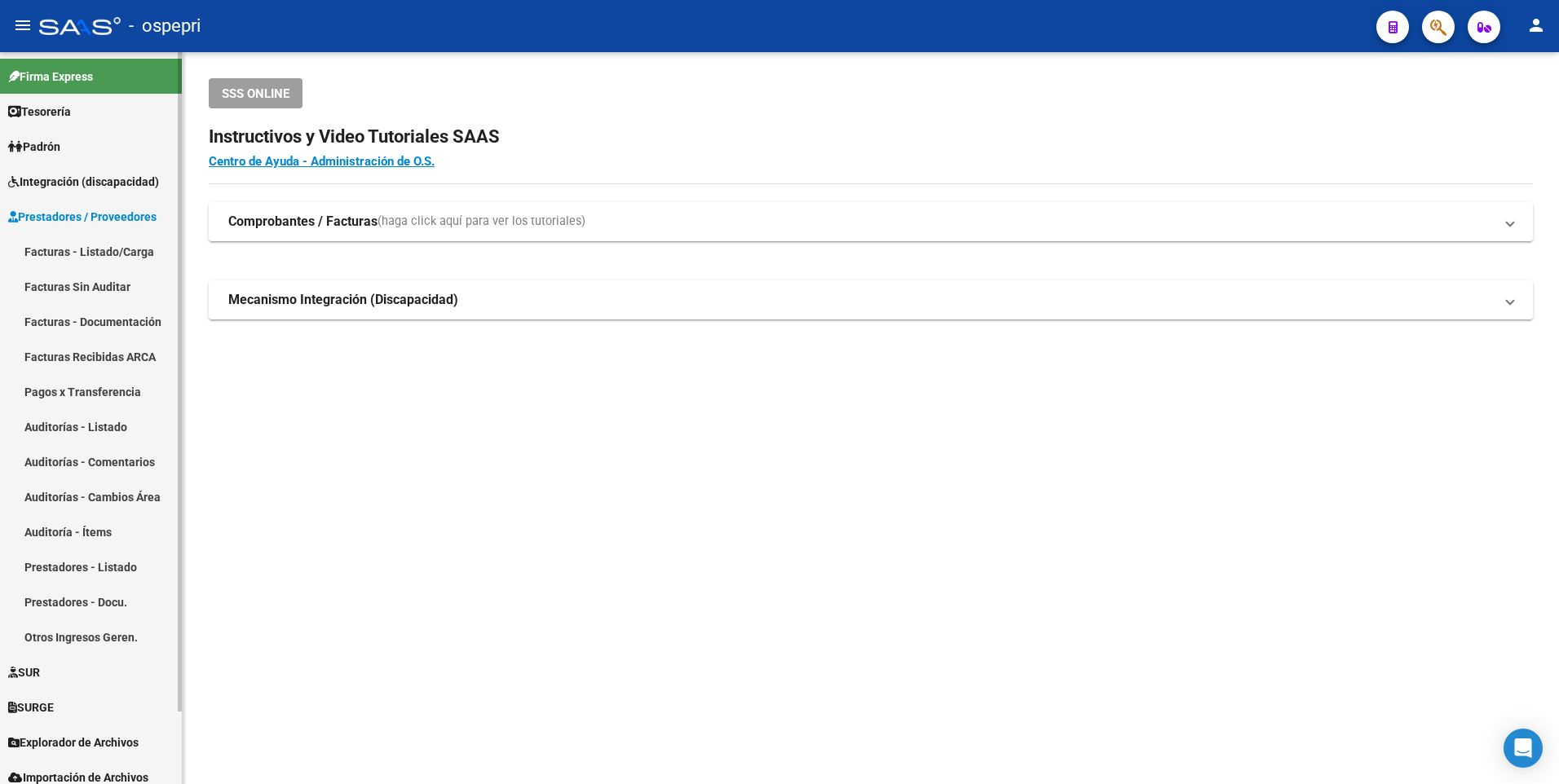
click at [117, 246] on link "Facturas - Listado/Carga" at bounding box center [90, 251] width 182 height 35
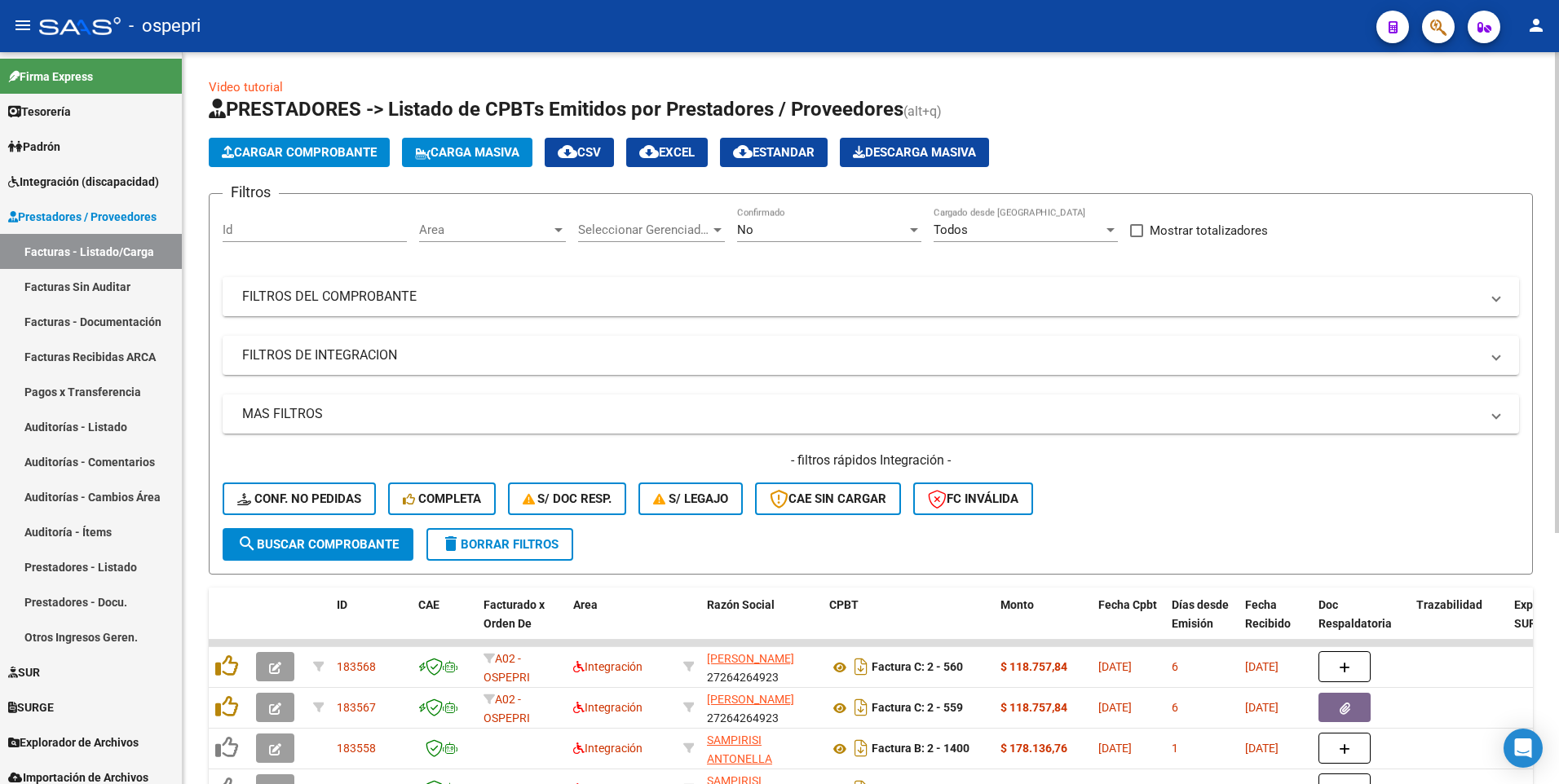
click at [863, 305] on mat-panel-title "FILTROS DEL COMPROBANTE" at bounding box center [861, 297] width 1237 height 18
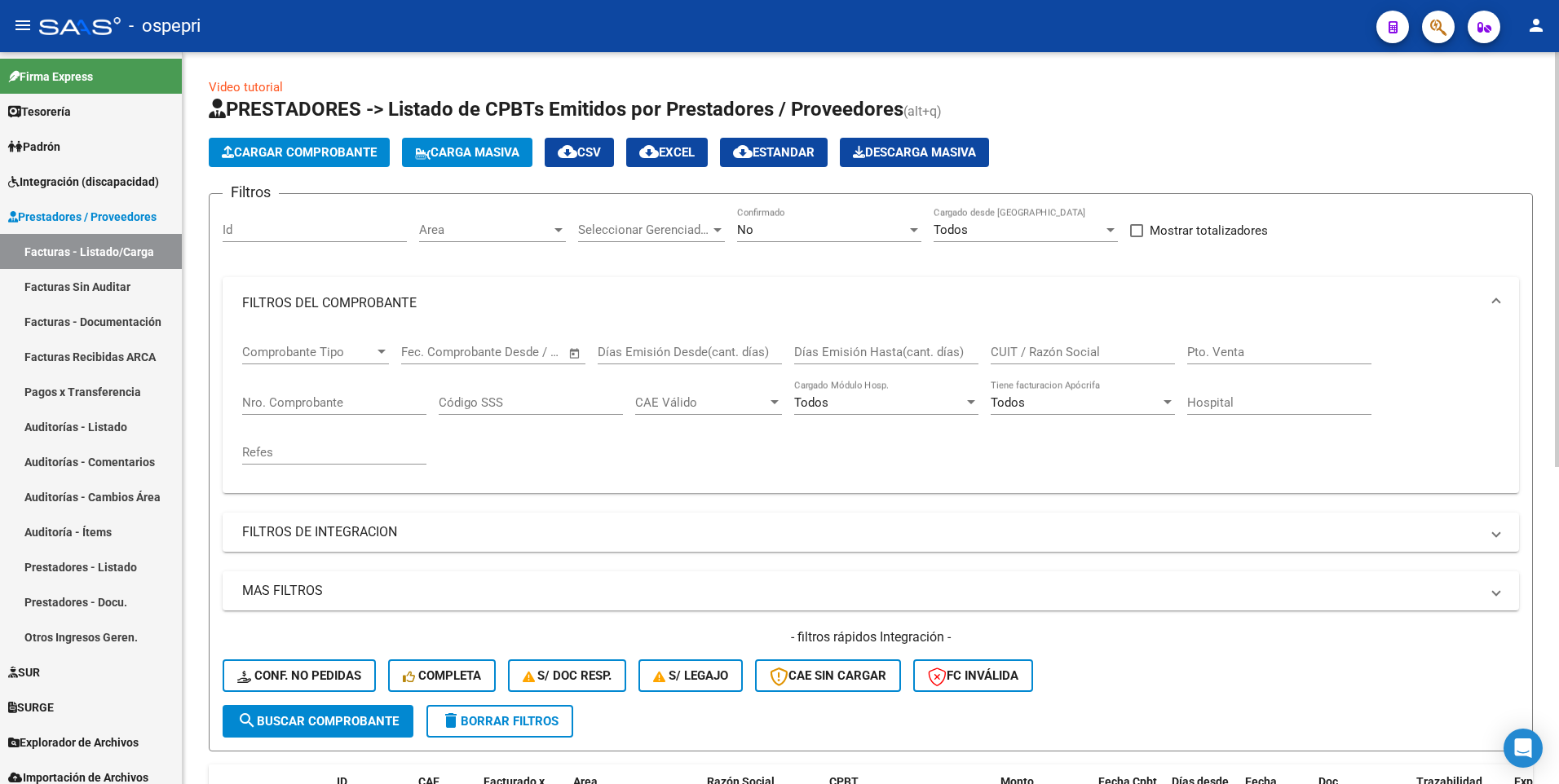
click at [1056, 350] on input "CUIT / Razón Social" at bounding box center [1083, 351] width 185 height 15
type input "[PERSON_NAME]"
click at [918, 233] on div at bounding box center [914, 229] width 15 height 13
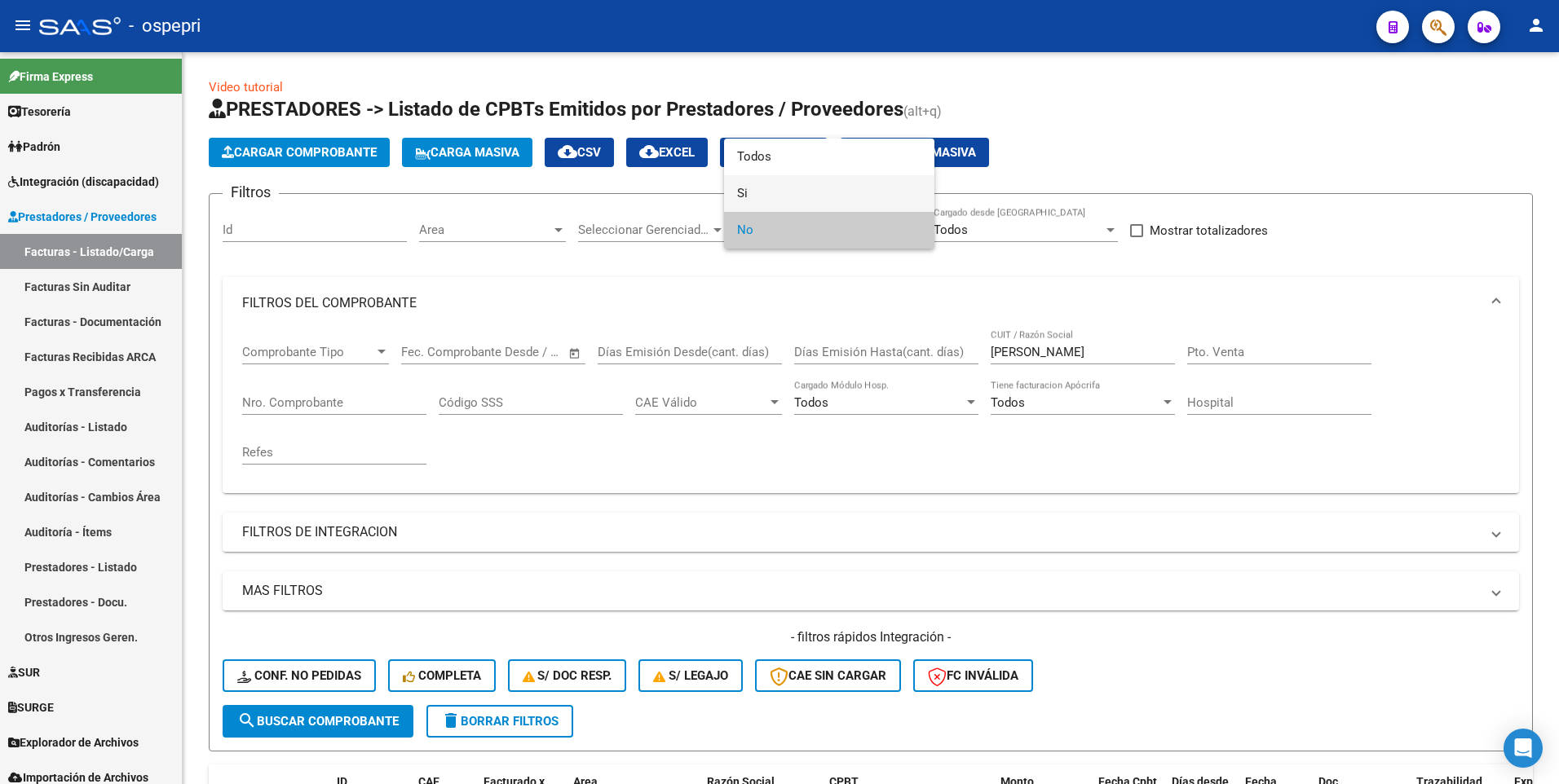
click at [843, 191] on span "Si" at bounding box center [829, 194] width 185 height 37
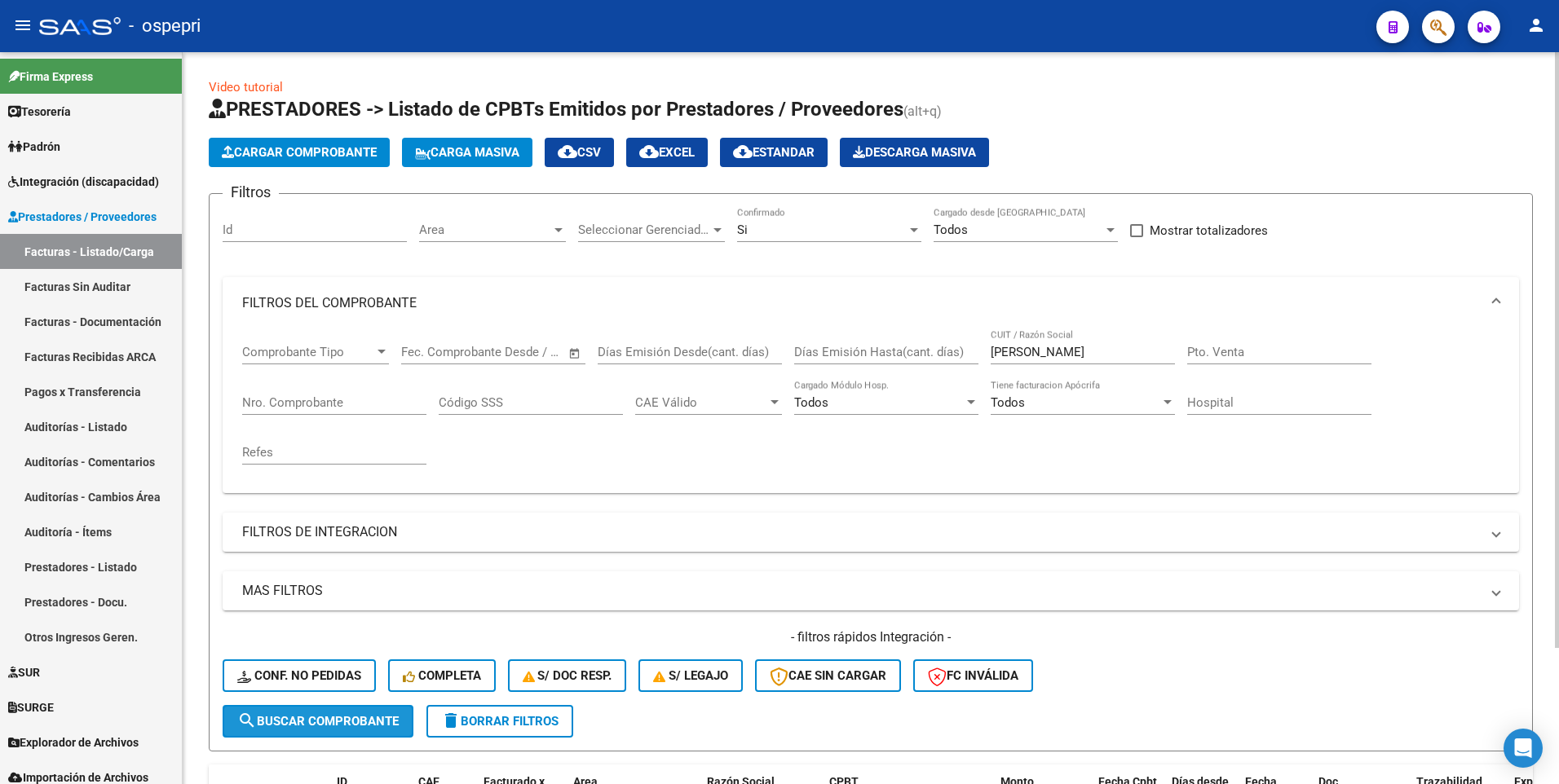
click at [380, 719] on span "search Buscar Comprobante" at bounding box center [318, 720] width 162 height 15
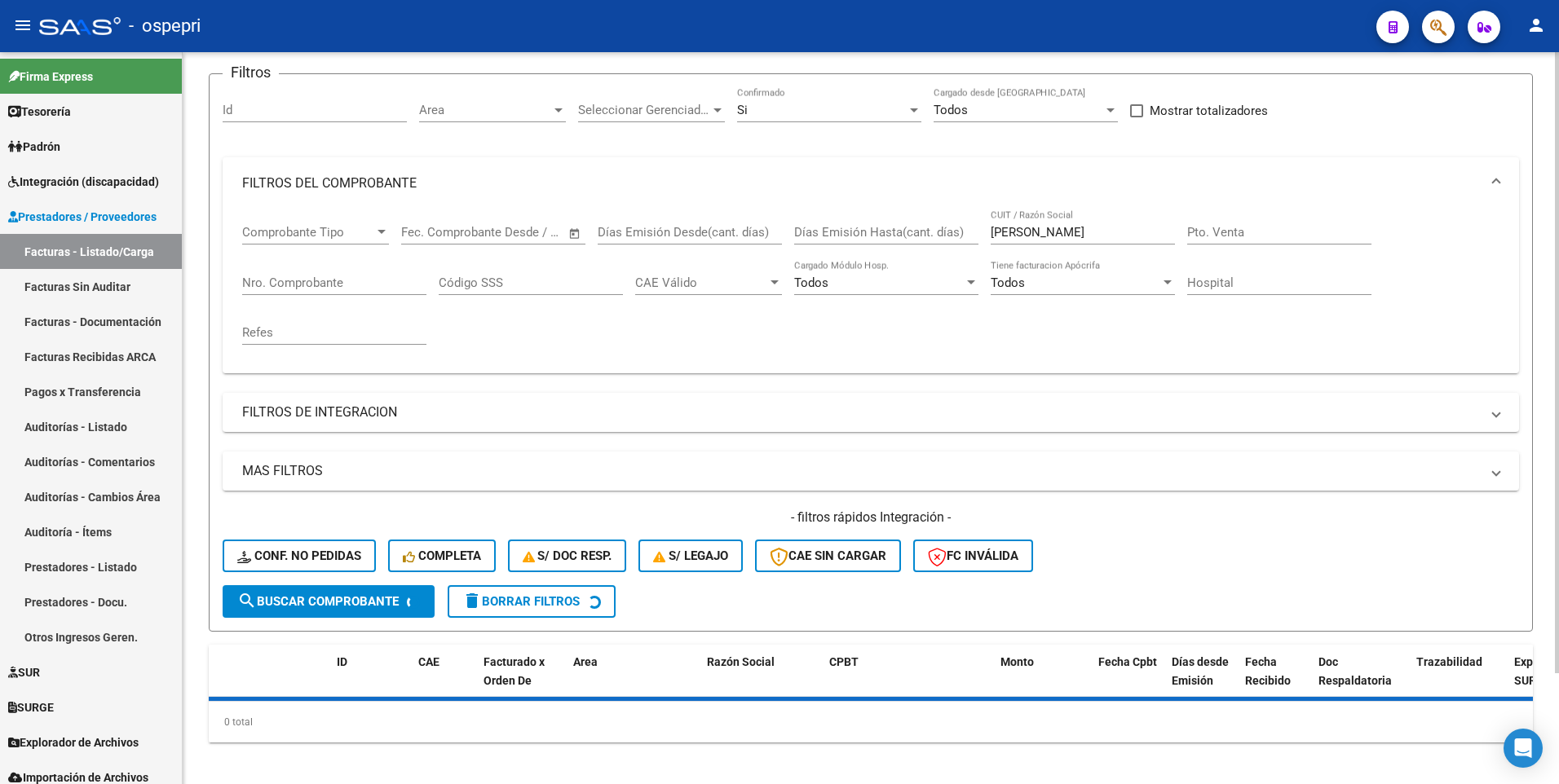
scroll to position [130, 0]
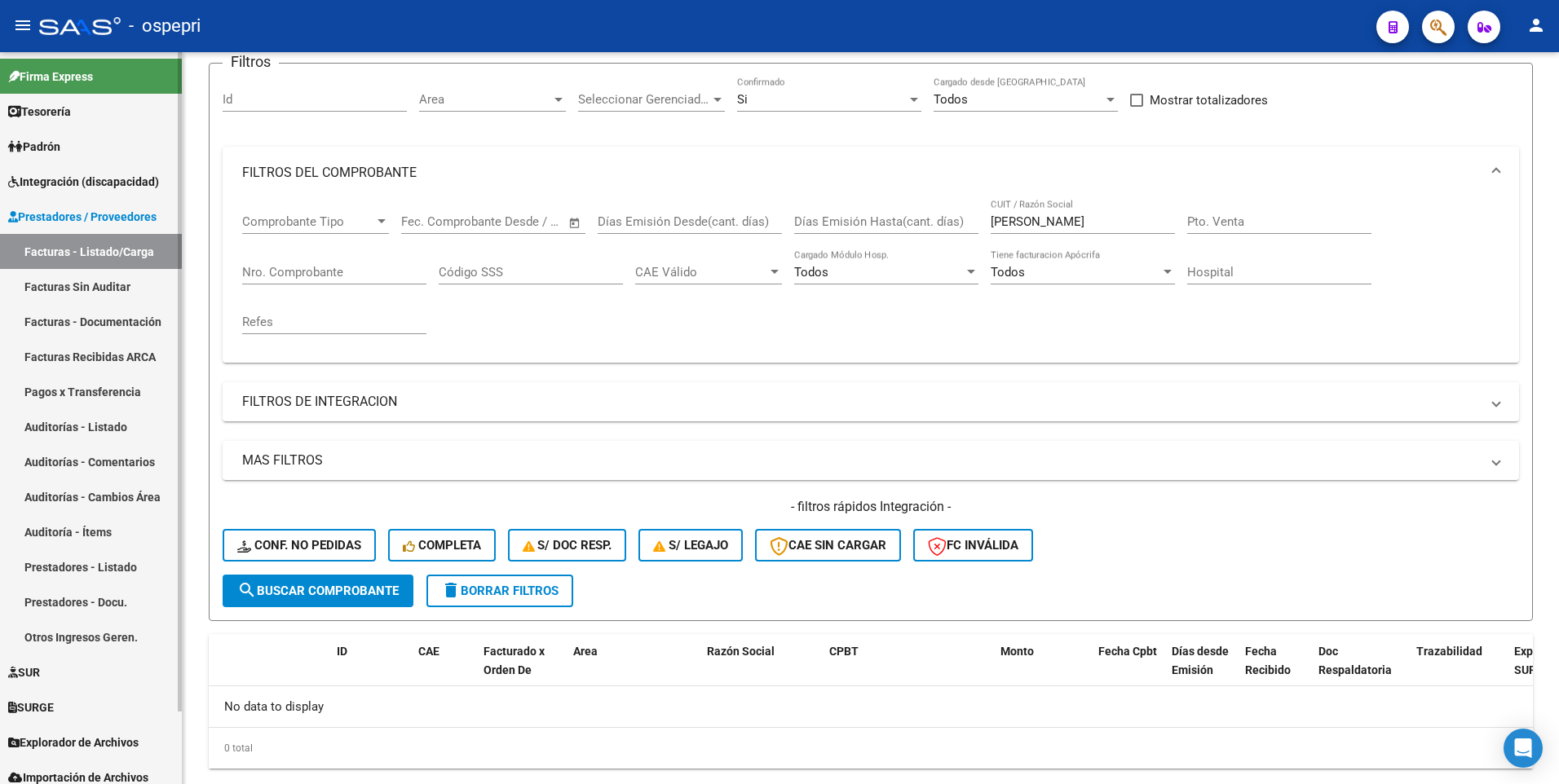
click at [127, 180] on span "Integración (discapacidad)" at bounding box center [83, 182] width 151 height 18
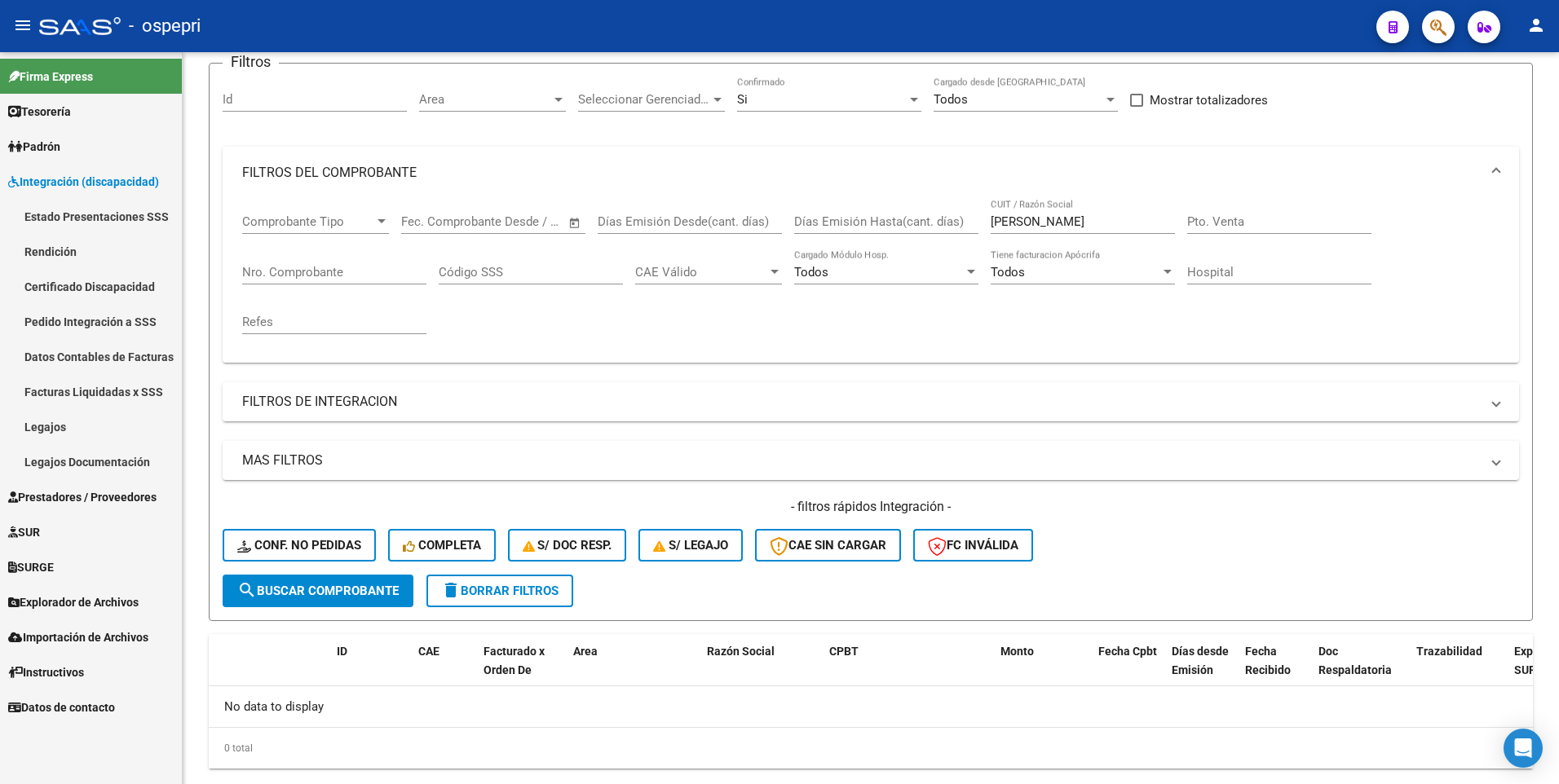
click at [88, 322] on link "Pedido Integración a SSS" at bounding box center [90, 321] width 182 height 35
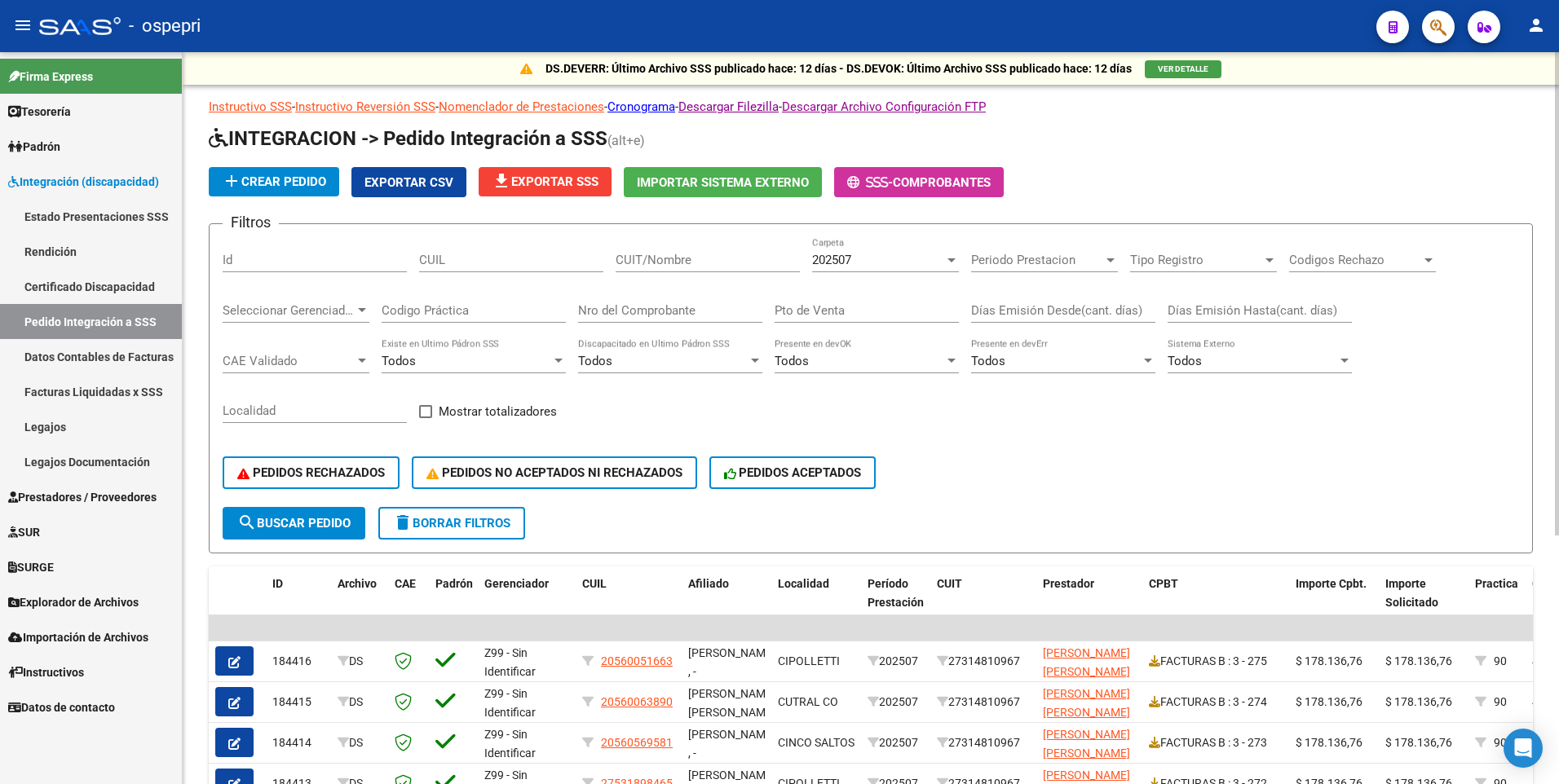
click at [700, 266] on input "CUIT/Nombre" at bounding box center [708, 260] width 185 height 15
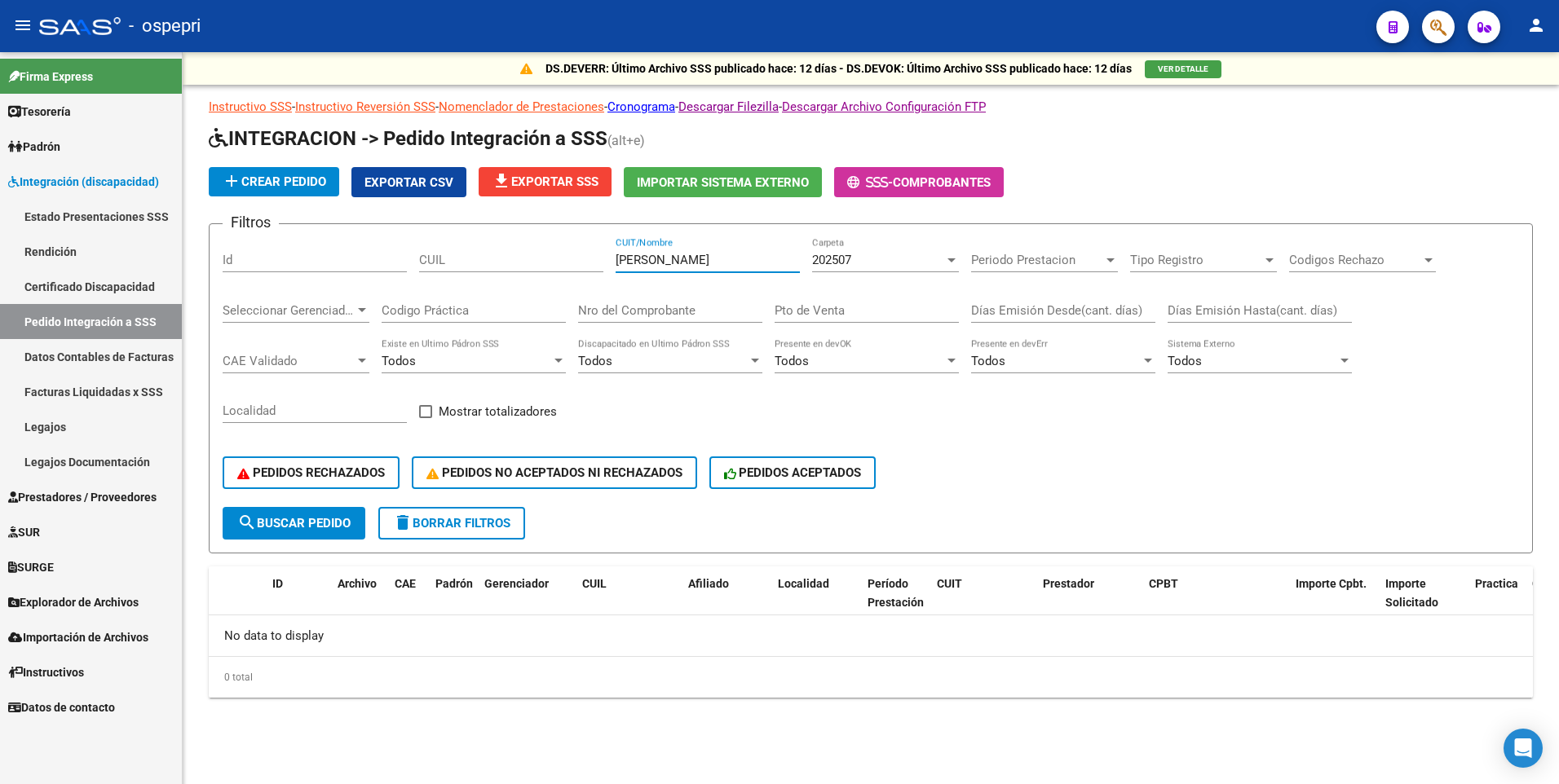
type input "[PERSON_NAME]"
click at [949, 263] on div at bounding box center [951, 259] width 15 height 13
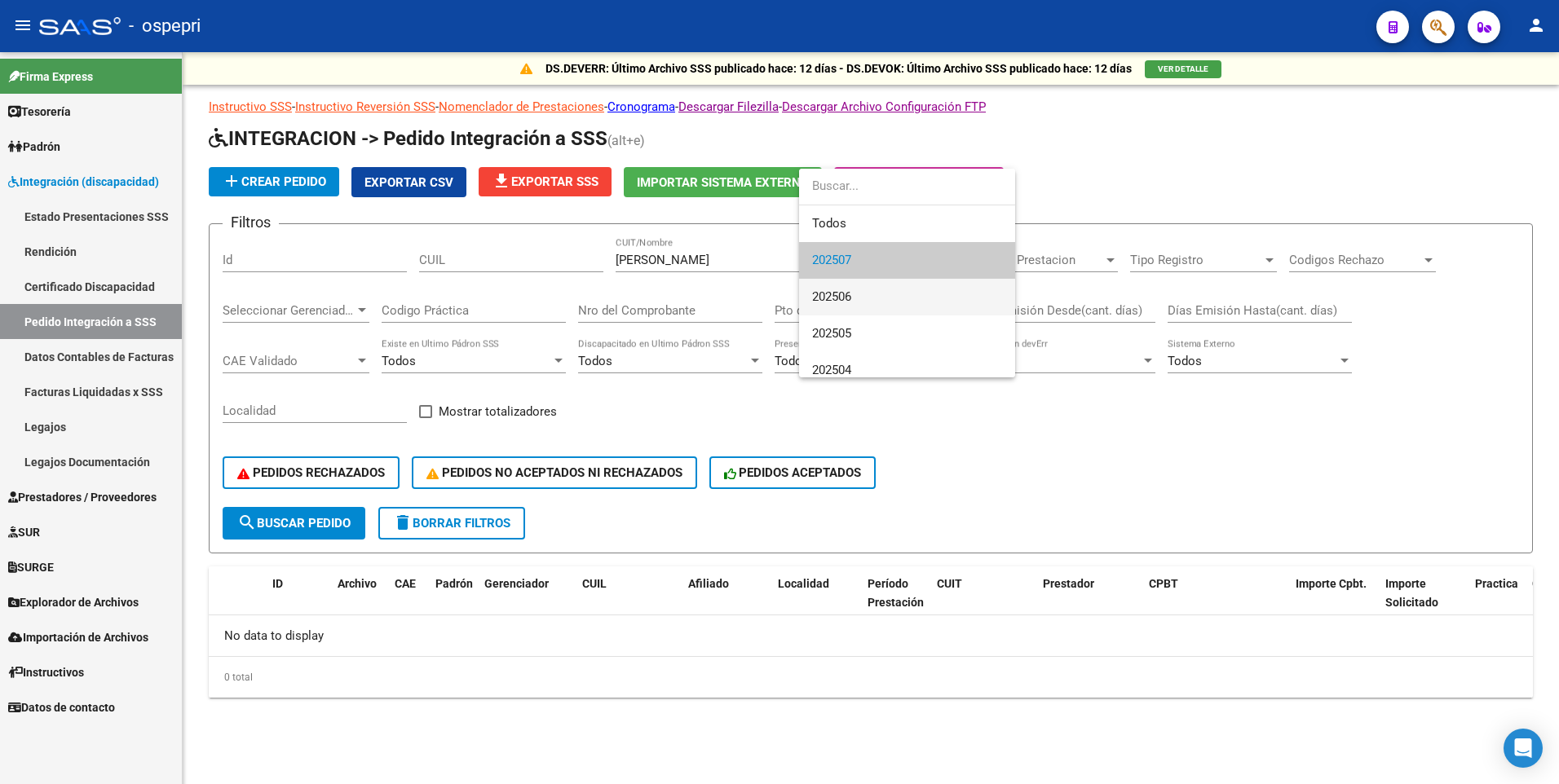
click at [928, 298] on span "202506" at bounding box center [907, 297] width 190 height 37
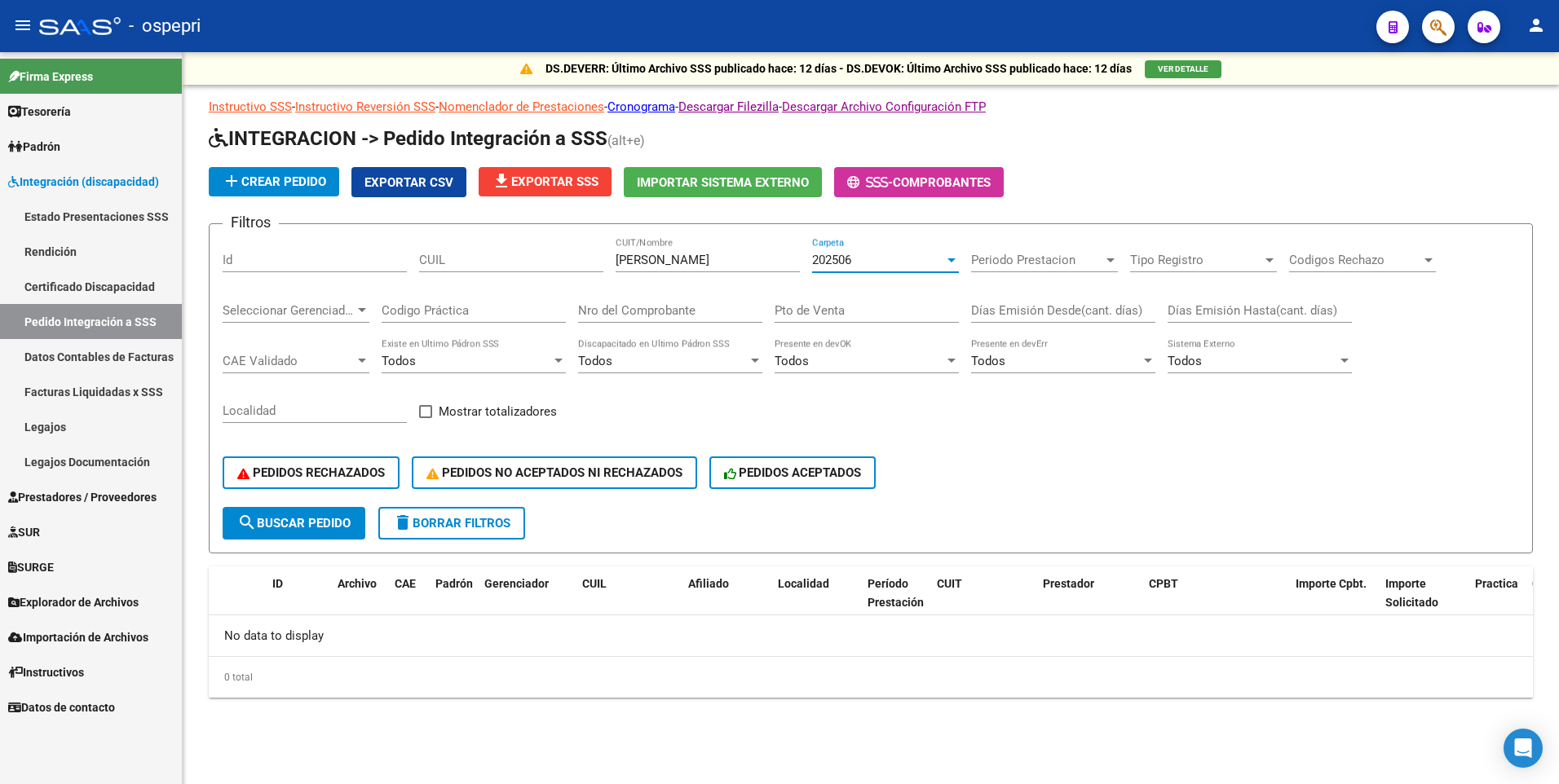
click at [951, 258] on div at bounding box center [951, 260] width 8 height 4
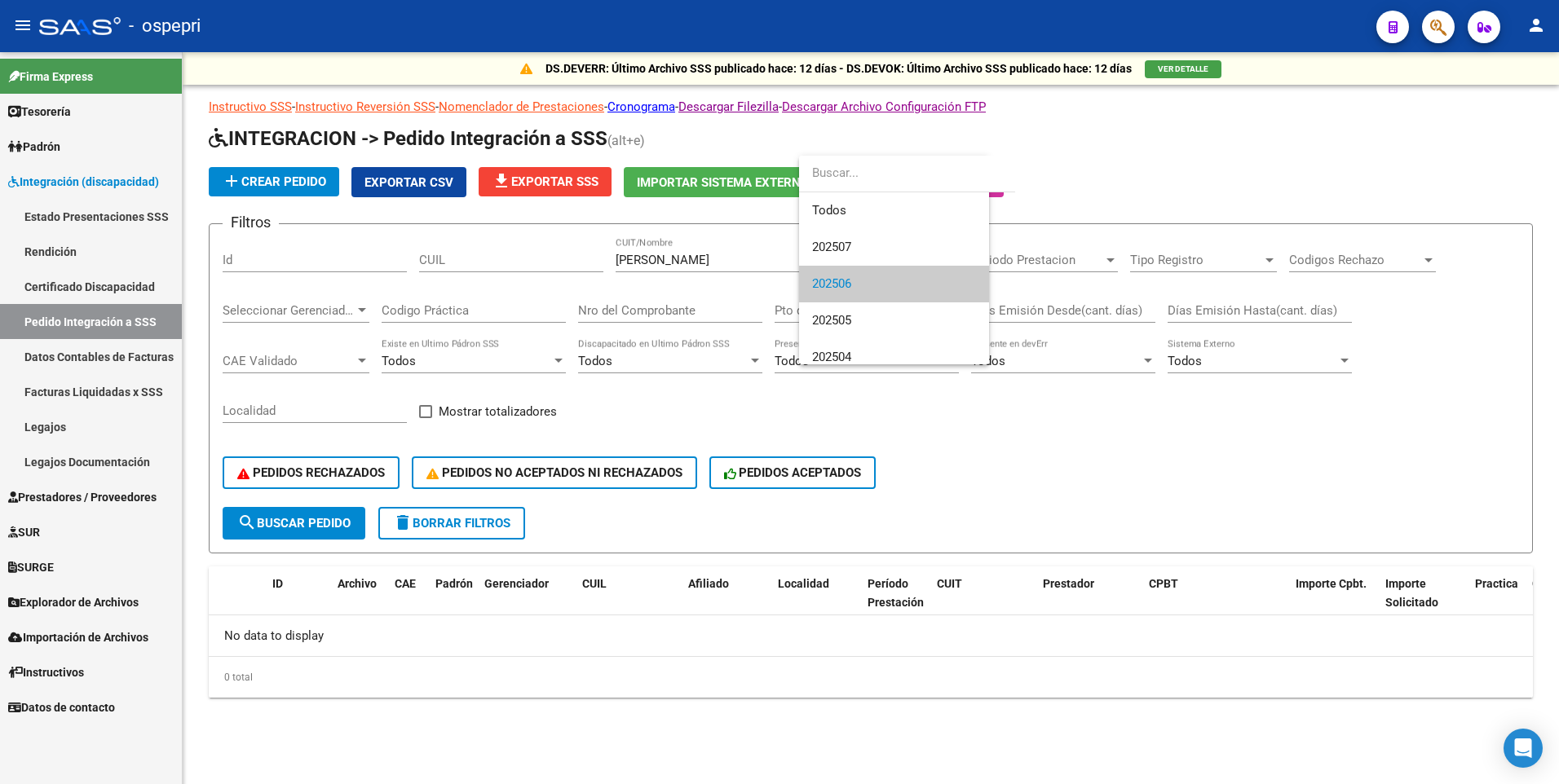
scroll to position [25, 0]
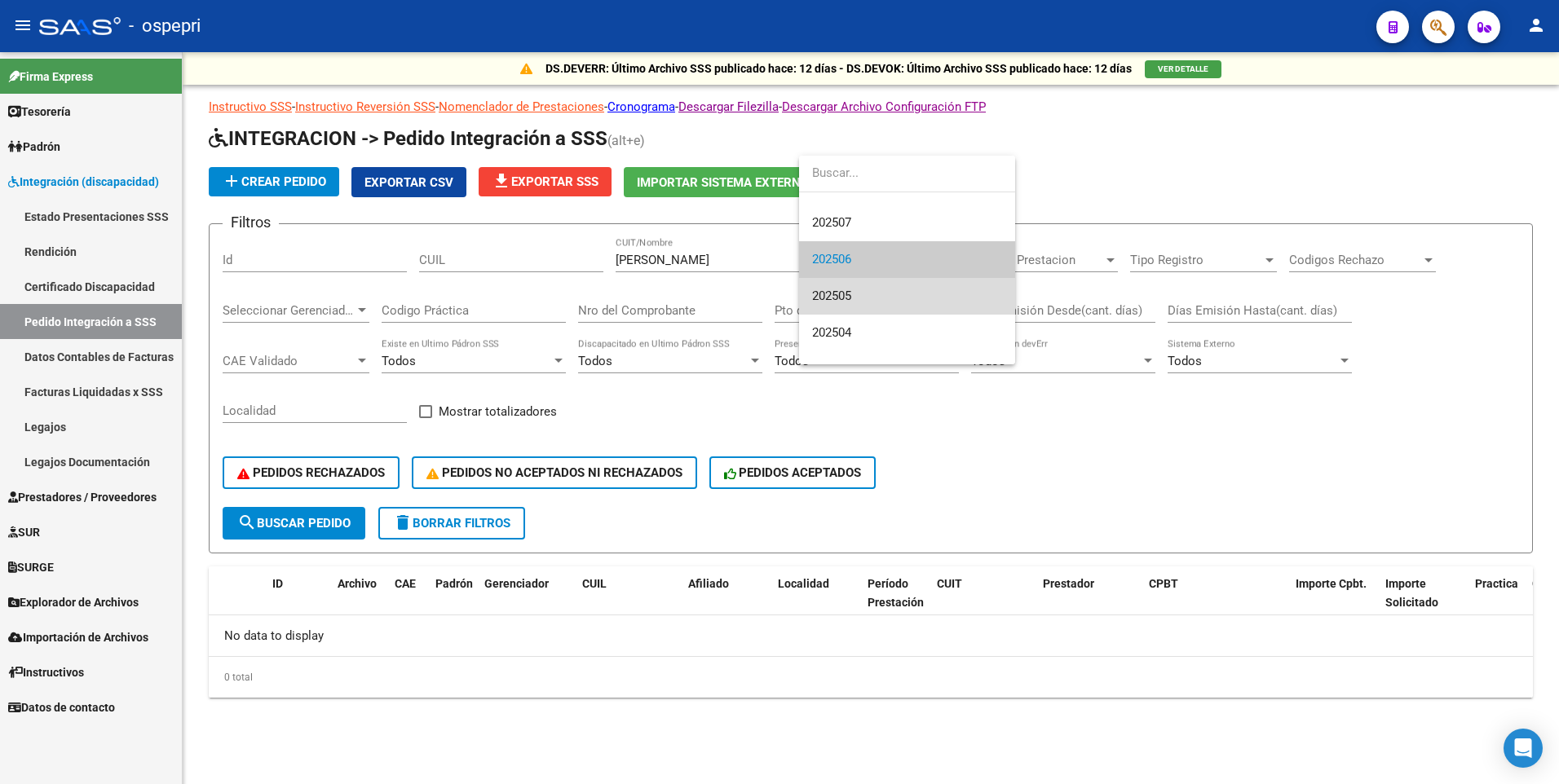
click at [936, 293] on span "202505" at bounding box center [907, 296] width 190 height 37
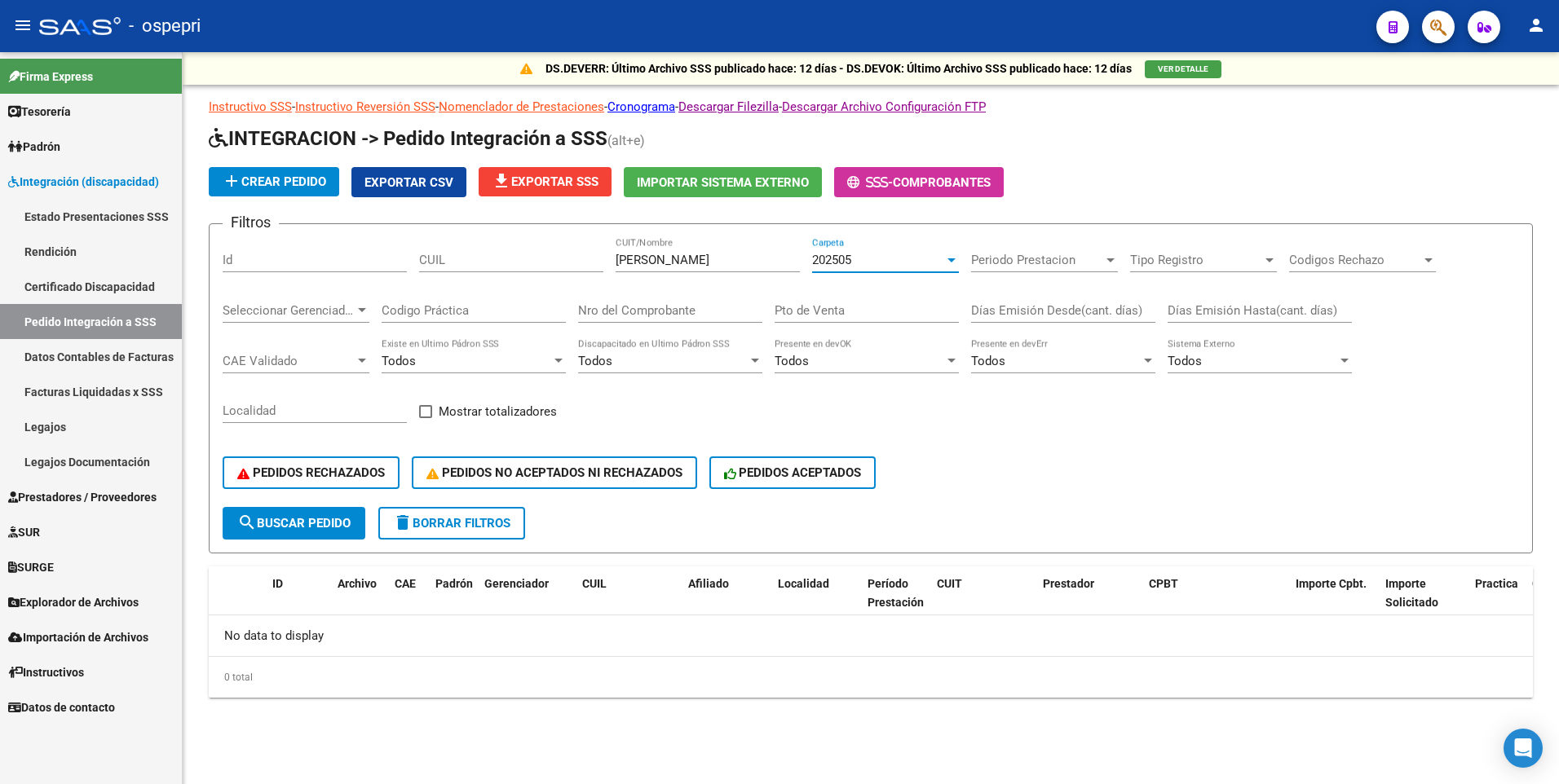
click at [951, 260] on div at bounding box center [951, 260] width 8 height 4
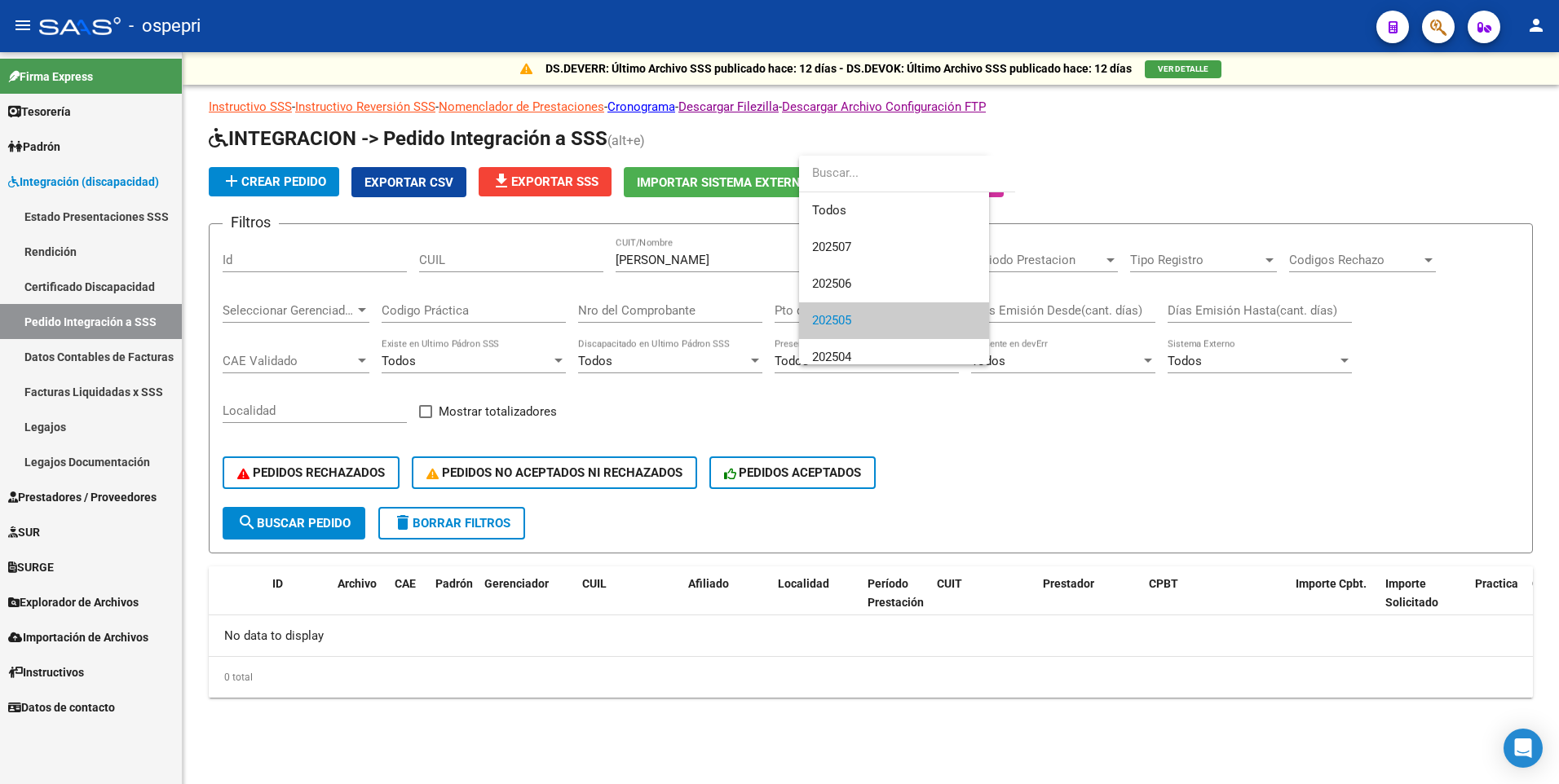
scroll to position [62, 0]
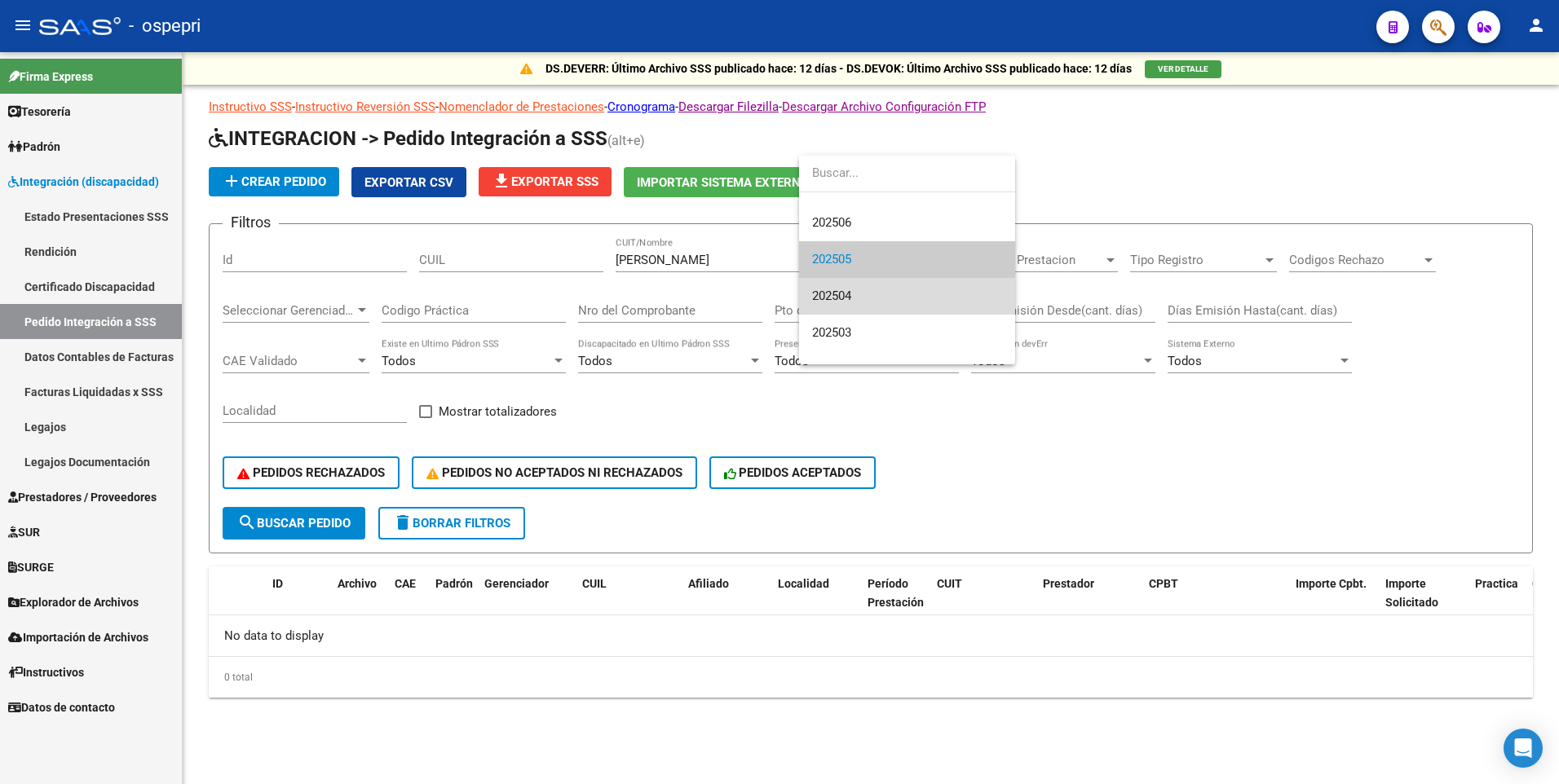
click at [931, 295] on span "202504" at bounding box center [907, 296] width 190 height 37
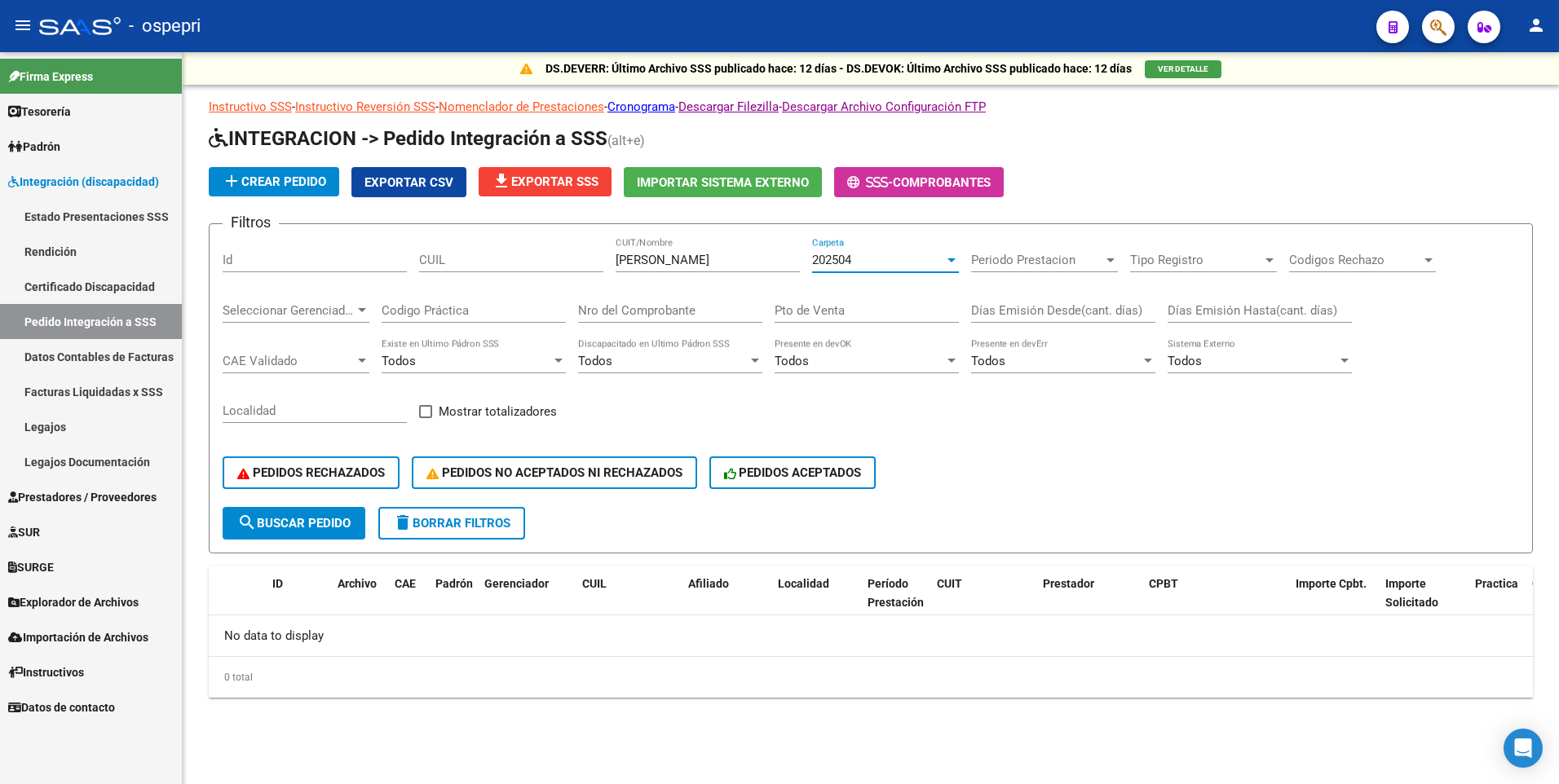
click at [949, 258] on div at bounding box center [951, 260] width 8 height 4
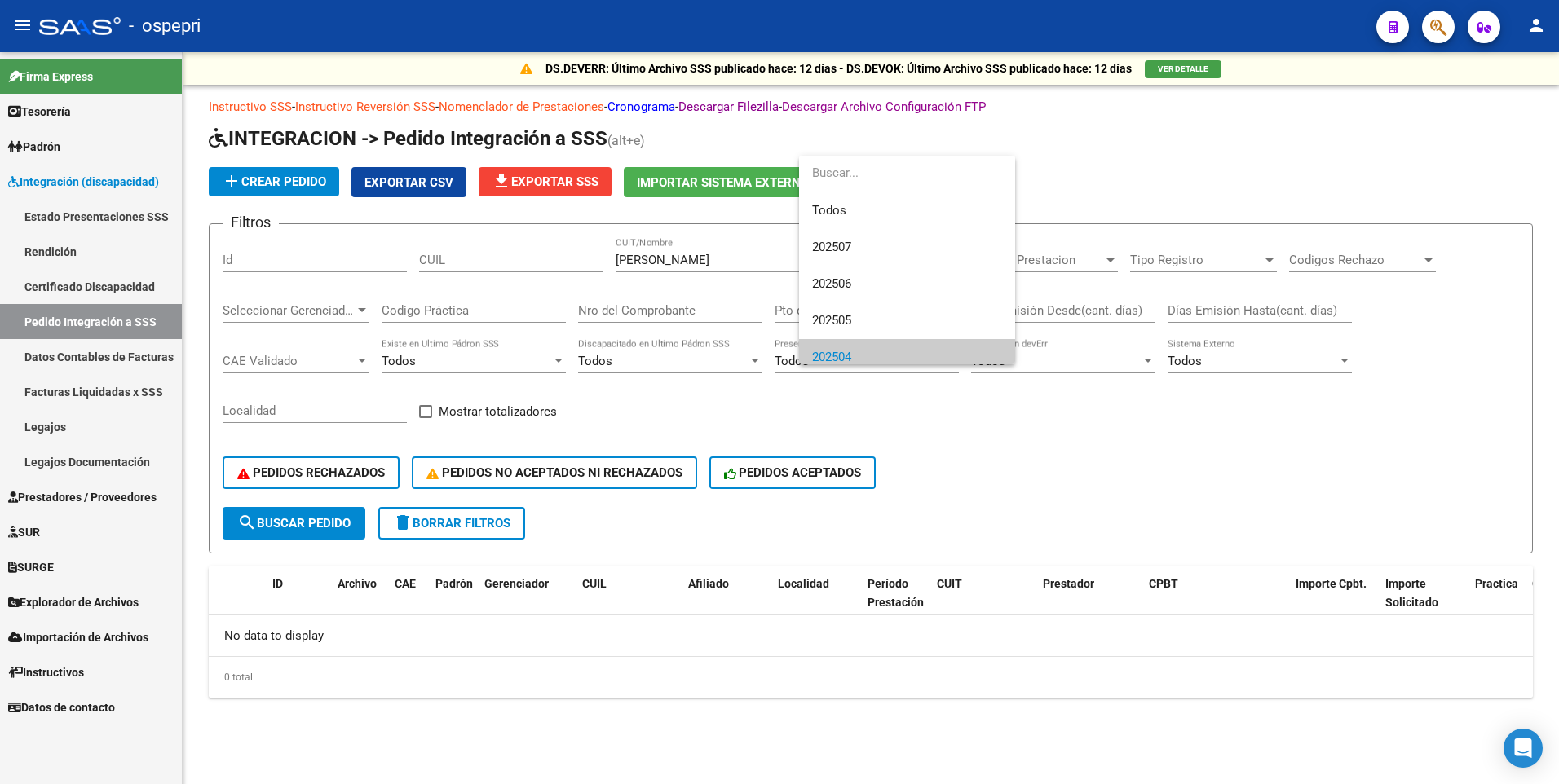
scroll to position [98, 0]
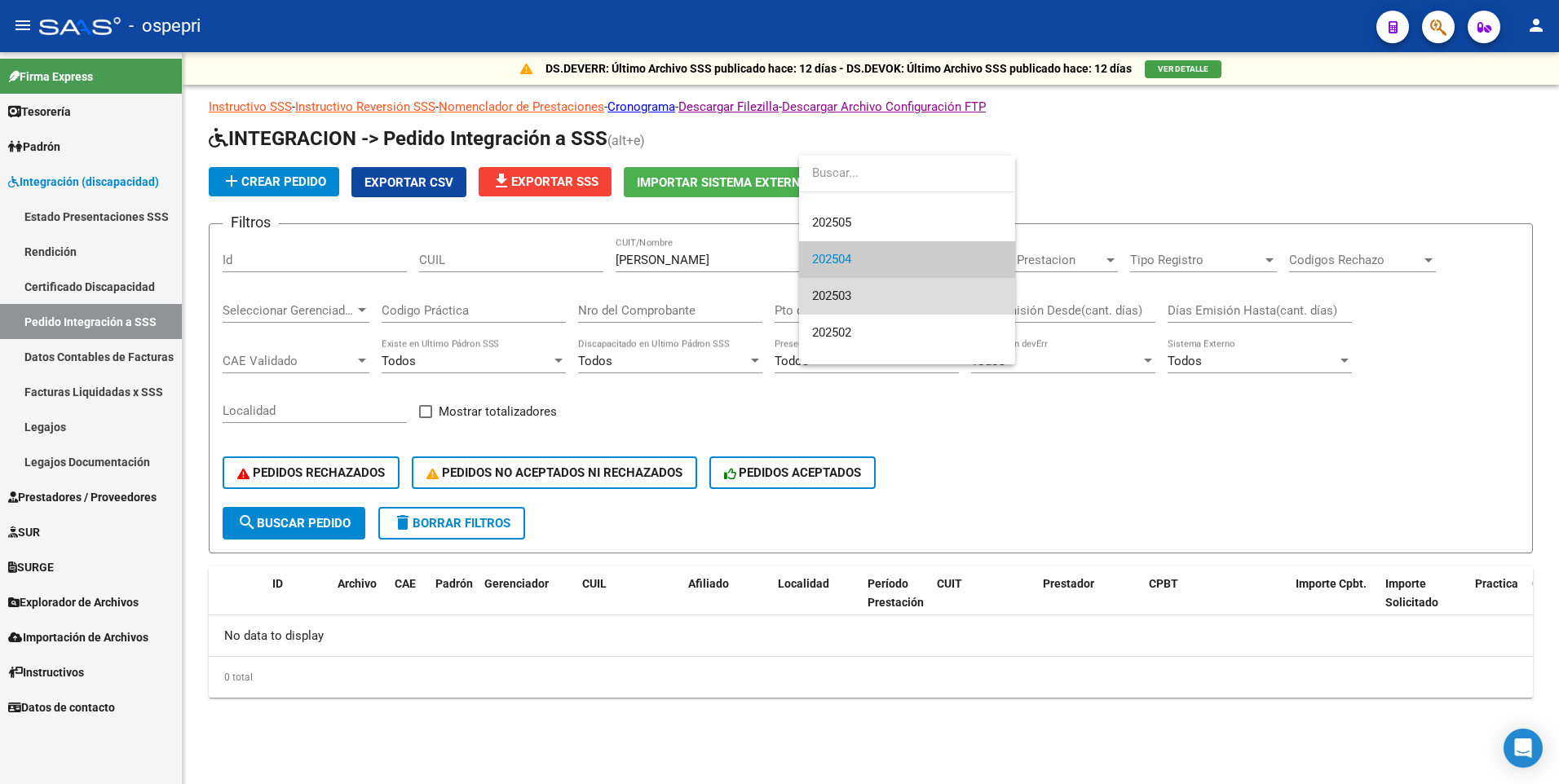
click at [925, 292] on span "202503" at bounding box center [907, 296] width 190 height 37
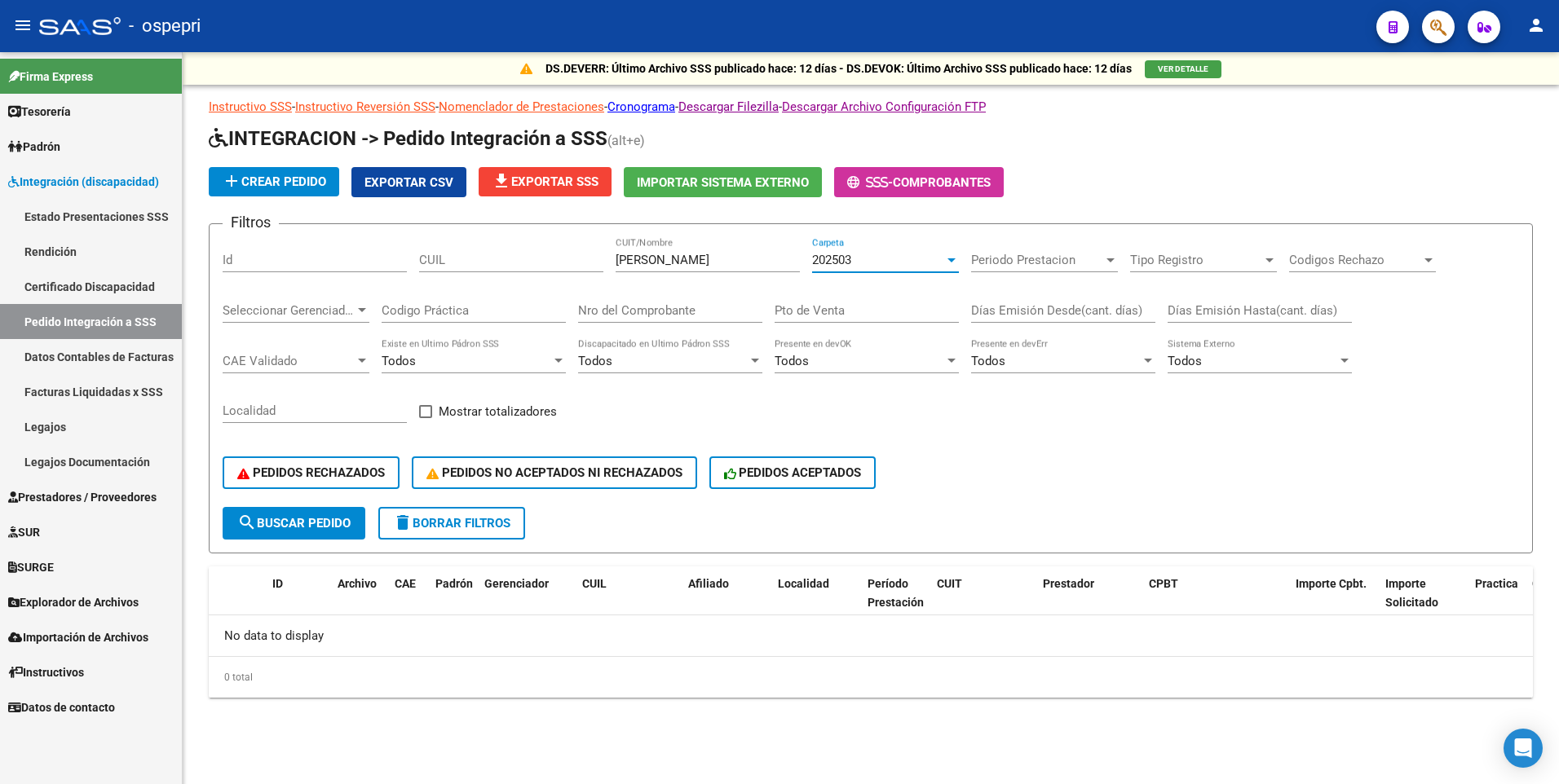
click at [955, 253] on div at bounding box center [951, 259] width 15 height 13
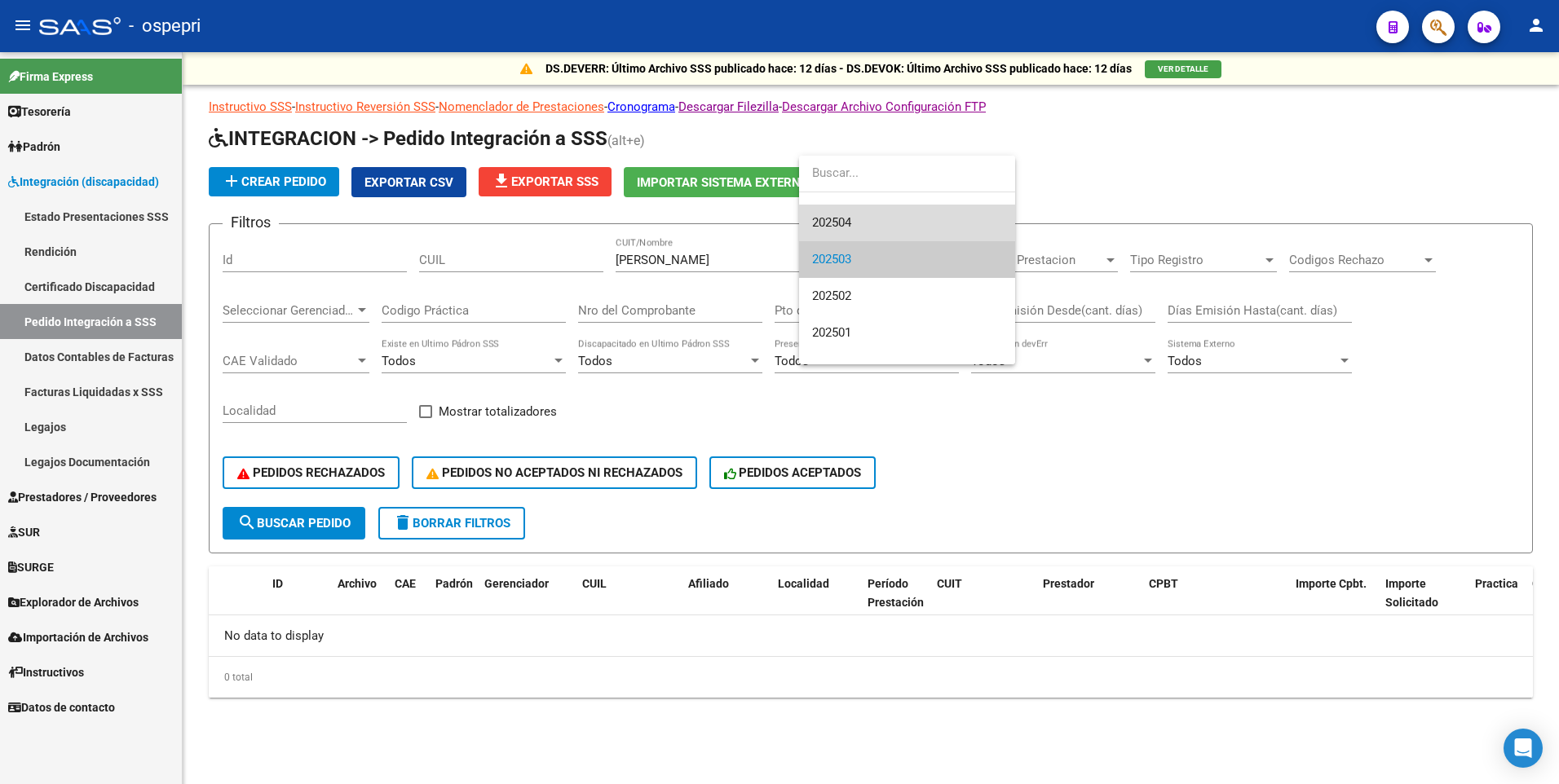
click at [886, 220] on span "202504" at bounding box center [907, 222] width 190 height 37
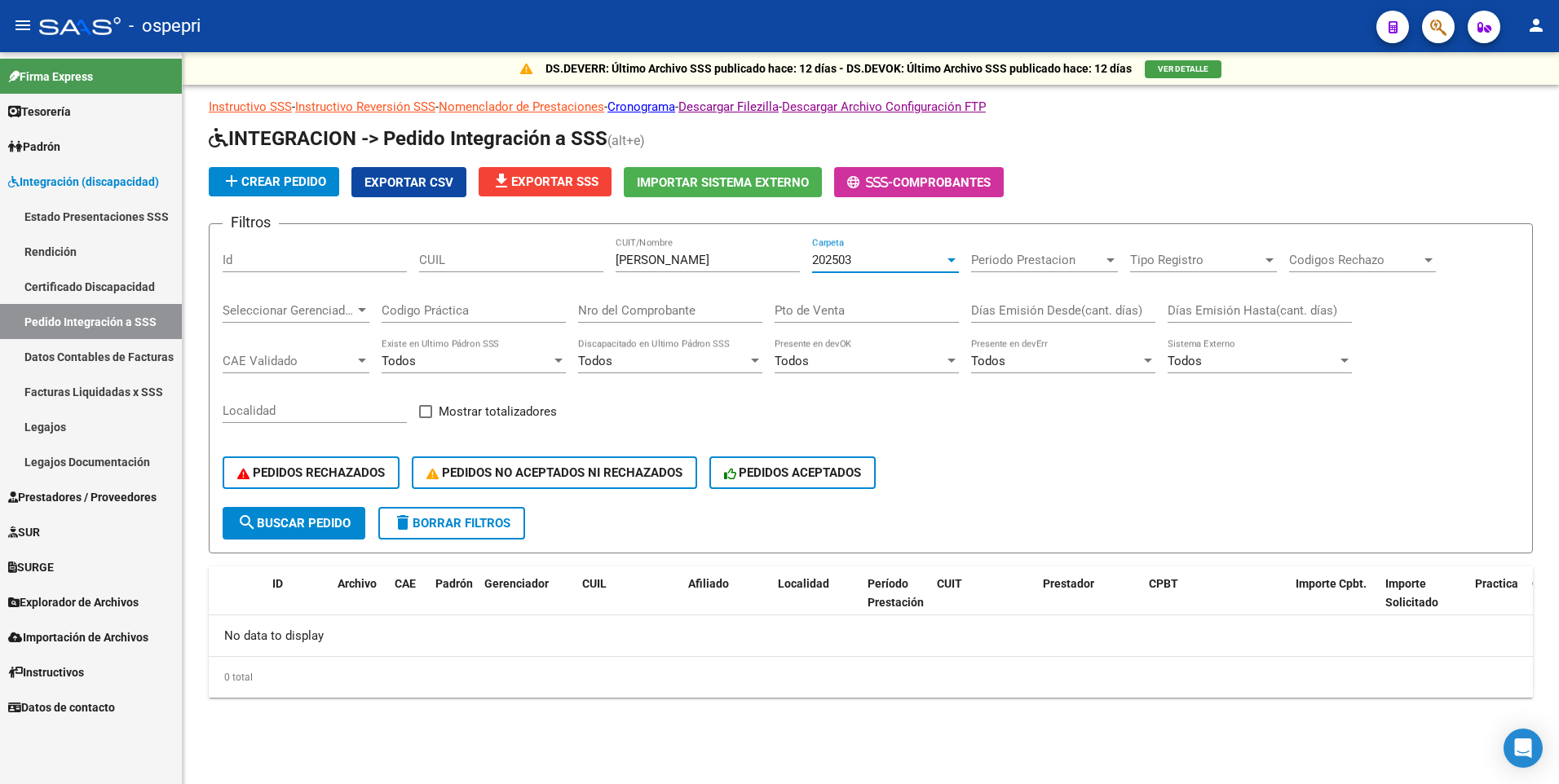
scroll to position [147, 0]
click at [945, 261] on div at bounding box center [951, 259] width 15 height 13
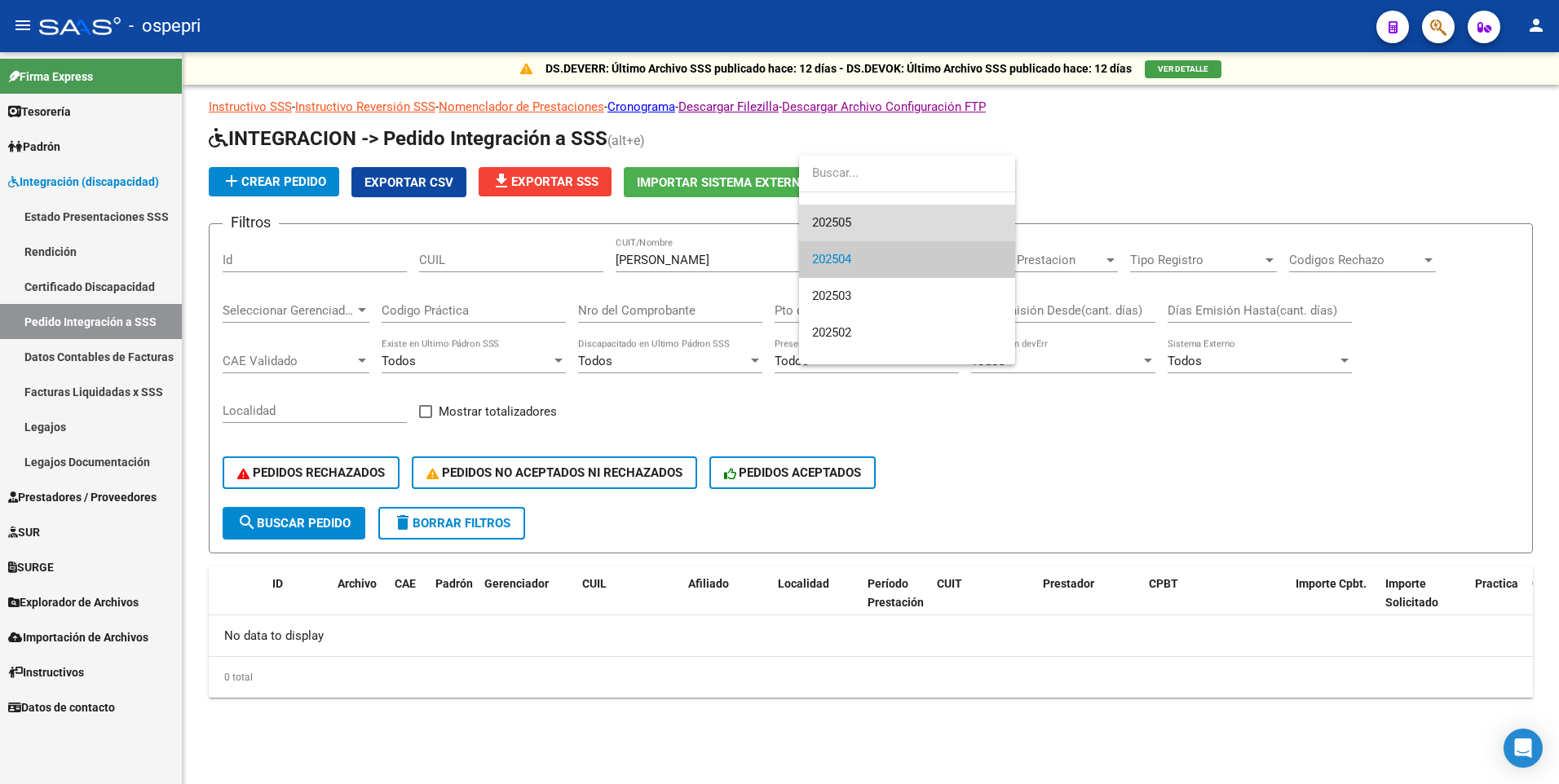
click at [883, 219] on span "202505" at bounding box center [907, 222] width 190 height 37
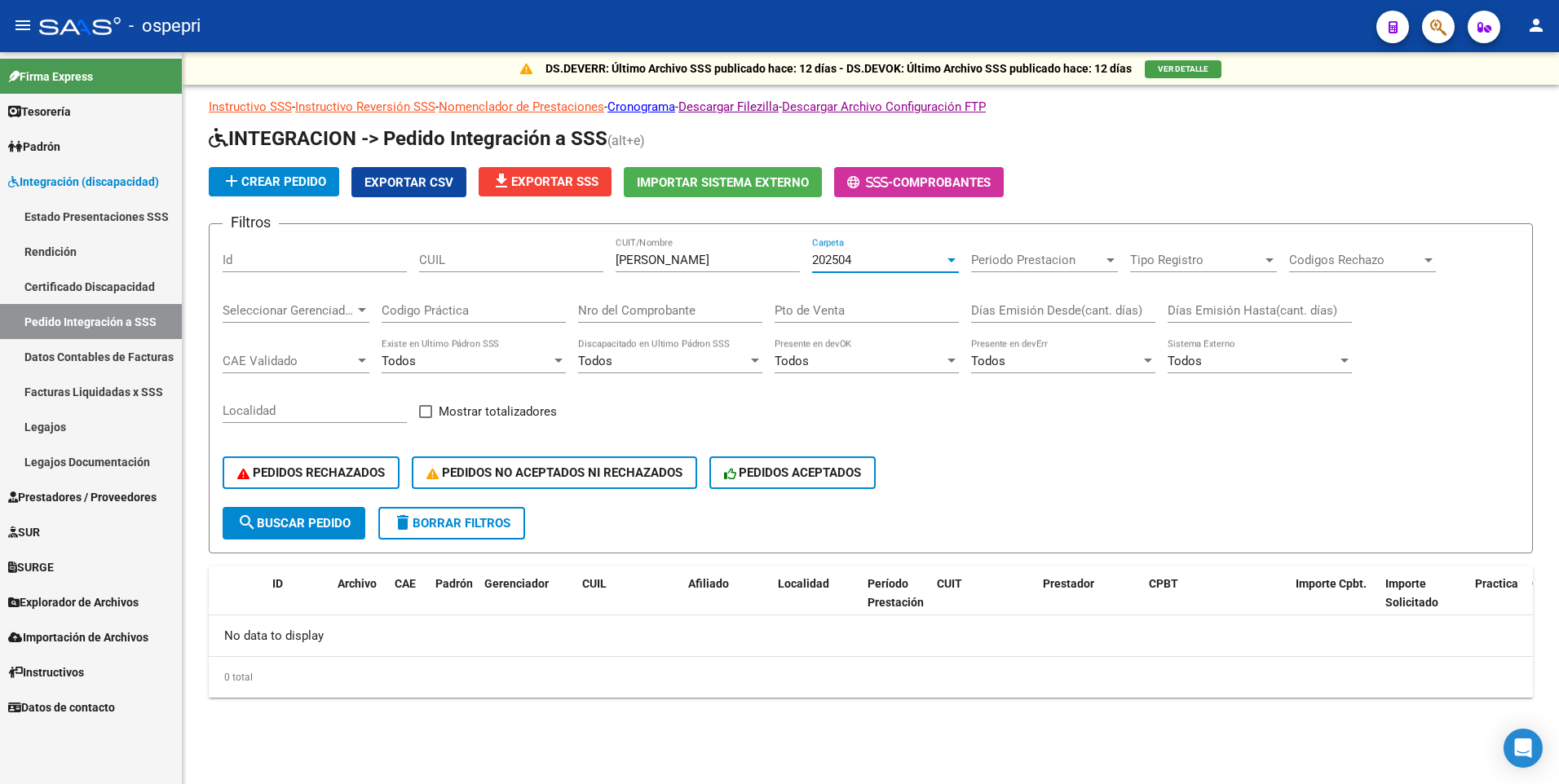
scroll to position [110, 0]
click at [959, 256] on app-drop-down-list "202505 Carpeta" at bounding box center [892, 260] width 159 height 15
click at [946, 256] on div at bounding box center [951, 259] width 15 height 13
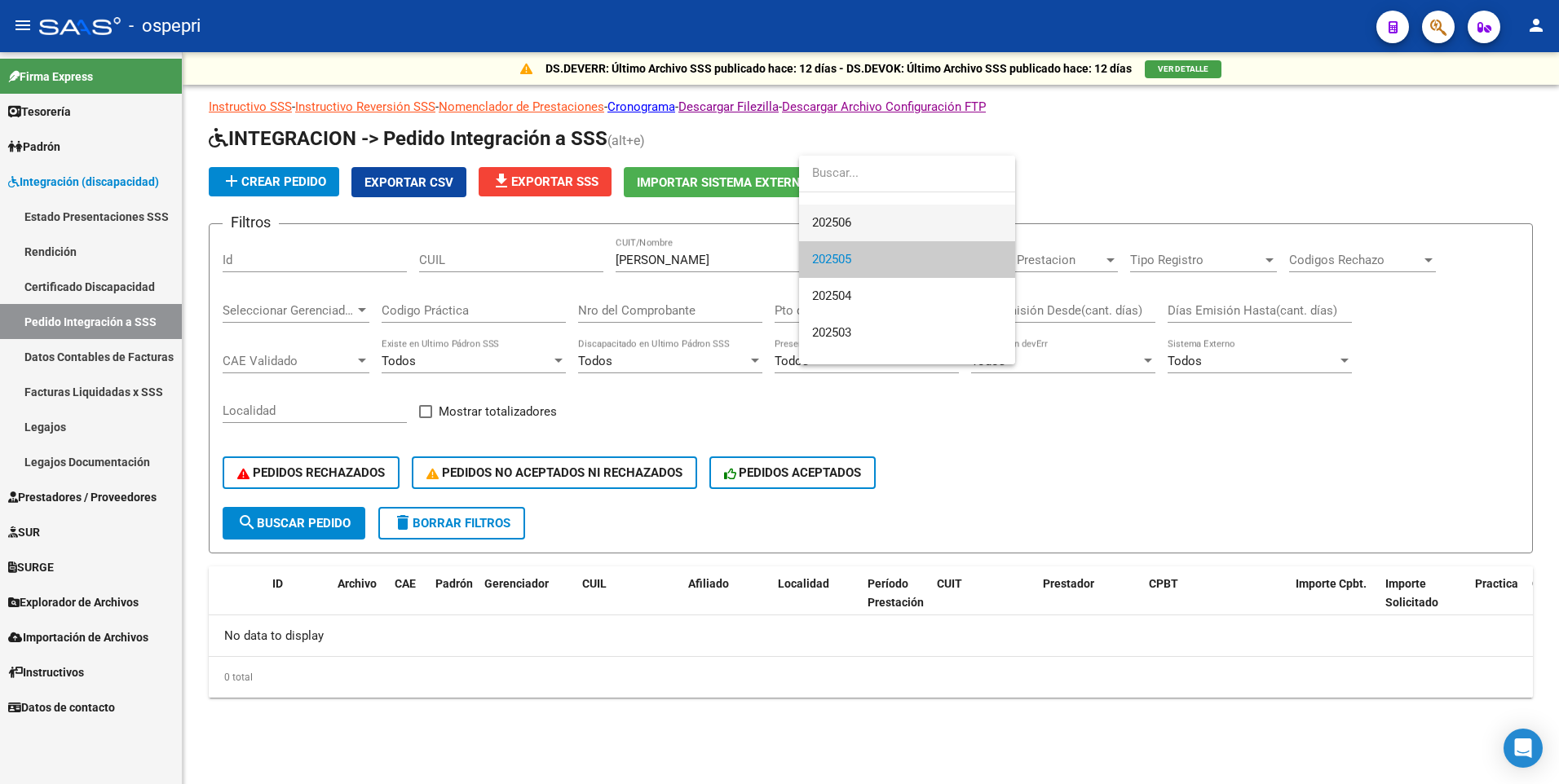
click at [876, 205] on span "202506" at bounding box center [907, 222] width 190 height 37
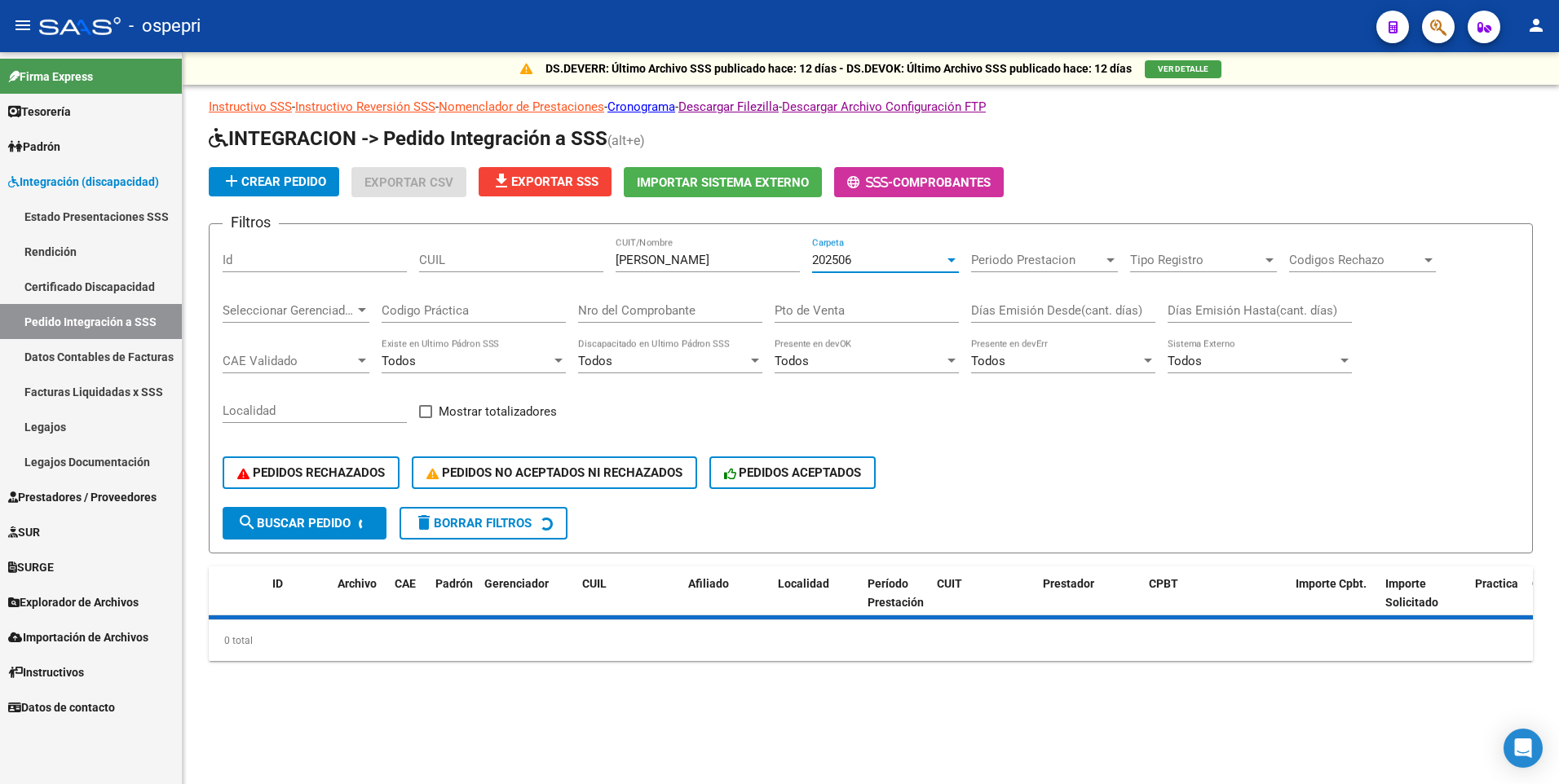
scroll to position [73, 0]
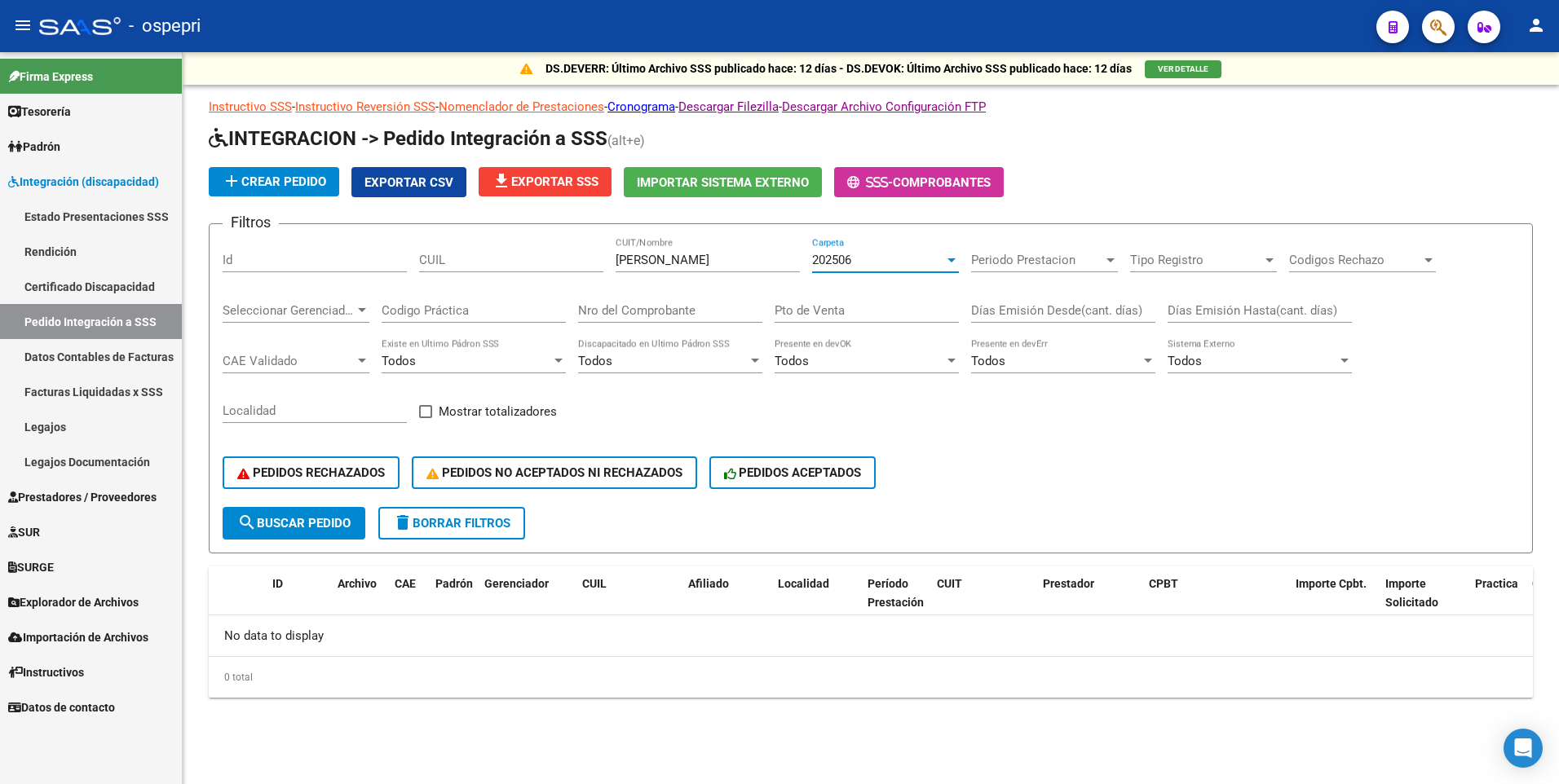
click at [952, 260] on div at bounding box center [951, 260] width 8 height 4
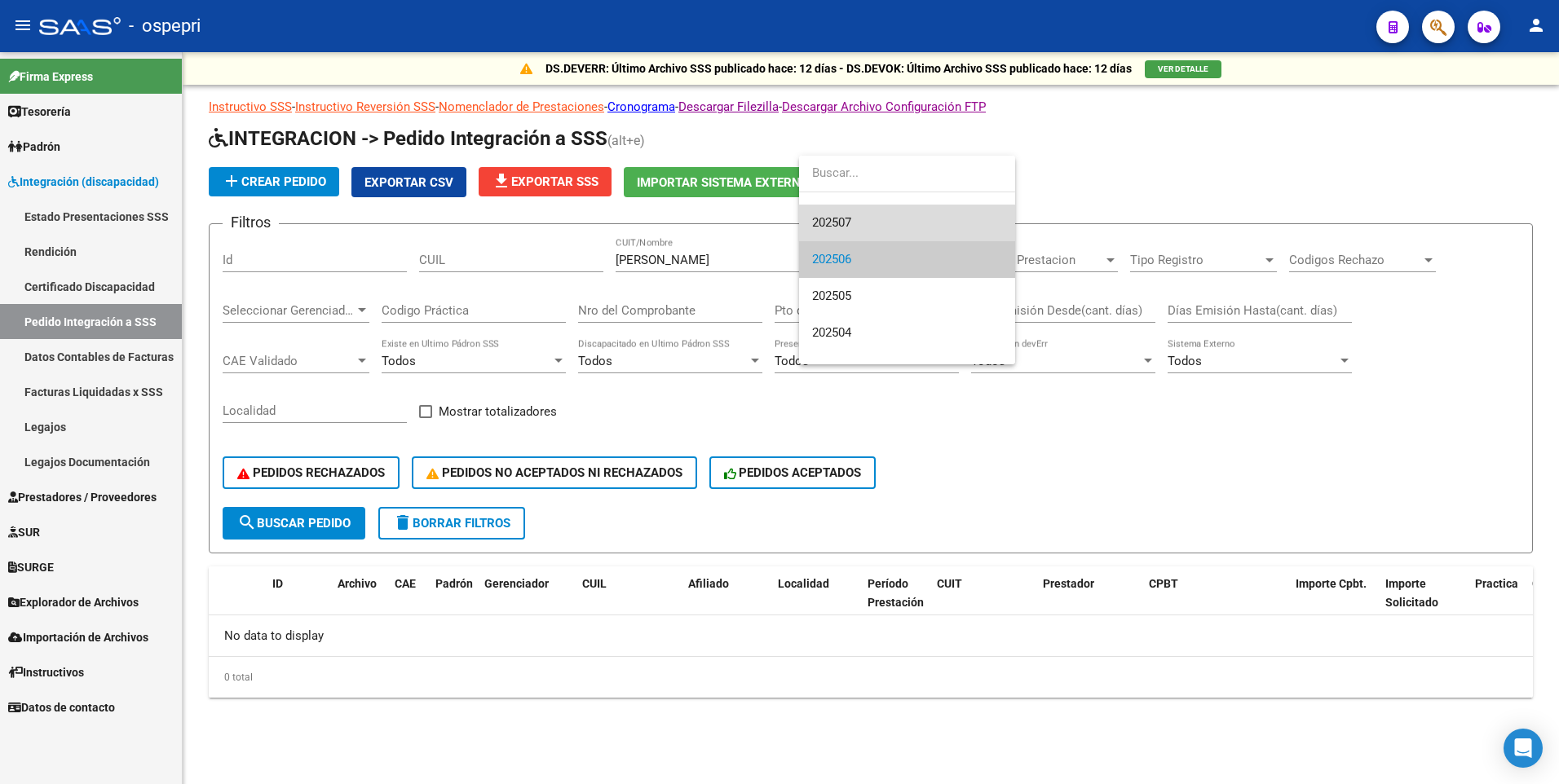
click at [865, 216] on span "202507" at bounding box center [907, 222] width 190 height 37
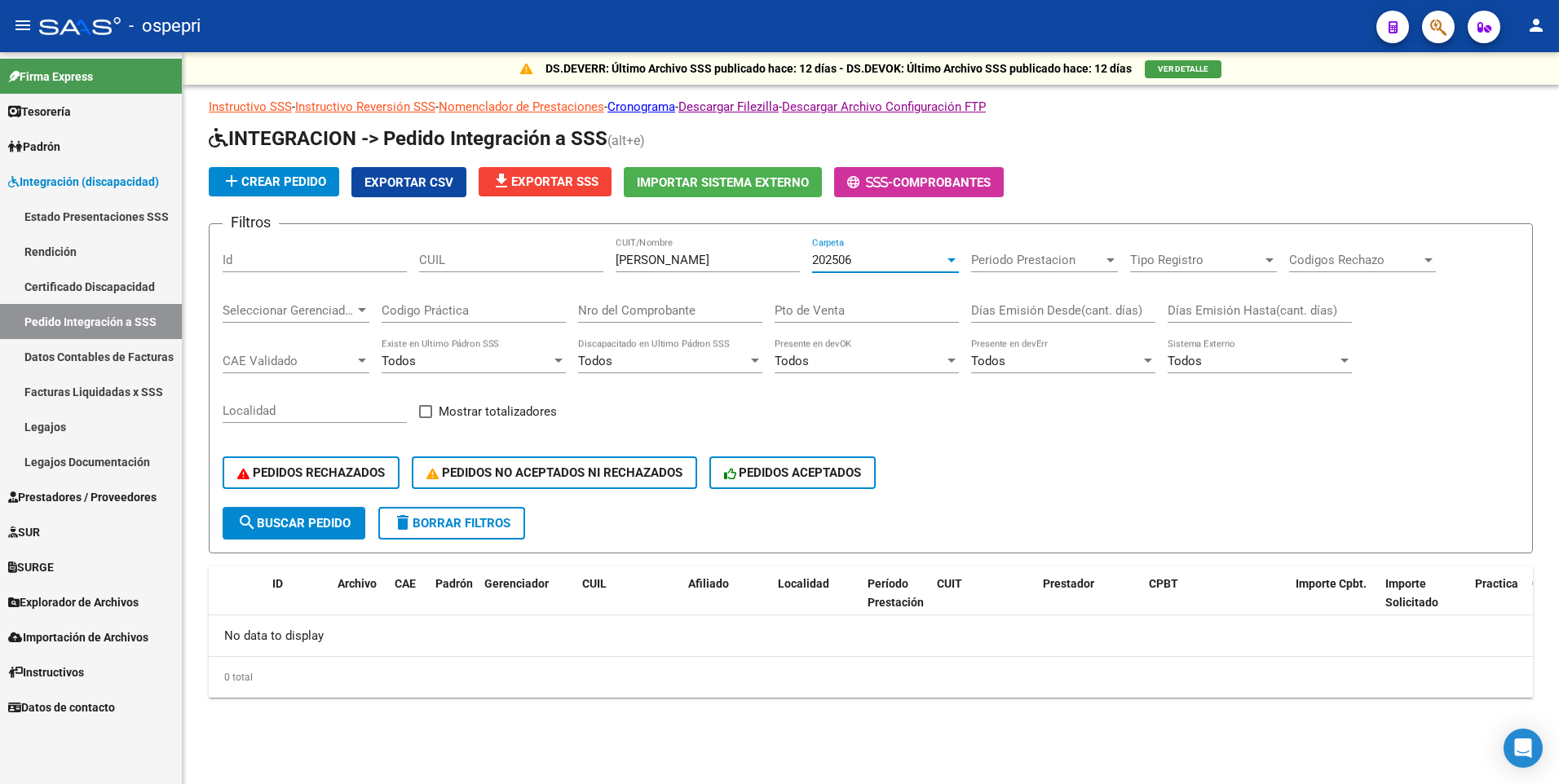
scroll to position [37, 0]
click at [1071, 491] on div "PEDIDOS RECHAZADOS PEDIDOS NO ACEPTADOS NI RECHAZADOS PEDIDOS ACEPTADOS" at bounding box center [870, 472] width 1296 height 68
